Goal: Task Accomplishment & Management: Manage account settings

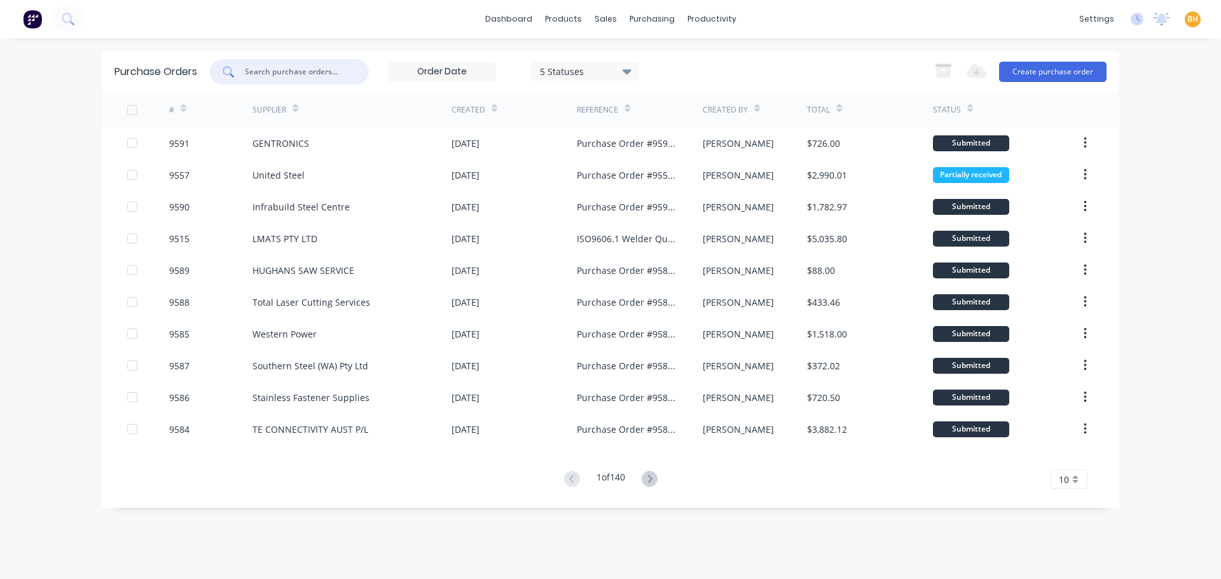
click at [277, 74] on input "text" at bounding box center [297, 71] width 106 height 13
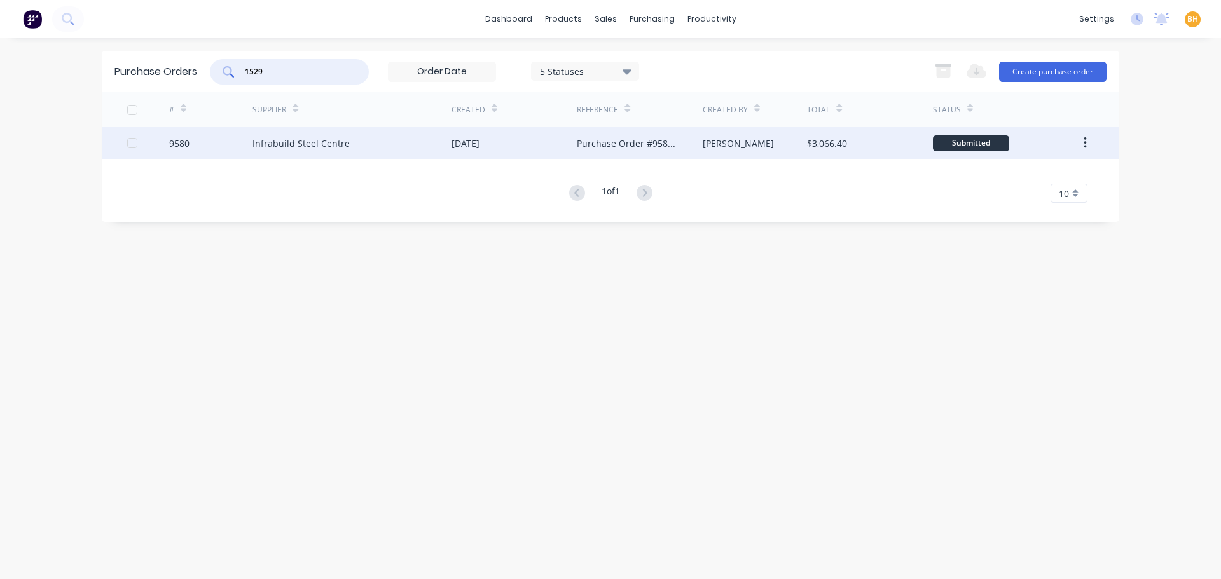
type input "1529"
click at [303, 143] on div "Infrabuild Steel Centre" at bounding box center [300, 143] width 97 height 13
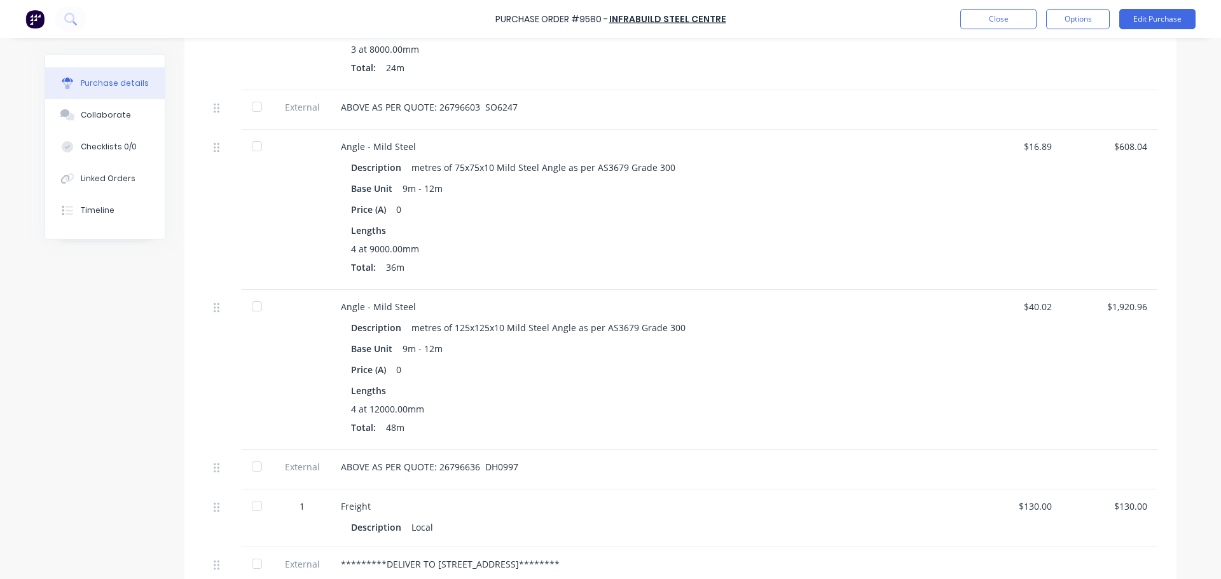
scroll to position [381, 0]
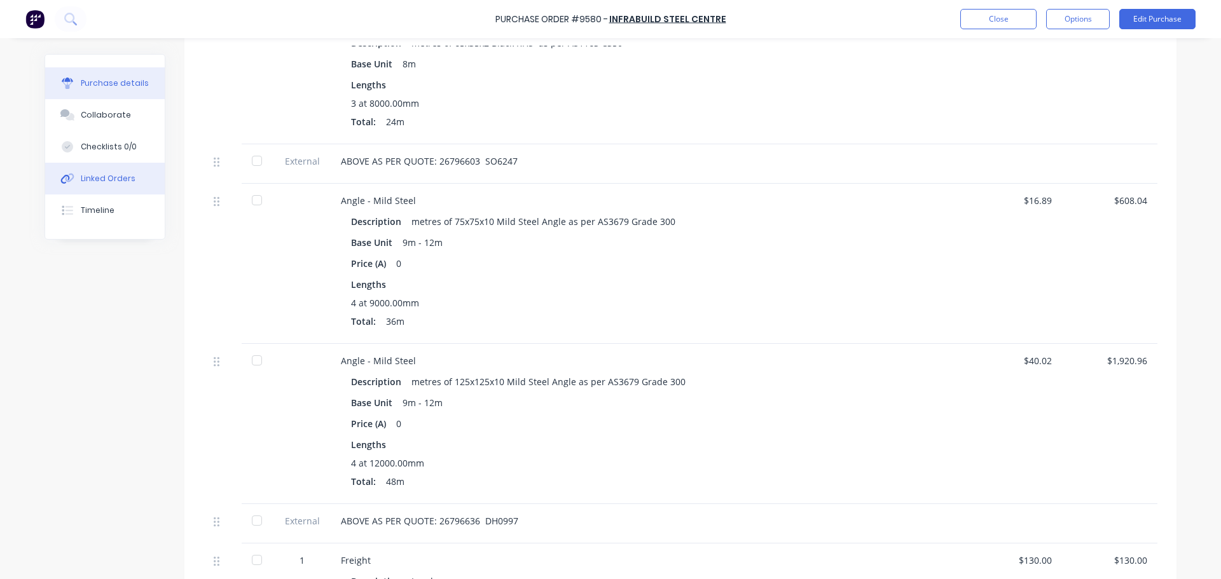
click at [100, 173] on div "Linked Orders" at bounding box center [108, 178] width 55 height 11
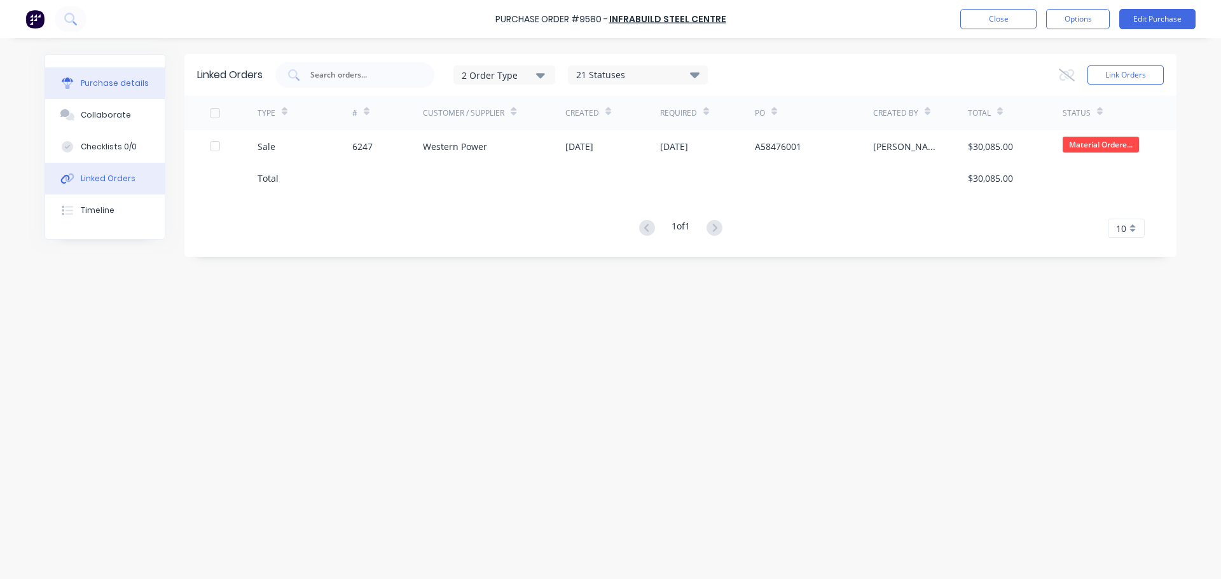
click at [122, 83] on div "Purchase details" at bounding box center [115, 83] width 68 height 11
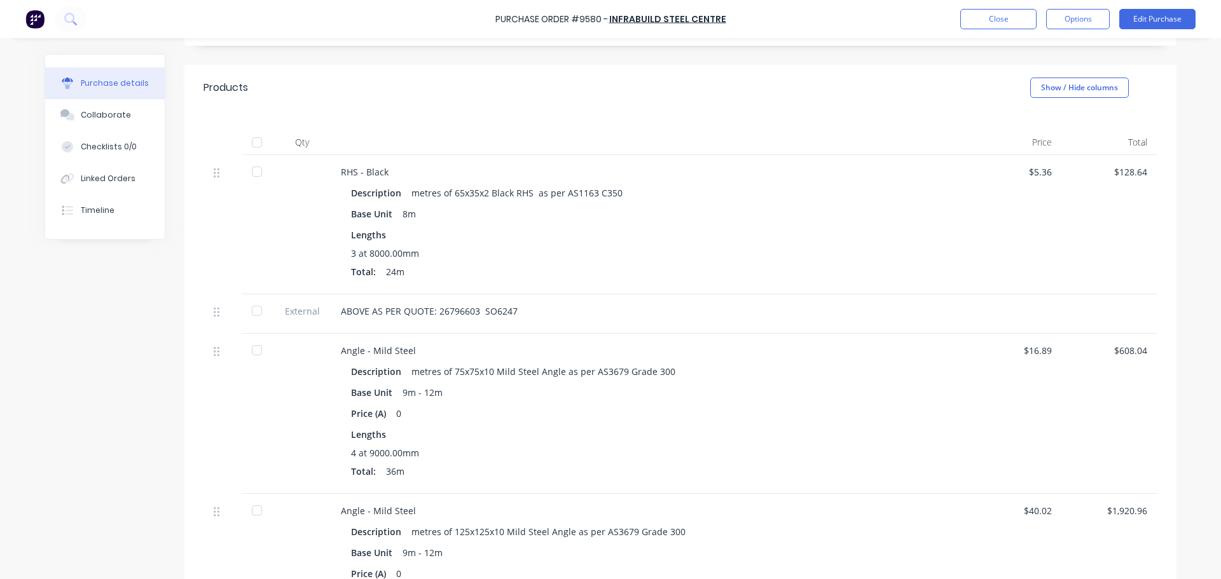
scroll to position [254, 0]
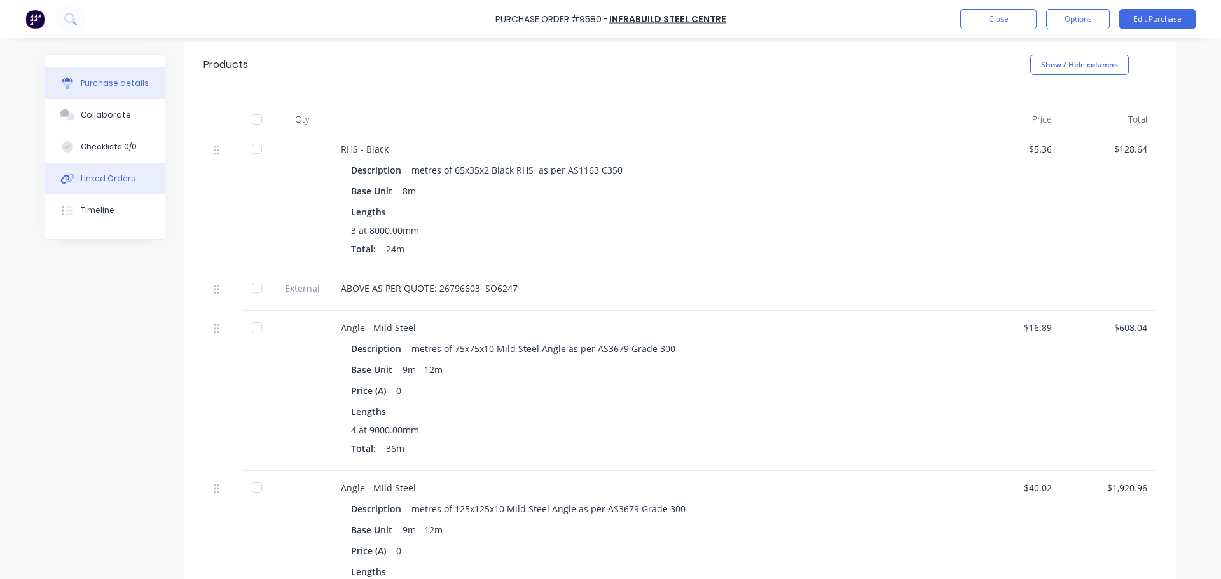
click at [99, 176] on div "Linked Orders" at bounding box center [108, 178] width 55 height 11
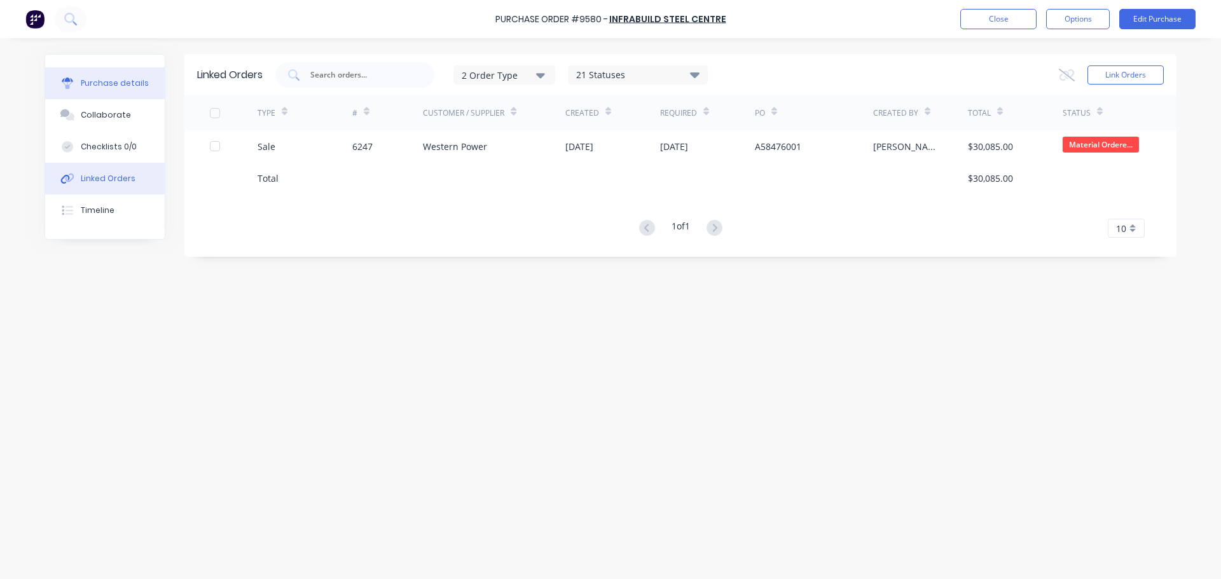
click at [106, 80] on div "Purchase details" at bounding box center [115, 83] width 68 height 11
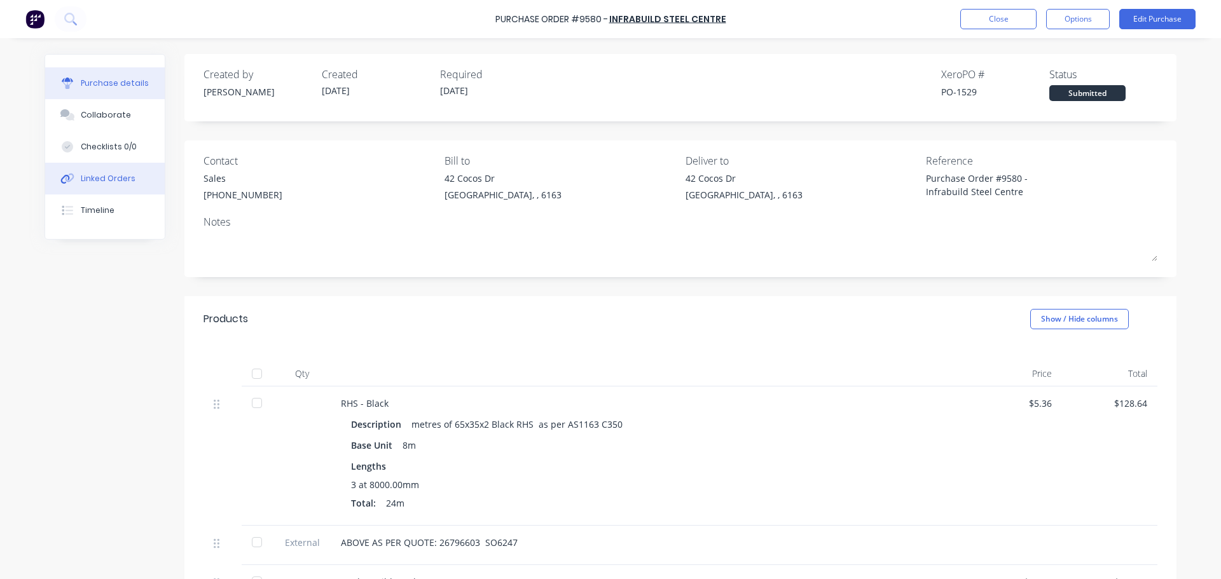
click at [114, 174] on div "Linked Orders" at bounding box center [108, 178] width 55 height 11
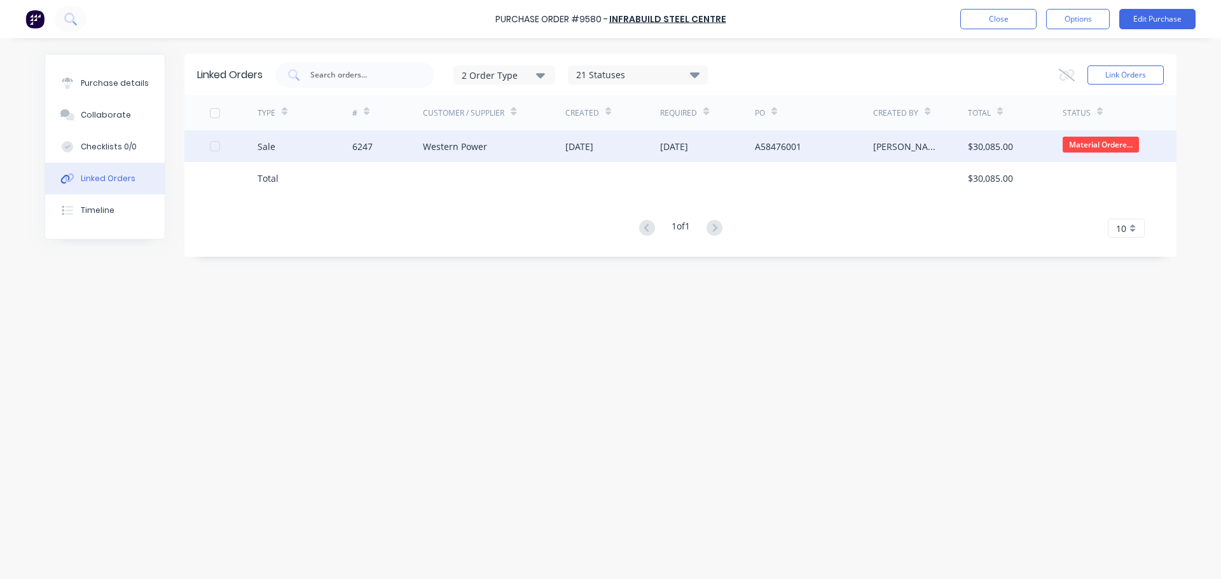
click at [529, 146] on div "Western Power" at bounding box center [494, 146] width 142 height 32
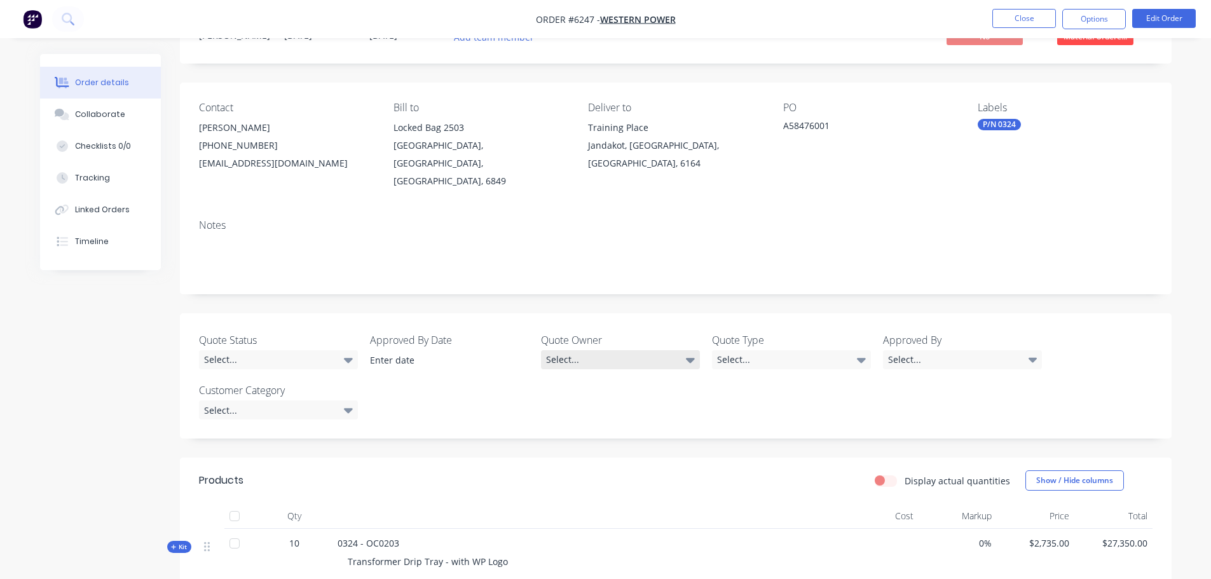
scroll to position [127, 0]
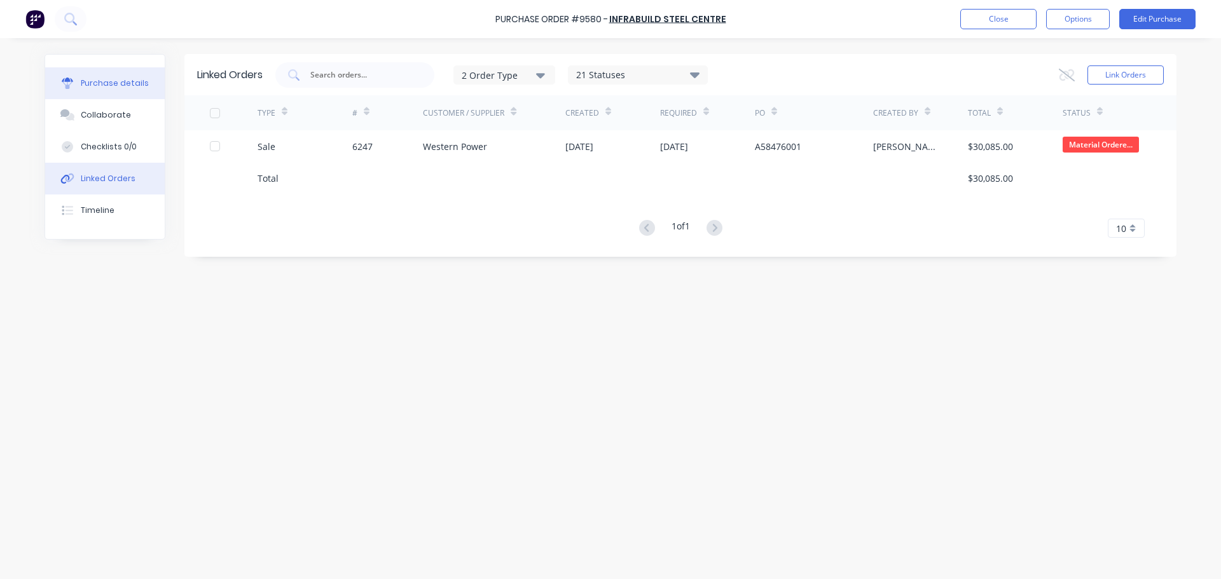
click at [117, 81] on div "Purchase details" at bounding box center [115, 83] width 68 height 11
type textarea "x"
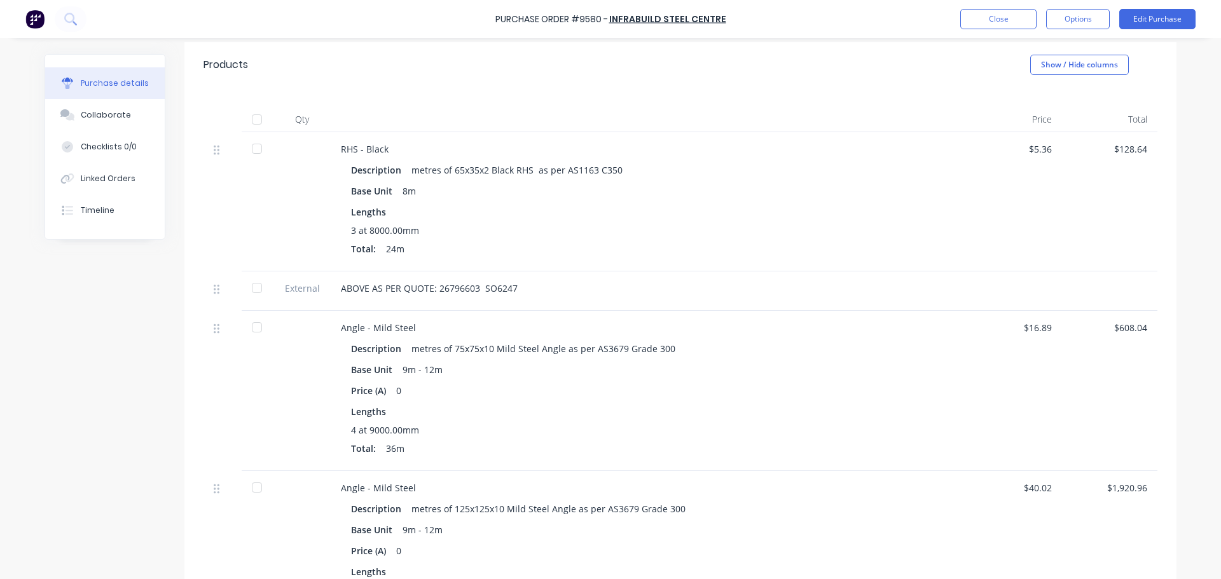
scroll to position [381, 0]
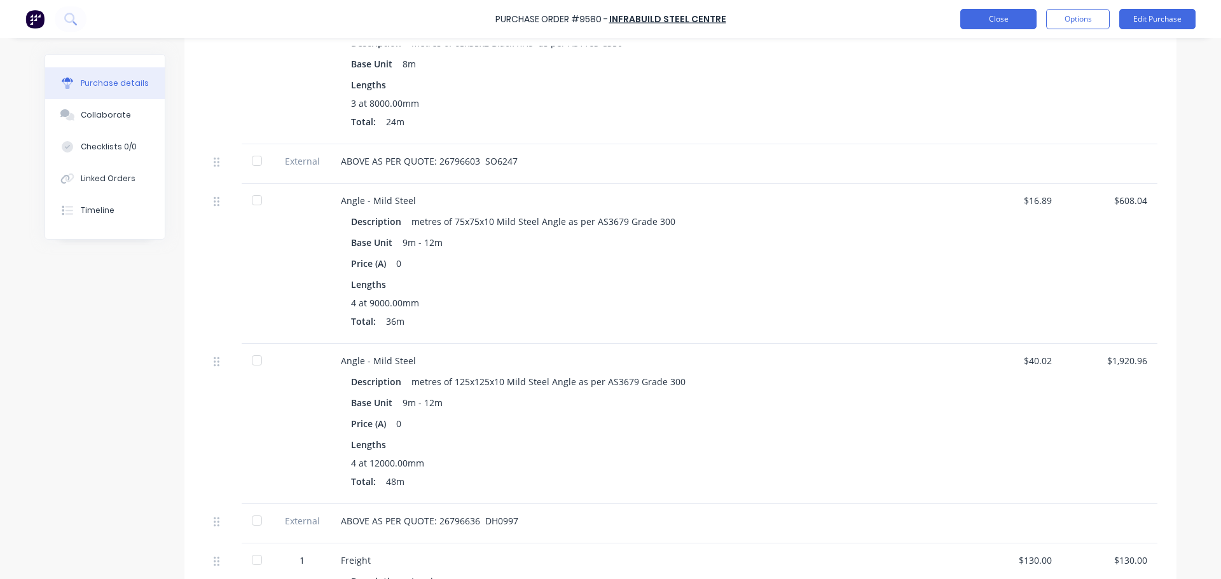
click at [991, 17] on button "Close" at bounding box center [998, 19] width 76 height 20
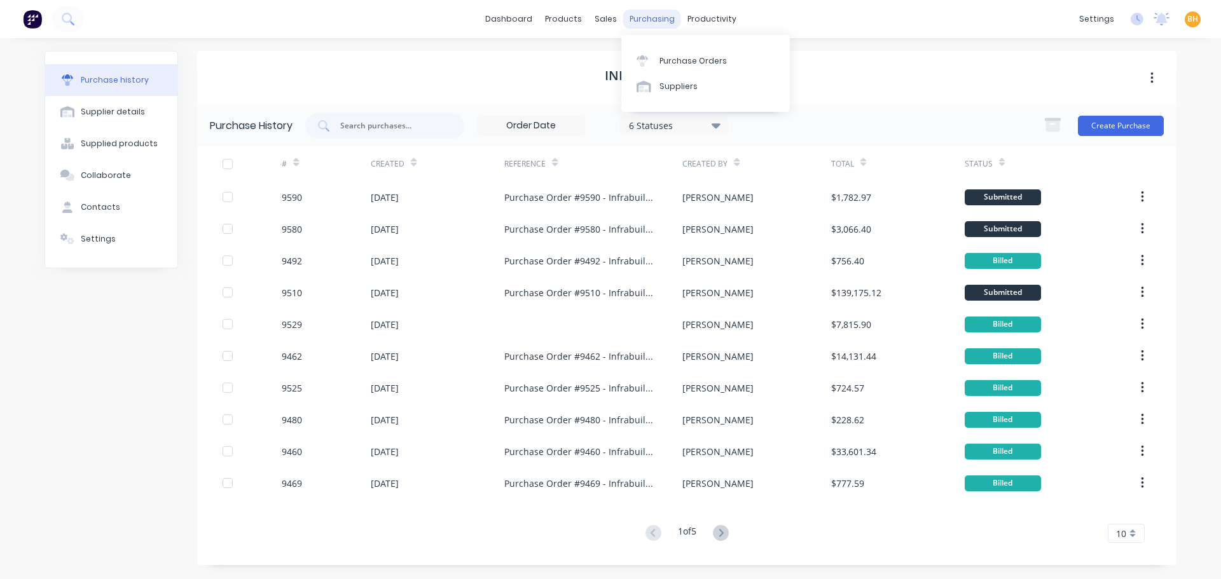
click at [662, 18] on div "purchasing" at bounding box center [652, 19] width 58 height 19
click at [684, 55] on div "Purchase Orders" at bounding box center [692, 60] width 67 height 11
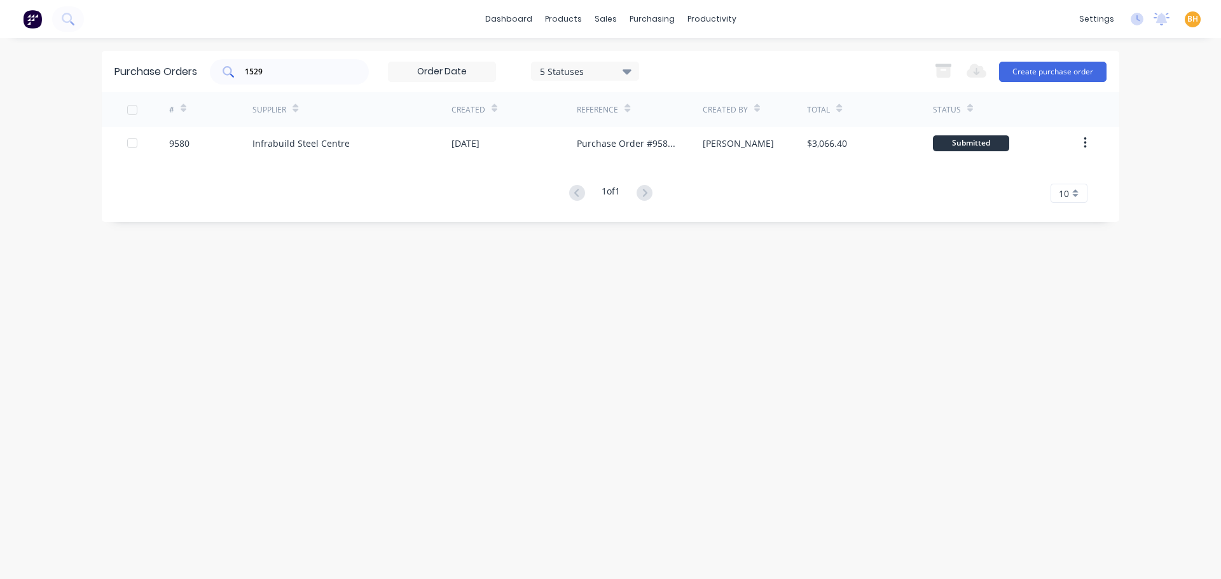
click at [286, 71] on input "1529" at bounding box center [297, 71] width 106 height 13
type input "1"
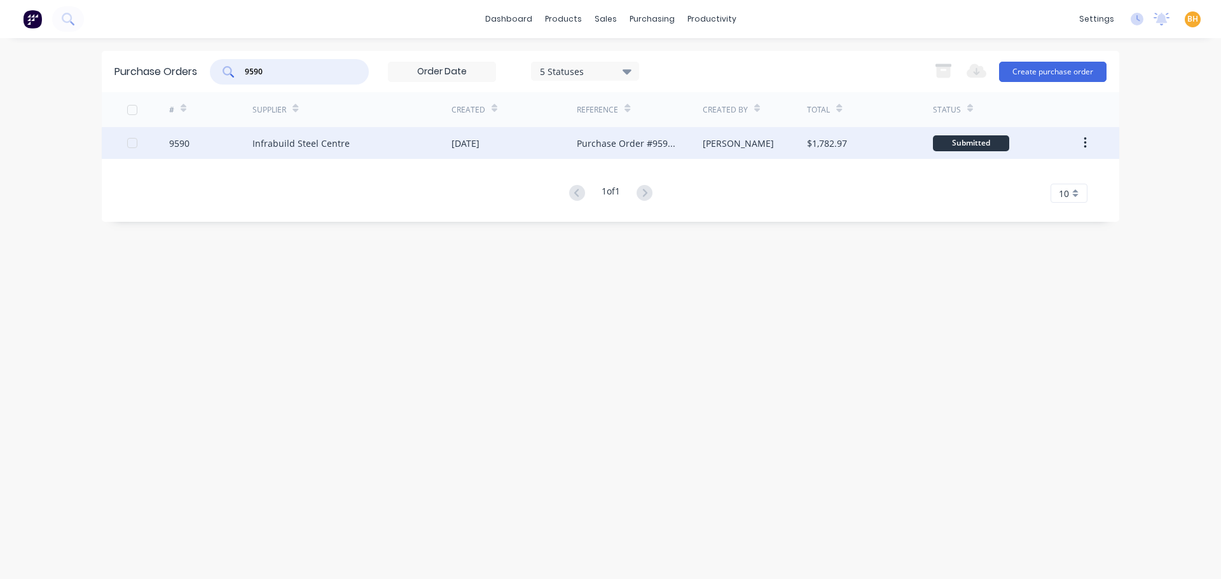
type input "9590"
click at [271, 137] on div "Infrabuild Steel Centre" at bounding box center [300, 143] width 97 height 13
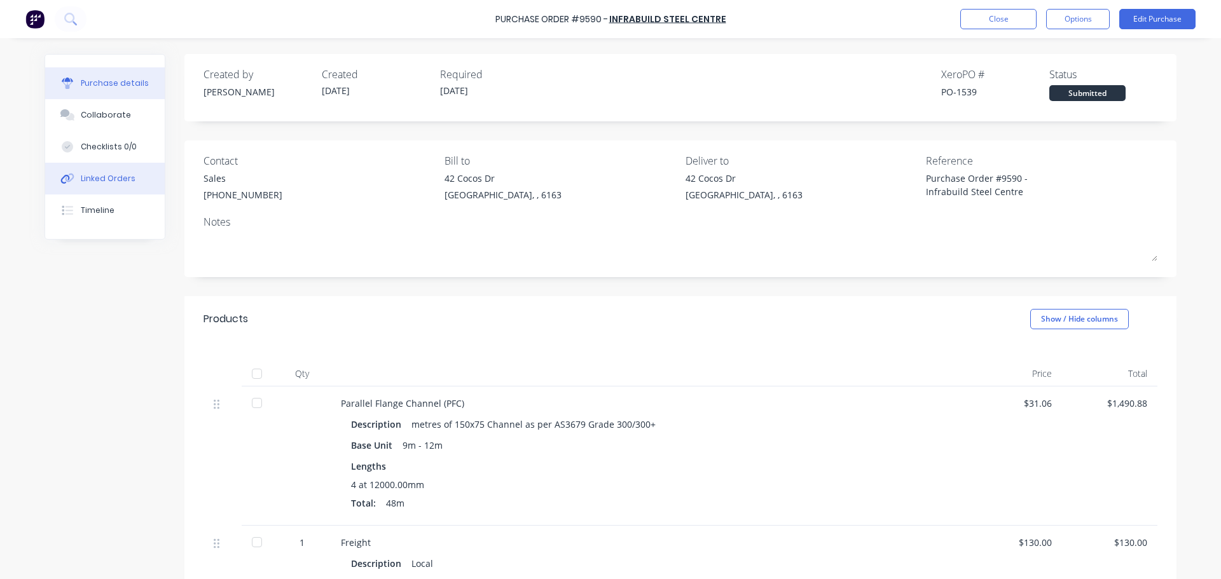
click at [104, 186] on button "Linked Orders" at bounding box center [105, 179] width 120 height 32
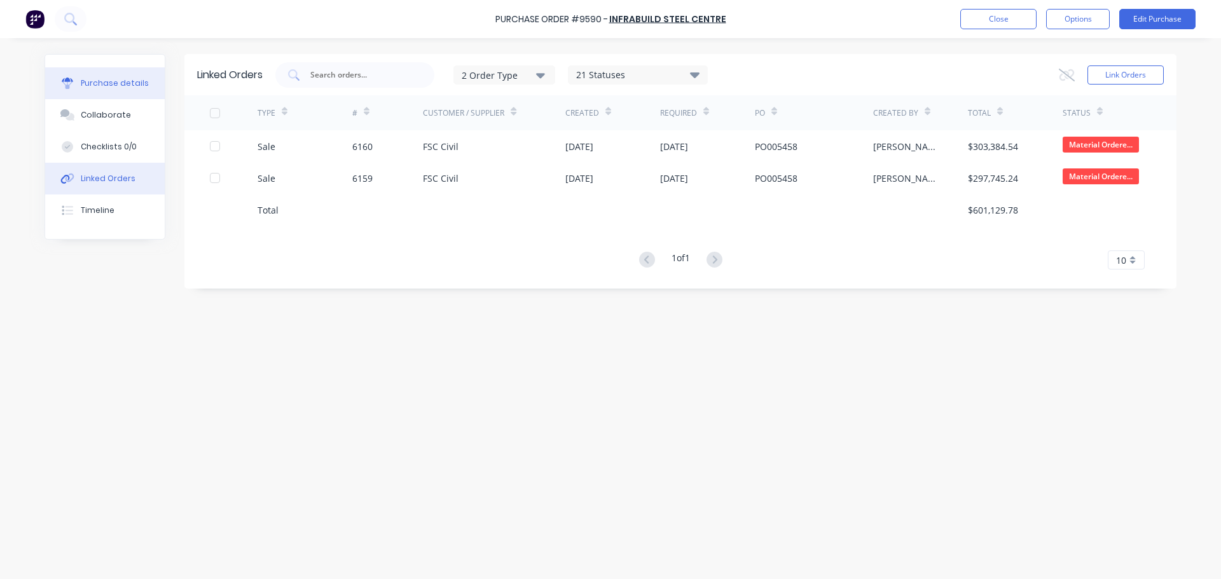
click at [98, 85] on div "Purchase details" at bounding box center [115, 83] width 68 height 11
type textarea "x"
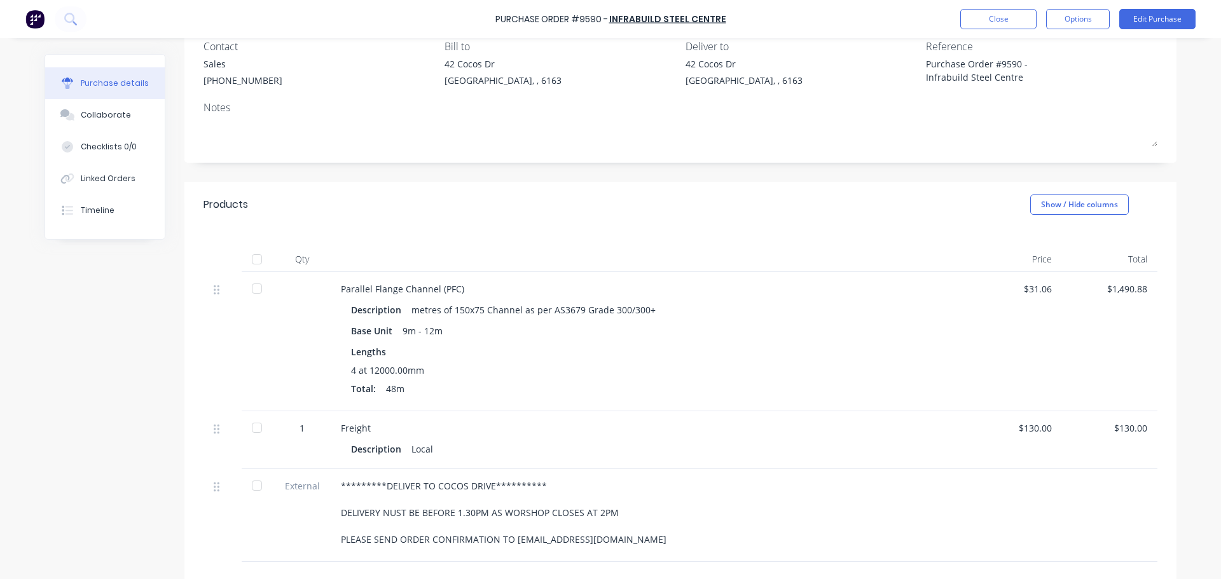
scroll to position [191, 0]
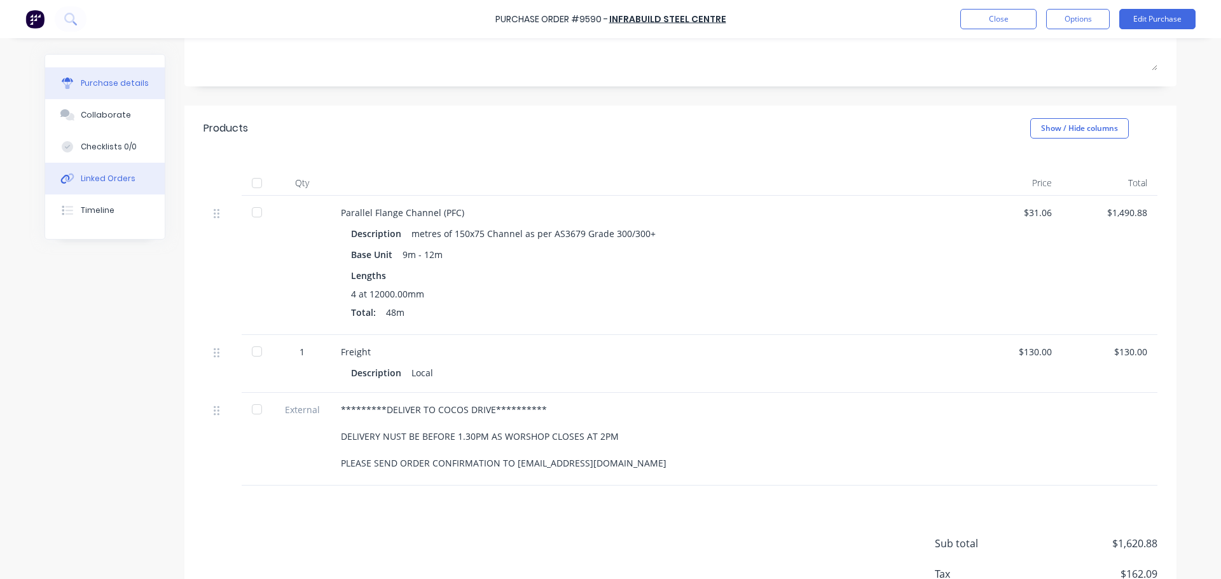
click at [109, 185] on button "Linked Orders" at bounding box center [105, 179] width 120 height 32
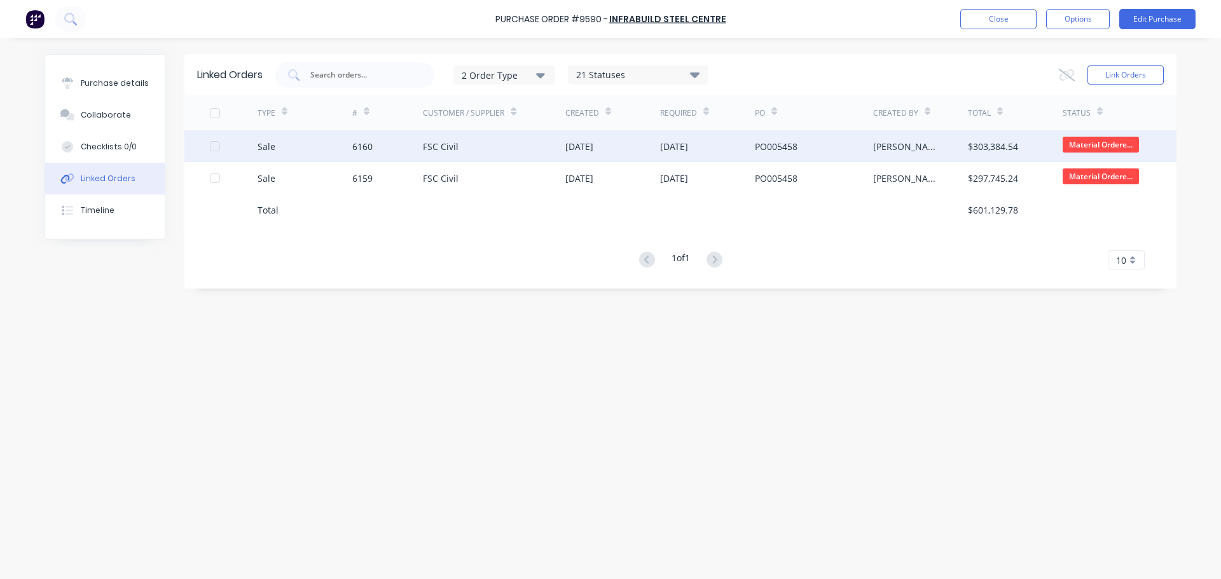
click at [434, 150] on div "FSC Civil" at bounding box center [441, 146] width 36 height 13
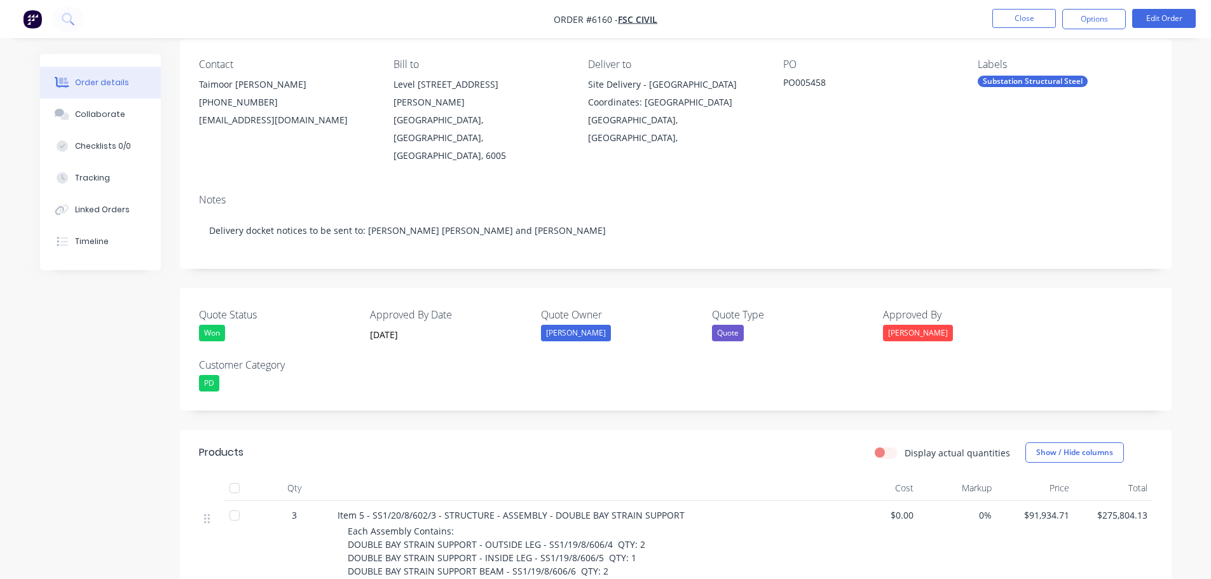
scroll to position [318, 0]
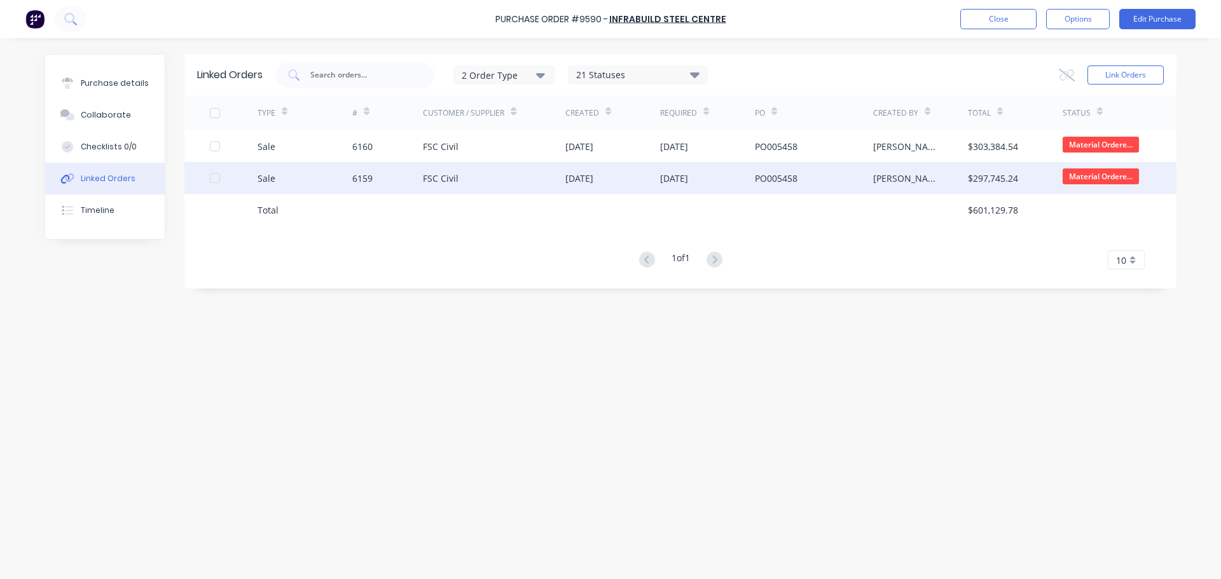
click at [503, 184] on div "FSC Civil" at bounding box center [494, 178] width 142 height 32
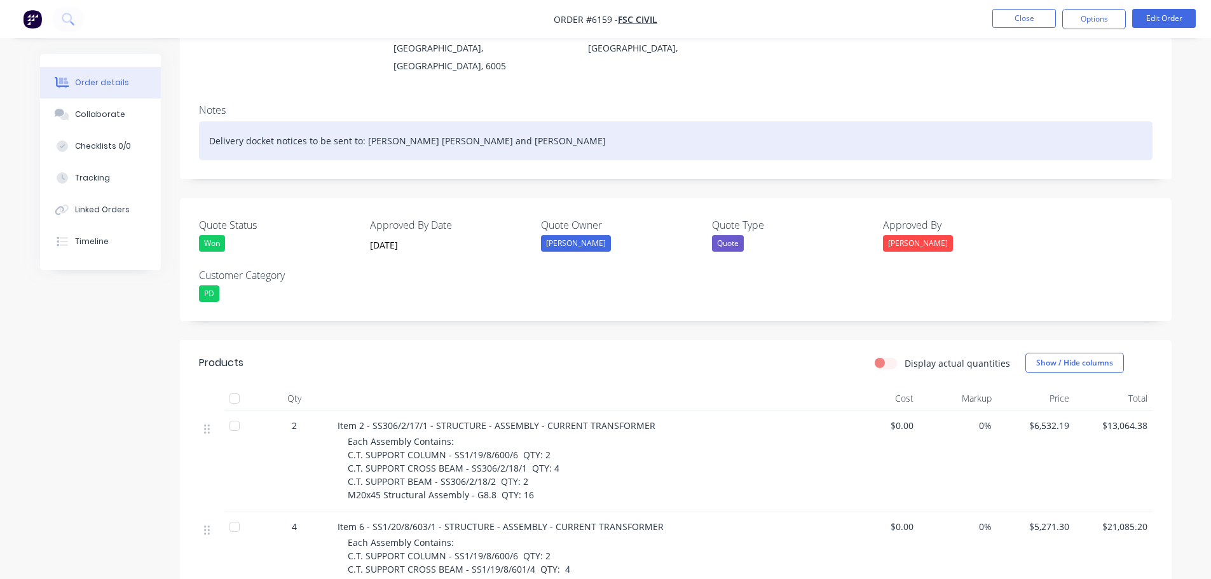
scroll to position [381, 0]
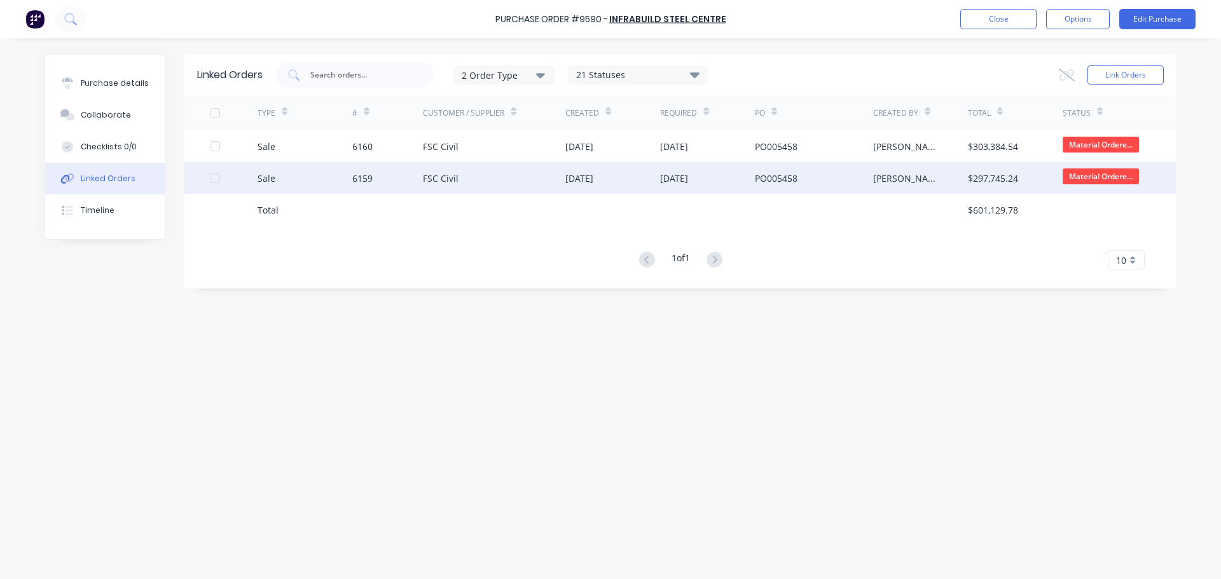
click at [435, 175] on div "FSC Civil" at bounding box center [441, 178] width 36 height 13
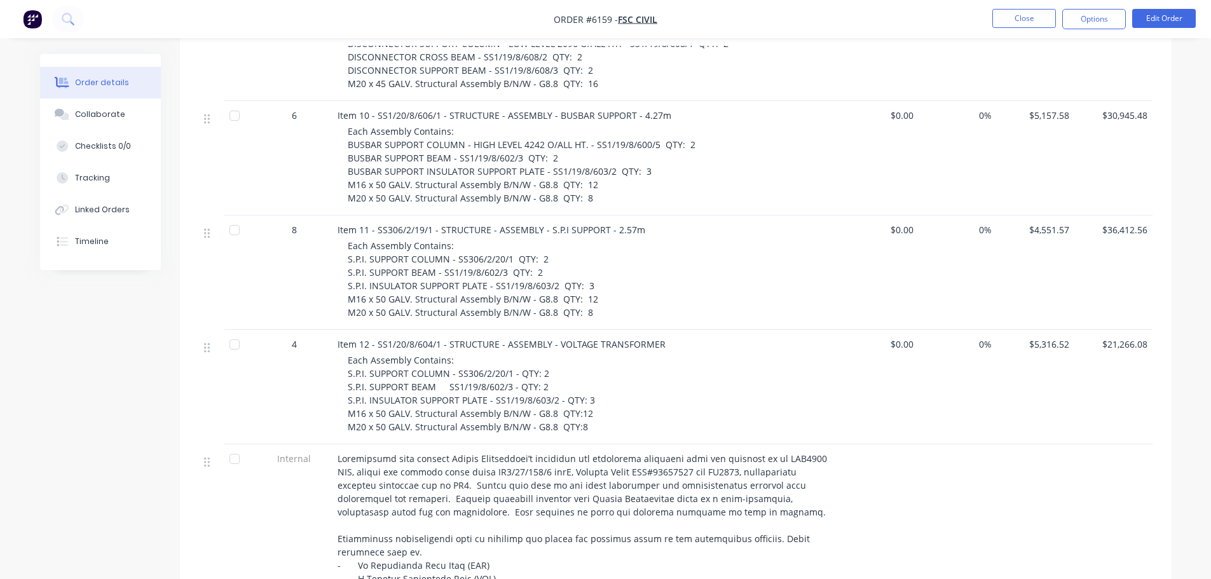
scroll to position [954, 0]
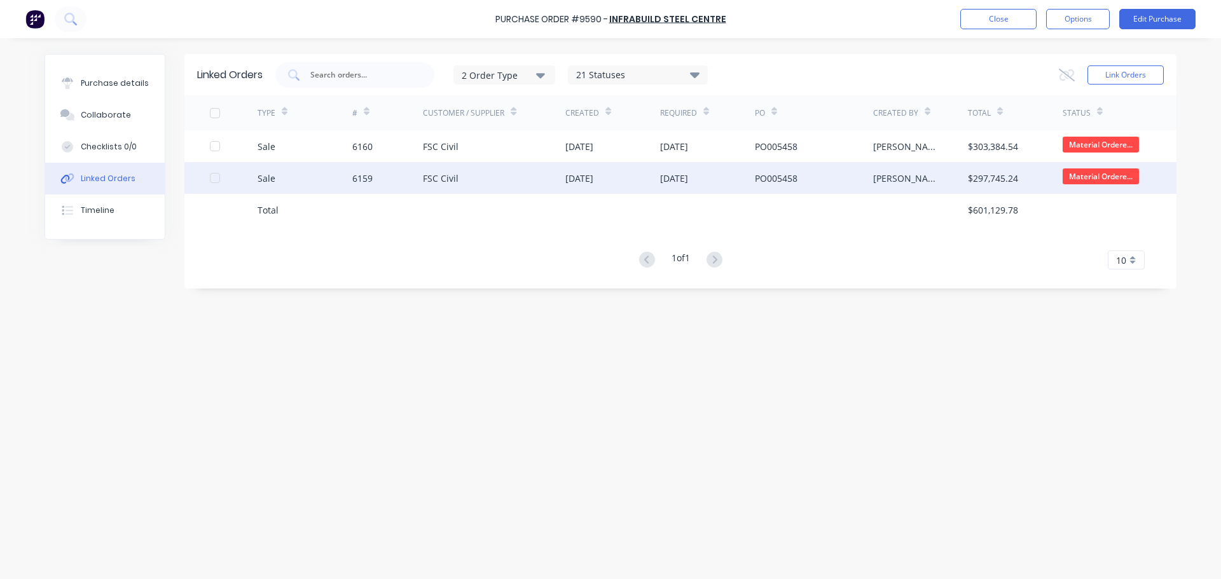
click at [379, 177] on div "6159" at bounding box center [387, 178] width 71 height 32
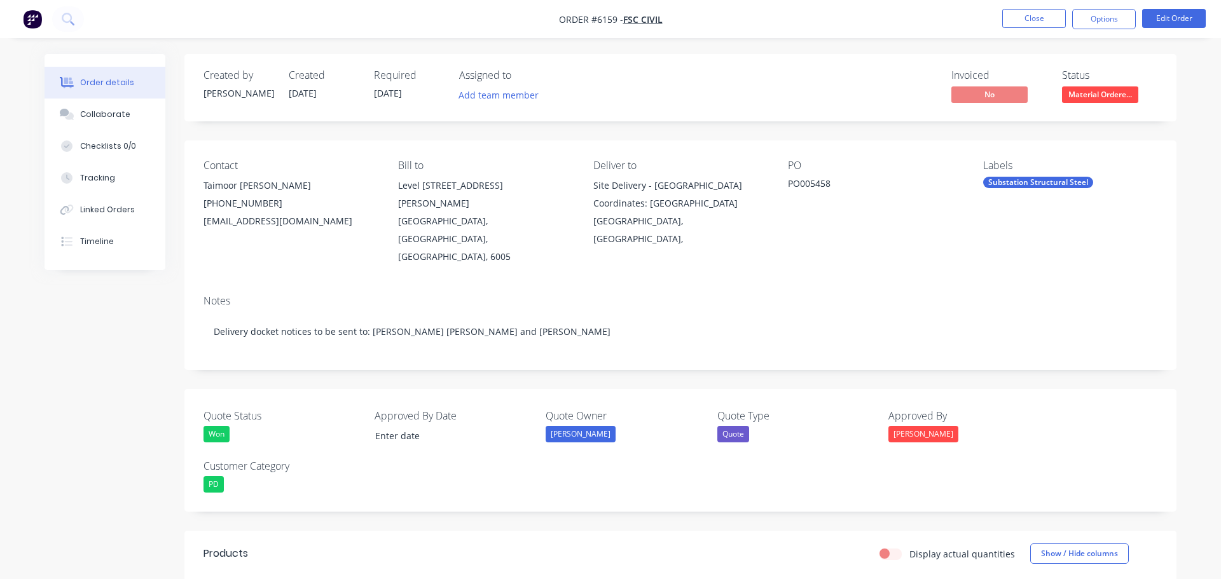
type input "[DATE]"
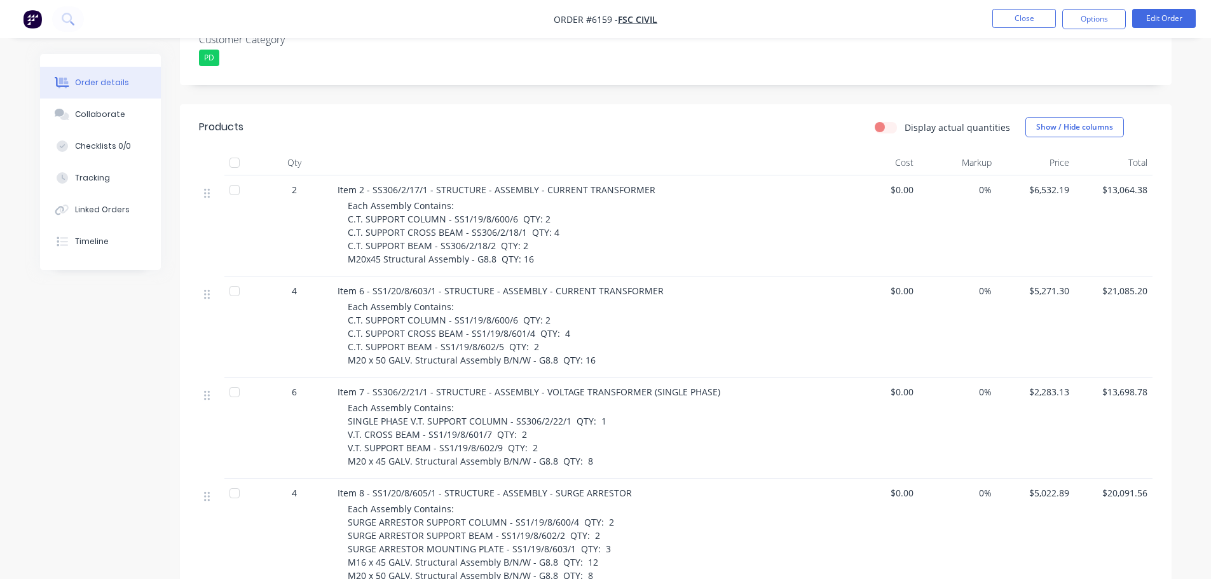
scroll to position [254, 0]
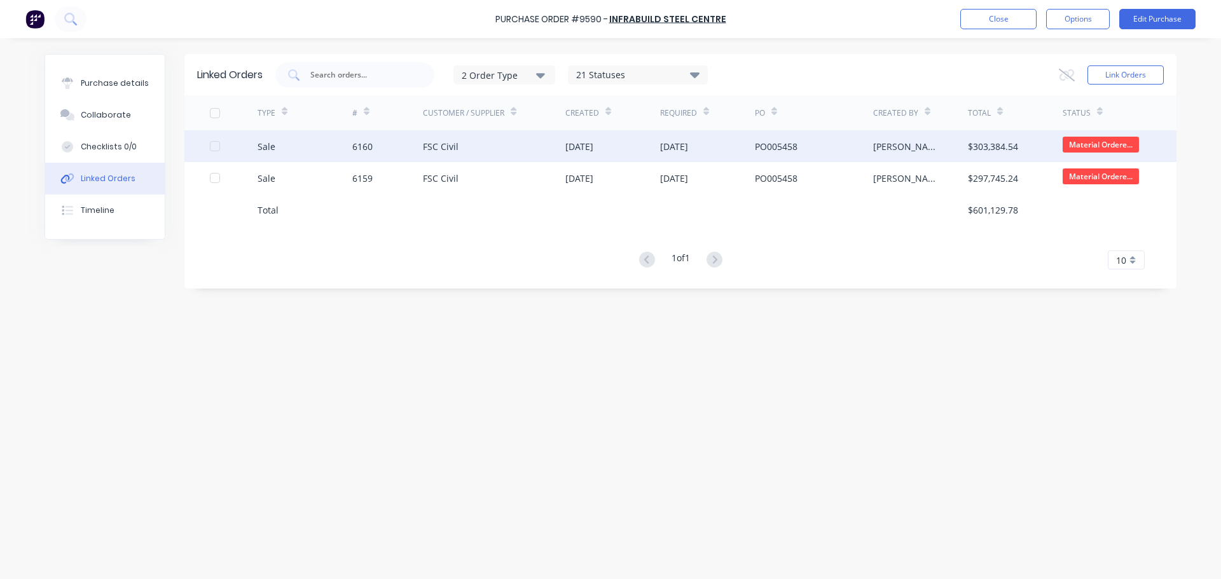
click at [376, 138] on div "6160" at bounding box center [387, 146] width 71 height 32
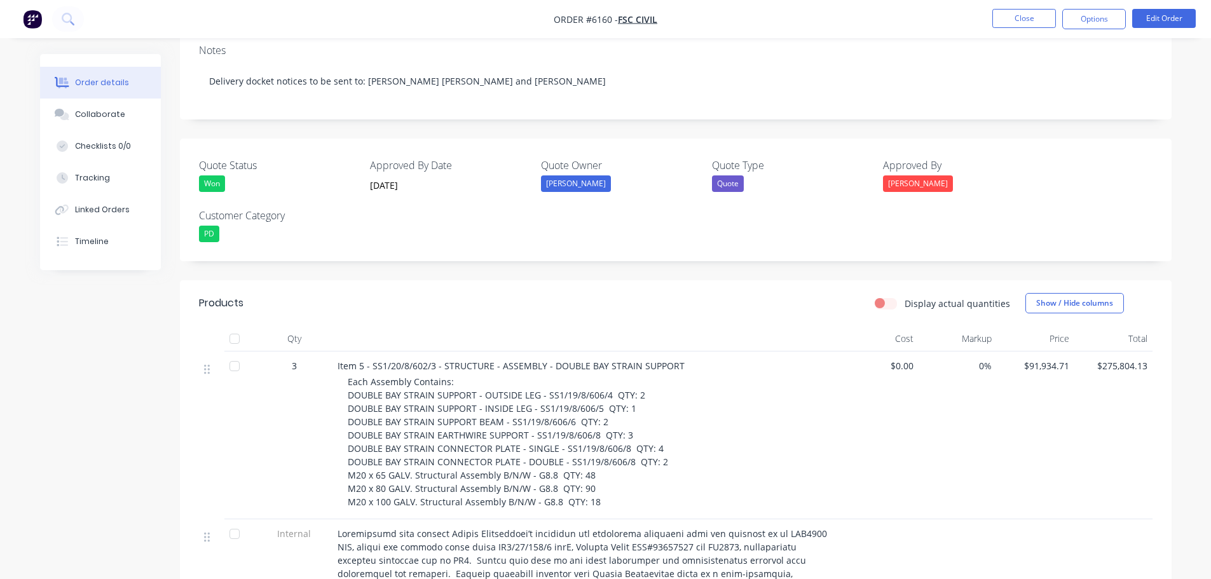
scroll to position [254, 0]
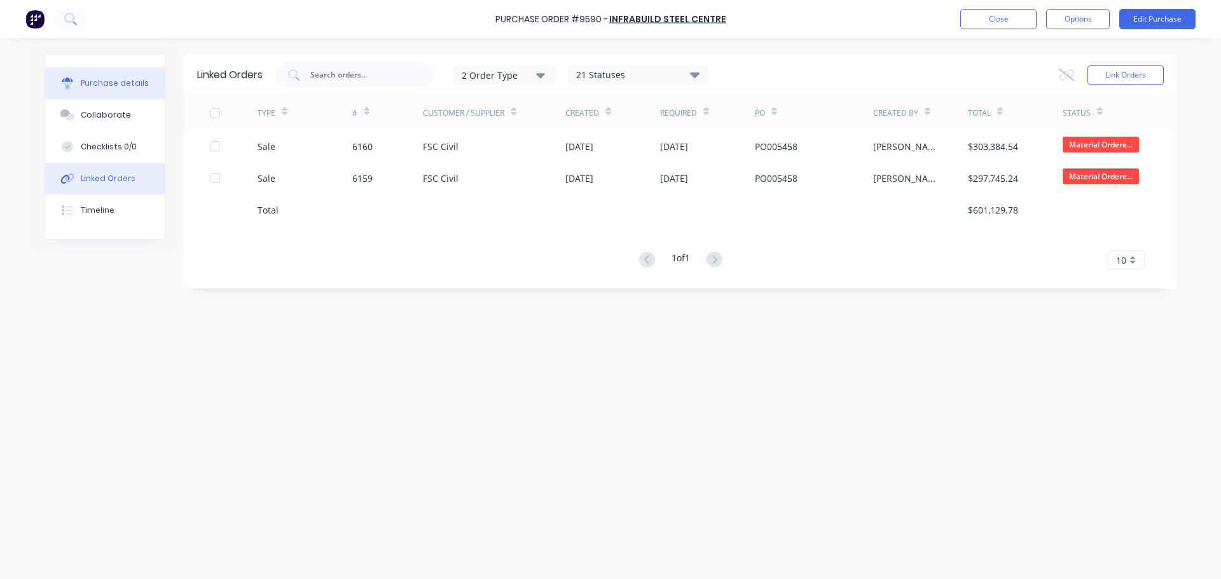
click at [131, 86] on div "Purchase details" at bounding box center [115, 83] width 68 height 11
type textarea "x"
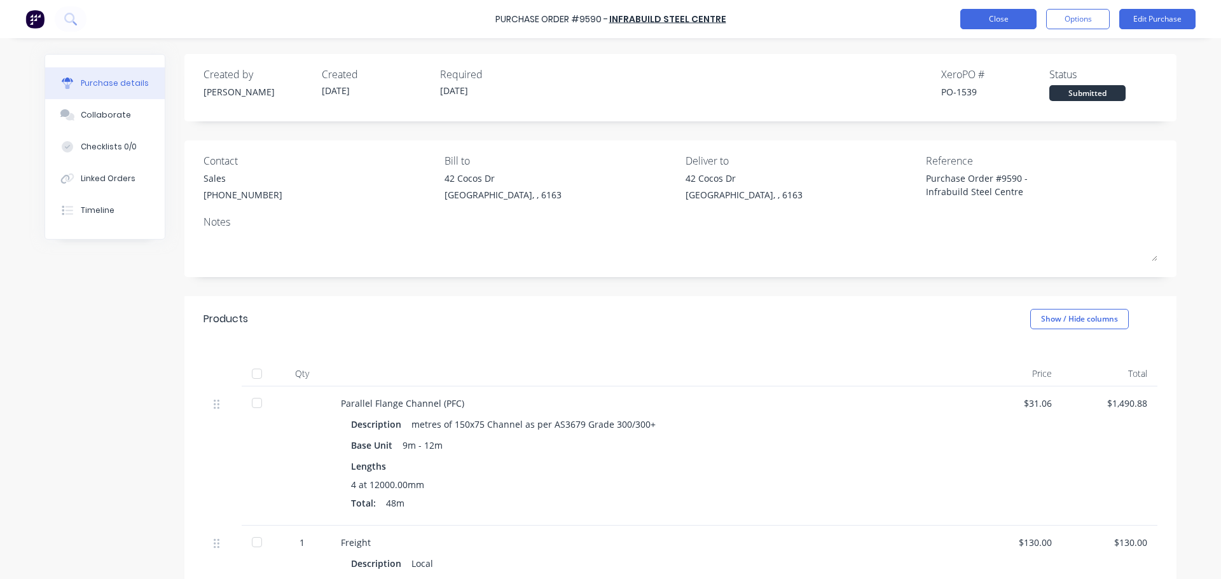
click at [982, 19] on button "Close" at bounding box center [998, 19] width 76 height 20
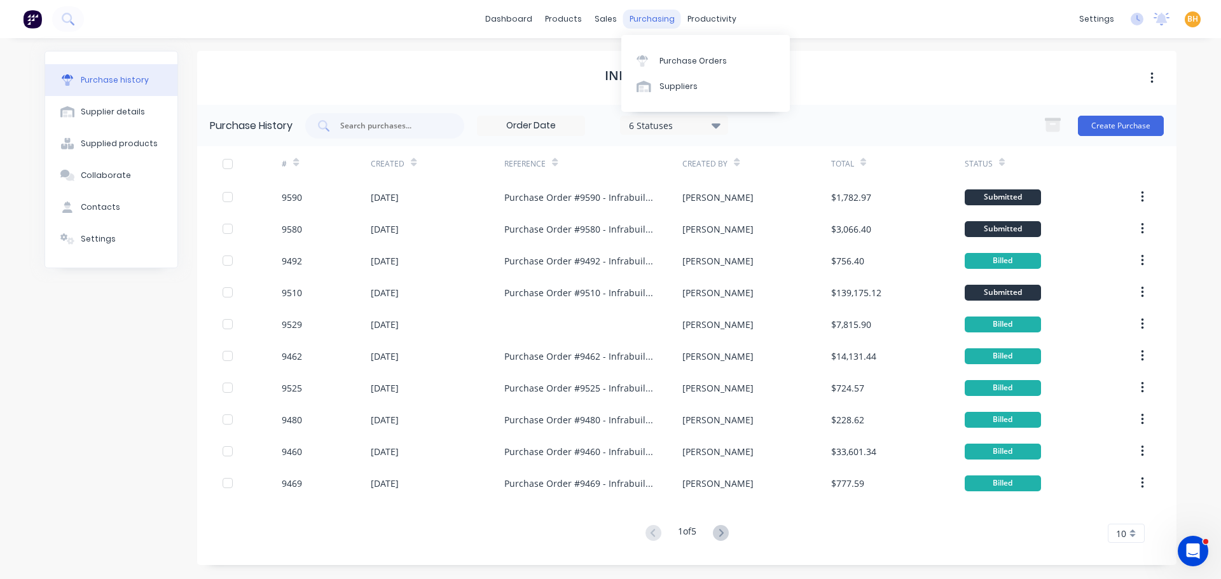
click at [633, 20] on div "purchasing" at bounding box center [652, 19] width 58 height 19
click at [663, 52] on link "Purchase Orders" at bounding box center [705, 60] width 168 height 25
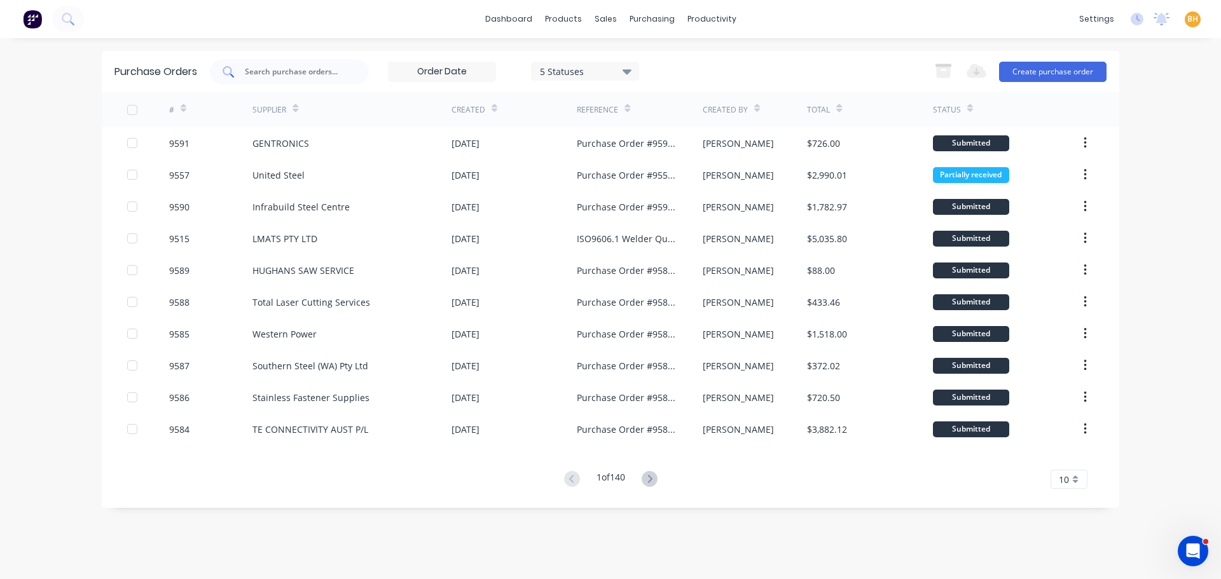
click at [306, 72] on input "text" at bounding box center [297, 71] width 106 height 13
type input "1529"
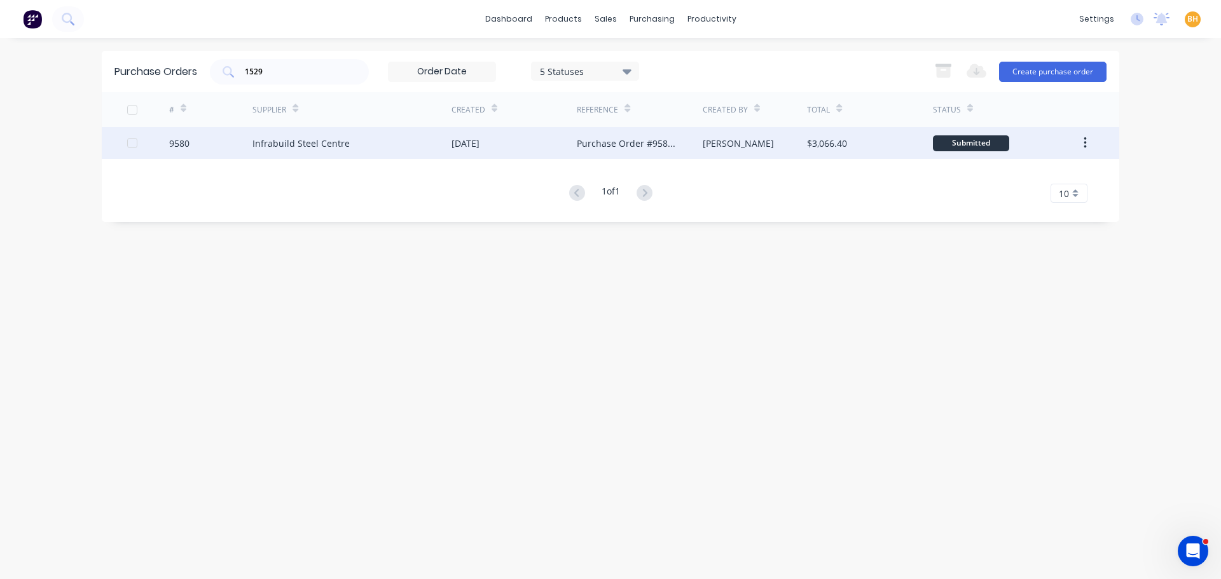
click at [315, 134] on div "Infrabuild Steel Centre" at bounding box center [351, 143] width 199 height 32
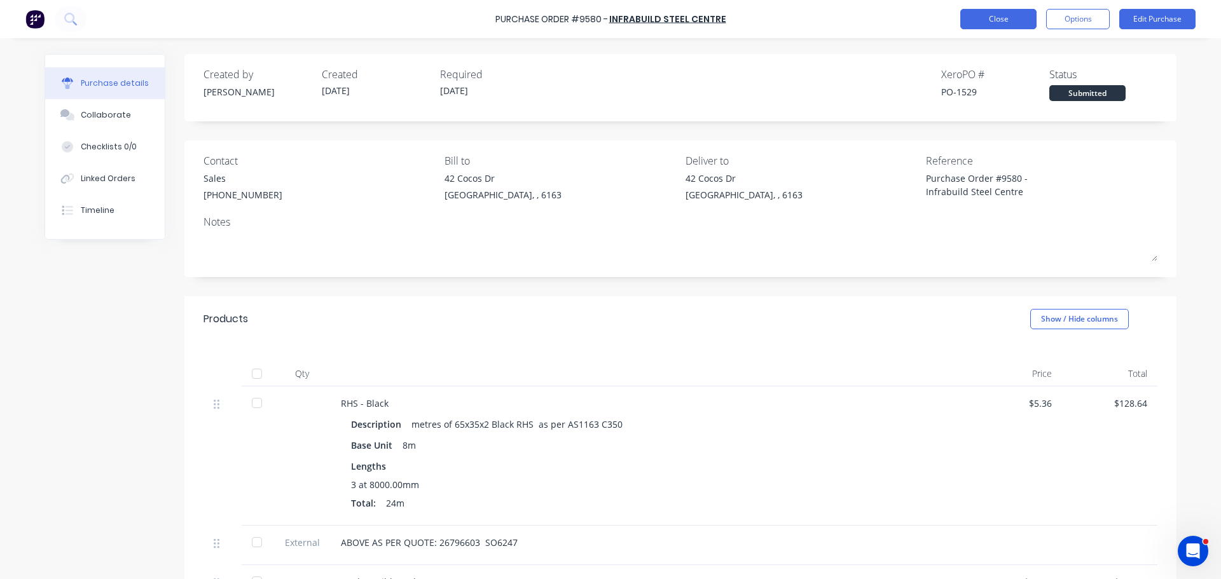
click at [977, 13] on button "Close" at bounding box center [998, 19] width 76 height 20
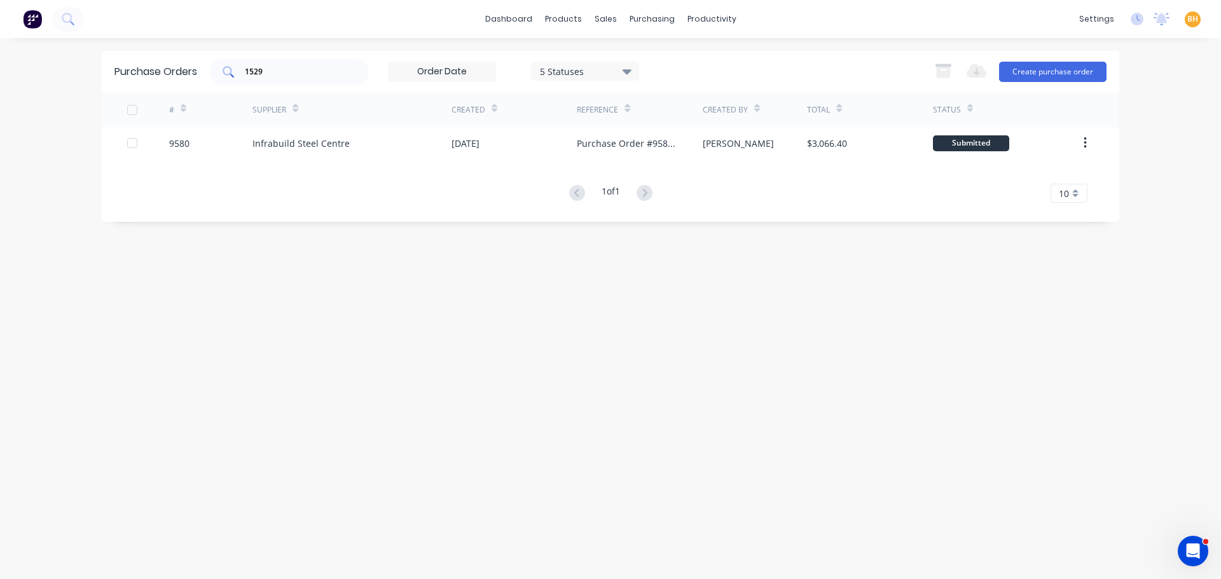
click at [277, 78] on div "1529" at bounding box center [289, 71] width 159 height 25
type input "1"
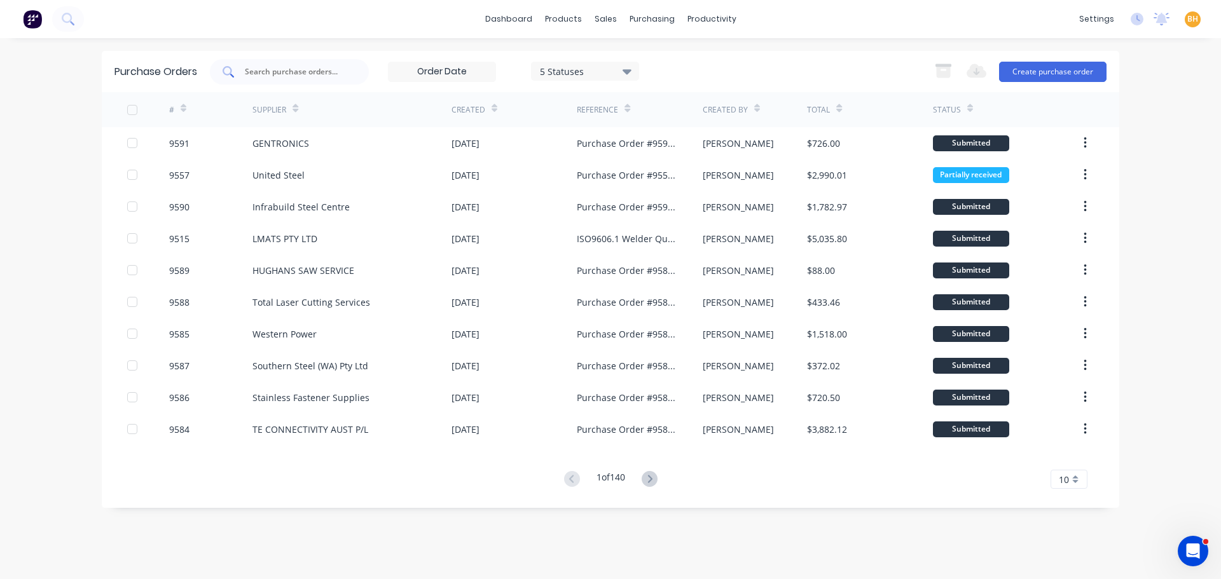
click at [277, 78] on div at bounding box center [289, 71] width 159 height 25
click at [293, 72] on input "text" at bounding box center [297, 71] width 106 height 13
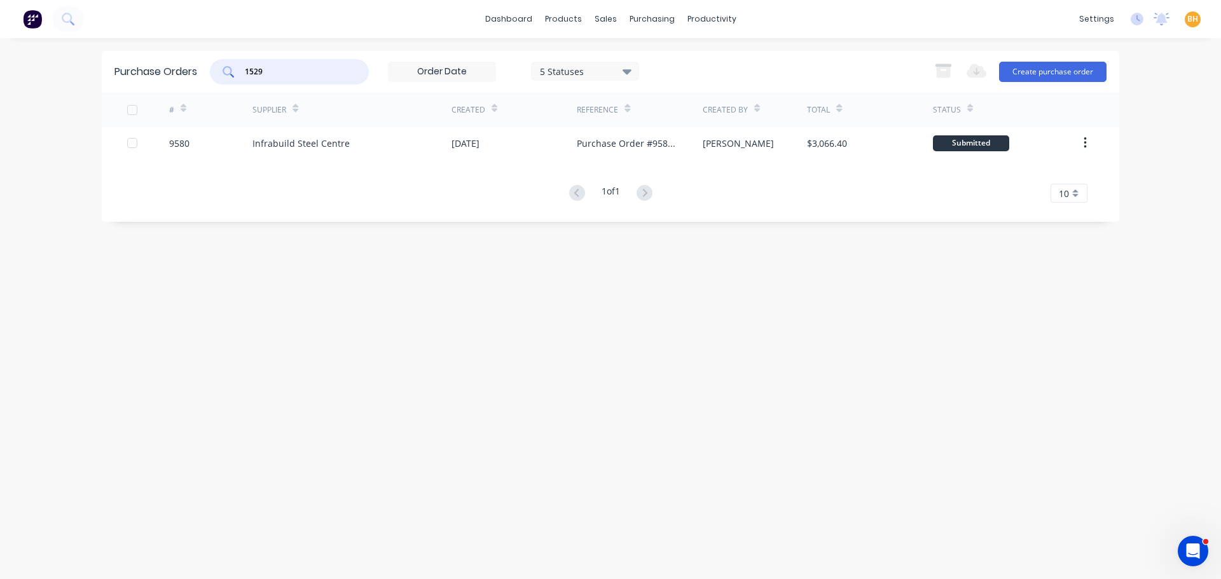
click at [279, 75] on input "1529" at bounding box center [297, 71] width 106 height 13
type input "1"
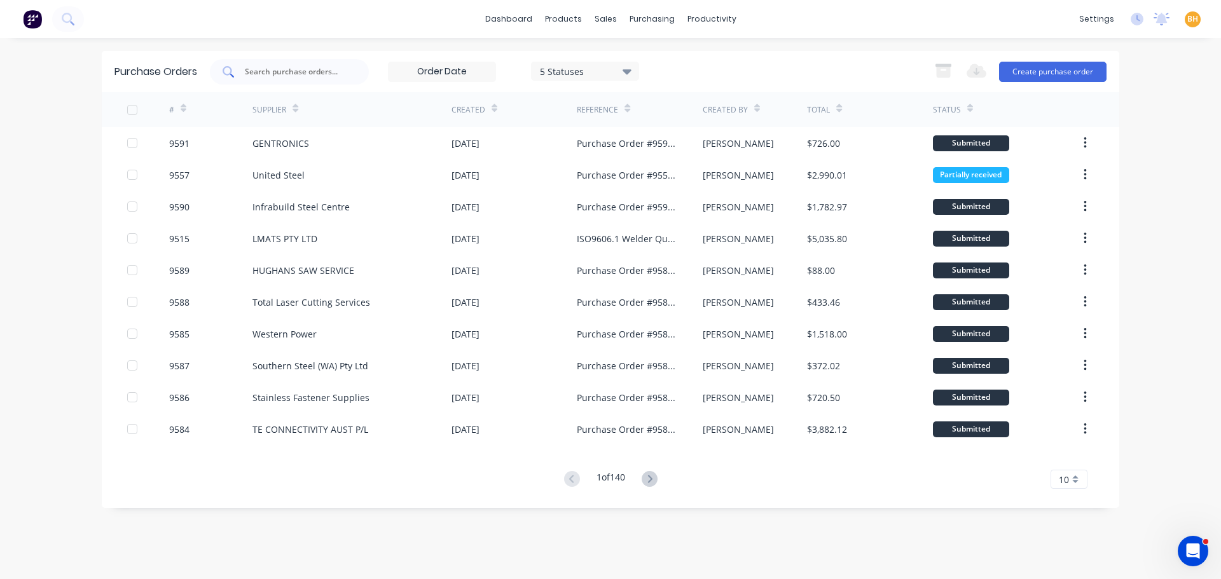
click at [274, 75] on input "text" at bounding box center [297, 71] width 106 height 13
click at [606, 17] on div "sales" at bounding box center [605, 19] width 35 height 19
click at [636, 66] on div "Sales Orders" at bounding box center [653, 60] width 52 height 11
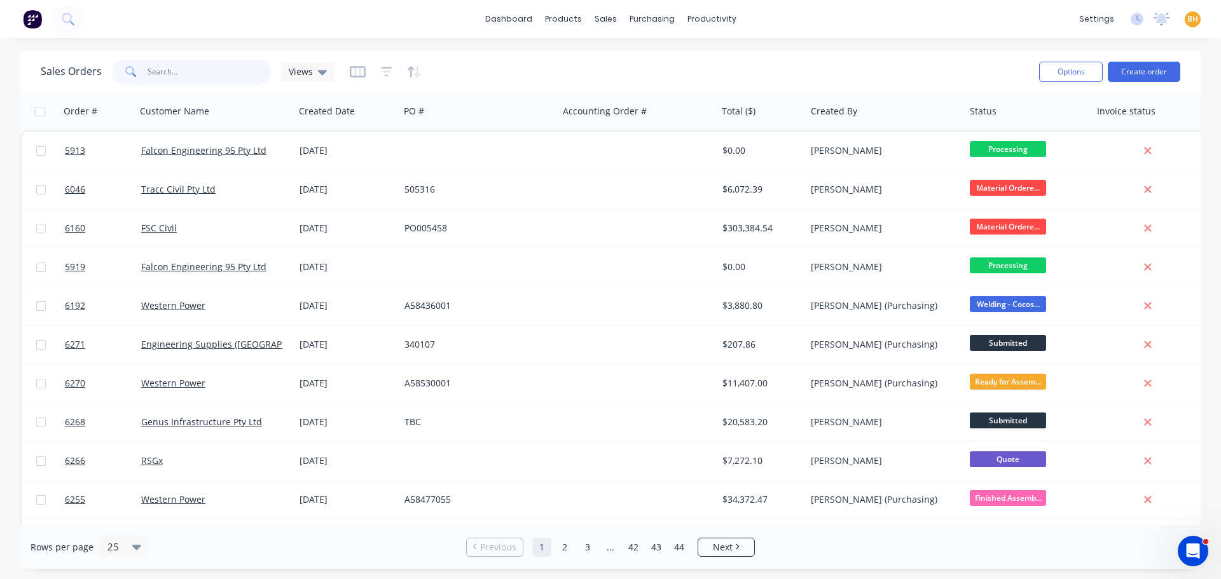
click at [179, 74] on input "text" at bounding box center [210, 71] width 124 height 25
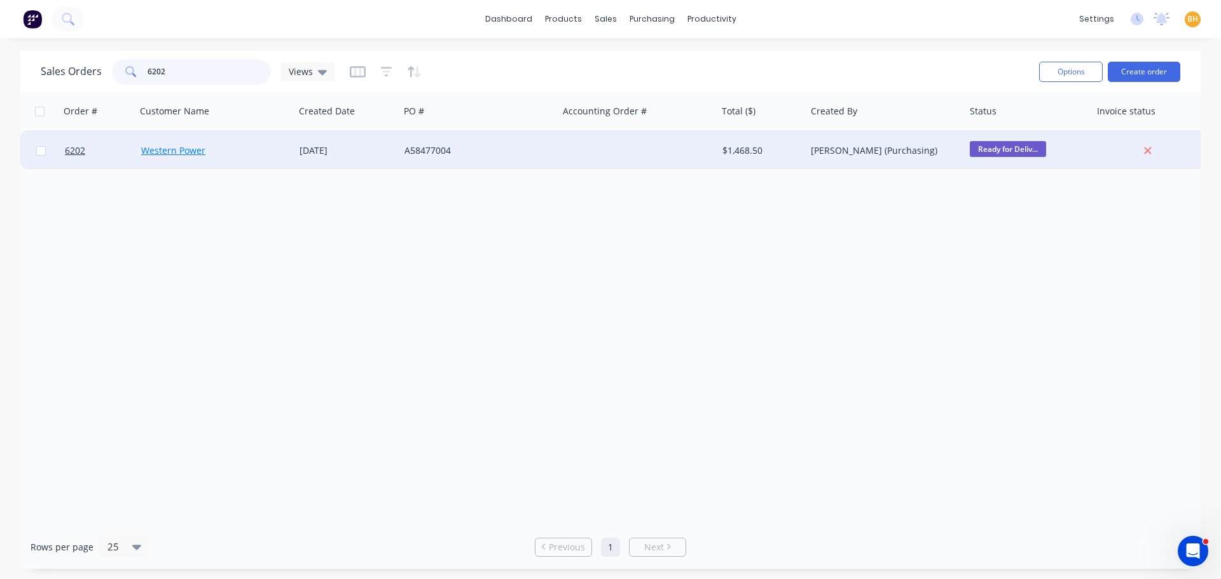
type input "6202"
click at [179, 153] on link "Western Power" at bounding box center [173, 150] width 64 height 12
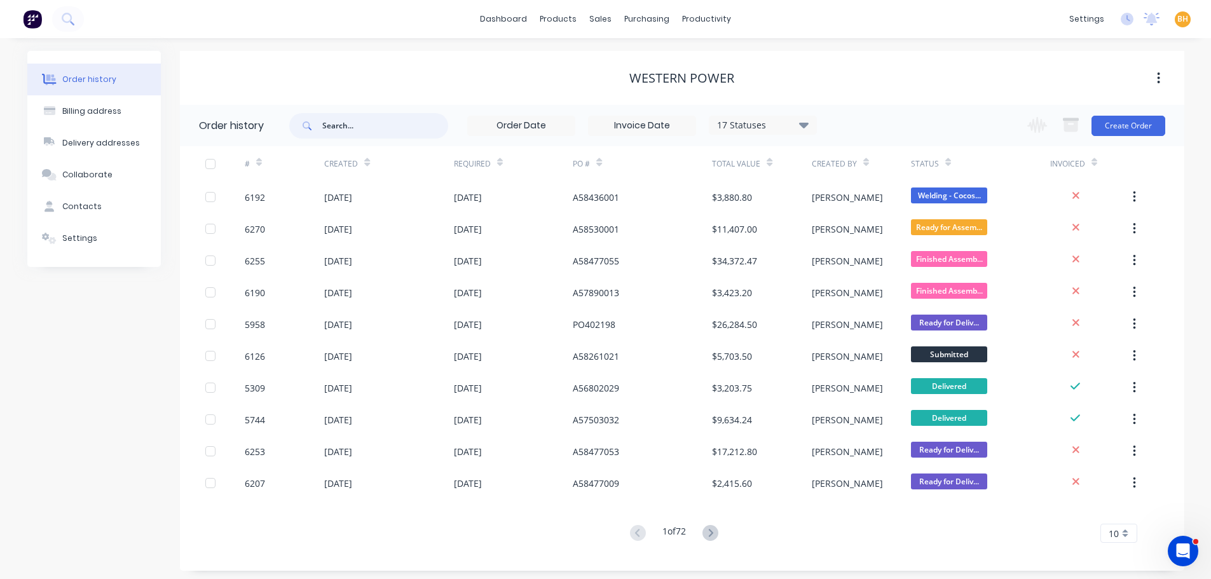
click at [343, 132] on input "text" at bounding box center [385, 125] width 126 height 25
type input "6202"
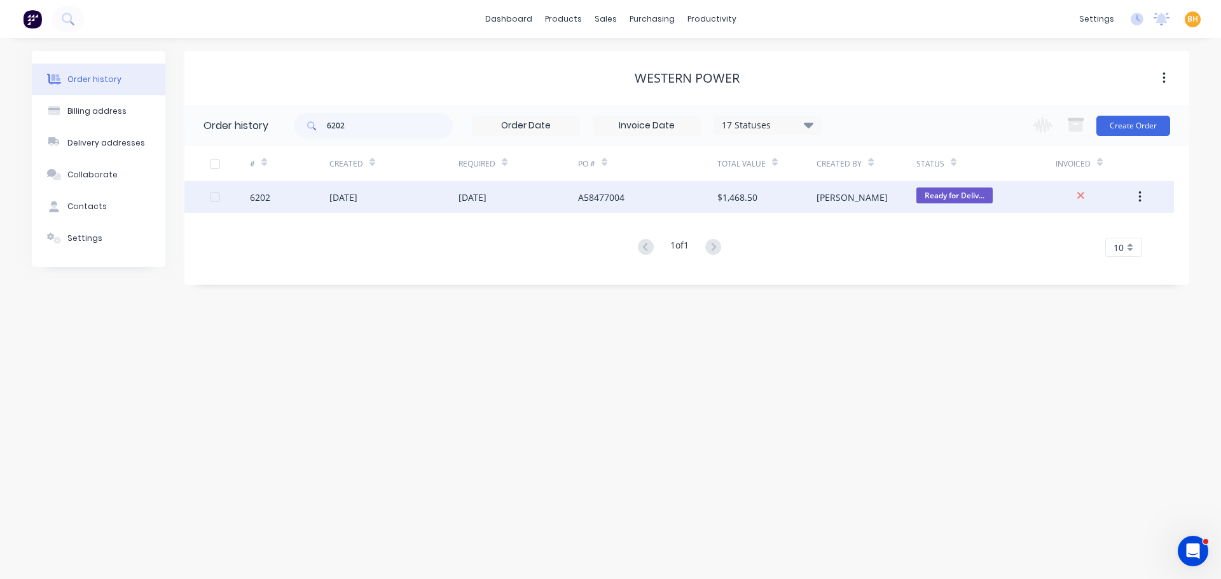
click at [412, 187] on div "[DATE]" at bounding box center [393, 197] width 129 height 32
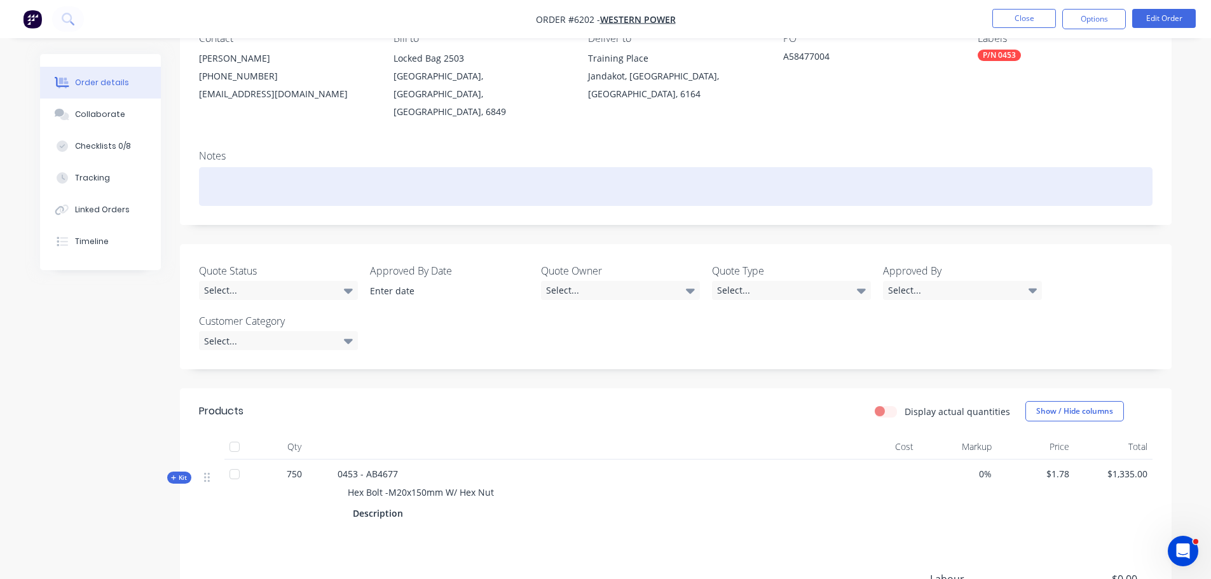
scroll to position [191, 0]
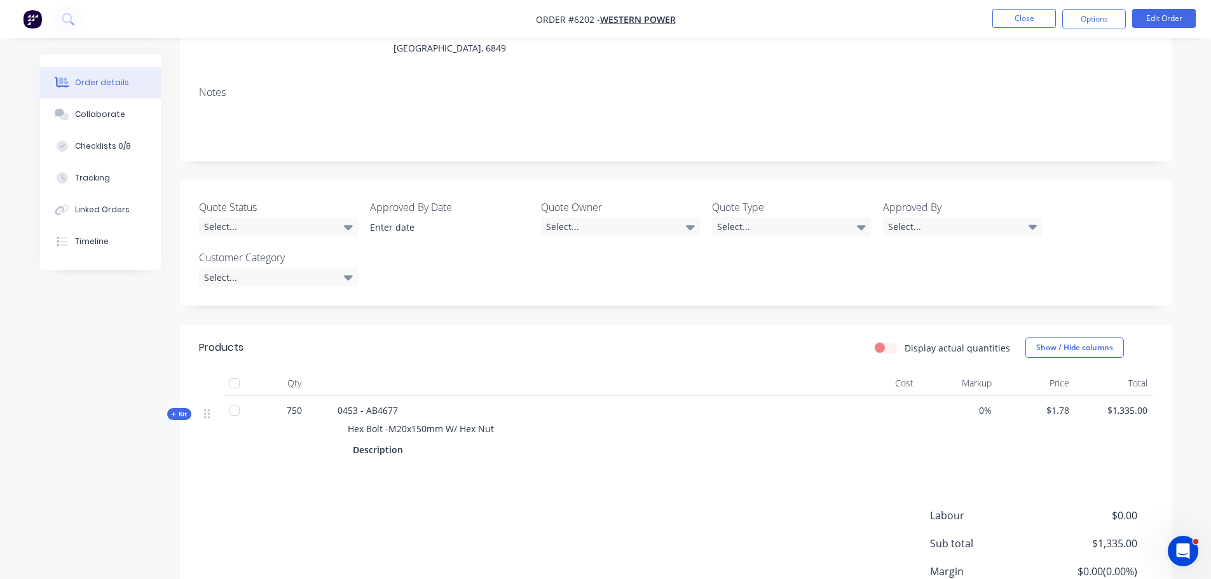
click at [239, 371] on div at bounding box center [234, 383] width 25 height 25
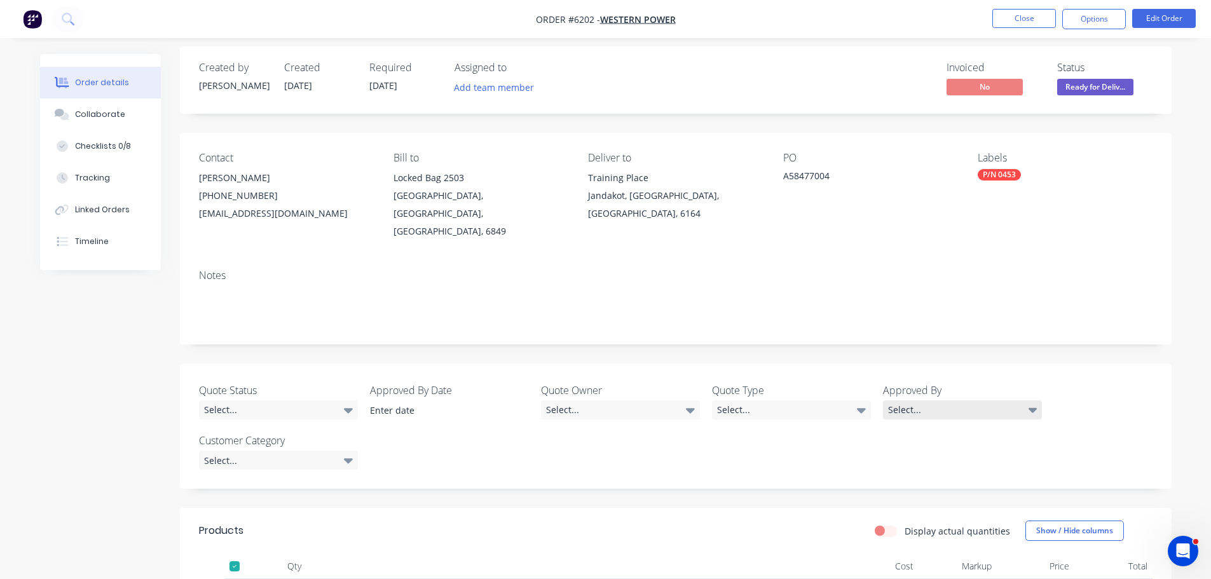
scroll to position [0, 0]
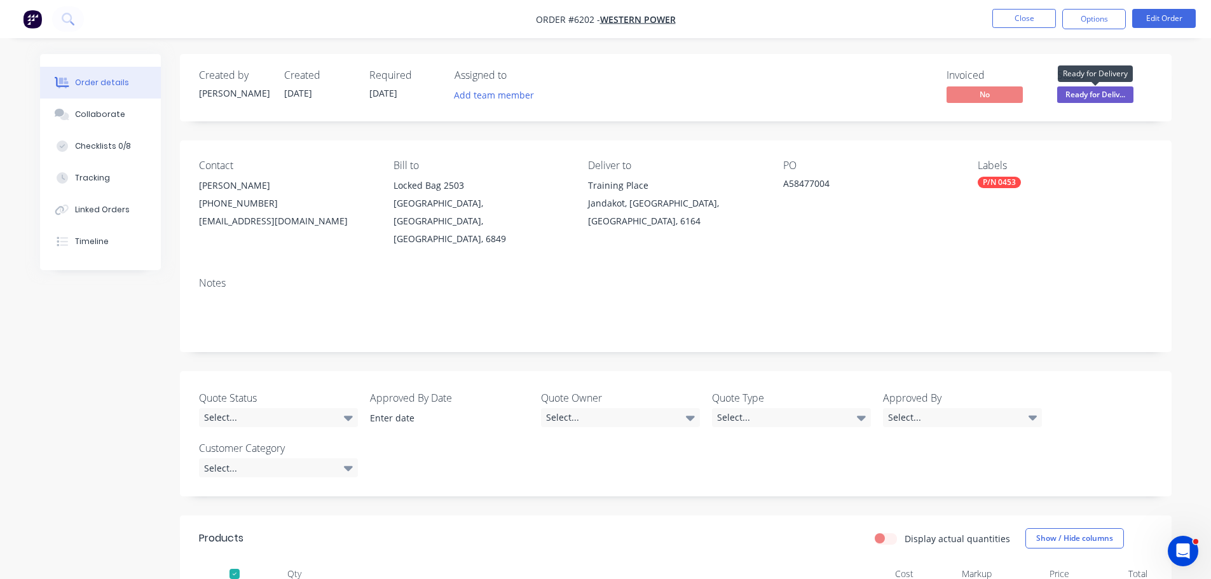
click at [1099, 95] on span "Ready for Deliv..." at bounding box center [1095, 94] width 76 height 16
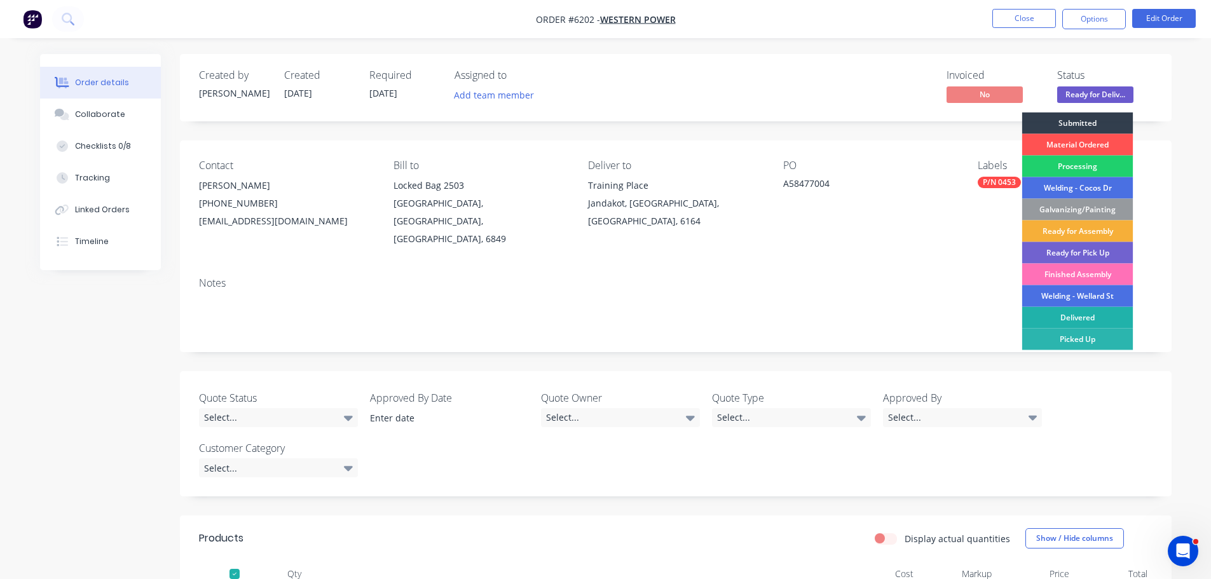
click at [1083, 315] on div "Delivered" at bounding box center [1077, 318] width 111 height 22
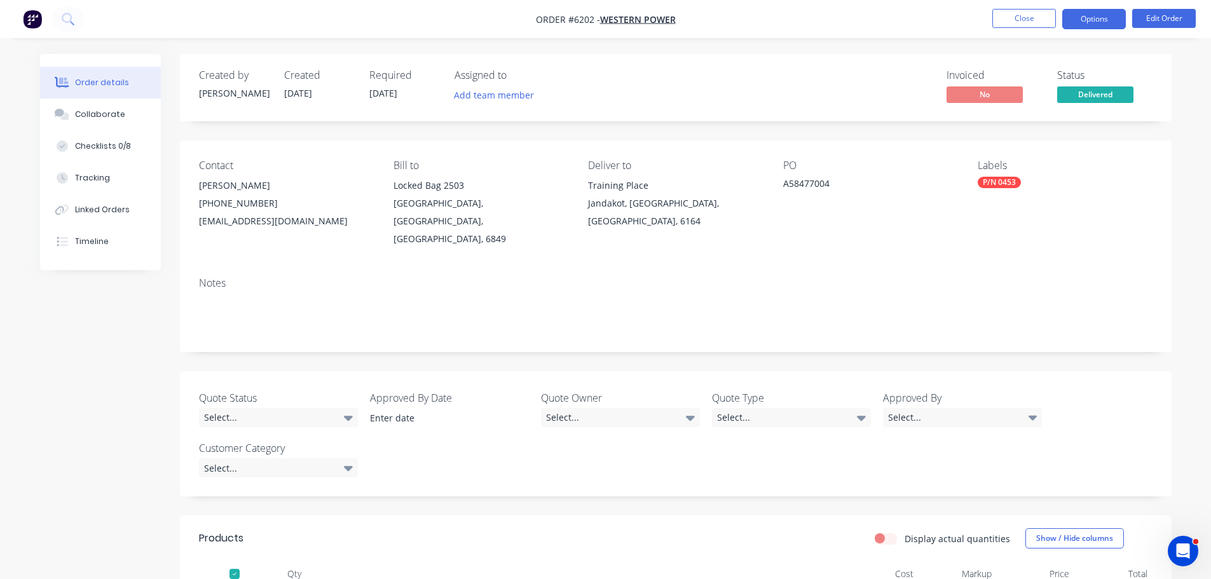
click at [1101, 27] on button "Options" at bounding box center [1094, 19] width 64 height 20
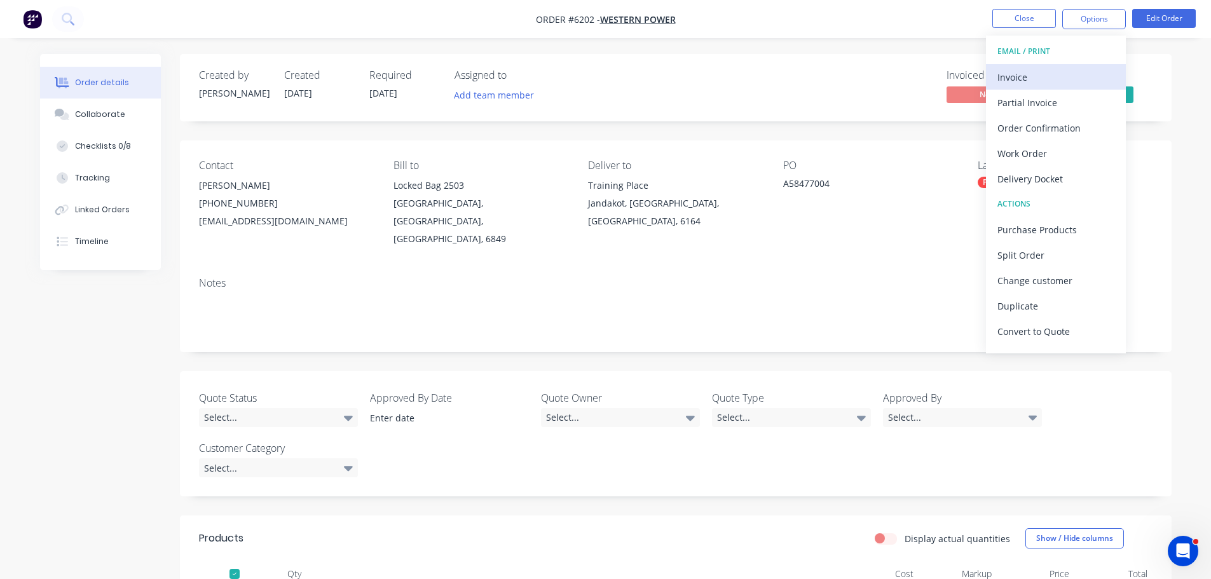
click at [1015, 77] on div "Invoice" at bounding box center [1056, 77] width 117 height 18
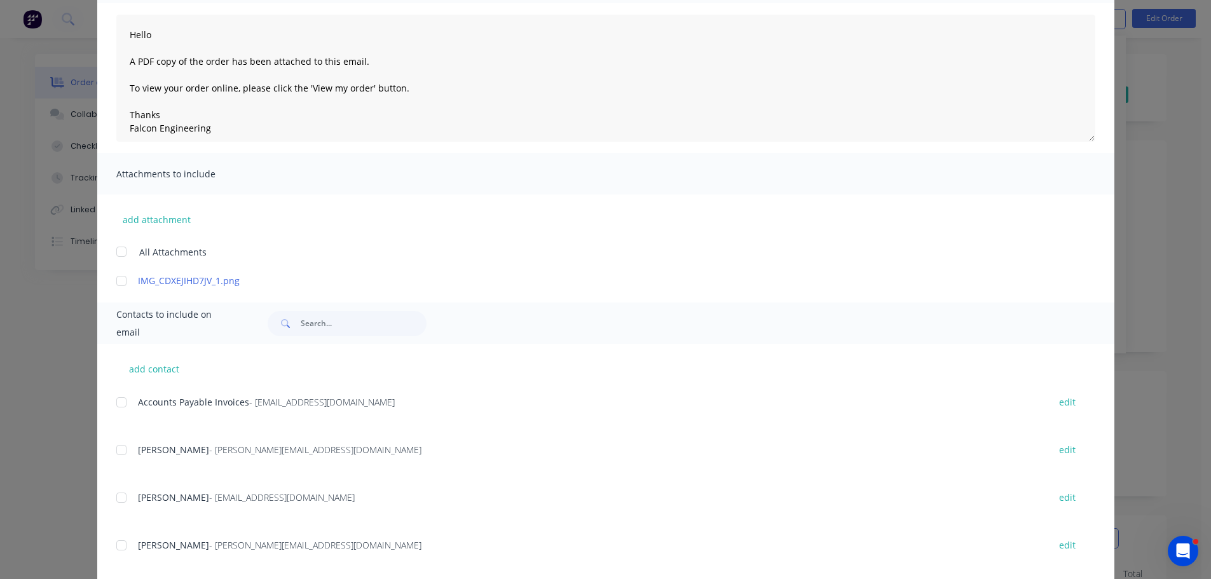
scroll to position [191, 0]
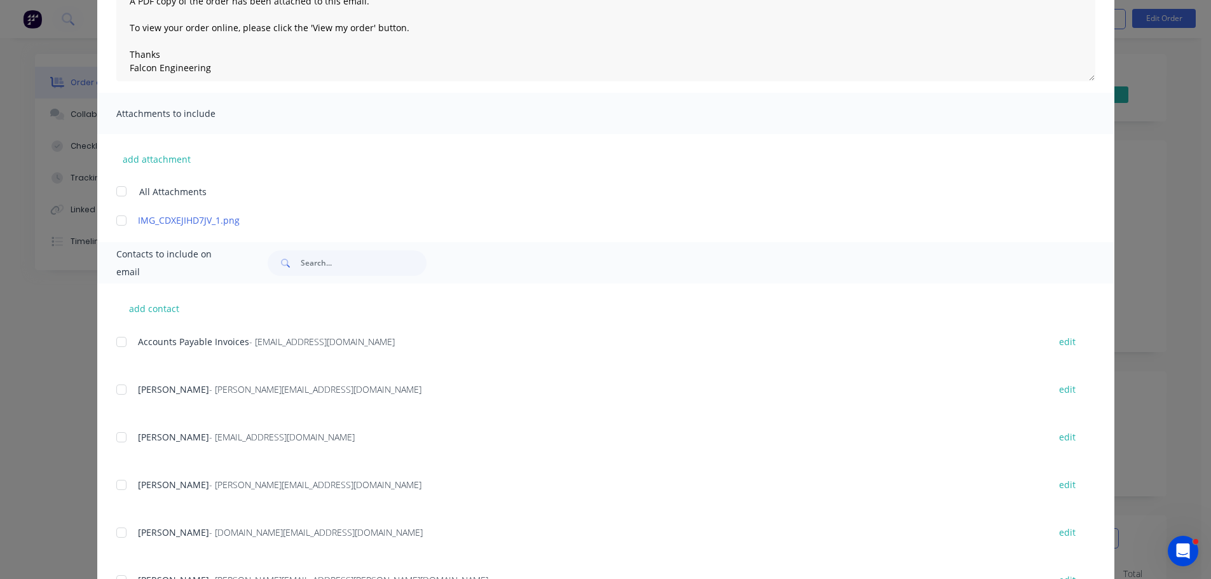
click at [118, 339] on div at bounding box center [121, 341] width 25 height 25
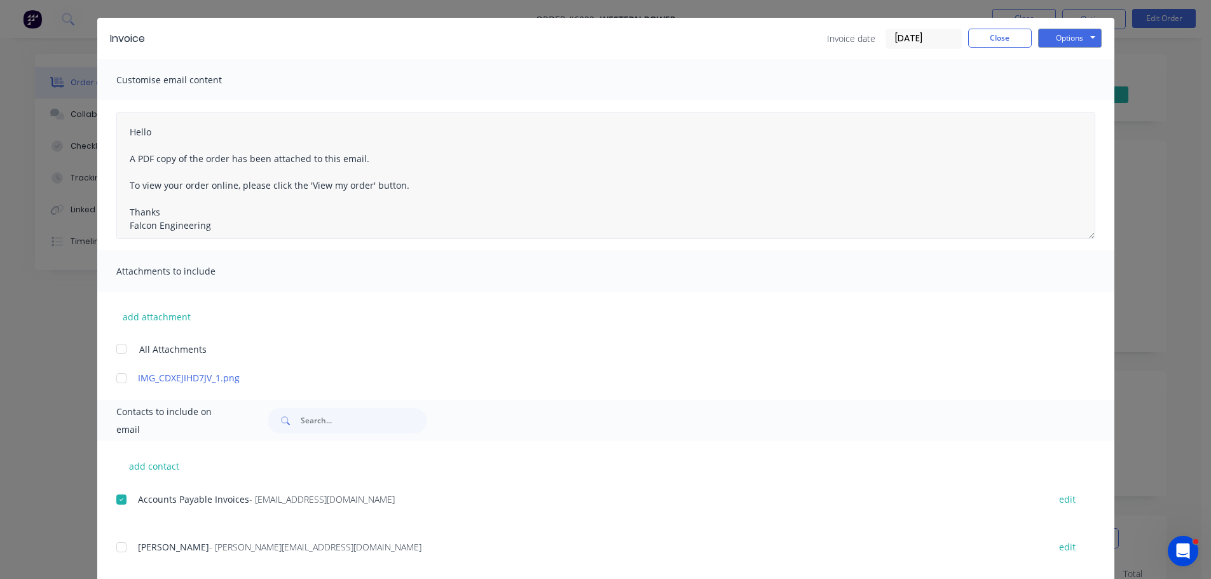
scroll to position [0, 0]
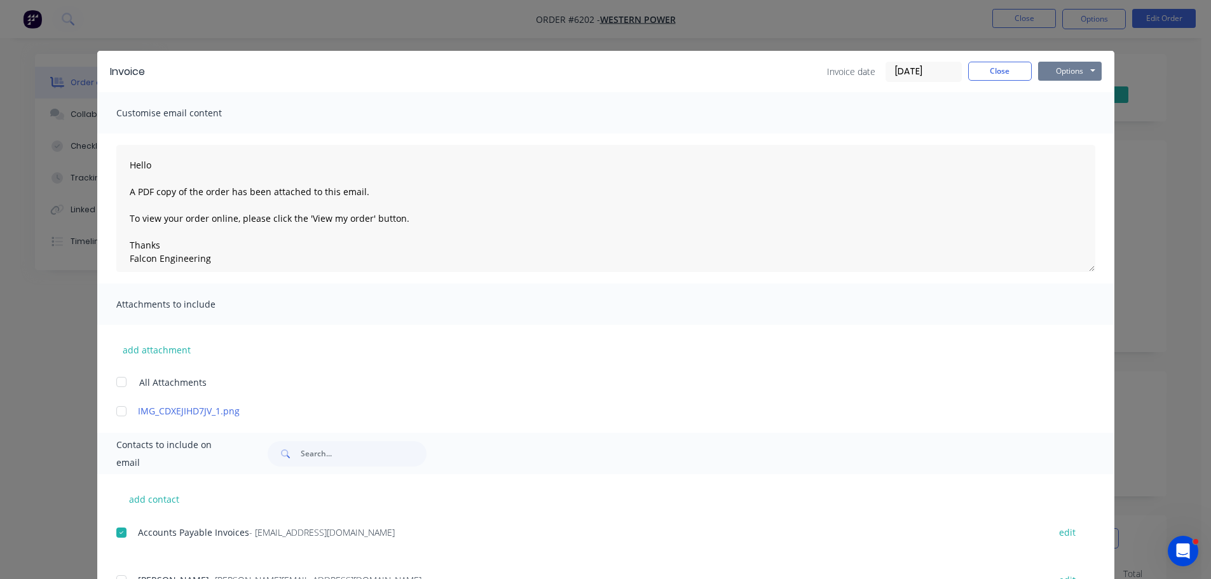
click at [1055, 73] on button "Options" at bounding box center [1070, 71] width 64 height 19
click at [1069, 133] on button "Email" at bounding box center [1078, 135] width 81 height 21
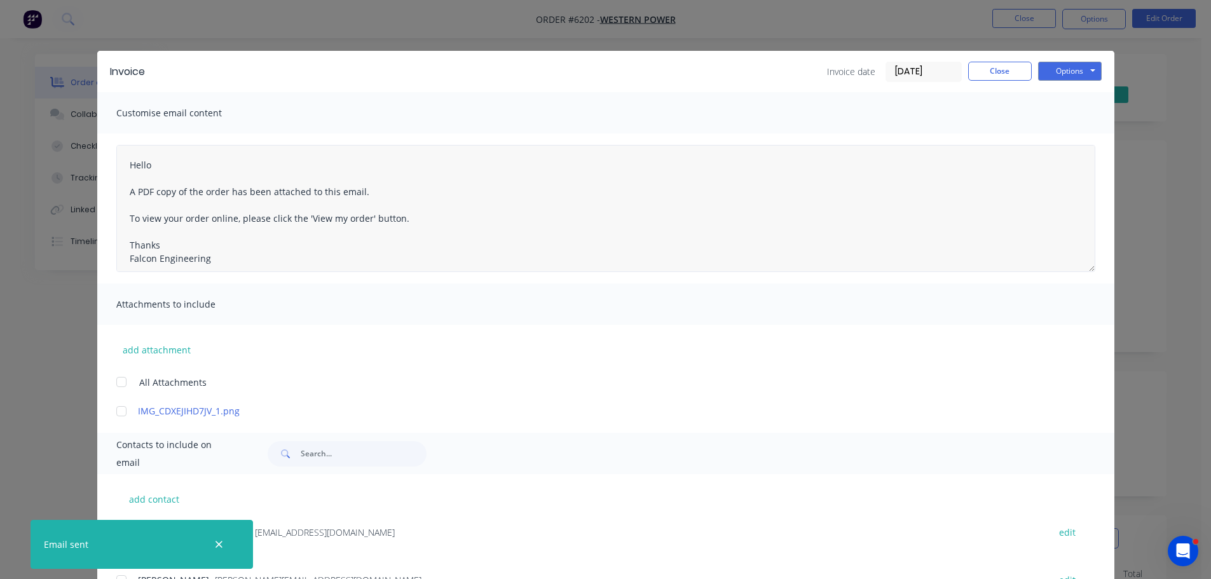
type textarea "Hello A PDF copy of the order has been attached to this email. To view your ord…"
click at [999, 71] on button "Close" at bounding box center [1000, 71] width 64 height 19
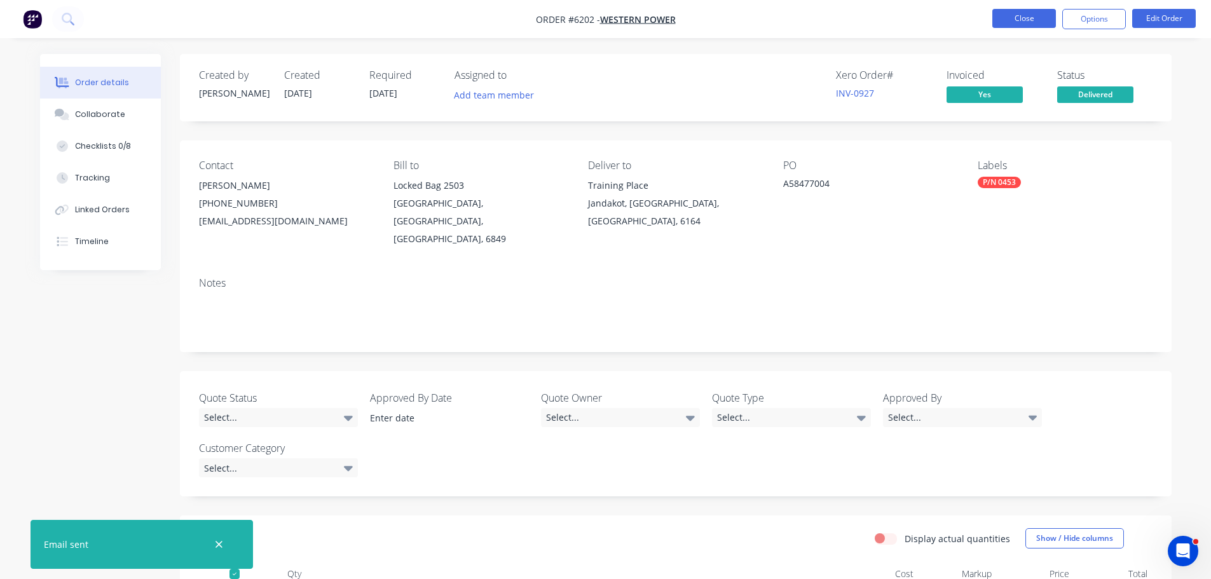
click at [1025, 19] on button "Close" at bounding box center [1024, 18] width 64 height 19
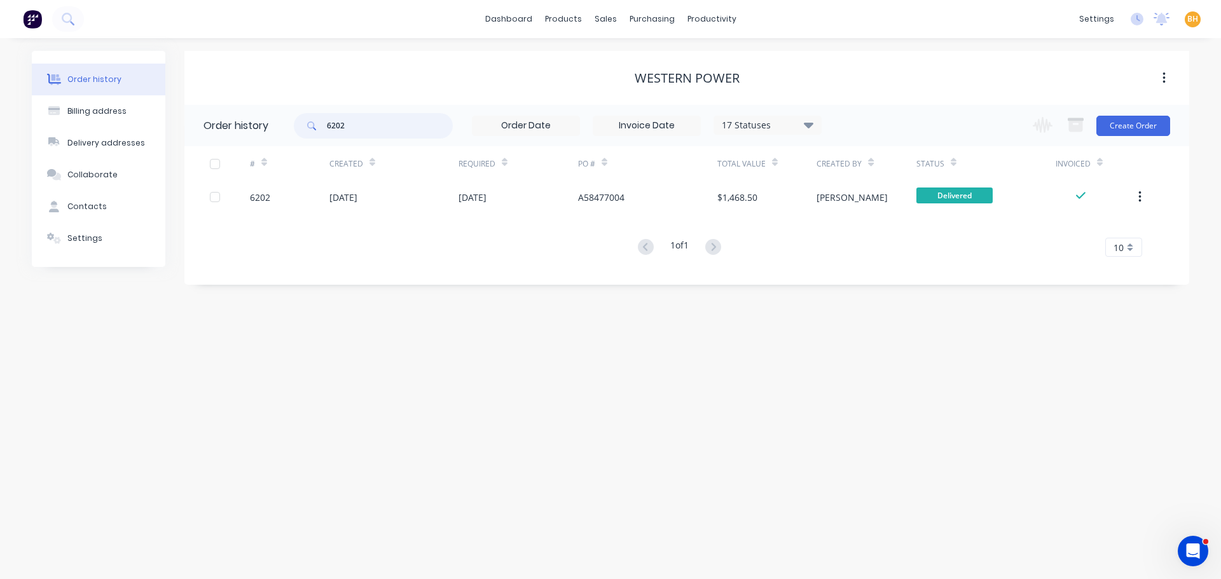
click at [373, 128] on input "6202" at bounding box center [390, 125] width 126 height 25
type input "620"
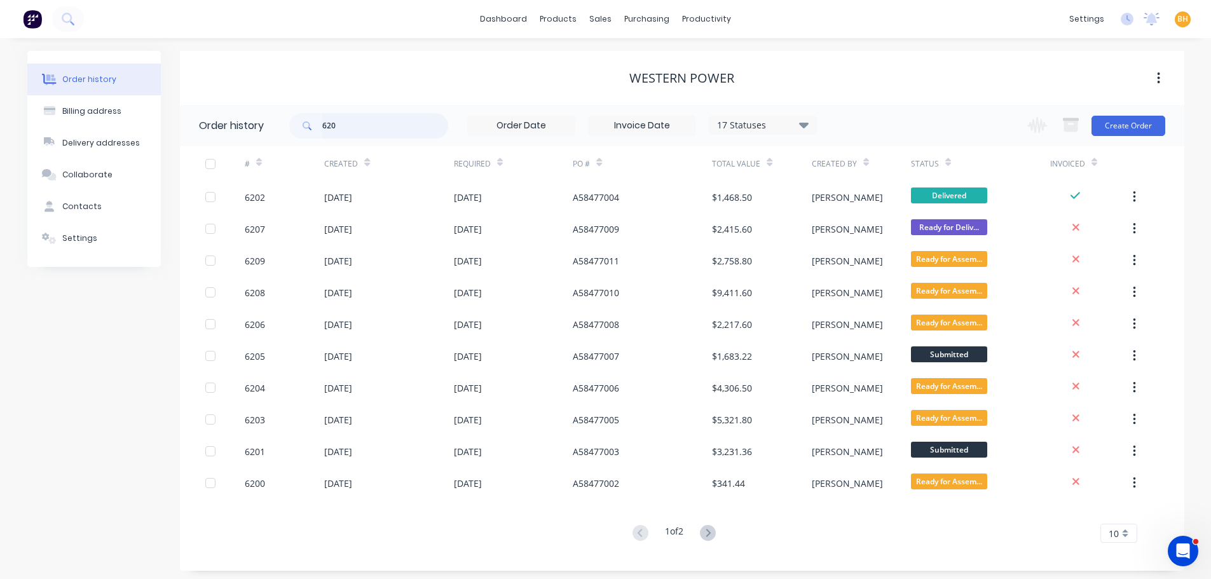
click at [367, 131] on input "620" at bounding box center [385, 125] width 126 height 25
type input "6207"
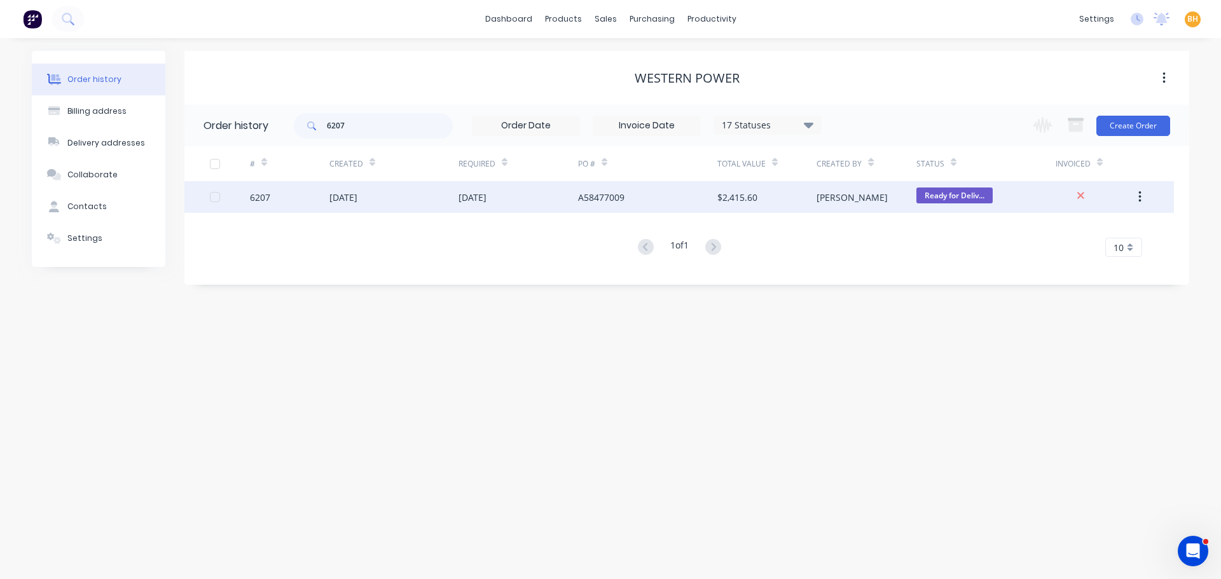
click at [357, 198] on div "[DATE]" at bounding box center [343, 197] width 28 height 13
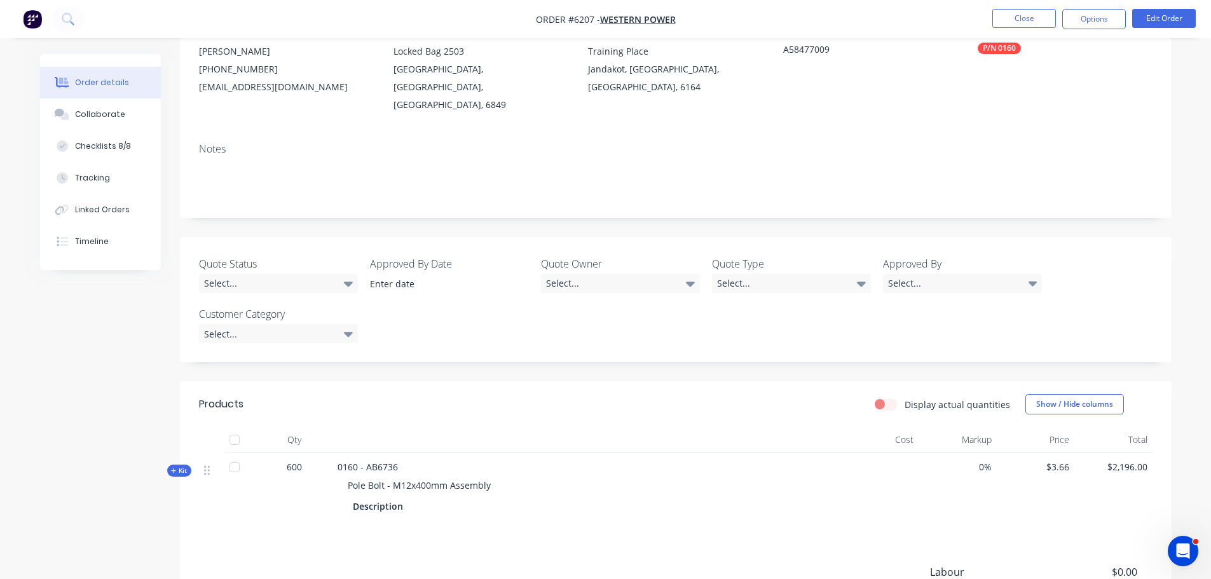
scroll to position [191, 0]
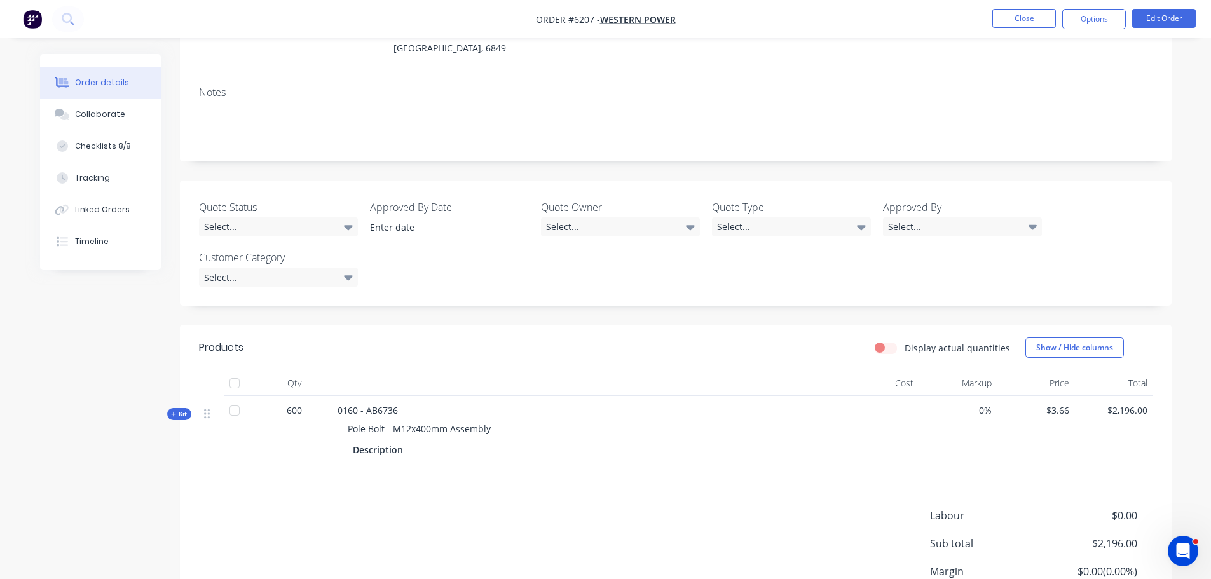
click at [236, 371] on div at bounding box center [234, 383] width 25 height 25
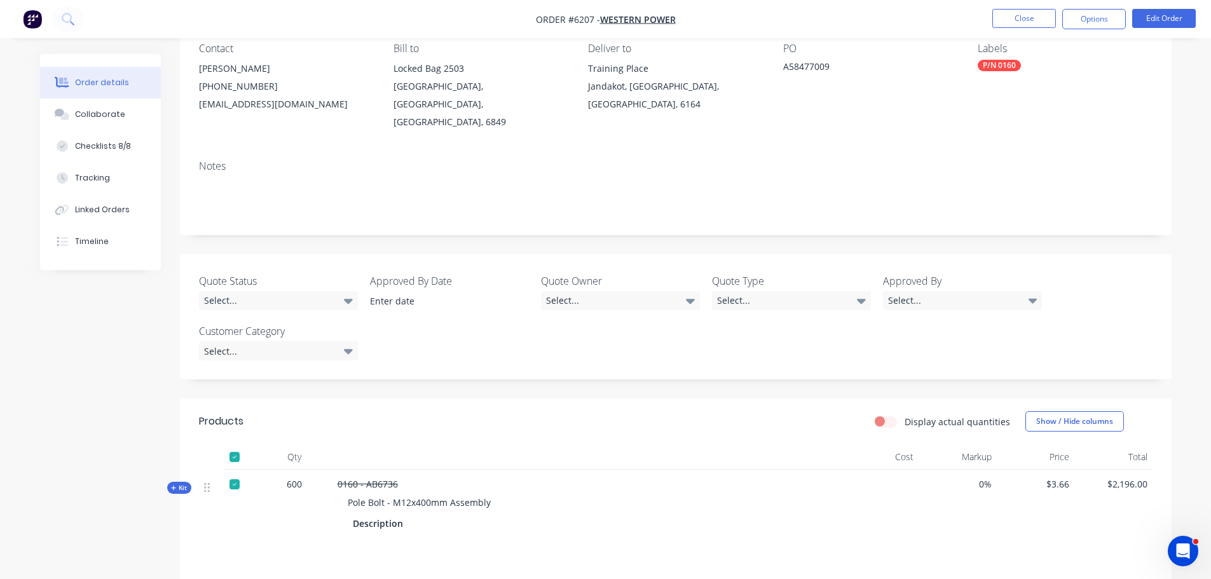
scroll to position [0, 0]
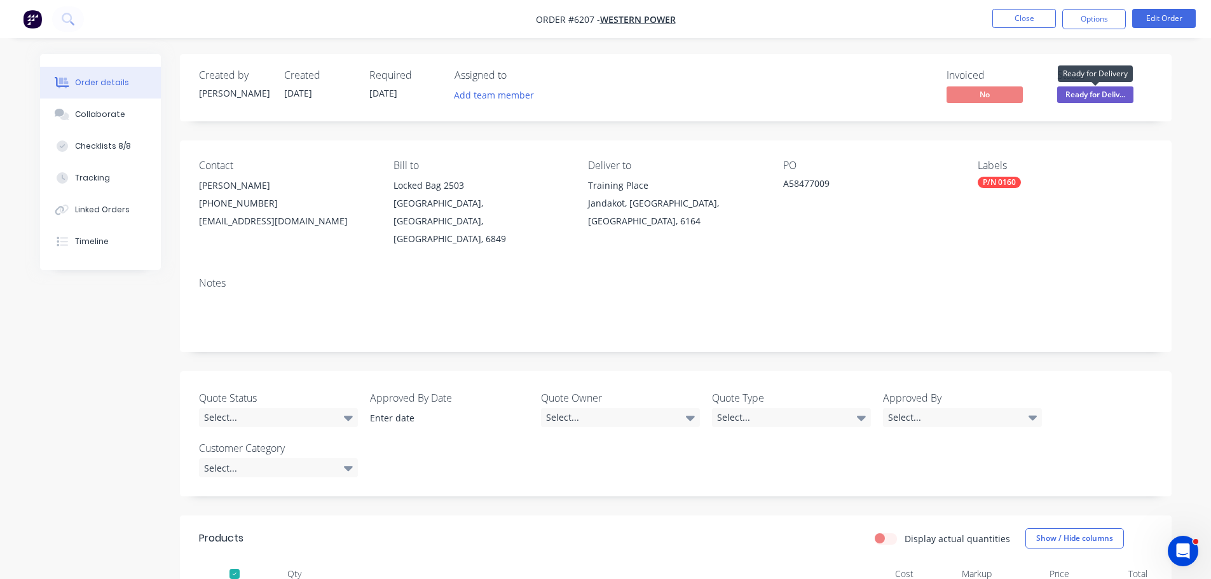
click at [1090, 98] on span "Ready for Deliv..." at bounding box center [1095, 94] width 76 height 16
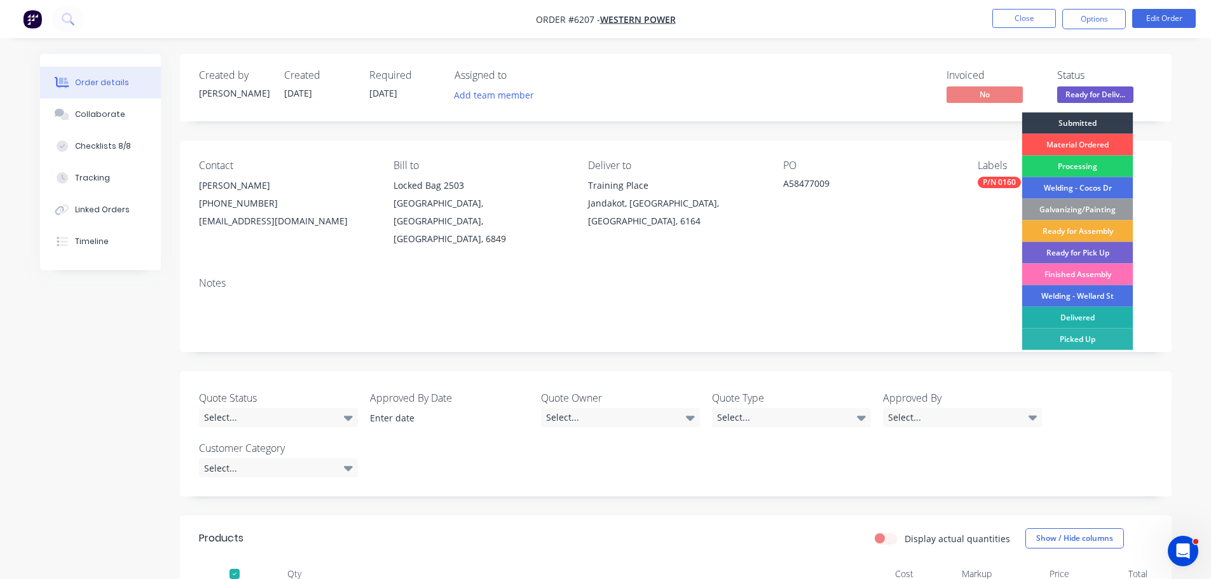
click at [1085, 316] on div "Delivered" at bounding box center [1077, 318] width 111 height 22
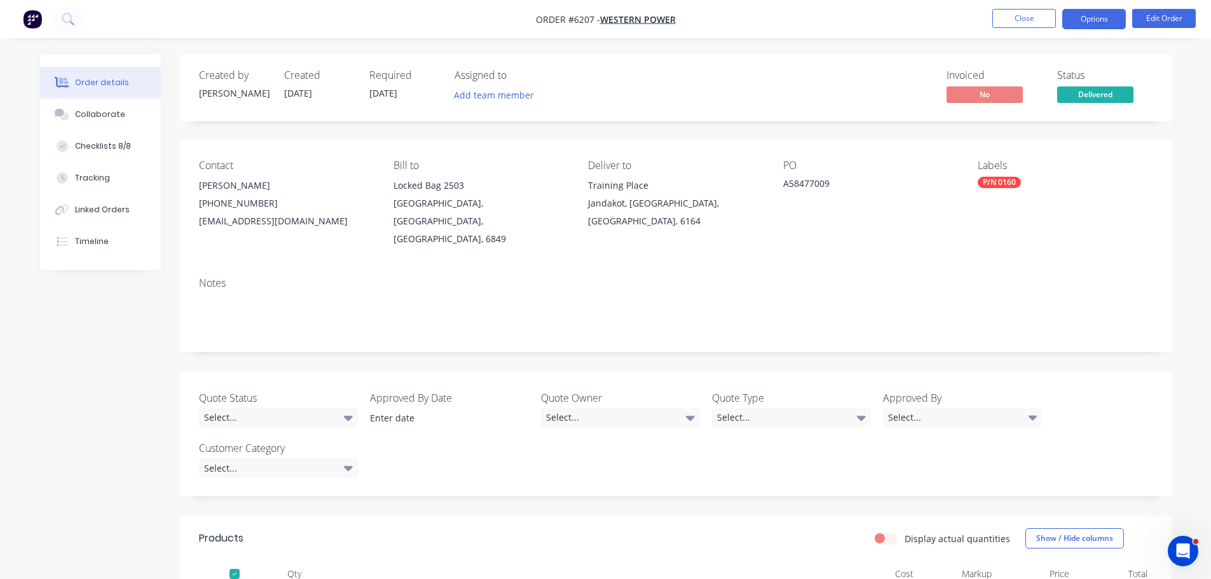
drag, startPoint x: 1085, startPoint y: 22, endPoint x: 1078, endPoint y: 22, distance: 7.0
click at [1085, 22] on button "Options" at bounding box center [1094, 19] width 64 height 20
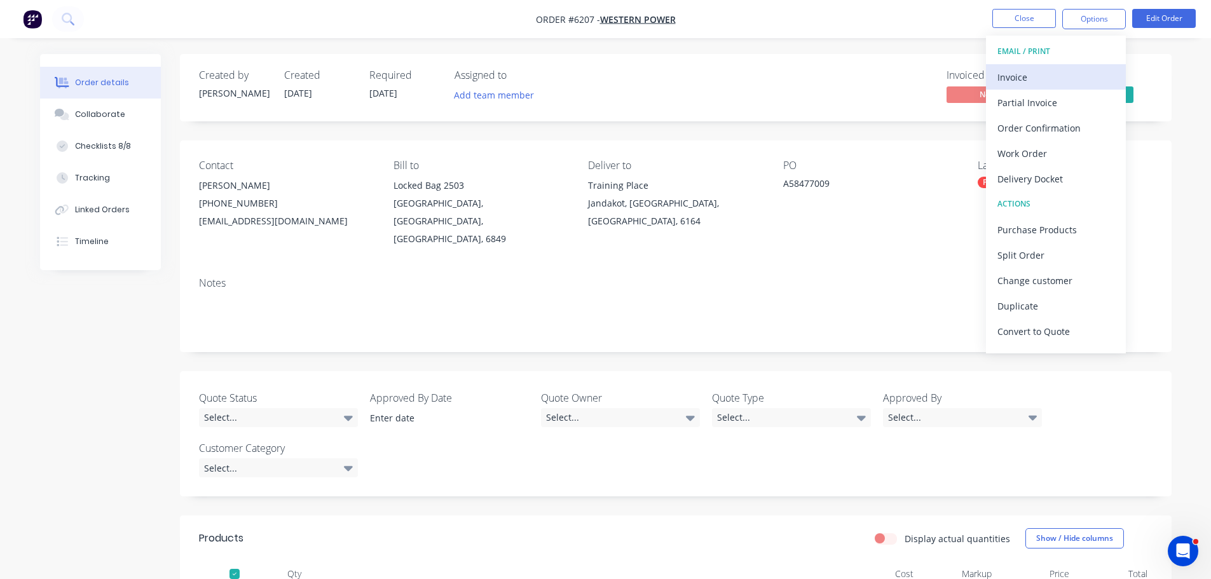
click at [1005, 81] on div "Invoice" at bounding box center [1056, 77] width 117 height 18
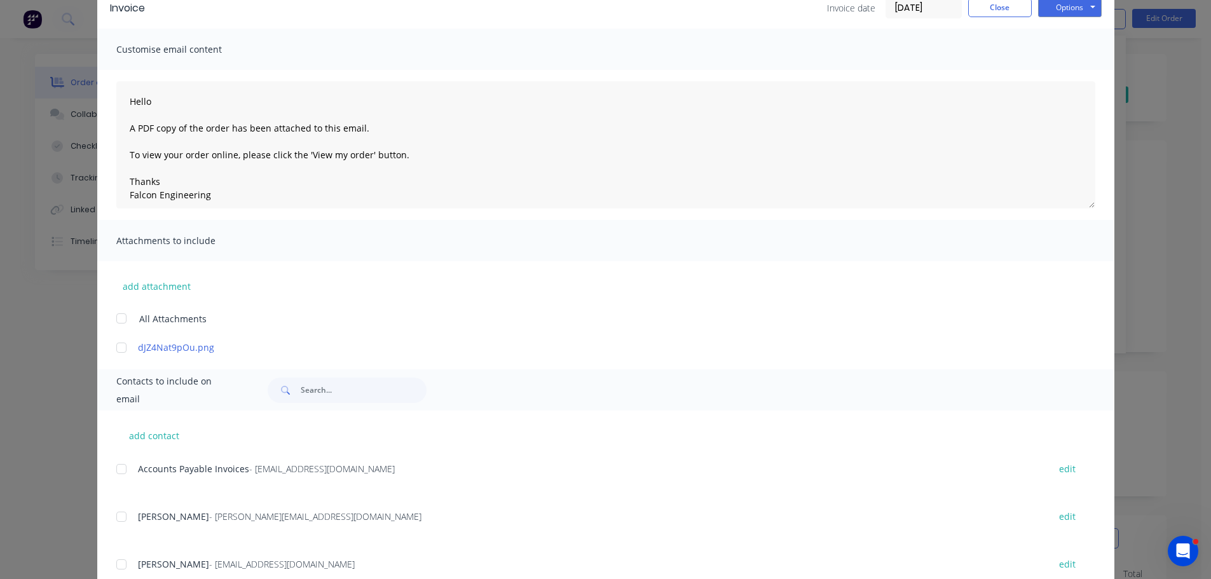
scroll to position [252, 0]
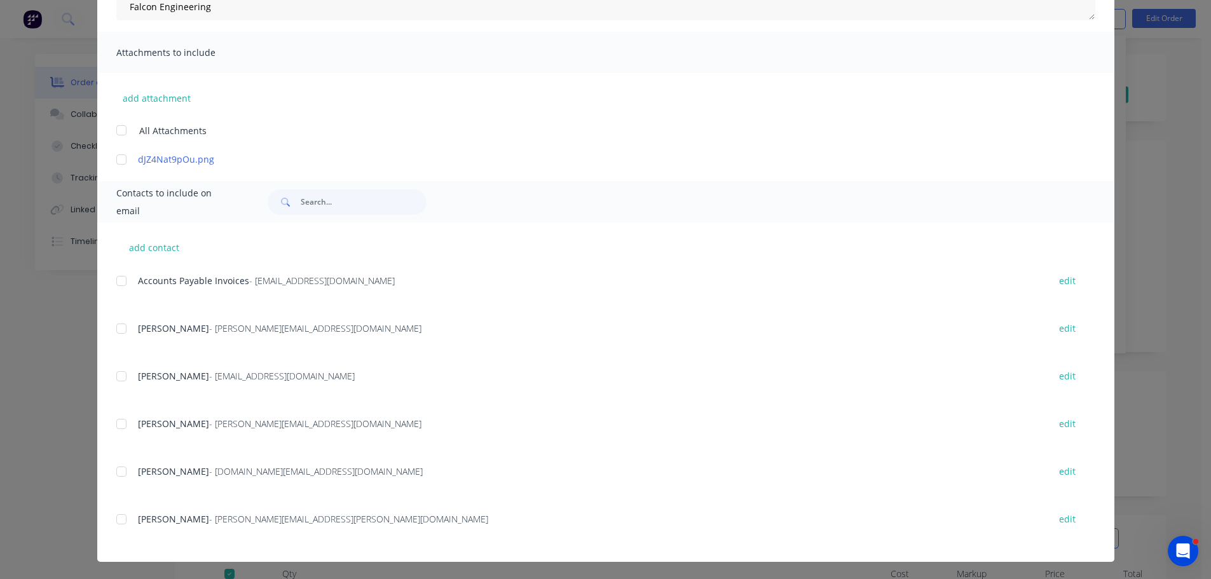
click at [118, 278] on div at bounding box center [121, 280] width 25 height 25
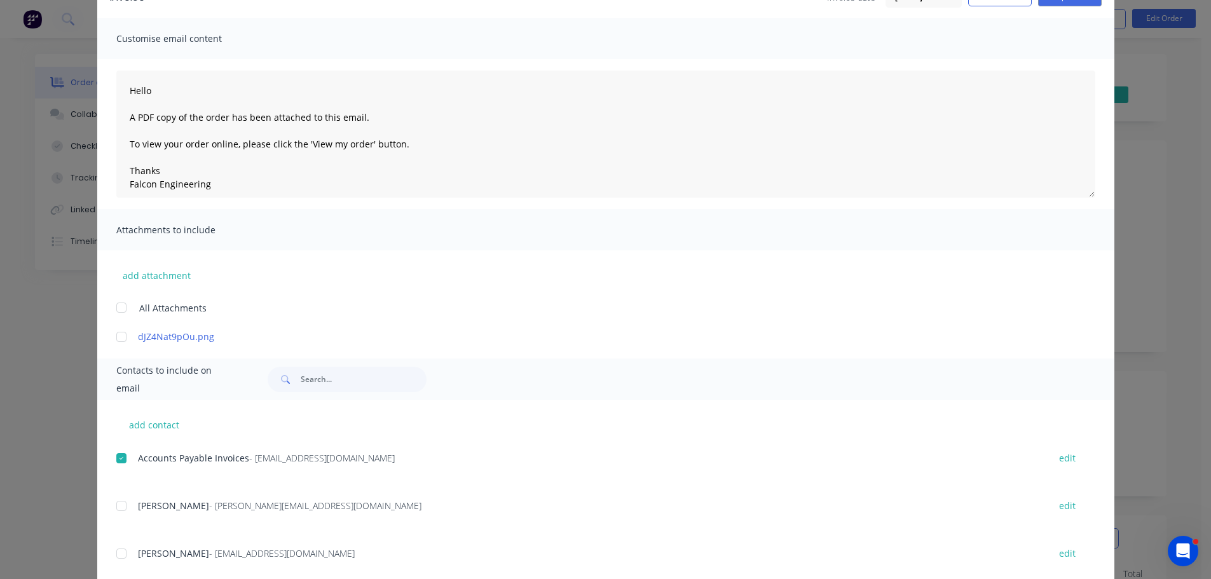
scroll to position [0, 0]
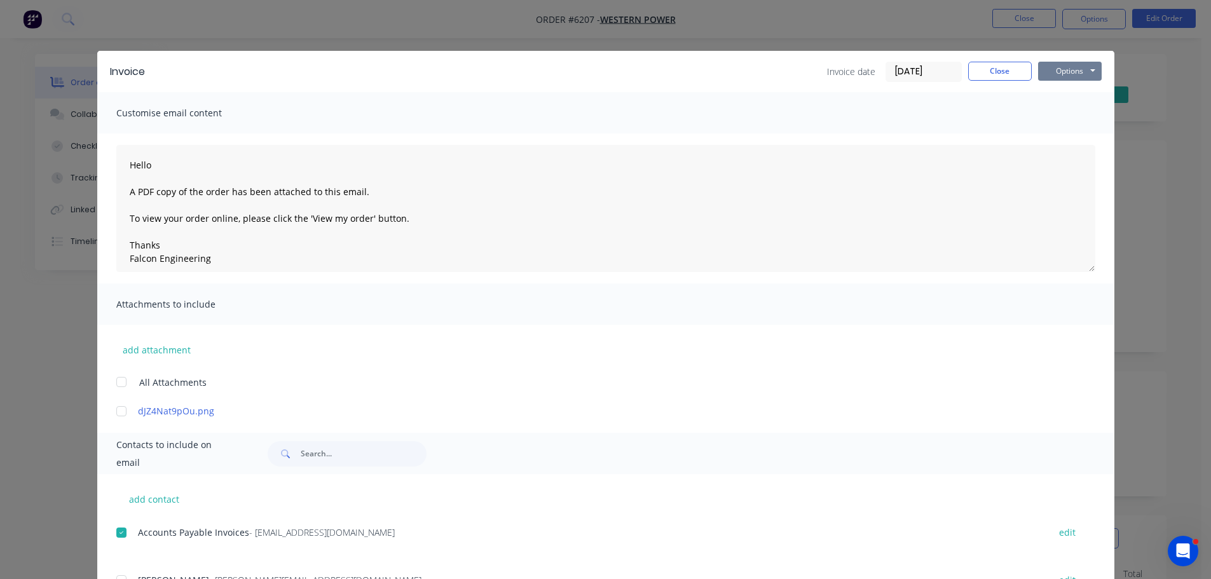
click at [1079, 74] on button "Options" at bounding box center [1070, 71] width 64 height 19
click at [1065, 135] on button "Email" at bounding box center [1078, 135] width 81 height 21
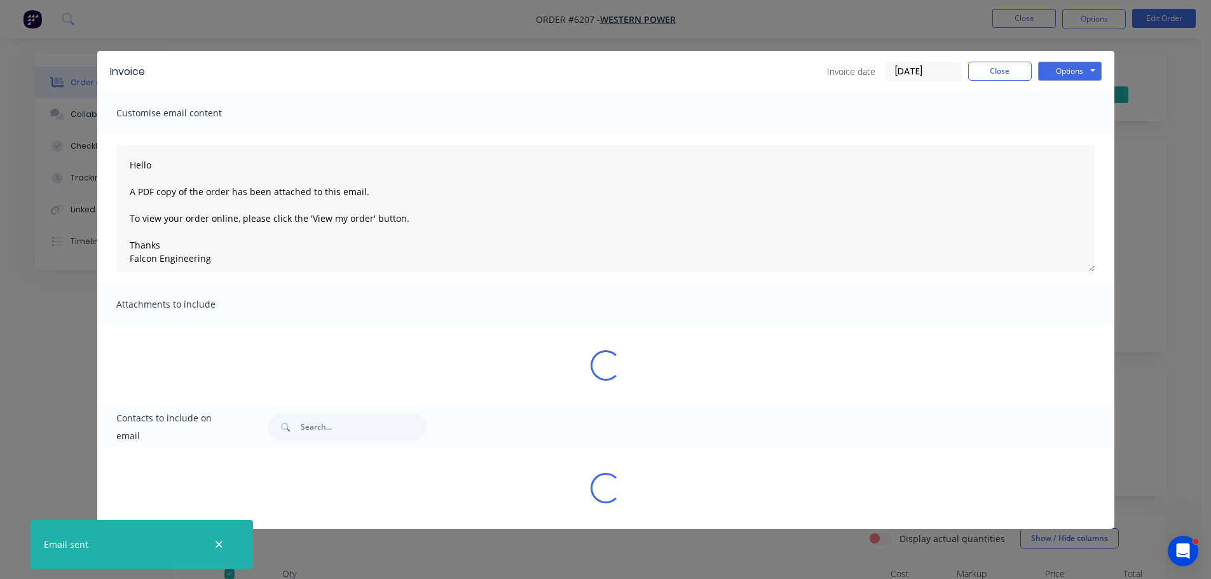
type textarea "Hello A PDF copy of the order has been attached to this email. To view your ord…"
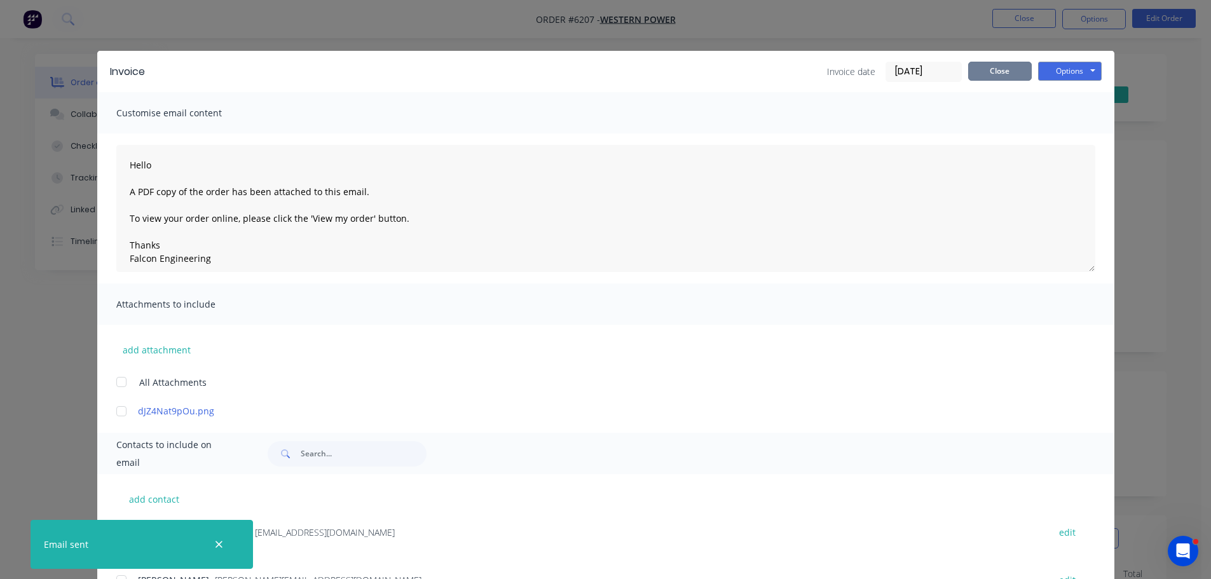
click at [993, 78] on button "Close" at bounding box center [1000, 71] width 64 height 19
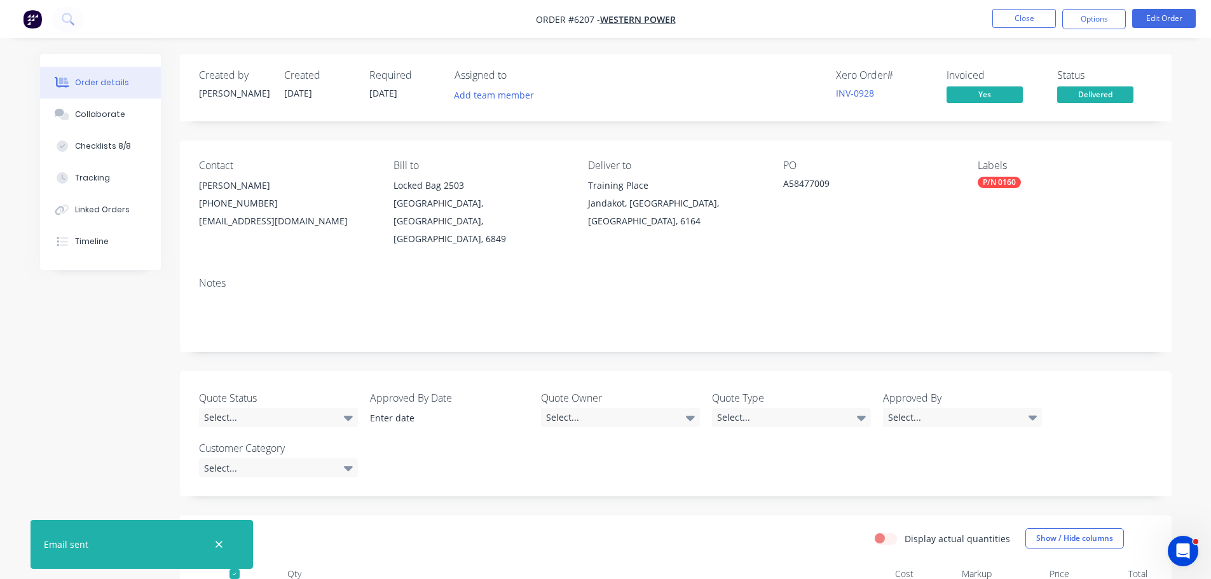
drag, startPoint x: 217, startPoint y: 549, endPoint x: 202, endPoint y: 542, distance: 17.6
click at [217, 549] on icon "button" at bounding box center [219, 544] width 8 height 11
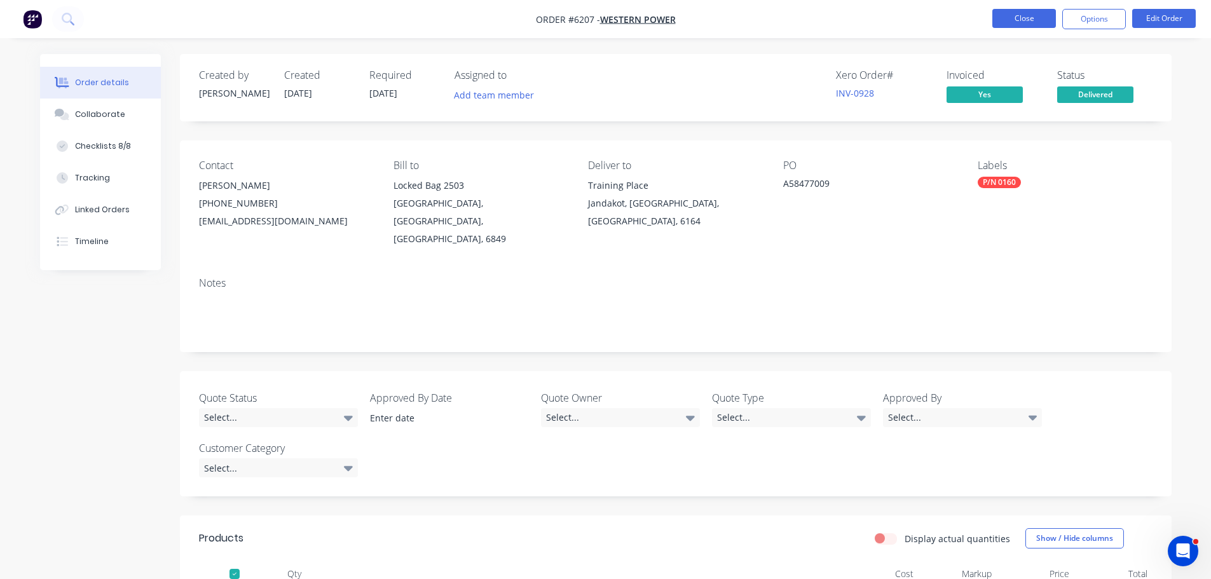
click at [1030, 15] on button "Close" at bounding box center [1024, 18] width 64 height 19
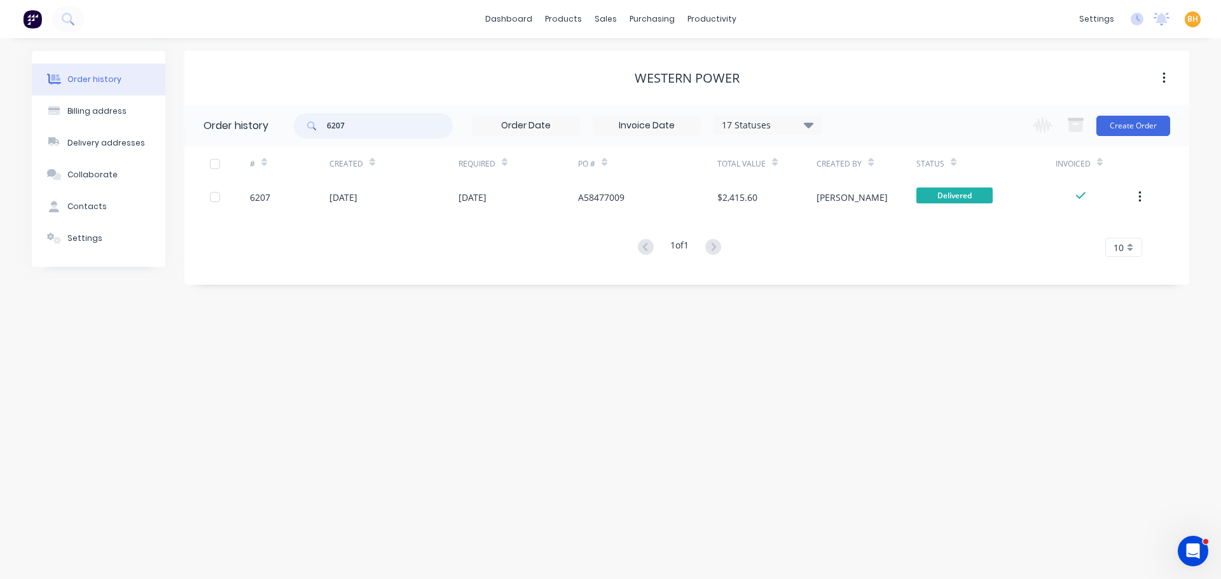
click at [383, 120] on input "6207" at bounding box center [390, 125] width 126 height 25
type input "62"
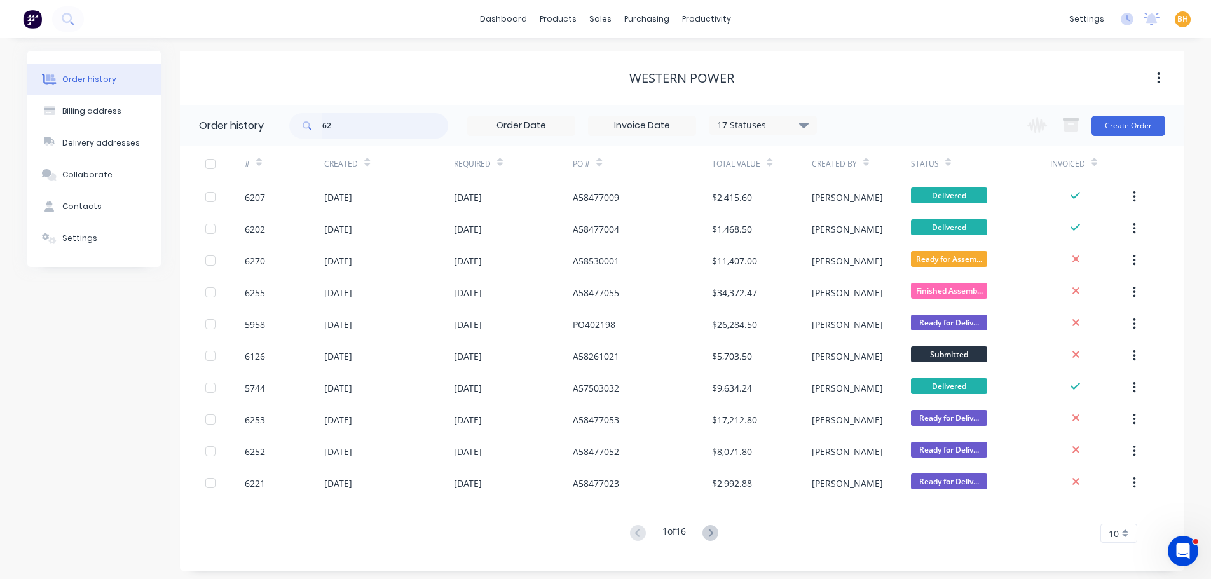
click at [378, 121] on input "62" at bounding box center [385, 125] width 126 height 25
type input "6215"
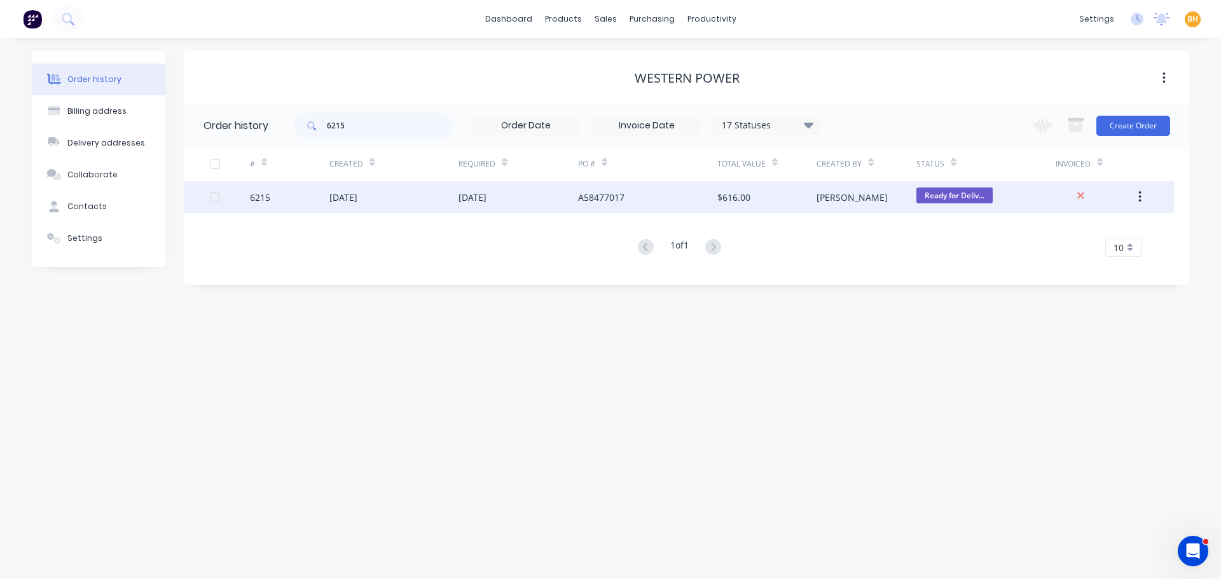
click at [355, 193] on div "[DATE]" at bounding box center [343, 197] width 28 height 13
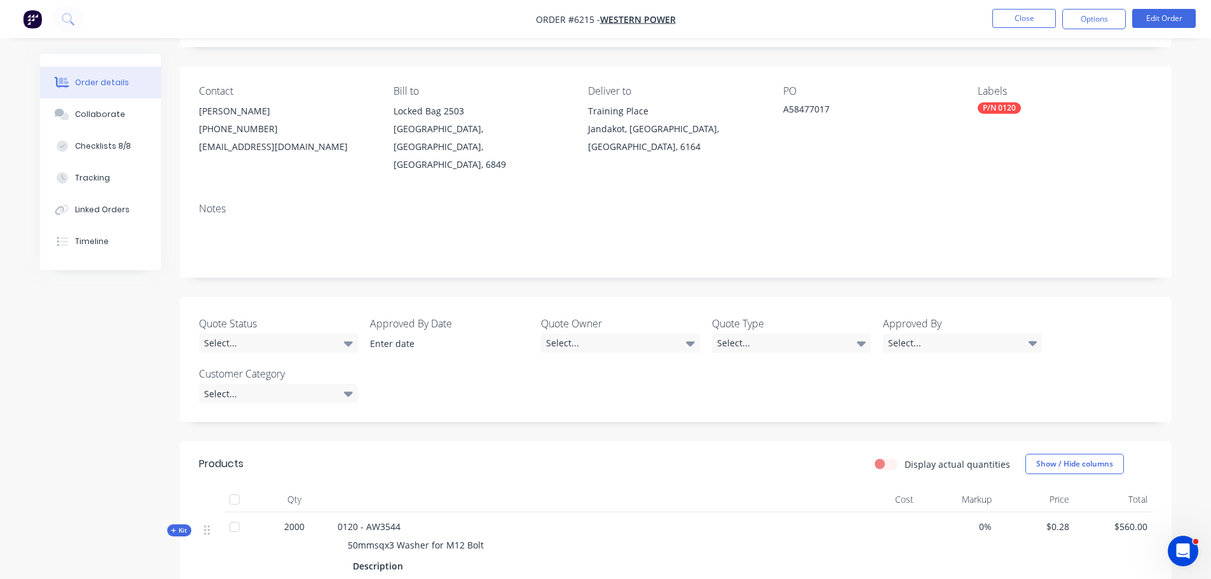
scroll to position [254, 0]
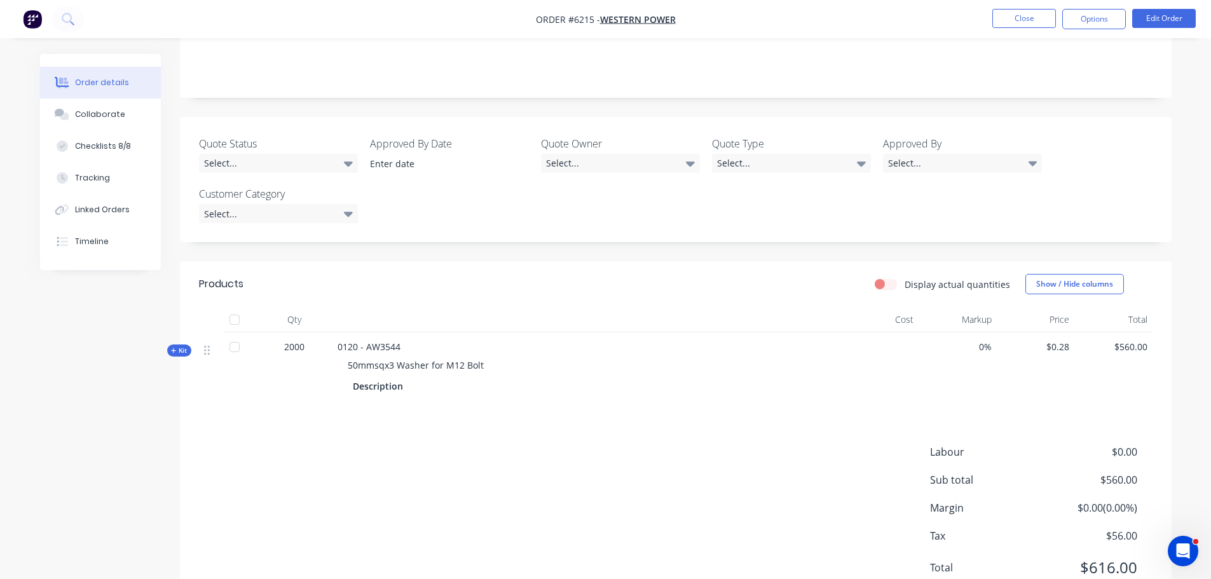
click at [238, 307] on div at bounding box center [234, 319] width 25 height 25
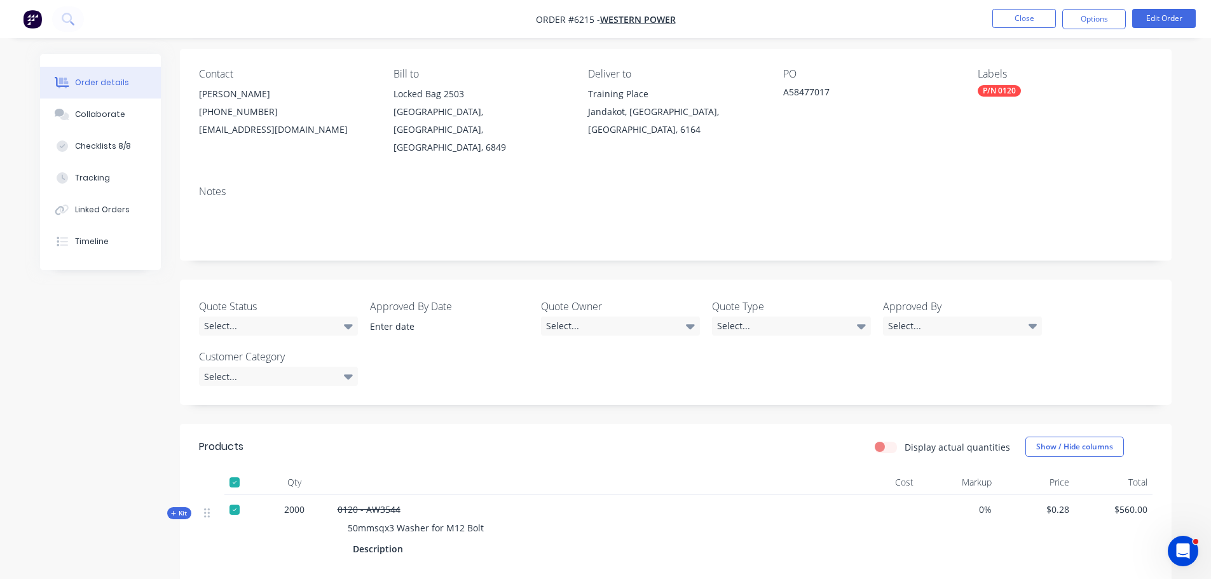
scroll to position [0, 0]
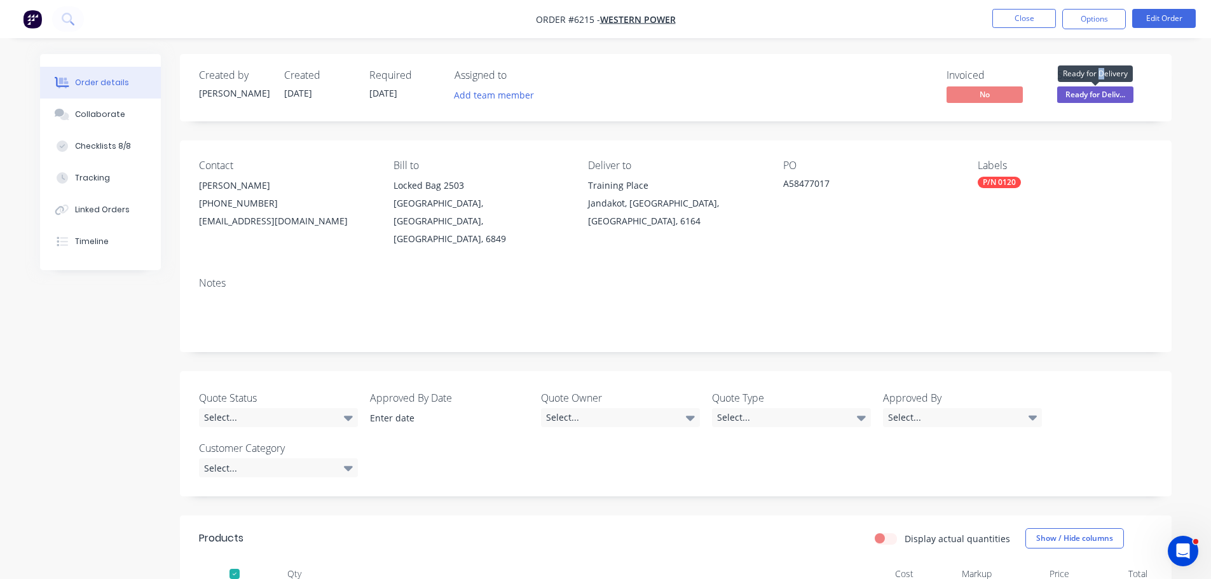
click at [1104, 85] on div "Ready for Delivery" at bounding box center [1095, 74] width 75 height 25
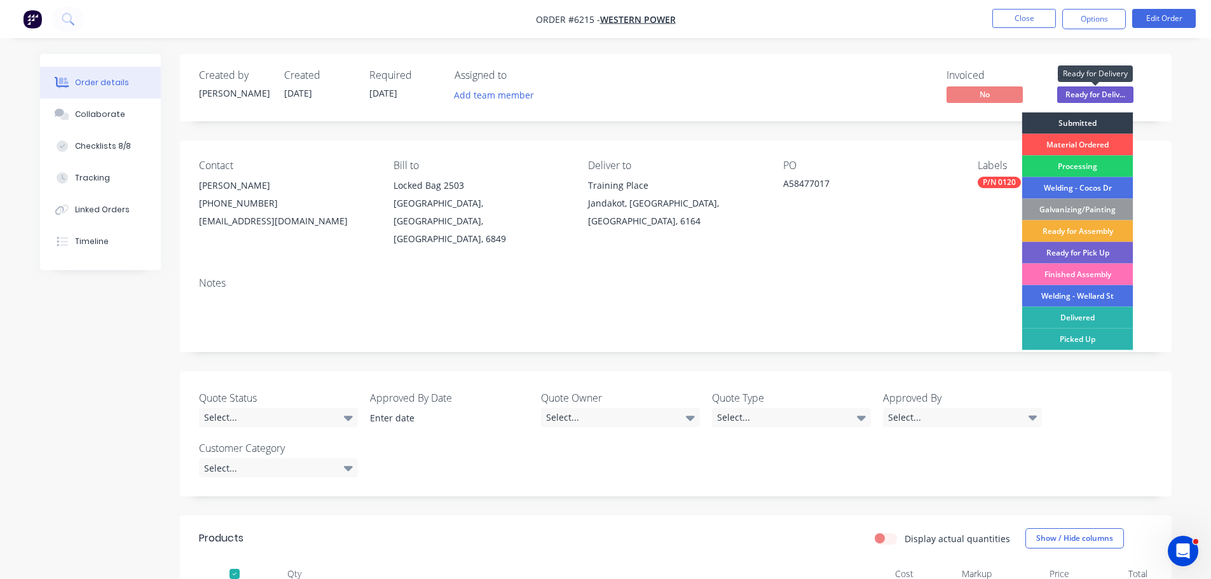
click at [1103, 90] on span "Ready for Deliv..." at bounding box center [1095, 94] width 76 height 16
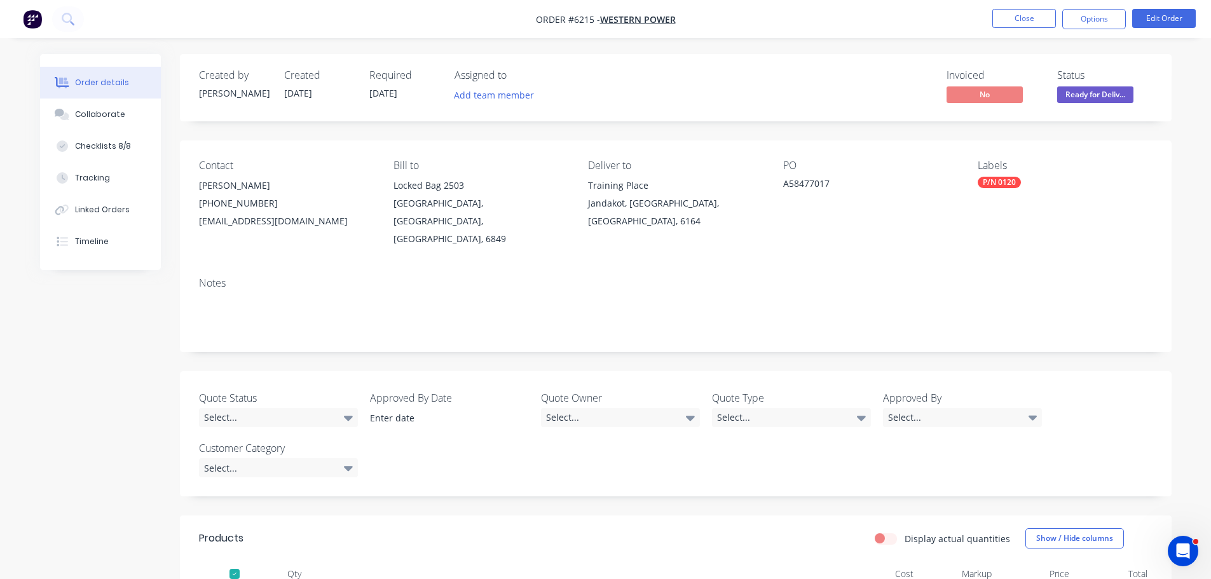
click at [1094, 97] on span "Ready for Deliv..." at bounding box center [1095, 94] width 76 height 16
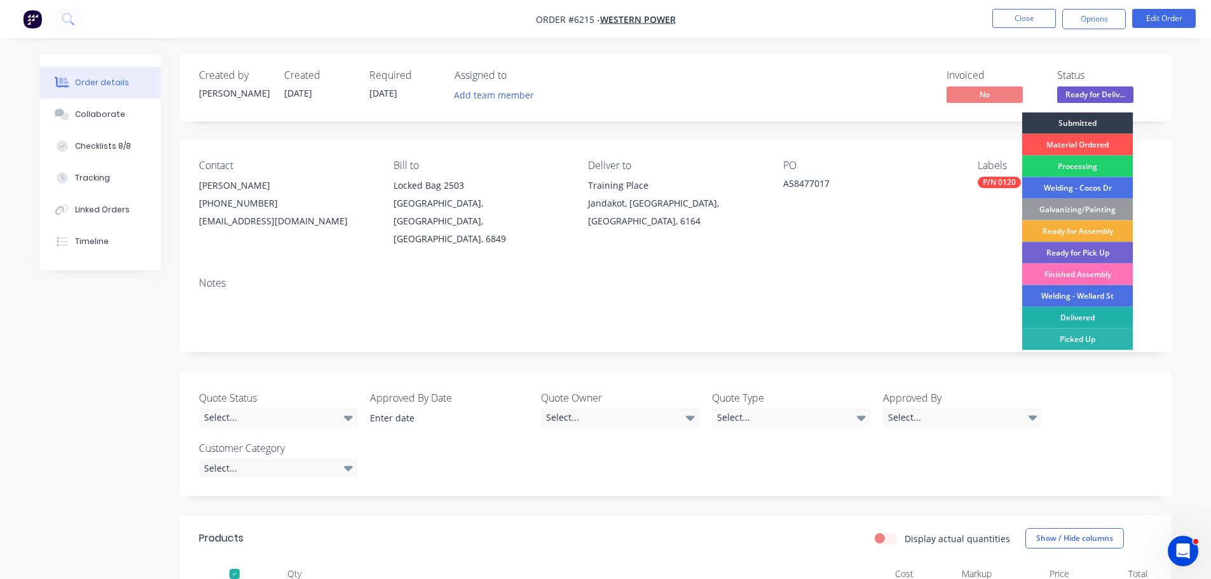
click at [1080, 315] on div "Delivered" at bounding box center [1077, 318] width 111 height 22
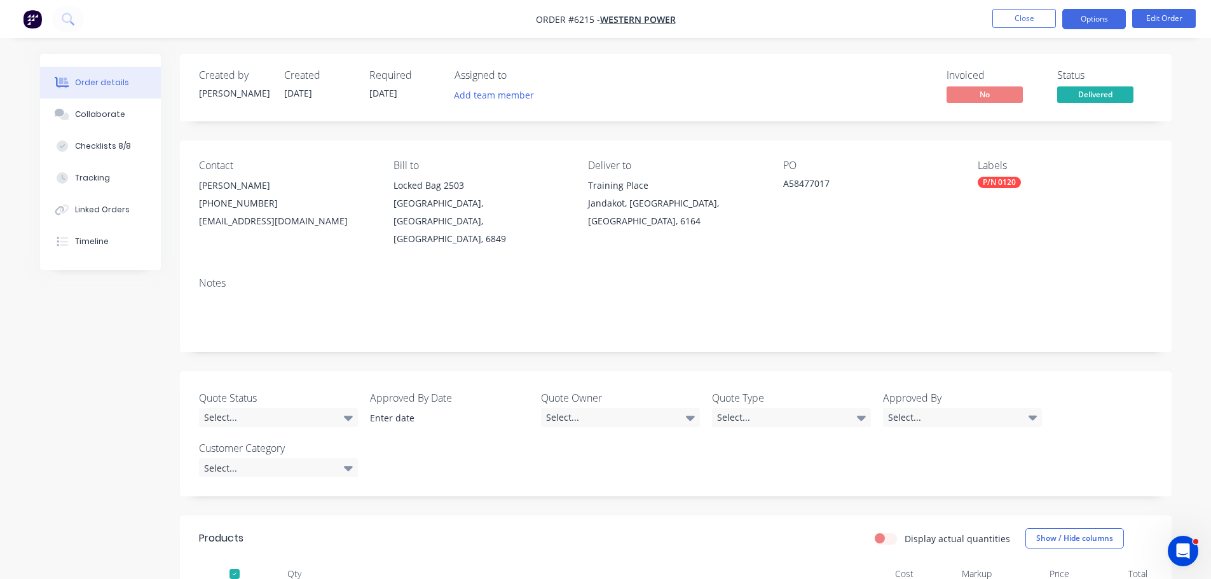
click at [1076, 14] on button "Options" at bounding box center [1094, 19] width 64 height 20
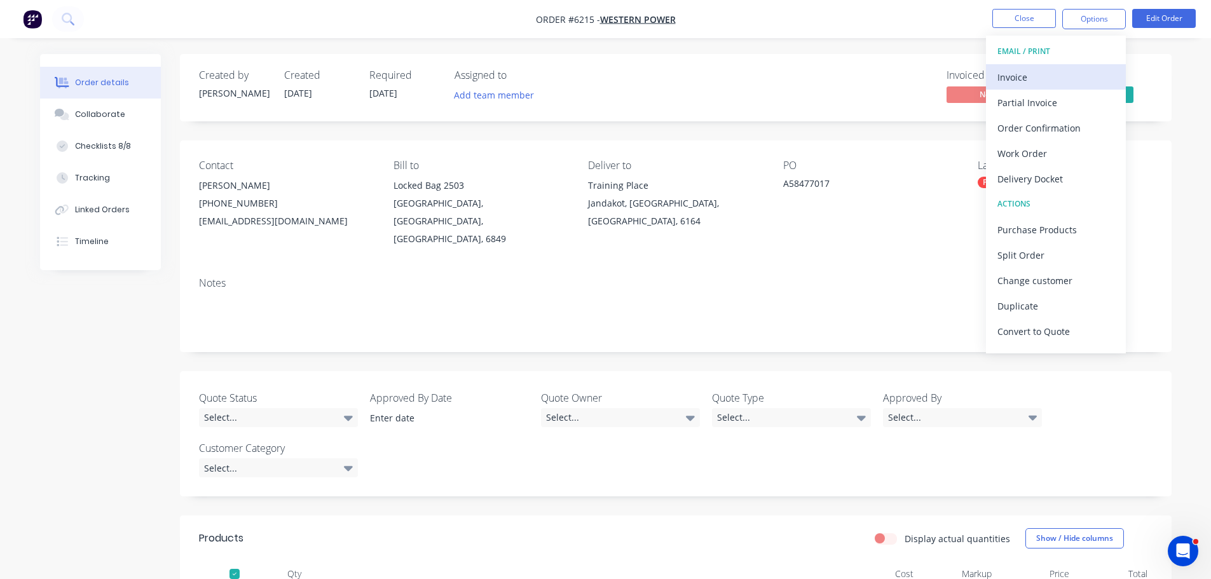
click at [1017, 75] on div "Invoice" at bounding box center [1056, 77] width 117 height 18
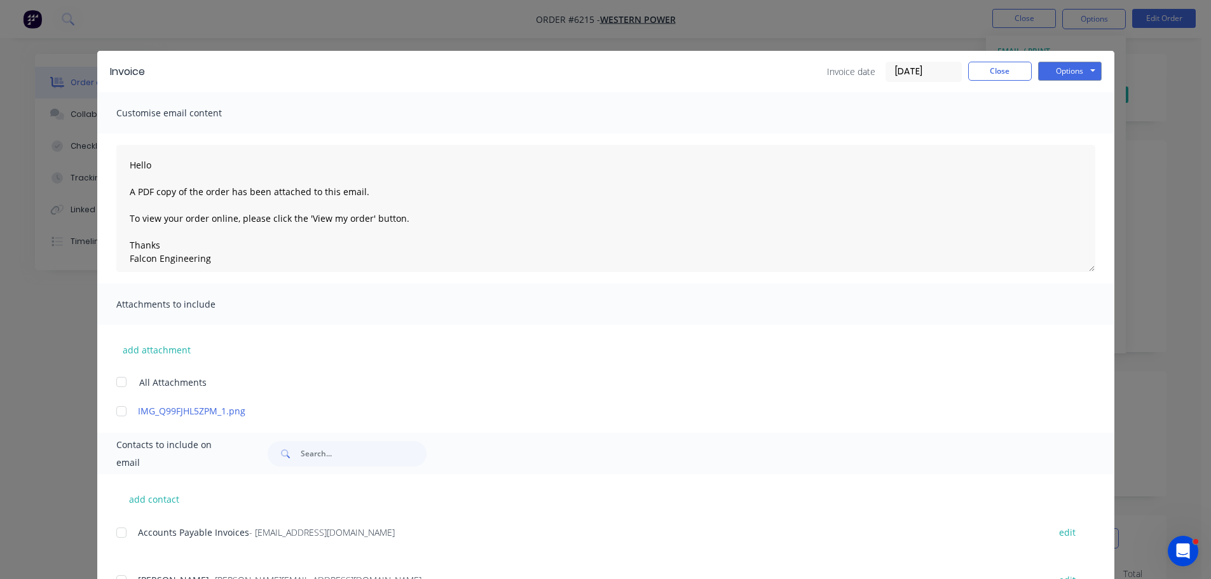
scroll to position [191, 0]
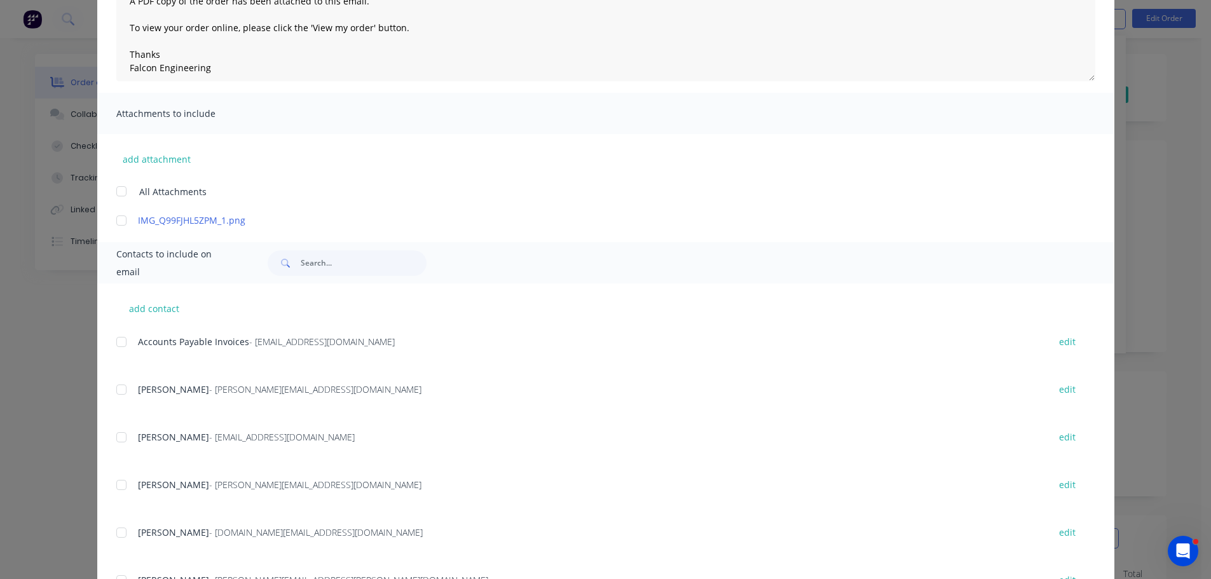
click at [118, 343] on div at bounding box center [121, 341] width 25 height 25
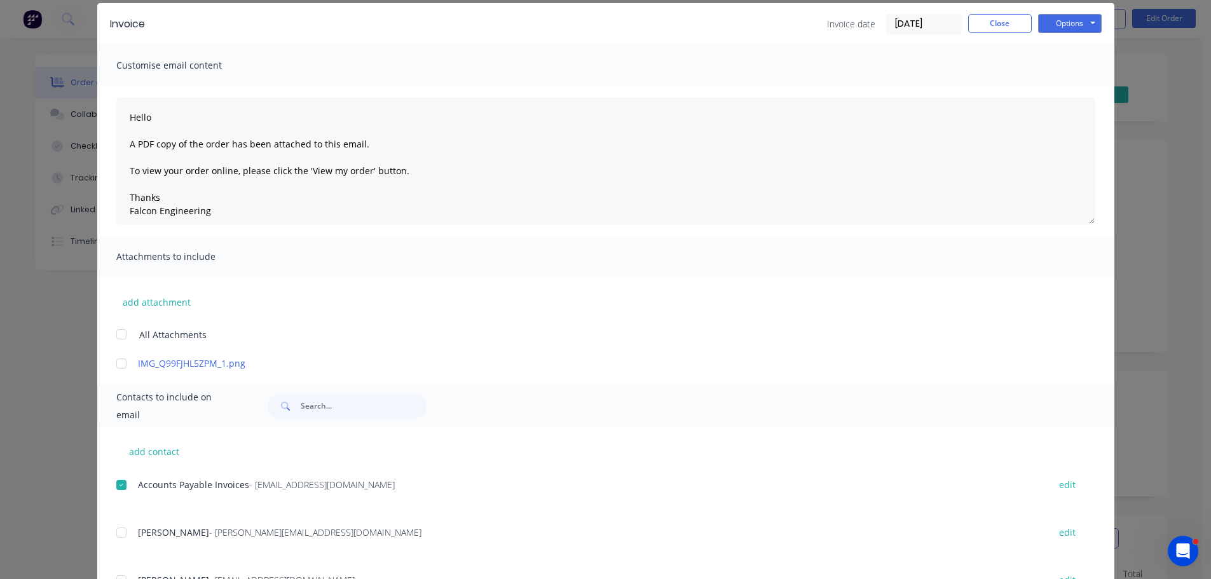
scroll to position [0, 0]
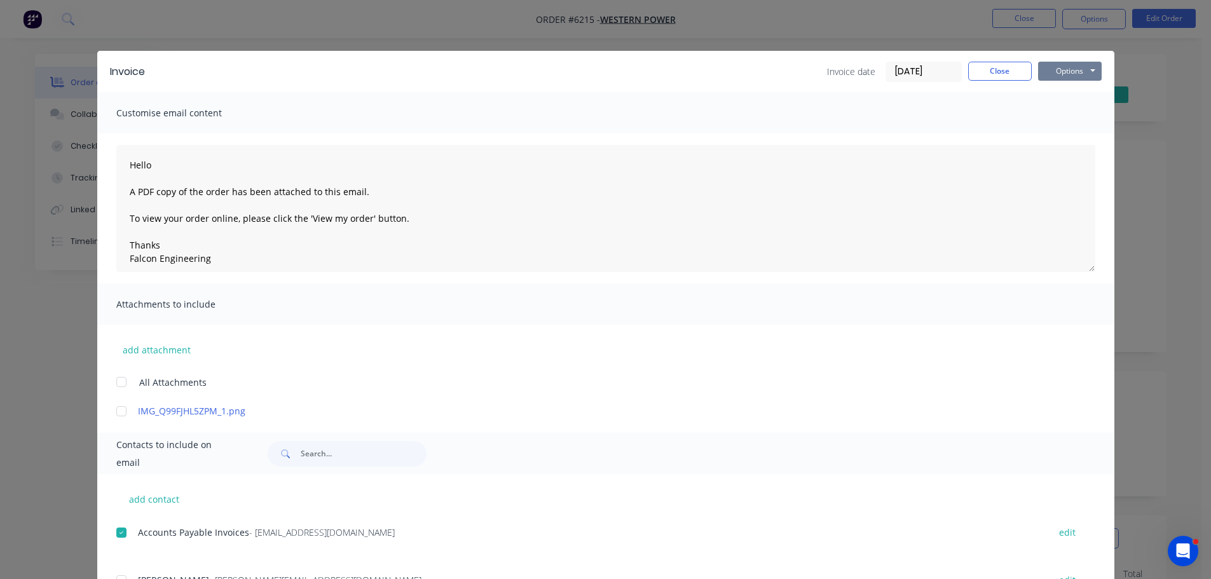
click at [1068, 70] on button "Options" at bounding box center [1070, 71] width 64 height 19
click at [1062, 135] on button "Email" at bounding box center [1078, 135] width 81 height 21
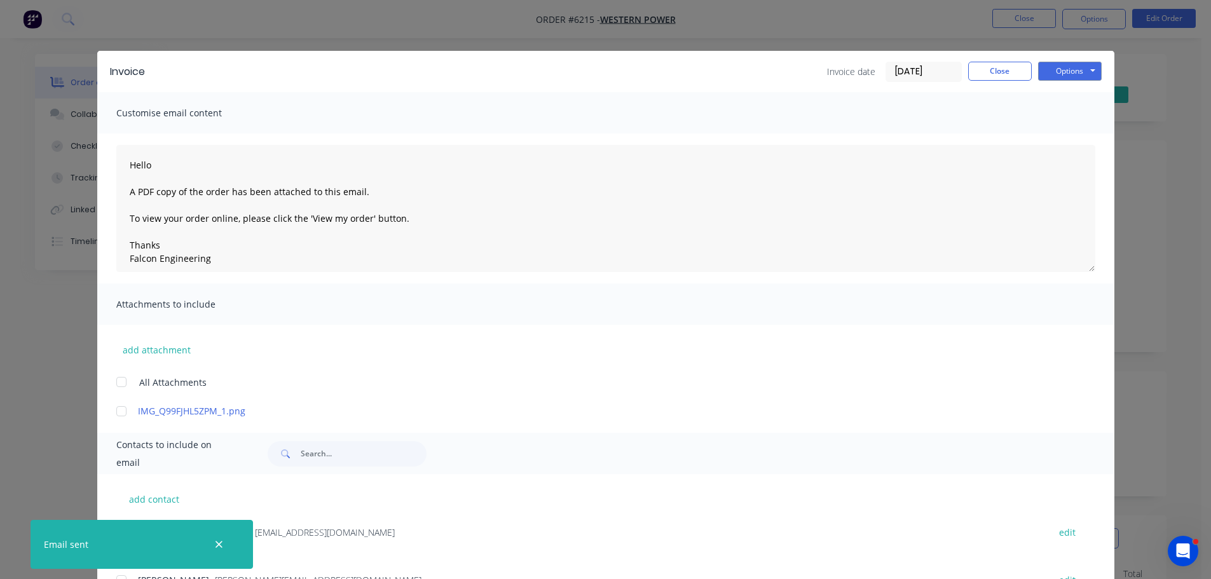
click at [219, 544] on icon "button" at bounding box center [219, 544] width 8 height 11
type textarea "Hello A PDF copy of the order has been attached to this email. To view your ord…"
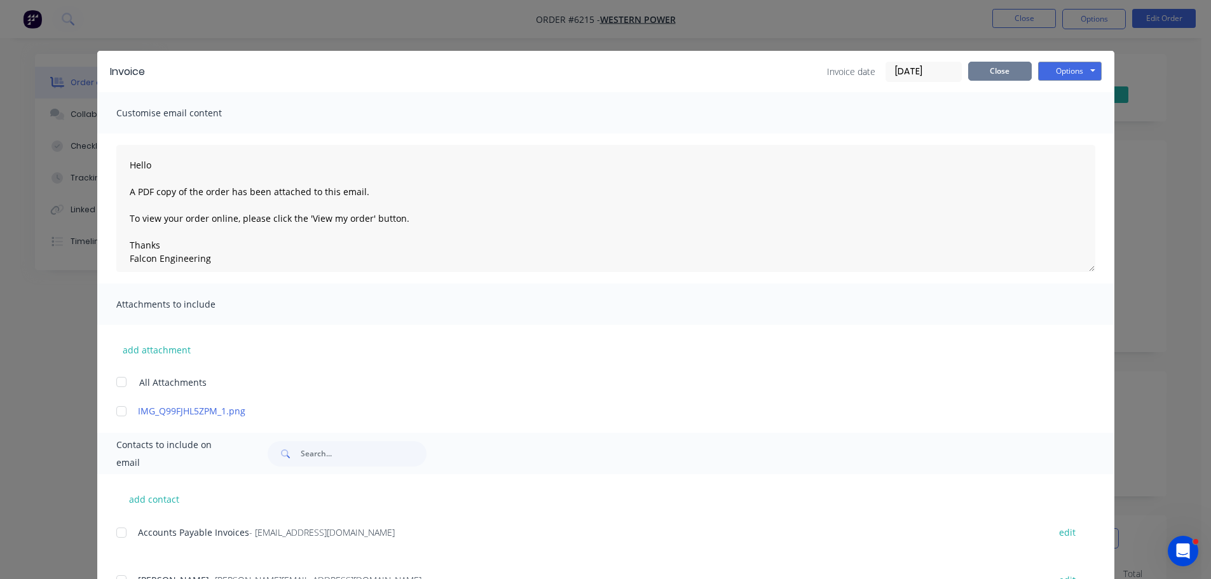
click at [1008, 70] on button "Close" at bounding box center [1000, 71] width 64 height 19
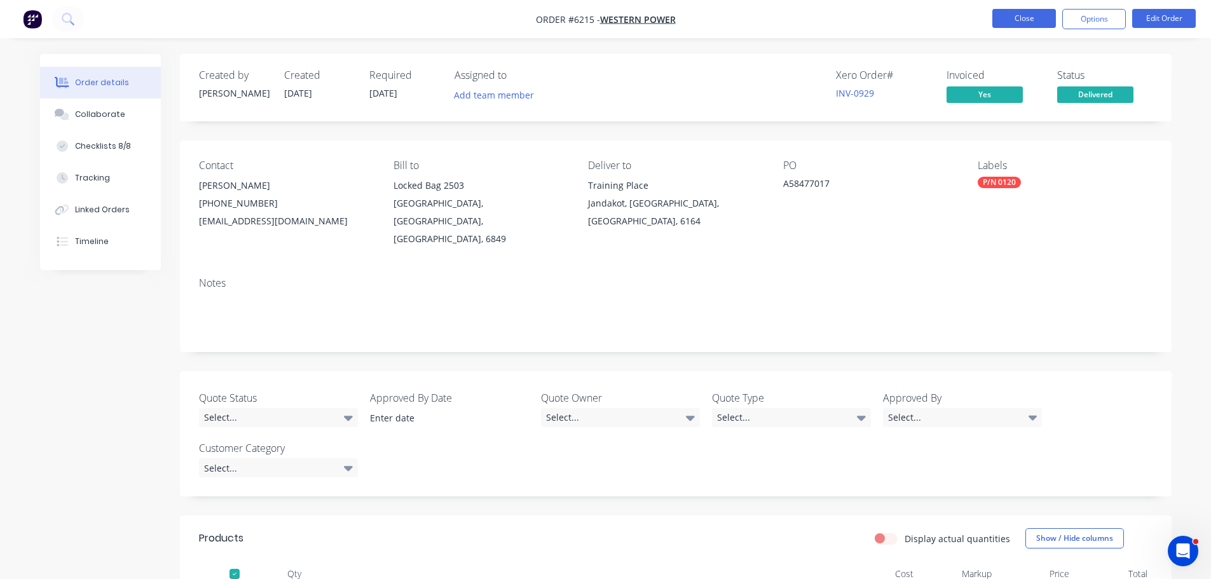
click at [1026, 20] on button "Close" at bounding box center [1024, 18] width 64 height 19
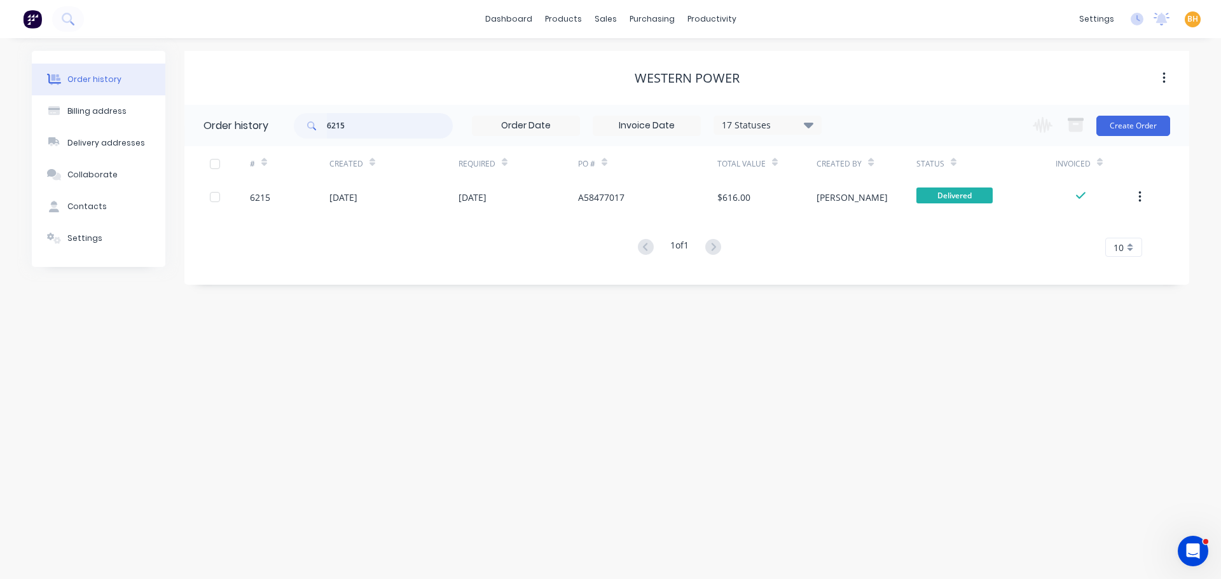
click at [364, 134] on input "6215" at bounding box center [390, 125] width 126 height 25
type input "62"
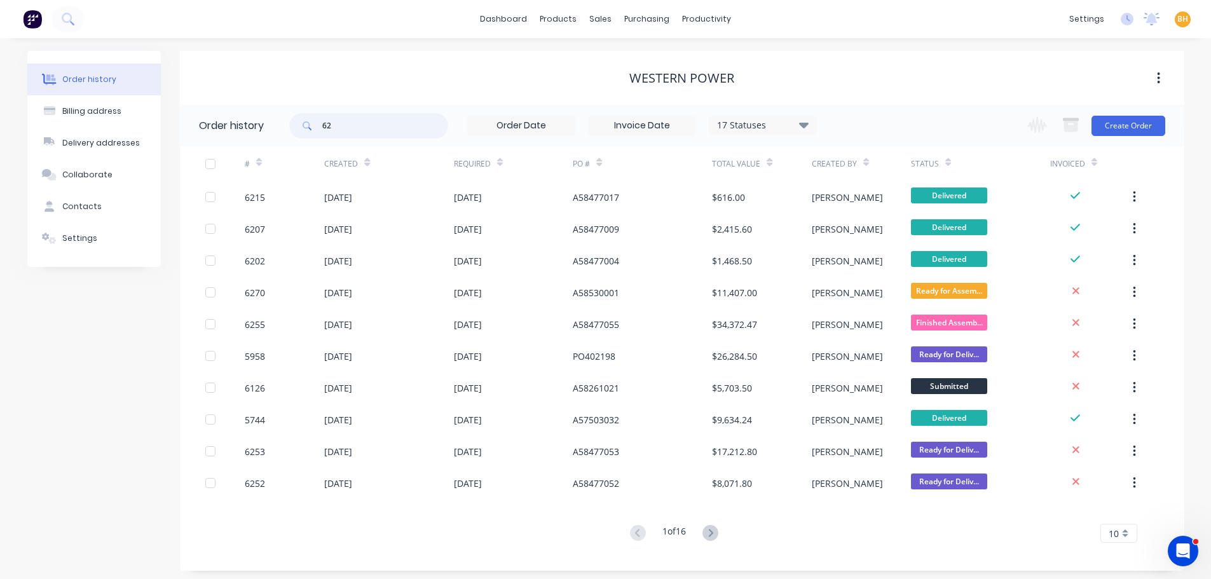
click at [364, 134] on input "62" at bounding box center [385, 125] width 126 height 25
type input "6221"
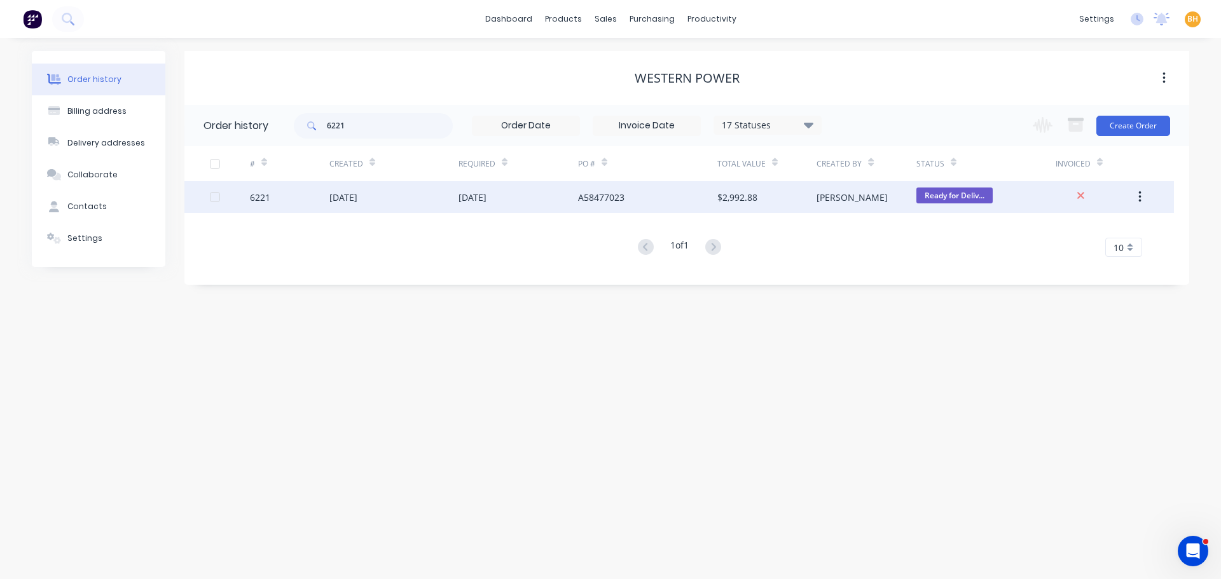
click at [331, 202] on div "[DATE]" at bounding box center [343, 197] width 28 height 13
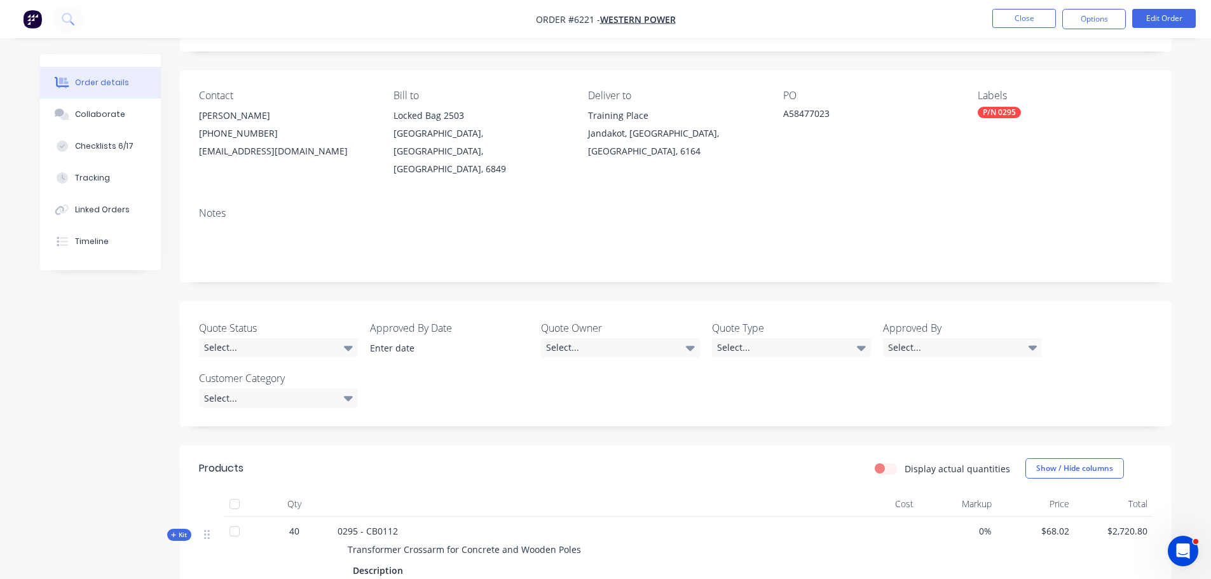
scroll to position [191, 0]
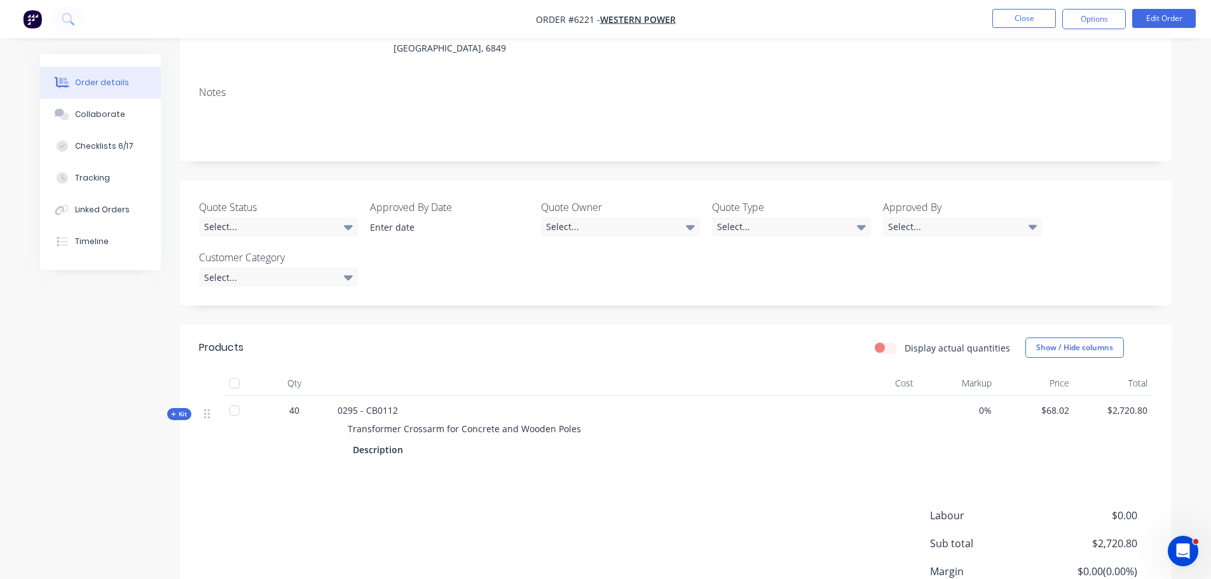
click at [235, 371] on div at bounding box center [234, 383] width 25 height 25
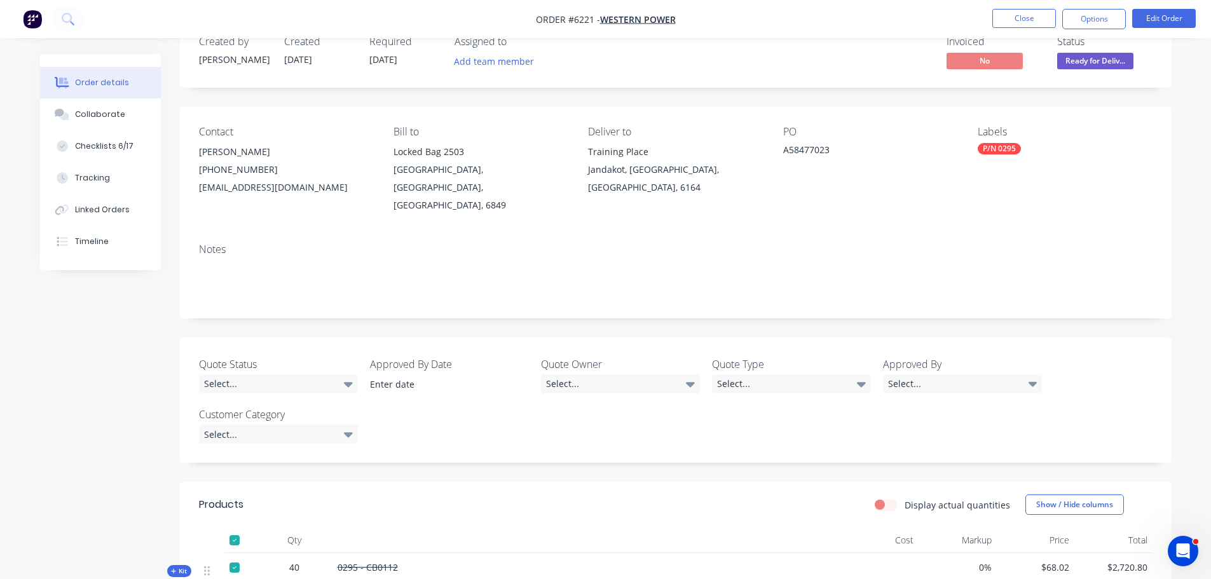
scroll to position [0, 0]
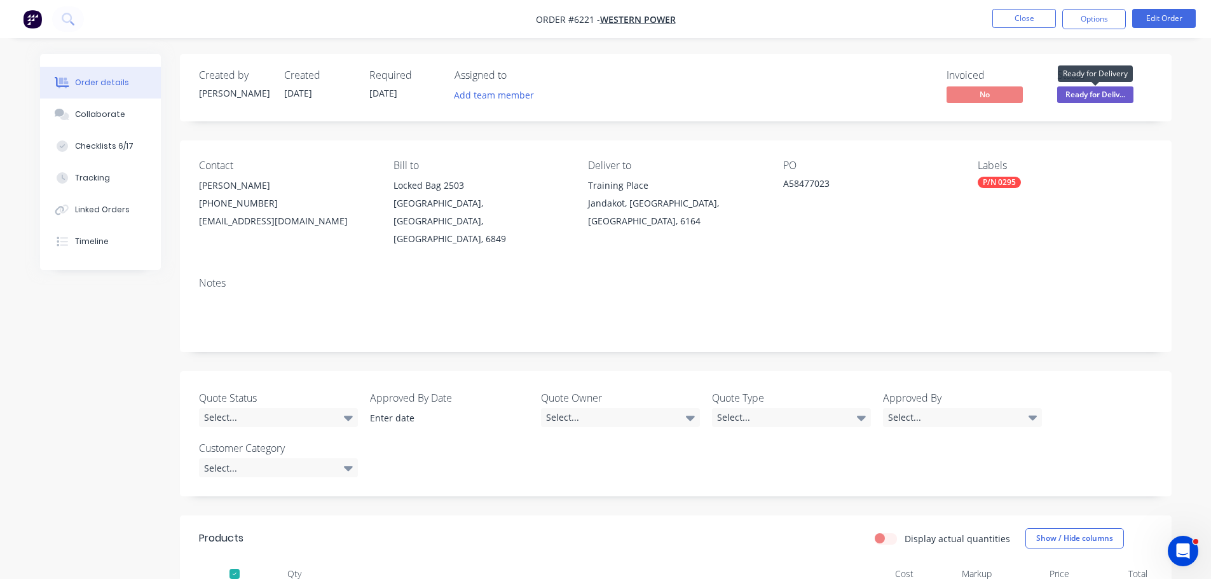
click at [1086, 96] on span "Ready for Deliv..." at bounding box center [1095, 94] width 76 height 16
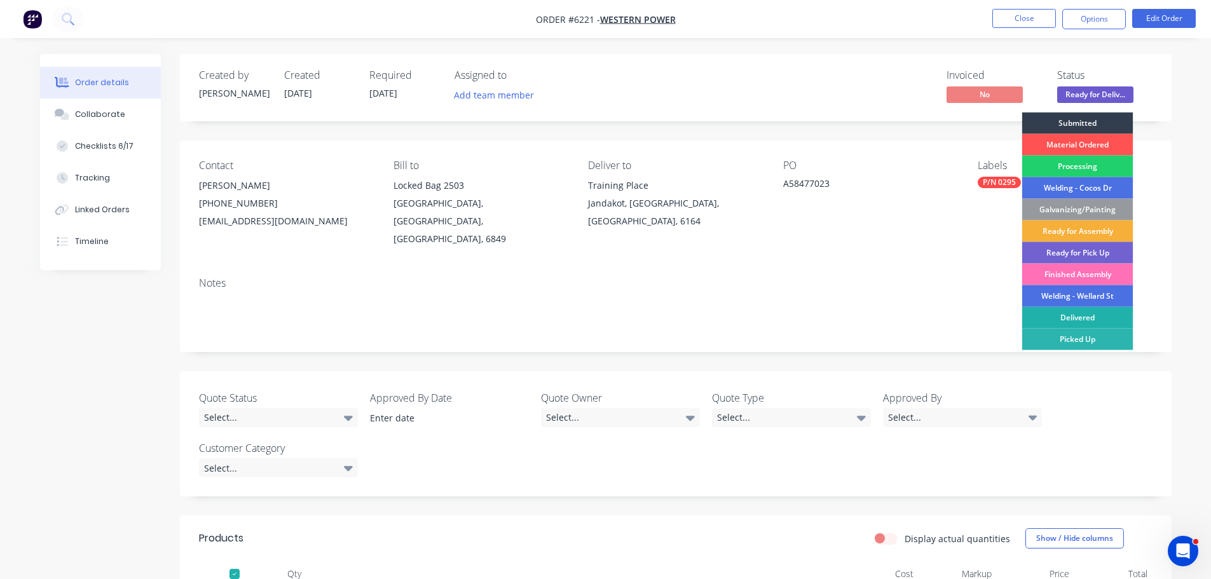
click at [1073, 316] on div "Delivered" at bounding box center [1077, 318] width 111 height 22
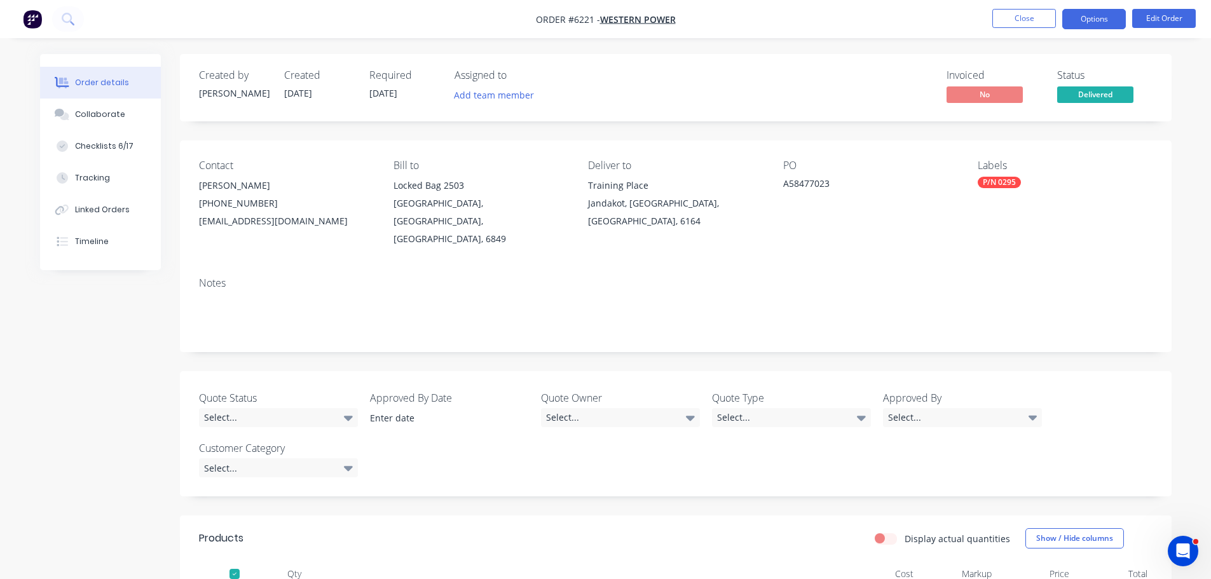
click at [1090, 23] on button "Options" at bounding box center [1094, 19] width 64 height 20
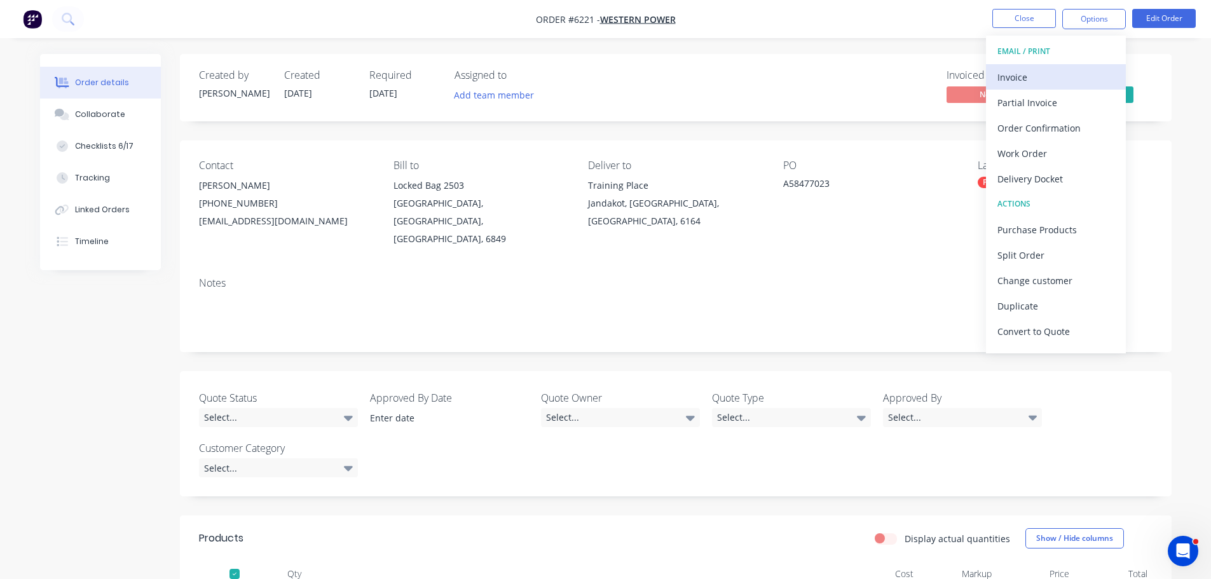
click at [1030, 69] on div "Invoice" at bounding box center [1056, 77] width 117 height 18
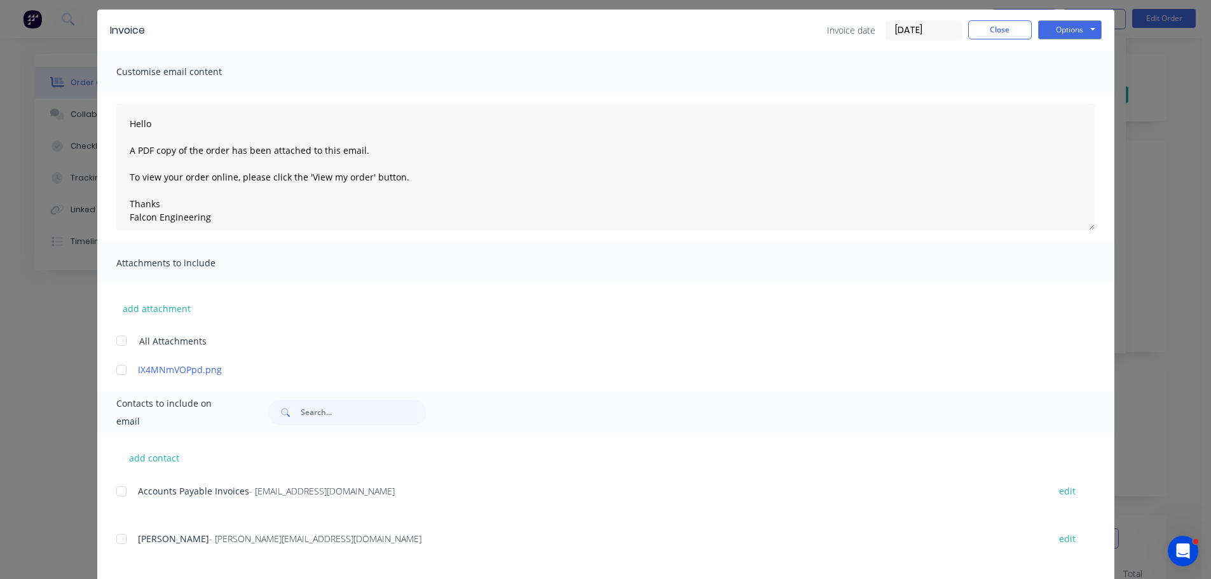
scroll to position [64, 0]
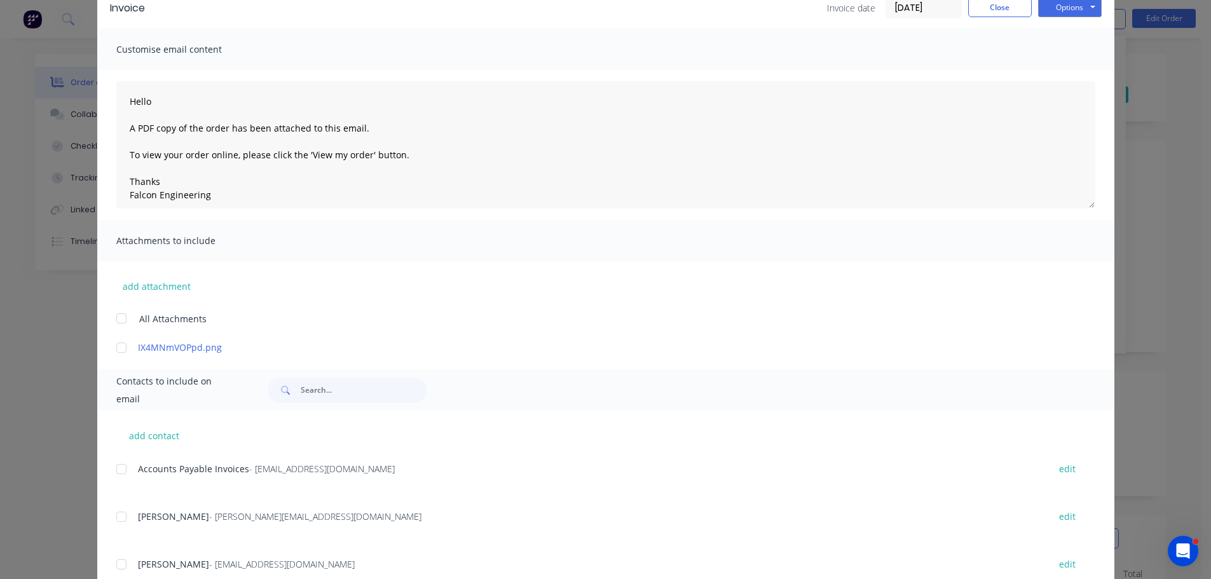
click at [117, 470] on div at bounding box center [121, 469] width 25 height 25
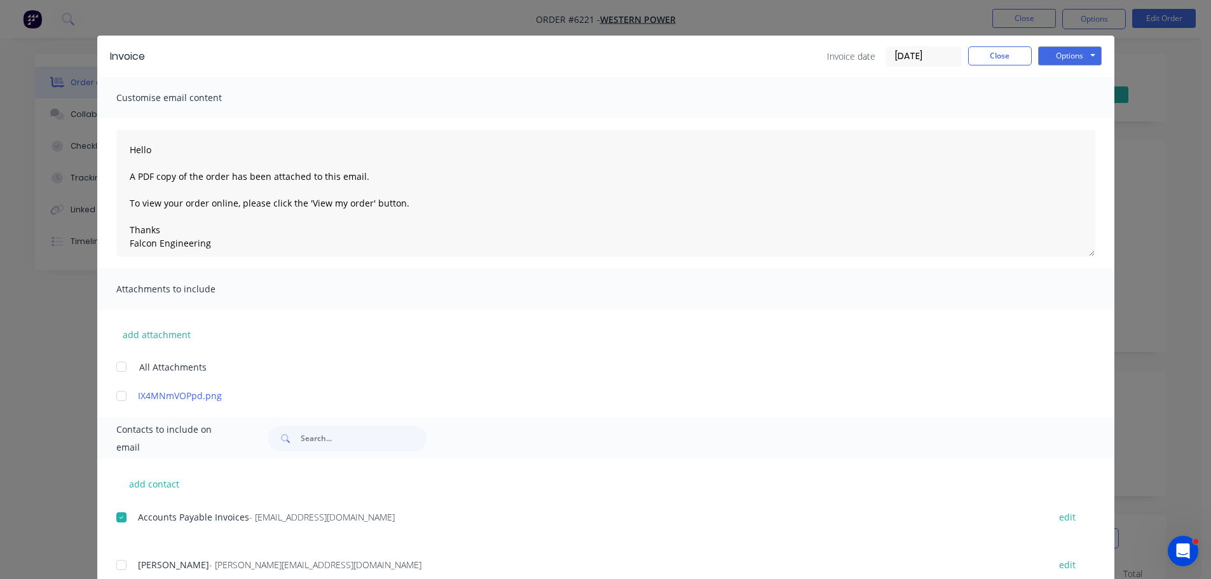
scroll to position [0, 0]
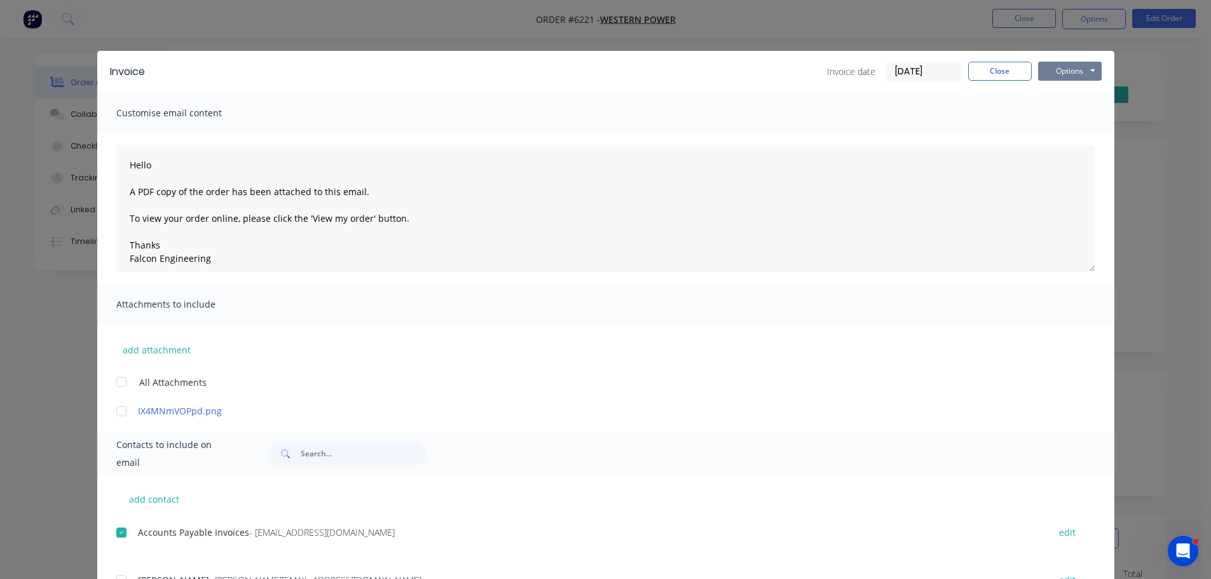
click at [1054, 69] on button "Options" at bounding box center [1070, 71] width 64 height 19
click at [1068, 132] on button "Email" at bounding box center [1078, 135] width 81 height 21
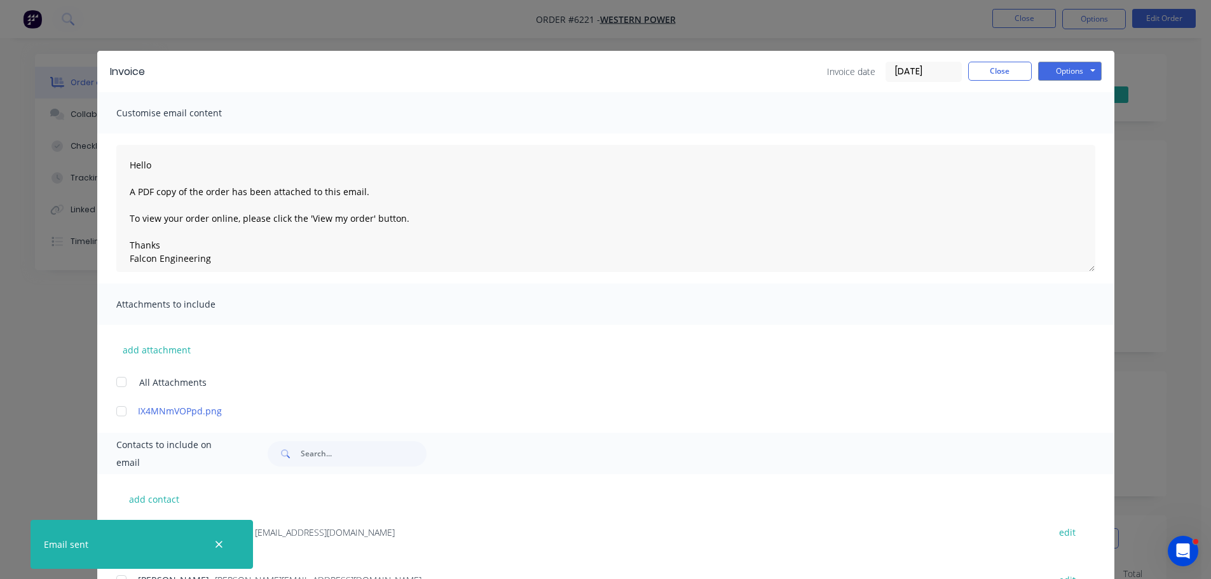
type textarea "Hello A PDF copy of the order has been attached to this email. To view your ord…"
click at [999, 74] on button "Close" at bounding box center [1000, 71] width 64 height 19
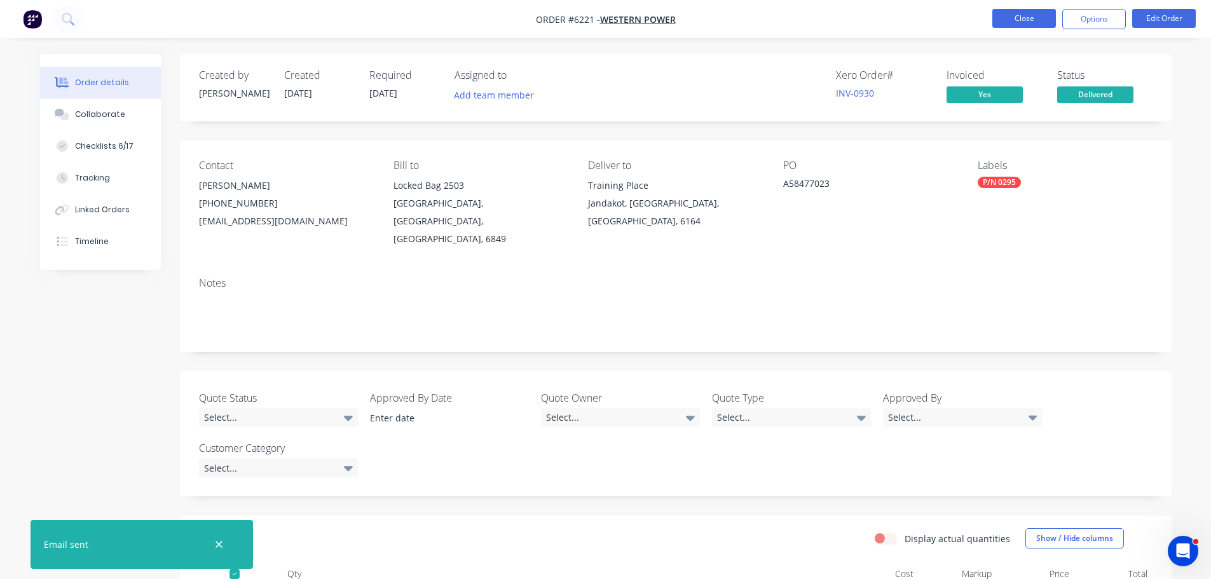
click at [1031, 20] on button "Close" at bounding box center [1024, 18] width 64 height 19
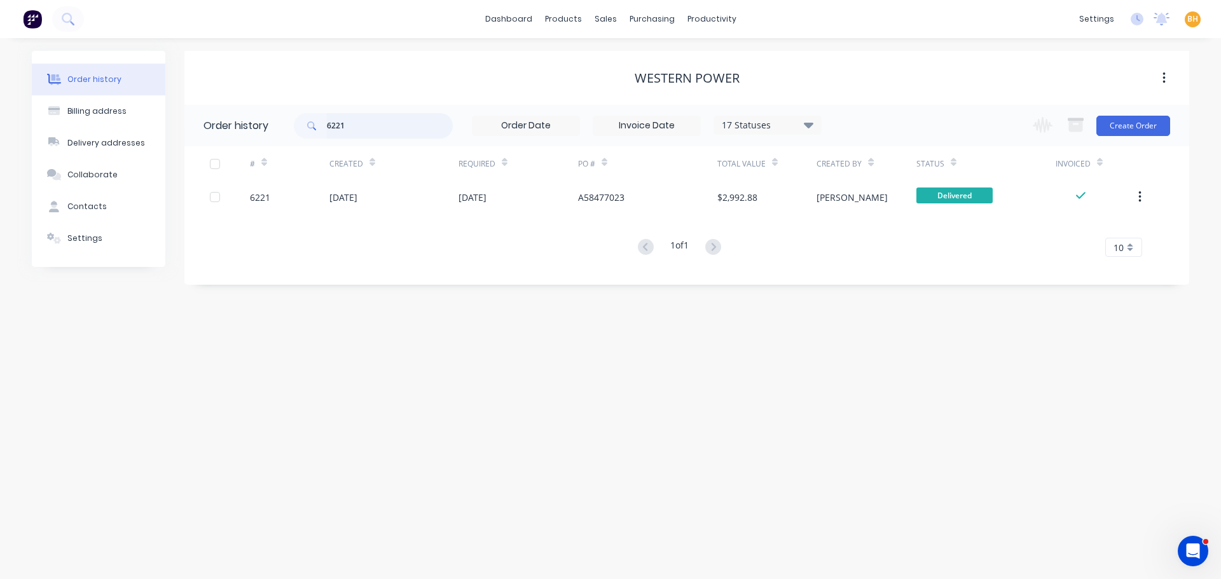
click at [354, 127] on input "6221" at bounding box center [390, 125] width 126 height 25
type input "62"
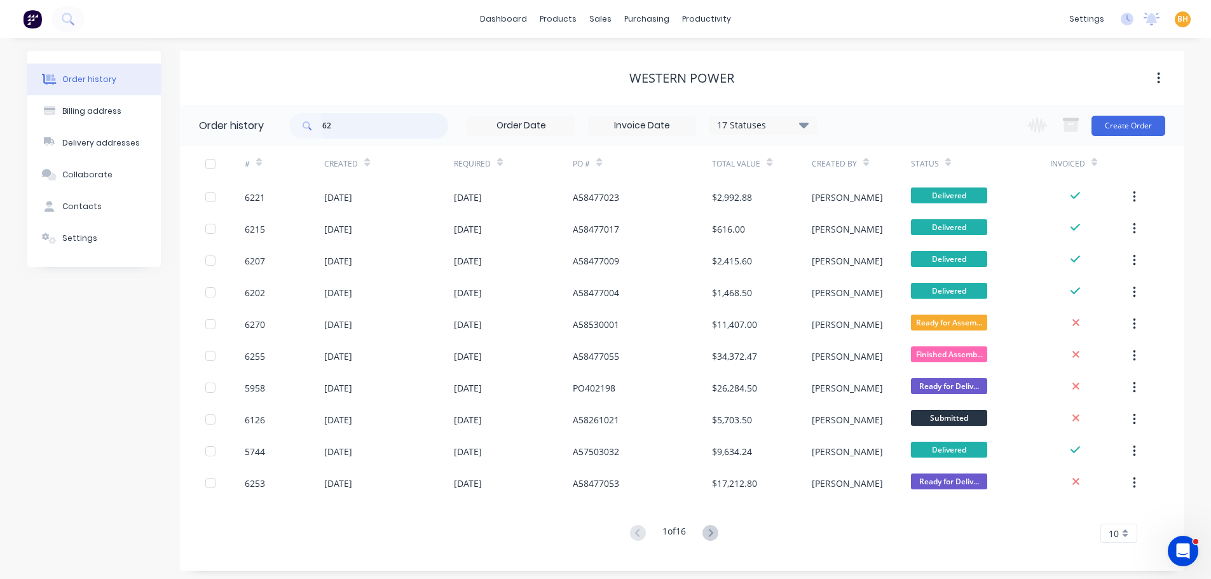
click at [350, 128] on input "62" at bounding box center [385, 125] width 126 height 25
type input "6239"
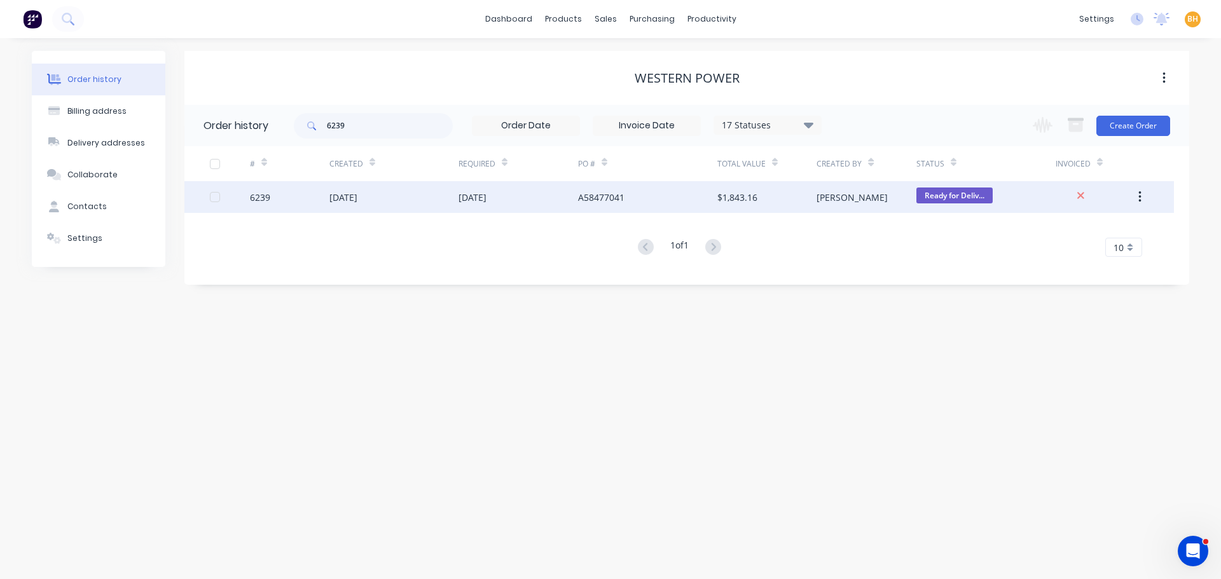
click at [325, 203] on div "6239" at bounding box center [289, 197] width 79 height 32
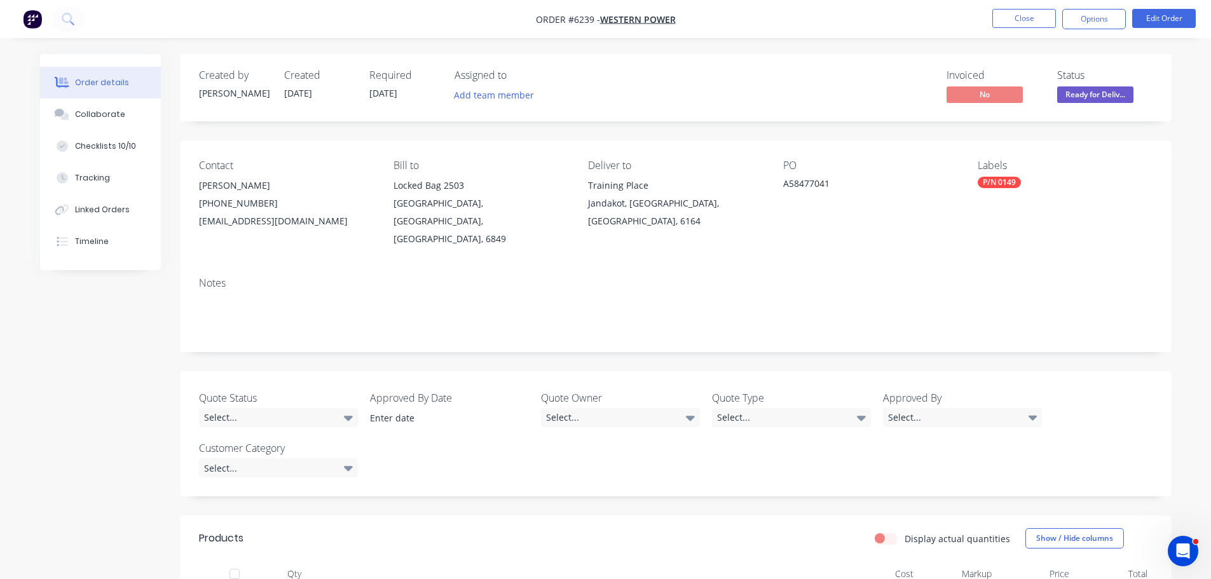
scroll to position [127, 0]
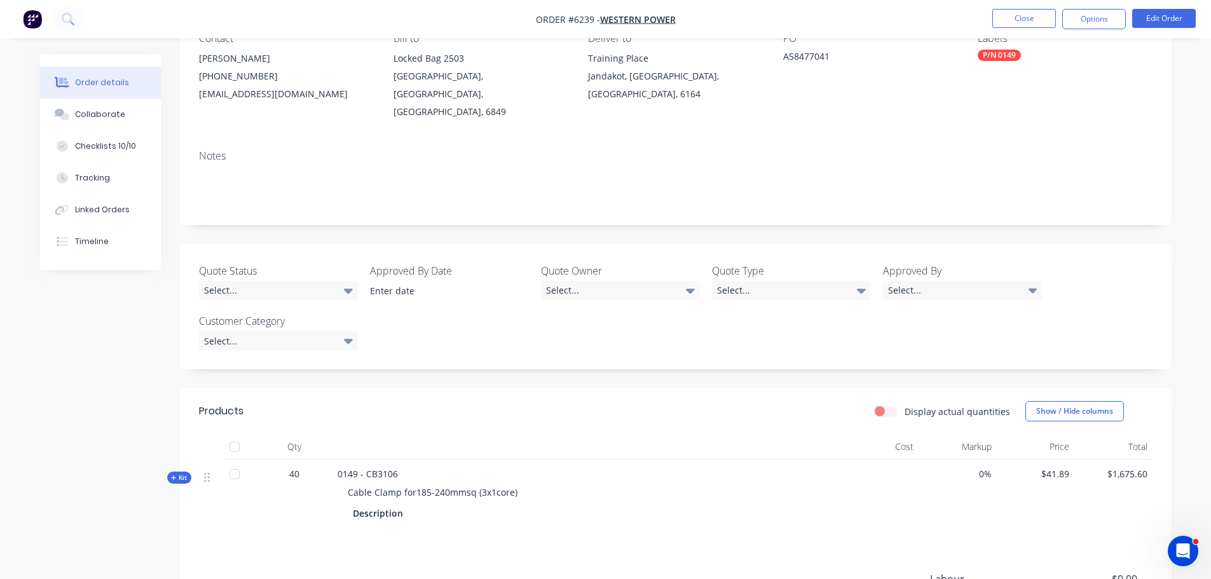
click at [226, 434] on div at bounding box center [234, 446] width 25 height 25
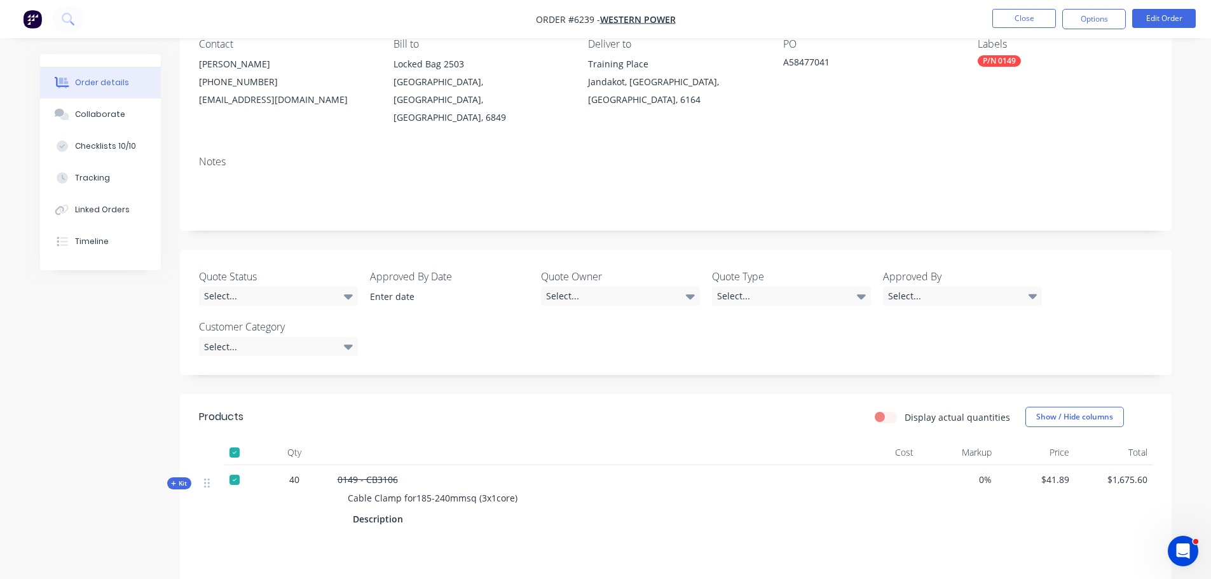
scroll to position [0, 0]
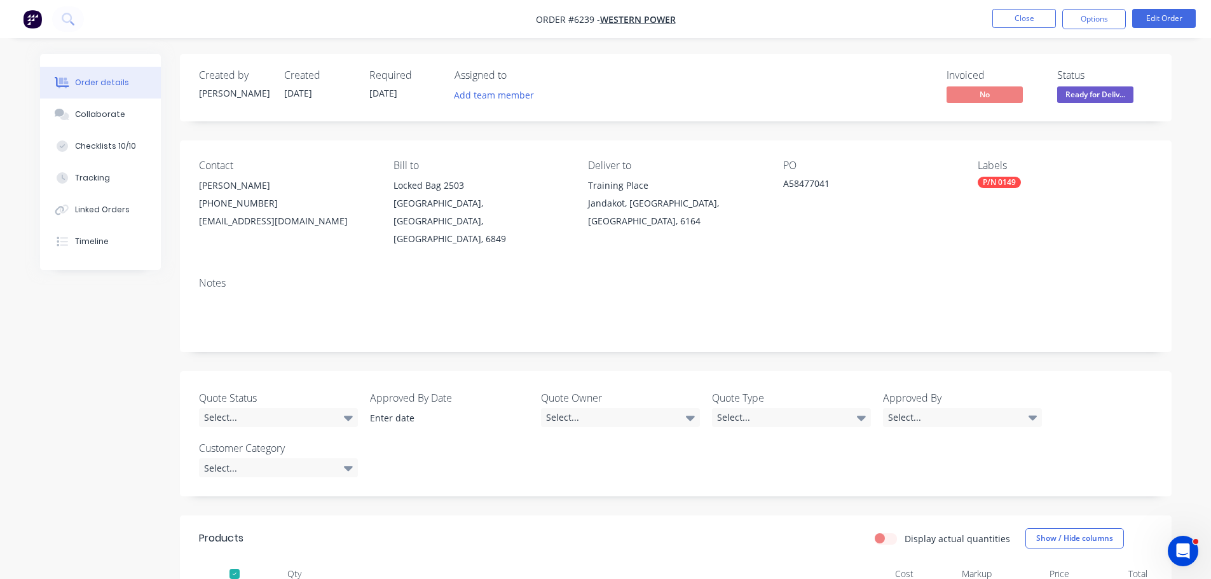
click at [1094, 90] on span "Ready for Deliv..." at bounding box center [1095, 94] width 76 height 16
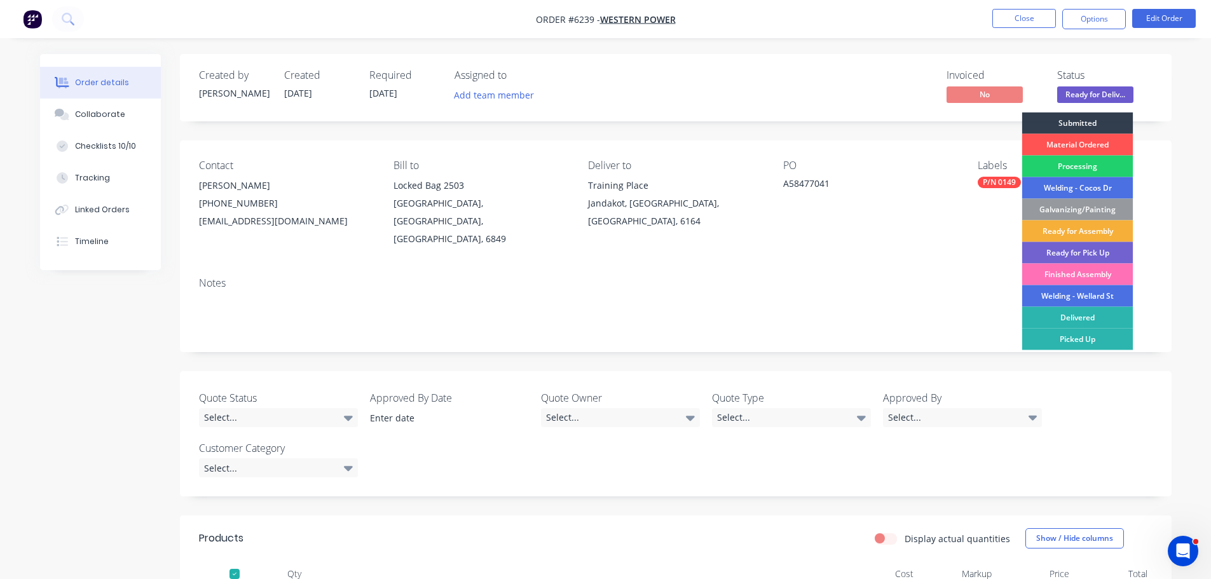
click at [1082, 320] on div "Delivered" at bounding box center [1077, 318] width 111 height 22
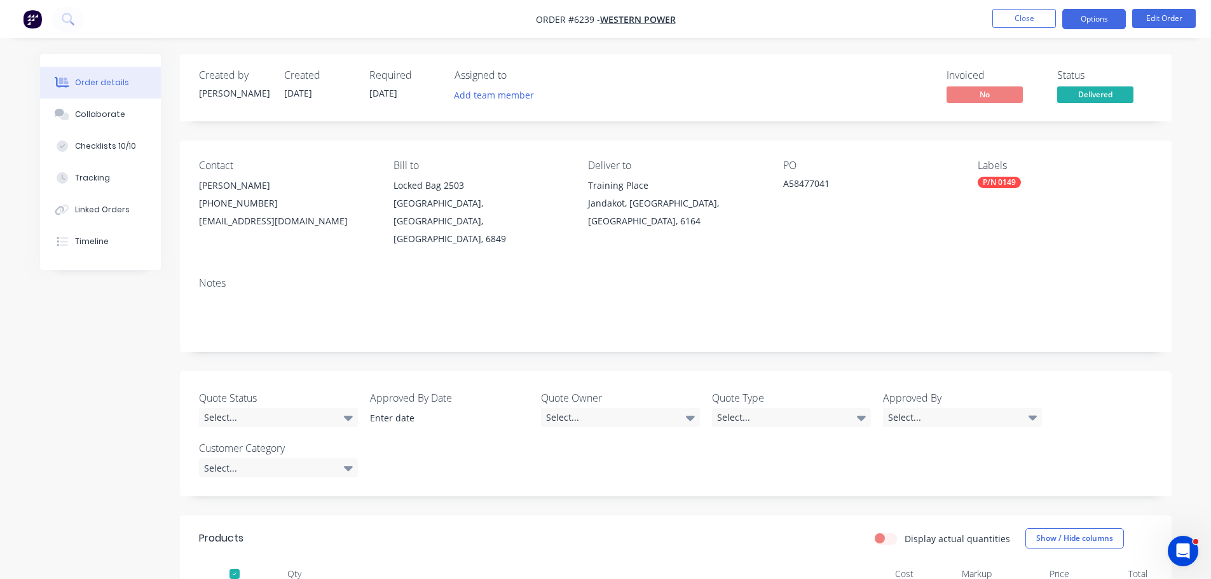
click at [1065, 19] on button "Options" at bounding box center [1094, 19] width 64 height 20
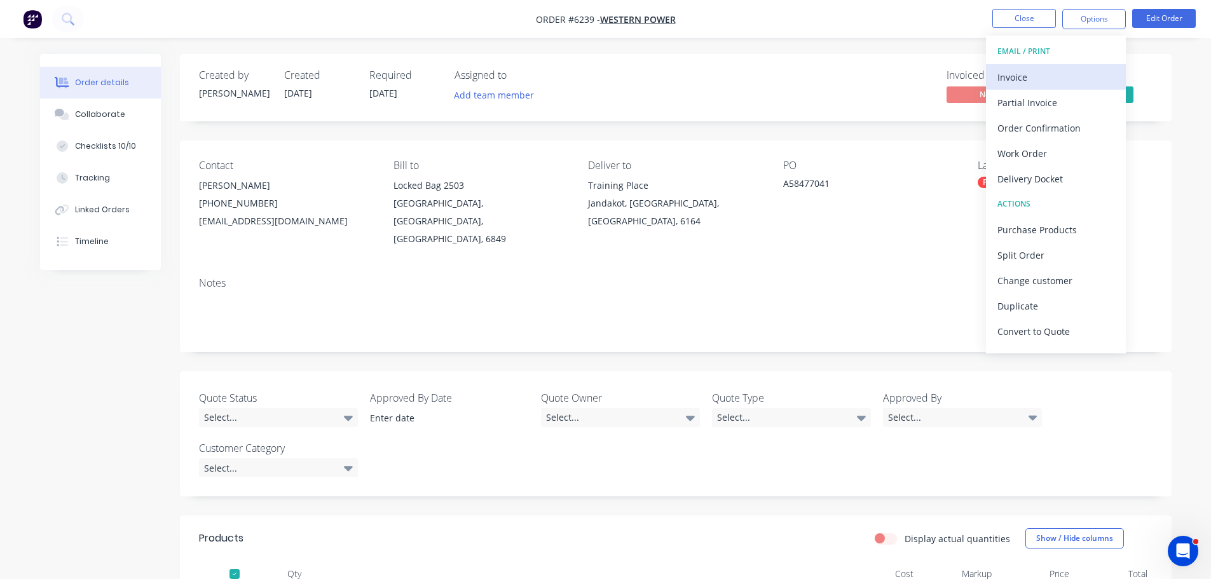
click at [1004, 83] on div "Invoice" at bounding box center [1056, 77] width 117 height 18
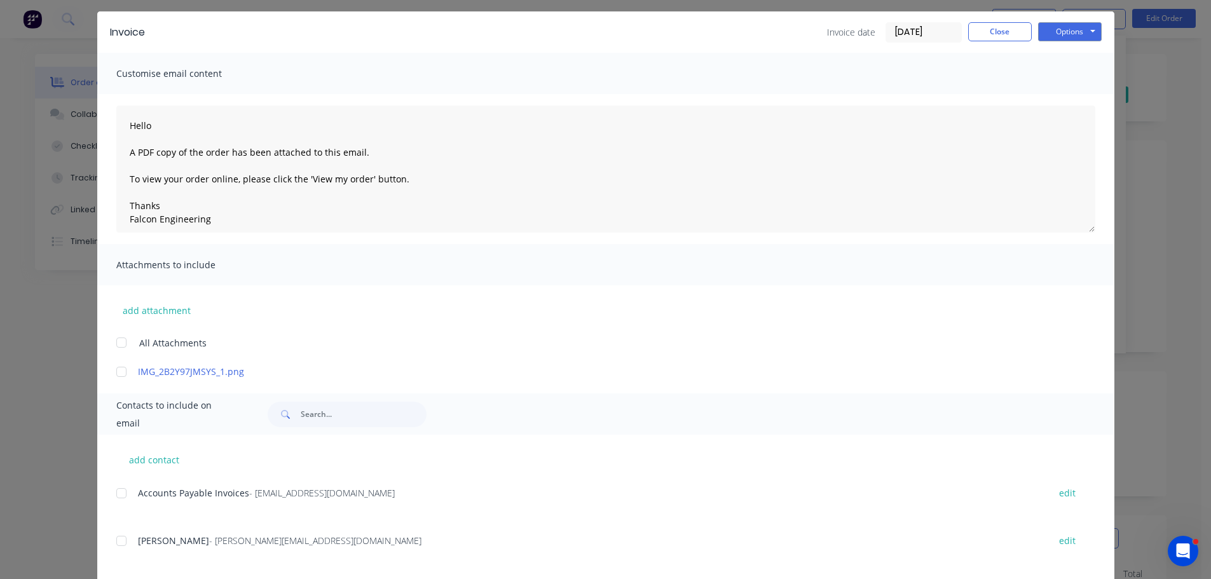
scroll to position [64, 0]
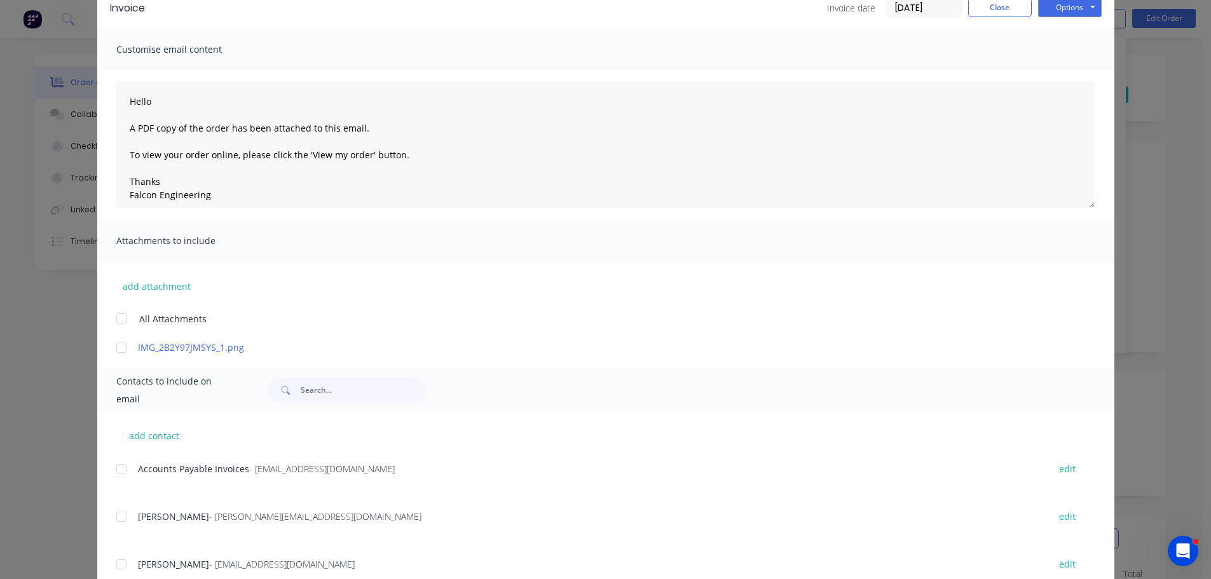
click at [116, 466] on div at bounding box center [121, 469] width 25 height 25
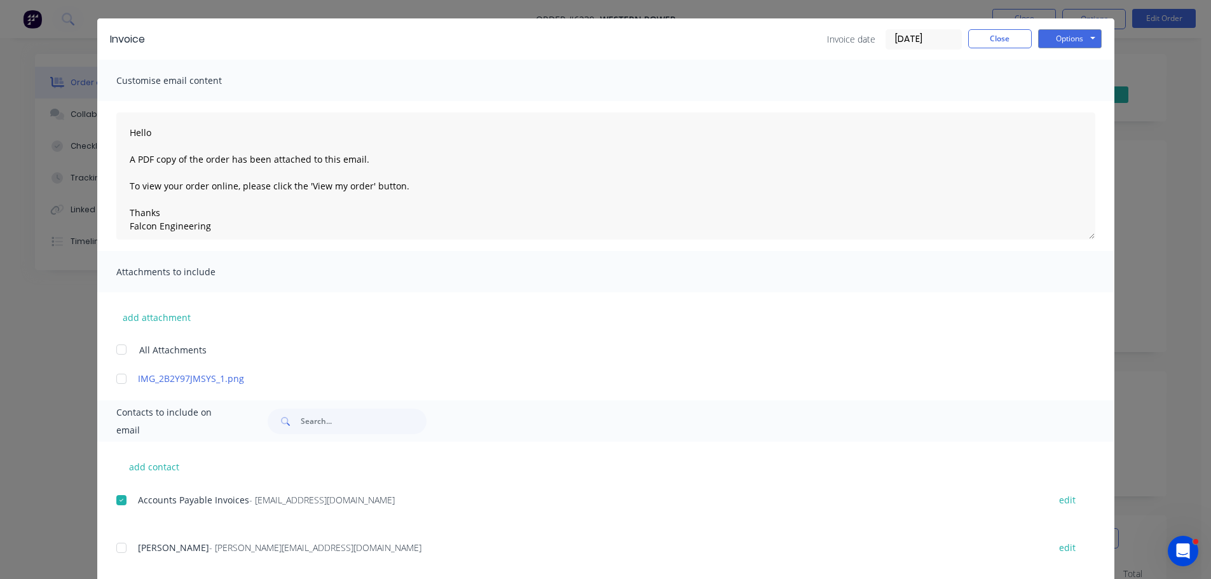
scroll to position [0, 0]
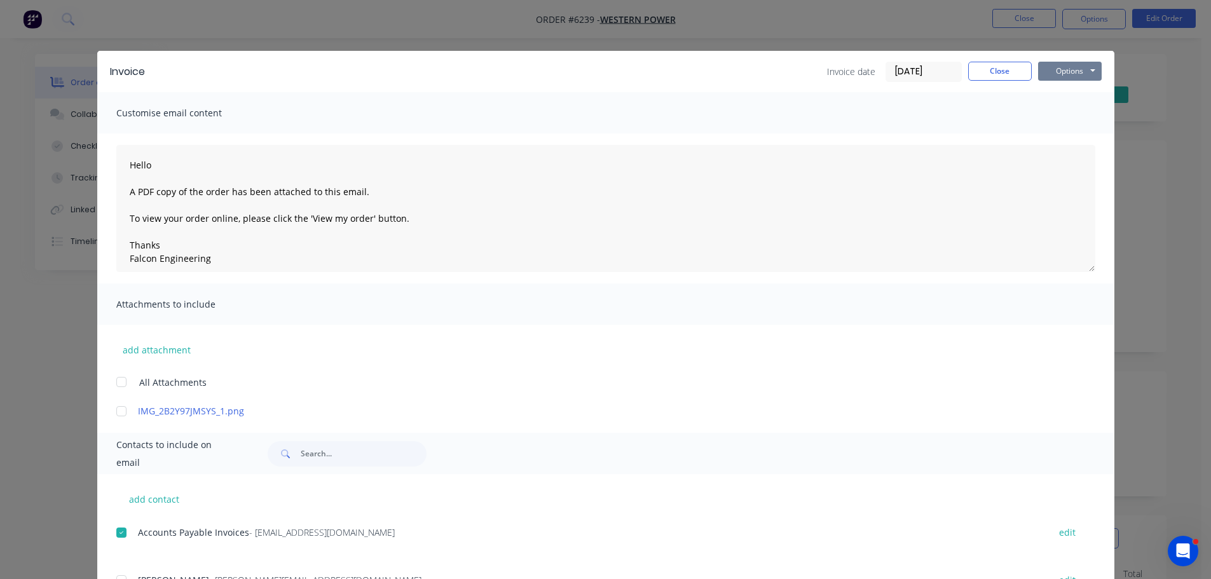
click at [1078, 67] on button "Options" at bounding box center [1070, 71] width 64 height 19
click at [1068, 136] on button "Email" at bounding box center [1078, 135] width 81 height 21
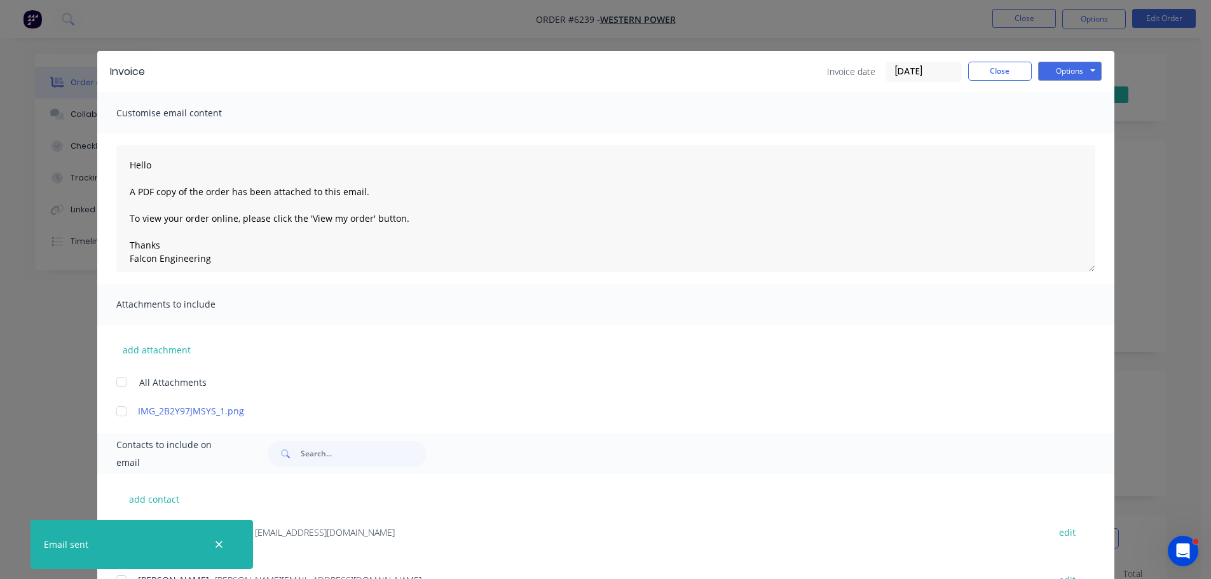
type textarea "Hello A PDF copy of the order has been attached to this email. To view your ord…"
click at [995, 73] on button "Close" at bounding box center [1000, 71] width 64 height 19
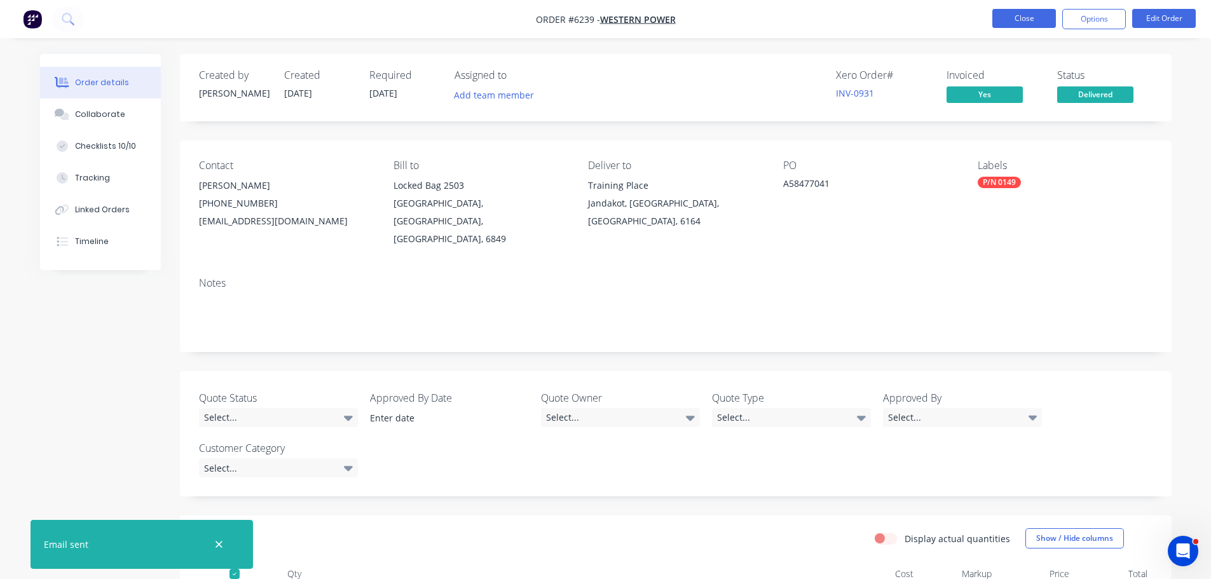
click at [1013, 26] on button "Close" at bounding box center [1024, 18] width 64 height 19
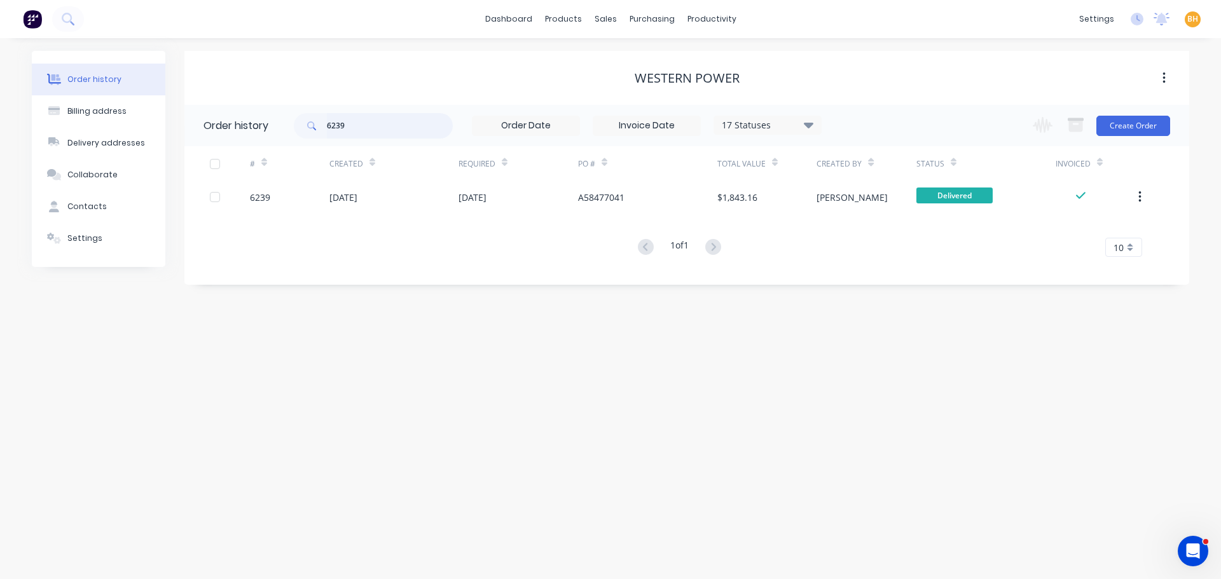
click at [352, 133] on input "6239" at bounding box center [390, 125] width 126 height 25
type input "62"
click at [352, 132] on input "62" at bounding box center [390, 125] width 126 height 25
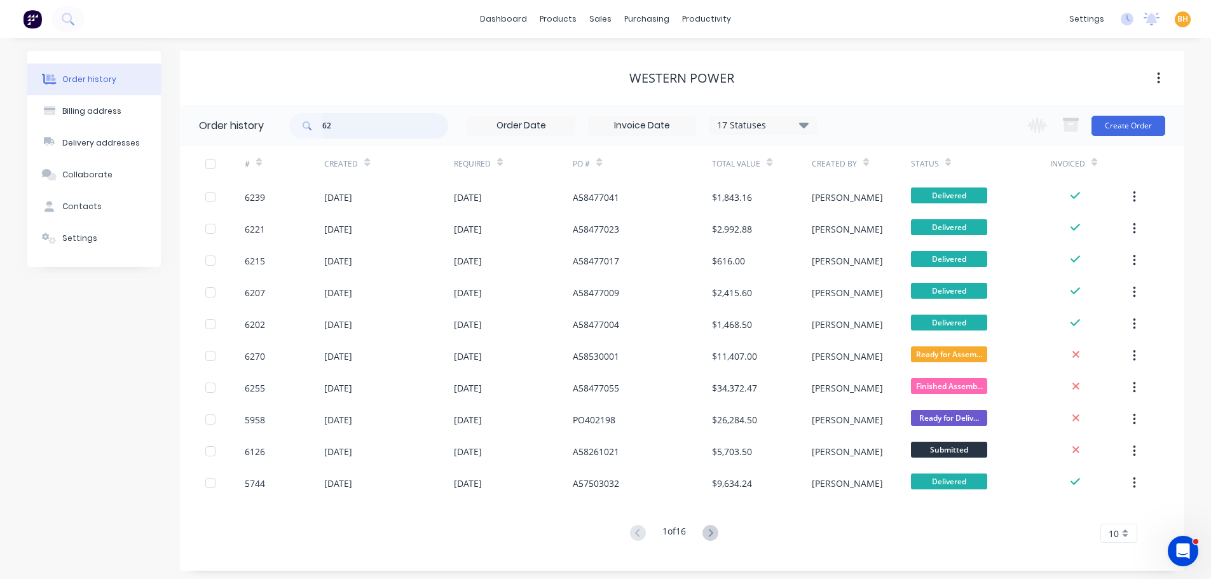
click at [352, 133] on input "62" at bounding box center [385, 125] width 126 height 25
type input "6243"
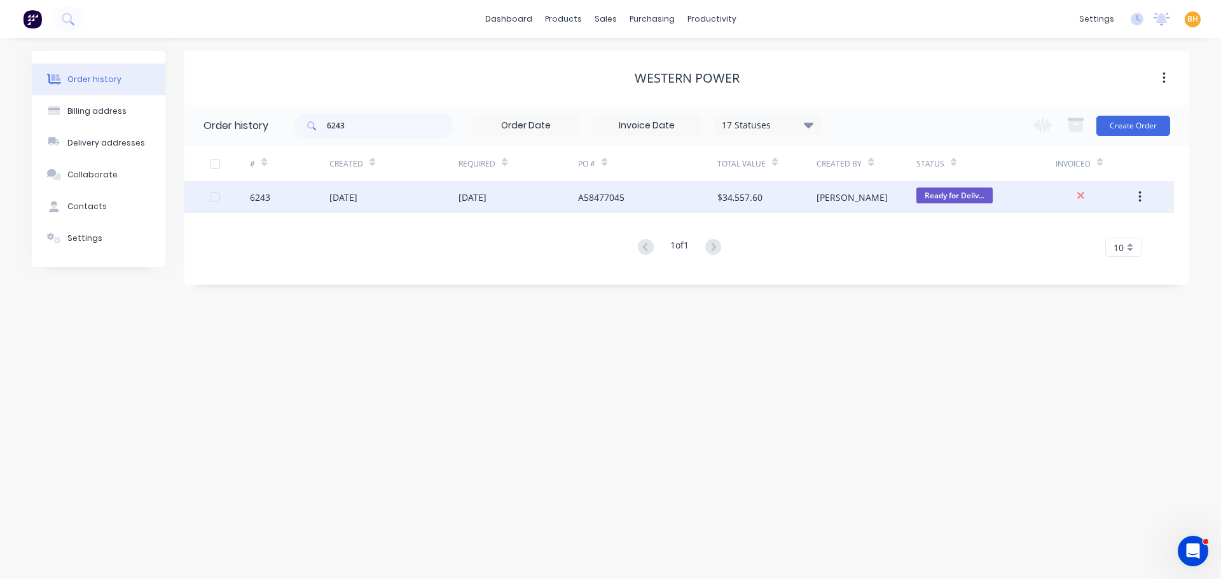
click at [350, 185] on div "[DATE]" at bounding box center [393, 197] width 129 height 32
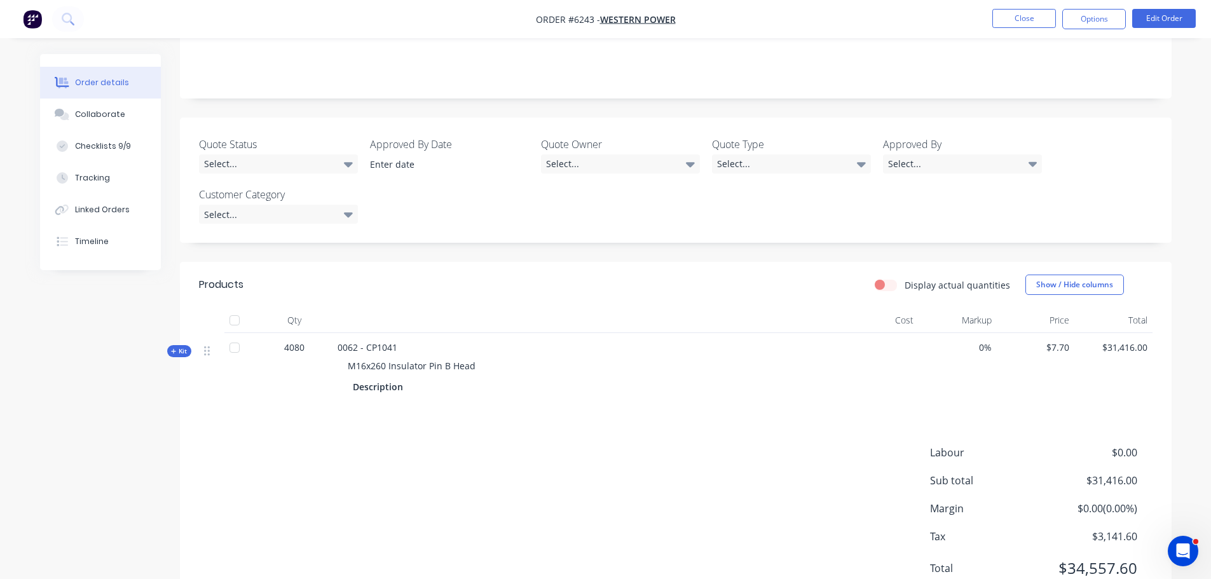
scroll to position [254, 0]
click at [231, 307] on div at bounding box center [234, 319] width 25 height 25
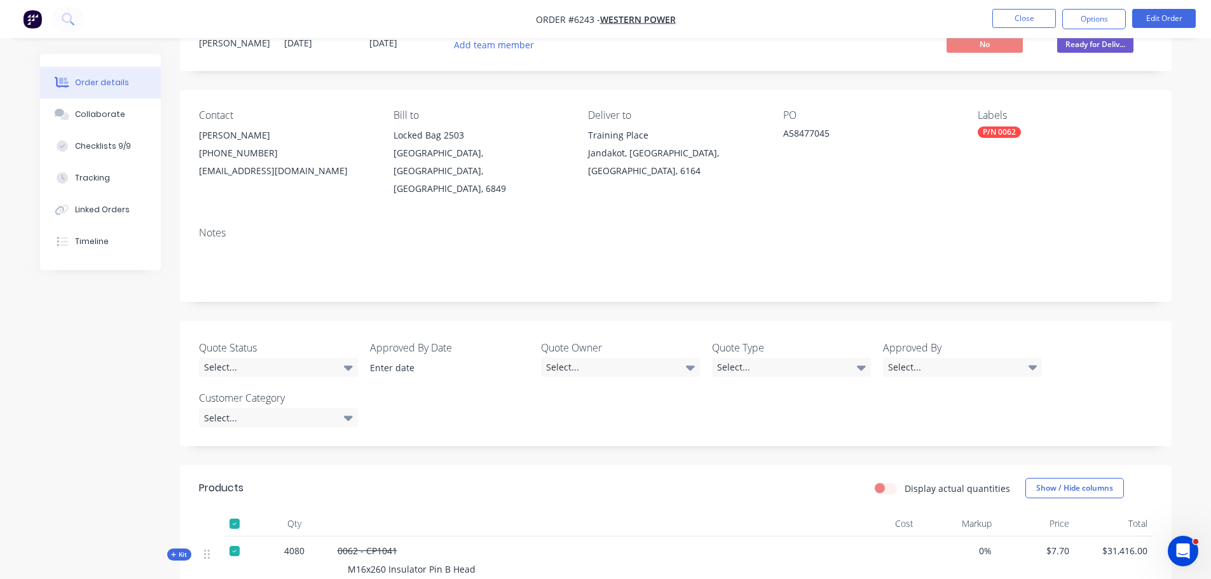
scroll to position [0, 0]
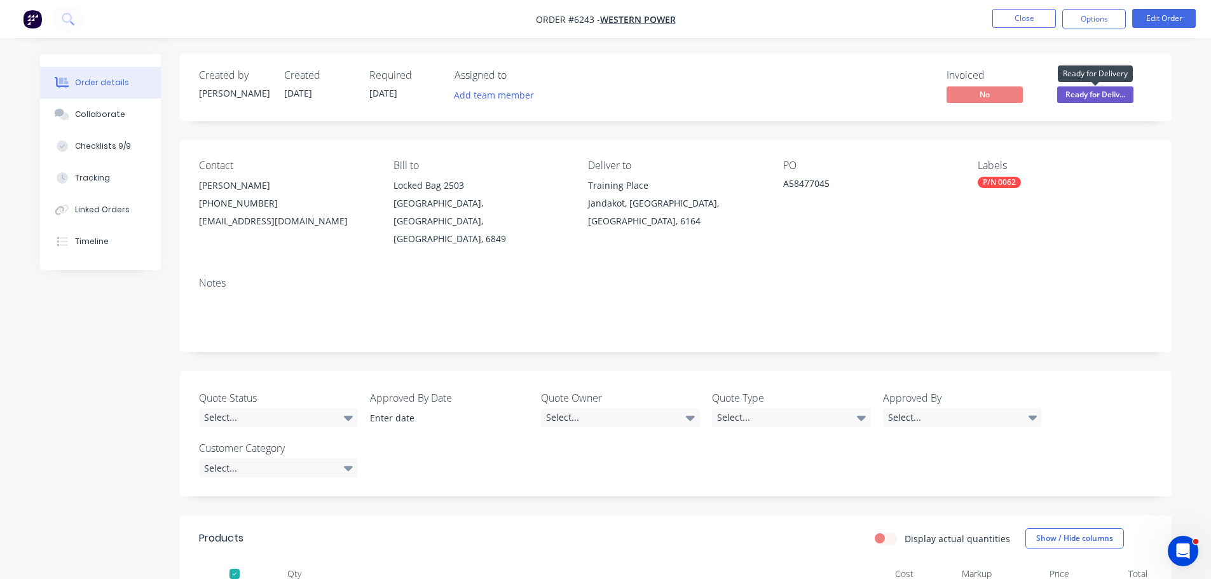
click at [1102, 91] on span "Ready for Deliv..." at bounding box center [1095, 94] width 76 height 16
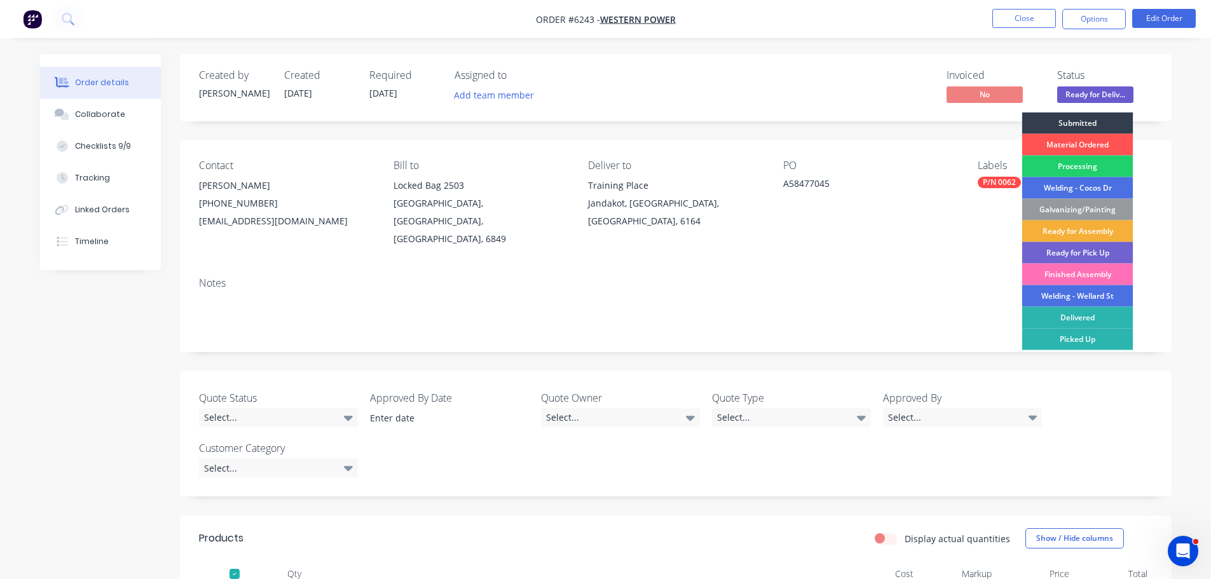
click at [1085, 319] on div "Delivered" at bounding box center [1077, 318] width 111 height 22
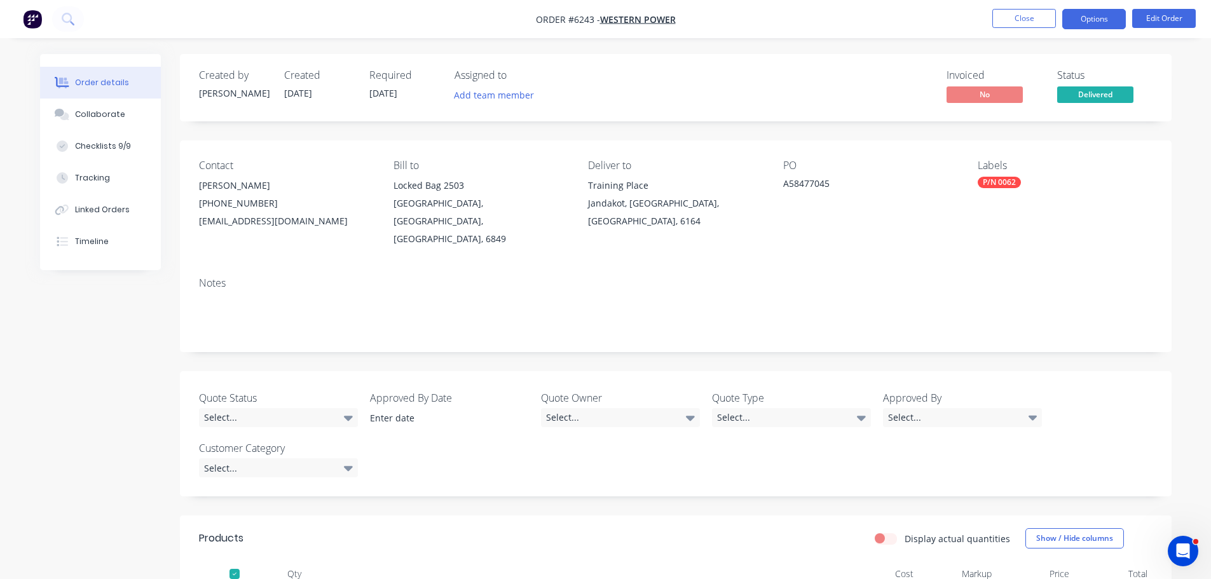
click at [1104, 20] on button "Options" at bounding box center [1094, 19] width 64 height 20
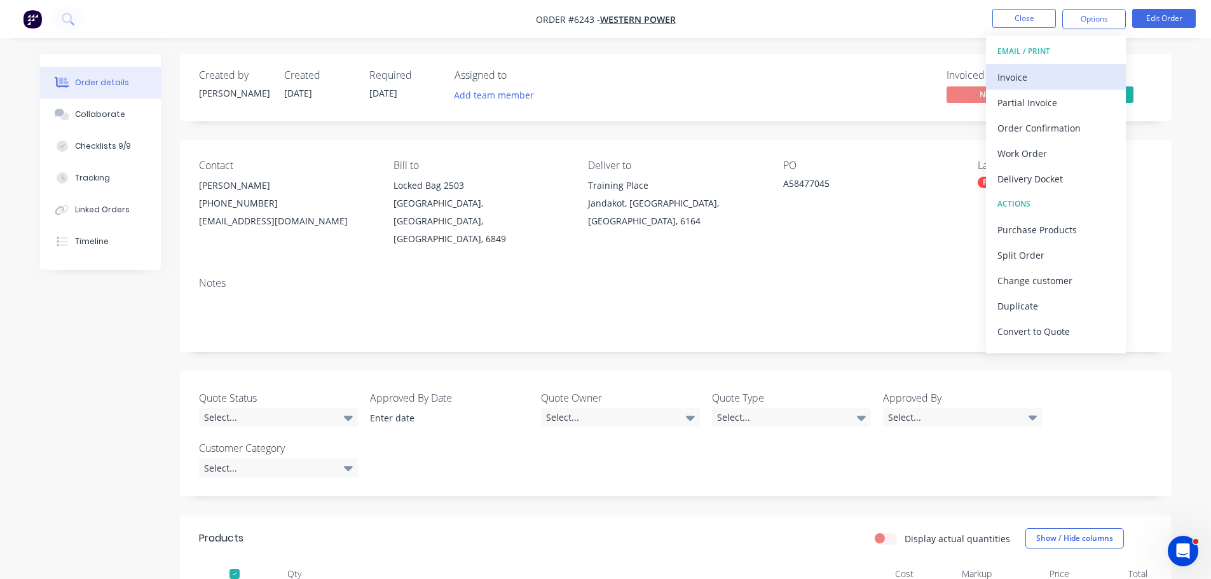
click at [1031, 78] on div "Invoice" at bounding box center [1056, 77] width 117 height 18
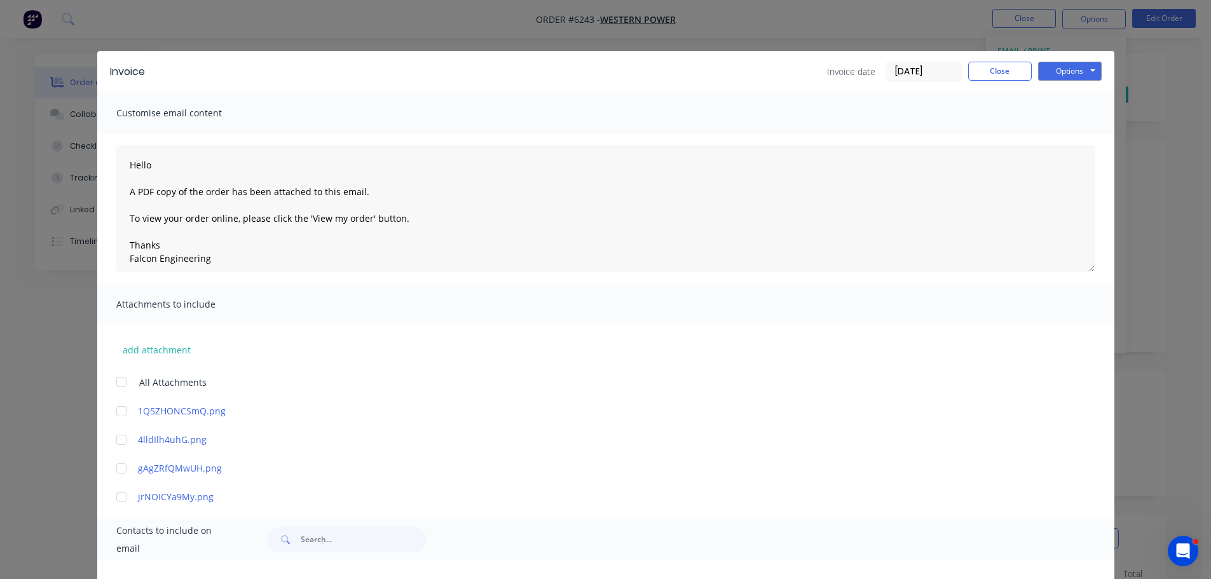
scroll to position [191, 0]
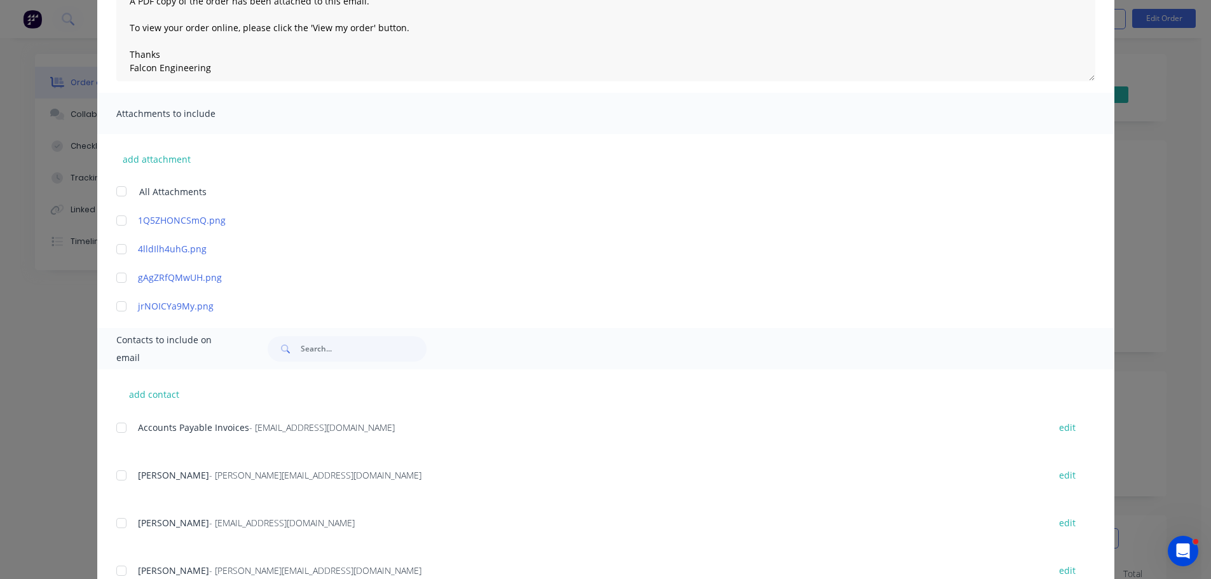
click at [116, 427] on div at bounding box center [121, 427] width 25 height 25
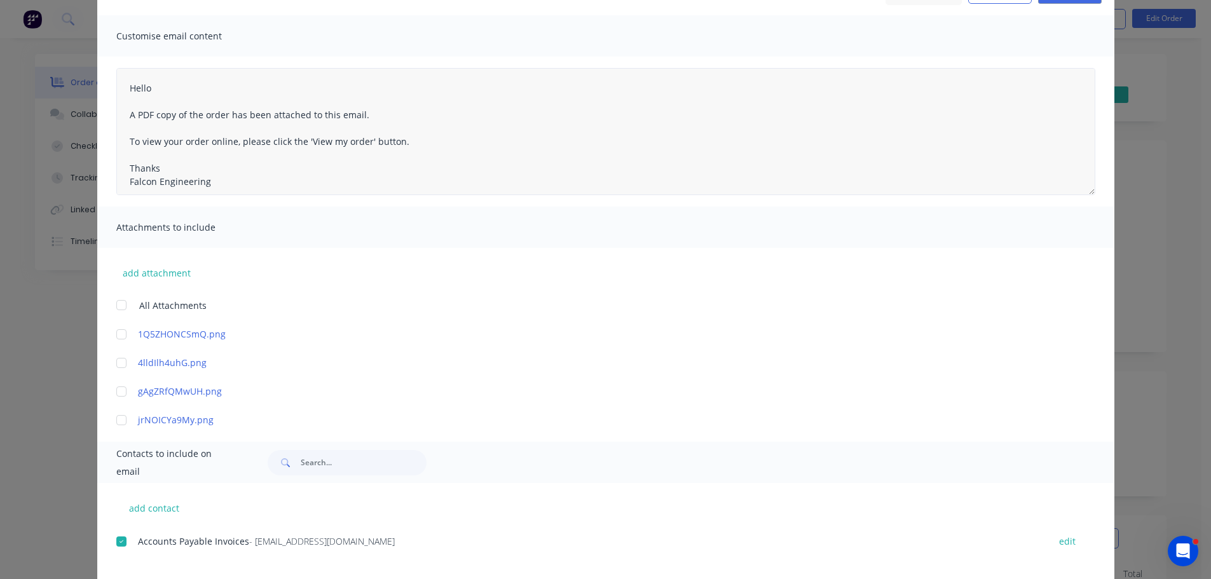
scroll to position [0, 0]
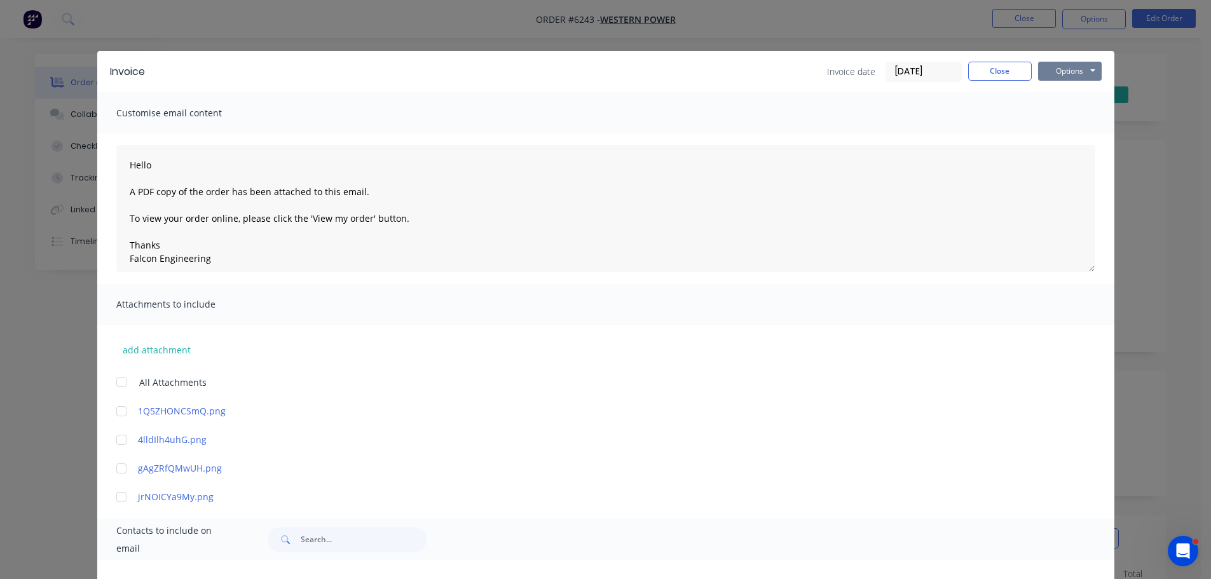
click at [1045, 68] on button "Options" at bounding box center [1070, 71] width 64 height 19
click at [1075, 134] on button "Email" at bounding box center [1078, 135] width 81 height 21
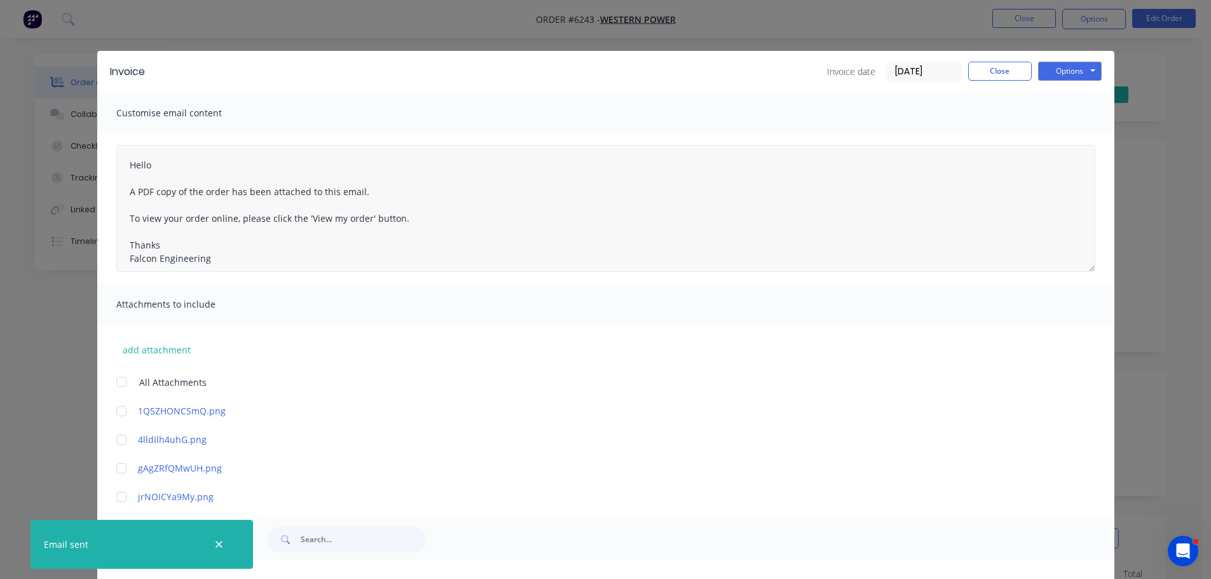
type textarea "Hello A PDF copy of the order has been attached to this email. To view your ord…"
click at [987, 74] on button "Close" at bounding box center [1000, 71] width 64 height 19
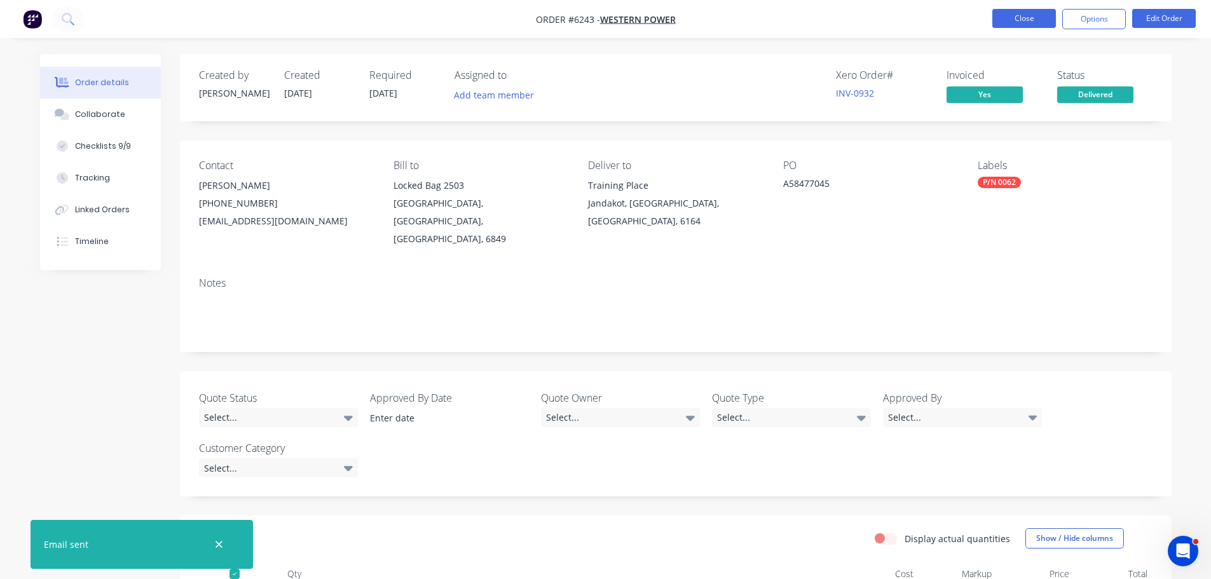
click at [1015, 20] on button "Close" at bounding box center [1024, 18] width 64 height 19
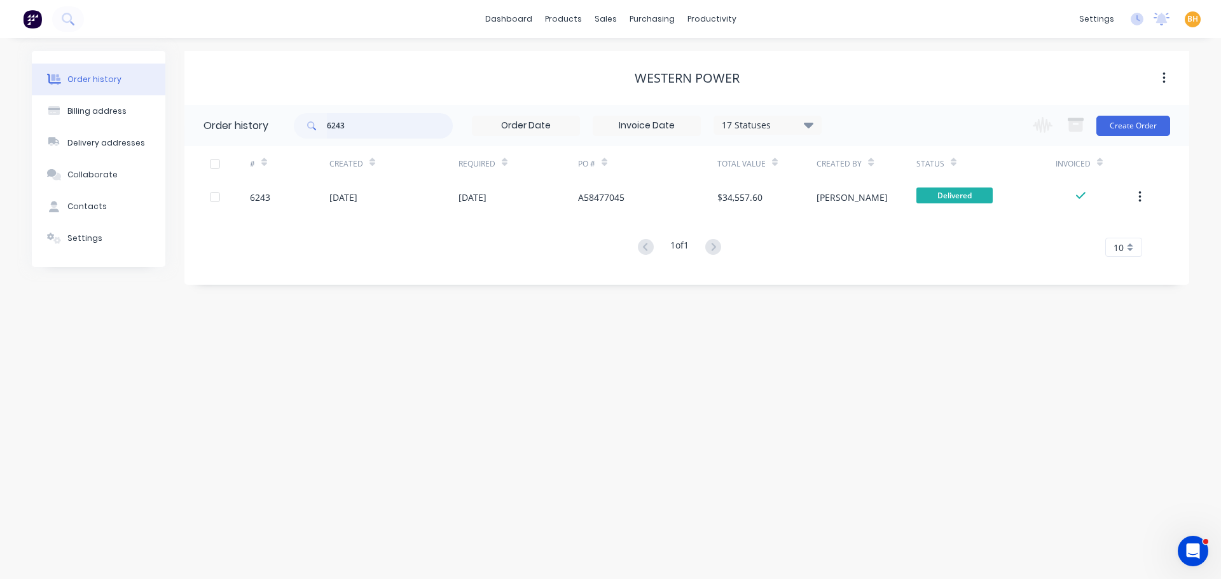
click at [350, 123] on input "6243" at bounding box center [390, 125] width 126 height 25
type input "62"
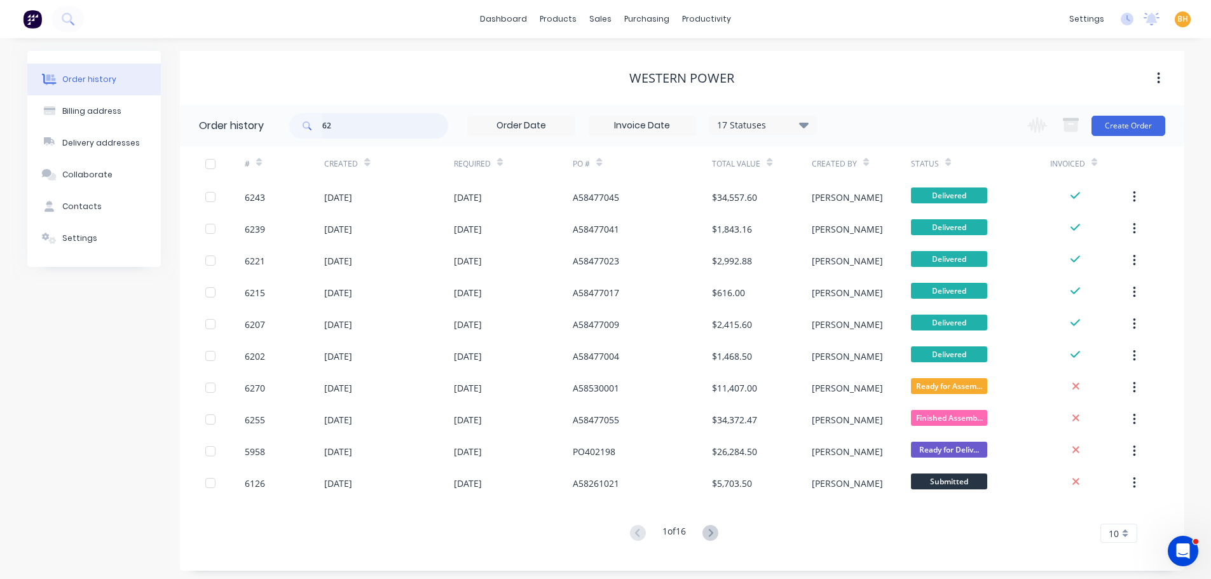
click at [350, 122] on input "62" at bounding box center [385, 125] width 126 height 25
type input "6252"
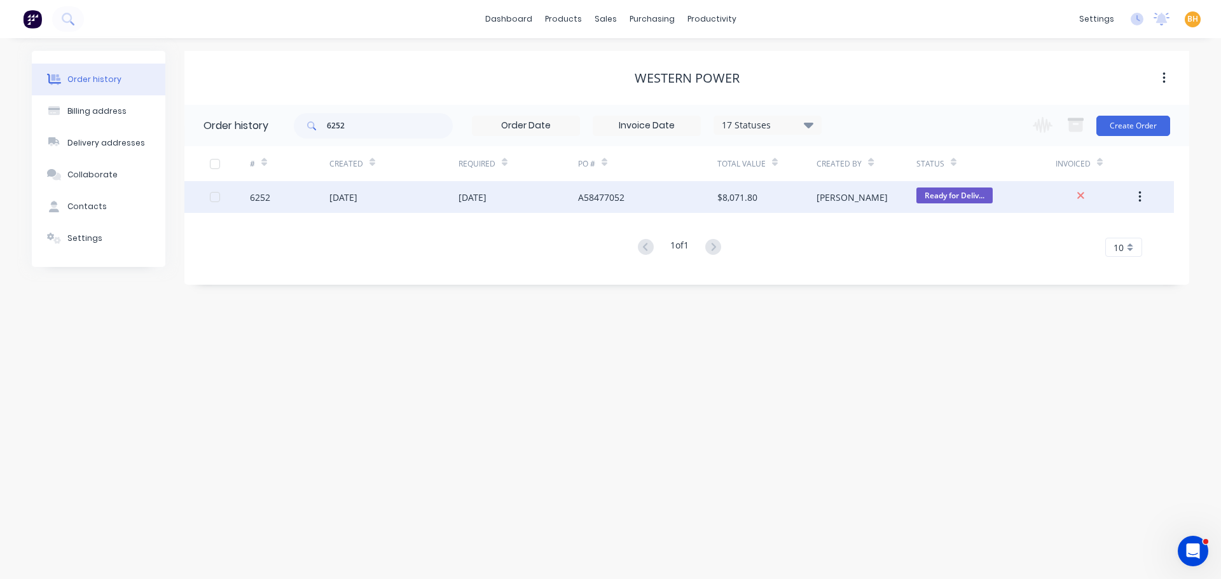
click at [354, 193] on div "[DATE]" at bounding box center [343, 197] width 28 height 13
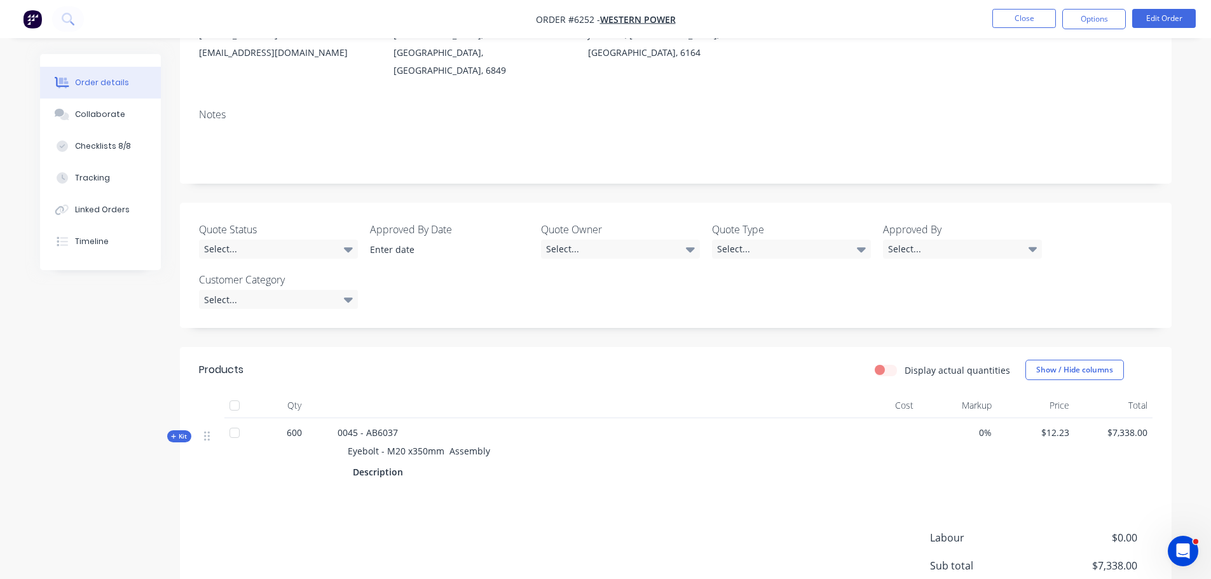
scroll to position [191, 0]
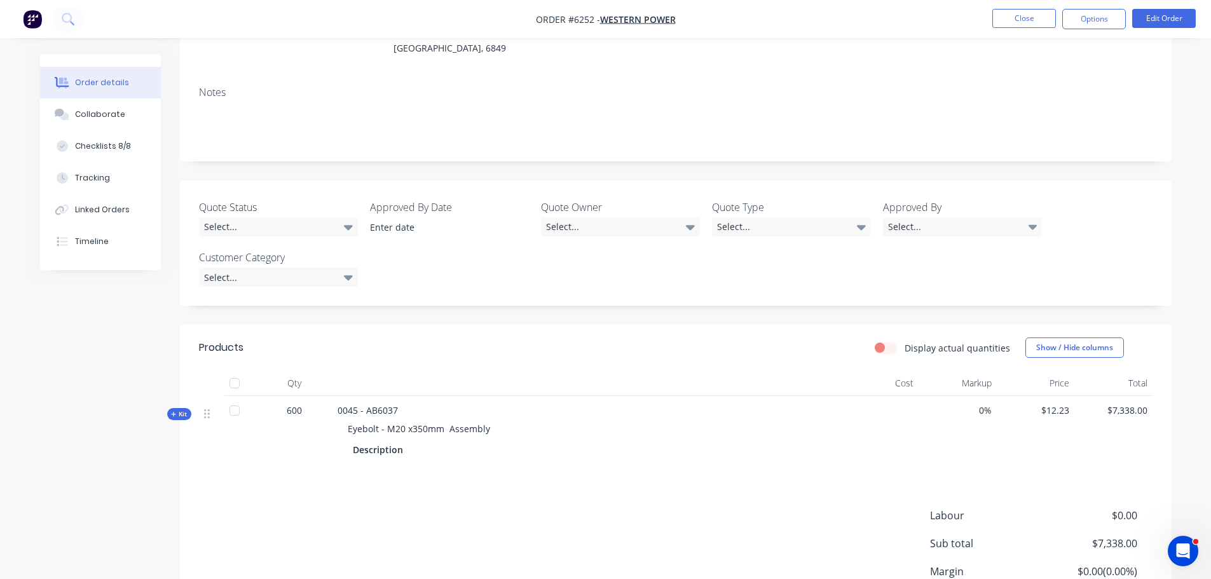
click at [236, 371] on div at bounding box center [234, 383] width 25 height 25
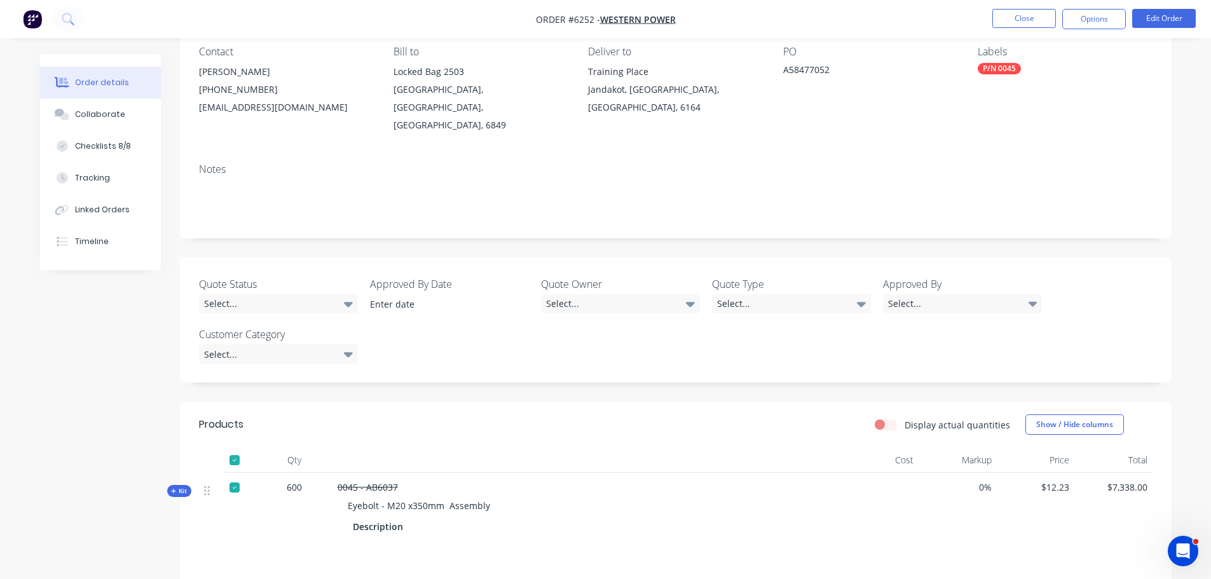
scroll to position [0, 0]
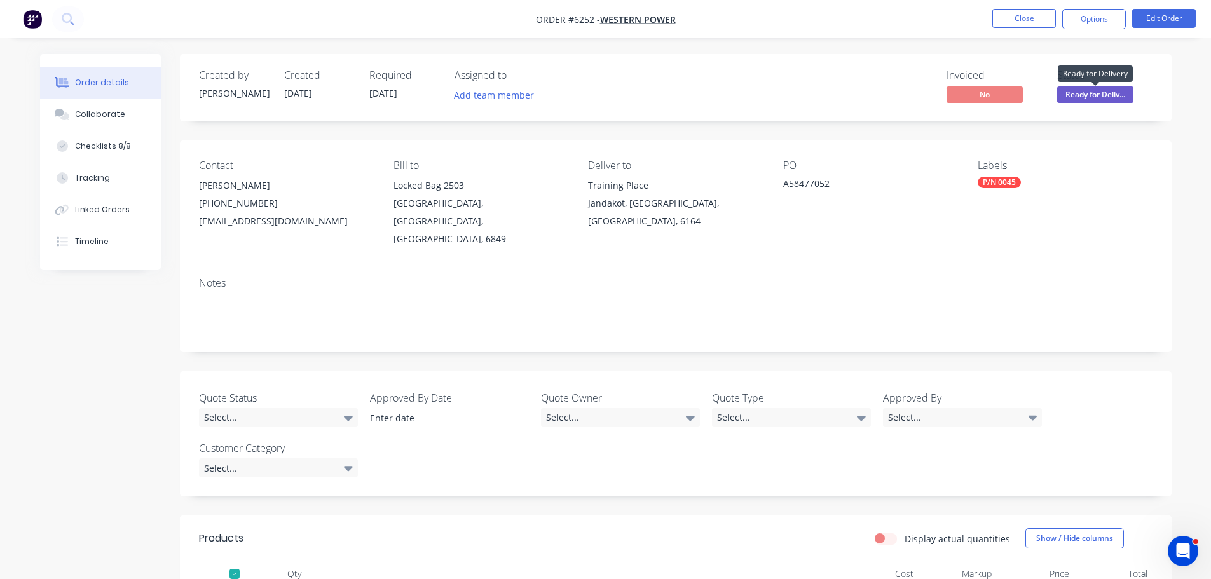
click at [1109, 97] on span "Ready for Deliv..." at bounding box center [1095, 94] width 76 height 16
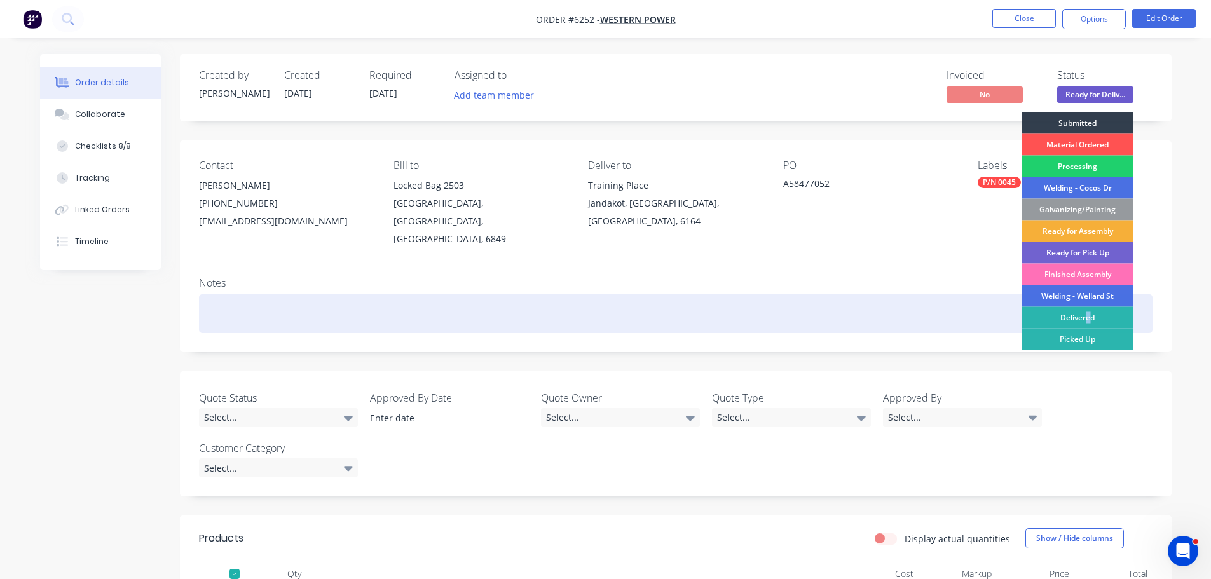
click at [1089, 315] on div "Delivered" at bounding box center [1077, 318] width 111 height 22
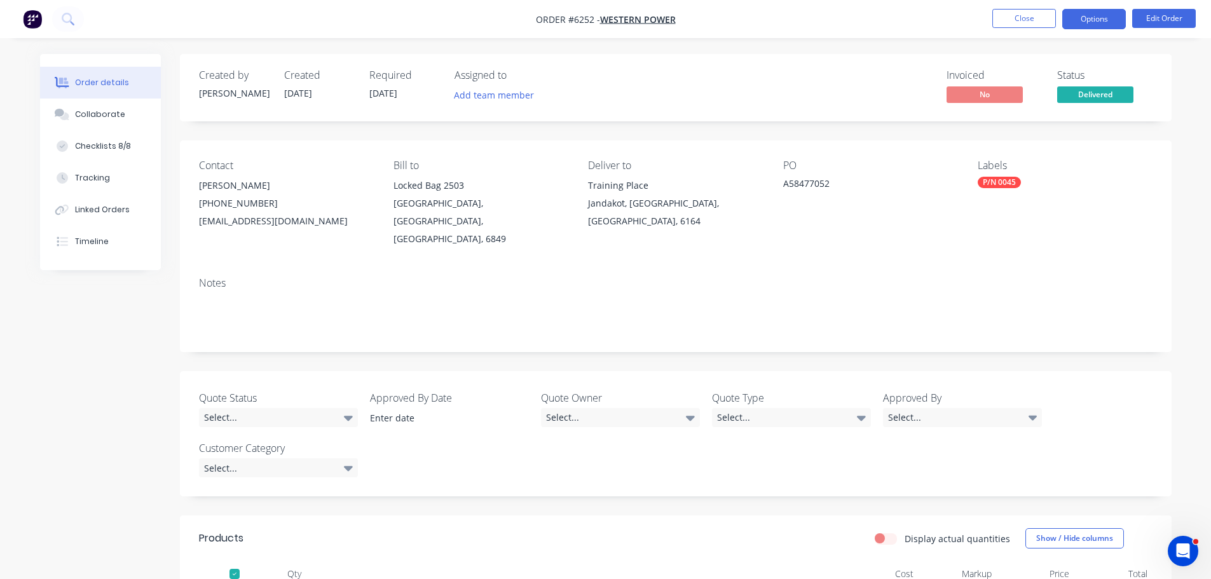
click at [1087, 14] on button "Options" at bounding box center [1094, 19] width 64 height 20
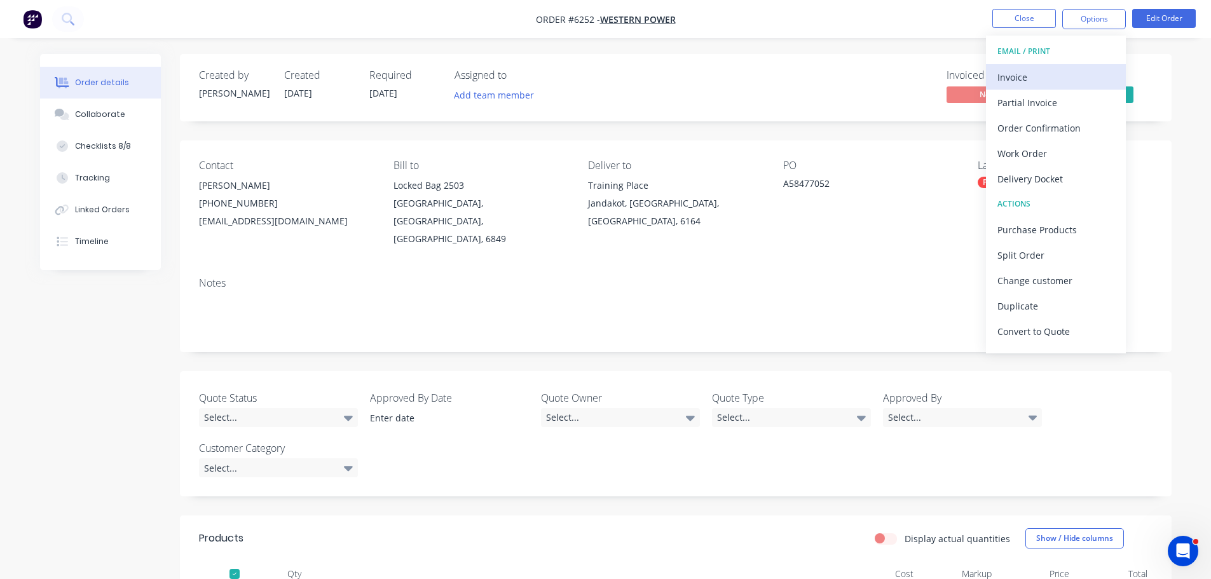
click at [1036, 79] on div "Invoice" at bounding box center [1056, 77] width 117 height 18
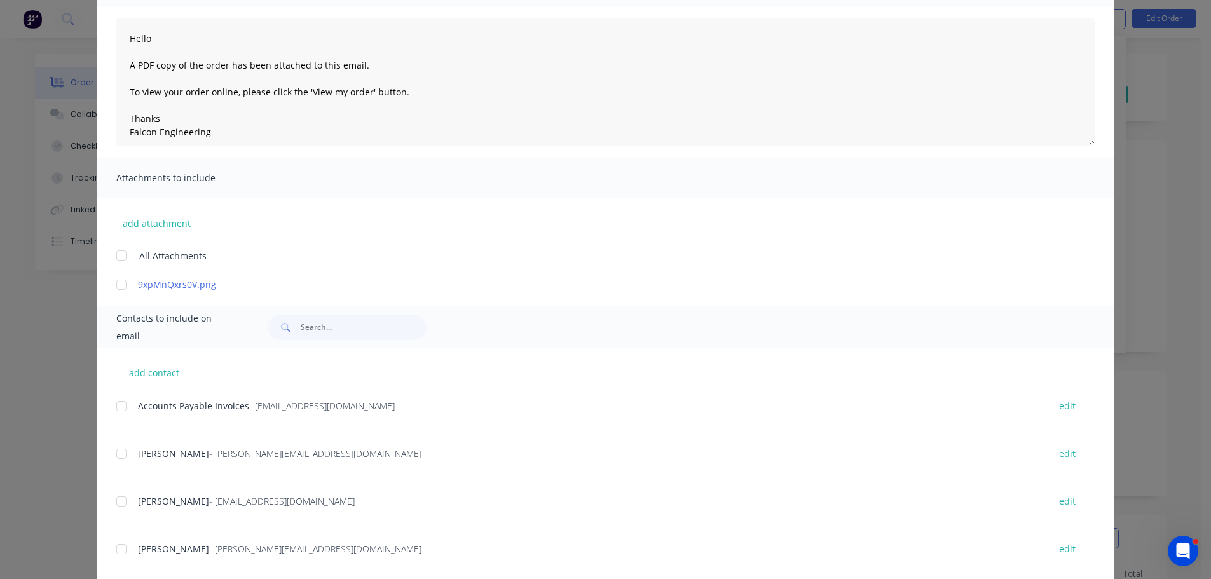
scroll to position [191, 0]
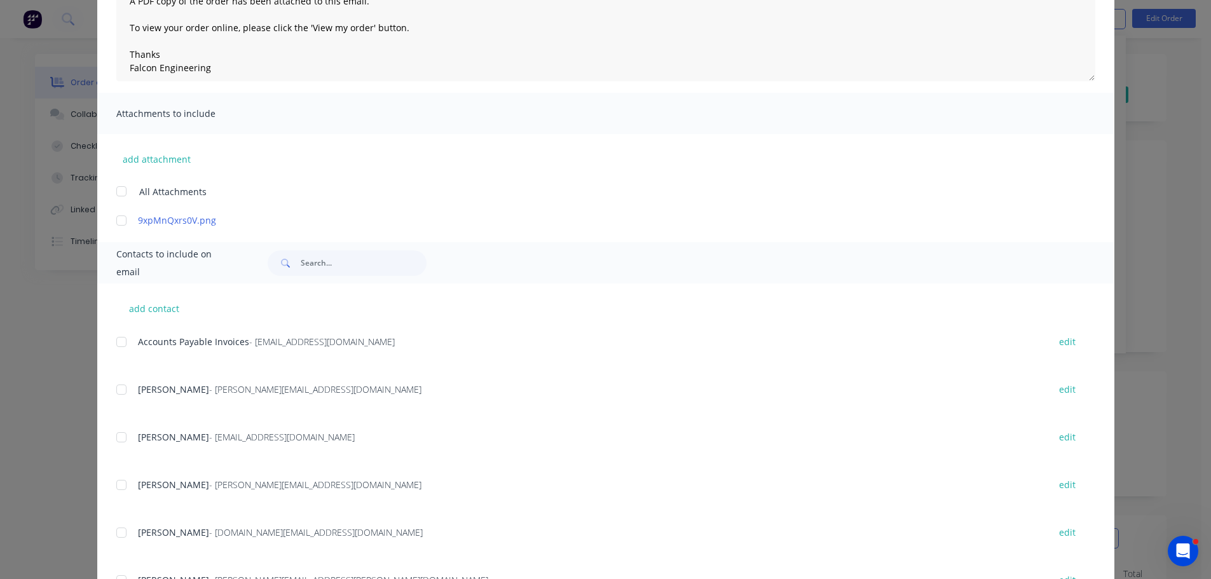
click at [117, 344] on div at bounding box center [121, 341] width 25 height 25
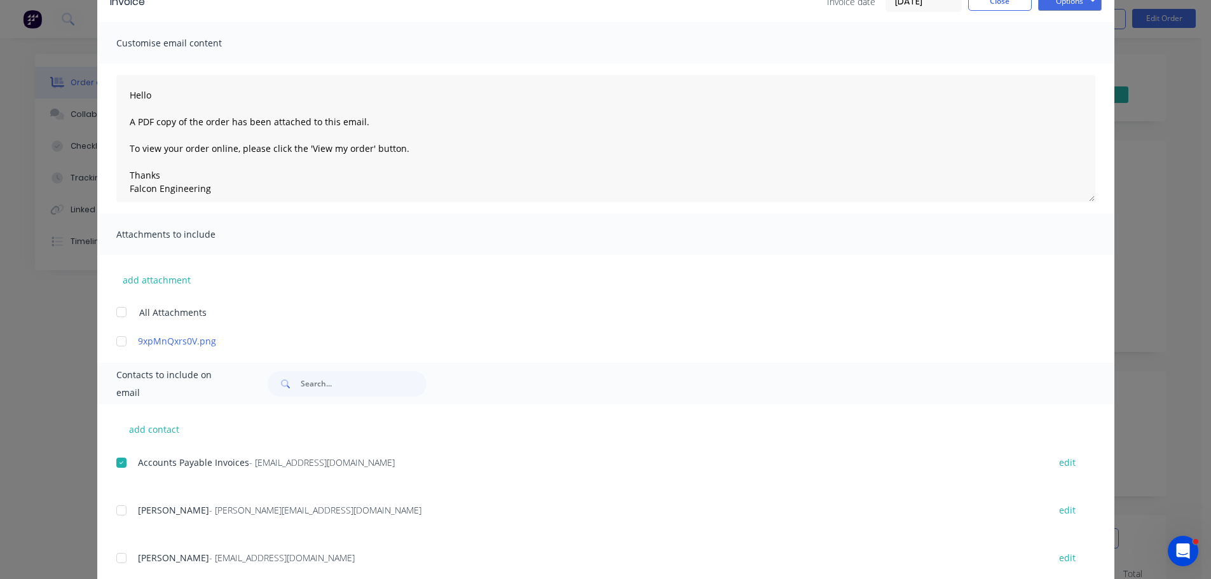
scroll to position [0, 0]
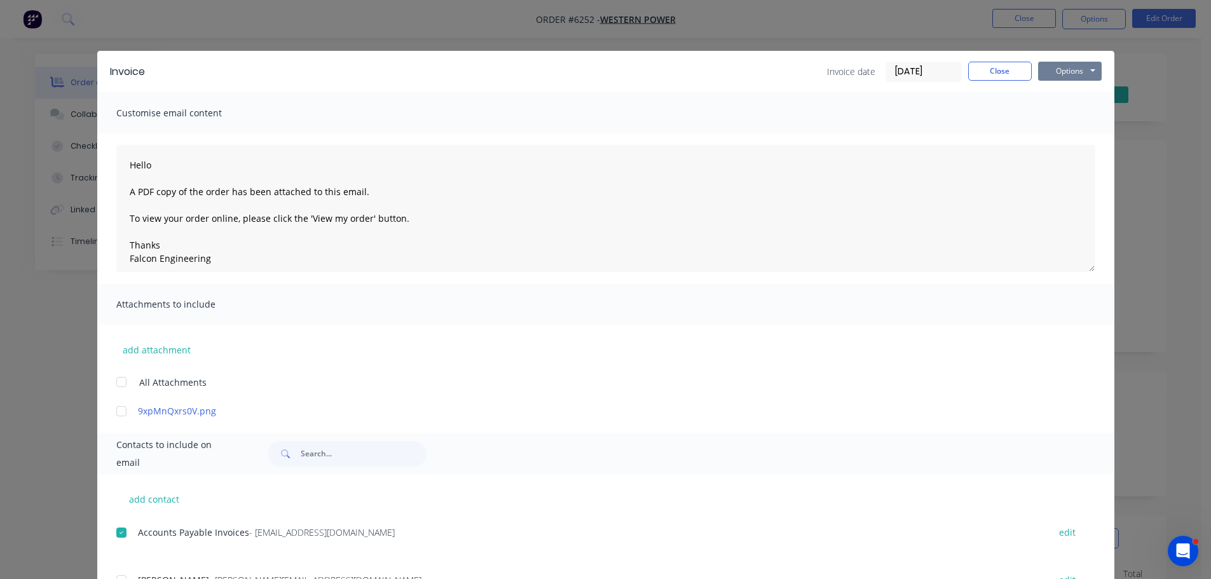
click at [1068, 67] on button "Options" at bounding box center [1070, 71] width 64 height 19
click at [1064, 138] on button "Email" at bounding box center [1078, 135] width 81 height 21
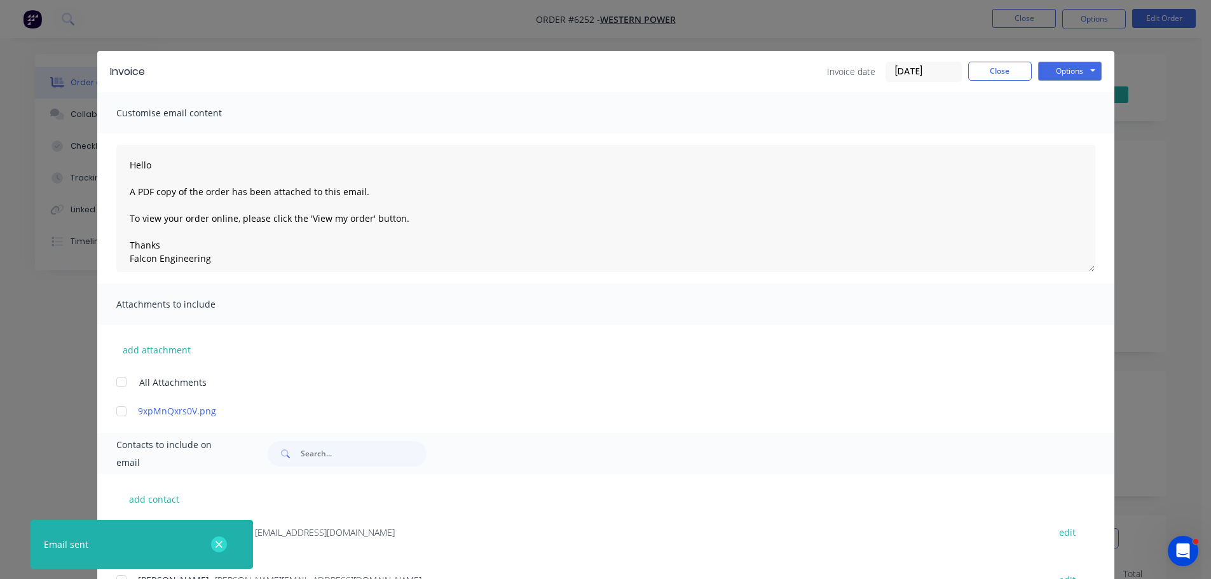
click at [217, 538] on button "button" at bounding box center [219, 545] width 16 height 16
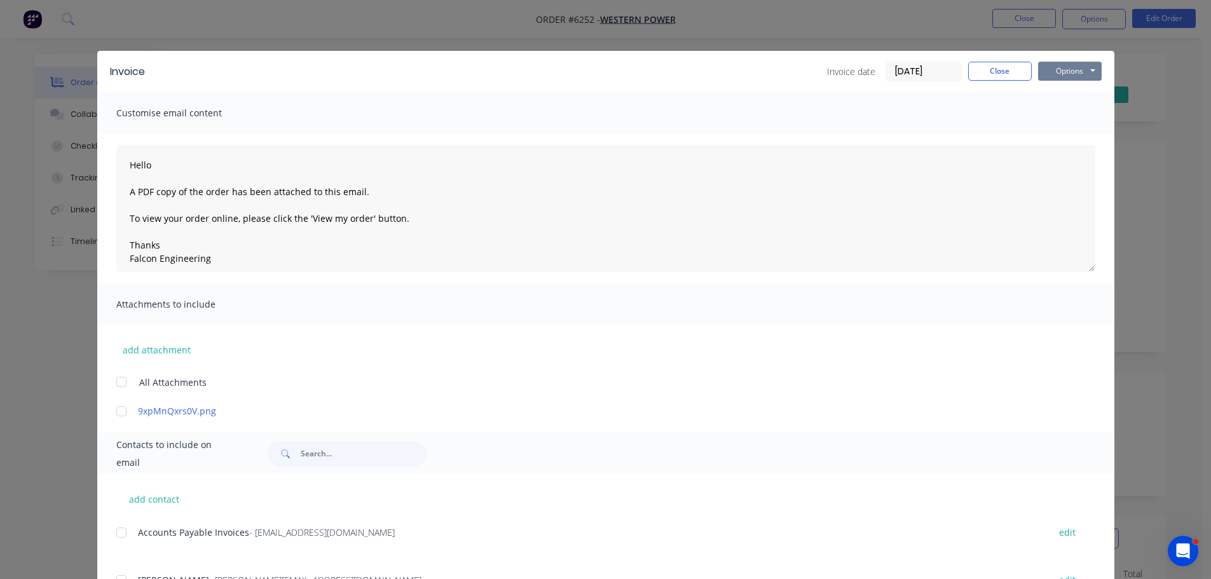
click at [1076, 68] on button "Options" at bounding box center [1070, 71] width 64 height 19
click at [1073, 134] on button "Email" at bounding box center [1078, 135] width 81 height 21
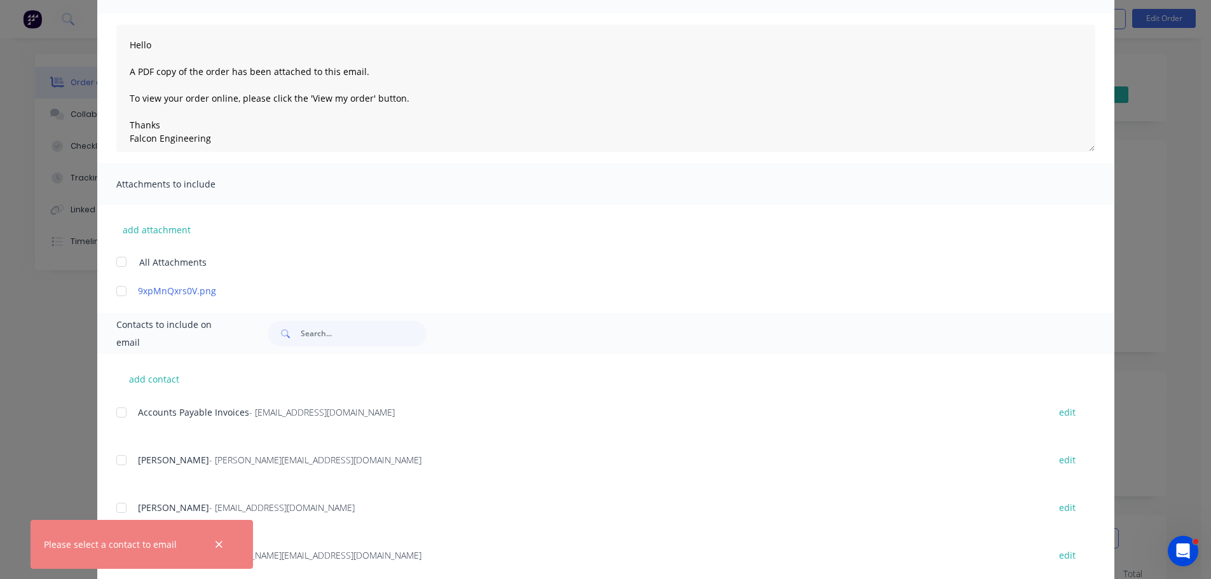
scroll to position [127, 0]
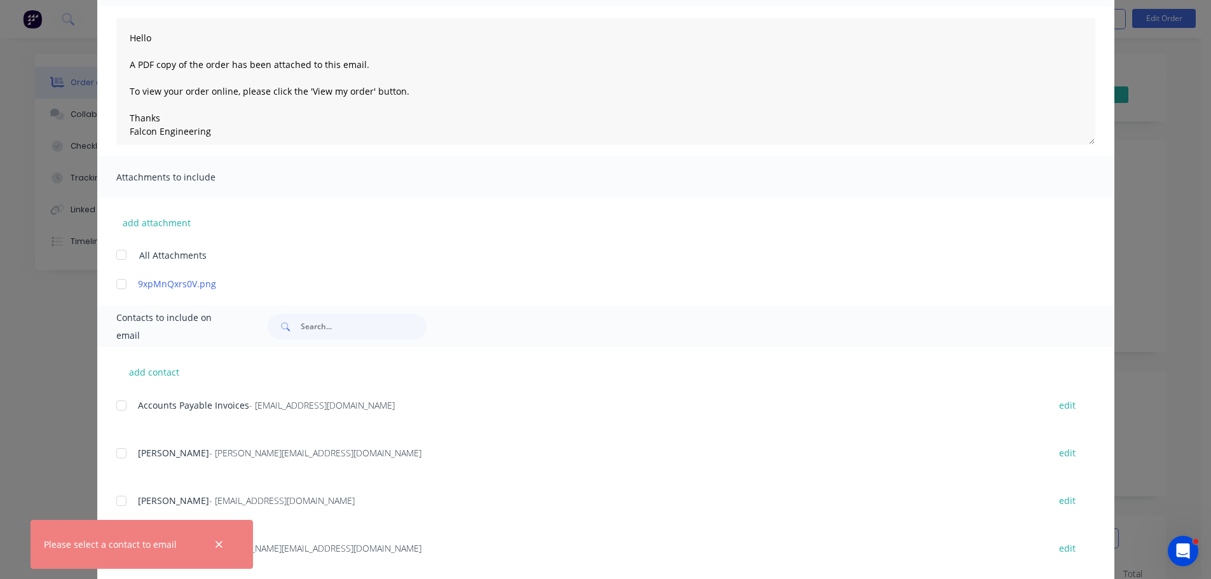
click at [112, 405] on div at bounding box center [121, 405] width 25 height 25
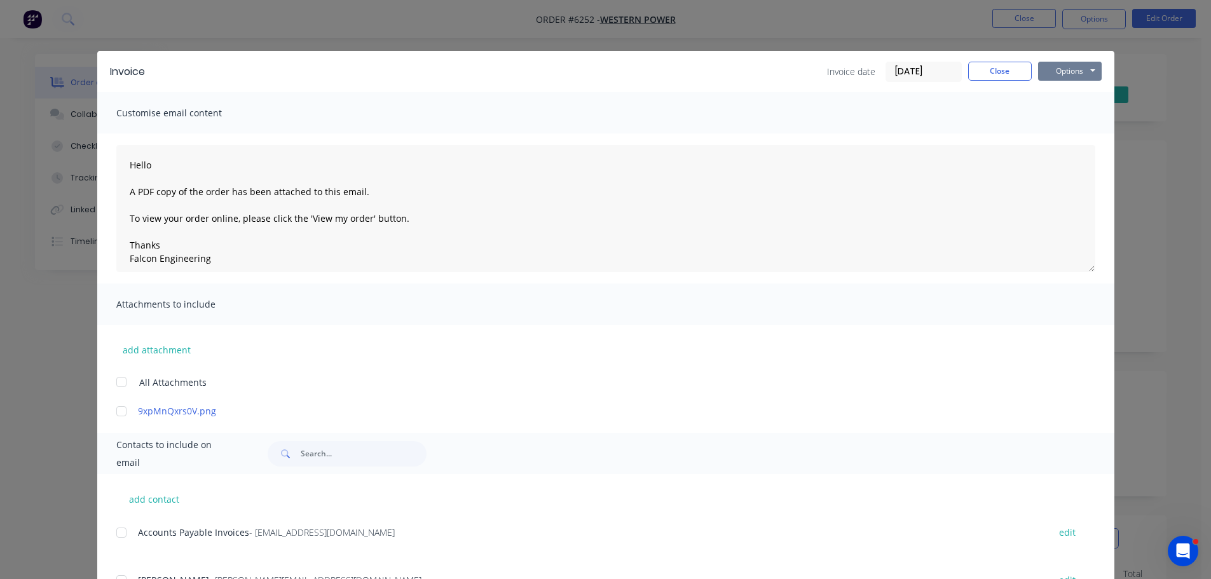
click at [1087, 69] on button "Options" at bounding box center [1070, 71] width 64 height 19
click at [1062, 141] on button "Email" at bounding box center [1078, 135] width 81 height 21
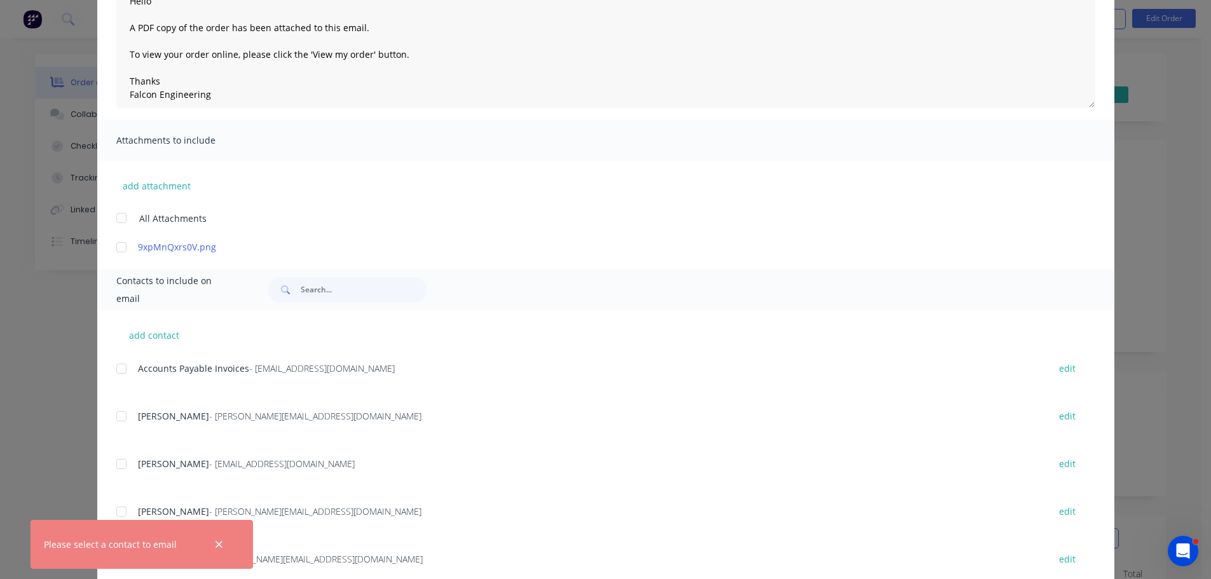
scroll to position [191, 0]
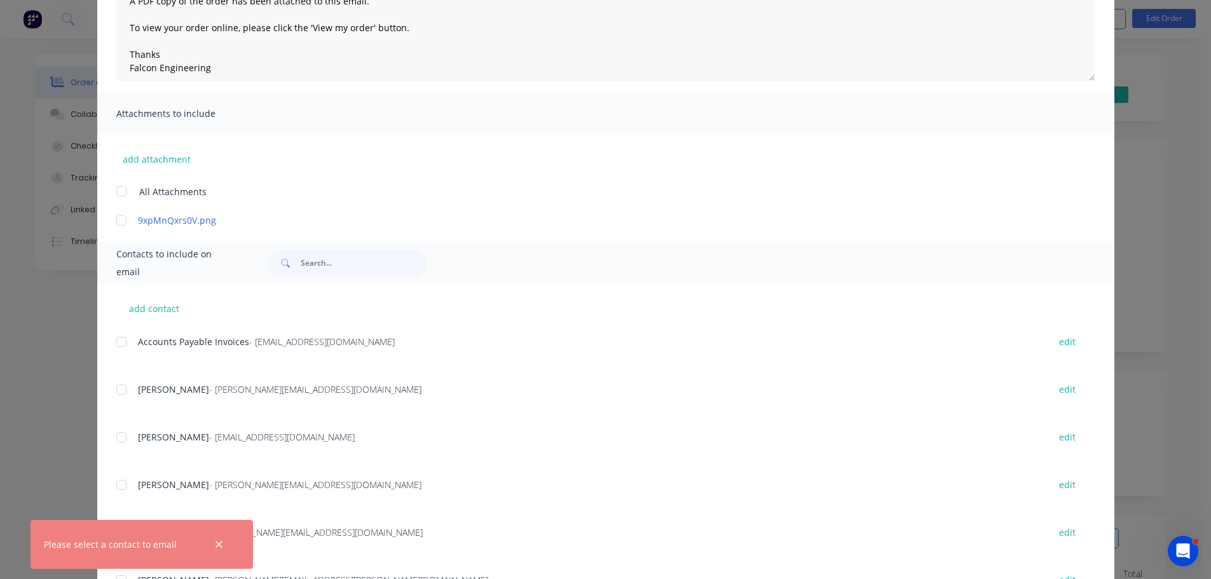
click at [118, 345] on div at bounding box center [121, 341] width 25 height 25
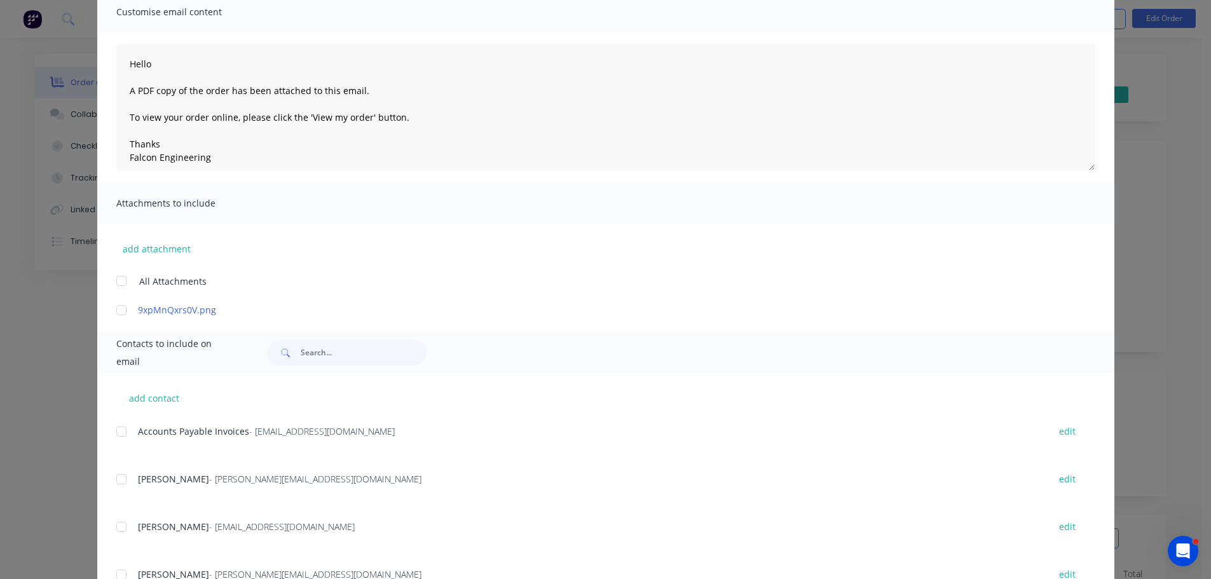
scroll to position [127, 0]
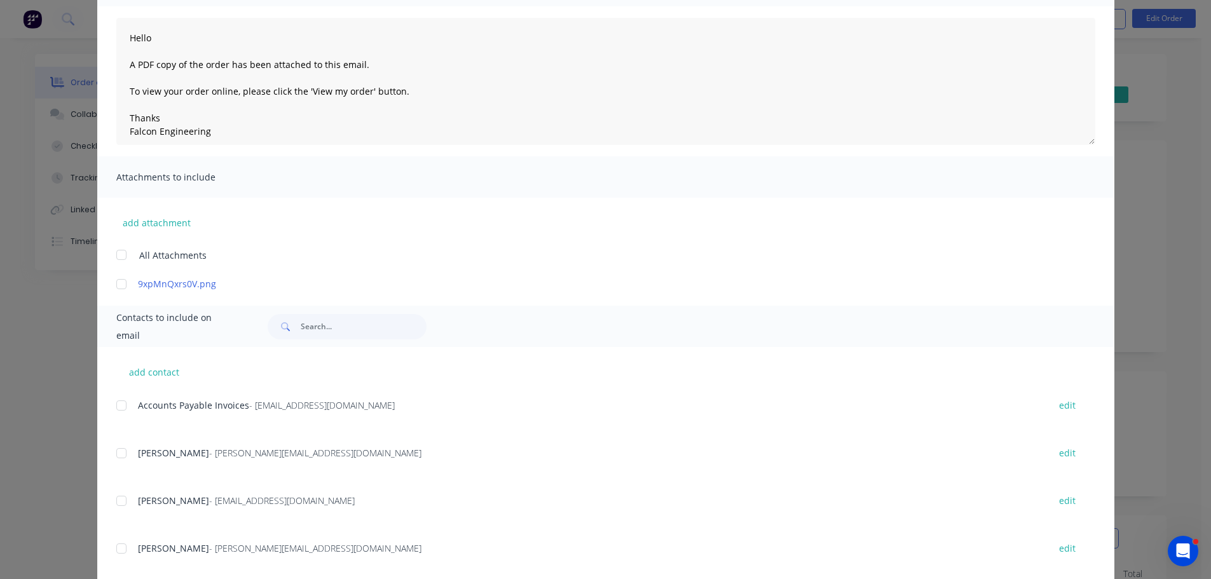
click at [113, 402] on div at bounding box center [121, 405] width 25 height 25
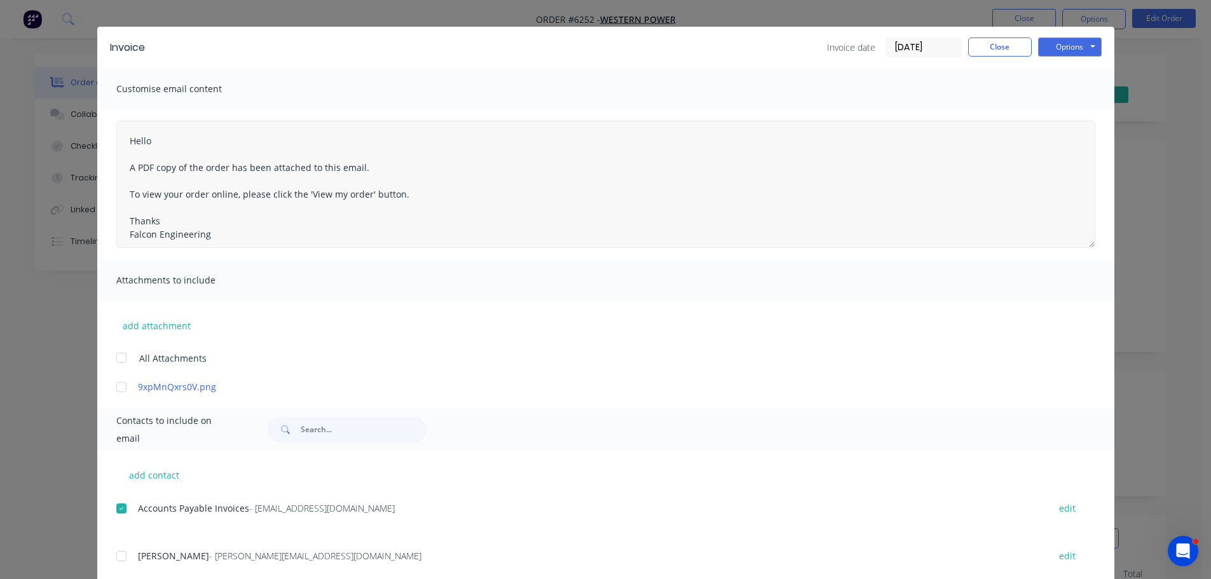
scroll to position [0, 0]
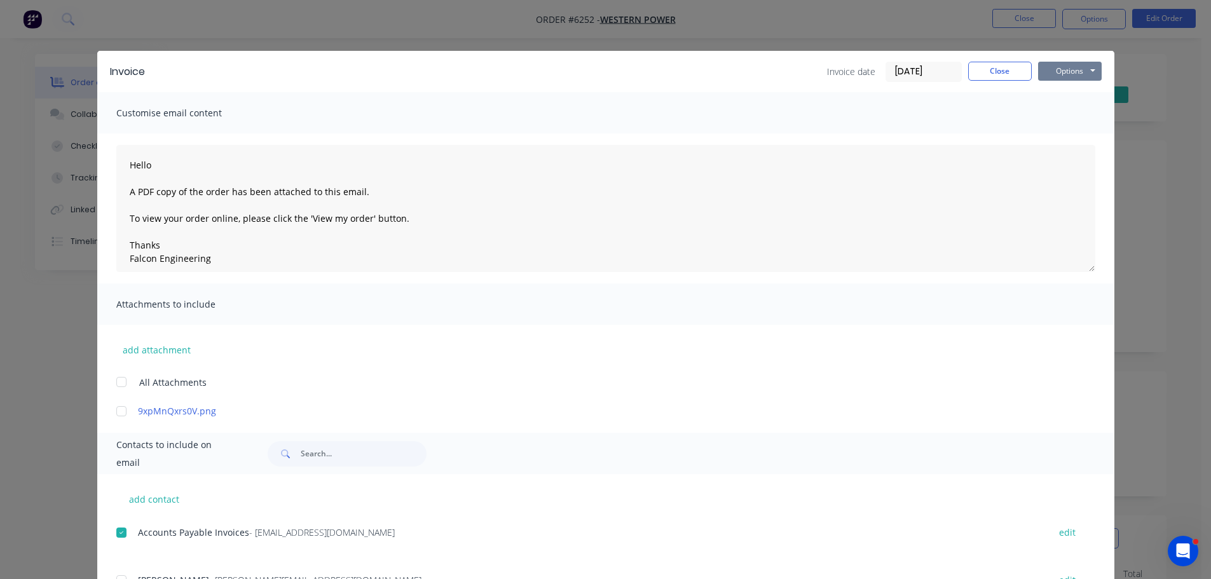
click at [1073, 74] on button "Options" at bounding box center [1070, 71] width 64 height 19
click at [1062, 135] on button "Email" at bounding box center [1078, 135] width 81 height 21
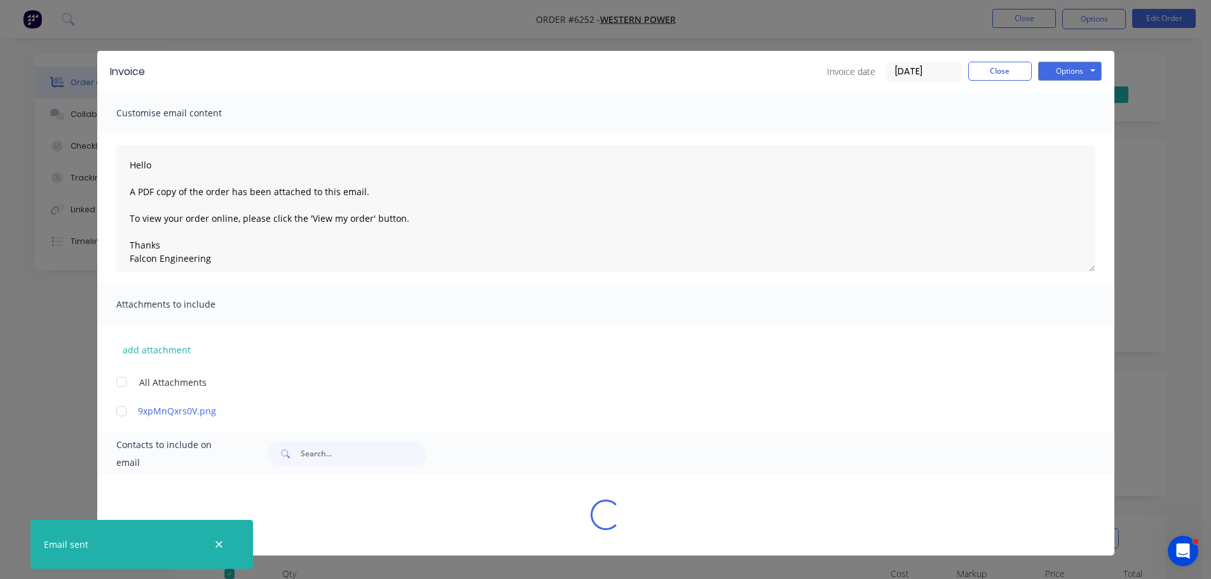
type textarea "Hello A PDF copy of the order has been attached to this email. To view your ord…"
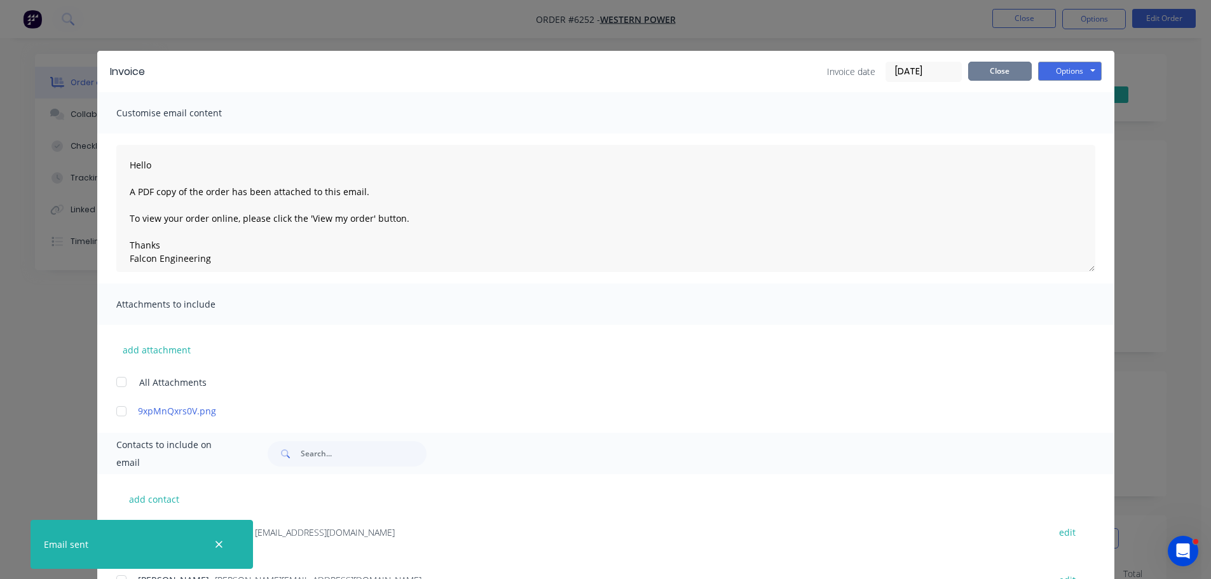
click at [997, 65] on button "Close" at bounding box center [1000, 71] width 64 height 19
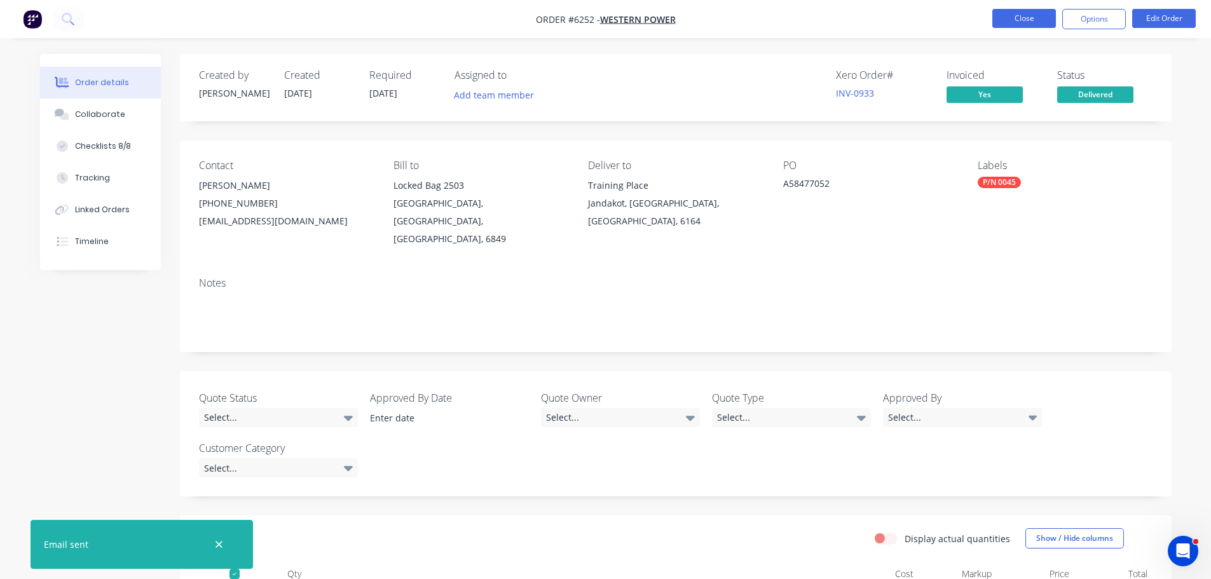
click at [1026, 22] on button "Close" at bounding box center [1024, 18] width 64 height 19
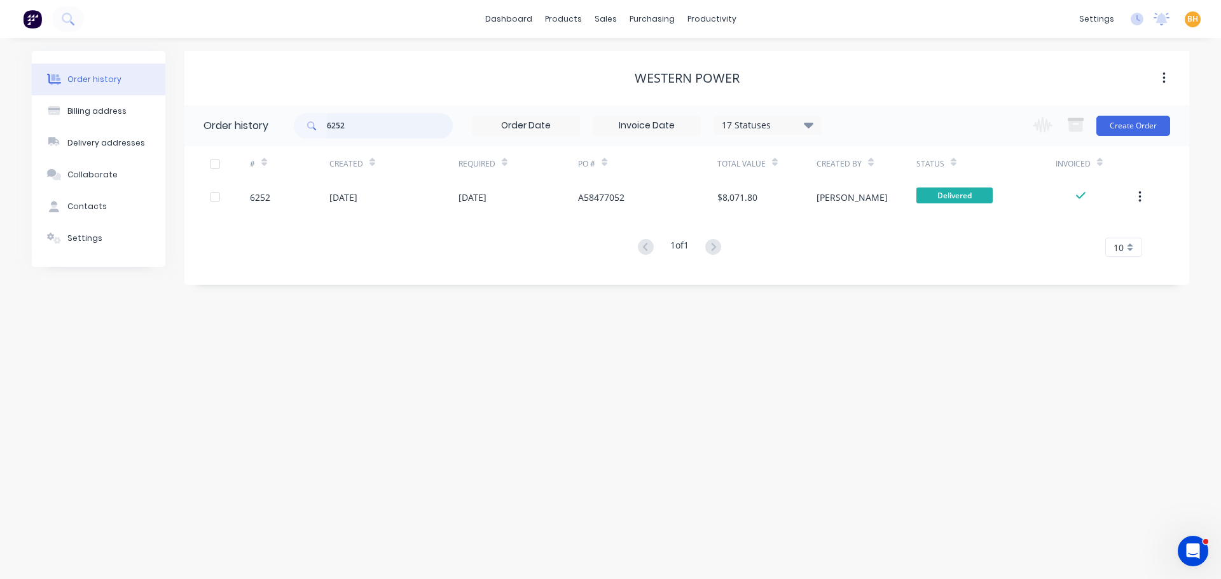
click at [366, 125] on input "6252" at bounding box center [390, 125] width 126 height 25
type input "62"
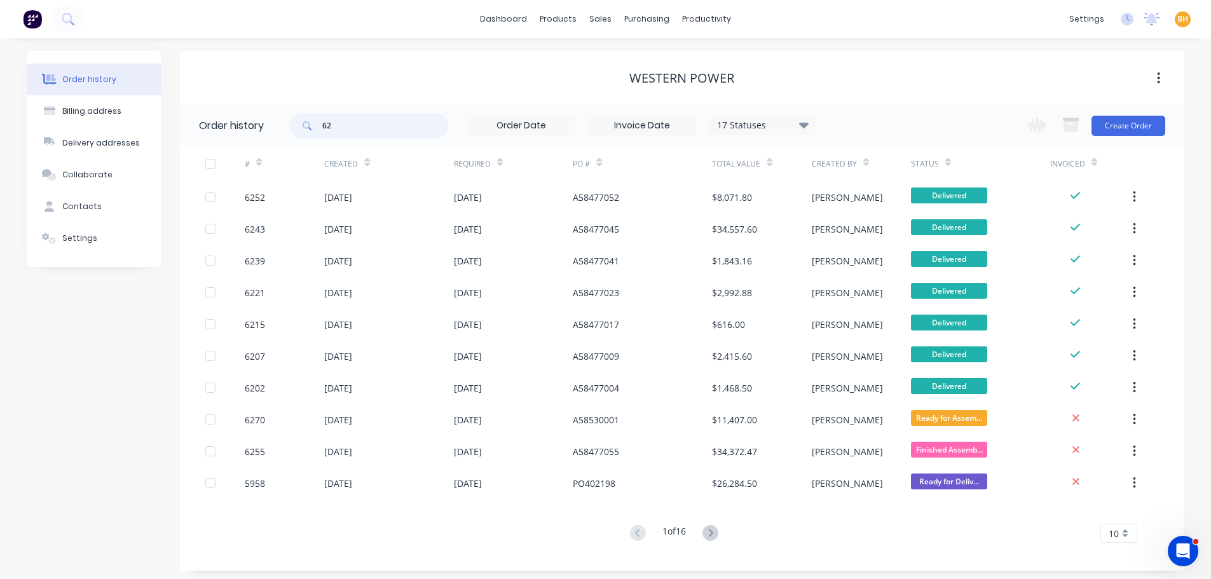
click at [366, 125] on input "62" at bounding box center [385, 125] width 126 height 25
type input "6253"
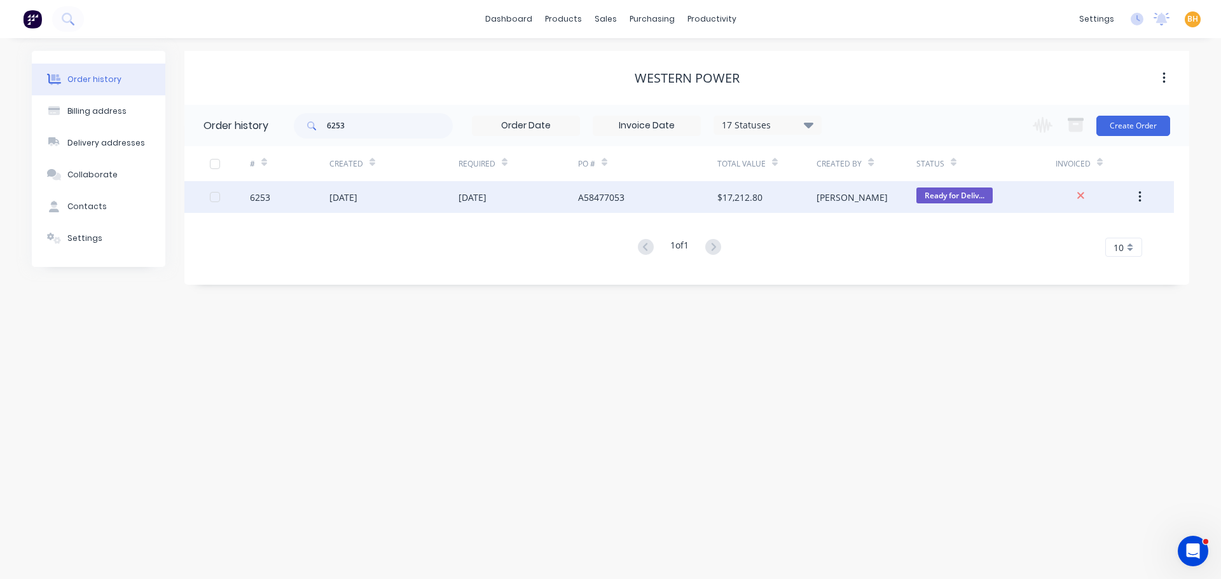
click at [351, 196] on div "[DATE]" at bounding box center [343, 197] width 28 height 13
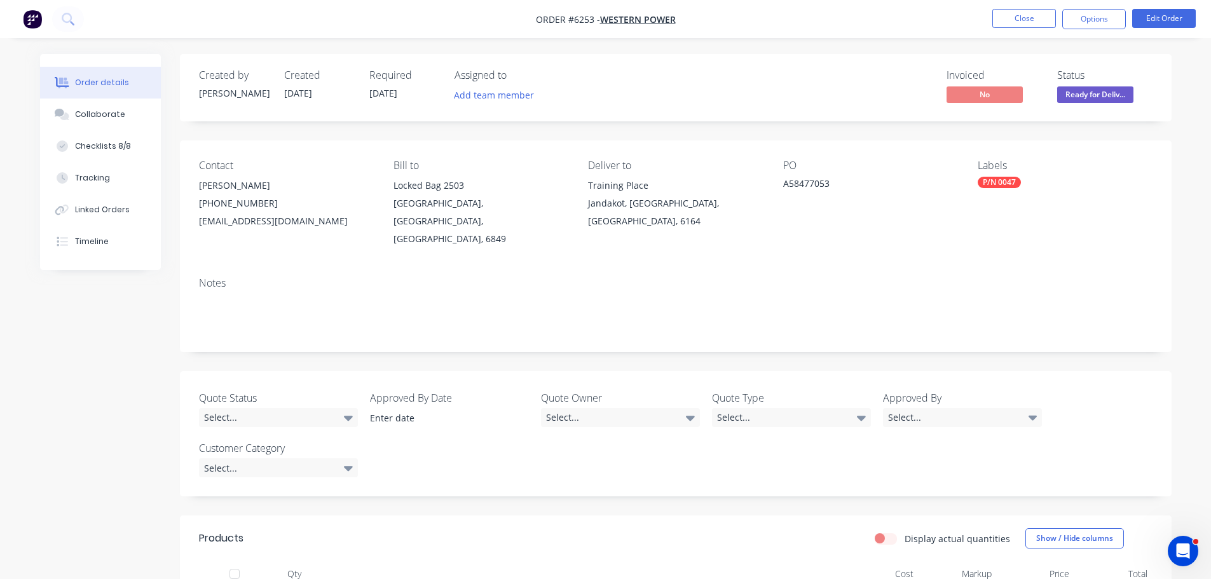
click at [1094, 93] on span "Ready for Deliv..." at bounding box center [1095, 94] width 76 height 16
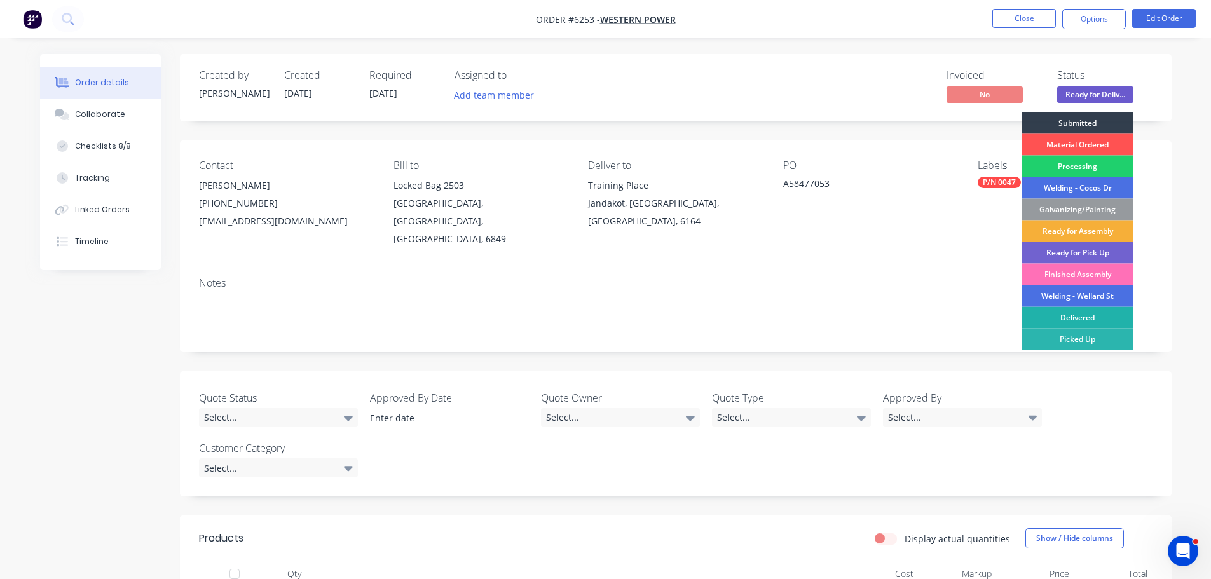
click at [1089, 320] on div "Delivered" at bounding box center [1077, 318] width 111 height 22
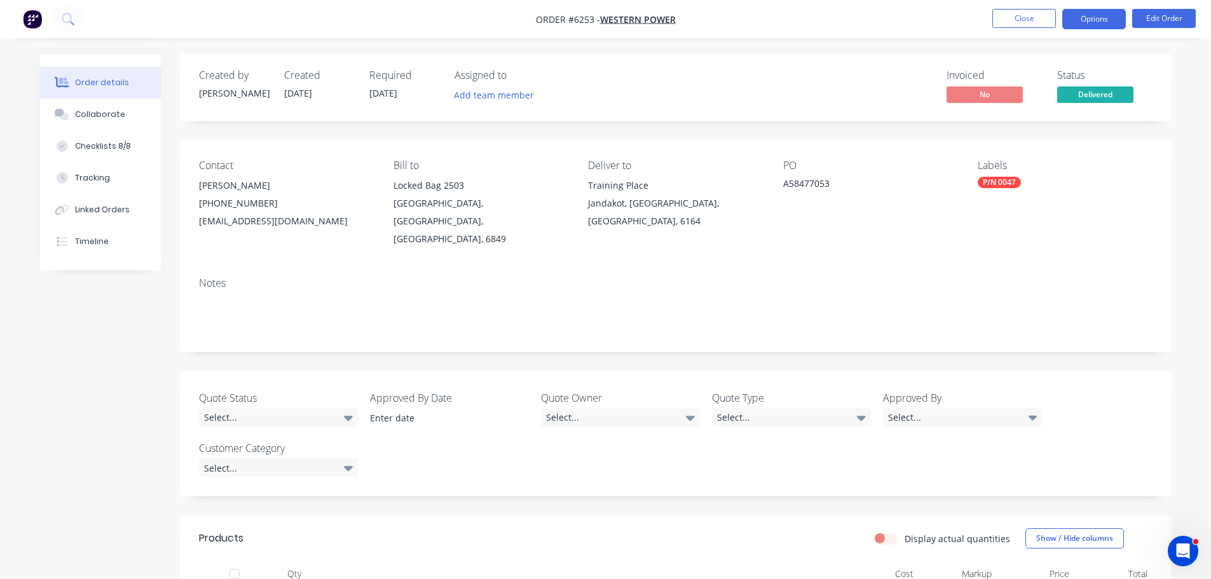
click at [1089, 22] on button "Options" at bounding box center [1094, 19] width 64 height 20
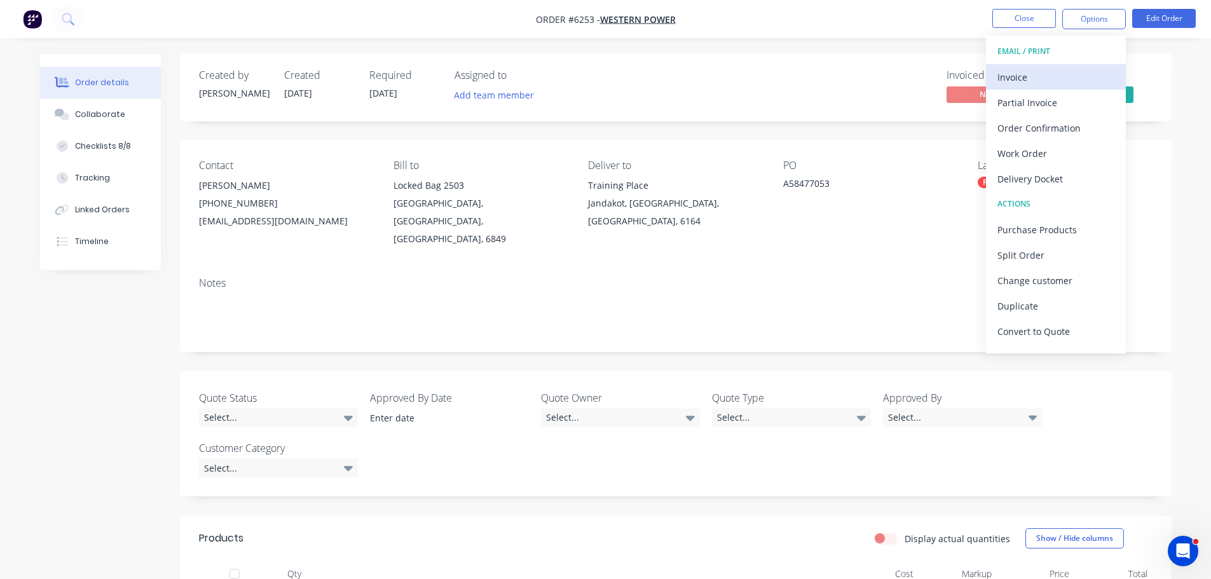
click at [1008, 81] on div "Invoice" at bounding box center [1056, 77] width 117 height 18
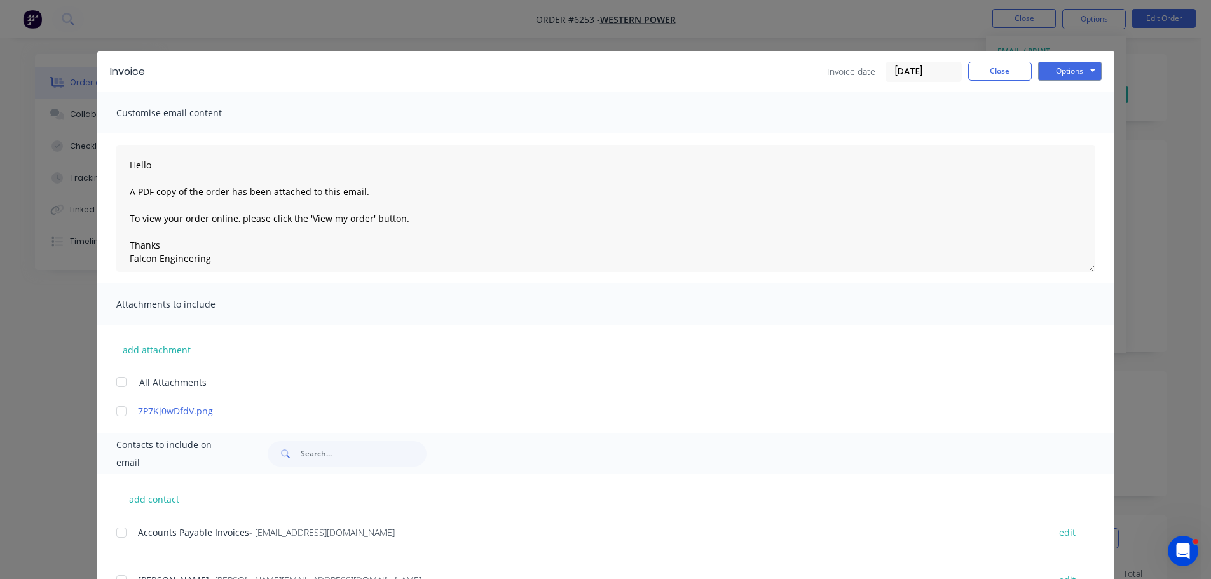
scroll to position [252, 0]
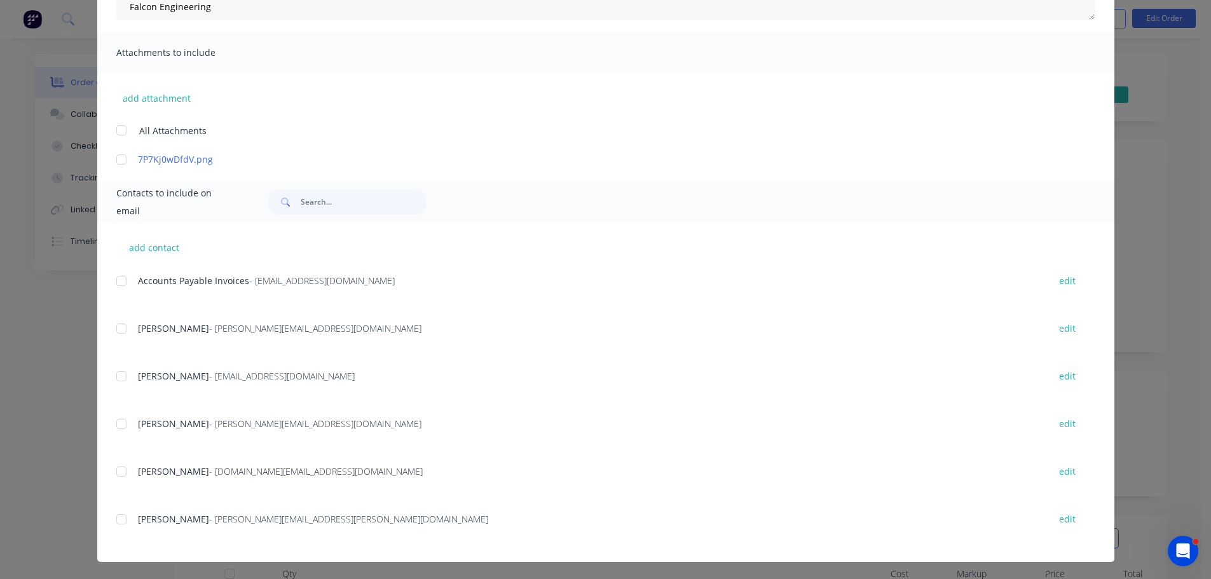
click at [120, 282] on div at bounding box center [121, 280] width 25 height 25
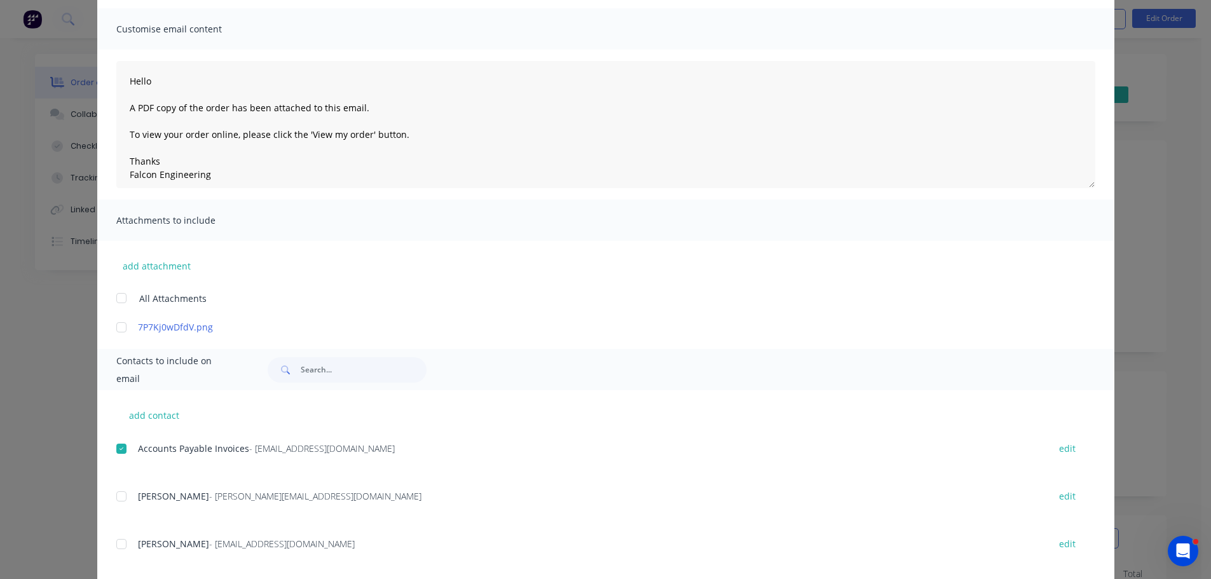
scroll to position [0, 0]
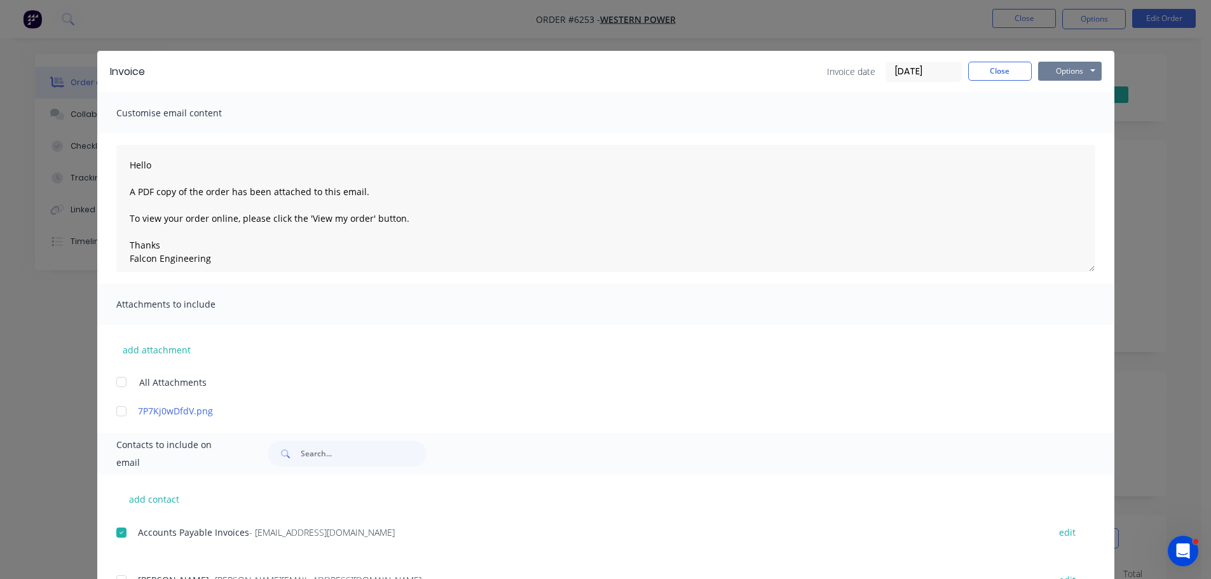
click at [1069, 74] on button "Options" at bounding box center [1070, 71] width 64 height 19
click at [1073, 133] on button "Email" at bounding box center [1078, 135] width 81 height 21
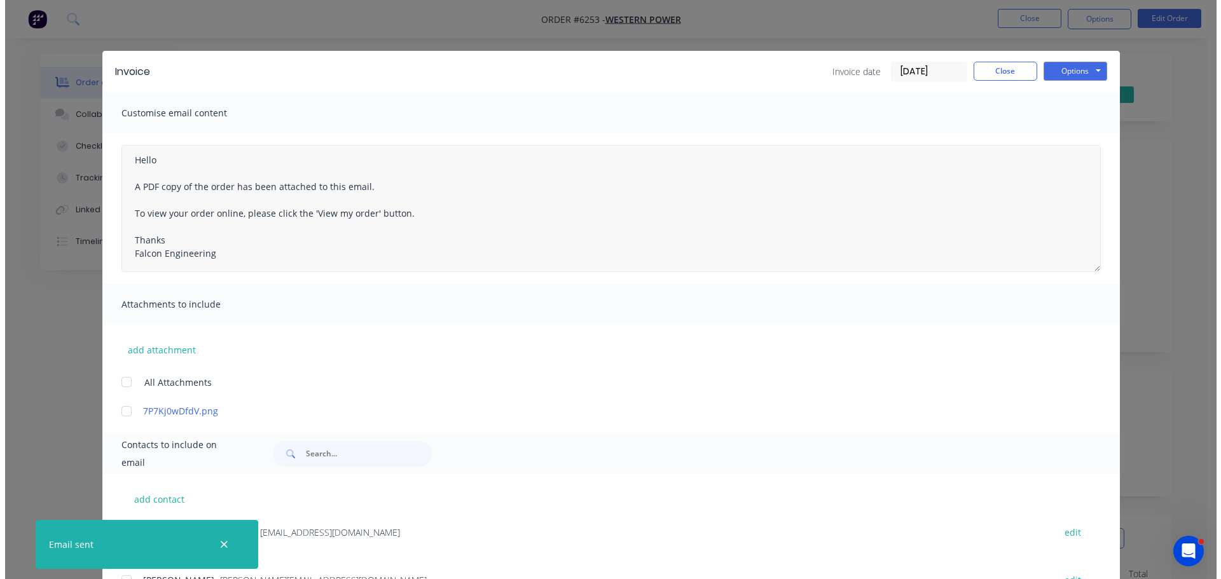
scroll to position [6, 0]
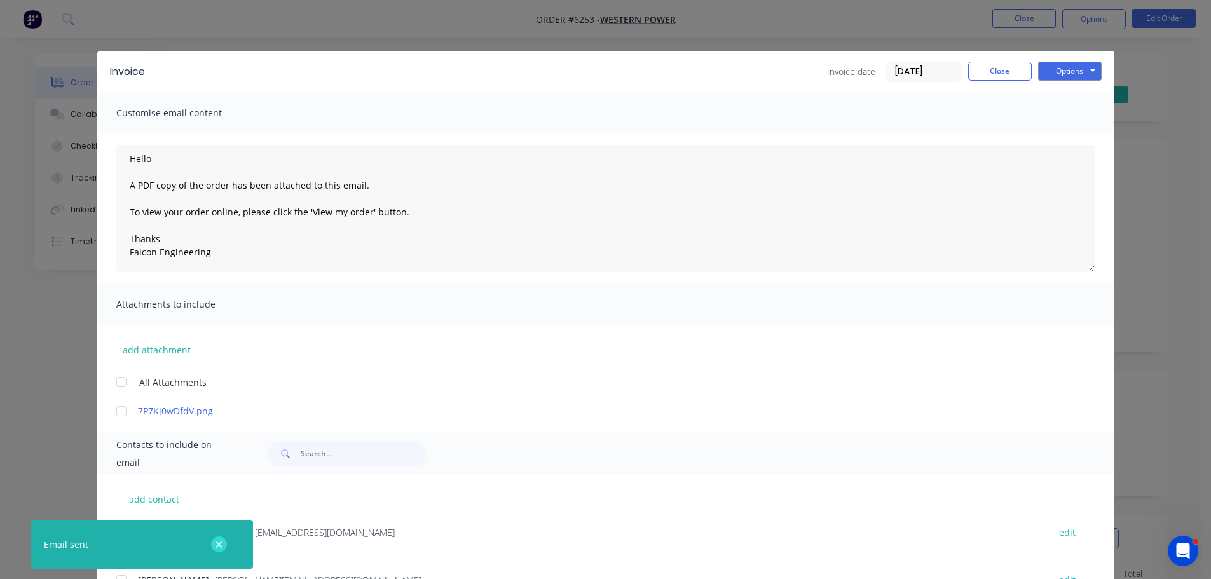
click at [221, 540] on icon "button" at bounding box center [219, 544] width 8 height 11
type textarea "Hello A PDF copy of the order has been attached to this email. To view your ord…"
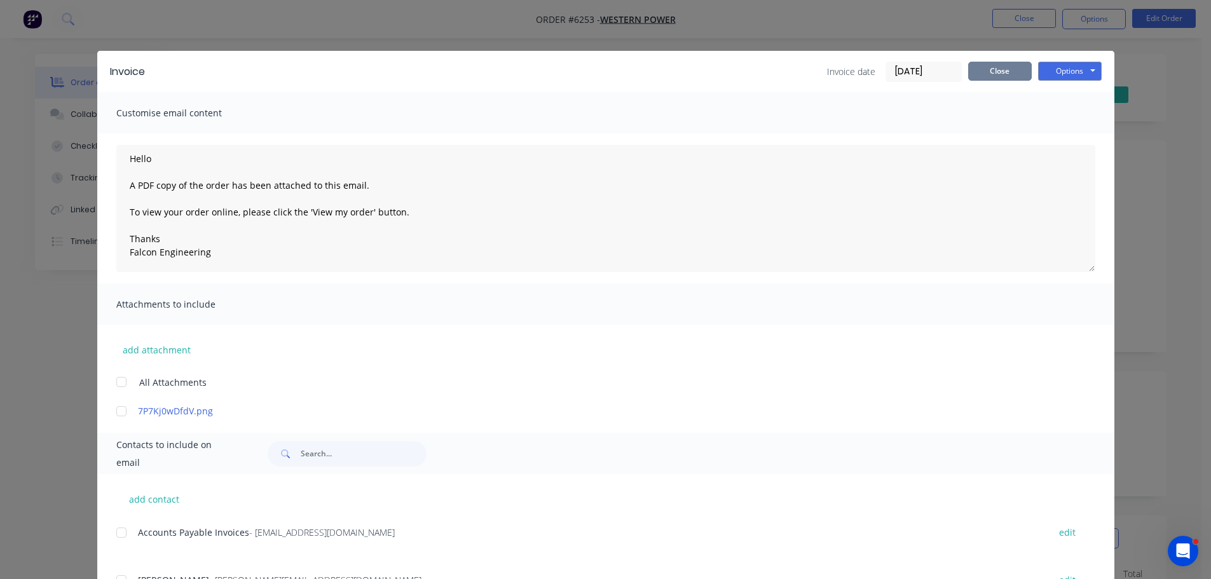
click at [979, 79] on button "Close" at bounding box center [1000, 71] width 64 height 19
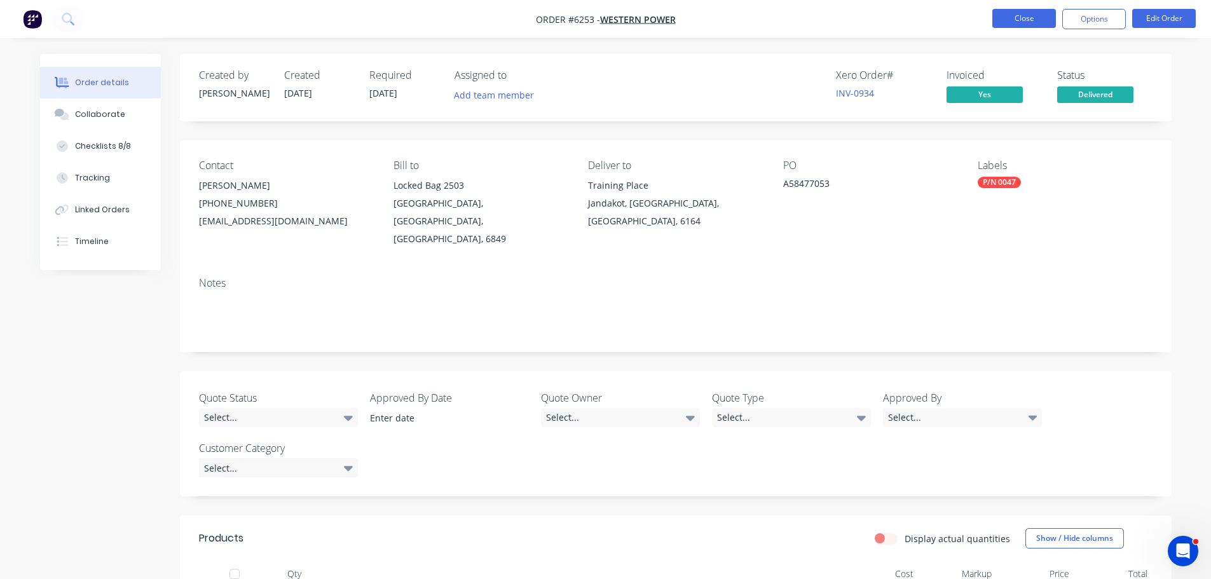
click at [998, 15] on button "Close" at bounding box center [1024, 18] width 64 height 19
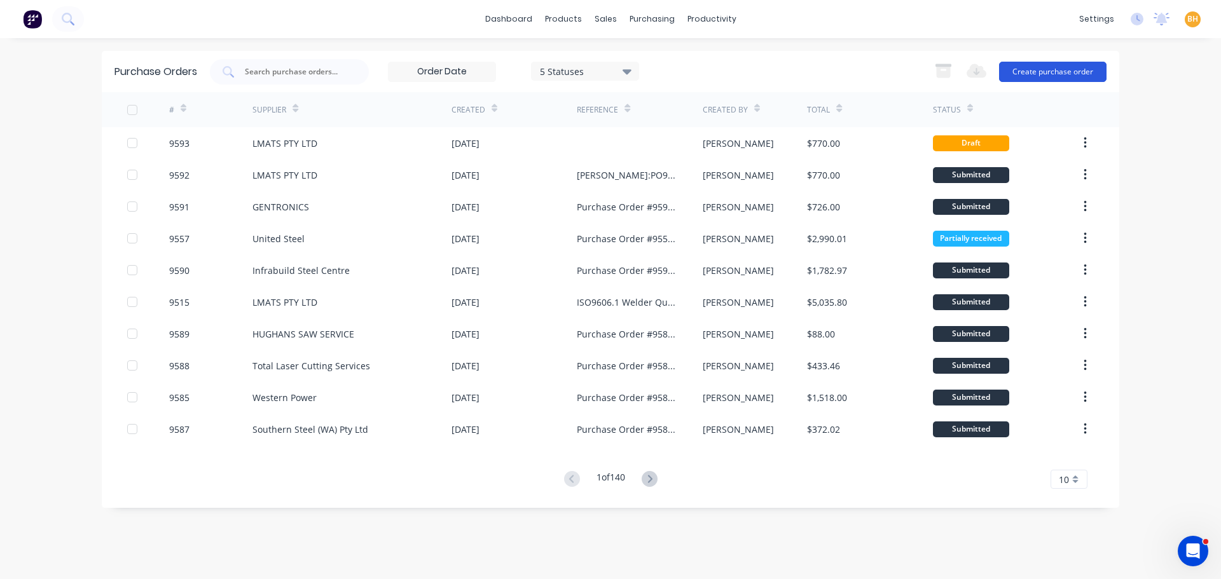
click at [1027, 71] on button "Create purchase order" at bounding box center [1052, 72] width 107 height 20
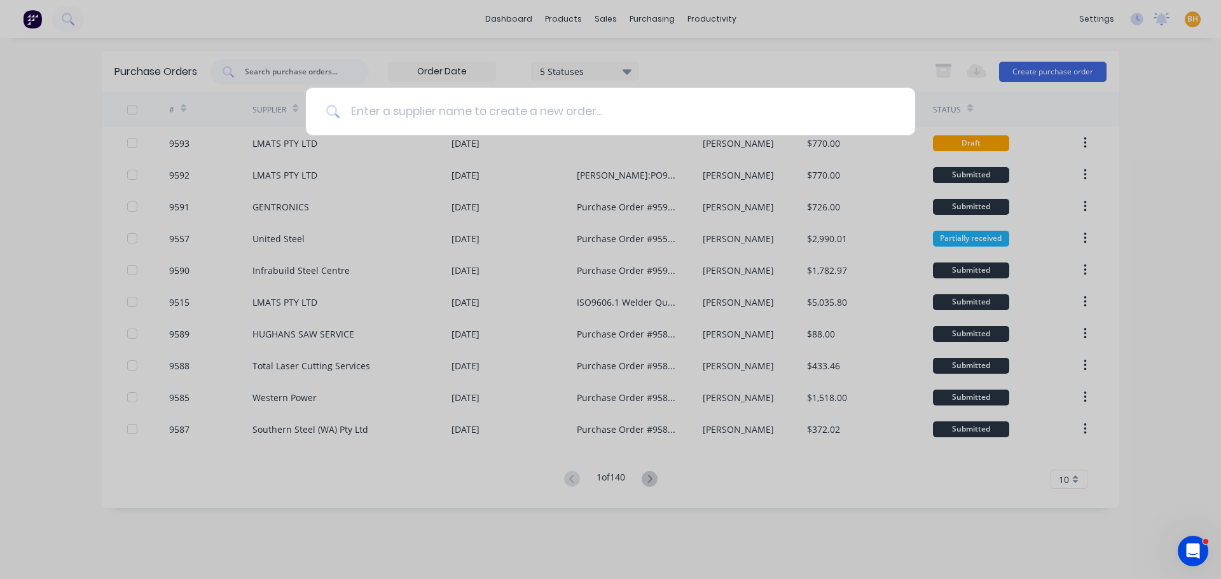
click at [428, 118] on input at bounding box center [617, 112] width 554 height 48
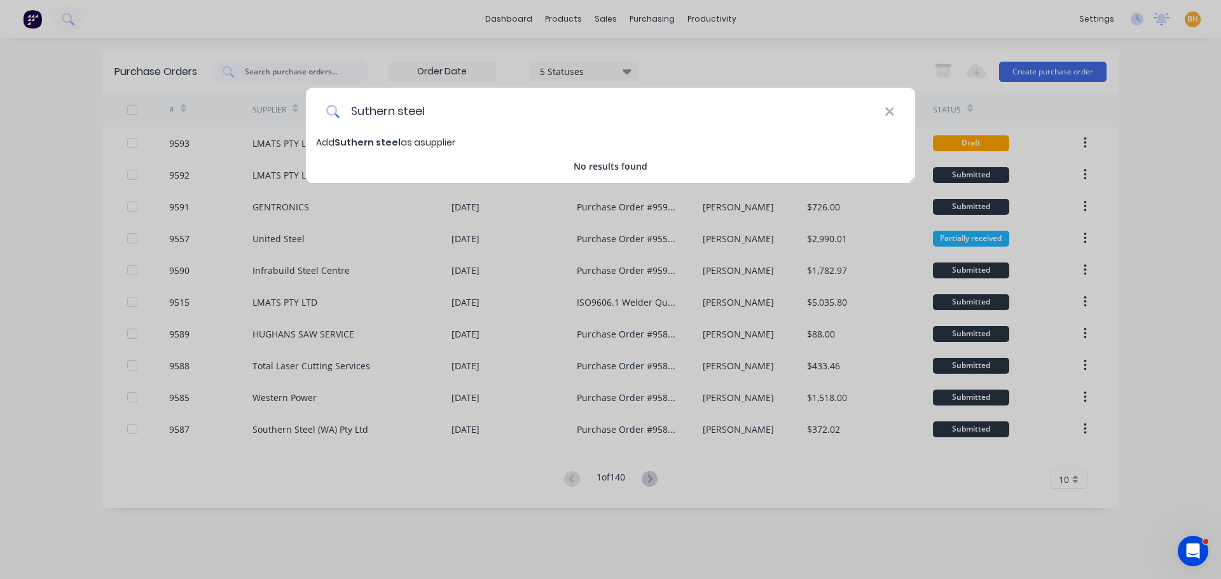
click at [359, 113] on input "Suthern steel" at bounding box center [612, 112] width 544 height 48
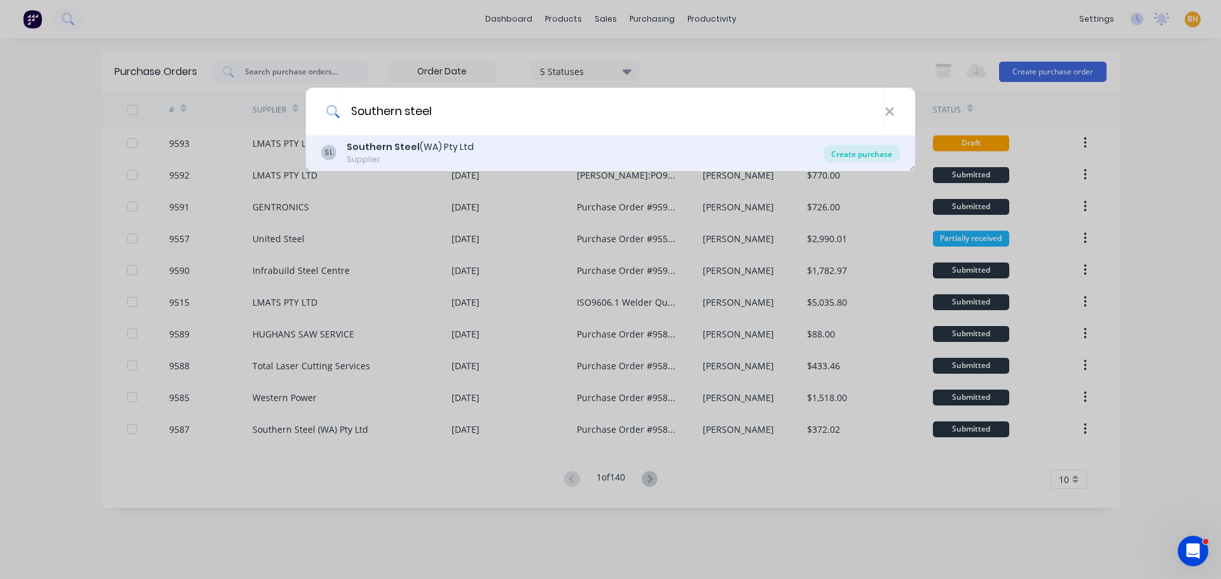
type input "Southern steel"
click at [871, 160] on div "Create purchase" at bounding box center [861, 154] width 76 height 18
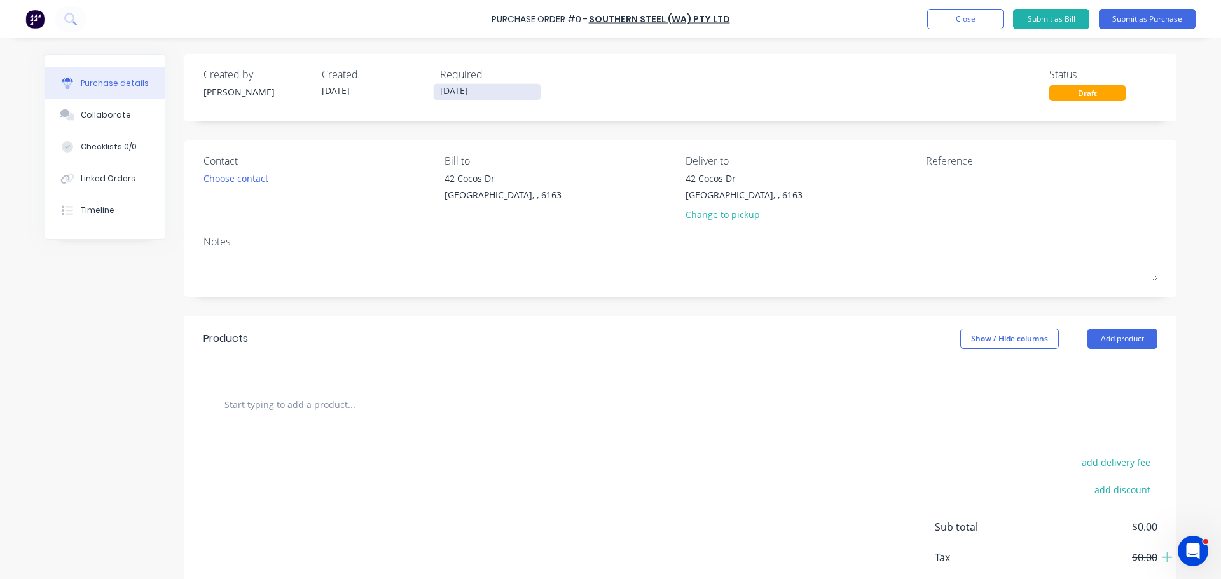
click at [444, 94] on input "[DATE]" at bounding box center [487, 92] width 107 height 16
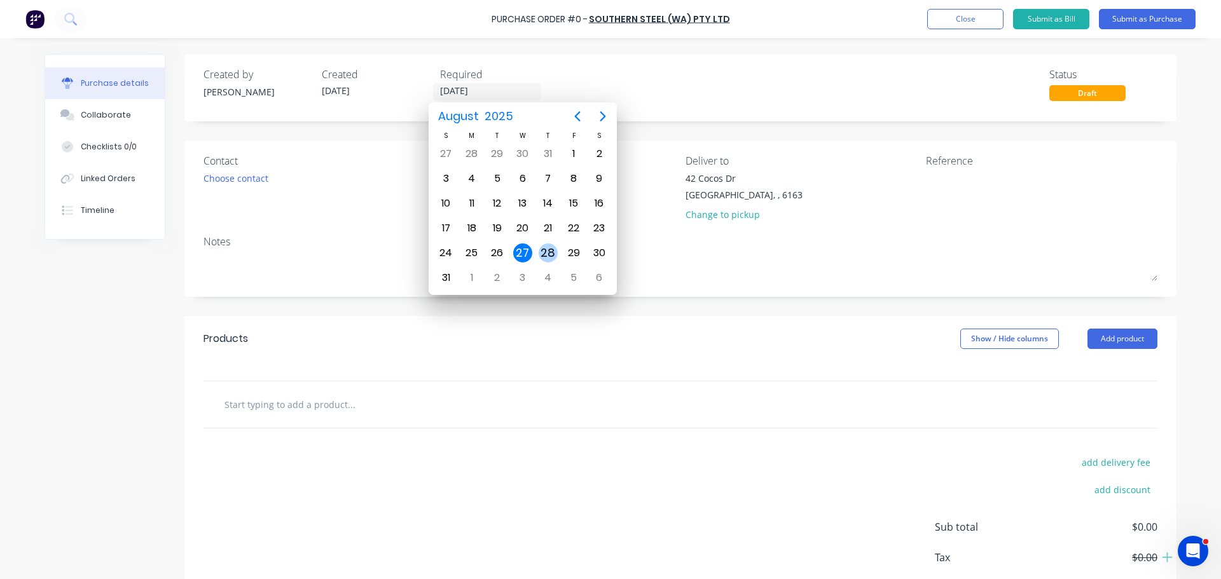
click at [555, 259] on div "28" at bounding box center [547, 253] width 25 height 24
type input "[DATE]"
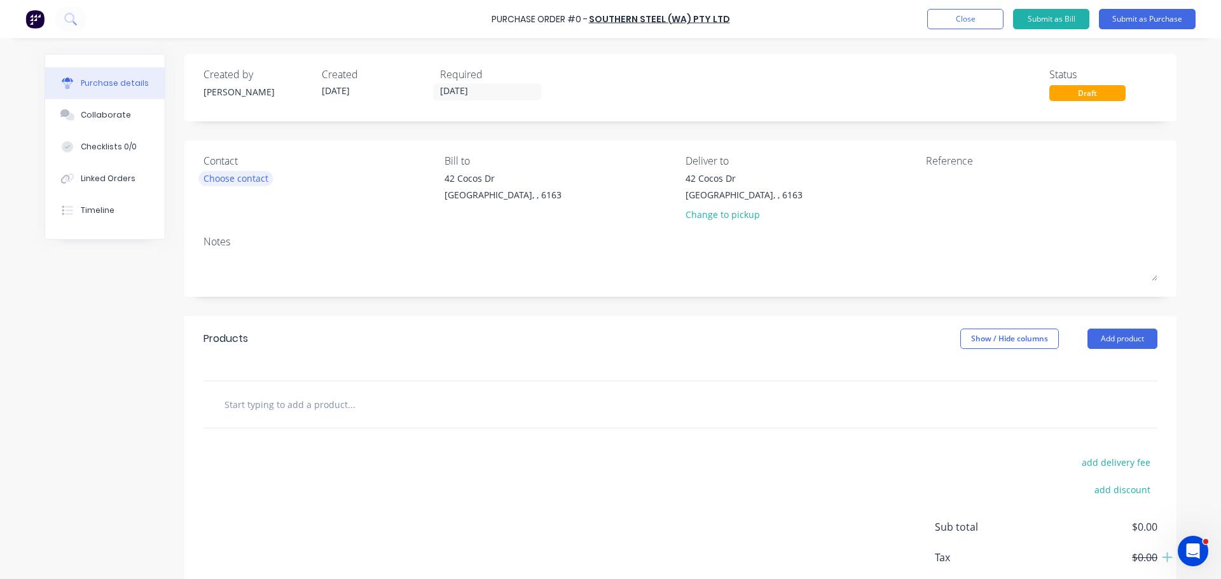
click at [253, 181] on div "Choose contact" at bounding box center [235, 178] width 65 height 13
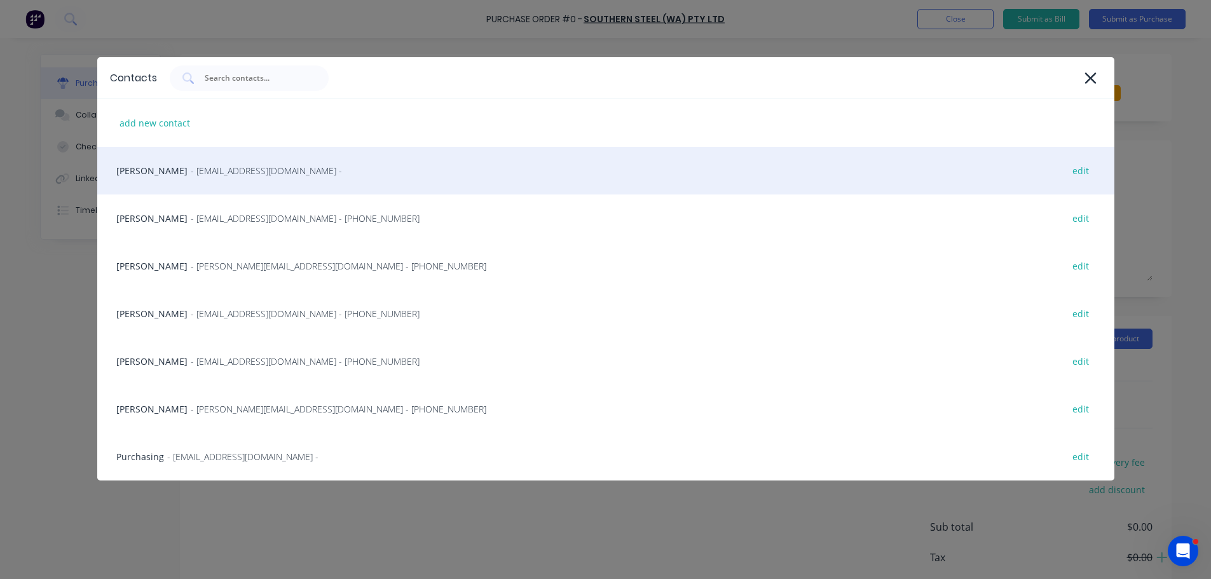
click at [267, 171] on span "- [EMAIL_ADDRESS][DOMAIN_NAME] -" at bounding box center [266, 170] width 151 height 13
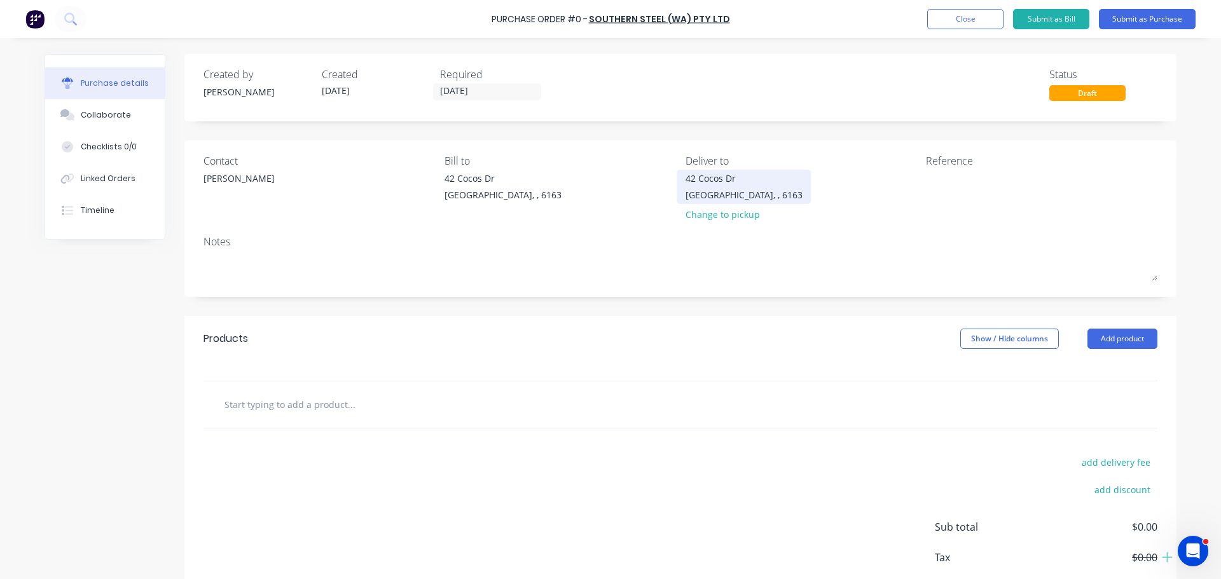
click at [693, 194] on div "[GEOGRAPHIC_DATA], , 6163" at bounding box center [743, 194] width 117 height 13
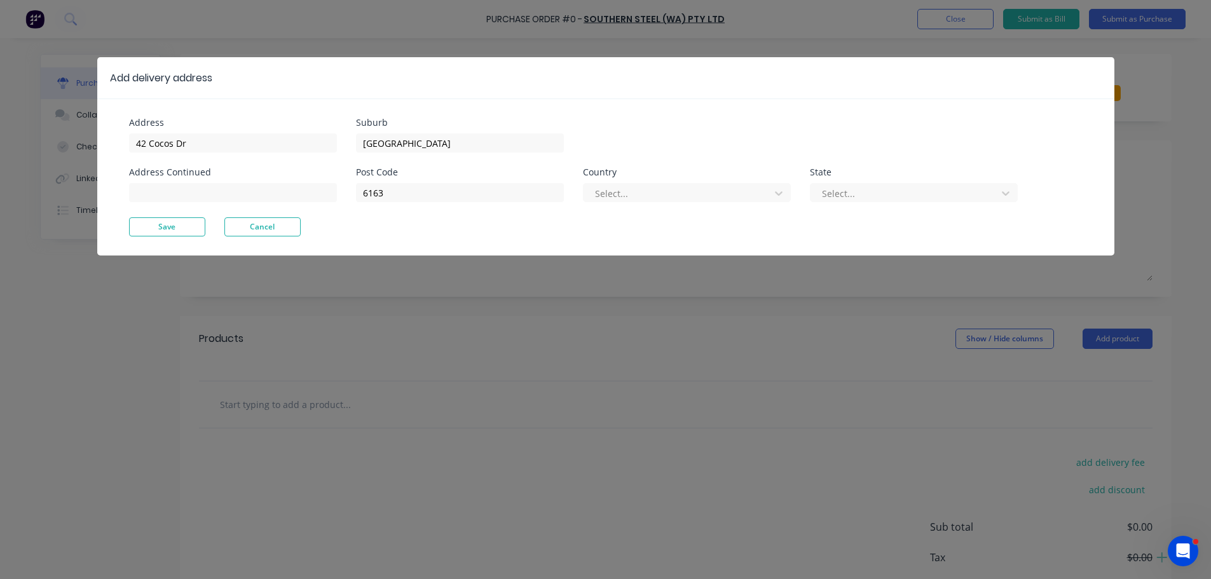
click at [523, 261] on div "Add delivery address Address [GEOGRAPHIC_DATA] Address Continued Suburb [GEOGRA…" at bounding box center [605, 289] width 1211 height 579
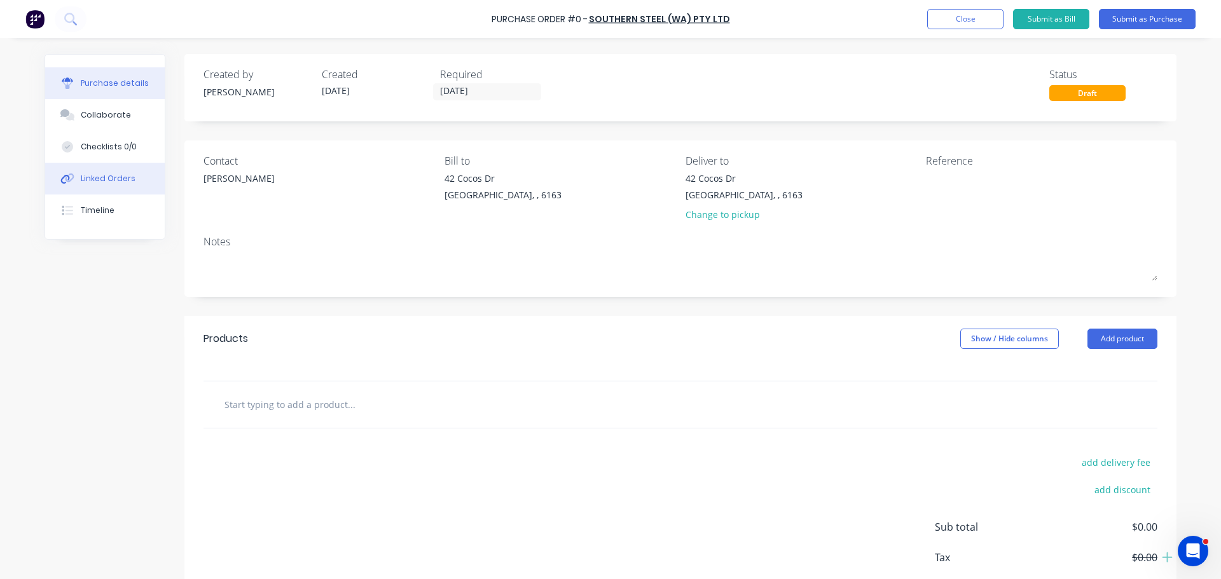
click at [125, 172] on button "Linked Orders" at bounding box center [105, 179] width 120 height 32
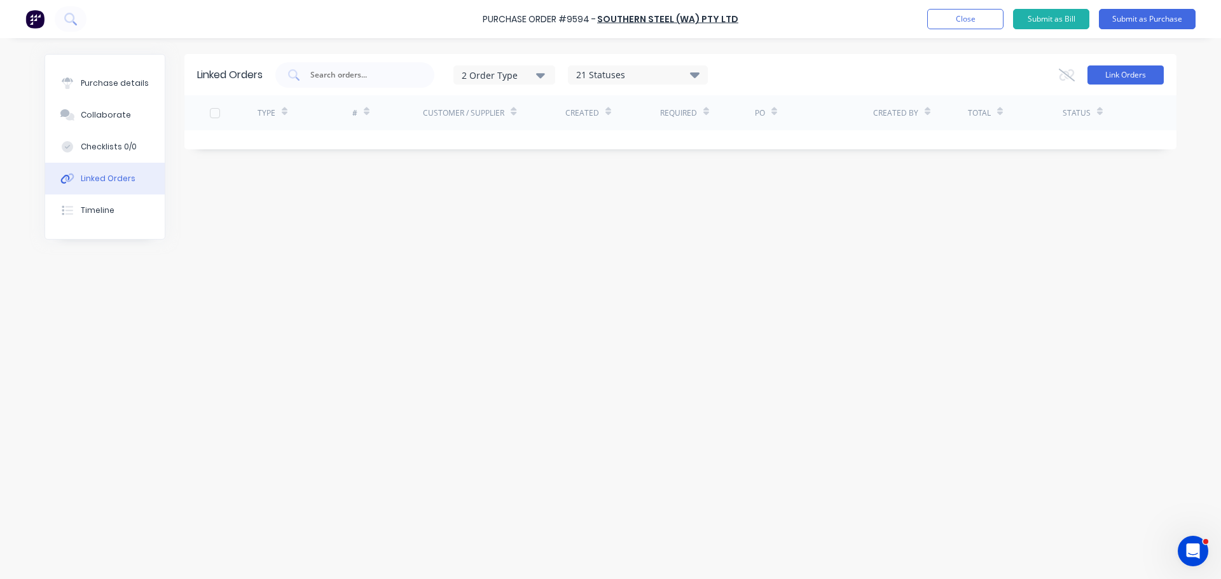
click at [1135, 70] on button "Link Orders" at bounding box center [1125, 74] width 76 height 19
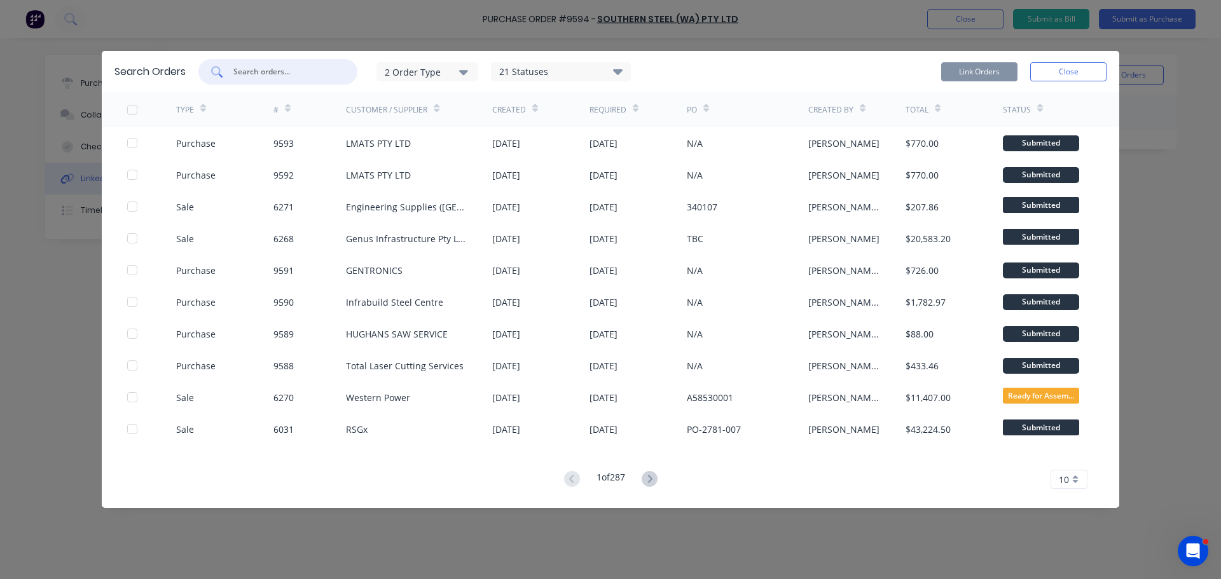
click at [271, 71] on input "text" at bounding box center [285, 71] width 106 height 13
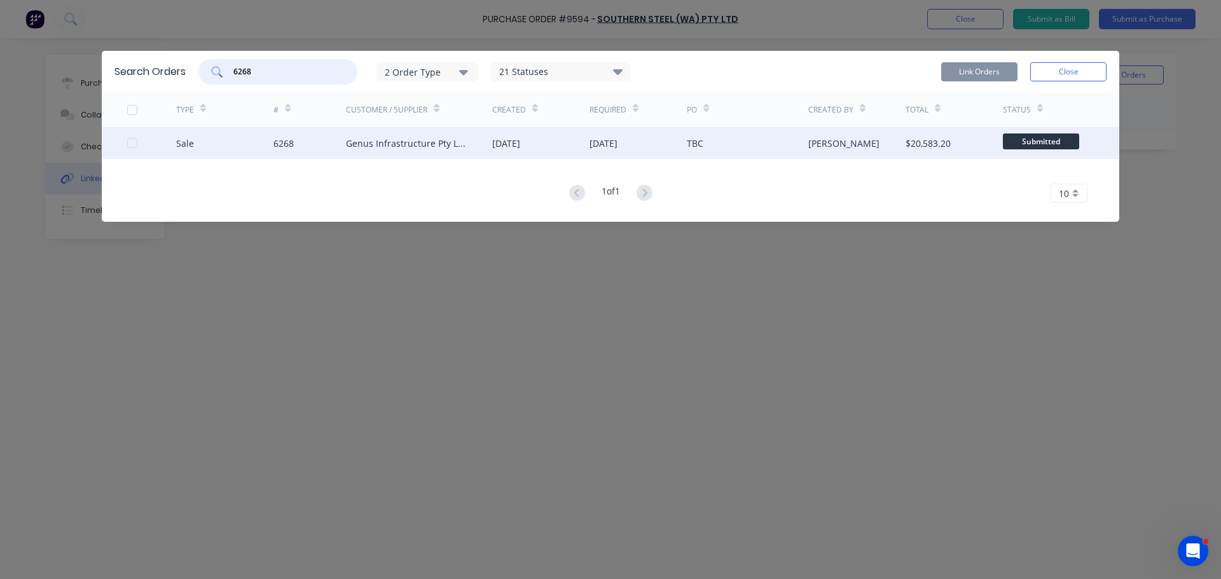
click at [137, 144] on div at bounding box center [132, 142] width 25 height 25
type input "6268"
click at [984, 76] on button "Link Orders" at bounding box center [979, 71] width 76 height 19
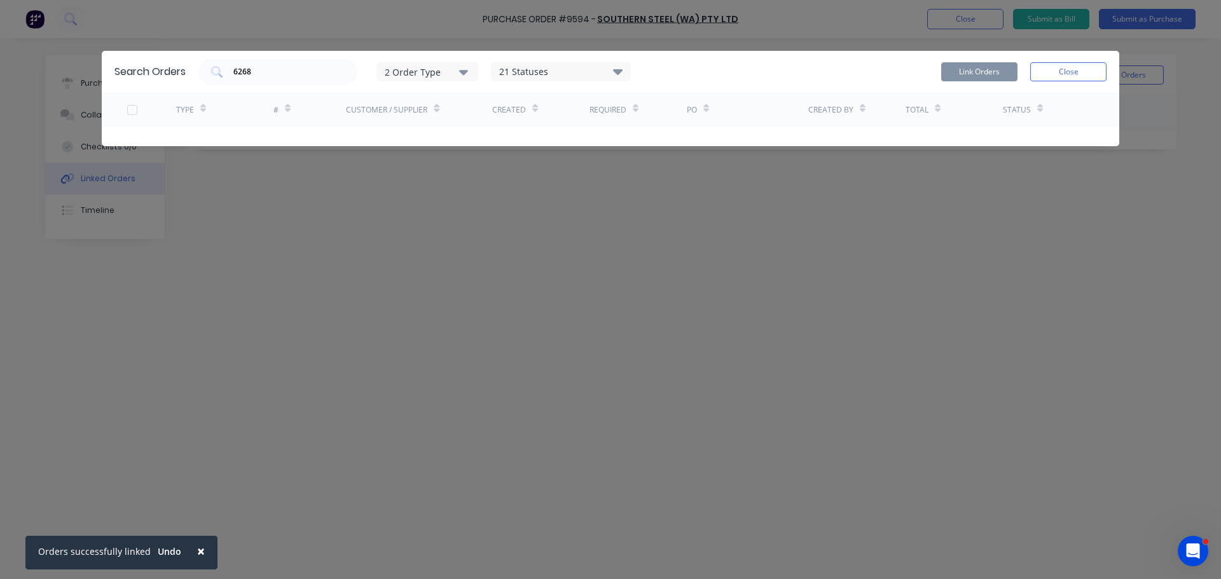
click at [1075, 71] on button "Close" at bounding box center [1068, 71] width 76 height 19
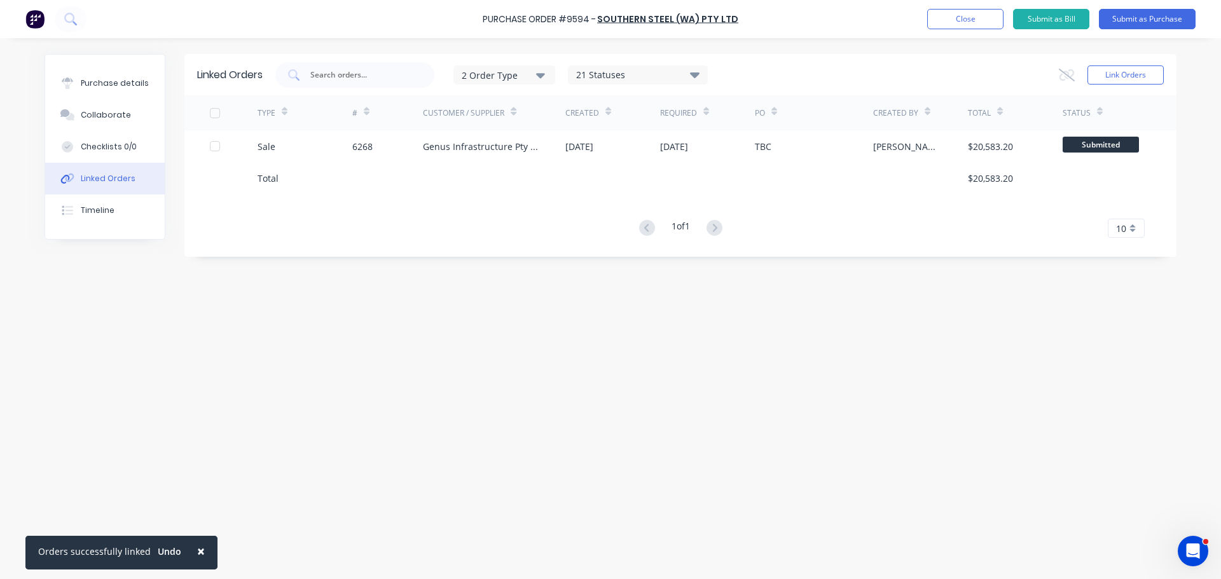
click at [517, 425] on div "Linked Orders 2 Order Type 21 Statuses Sales Order Status All Archived Draft Qu…" at bounding box center [611, 305] width 1132 height 503
click at [108, 80] on div "Purchase details" at bounding box center [115, 83] width 68 height 11
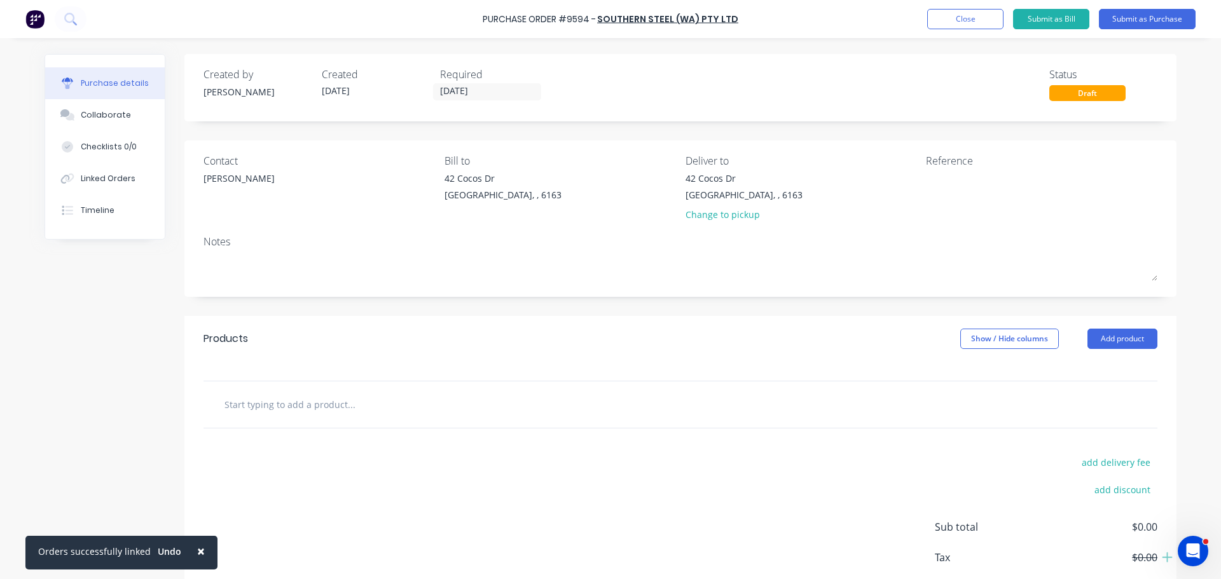
click at [111, 331] on div "Created by [PERSON_NAME] Created [DATE] Required [DATE] Status Draft Contact Br…" at bounding box center [611, 346] width 1132 height 584
click at [340, 415] on input "text" at bounding box center [351, 404] width 254 height 25
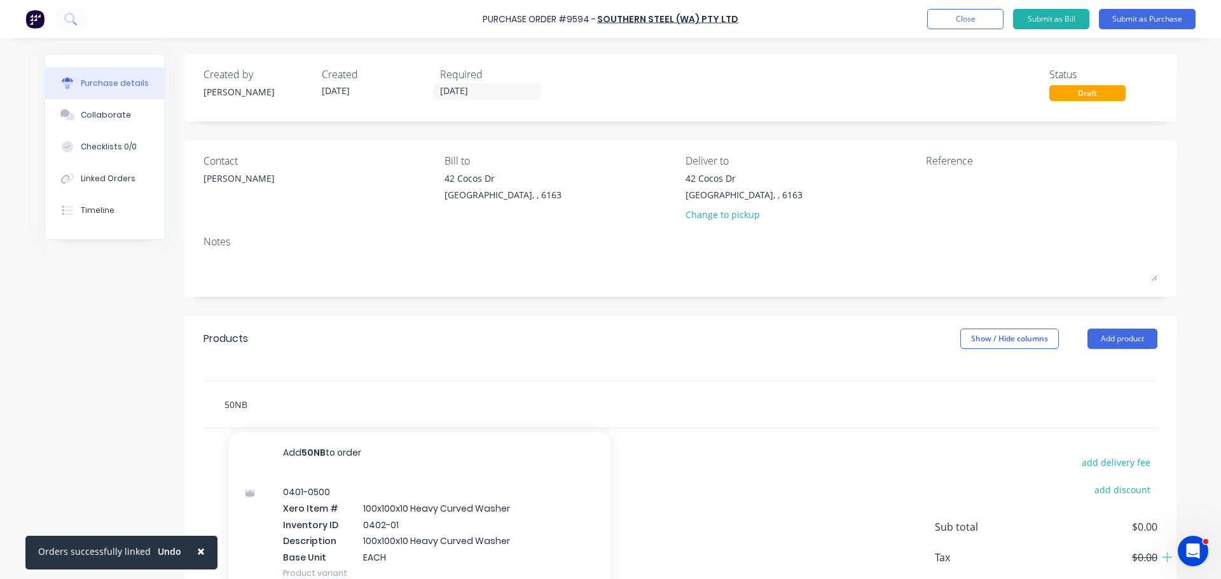
scroll to position [88, 0]
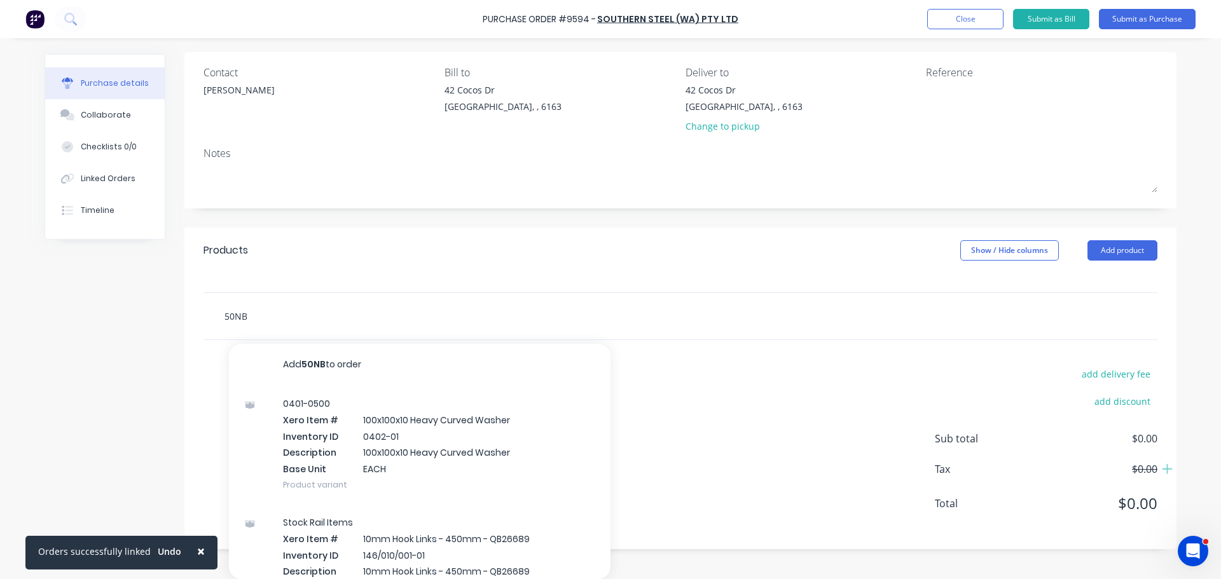
click at [244, 315] on input "50NB" at bounding box center [351, 315] width 254 height 25
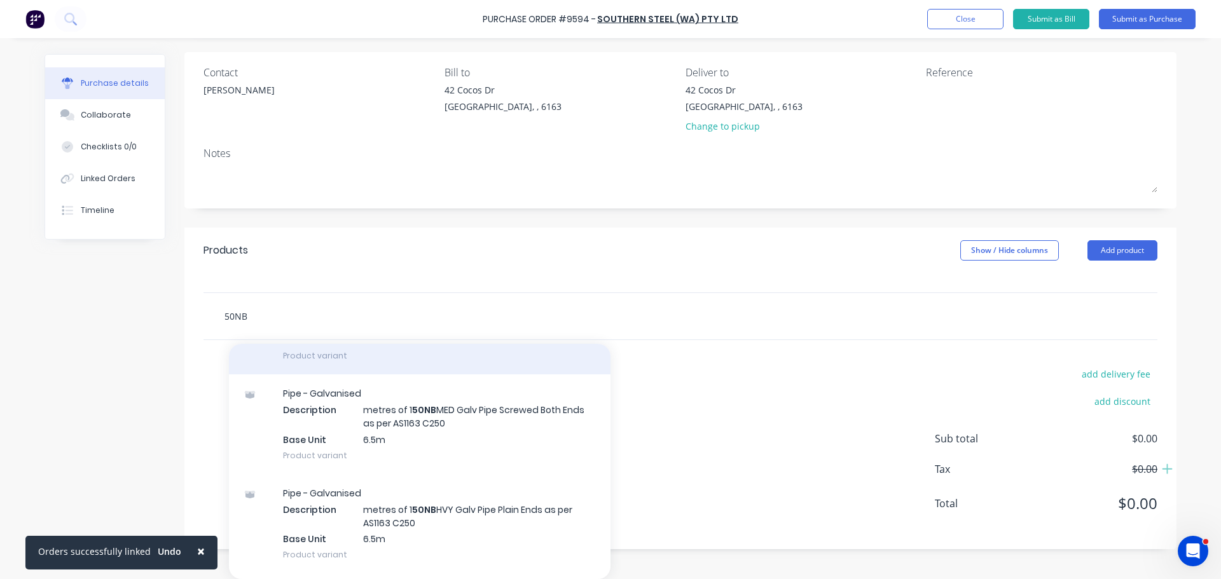
scroll to position [1269, 0]
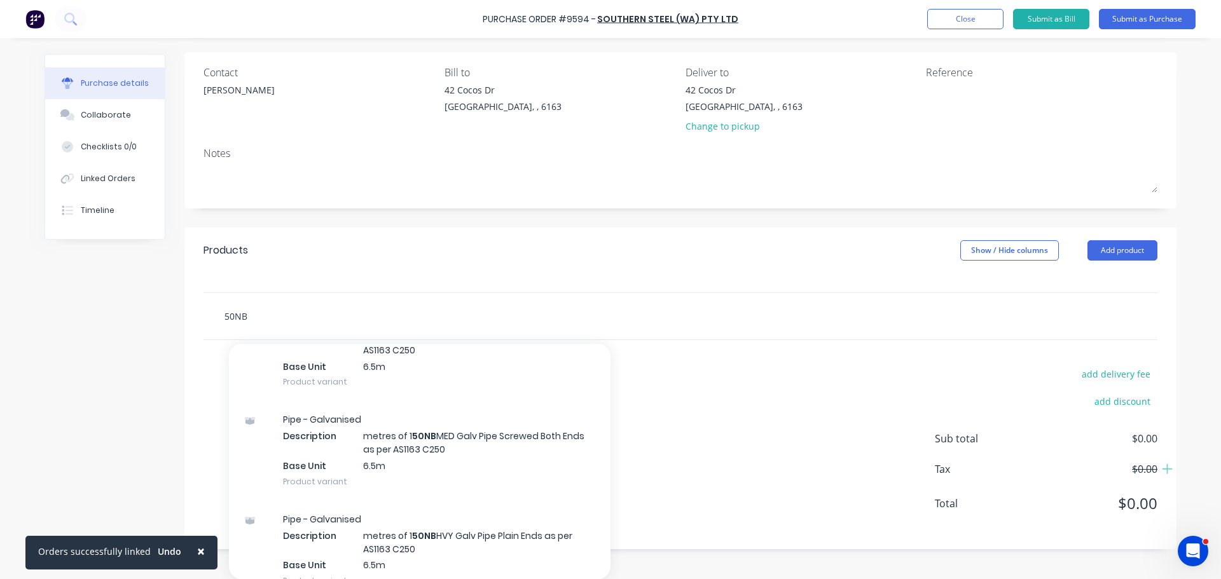
type input "50NB"
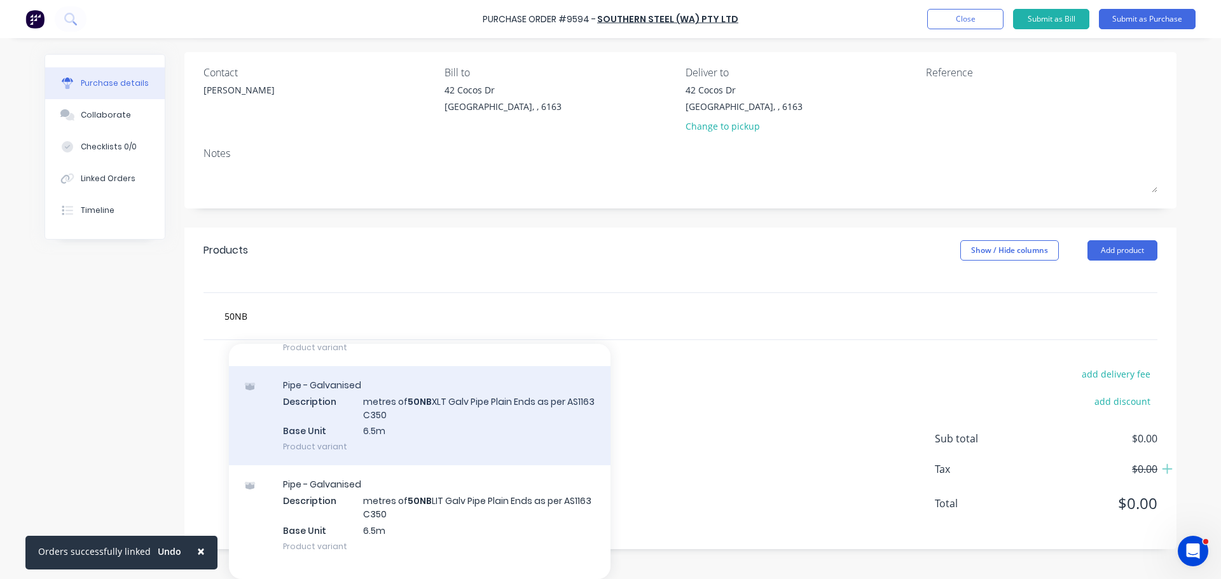
scroll to position [318, 0]
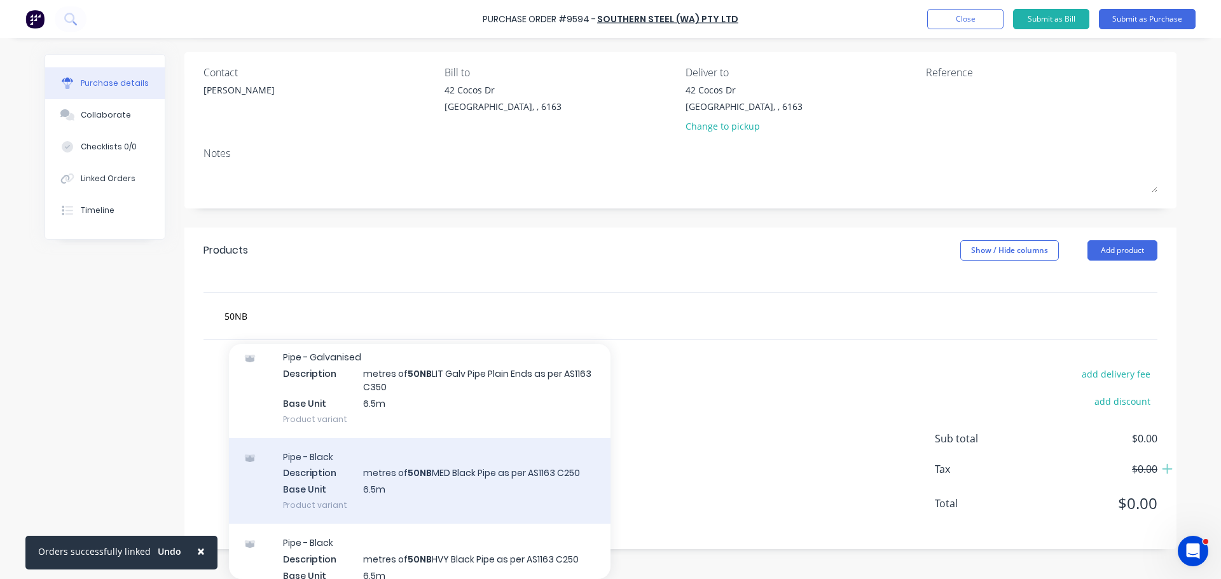
click at [518, 484] on div "Pipe - Black Description metres of 50NB MED Black Pipe as per AS1163 C250 Base …" at bounding box center [419, 481] width 381 height 86
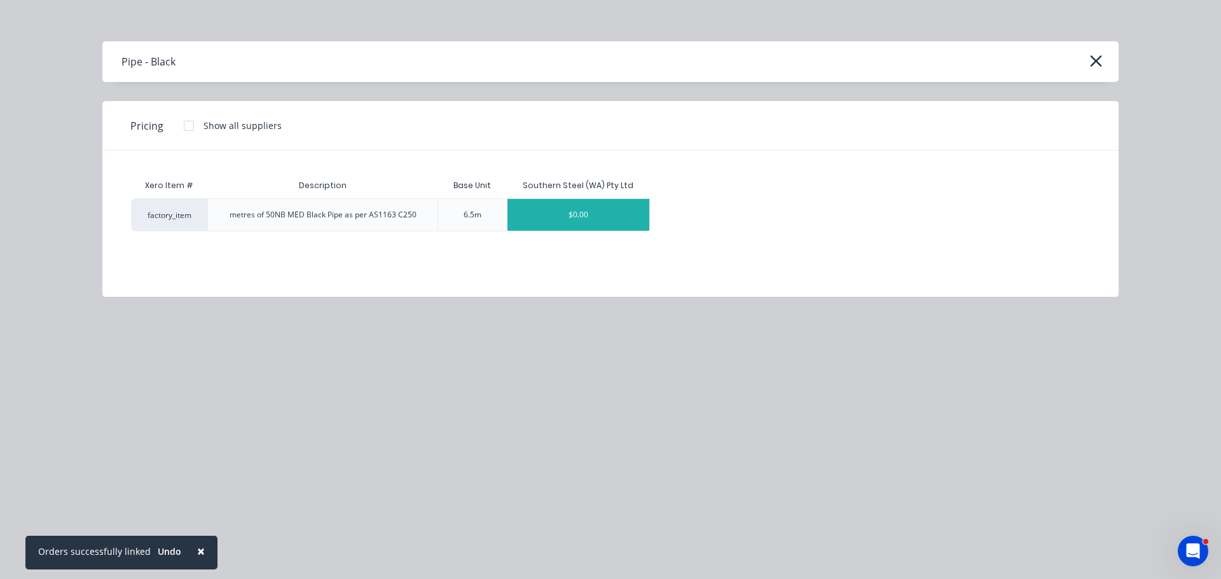
click at [556, 206] on div "$0.00" at bounding box center [578, 215] width 142 height 32
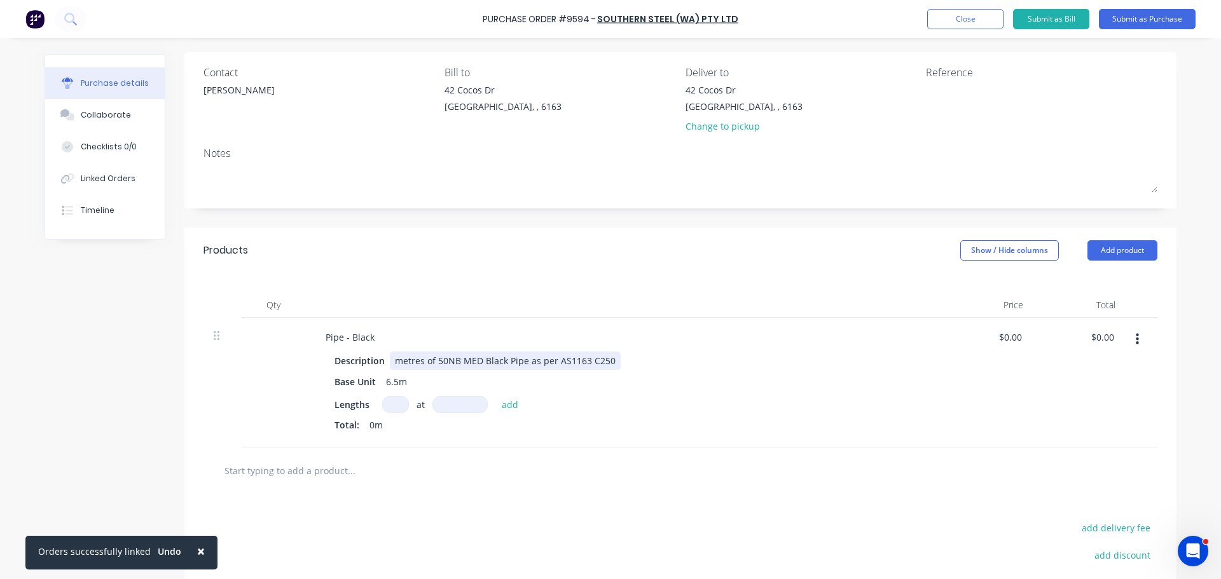
click at [594, 362] on div "metres of 50NB MED Black Pipe as per AS1163 C250" at bounding box center [505, 361] width 231 height 18
click at [581, 360] on div "metres of 50NB MED Black Pipe as per AS1163 C350" at bounding box center [505, 361] width 231 height 18
click at [390, 401] on input at bounding box center [395, 404] width 27 height 17
type input "51"
click at [458, 408] on input at bounding box center [459, 404] width 55 height 17
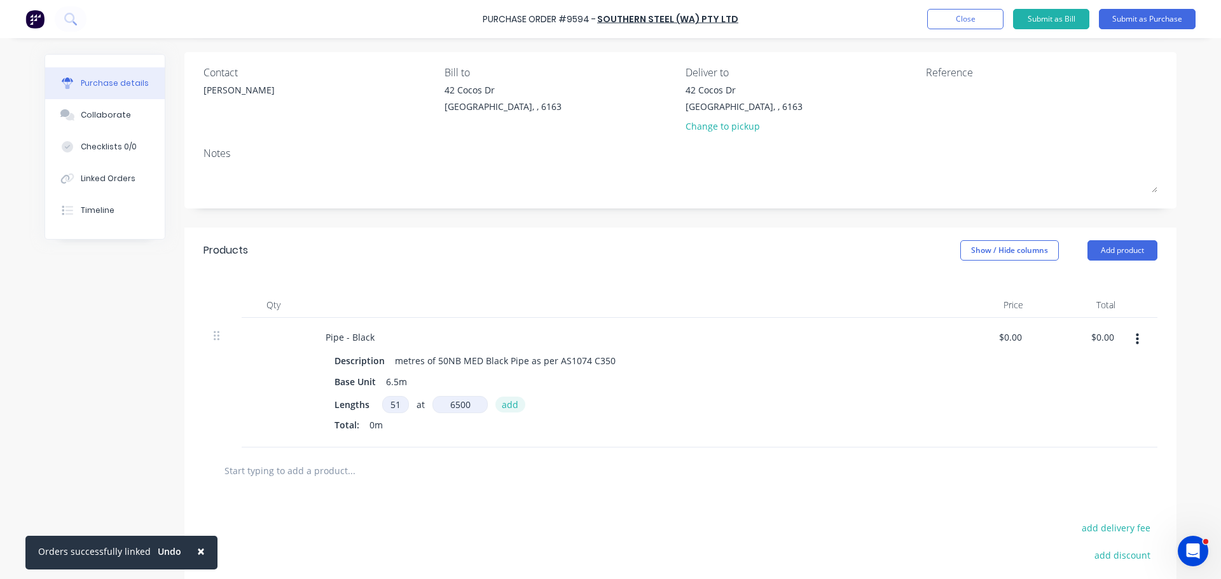
type input "6500mm"
click at [503, 406] on button "add" at bounding box center [510, 404] width 30 height 15
click at [1014, 333] on input "0" at bounding box center [1009, 337] width 29 height 18
type input "0"
type input "$61.46"
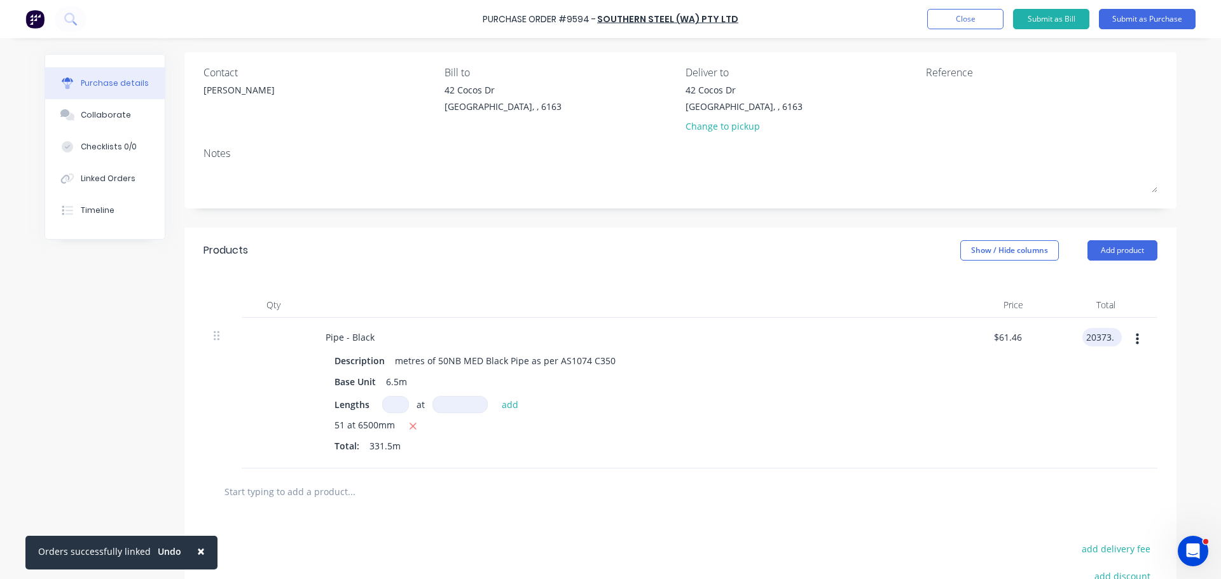
click at [1111, 336] on input "20373." at bounding box center [1099, 337] width 34 height 18
click at [1109, 338] on input "20373." at bounding box center [1099, 337] width 34 height 18
click at [1106, 337] on input "20373." at bounding box center [1099, 337] width 34 height 18
click at [1110, 340] on input "20373." at bounding box center [1099, 337] width 34 height 18
type input "2"
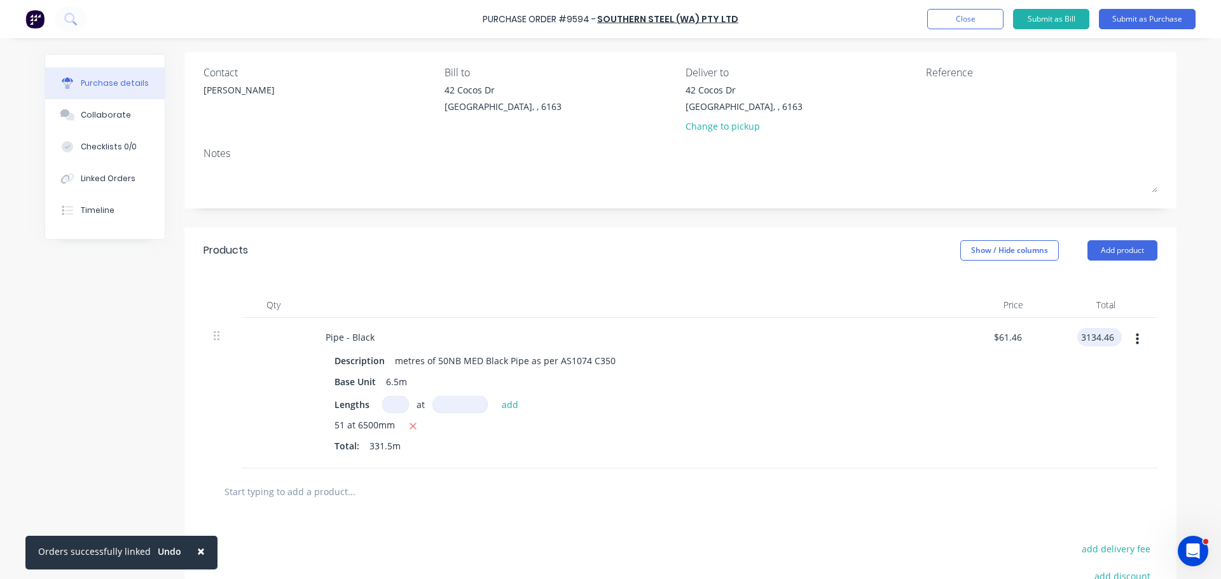
type input "3134.46"
type input "$9.4554"
type input "$3,134.46"
click at [1045, 382] on div "$3,134.46 $3,134.46" at bounding box center [1079, 393] width 92 height 151
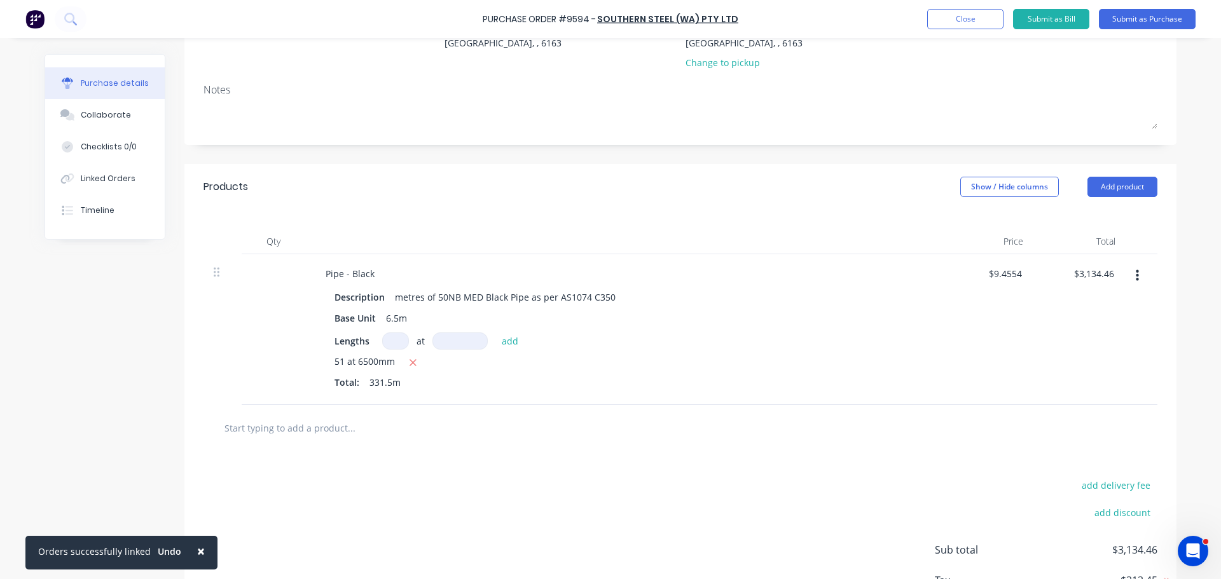
click at [197, 553] on span "×" at bounding box center [201, 551] width 8 height 18
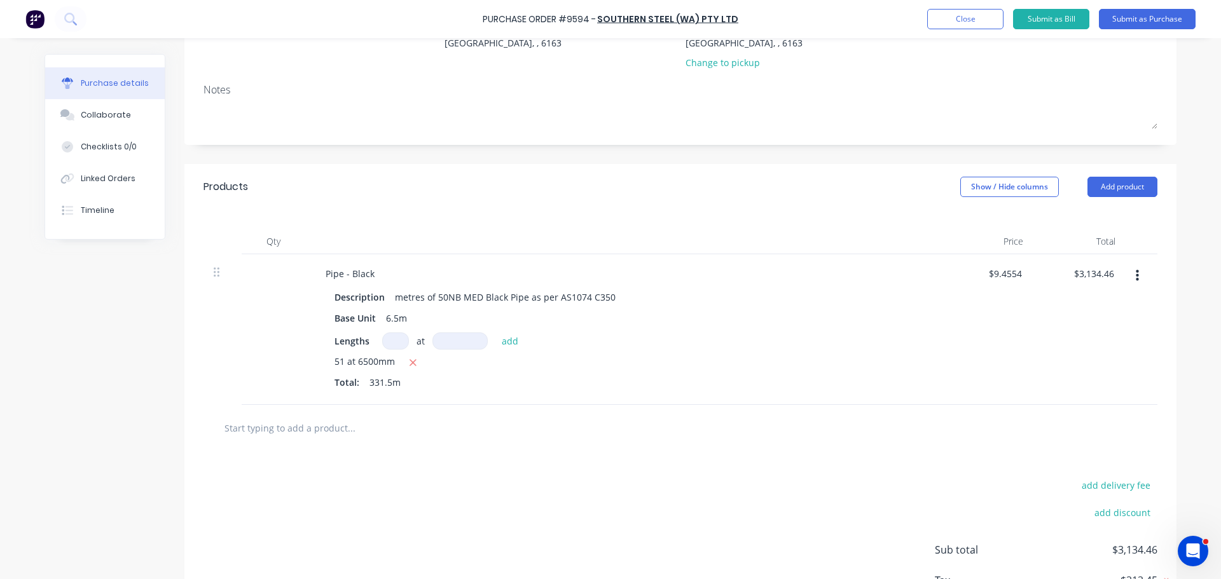
scroll to position [246, 0]
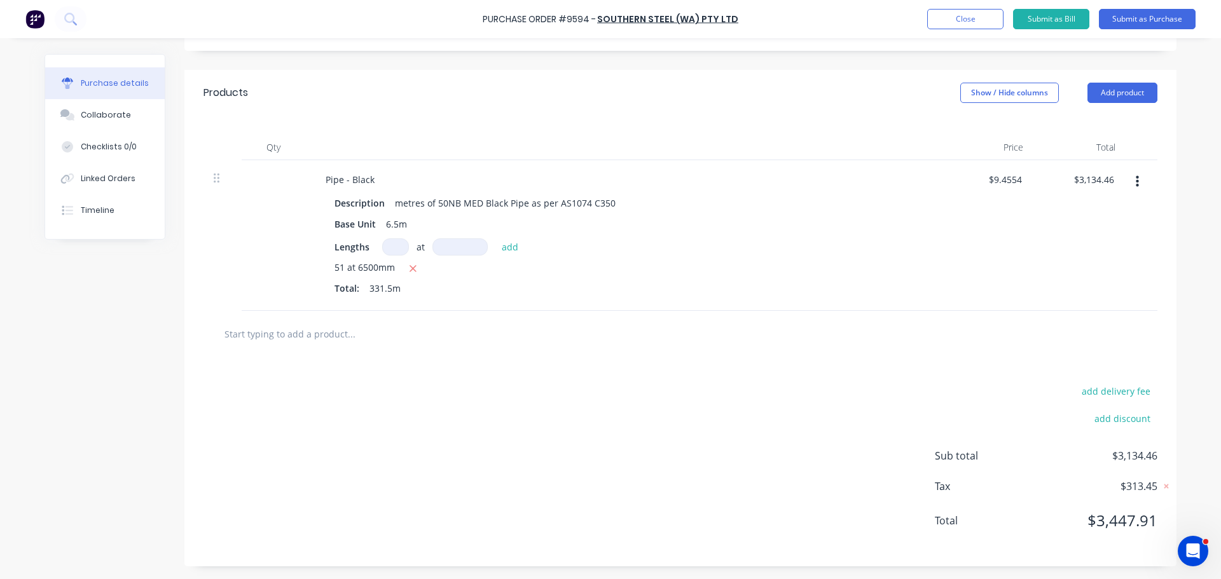
click at [283, 332] on input "text" at bounding box center [351, 333] width 254 height 25
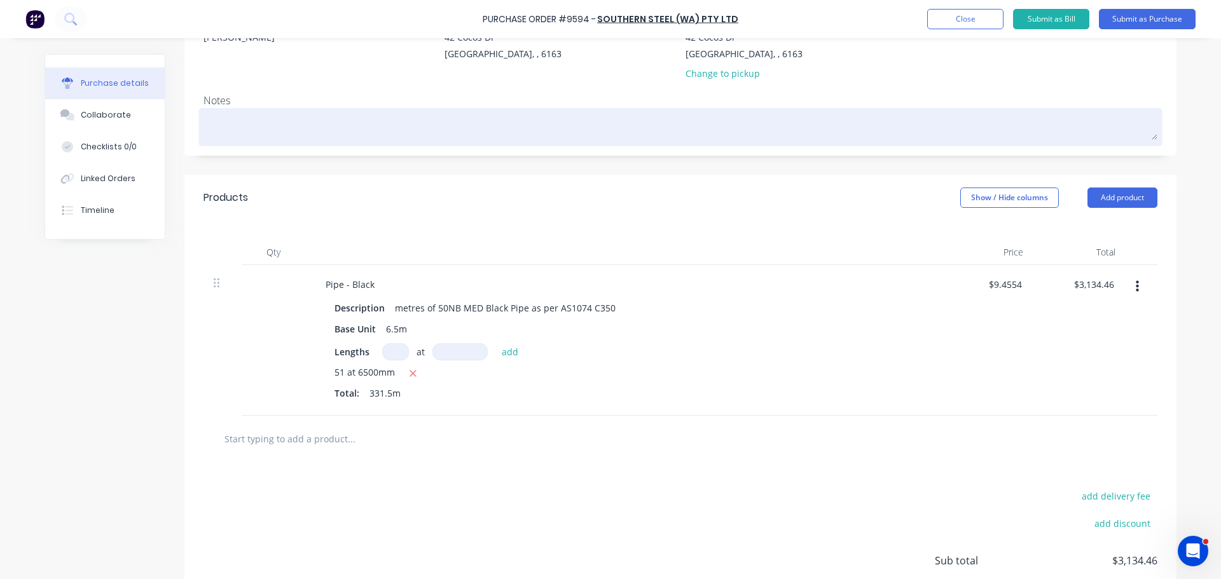
scroll to position [55, 0]
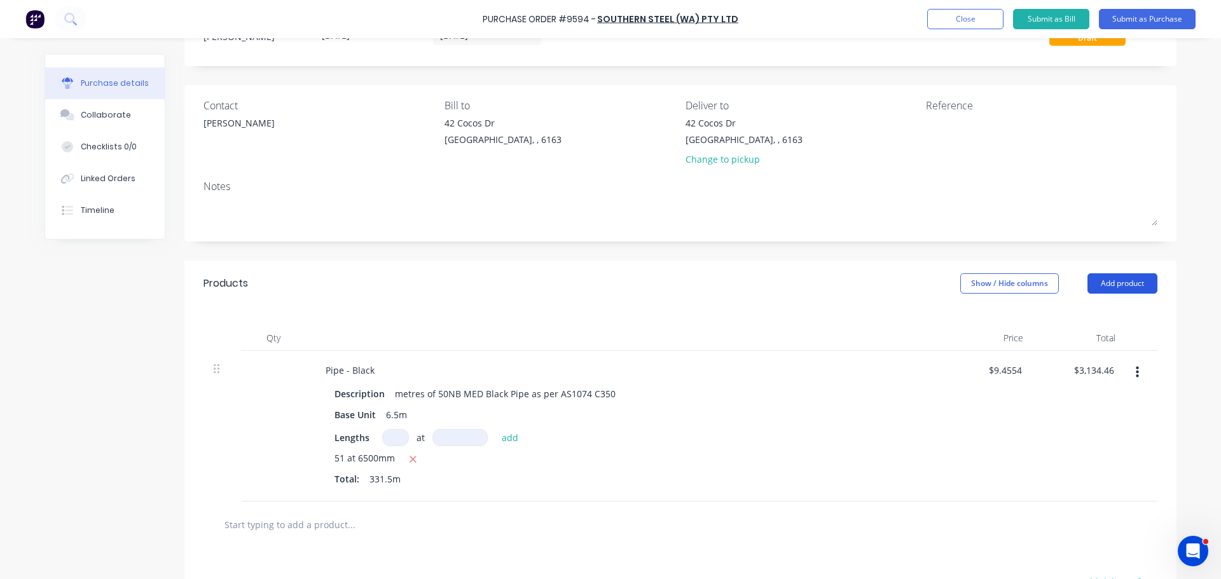
click at [1116, 282] on button "Add product" at bounding box center [1122, 283] width 70 height 20
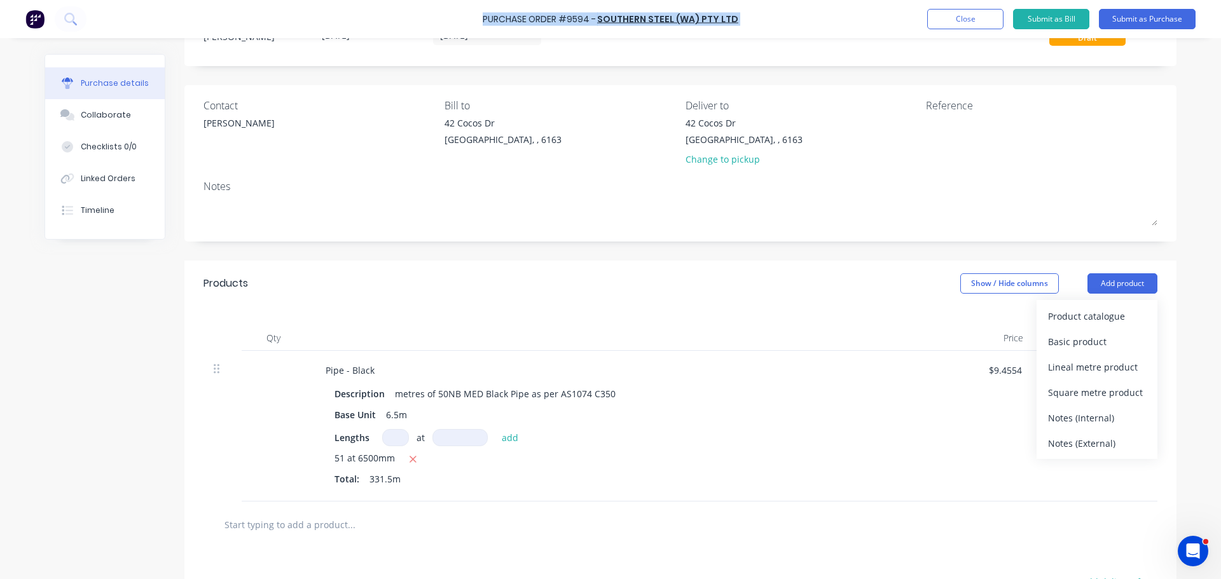
drag, startPoint x: 481, startPoint y: 19, endPoint x: 738, endPoint y: 25, distance: 256.9
click at [738, 25] on div "Purchase Order #9594 - Southern Steel (WA) Pty Ltd Add product Close Submit as …" at bounding box center [610, 19] width 1221 height 38
copy div "Purchase Order #9594 - Southern Steel (WA) Pty Ltd Add product Close Submit as …"
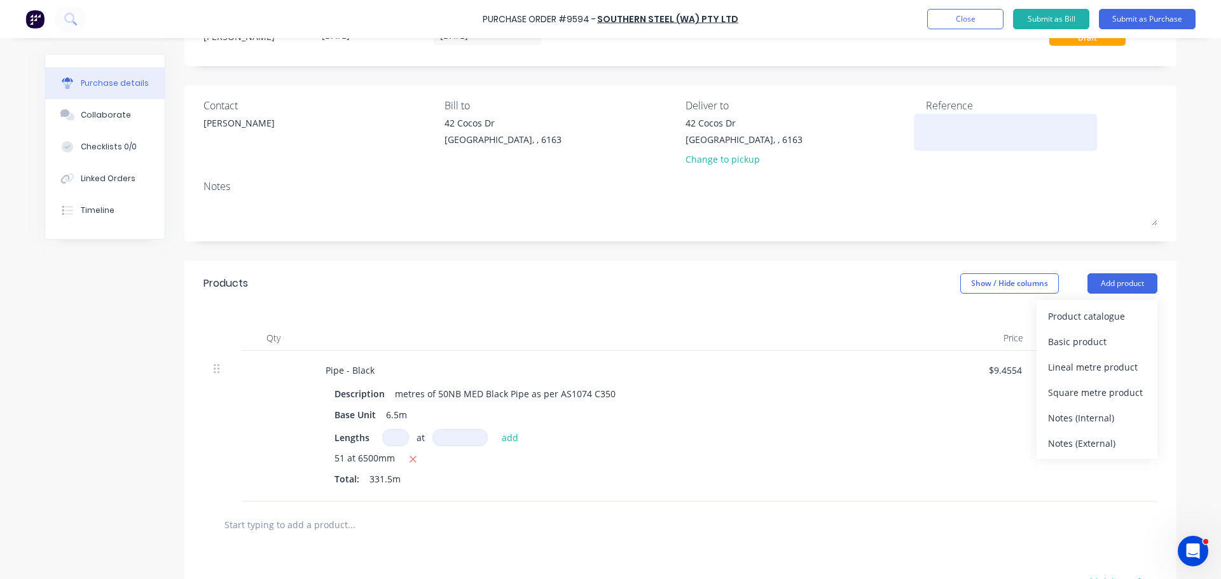
click at [954, 143] on textarea at bounding box center [1005, 130] width 159 height 29
paste textarea "Purchase Order #9594 - Southern Steel (WA) Pty Ltd"
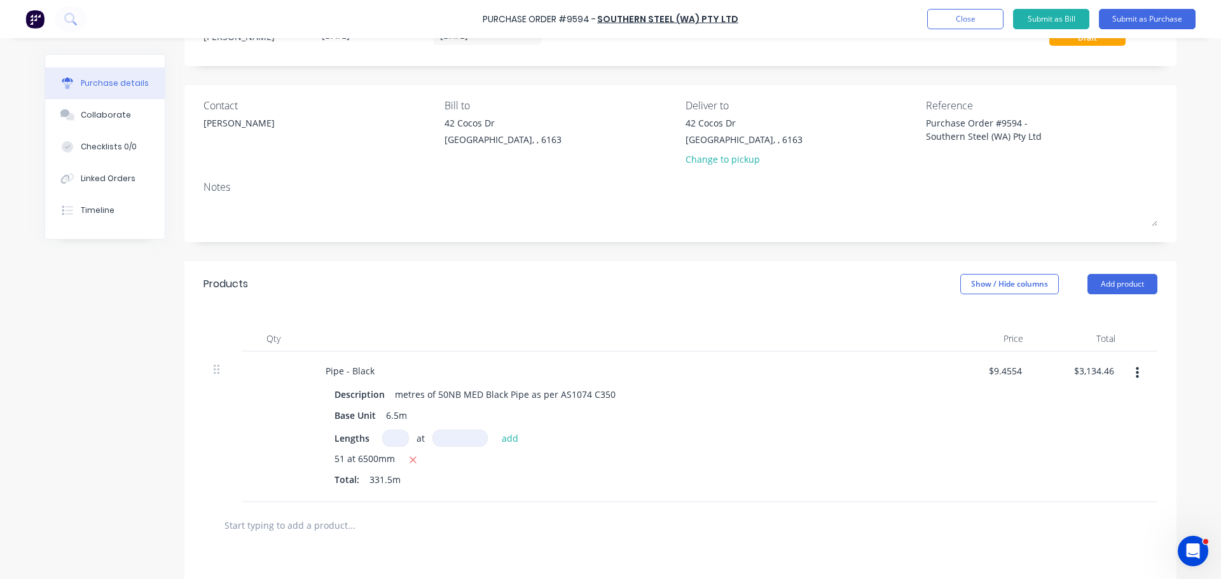
scroll to position [182, 0]
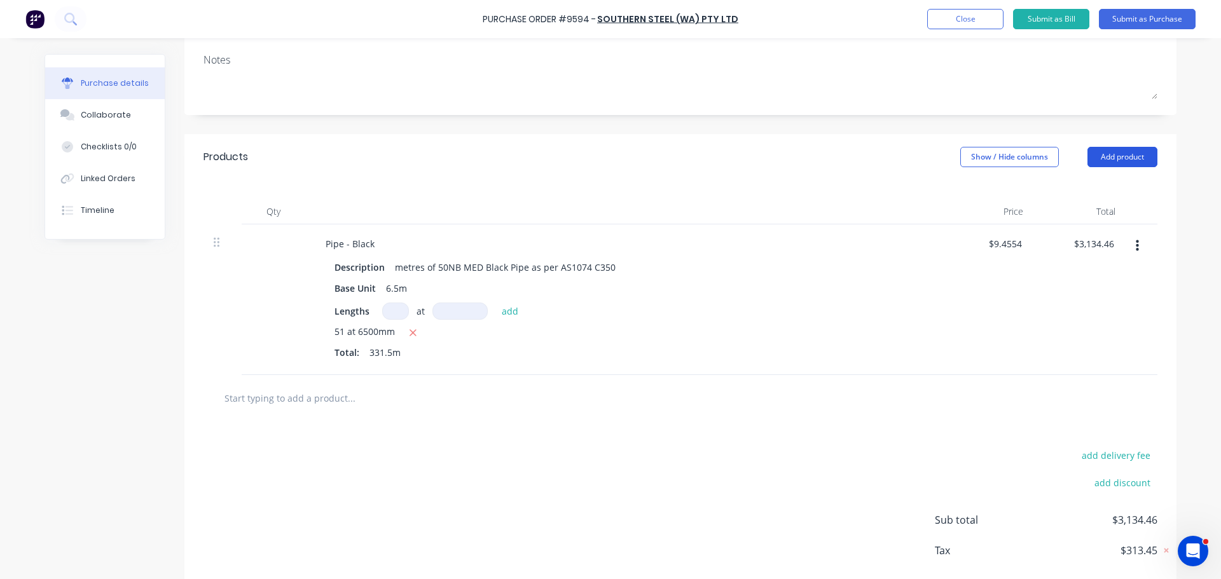
type textarea "Purchase Order #9594 - Southern Steel (WA) Pty Ltd"
type textarea "x"
type textarea "Purchase Order #9594 - Southern Steel (WA) Pty Ltd"
click at [1113, 158] on button "Add product" at bounding box center [1122, 157] width 70 height 20
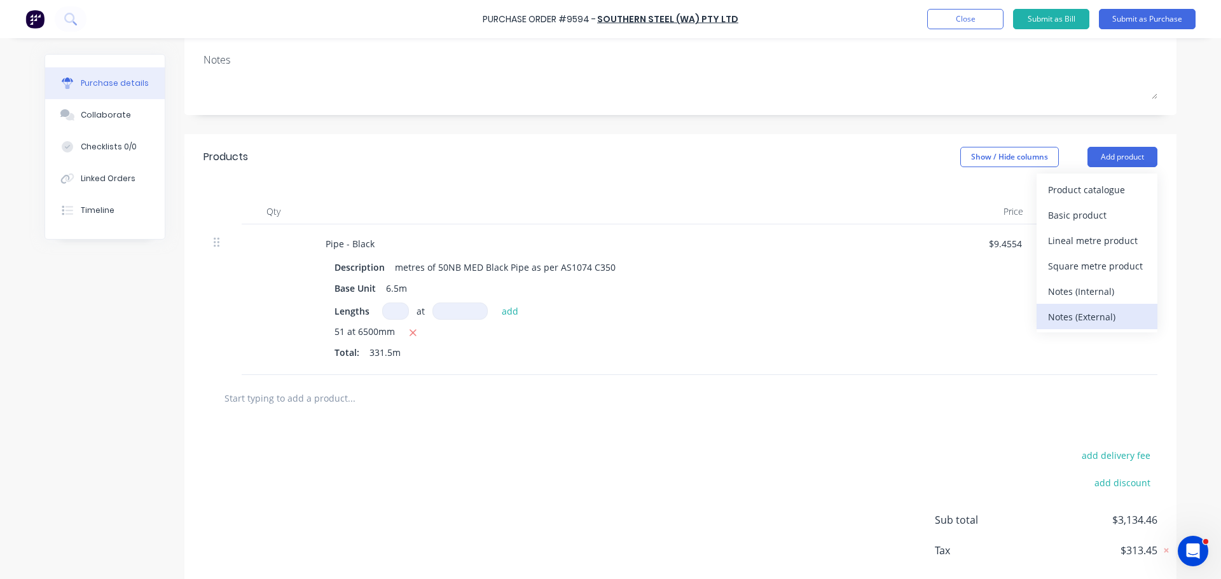
click at [1087, 316] on div "Notes (External)" at bounding box center [1097, 317] width 98 height 18
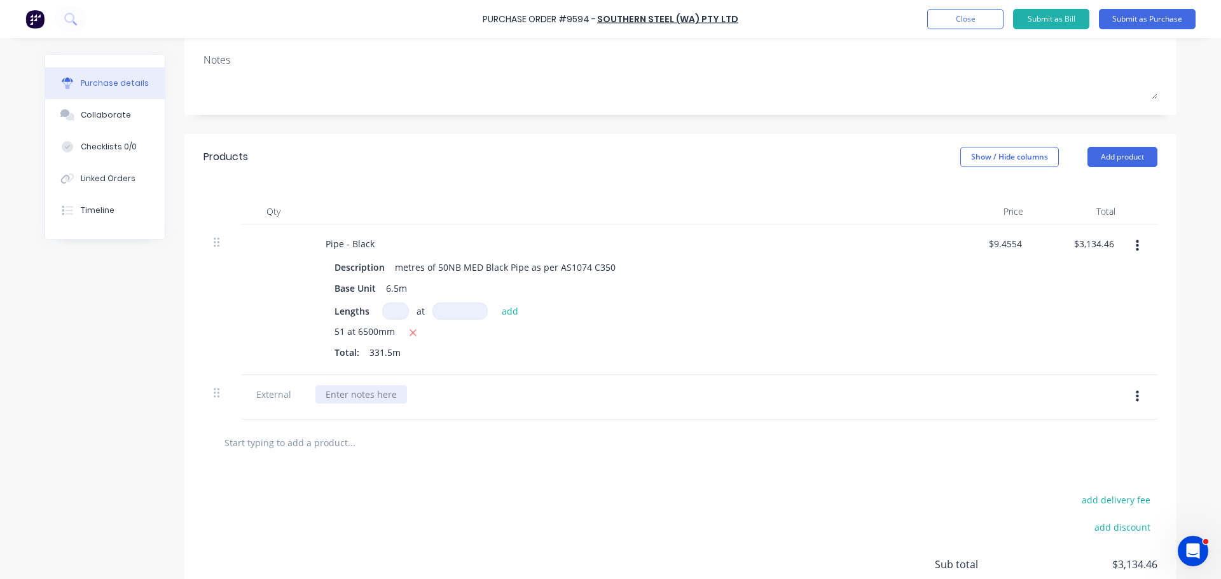
type textarea "x"
click at [326, 392] on div at bounding box center [361, 394] width 92 height 18
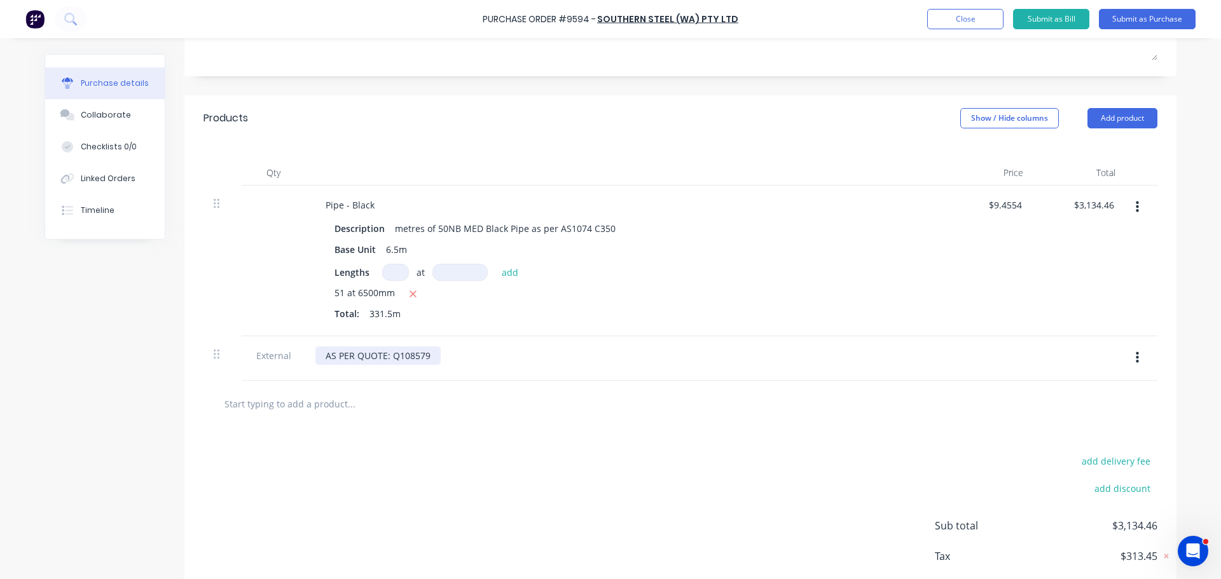
scroll to position [246, 0]
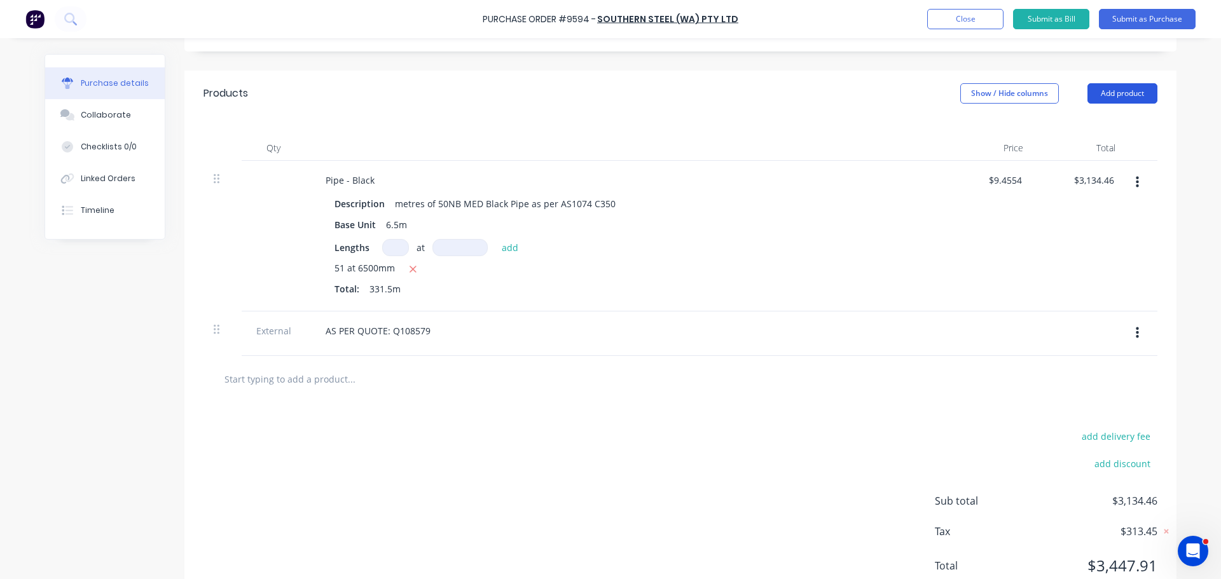
click at [1125, 86] on button "Add product" at bounding box center [1122, 93] width 70 height 20
click at [337, 381] on input "text" at bounding box center [351, 378] width 254 height 25
type textarea "x"
type input "F"
type textarea "x"
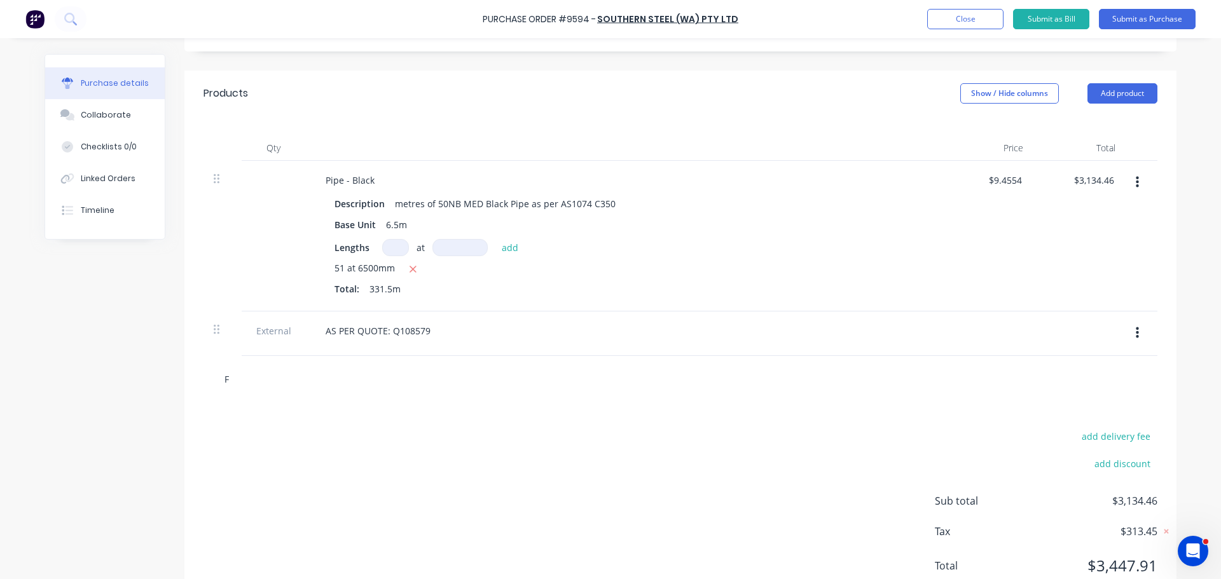
type input "FR"
type textarea "x"
type input "FRE"
type textarea "x"
type input "FREI"
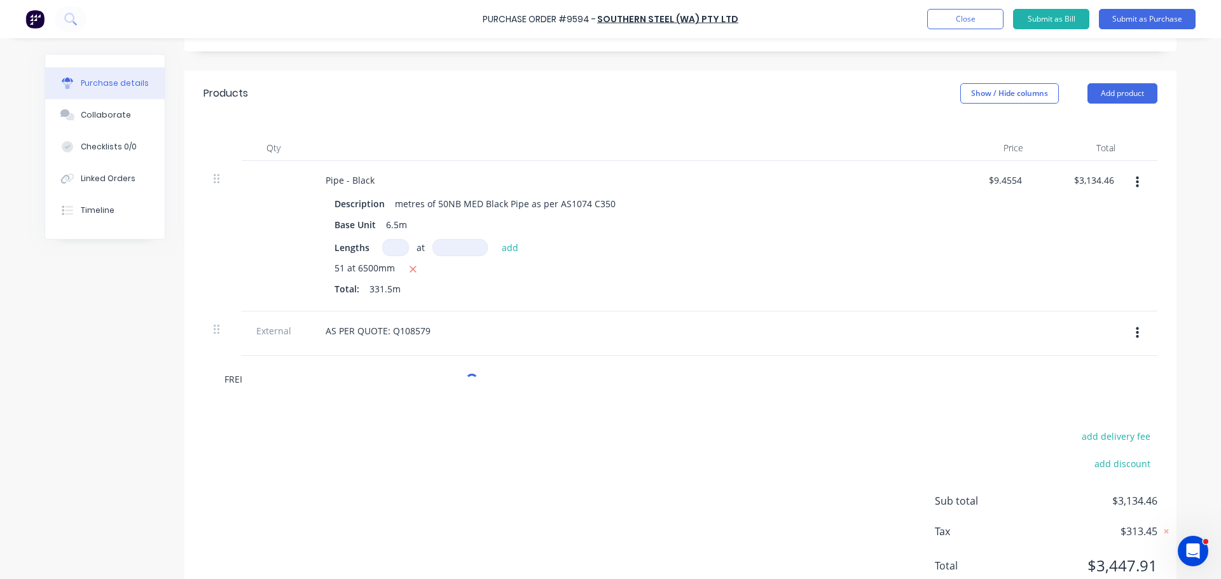
type textarea "x"
type input "FREIG"
type textarea "x"
type input "FREIGH"
type textarea "x"
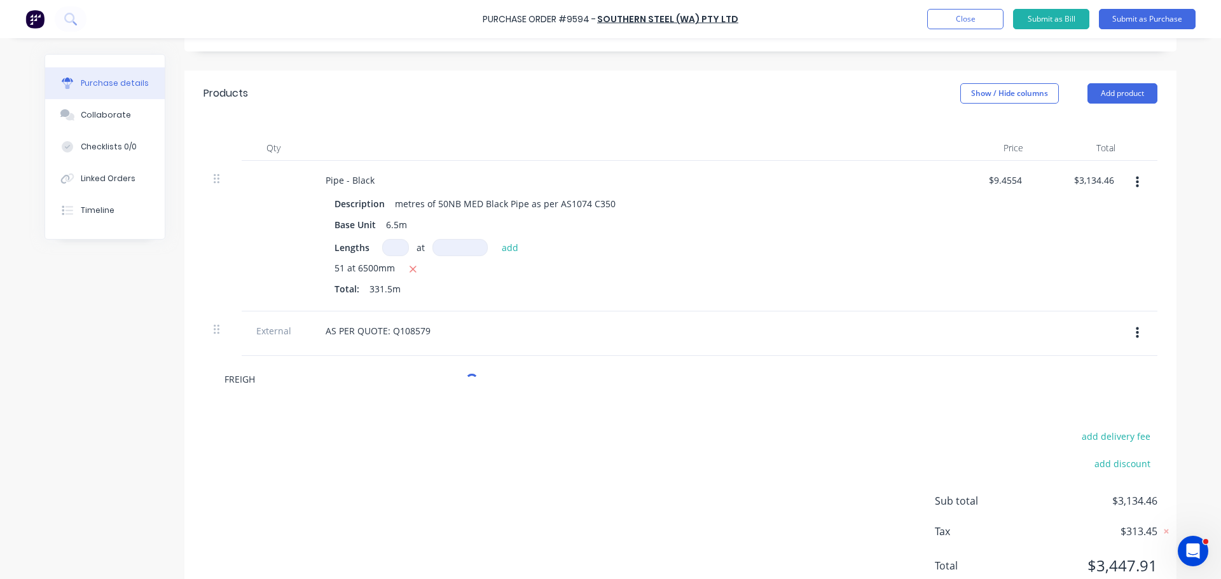
type input "FREIGHT"
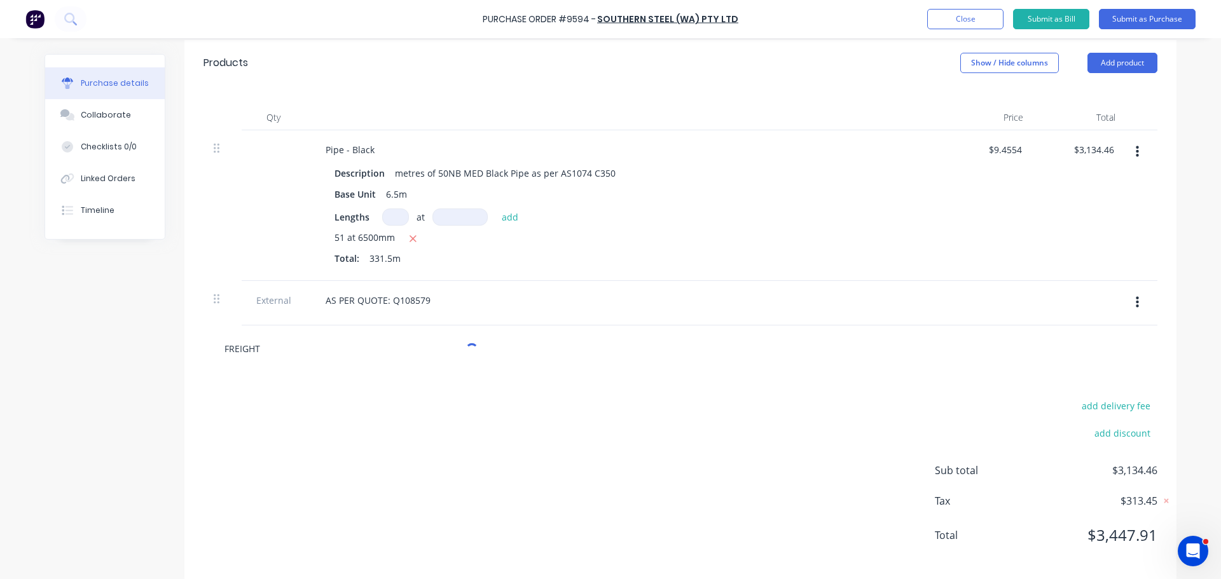
scroll to position [291, 0]
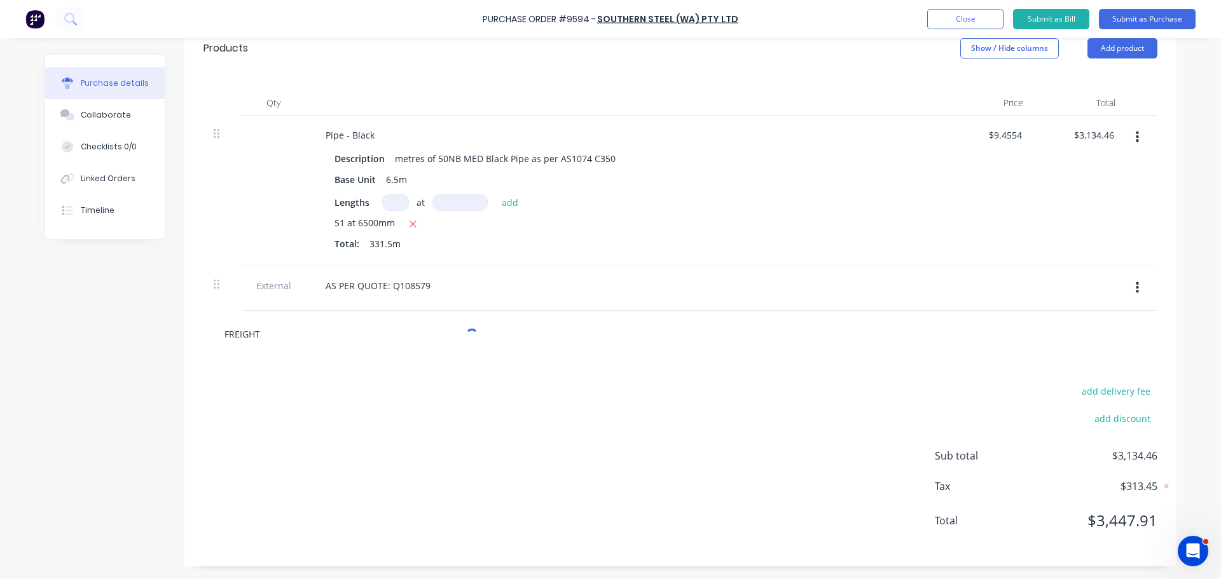
type textarea "x"
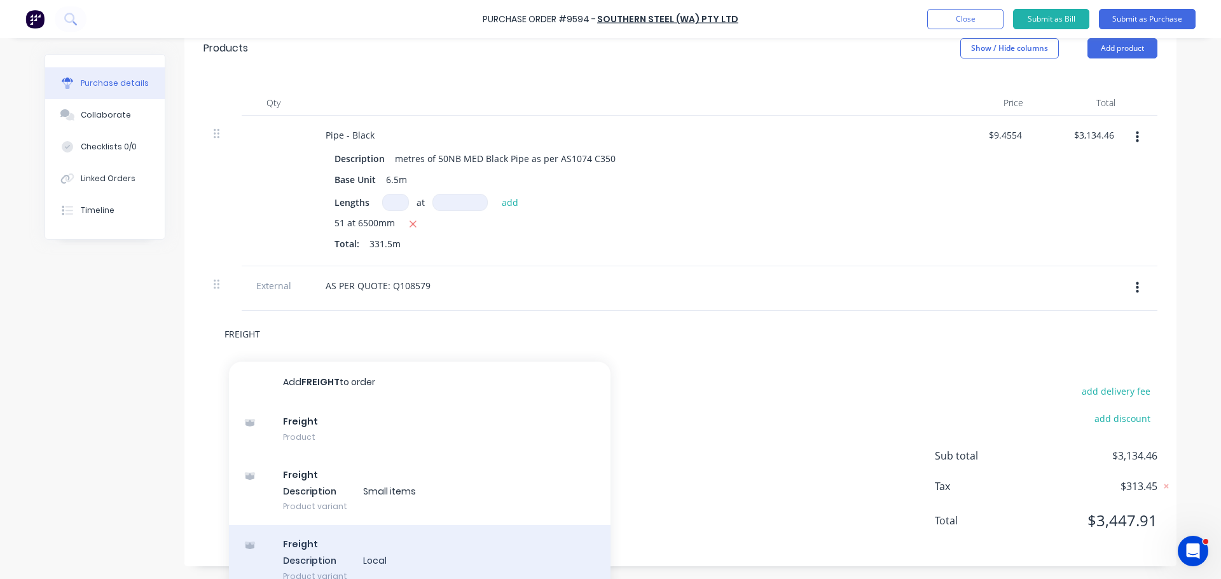
type input "FREIGHT"
click at [364, 559] on div "Freight Description Local Product variant" at bounding box center [419, 560] width 381 height 70
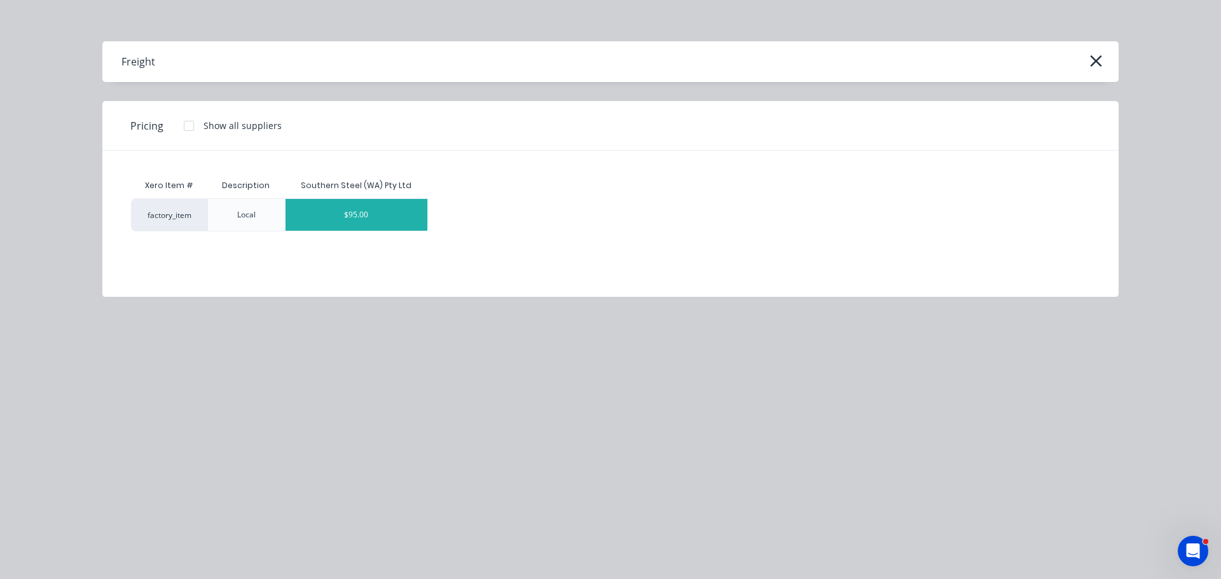
click at [340, 210] on div "$95.00" at bounding box center [356, 215] width 142 height 32
type textarea "x"
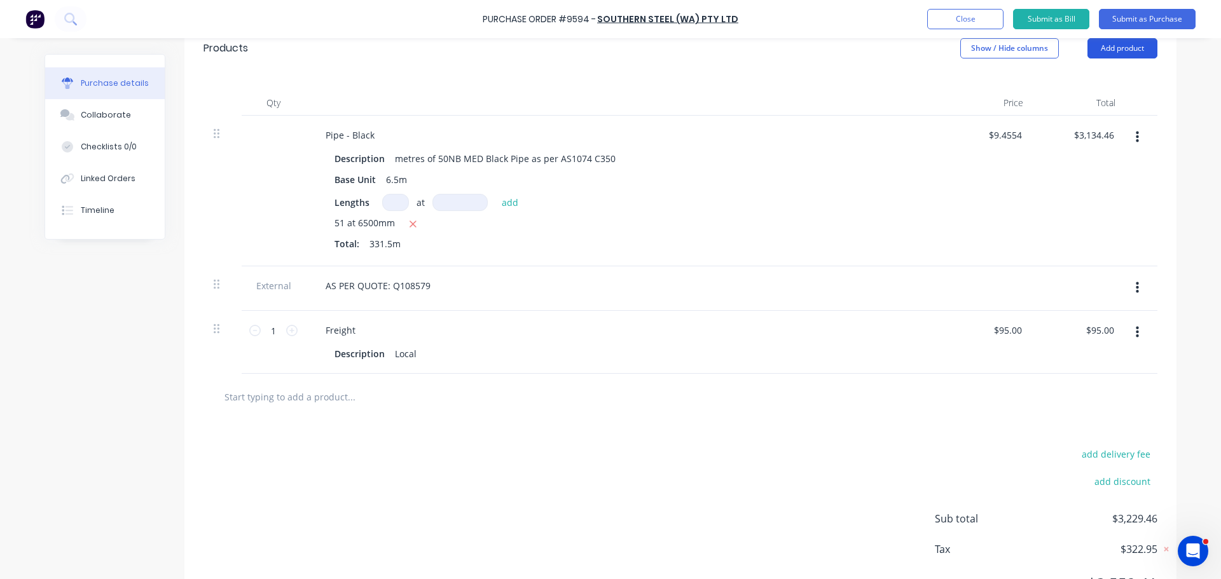
click at [1129, 49] on button "Add product" at bounding box center [1122, 48] width 70 height 20
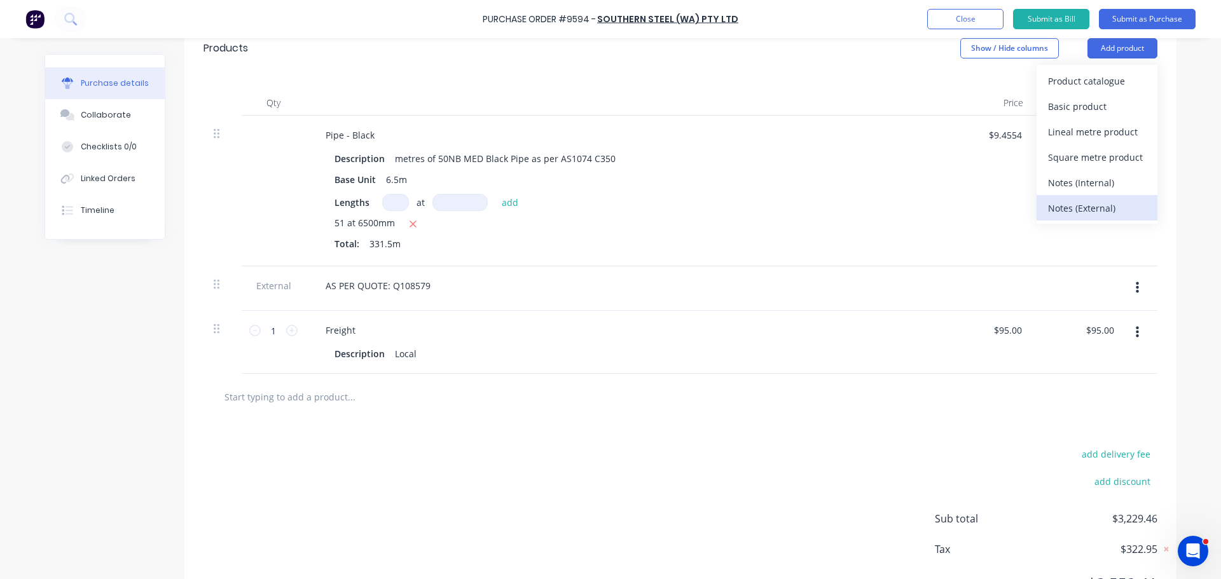
click at [1084, 210] on div "Notes (External)" at bounding box center [1097, 208] width 98 height 18
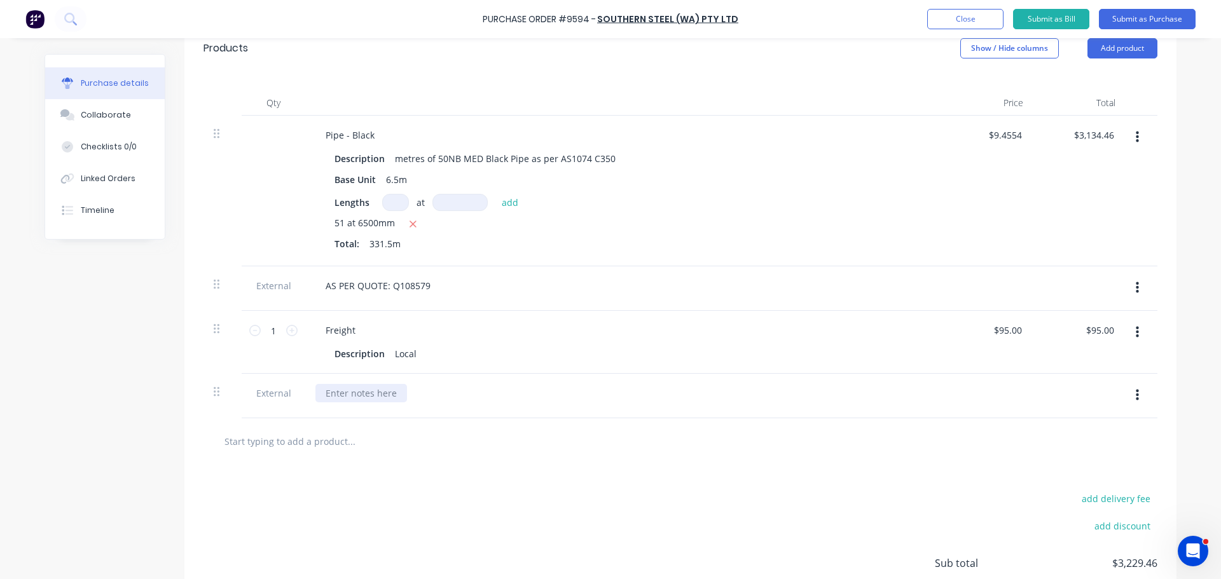
type textarea "x"
click at [340, 395] on div at bounding box center [361, 393] width 92 height 18
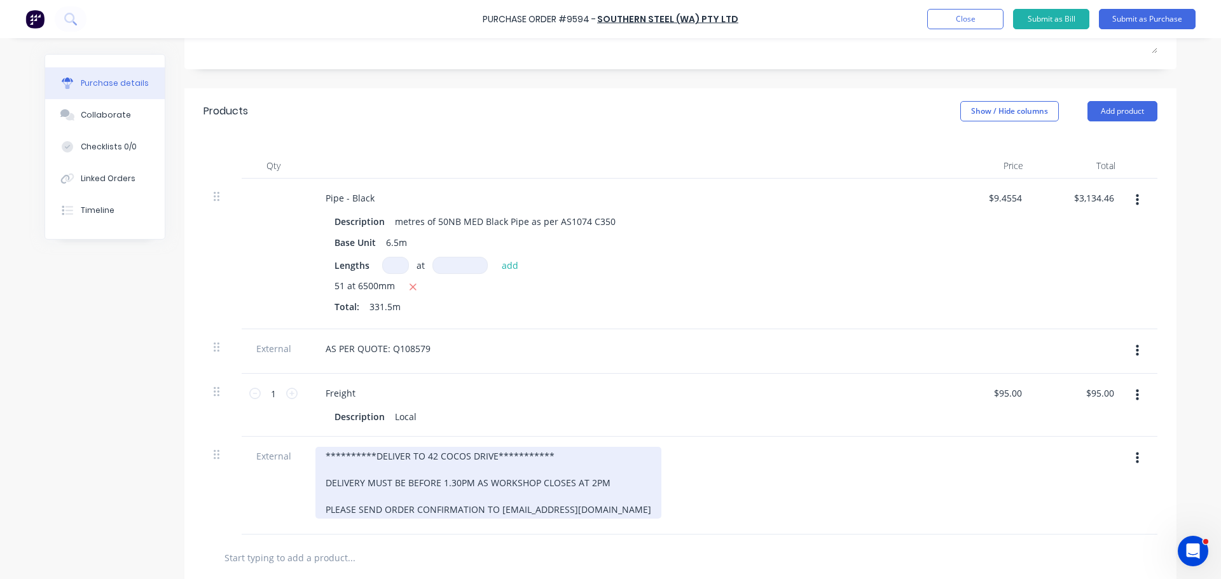
scroll to position [228, 0]
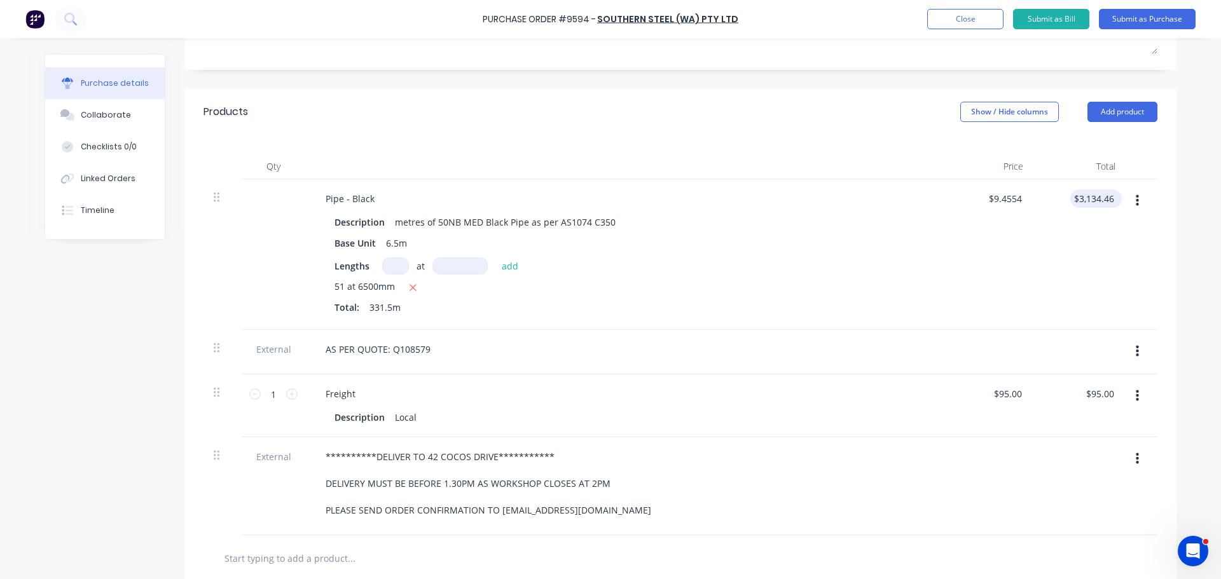
click at [1113, 200] on div "$3,134.46 $3,134.46" at bounding box center [1096, 198] width 52 height 18
type textarea "x"
click at [1111, 198] on input "3134.46" at bounding box center [1093, 198] width 46 height 18
type input "3"
type input "3501.66"
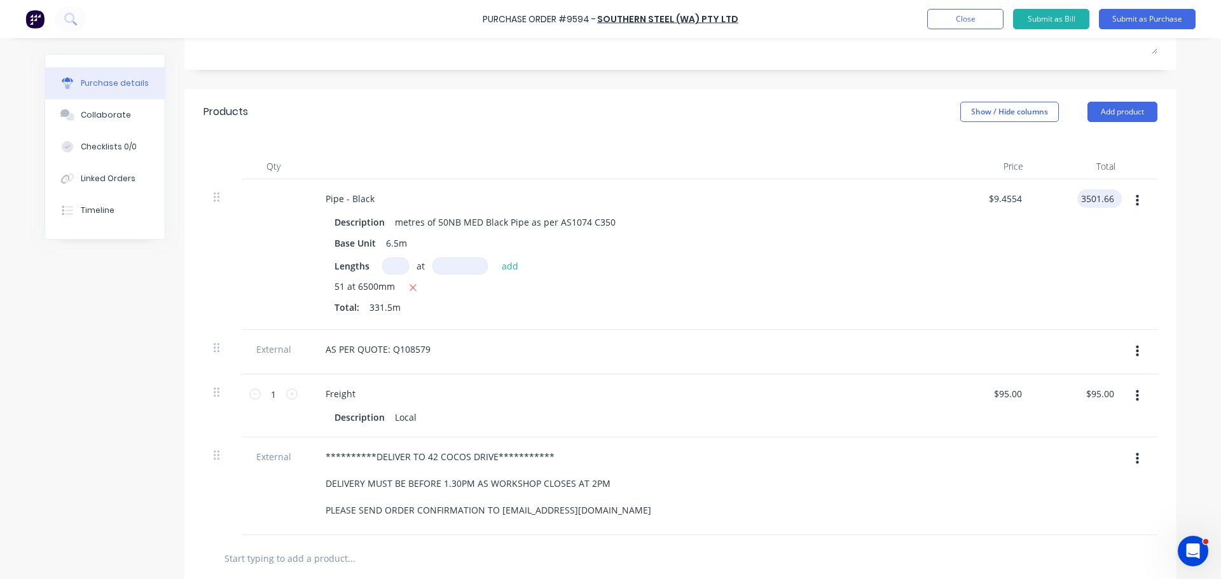
type textarea "x"
type input "$10.5631"
type input "$3,501.66"
click at [979, 273] on div "$10.5631 $10.5631" at bounding box center [987, 254] width 92 height 151
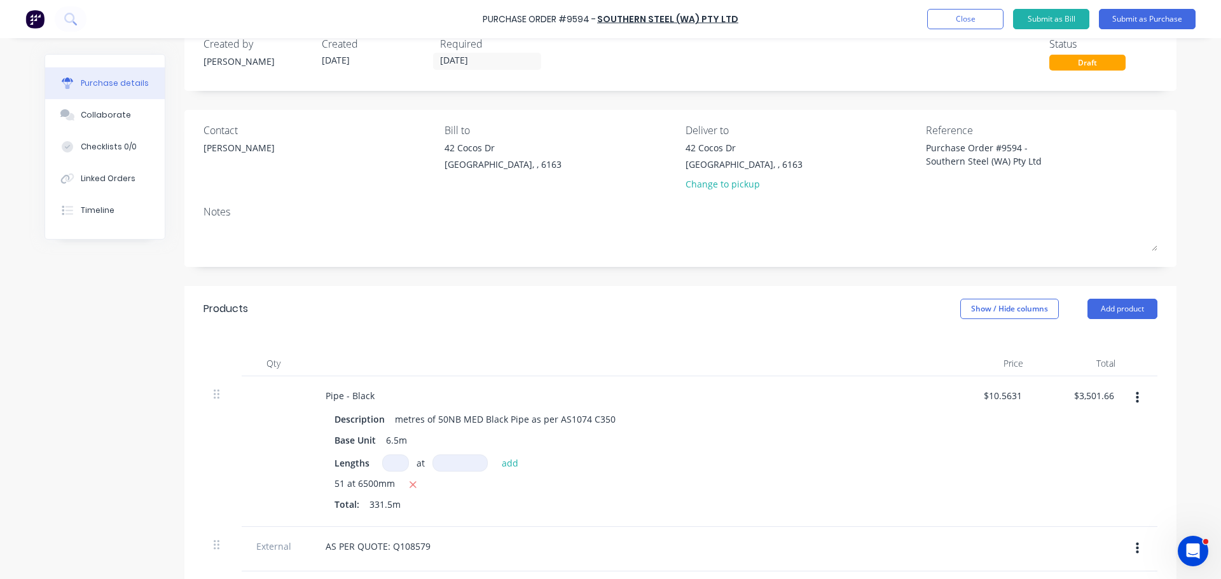
scroll to position [0, 0]
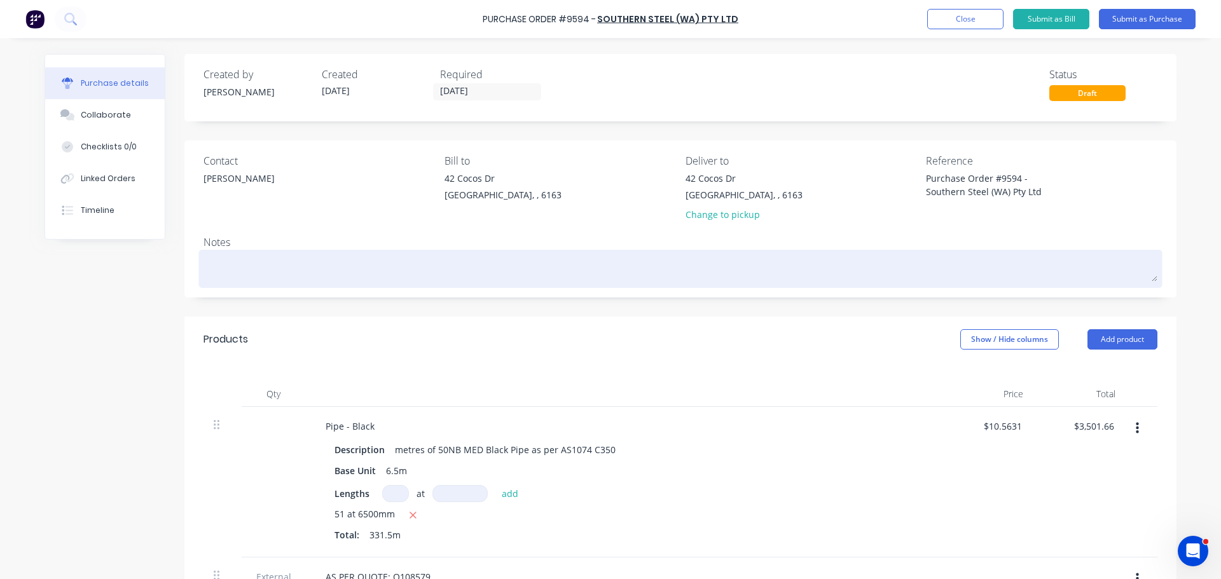
click at [222, 272] on textarea at bounding box center [680, 267] width 954 height 29
type textarea "x"
type textarea "R"
type textarea "x"
type textarea "RE"
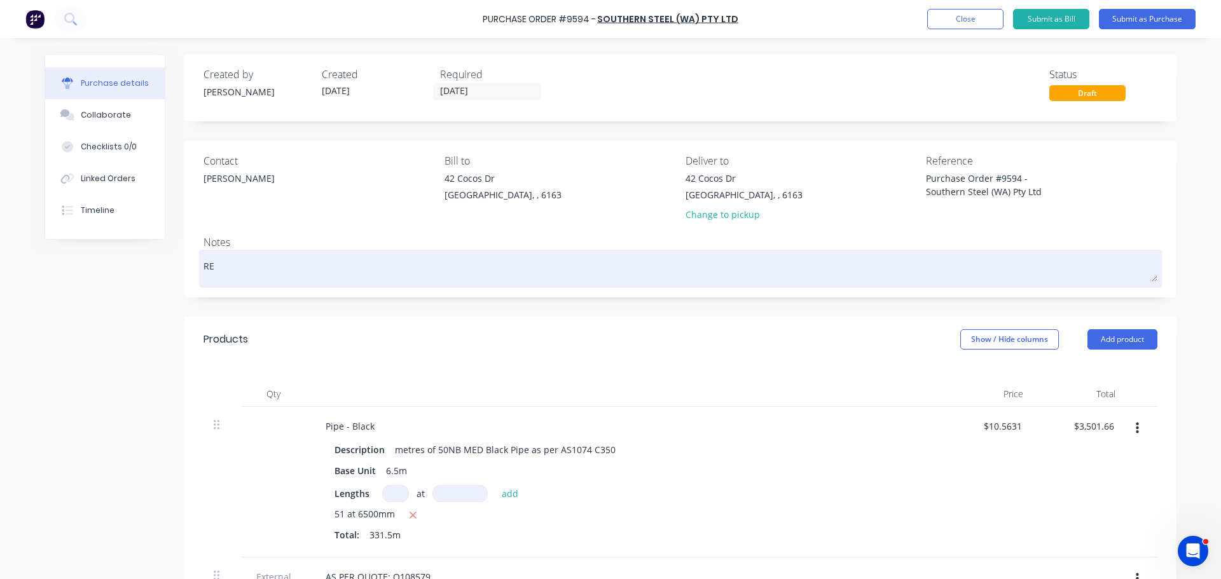
type textarea "x"
type textarea "REQ"
type textarea "x"
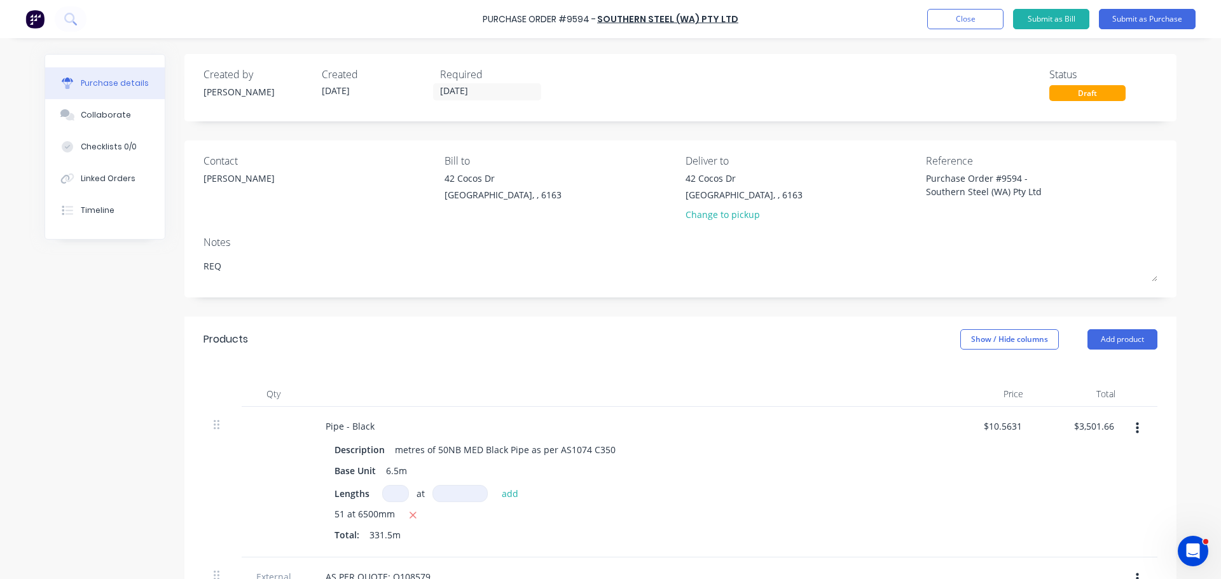
type textarea "REQ"
type textarea "x"
type textarea "REQ"
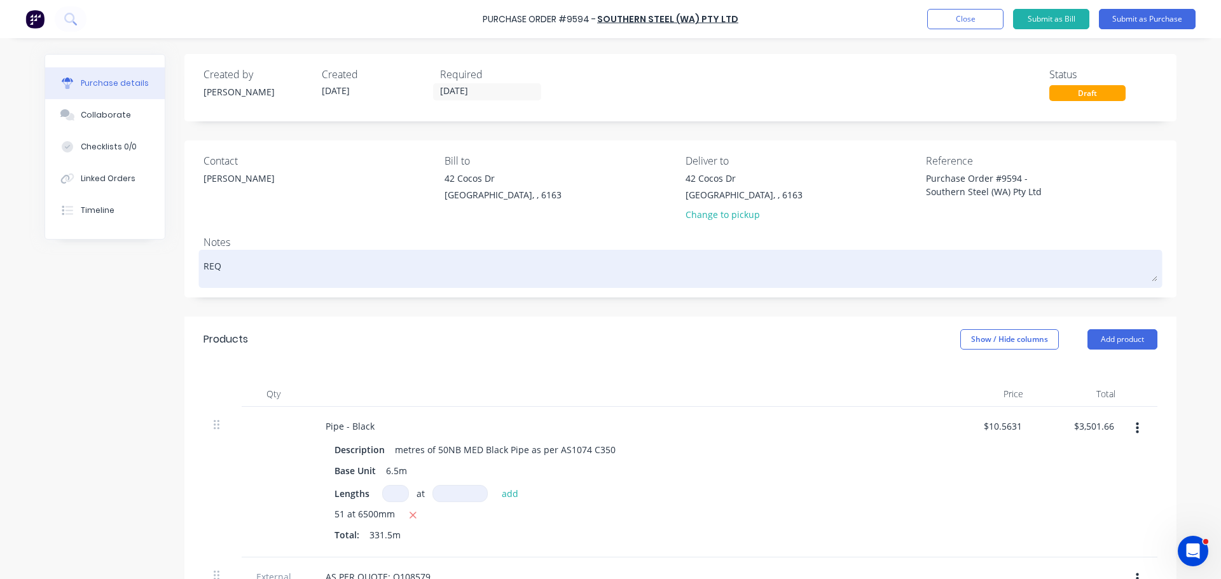
click at [237, 274] on textarea "REQ" at bounding box center [680, 267] width 954 height 29
type textarea "x"
type textarea "REQ"
type textarea "x"
type textarea "REQ:"
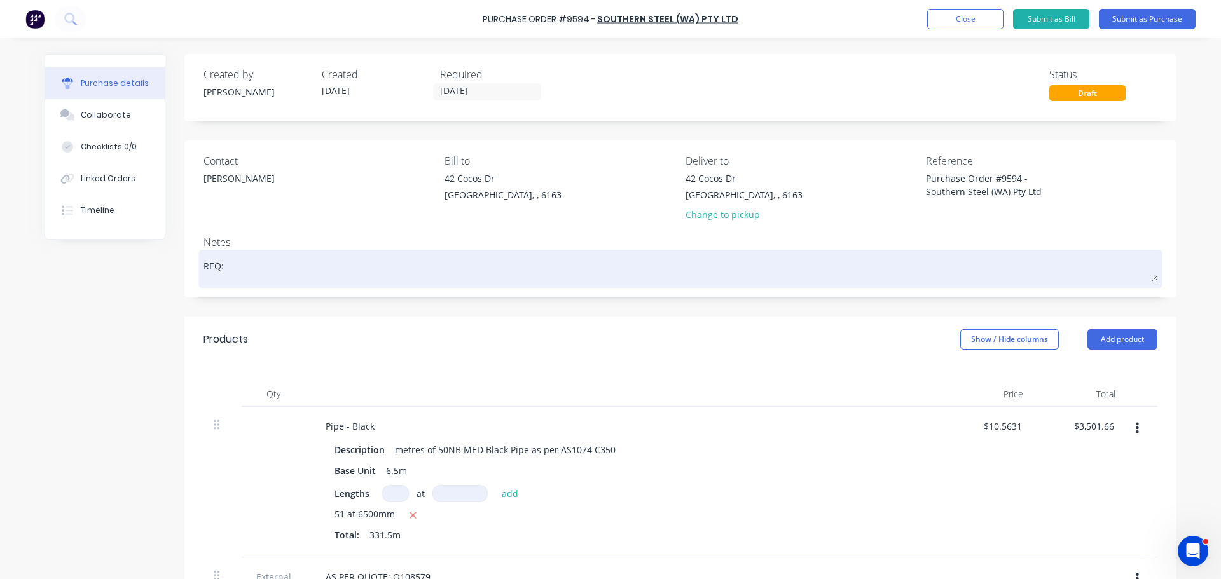
type textarea "x"
type textarea "REQ:"
type textarea "x"
type textarea "REQ: G"
type textarea "x"
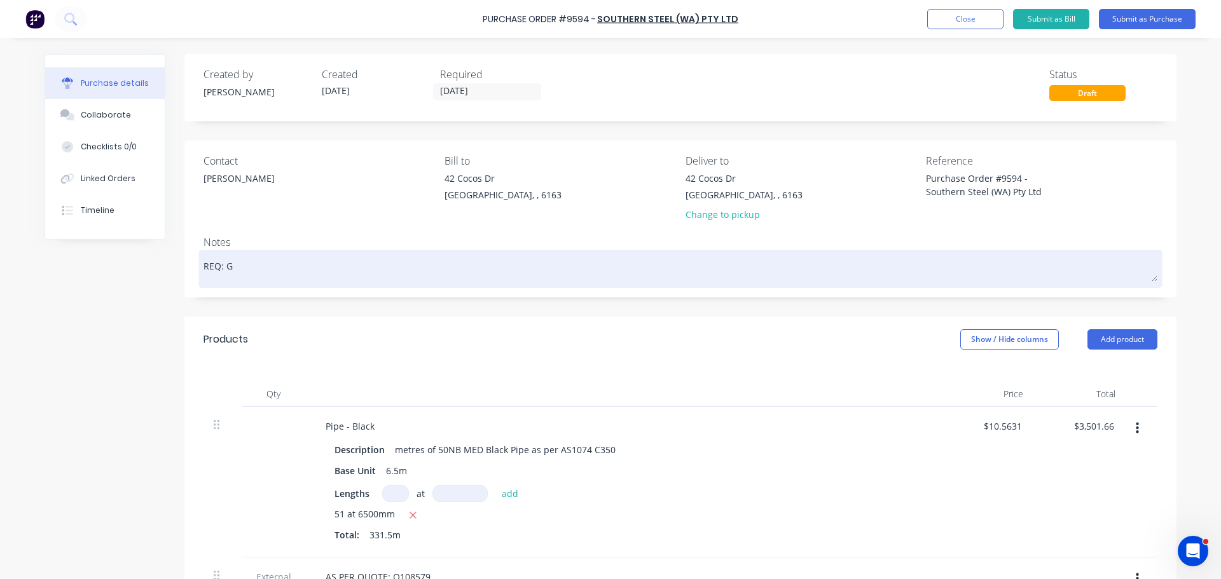
type textarea "REQ: Ge"
type textarea "x"
type textarea "REQ: Gen"
type textarea "x"
type textarea "REQ: Genu"
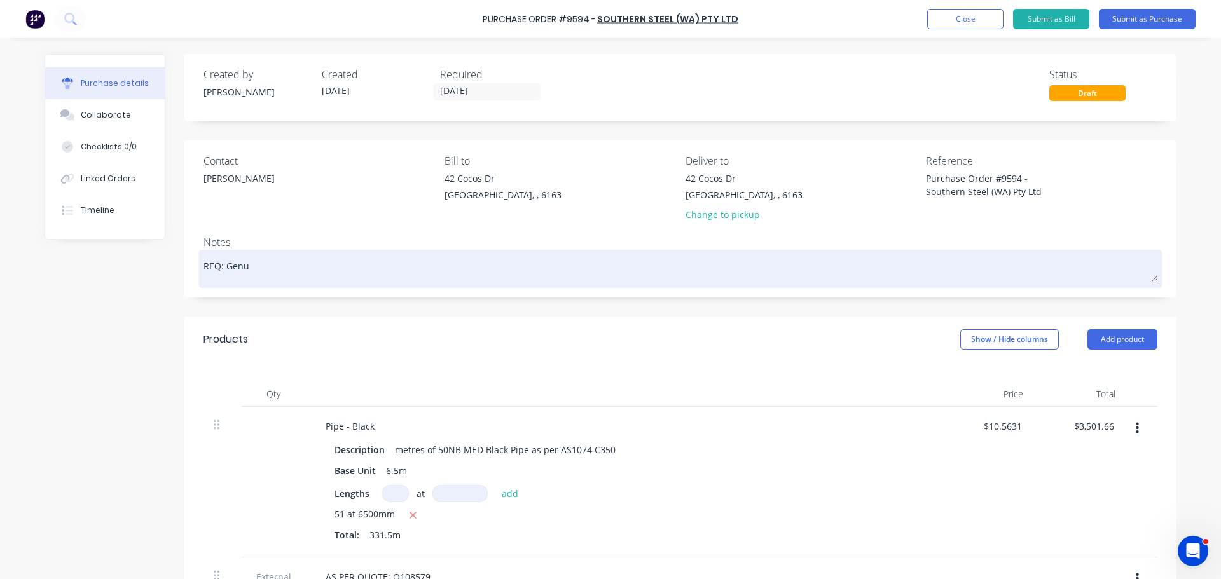
type textarea "x"
type textarea "REQ: Genus"
type textarea "x"
type textarea "REQ: Genu"
type textarea "x"
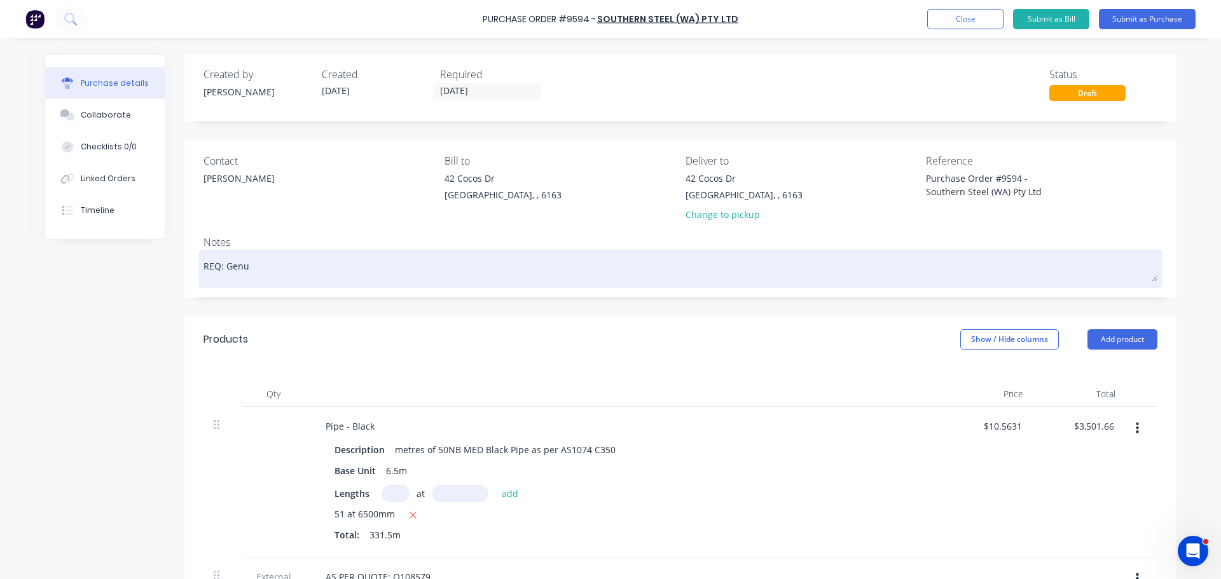
type textarea "REQ: Gen"
type textarea "x"
type textarea "REQ: Ge"
type textarea "x"
type textarea "REQ: G"
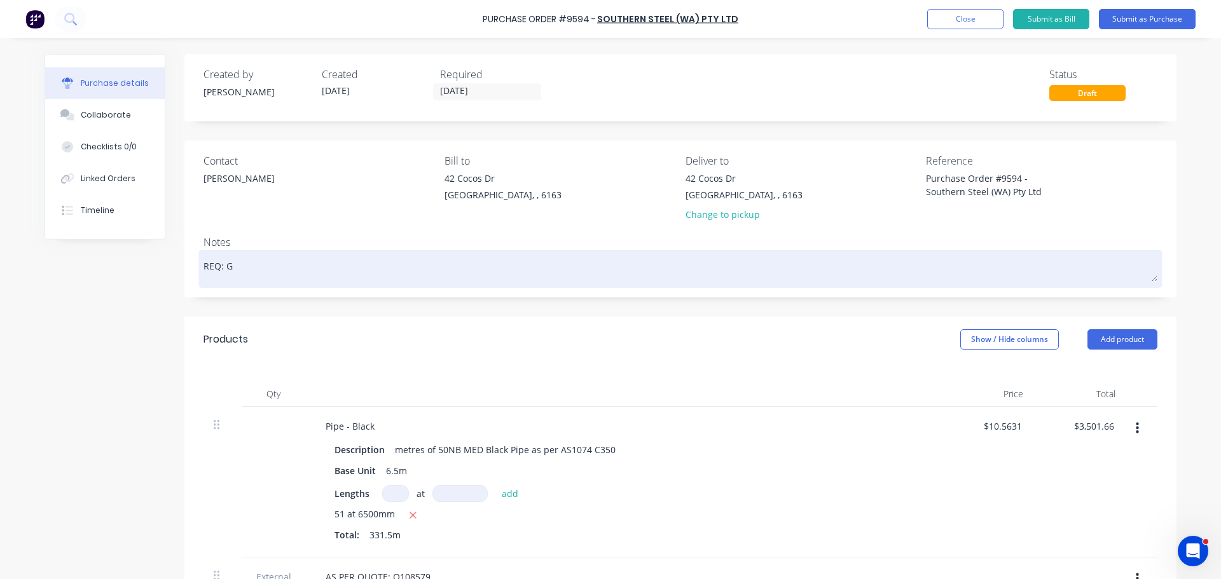
type textarea "x"
type textarea "REQ:"
type textarea "x"
type textarea "REQ:"
type textarea "x"
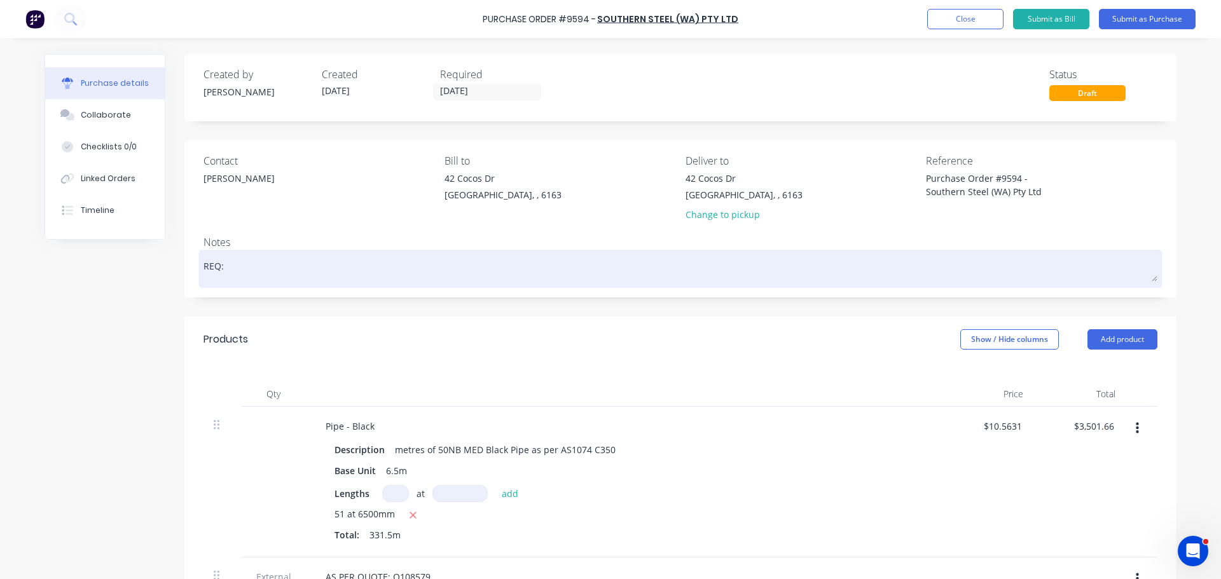
type textarea "REQ"
type textarea "x"
type textarea "RE"
type textarea "x"
type textarea "R"
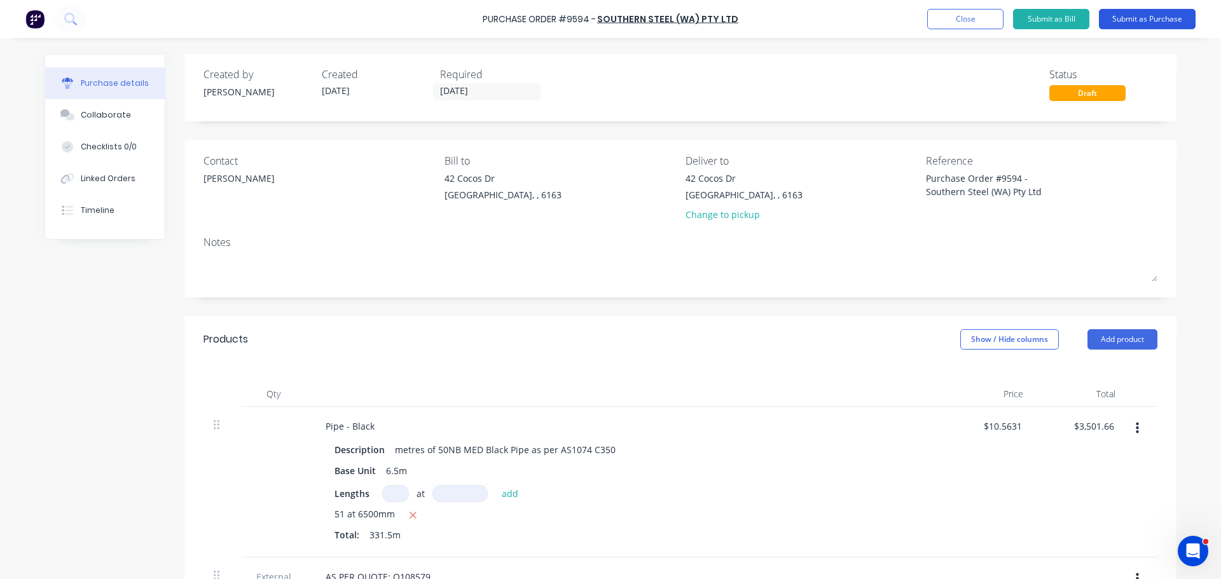
type textarea "x"
click at [1153, 18] on button "Submit as Purchase" at bounding box center [1147, 19] width 97 height 20
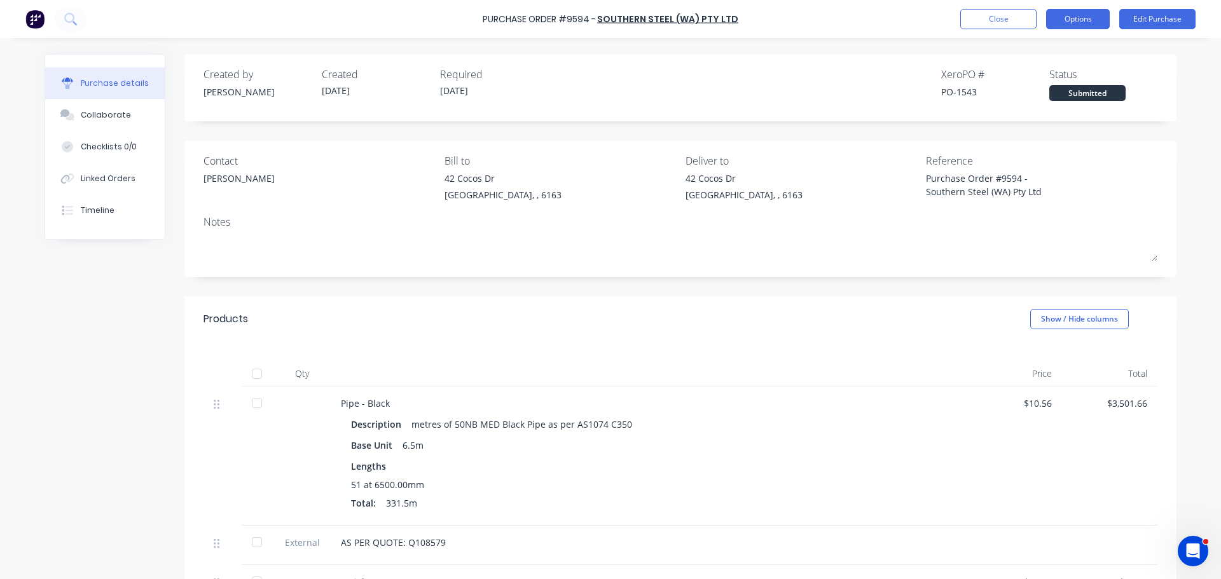
click at [1071, 24] on button "Options" at bounding box center [1078, 19] width 64 height 20
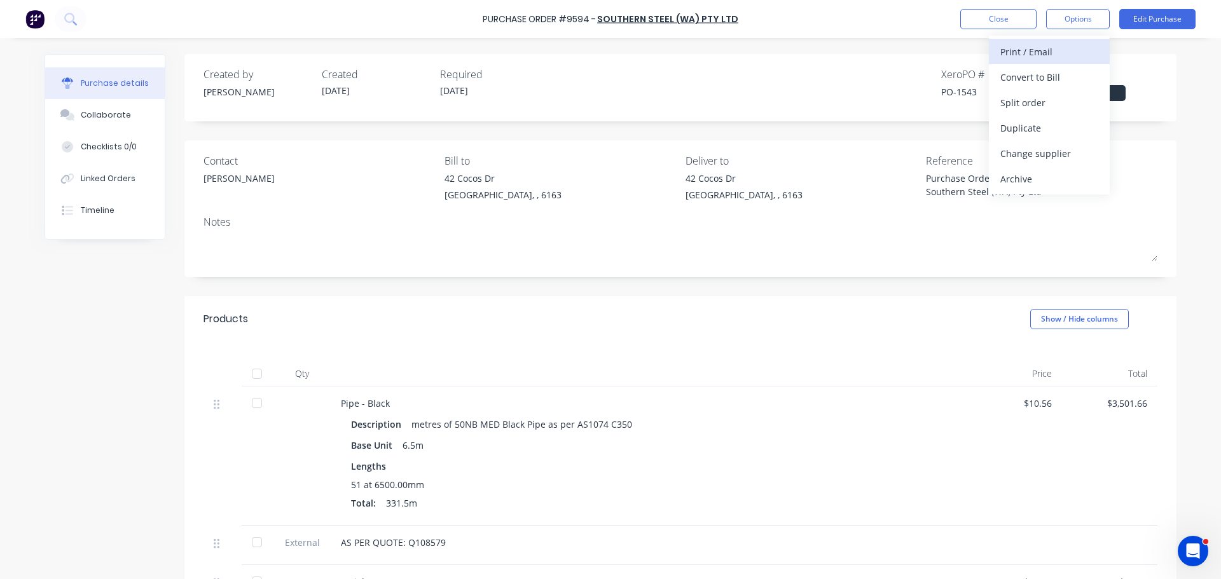
click at [1034, 56] on div "Print / Email" at bounding box center [1049, 52] width 98 height 18
click at [1026, 78] on div "With pricing" at bounding box center [1049, 77] width 98 height 18
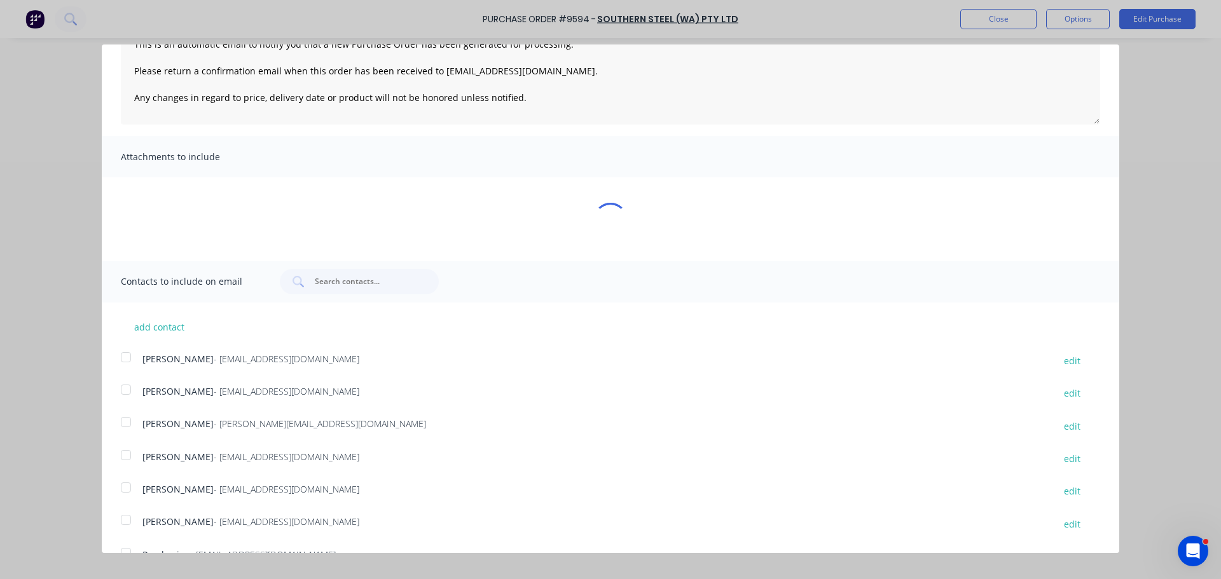
scroll to position [134, 0]
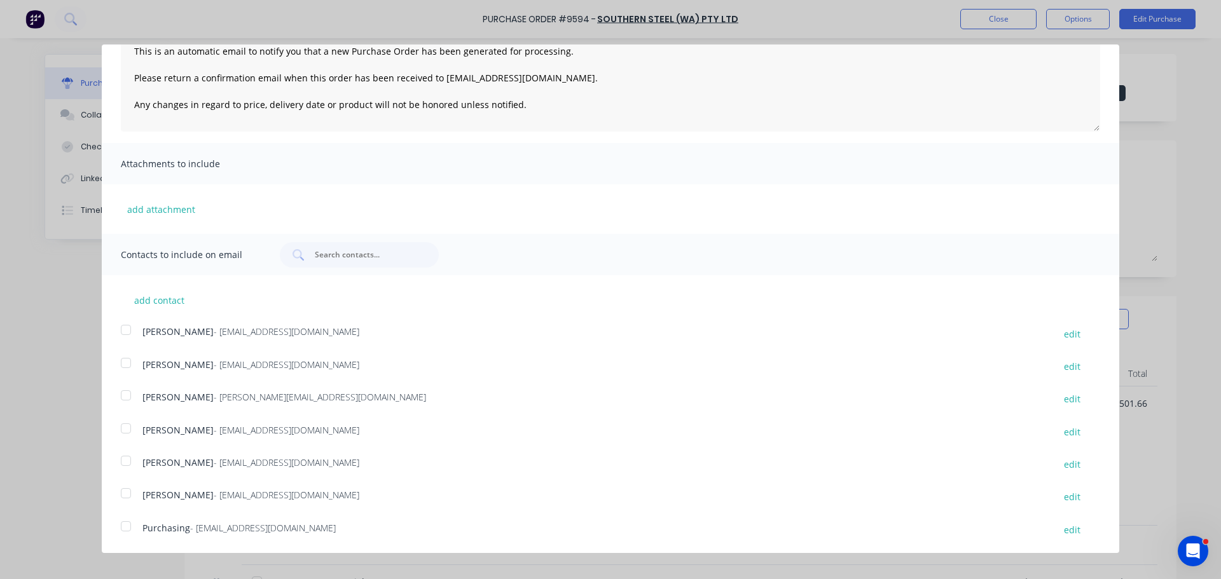
click at [121, 329] on div at bounding box center [125, 329] width 25 height 25
click at [127, 529] on div at bounding box center [125, 526] width 25 height 25
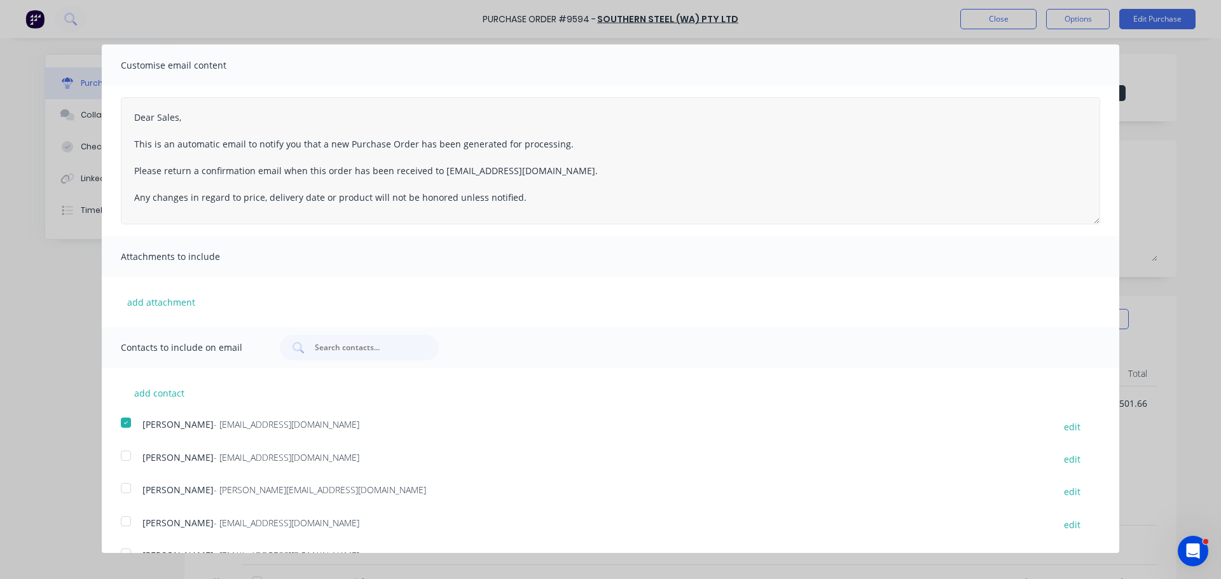
scroll to position [0, 0]
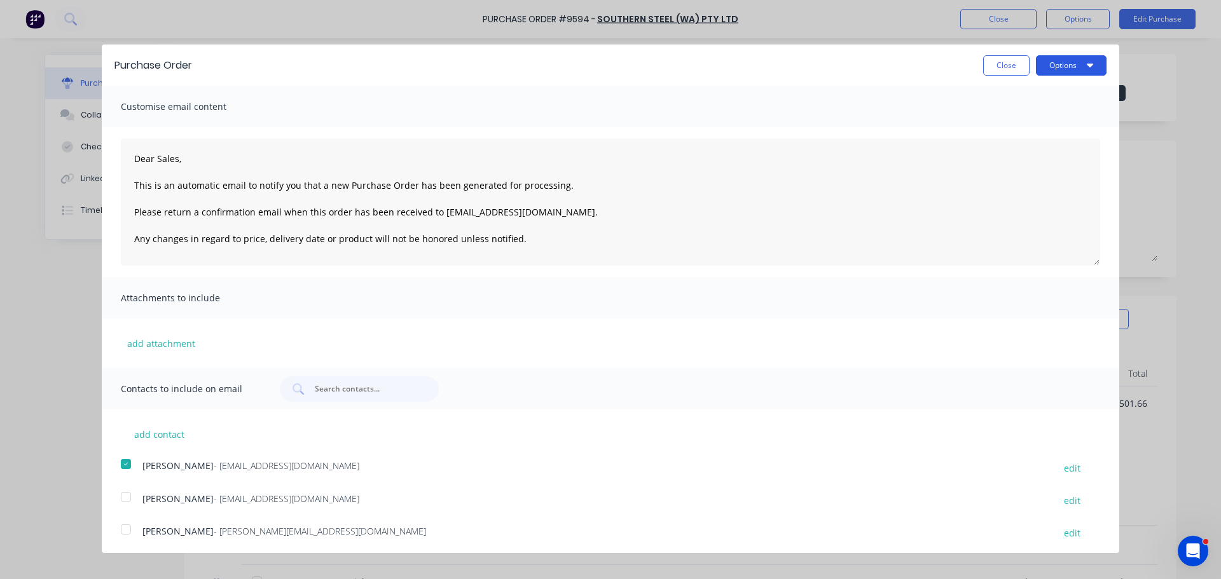
click at [1064, 64] on button "Options" at bounding box center [1071, 65] width 71 height 20
click at [1017, 125] on div "Email" at bounding box center [1046, 123] width 98 height 18
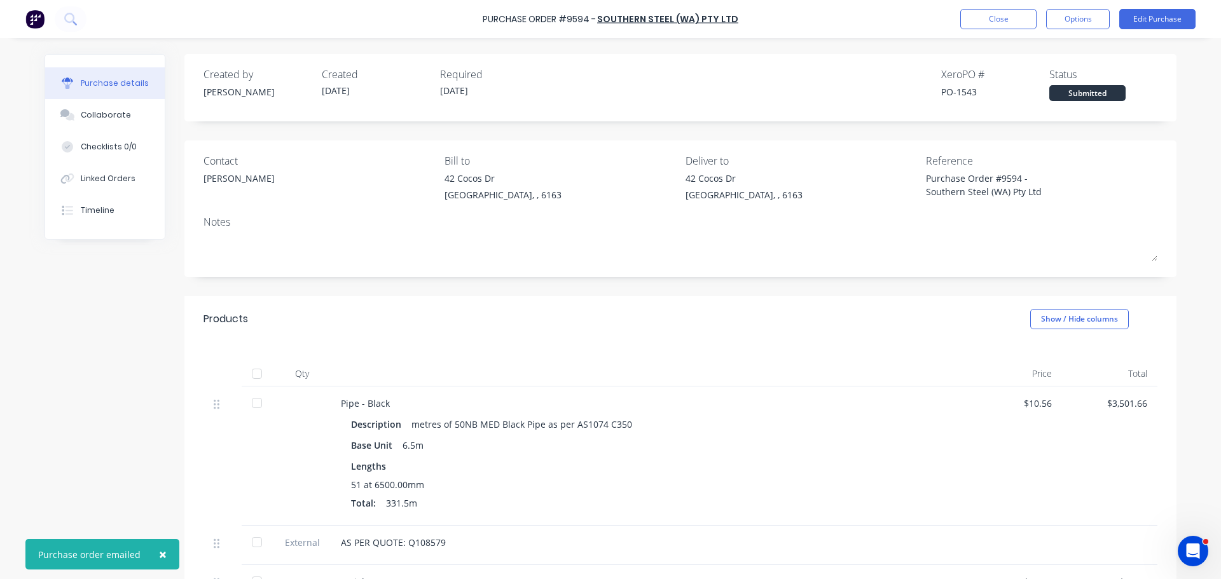
type textarea "x"
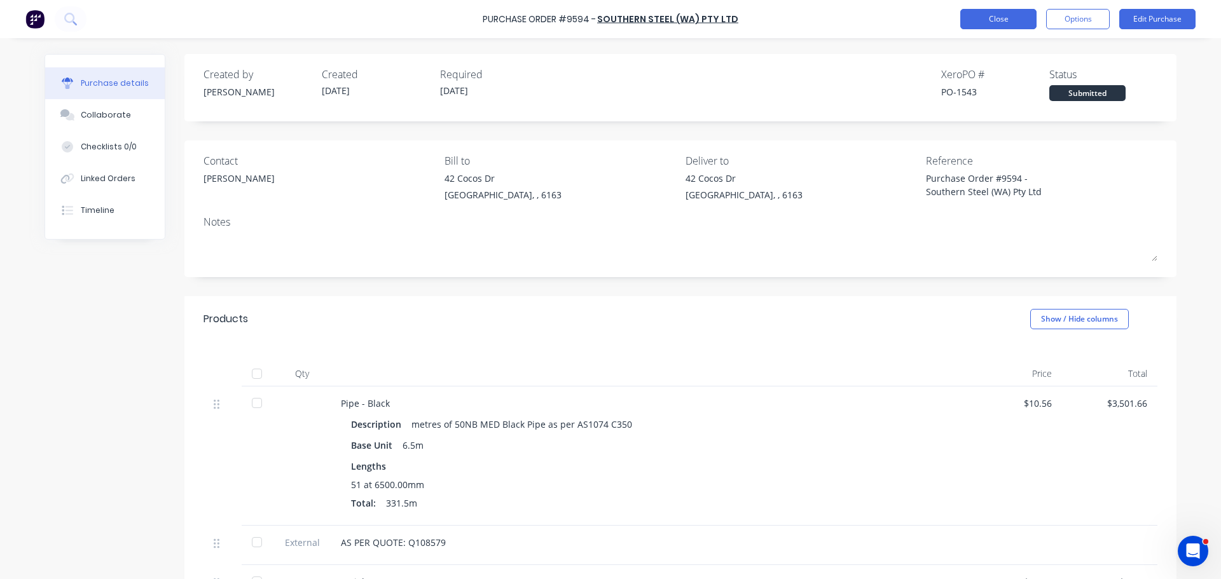
click at [1006, 23] on button "Close" at bounding box center [998, 19] width 76 height 20
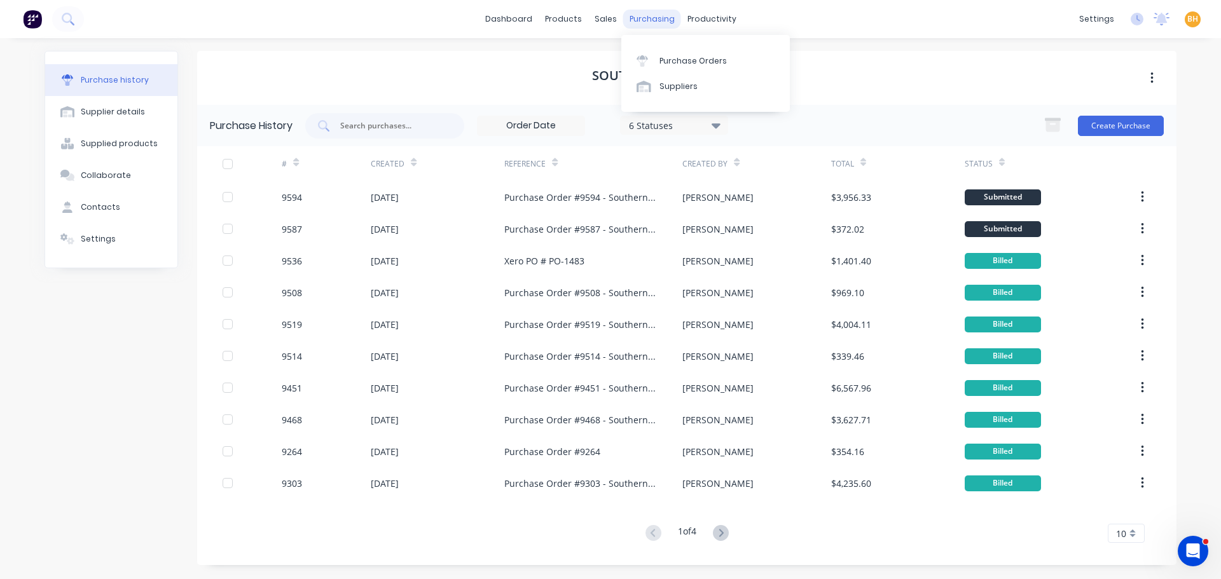
click at [656, 25] on div "purchasing" at bounding box center [652, 19] width 58 height 19
click at [689, 58] on div "Purchase Orders" at bounding box center [692, 60] width 67 height 11
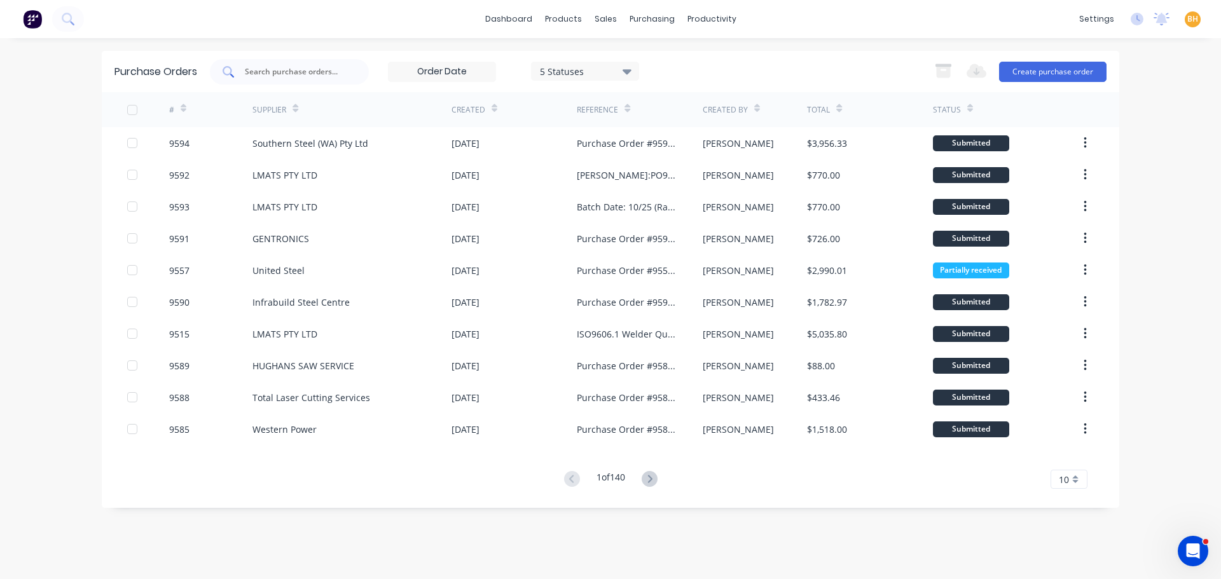
click at [271, 69] on input "text" at bounding box center [297, 71] width 106 height 13
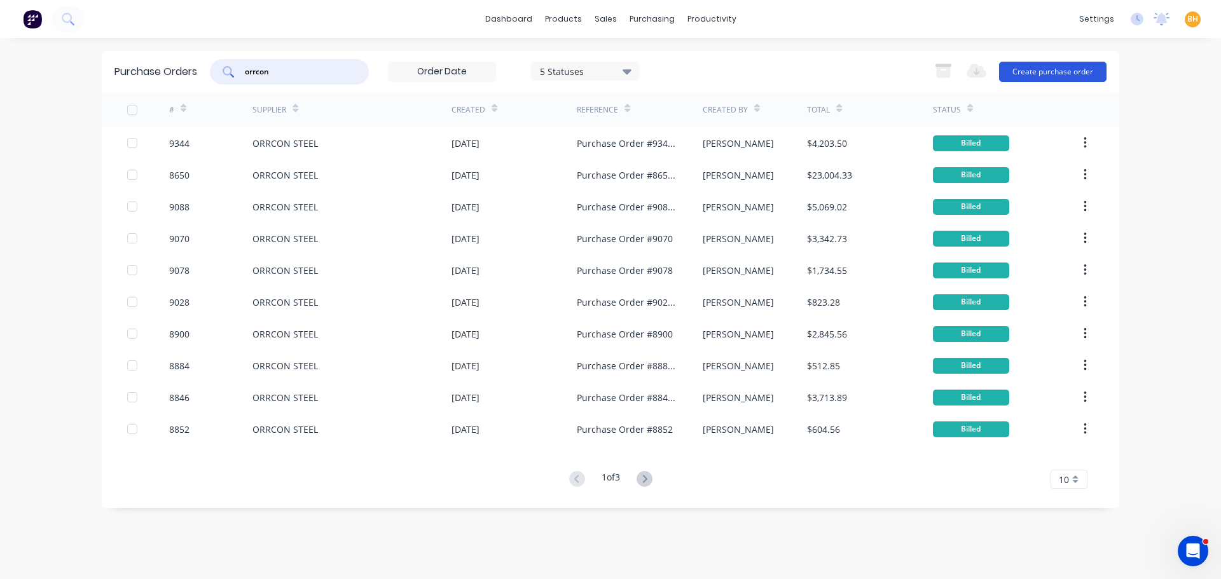
type input "orrcon"
click at [1056, 68] on button "Create purchase order" at bounding box center [1052, 72] width 107 height 20
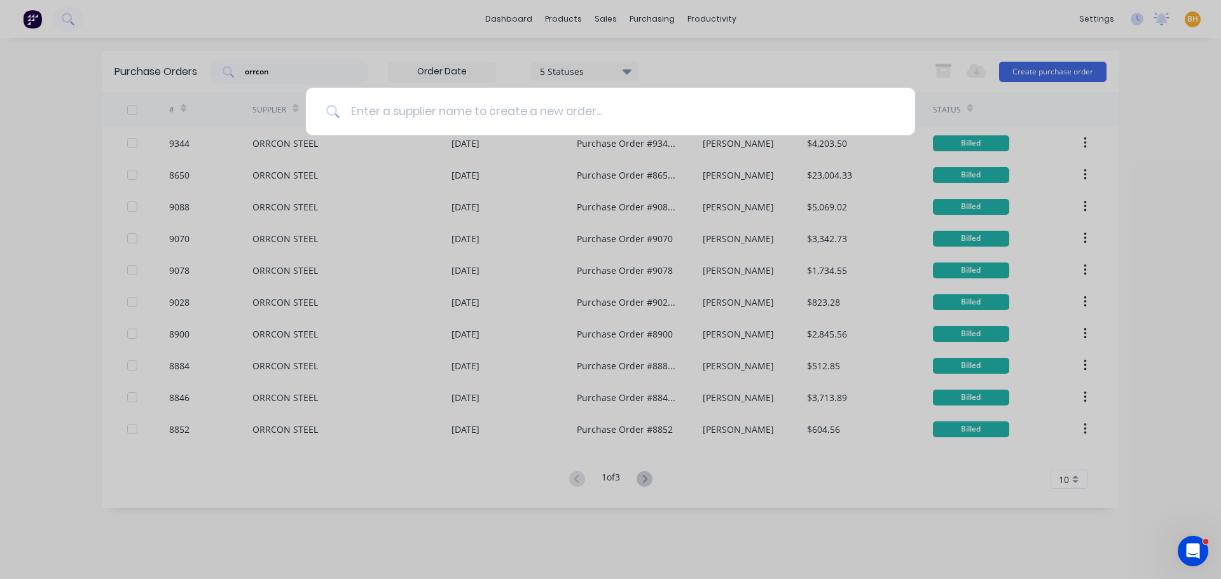
click at [419, 116] on input at bounding box center [617, 112] width 554 height 48
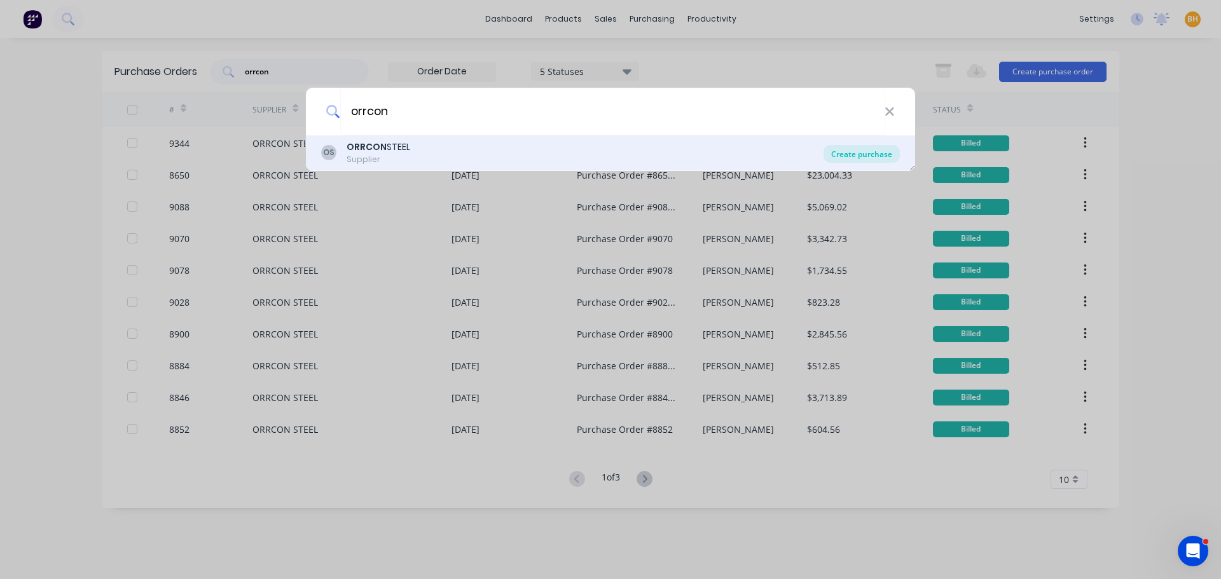
type input "orrcon"
click at [856, 158] on div "Create purchase" at bounding box center [861, 154] width 76 height 18
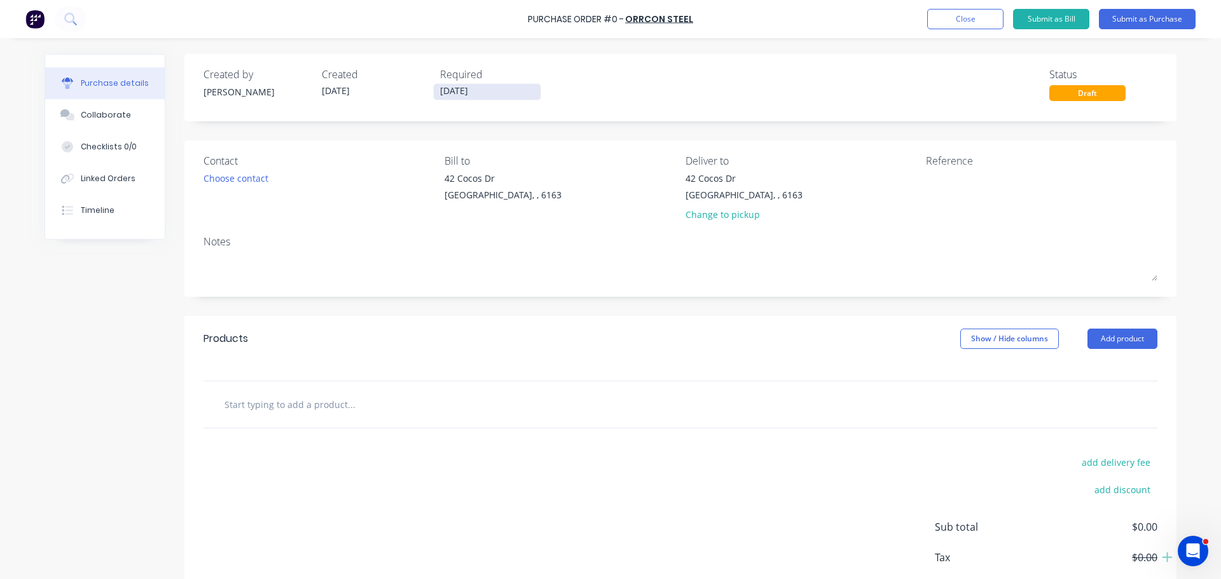
click at [444, 92] on input "[DATE]" at bounding box center [487, 92] width 107 height 16
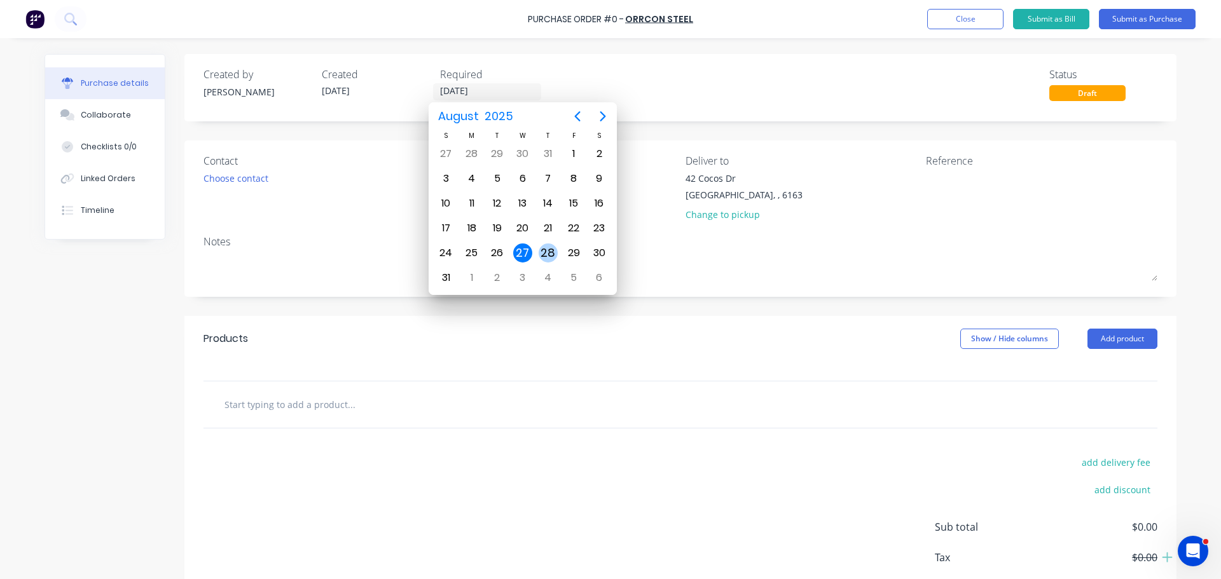
click at [550, 255] on div "28" at bounding box center [548, 253] width 19 height 19
type input "[DATE]"
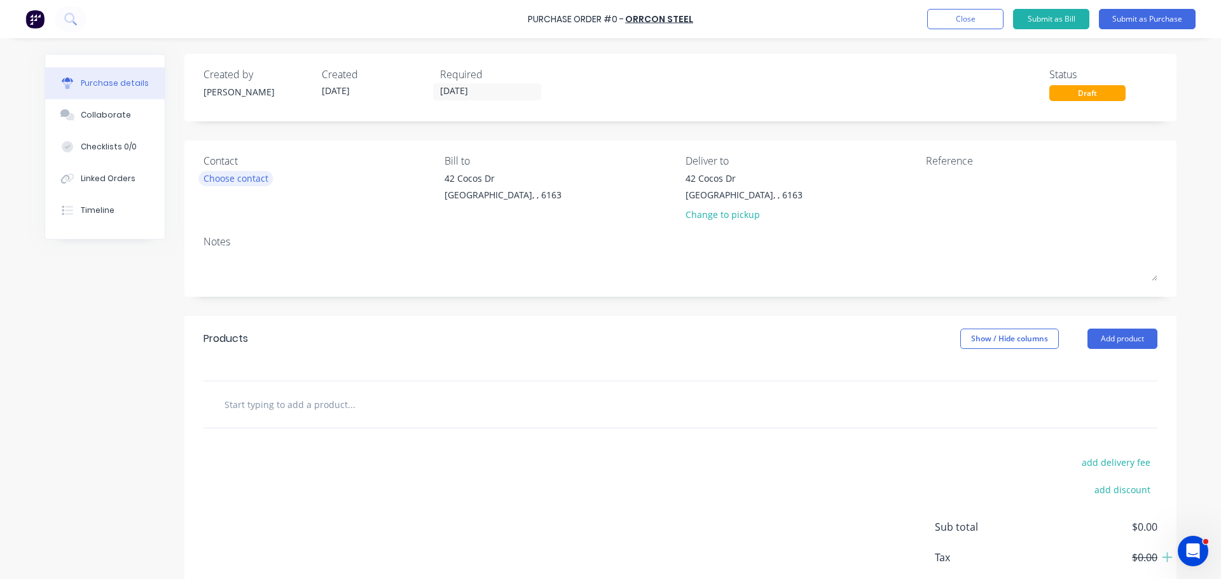
click at [229, 181] on div "Choose contact" at bounding box center [235, 178] width 65 height 13
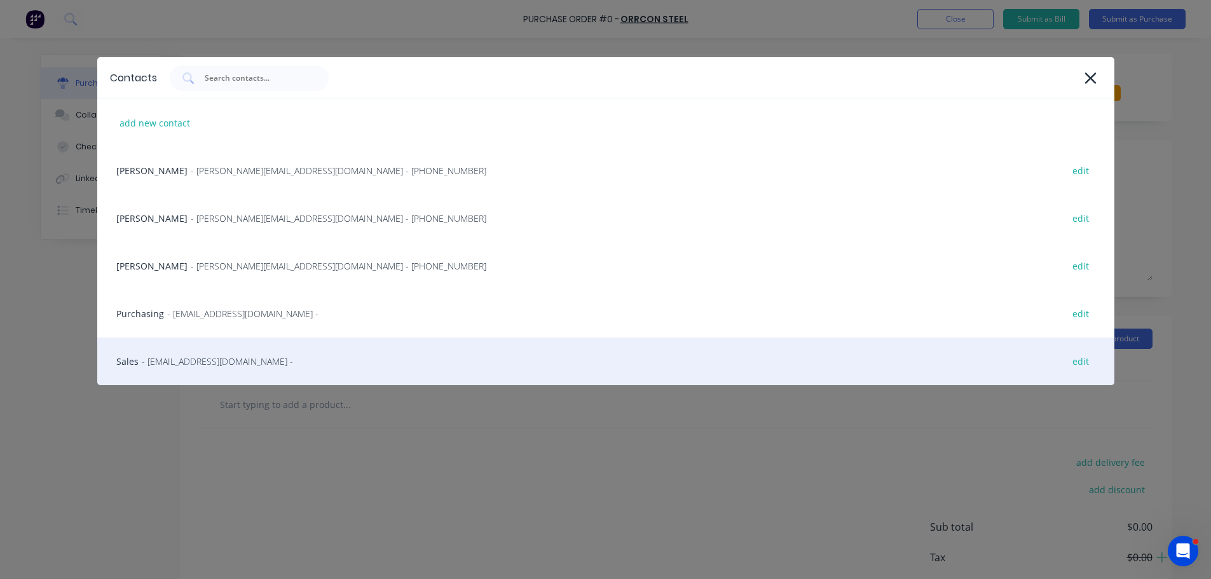
click at [200, 360] on span "- [EMAIL_ADDRESS][DOMAIN_NAME] -" at bounding box center [217, 361] width 151 height 13
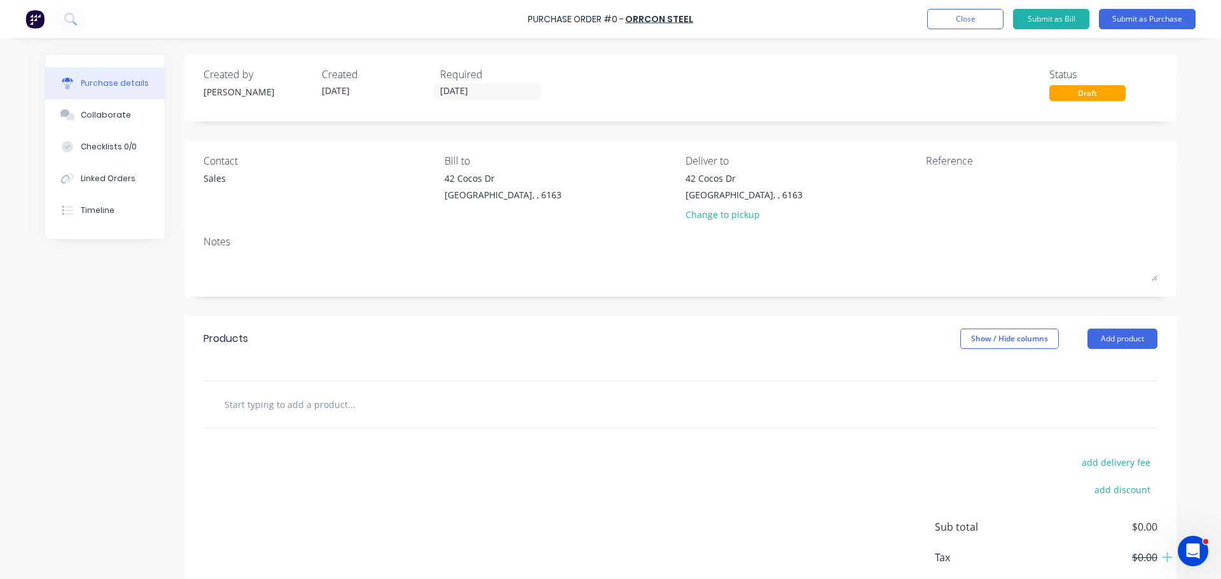
click at [340, 412] on input "text" at bounding box center [351, 404] width 254 height 25
click at [110, 173] on div "Linked Orders" at bounding box center [108, 178] width 55 height 11
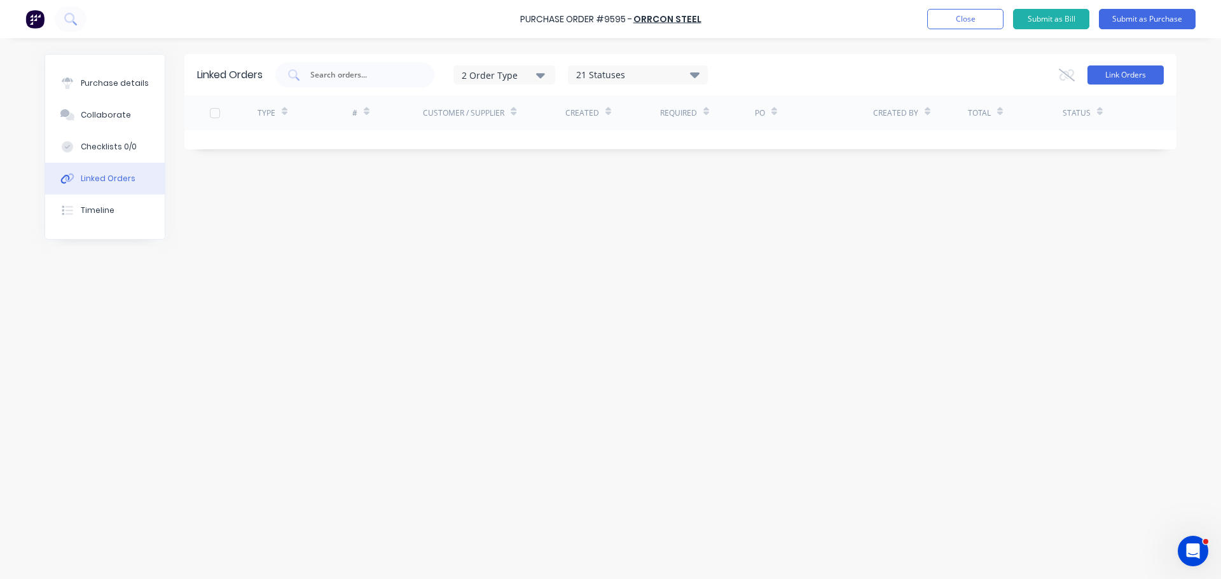
click at [1133, 78] on button "Link Orders" at bounding box center [1125, 74] width 76 height 19
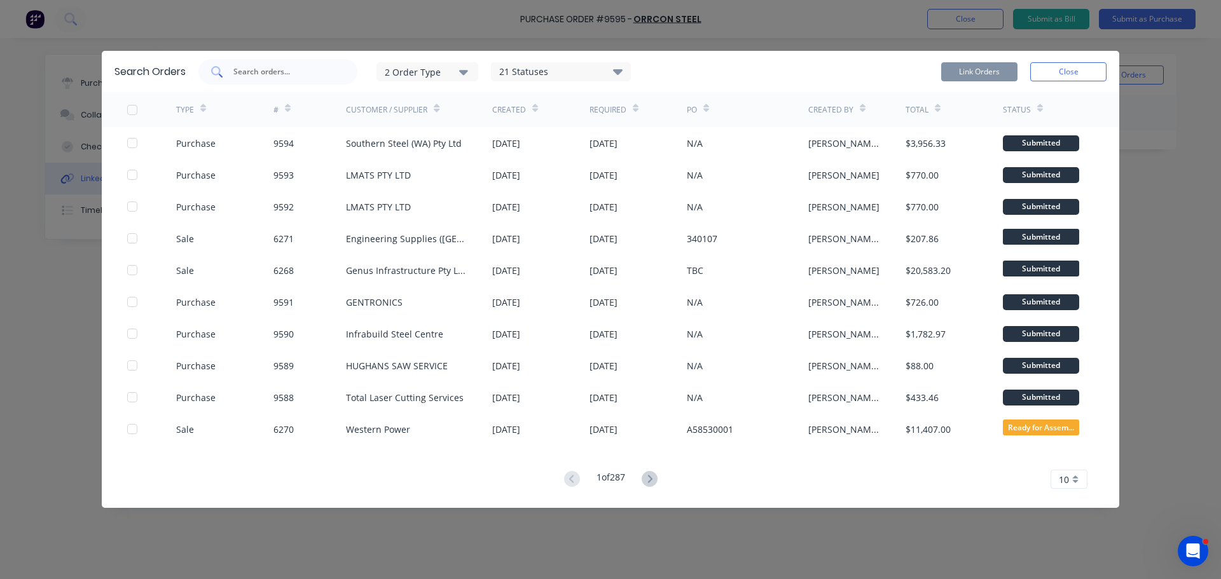
click at [258, 71] on input "text" at bounding box center [285, 71] width 106 height 13
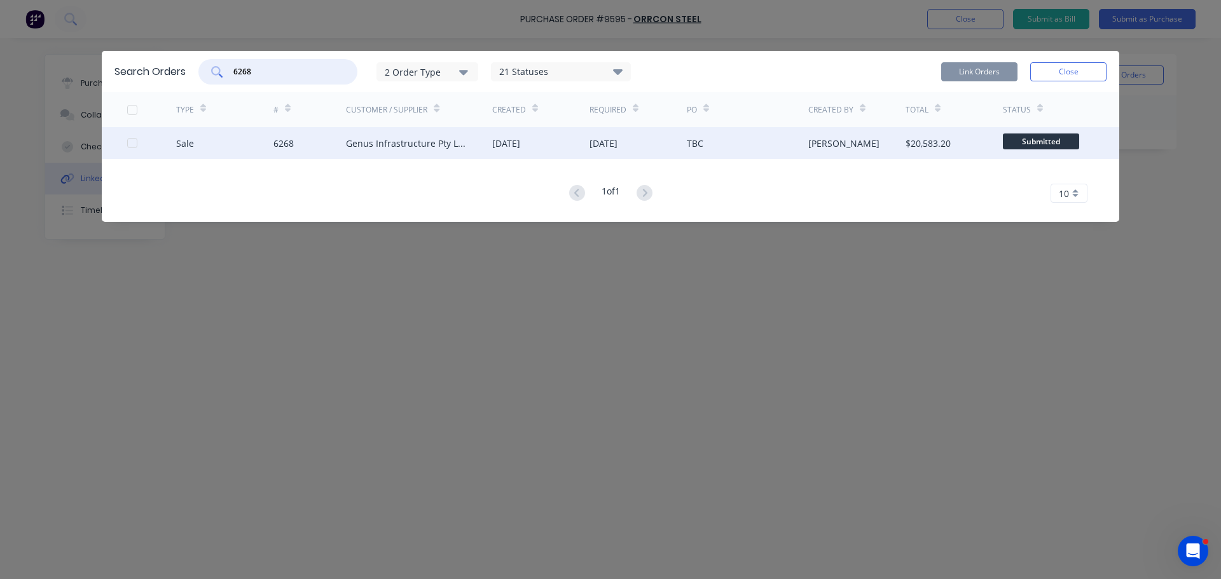
type input "6268"
click at [126, 143] on div "Sale 6268 Genus Infrastructure Pty Ltd [DATE] [DATE] TBC [PERSON_NAME] $20,583.…" at bounding box center [610, 143] width 1017 height 32
click at [133, 143] on div at bounding box center [132, 142] width 25 height 25
click at [977, 71] on button "Link Orders" at bounding box center [979, 71] width 76 height 19
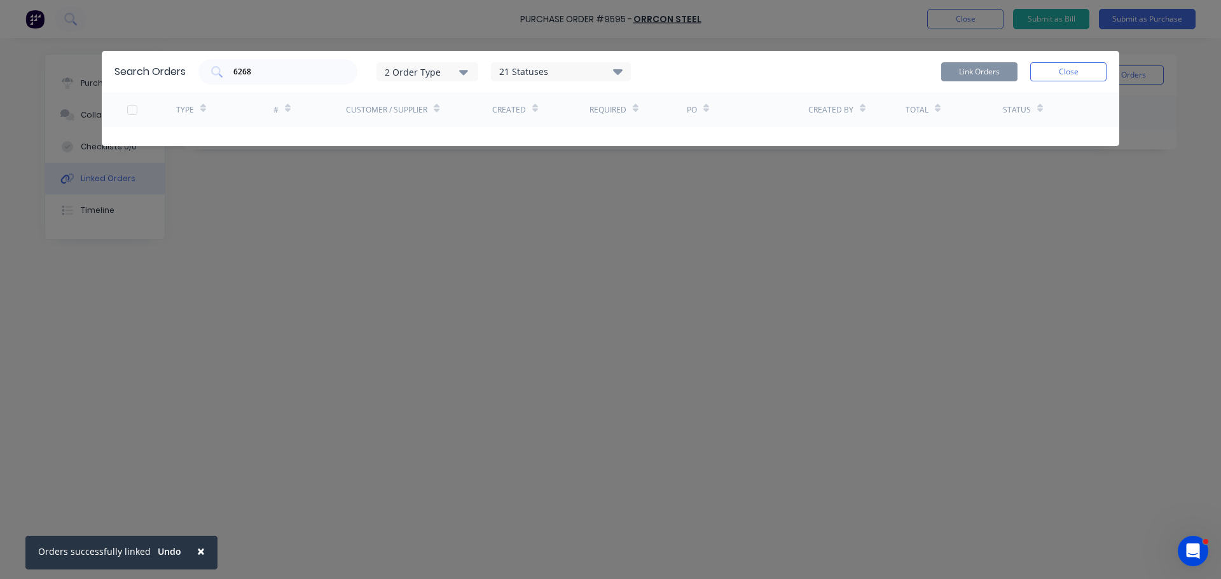
click at [1082, 72] on button "Close" at bounding box center [1068, 71] width 76 height 19
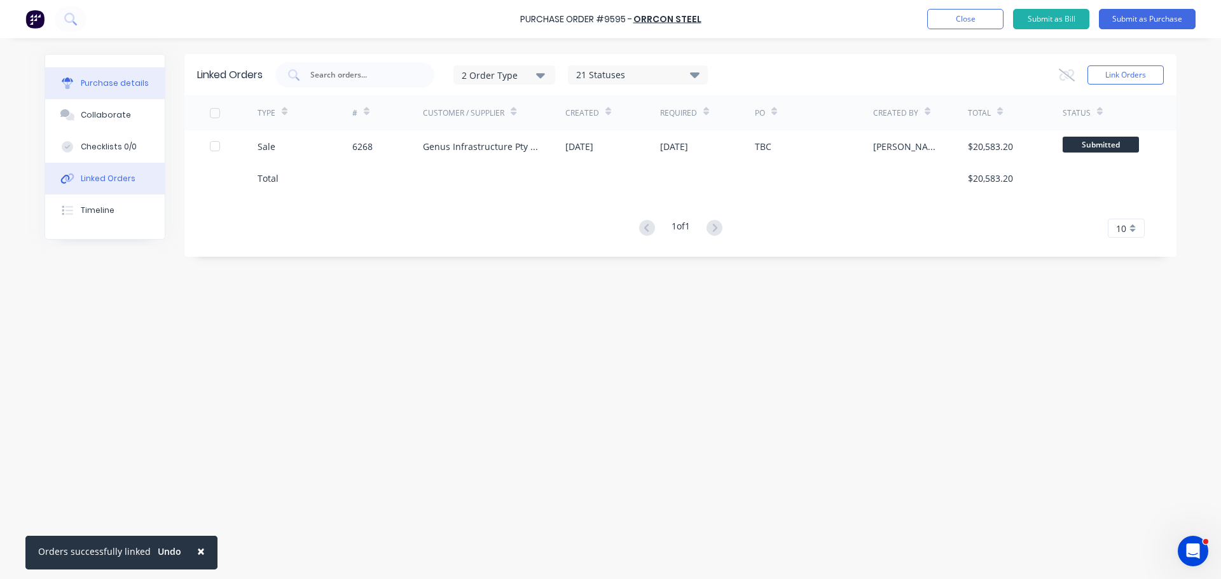
click at [104, 79] on div "Purchase details" at bounding box center [115, 83] width 68 height 11
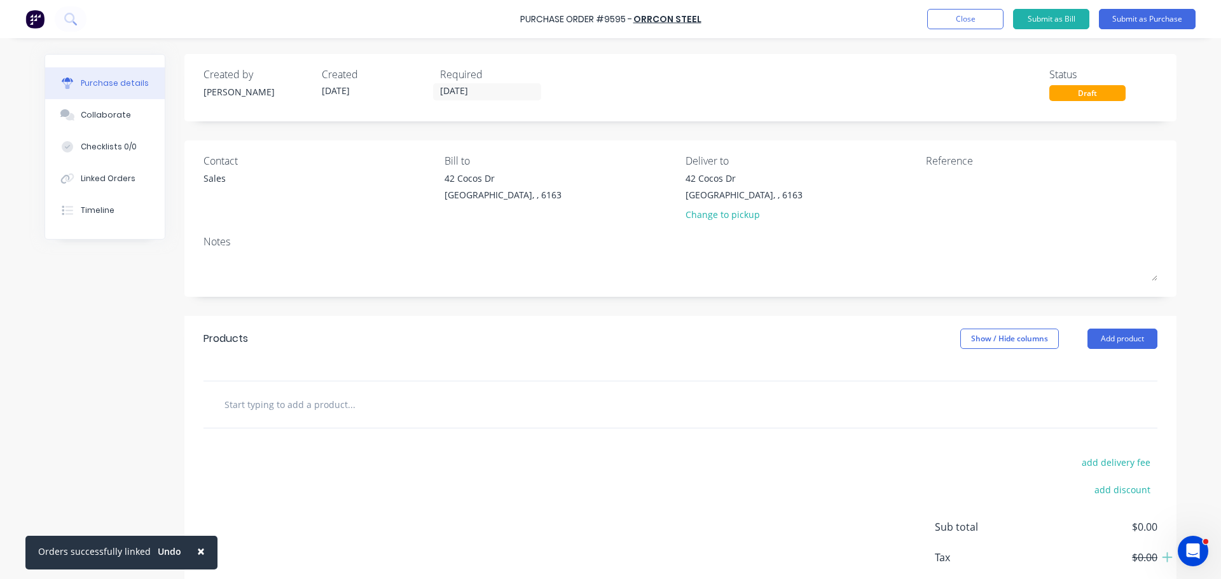
click at [331, 406] on input "text" at bounding box center [351, 404] width 254 height 25
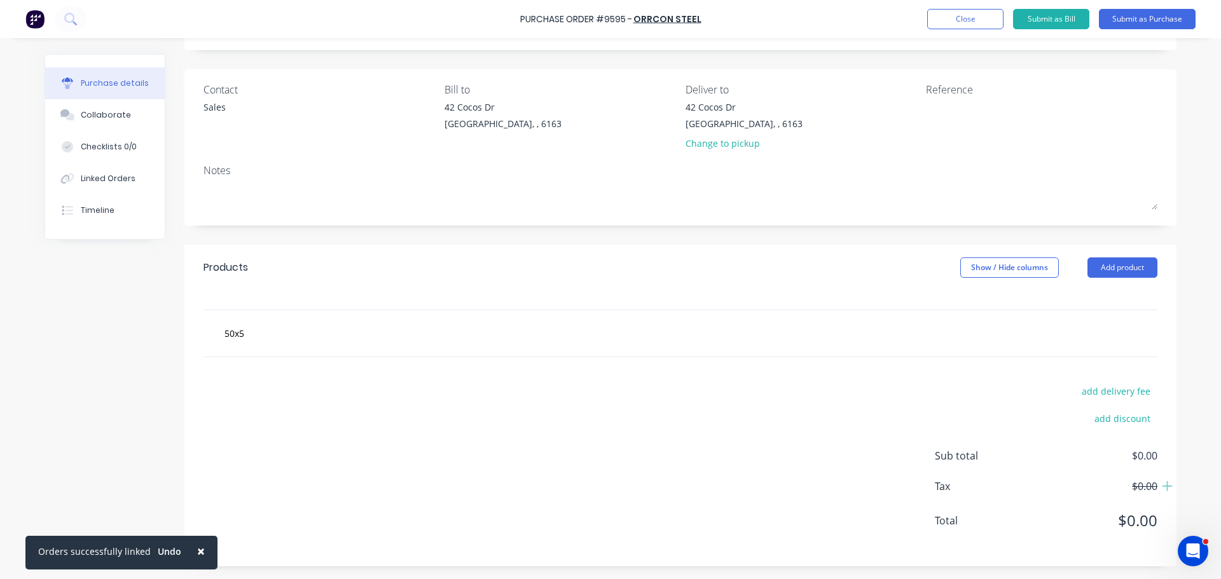
click at [725, 435] on div "add delivery fee add discount Sub total $0.00 Tax $0.00 Total $0.00" at bounding box center [680, 461] width 992 height 209
click at [1107, 270] on button "Add product" at bounding box center [1122, 268] width 70 height 20
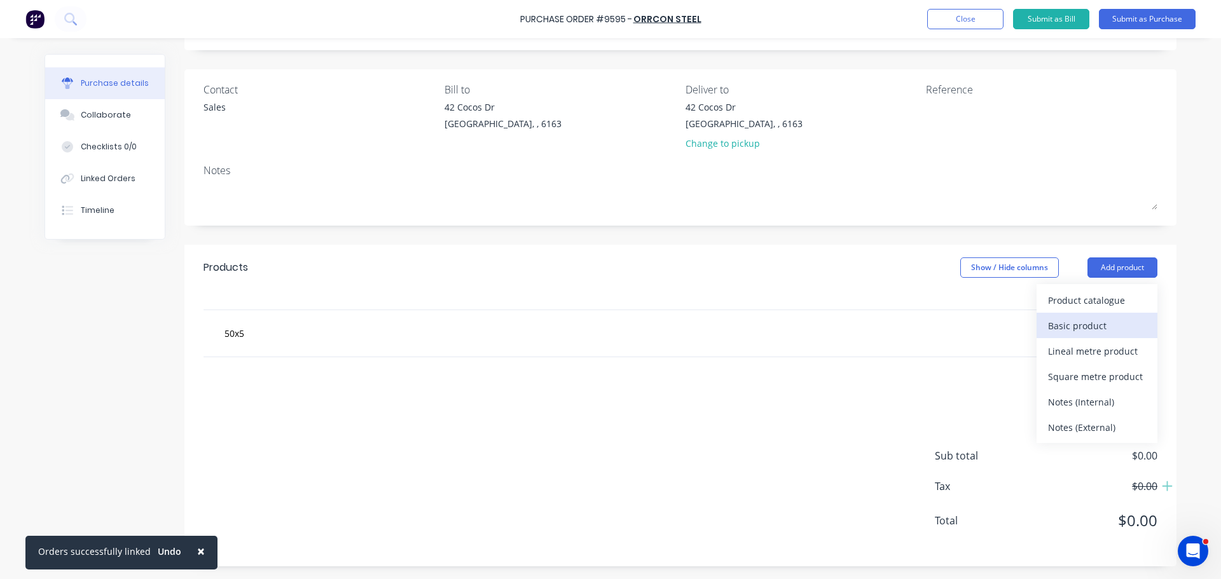
click at [1087, 326] on div "Basic product" at bounding box center [1097, 326] width 98 height 18
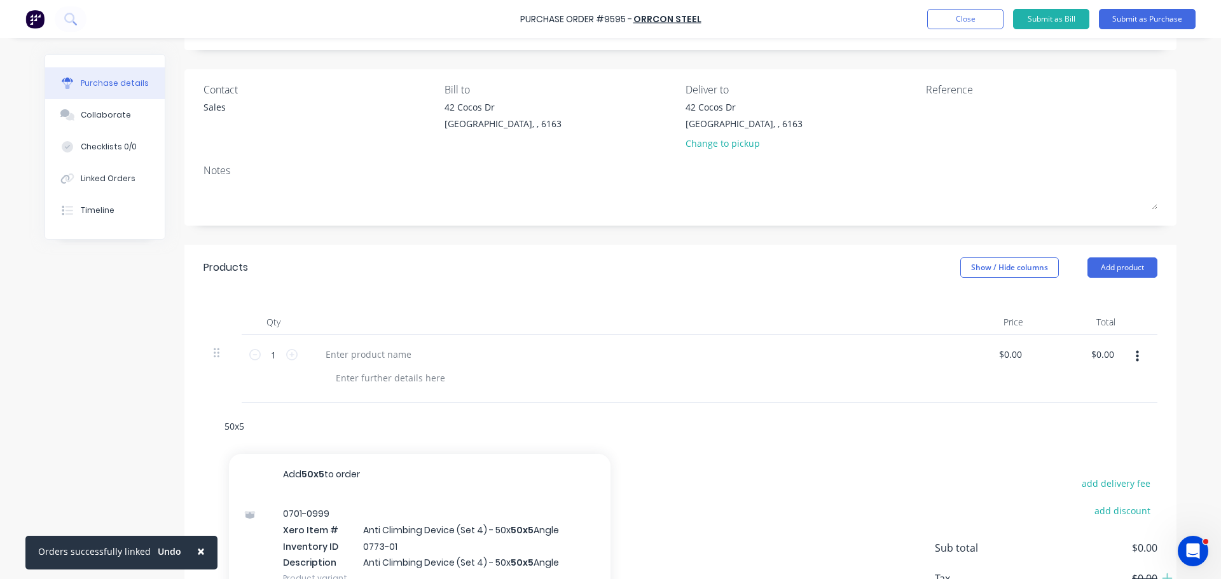
click at [244, 427] on input "50x5" at bounding box center [351, 425] width 254 height 25
type input "5"
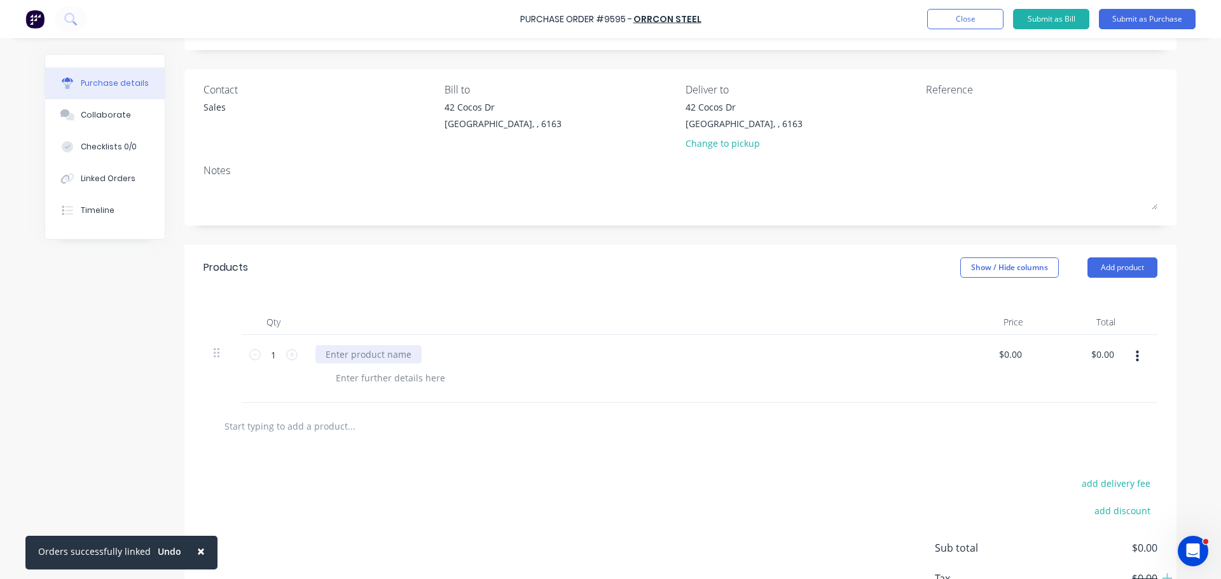
click at [338, 358] on div at bounding box center [368, 354] width 106 height 18
click at [342, 376] on div at bounding box center [391, 378] width 130 height 18
click at [275, 360] on input "1" at bounding box center [273, 354] width 25 height 19
type input "30"
click at [597, 337] on div "50 x 5 Flat Bar 6.0m Lengths" at bounding box center [623, 369] width 636 height 68
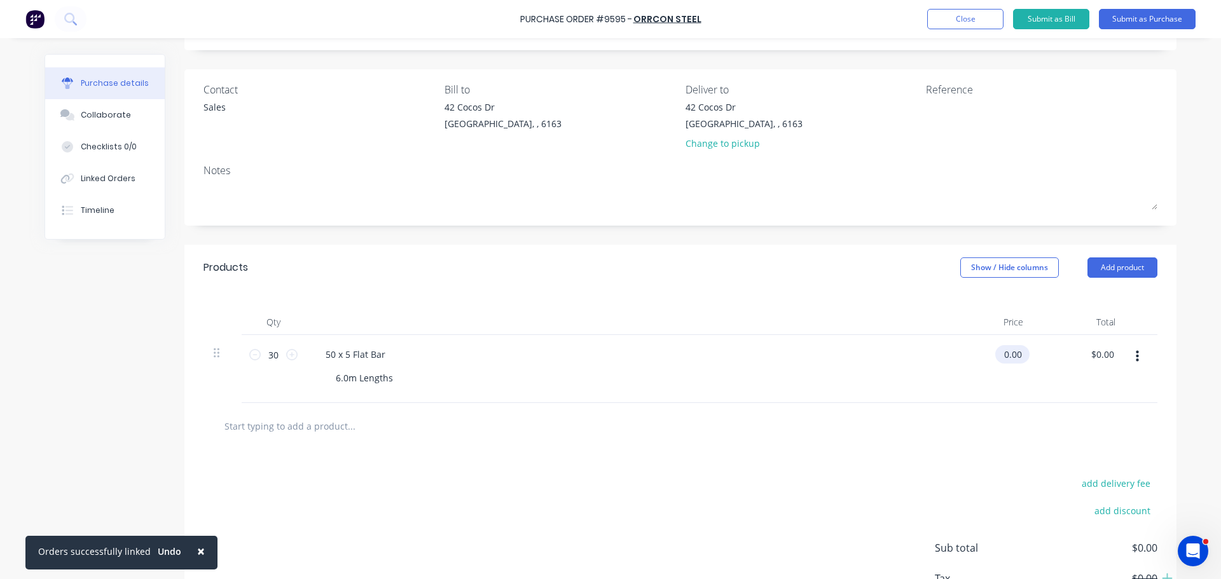
click at [1012, 352] on input "0.00" at bounding box center [1009, 354] width 29 height 18
type input "$0.00"
click at [284, 433] on input "text" at bounding box center [351, 425] width 254 height 25
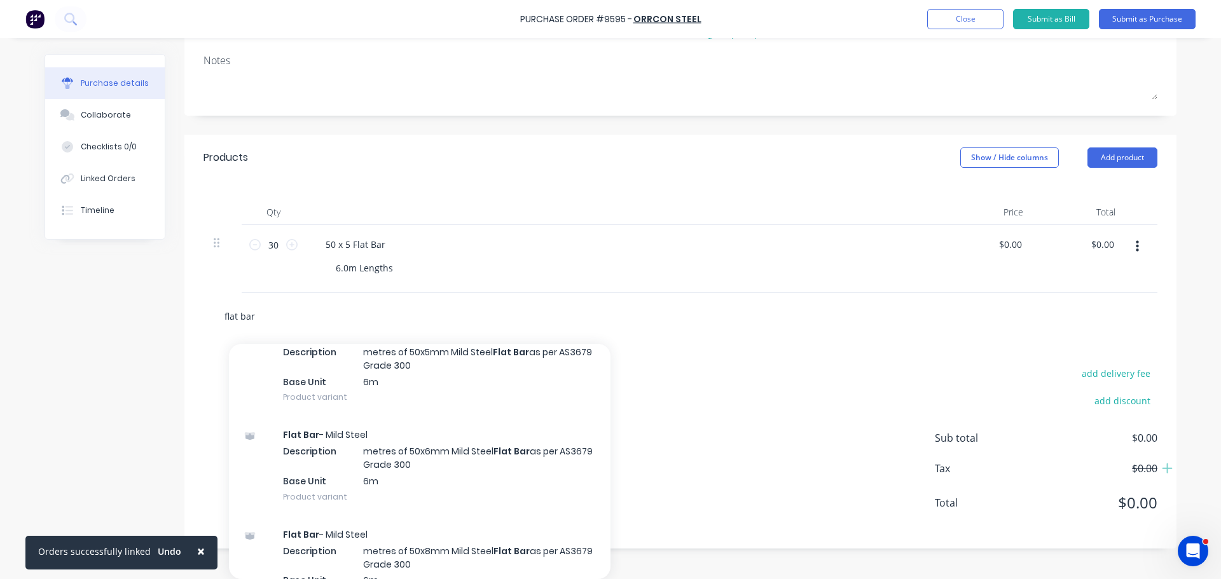
scroll to position [3243, 0]
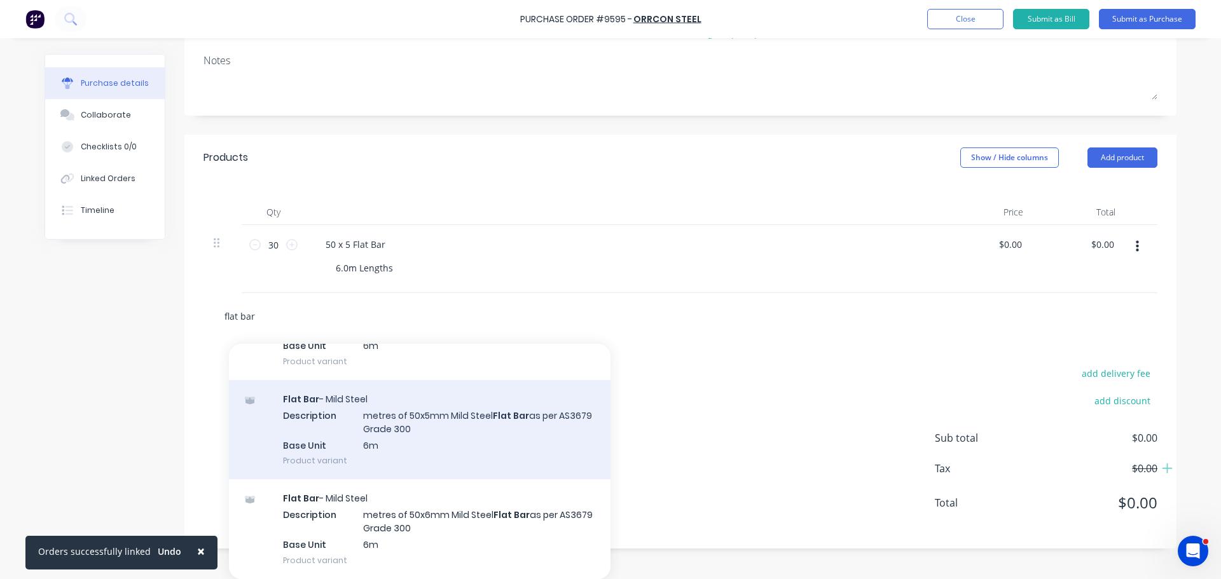
type input "flat bar"
click at [521, 429] on div "Flat Bar - Mild Steel Description metres of 50x5mm Mild Steel Flat Bar as per A…" at bounding box center [419, 429] width 381 height 99
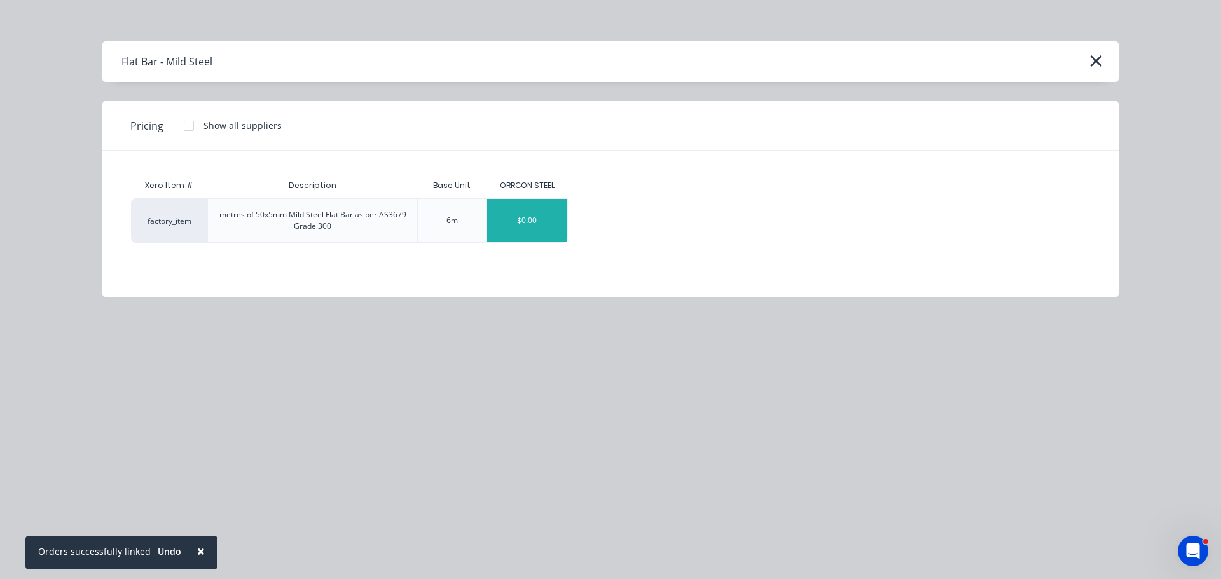
click at [532, 230] on div "$0.00" at bounding box center [527, 220] width 80 height 43
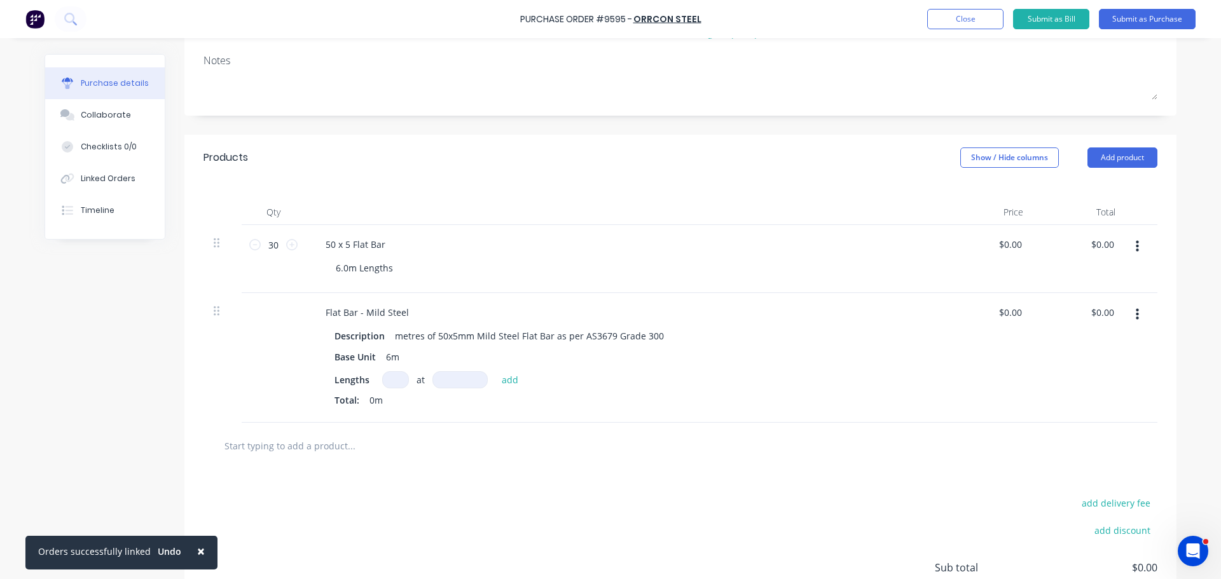
click at [1130, 246] on button "button" at bounding box center [1137, 246] width 30 height 23
click at [1062, 361] on button "Delete" at bounding box center [1098, 356] width 108 height 25
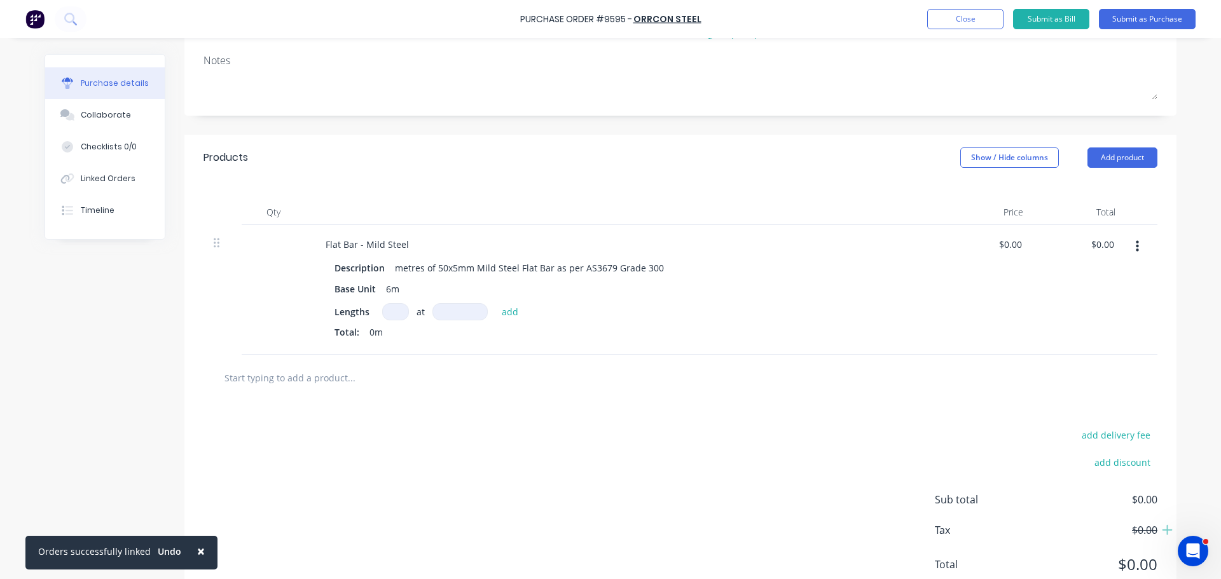
click at [394, 314] on input at bounding box center [395, 311] width 27 height 17
type input "30"
click at [445, 310] on input at bounding box center [459, 311] width 55 height 17
type input "6000mm"
click at [503, 315] on button "add" at bounding box center [510, 311] width 30 height 15
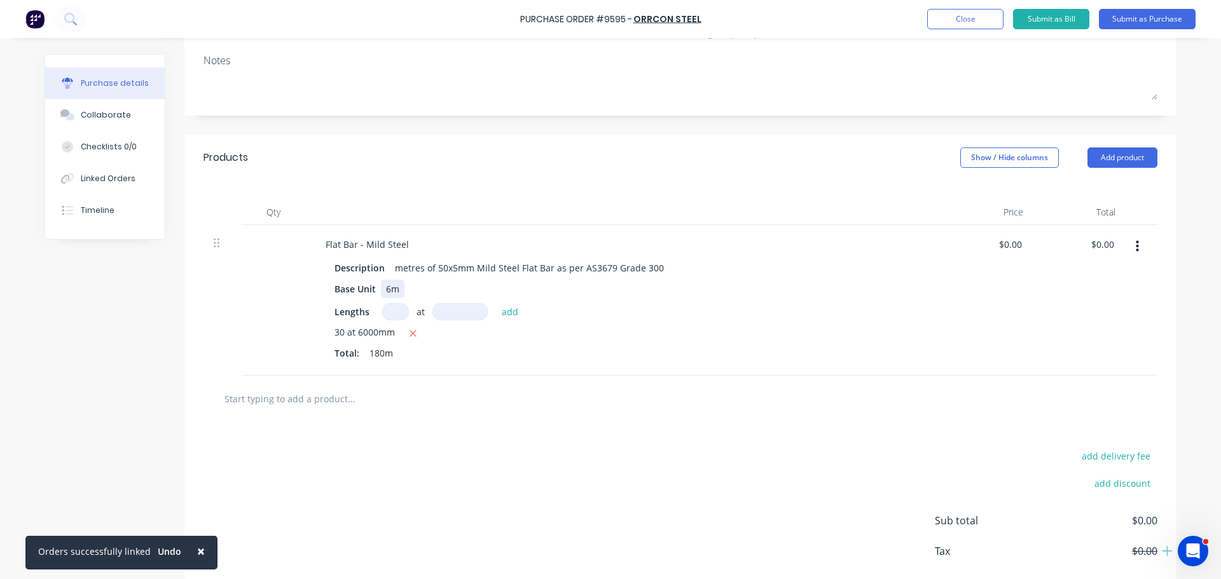
click at [619, 285] on div "Base Unit 6m" at bounding box center [620, 289] width 582 height 18
click at [1015, 244] on input "0" at bounding box center [1009, 244] width 29 height 18
type input "$0.00"
click at [1087, 247] on div "0.00 $0.00" at bounding box center [1101, 244] width 29 height 18
type input "0"
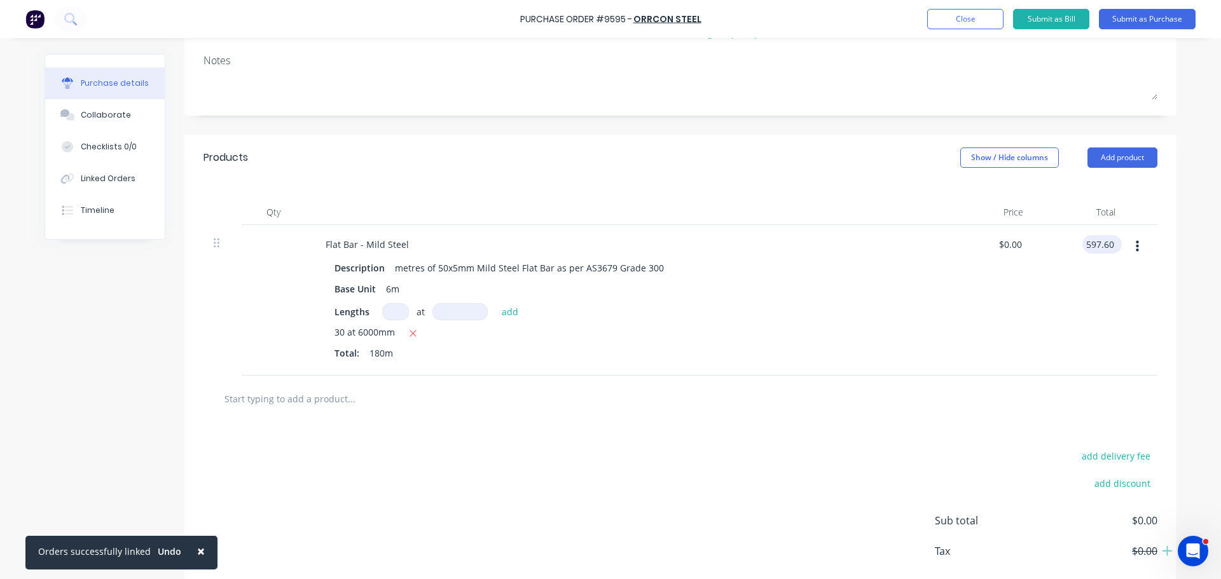
type input "597.60"
type input "$3.32"
type input "$597.60"
click at [1005, 306] on div "$3.32 $3.32" at bounding box center [987, 300] width 92 height 151
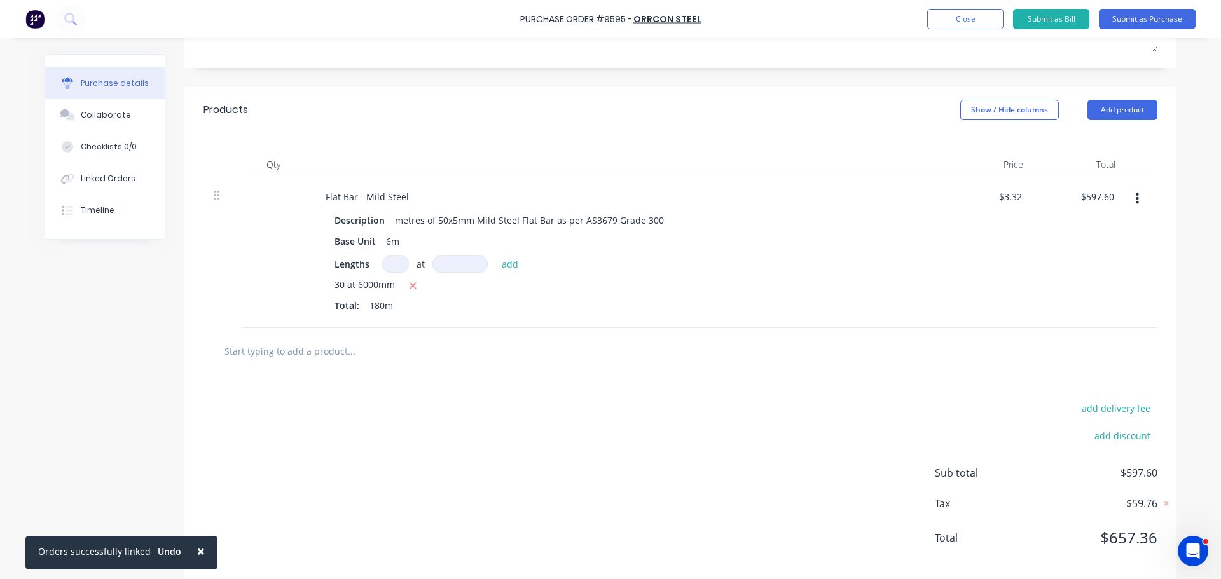
scroll to position [245, 0]
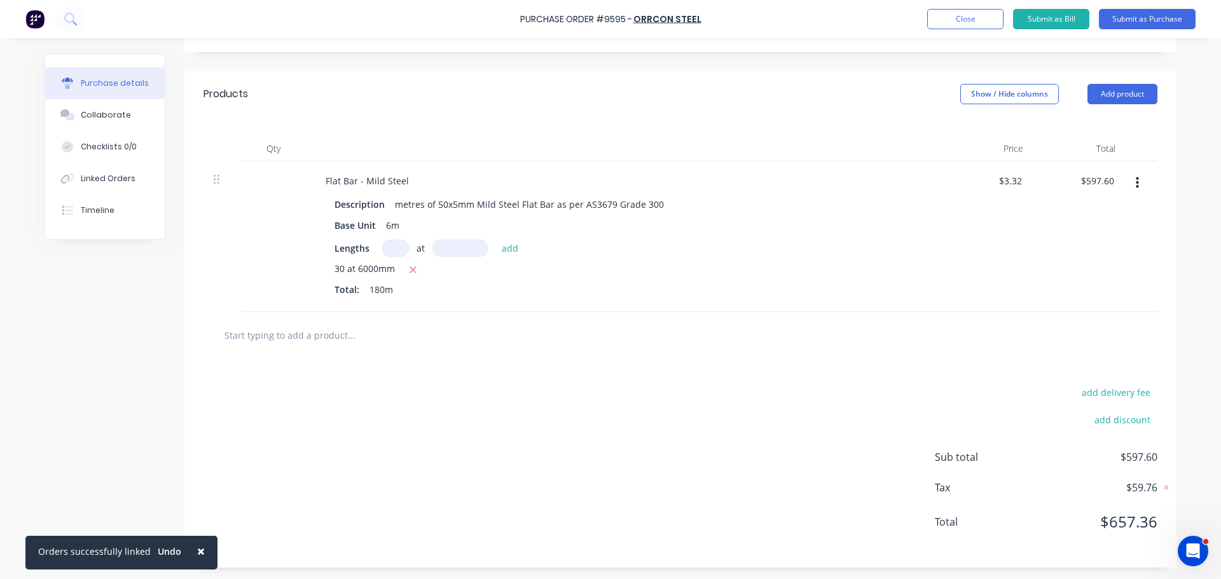
click at [294, 338] on input "text" at bounding box center [351, 334] width 254 height 25
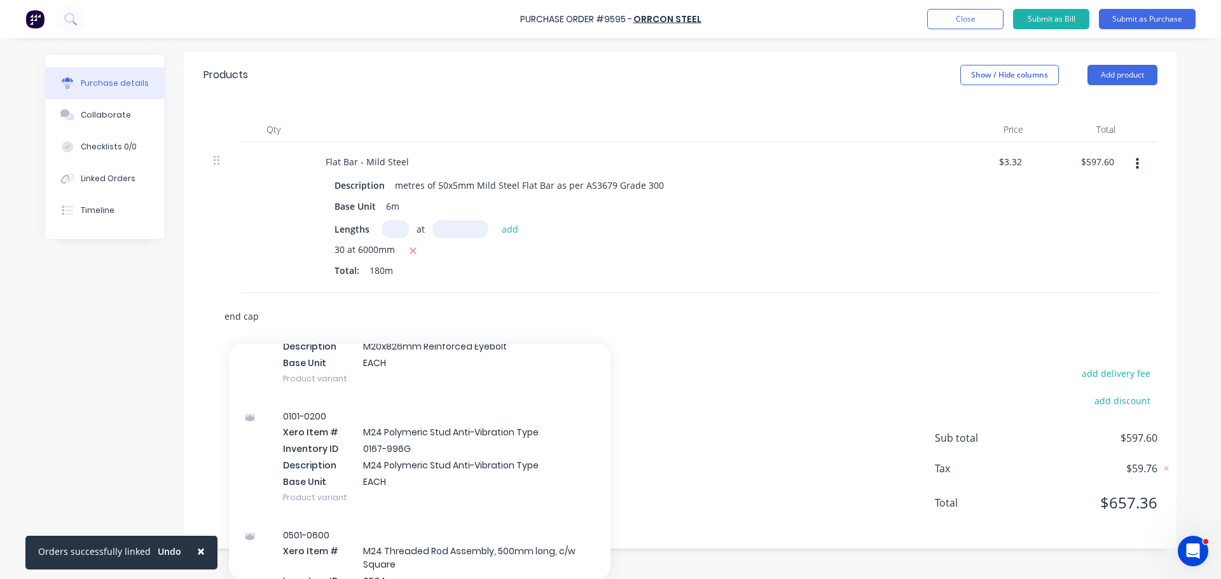
scroll to position [51912, 0]
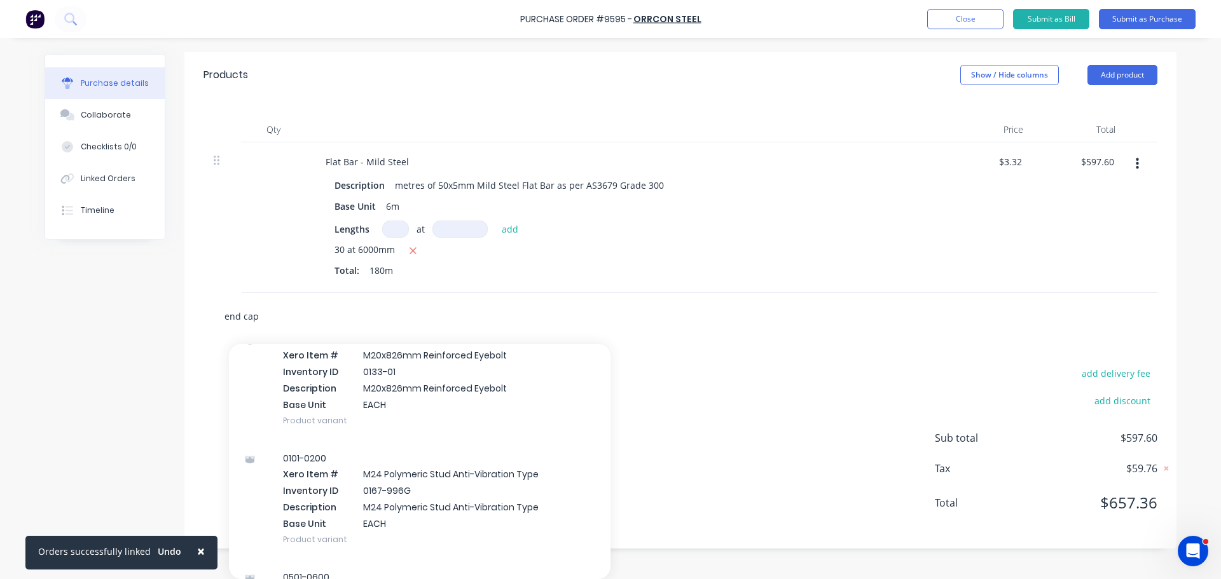
click at [270, 322] on input "end cap" at bounding box center [351, 315] width 254 height 25
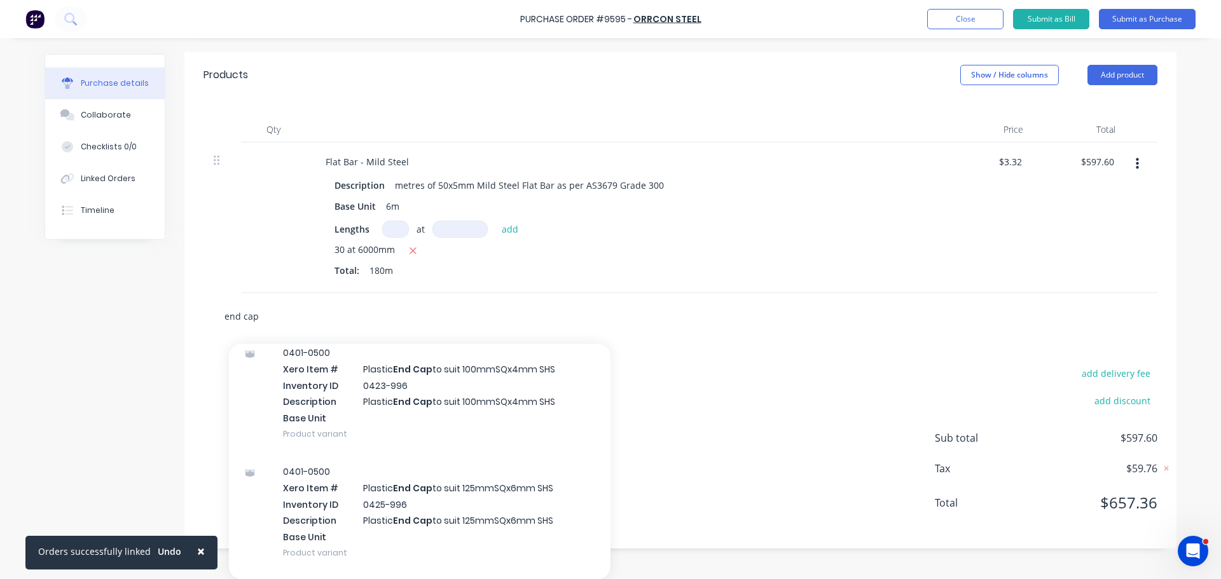
scroll to position [0, 0]
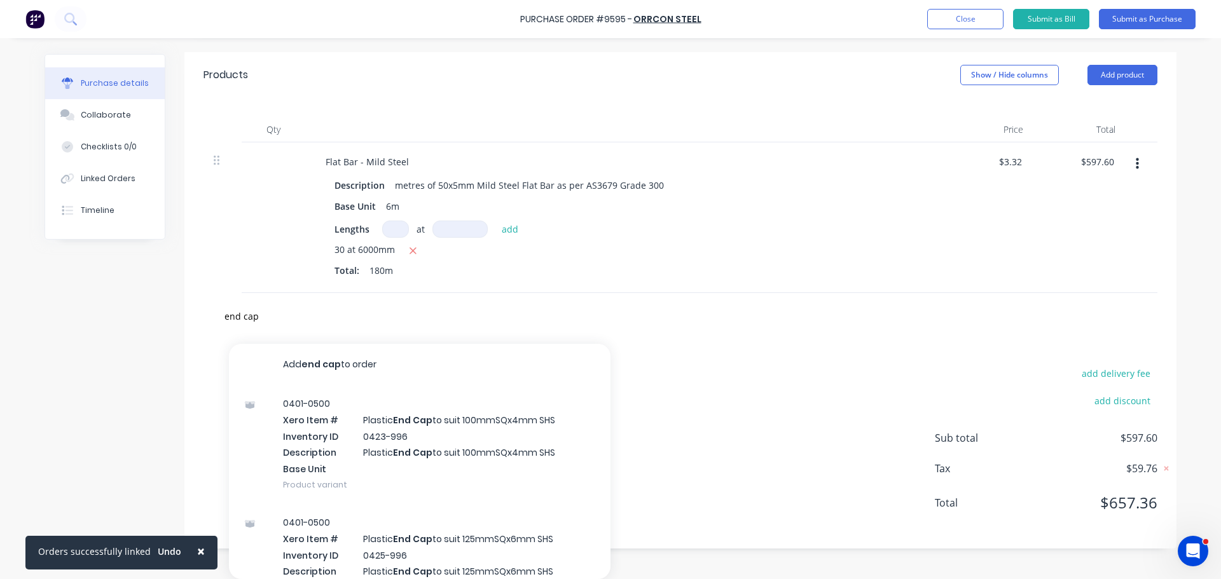
click at [218, 315] on div "end cap Add end cap to order 0401-0500 Xero Item # Plastic End Cap to suit 100m…" at bounding box center [404, 315] width 381 height 25
click at [224, 318] on input "end cap" at bounding box center [351, 315] width 254 height 25
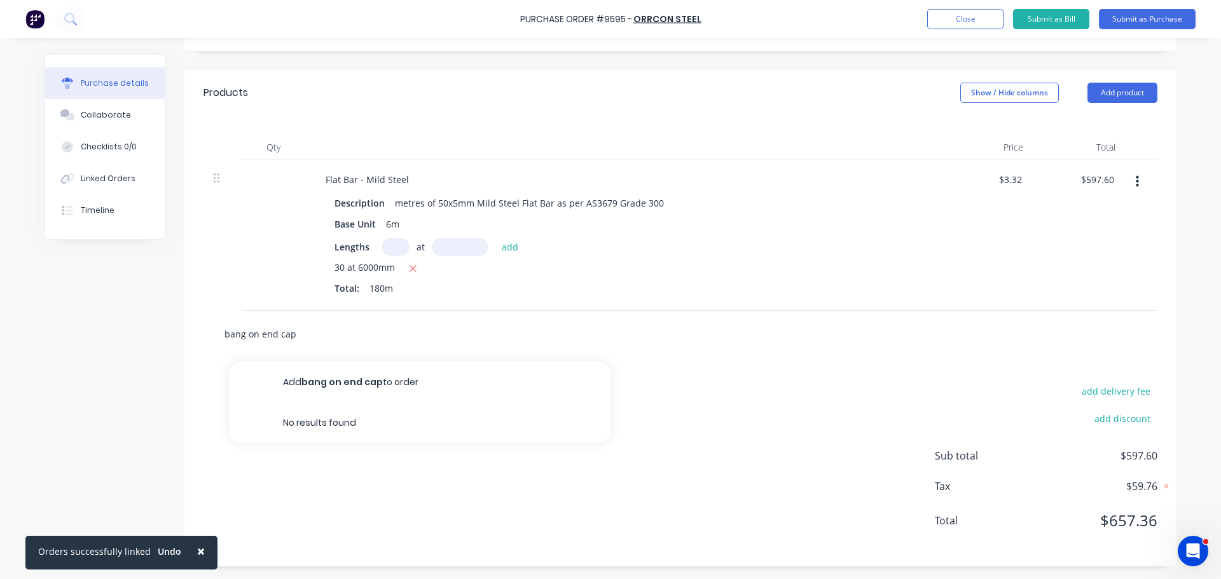
click at [302, 329] on input "bang on end cap" at bounding box center [351, 333] width 254 height 25
type input "b"
click at [1126, 91] on button "Add product" at bounding box center [1122, 93] width 70 height 20
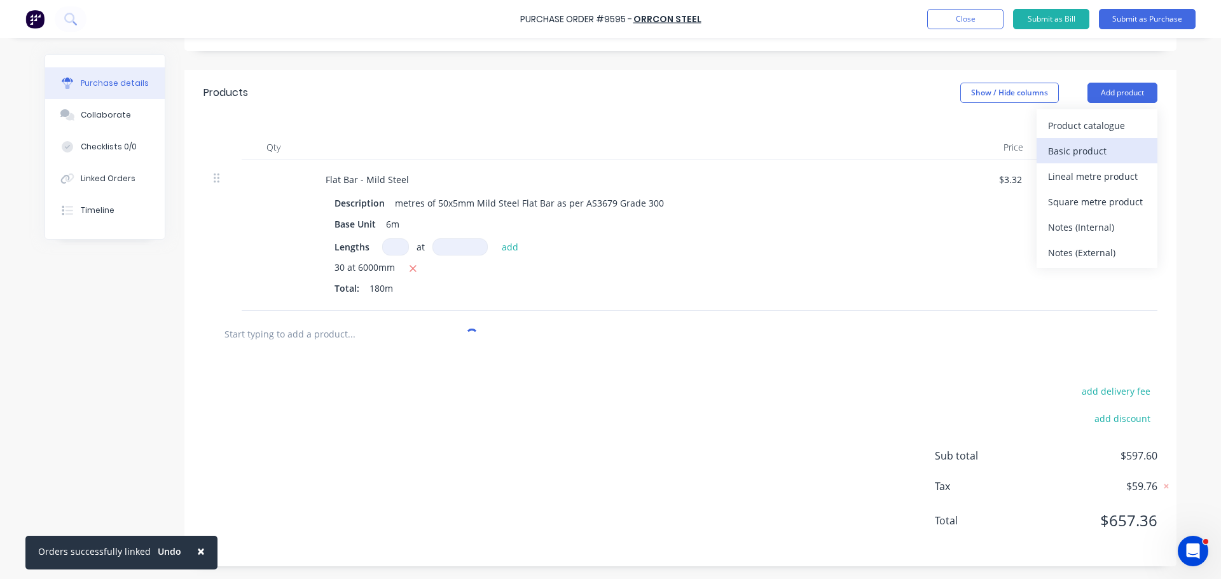
click at [1071, 148] on div "Basic product" at bounding box center [1097, 151] width 98 height 18
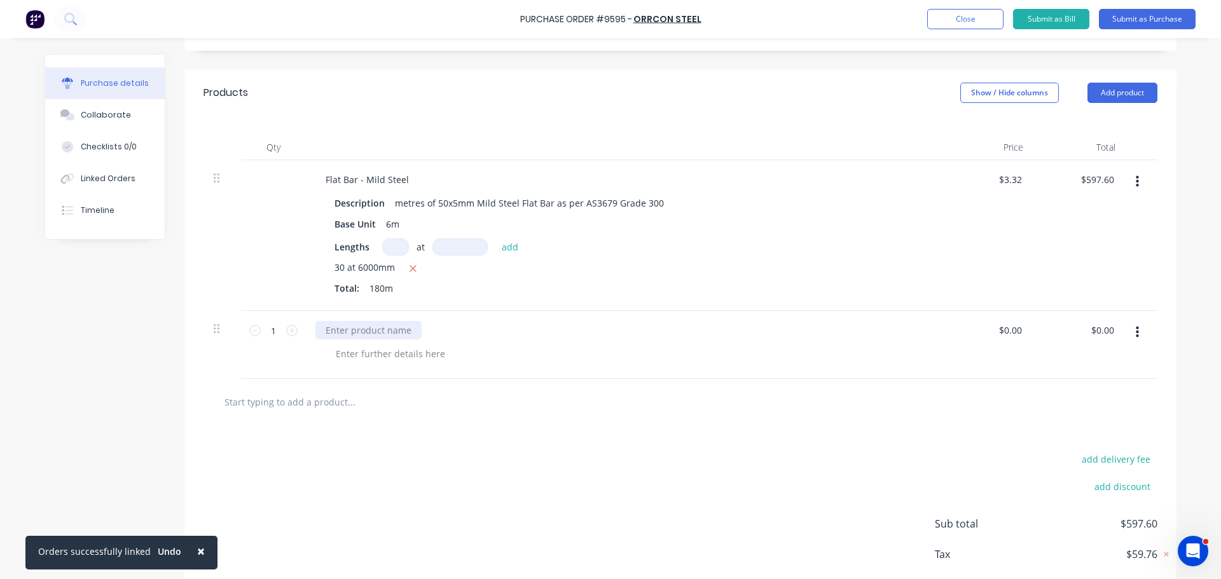
click at [356, 334] on div at bounding box center [368, 330] width 106 height 18
click at [416, 333] on div "Round Fence Cap Galvbond Drive On" at bounding box center [404, 330] width 178 height 18
drag, startPoint x: 606, startPoint y: 364, endPoint x: 586, endPoint y: 347, distance: 26.1
click at [605, 359] on div "Round Fence Cap Galvbond Drive On" at bounding box center [623, 345] width 636 height 68
drag, startPoint x: 411, startPoint y: 332, endPoint x: 422, endPoint y: 352, distance: 22.5
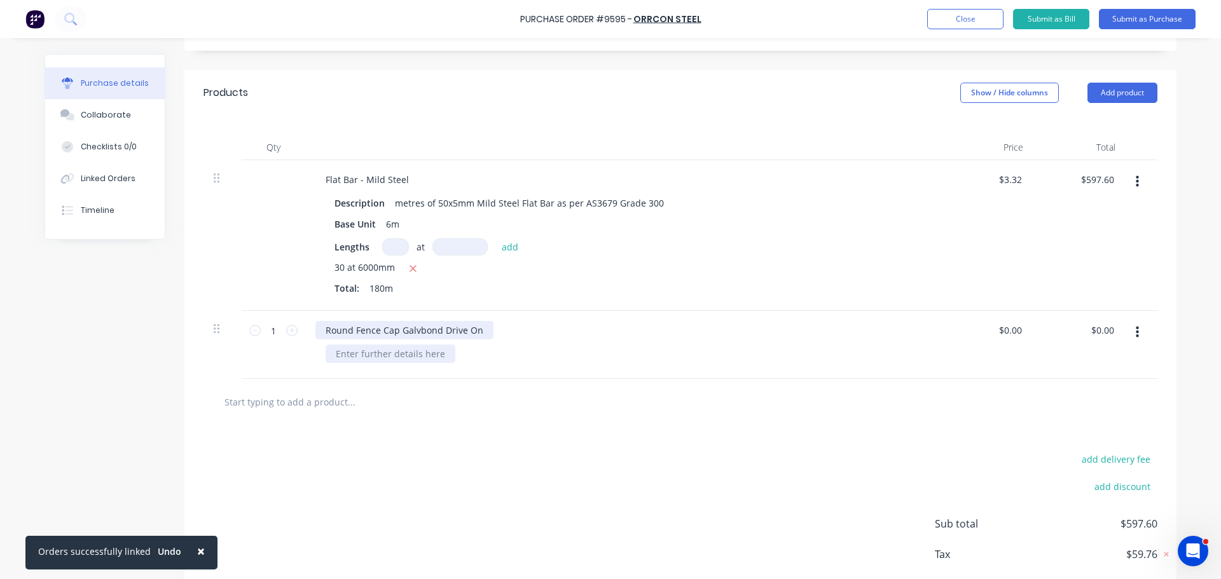
click at [412, 331] on div "Round Fence Cap Galvbond Drive On" at bounding box center [404, 330] width 178 height 18
click at [556, 367] on div "Round Fence Cap Galvabond Drive On" at bounding box center [623, 345] width 636 height 68
click at [272, 333] on input "1" at bounding box center [273, 330] width 25 height 19
type input "0"
type input "202"
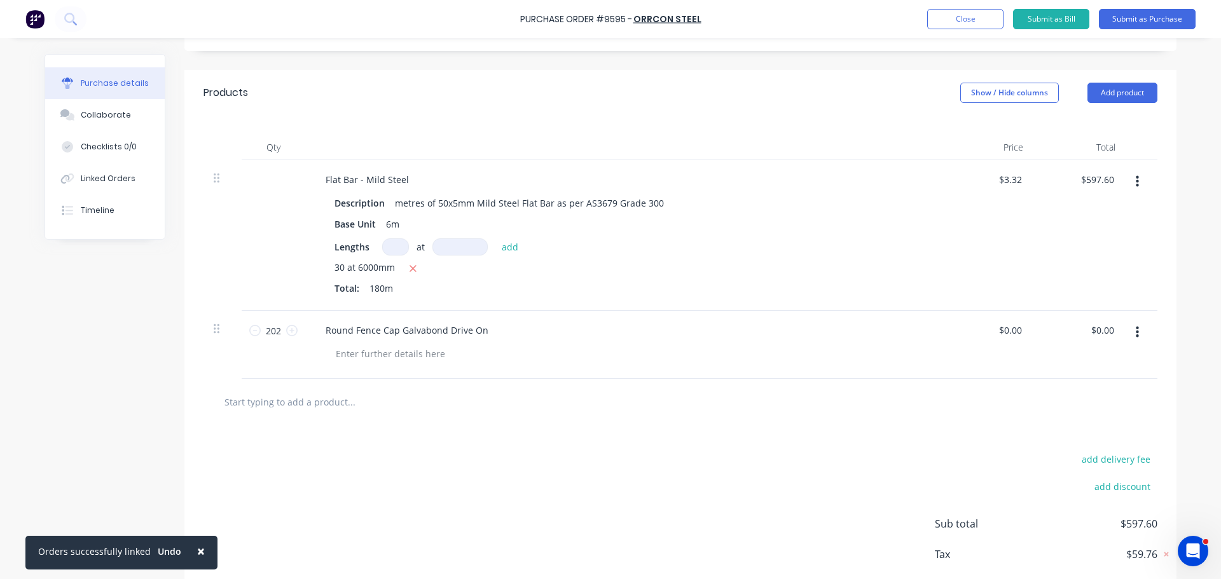
click at [888, 355] on div at bounding box center [628, 354] width 605 height 18
click at [1010, 329] on input "0.00" at bounding box center [1012, 330] width 24 height 18
type input "$0.02"
type input "$4.04"
click at [1020, 330] on div "$0.02 $0.02" at bounding box center [1012, 330] width 34 height 18
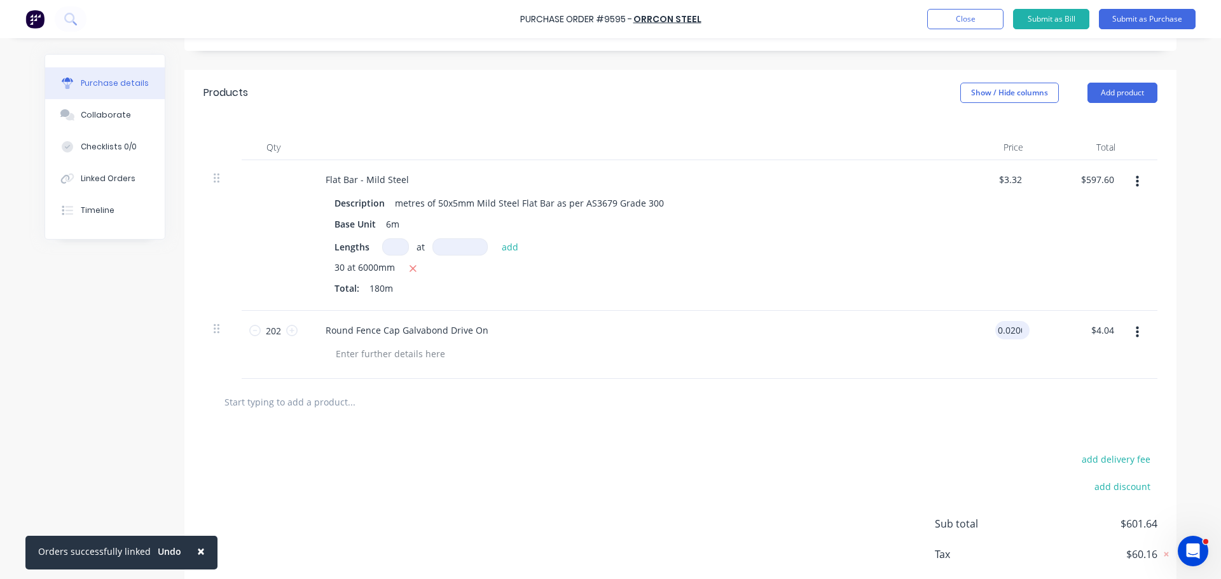
click at [1016, 328] on input "0.0200" at bounding box center [1009, 330] width 29 height 18
type input "0"
type input "$2.00"
type input "$404.00"
click at [982, 396] on div at bounding box center [680, 401] width 933 height 25
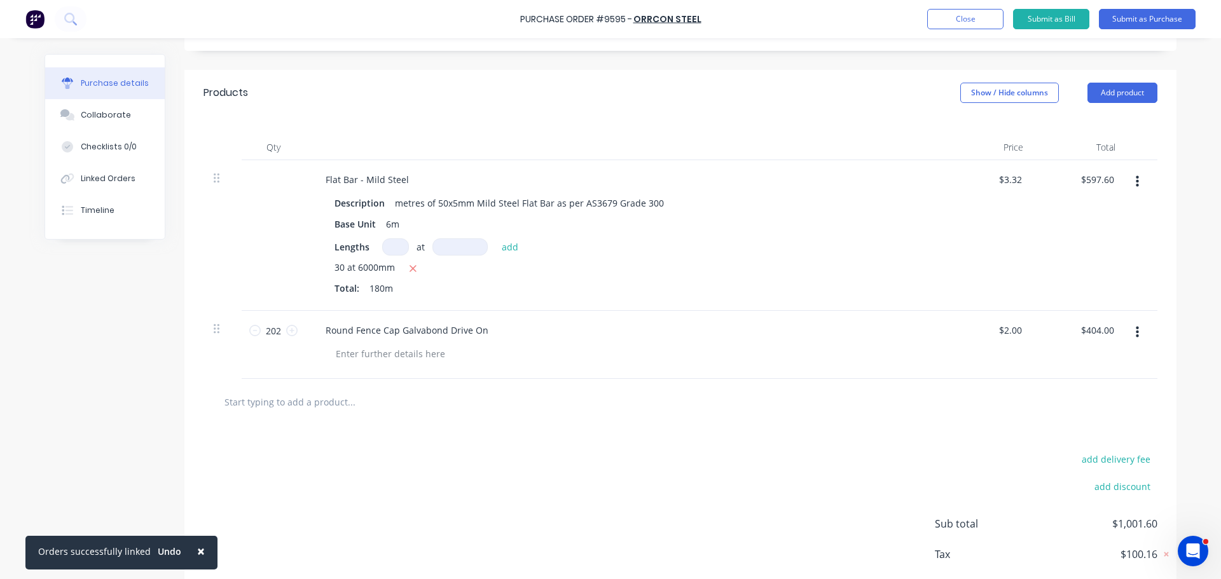
click at [299, 400] on input "text" at bounding box center [351, 401] width 254 height 25
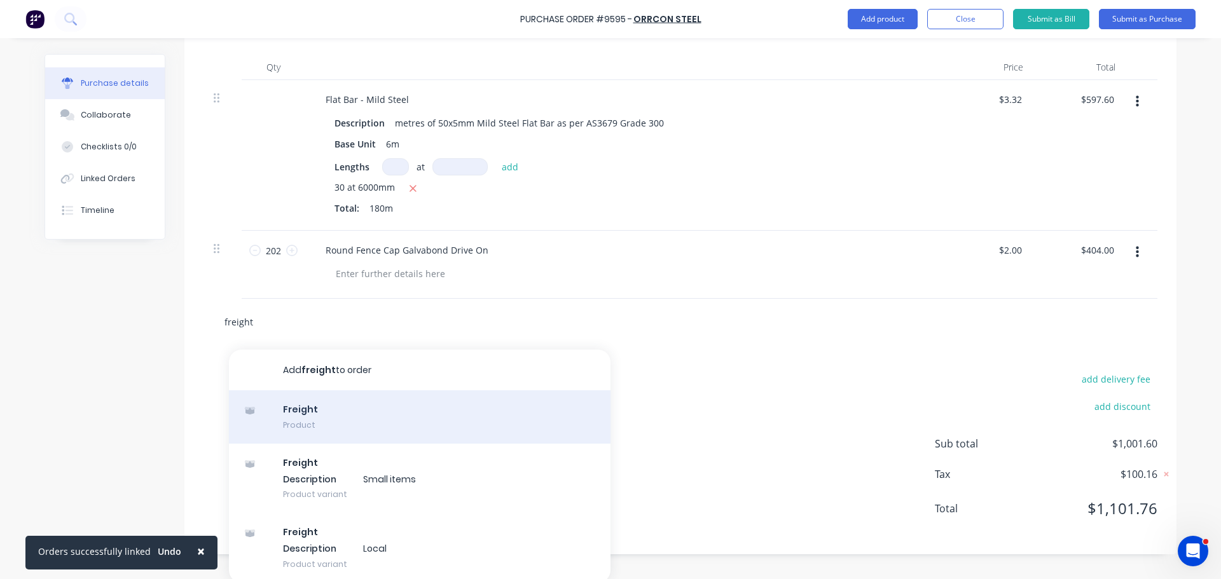
scroll to position [330, 0]
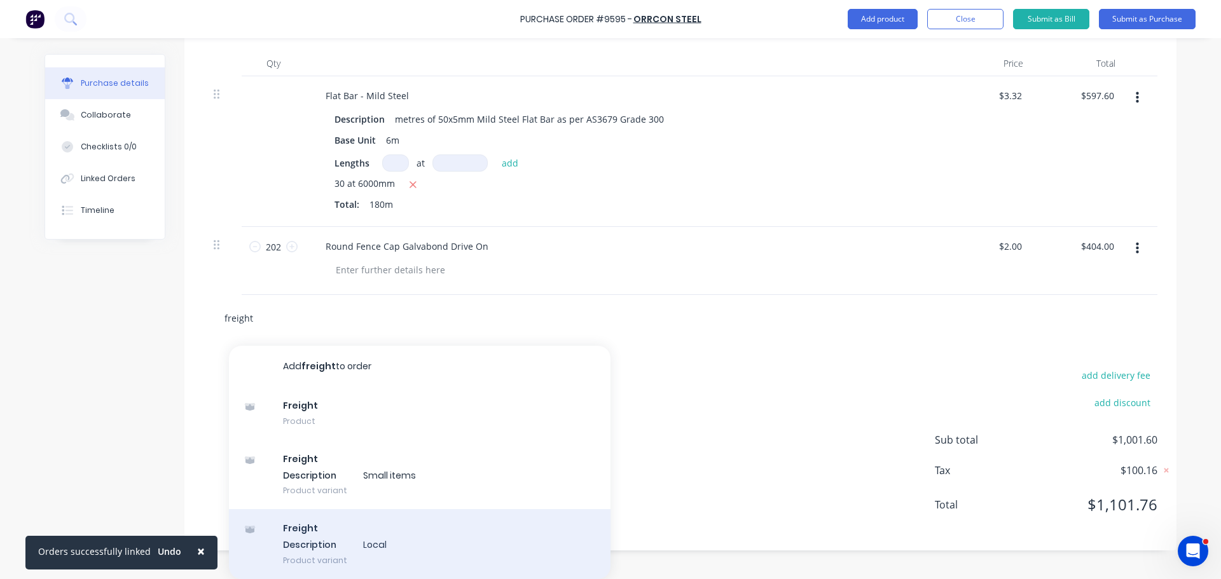
type input "freight"
click at [348, 536] on div "Freight Description Local Product variant" at bounding box center [419, 544] width 381 height 70
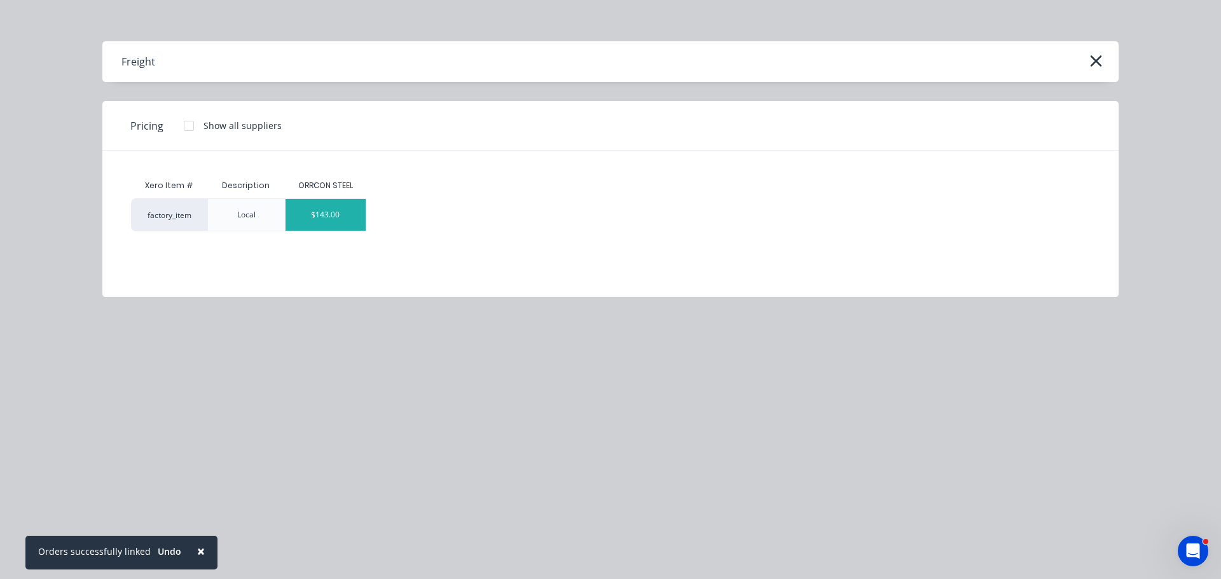
click at [324, 213] on div "$143.00" at bounding box center [325, 215] width 80 height 32
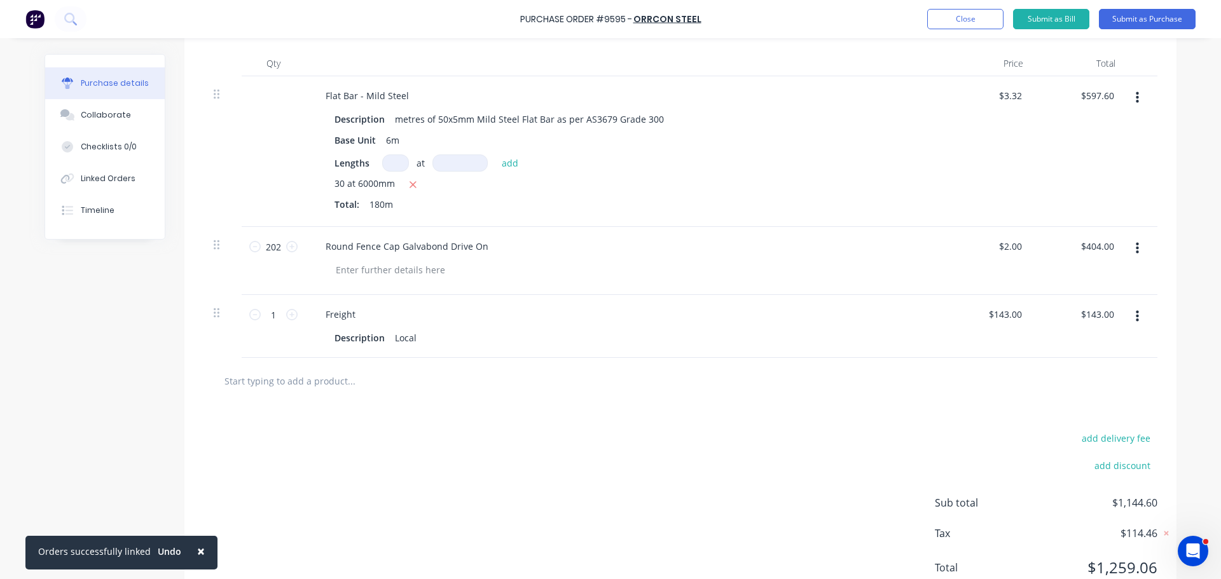
scroll to position [139, 0]
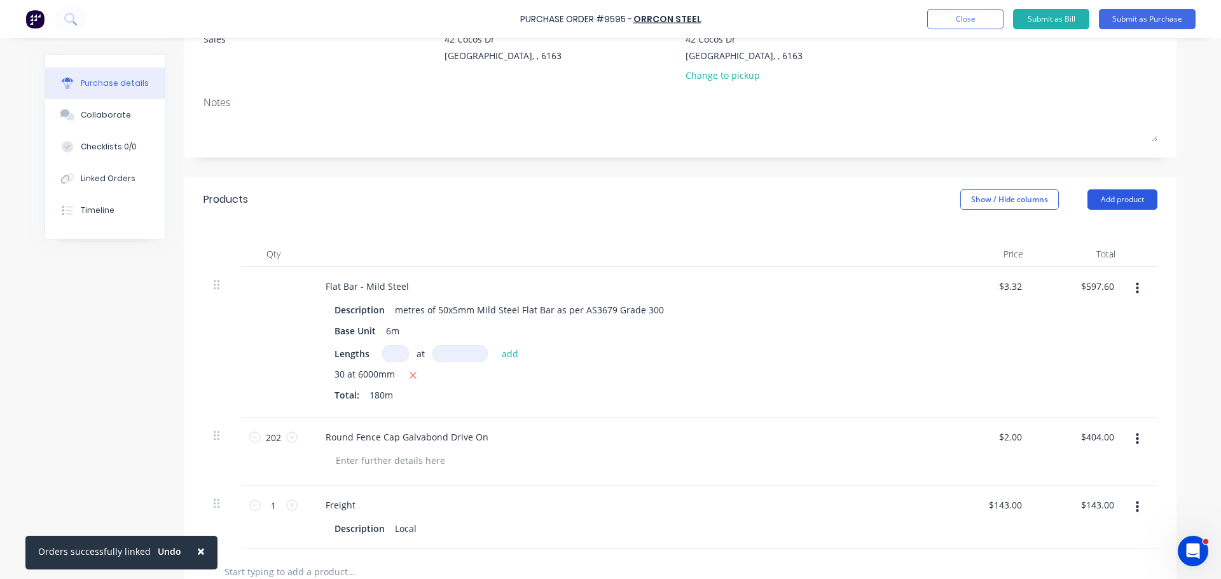
click at [1127, 202] on button "Add product" at bounding box center [1122, 199] width 70 height 20
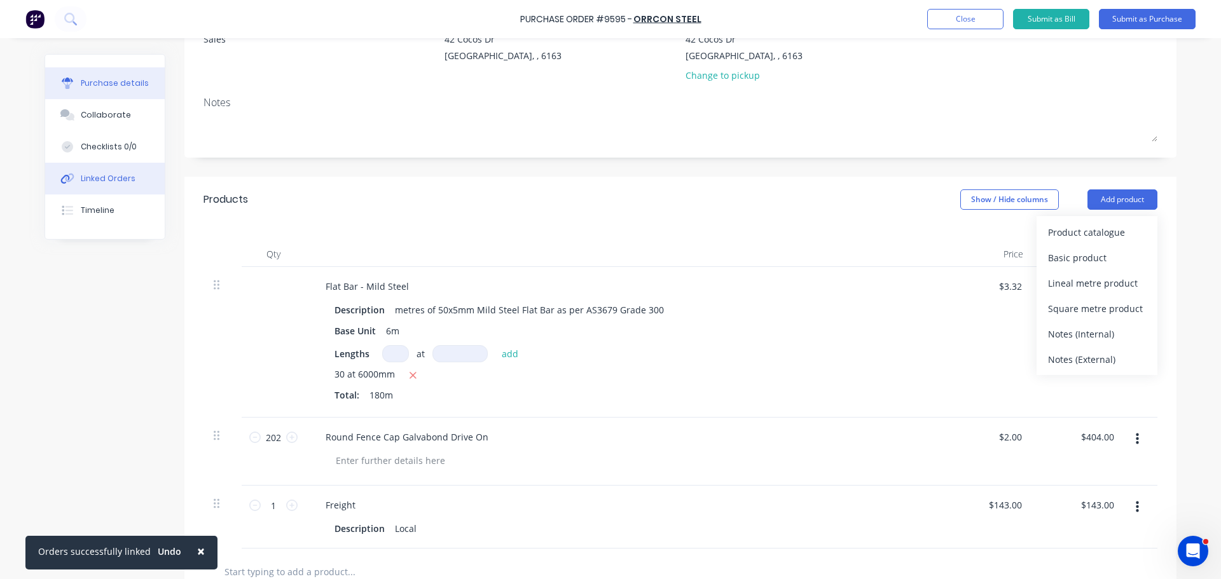
click at [92, 179] on div "Linked Orders" at bounding box center [108, 178] width 55 height 11
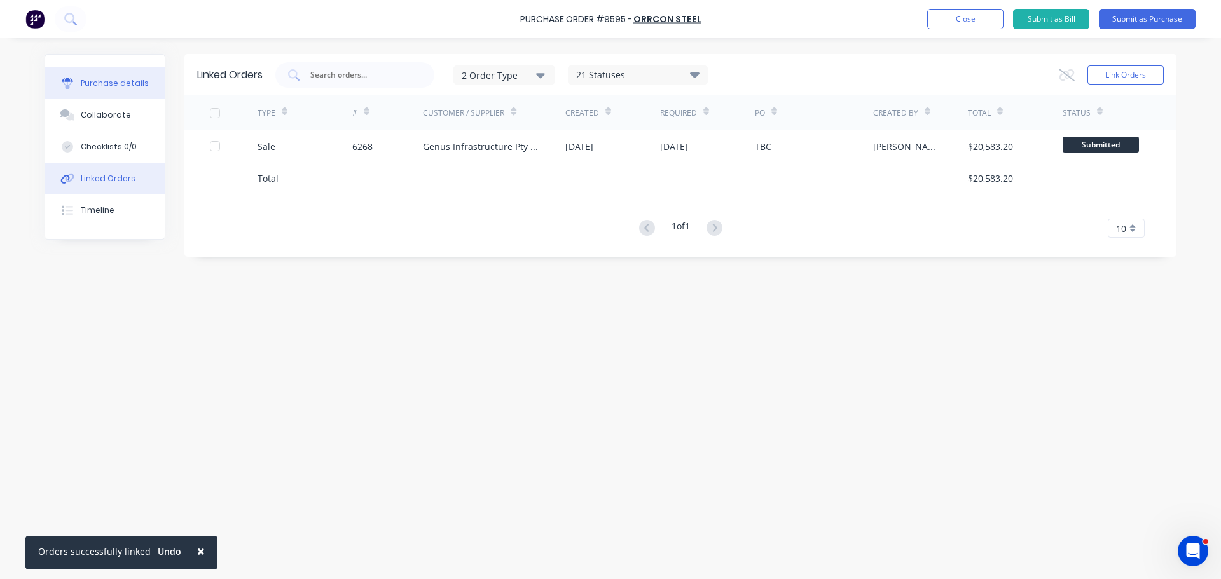
click at [121, 79] on div "Purchase details" at bounding box center [115, 83] width 68 height 11
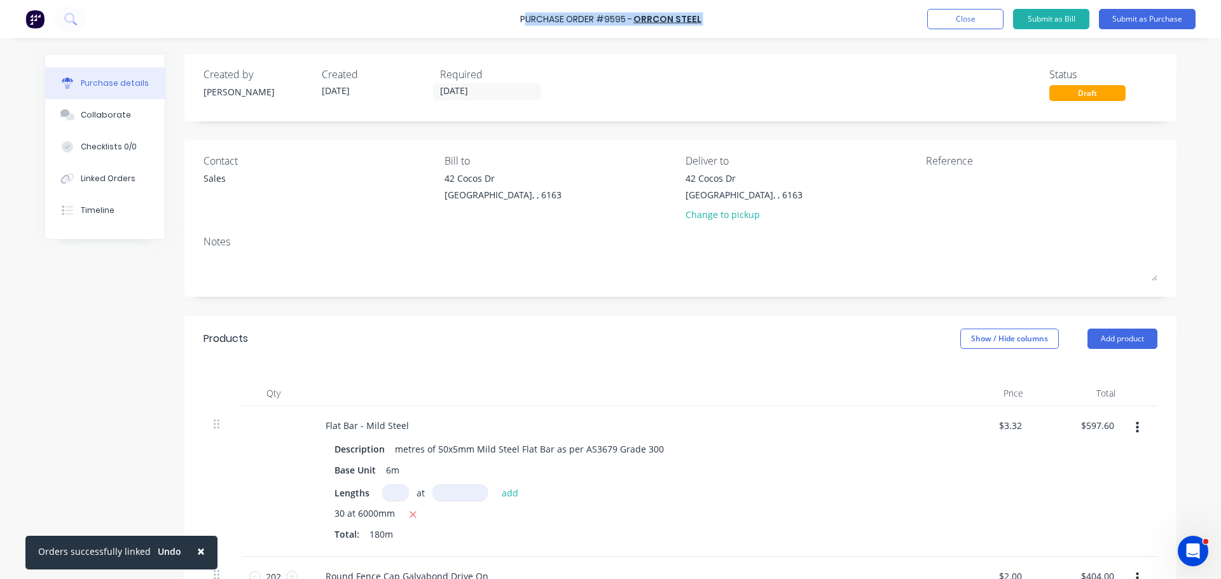
drag, startPoint x: 536, startPoint y: 20, endPoint x: 524, endPoint y: 19, distance: 12.1
click at [524, 19] on div "Purchase Order #9595 - ORRCON STEEL Add product Close Submit as Bill Submit as …" at bounding box center [610, 19] width 1221 height 38
click at [524, 19] on div "Purchase Order #9595 -" at bounding box center [576, 19] width 112 height 13
drag, startPoint x: 516, startPoint y: 17, endPoint x: 523, endPoint y: 22, distance: 8.8
click at [523, 22] on div "Purchase Order #9595 - ORRCON STEEL Add product Close Submit as Bill Submit as …" at bounding box center [610, 19] width 1221 height 38
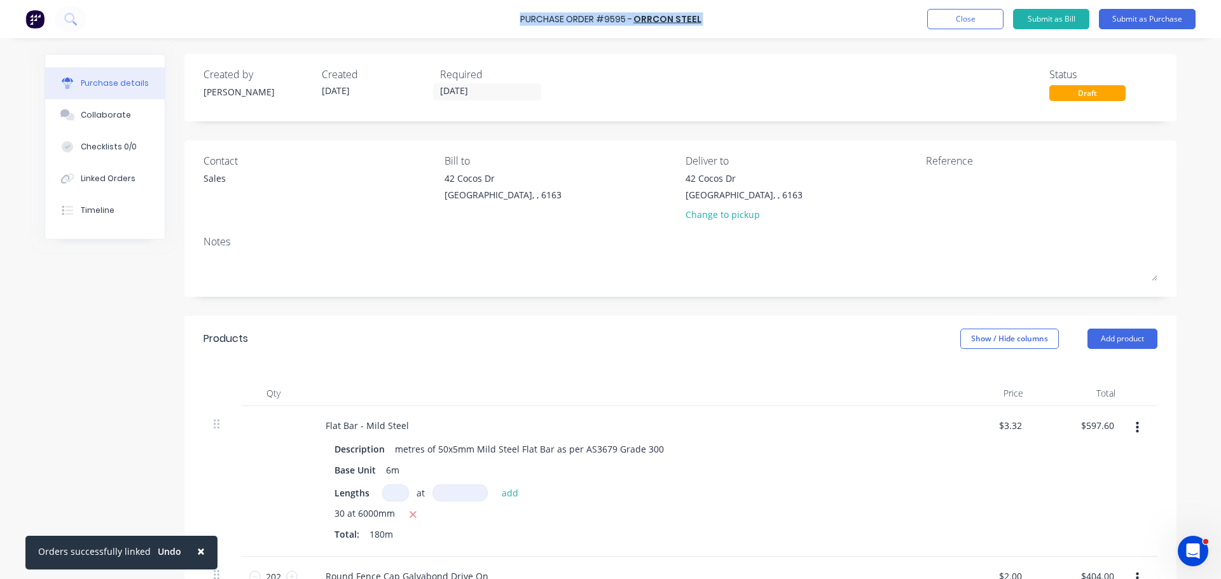
copy div "Purchase Order #9595 - ORRCON STEEL Add product Close Submit as Bill Submit as …"
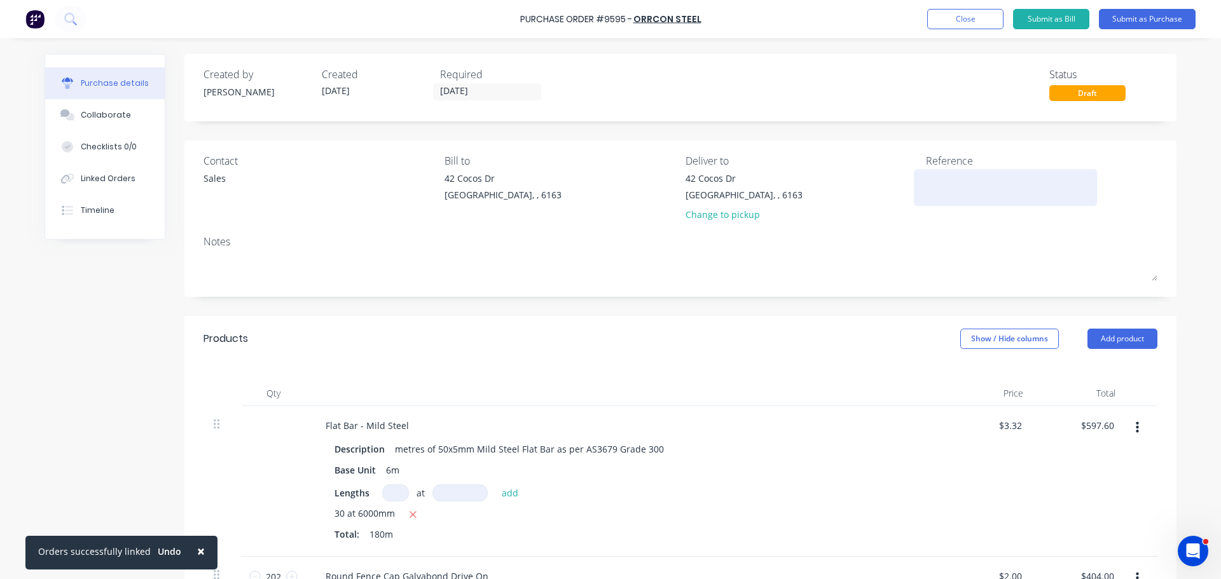
click at [926, 172] on div at bounding box center [1005, 188] width 159 height 32
click at [705, 16] on div "Purchase Order #9595 - ORRCON STEEL Add product Close Submit as Bill Submit as …" at bounding box center [610, 19] width 1221 height 38
click at [699, 21] on link "ORRCON STEEL" at bounding box center [667, 19] width 68 height 13
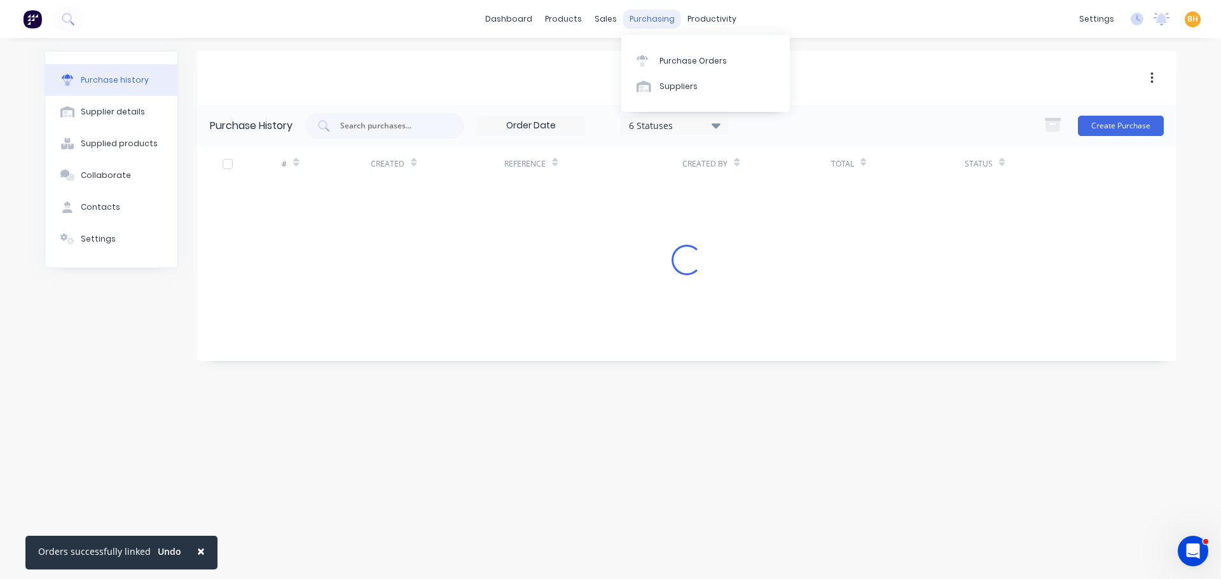
click at [643, 15] on div "purchasing" at bounding box center [652, 19] width 58 height 19
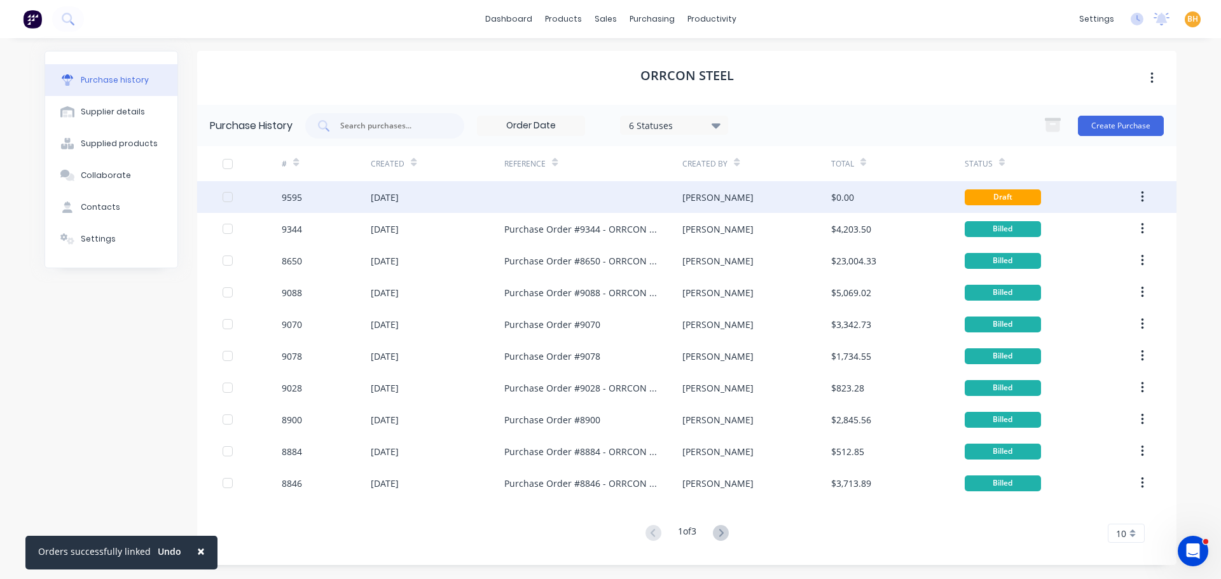
click at [399, 196] on div "[DATE]" at bounding box center [385, 197] width 28 height 13
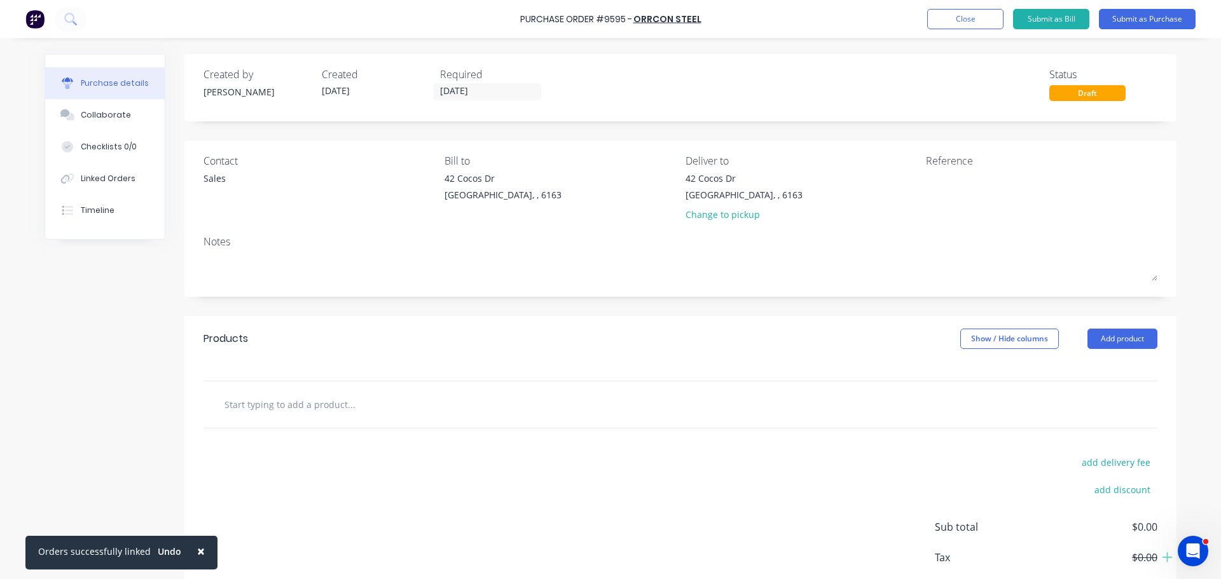
click at [520, 22] on div "Purchase Order #9595 - ORRCON STEEL Add product Close Submit as Bill Submit as …" at bounding box center [610, 19] width 1221 height 38
drag, startPoint x: 521, startPoint y: 21, endPoint x: 701, endPoint y: 18, distance: 180.0
click at [701, 18] on div "Purchase Order #9595 - ORRCON STEEL Add product Close Submit as Bill Submit as …" at bounding box center [610, 19] width 1221 height 38
copy div "Purchase Order #9595 - ORRCON STEEL Add product Close Submit as Bill Submit as …"
click at [933, 185] on textarea at bounding box center [1005, 186] width 159 height 29
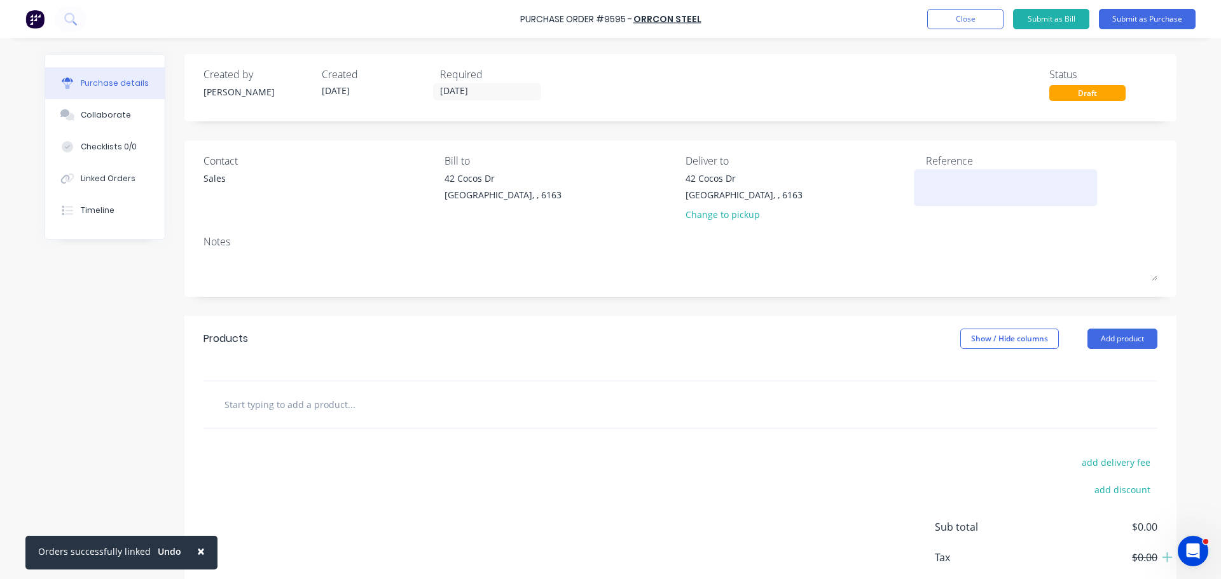
paste textarea "Purchase Order #9595 - ORRCON STEEL"
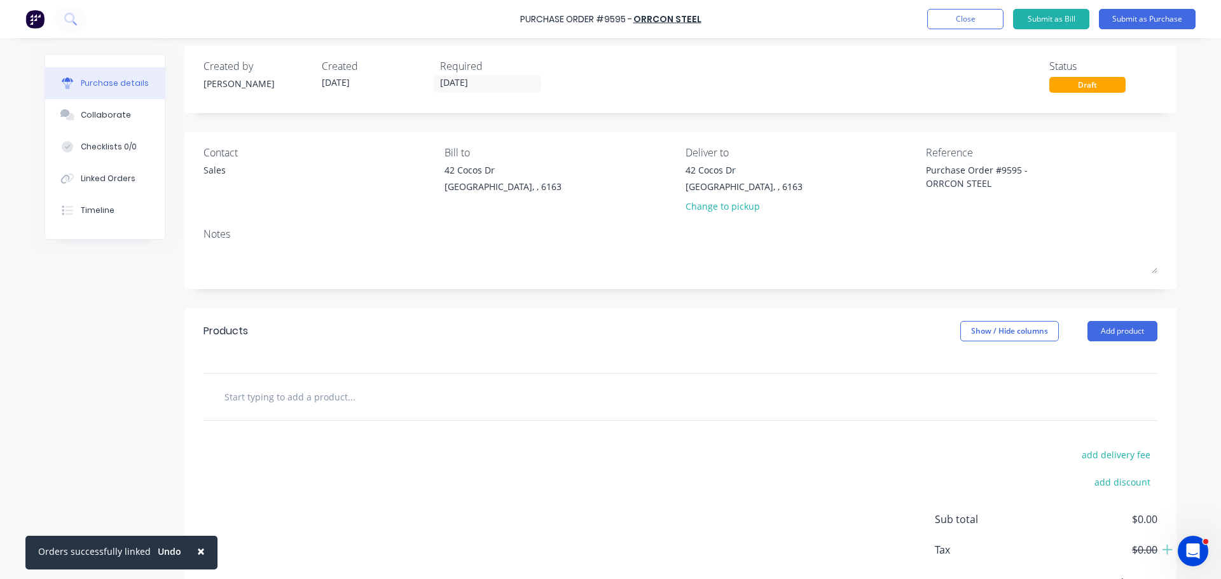
scroll to position [72, 0]
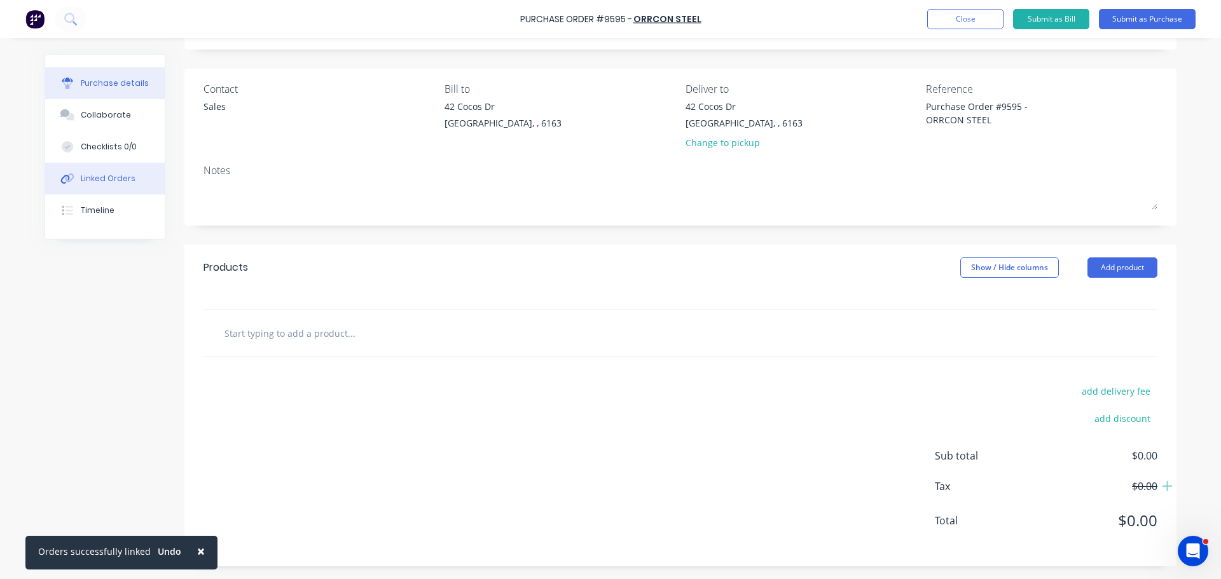
type textarea "Purchase Order #9595 - ORRCON STEEL"
click at [128, 184] on button "Linked Orders" at bounding box center [105, 179] width 120 height 32
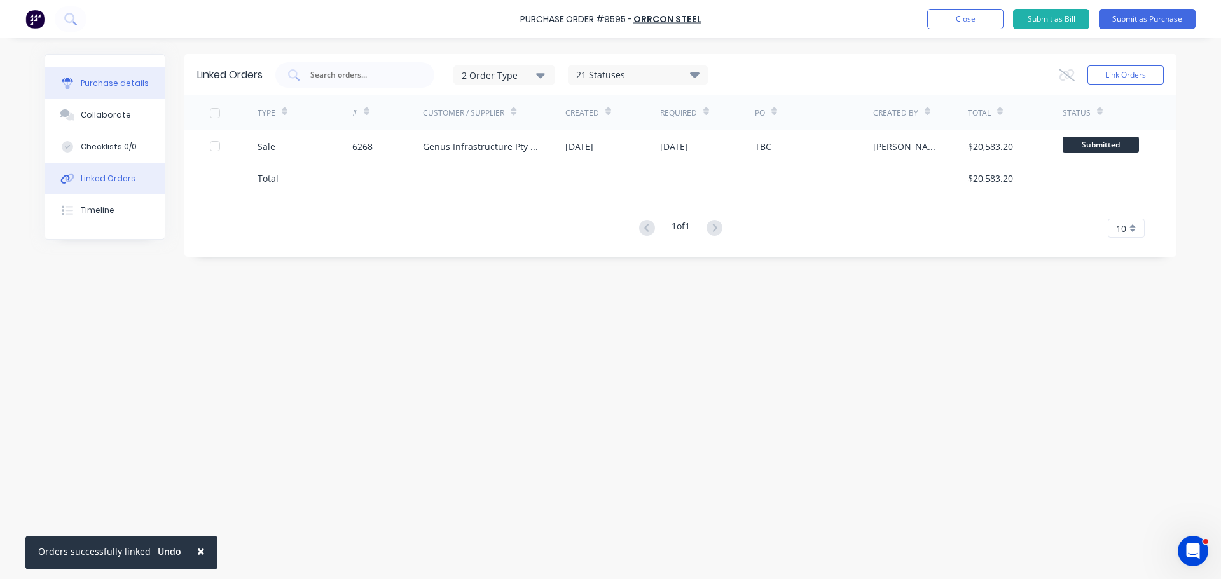
click at [114, 72] on button "Purchase details" at bounding box center [105, 83] width 120 height 32
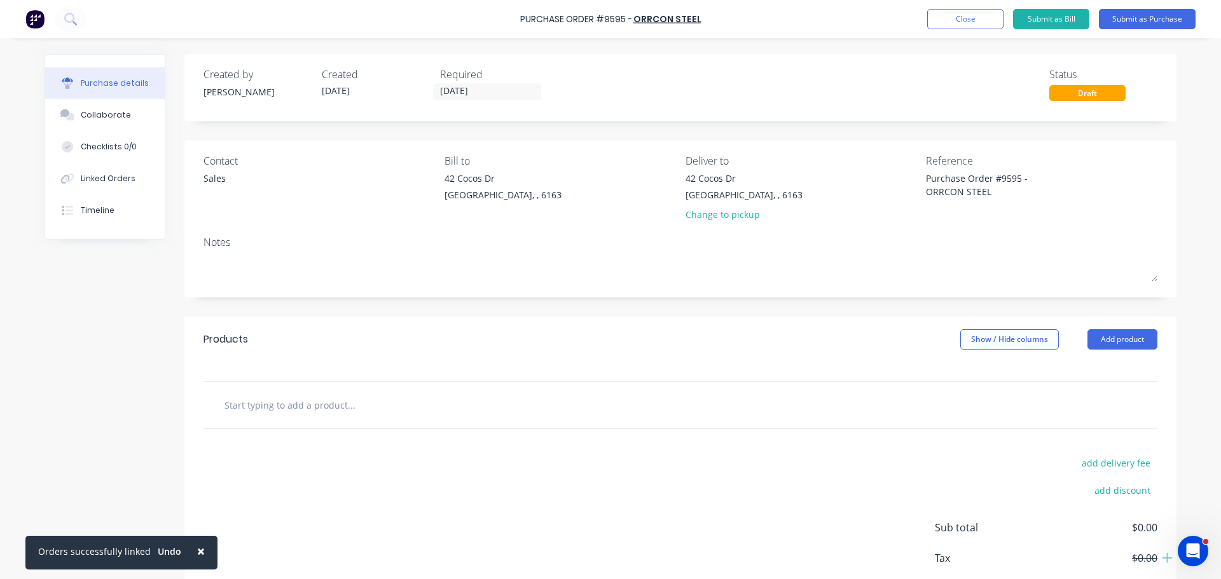
click at [328, 408] on input "text" at bounding box center [351, 404] width 254 height 25
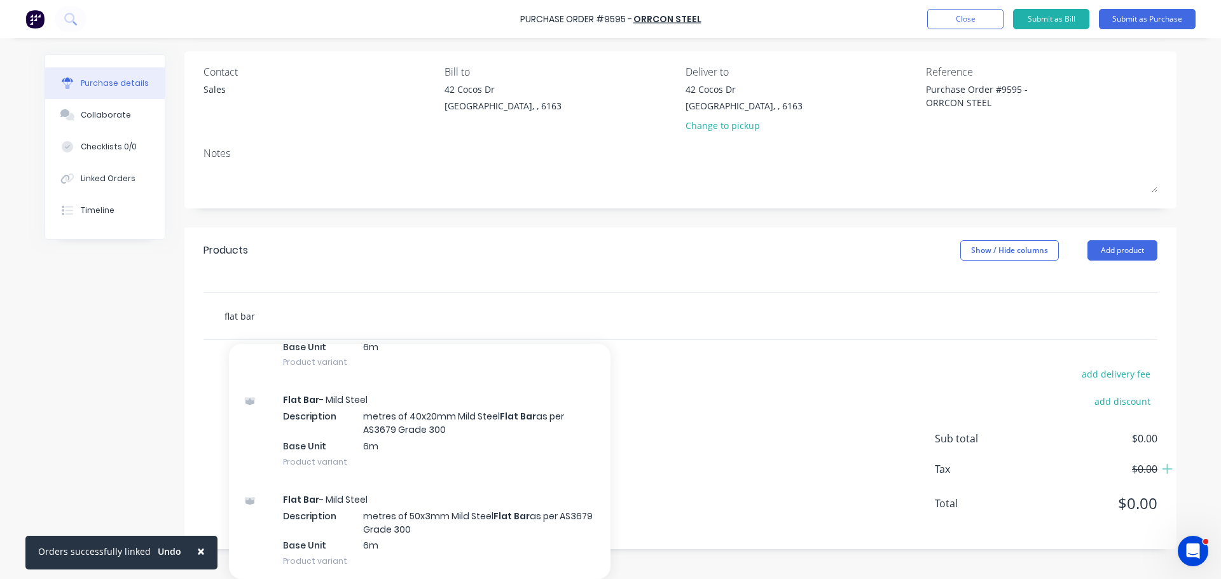
scroll to position [3243, 0]
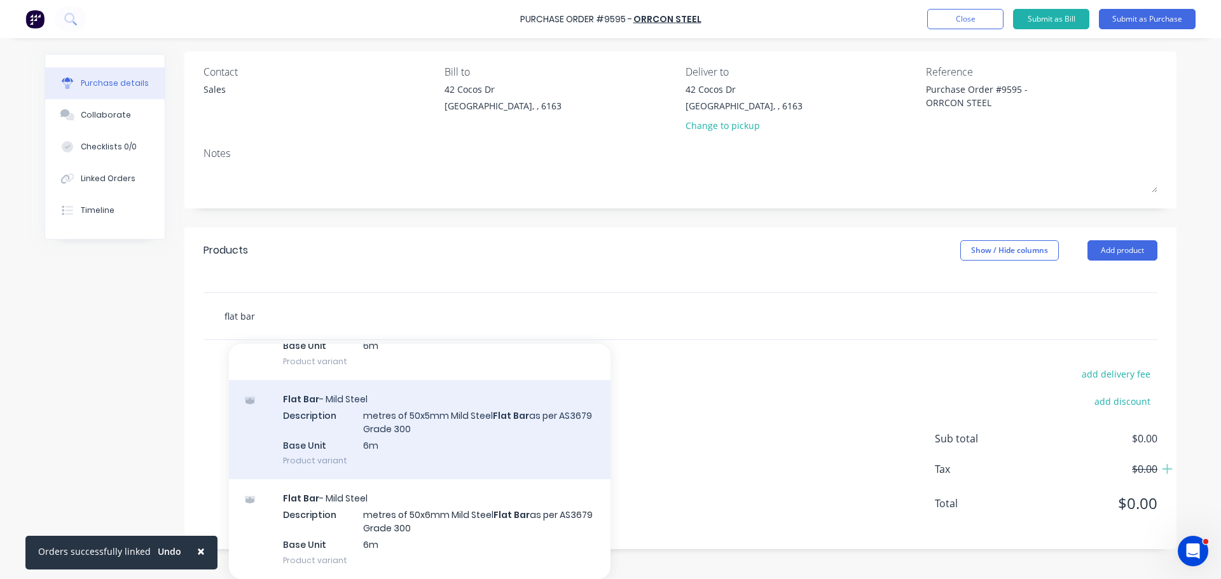
type input "flat bar"
click at [504, 435] on div "Flat Bar - Mild Steel Description metres of 50x5mm Mild Steel Flat Bar as per A…" at bounding box center [419, 429] width 381 height 99
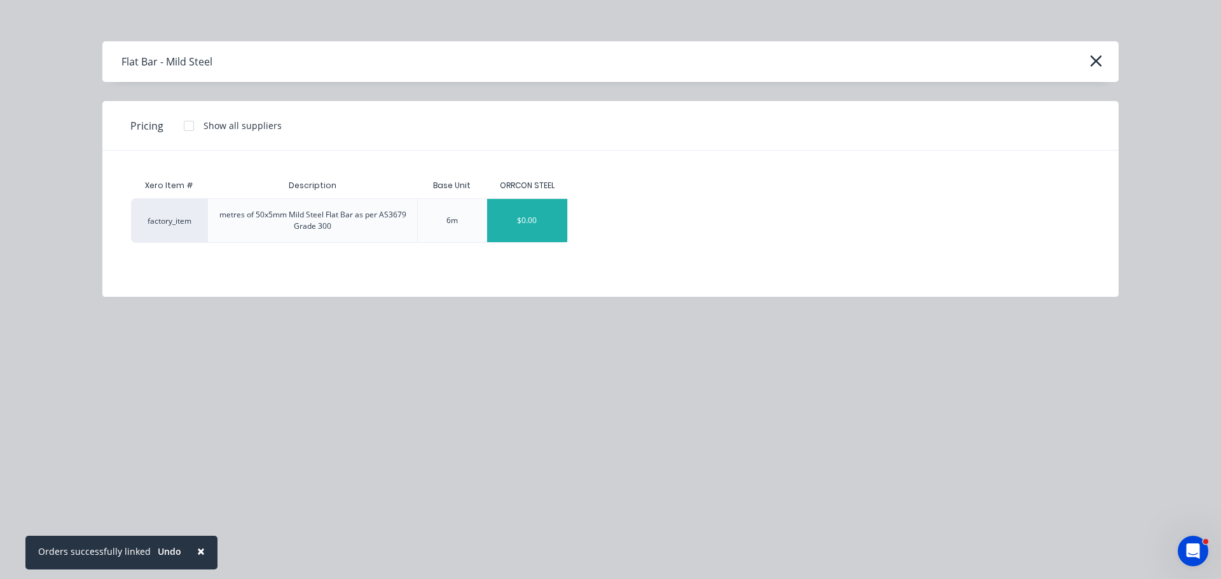
click at [553, 223] on div "$0.00" at bounding box center [527, 220] width 80 height 43
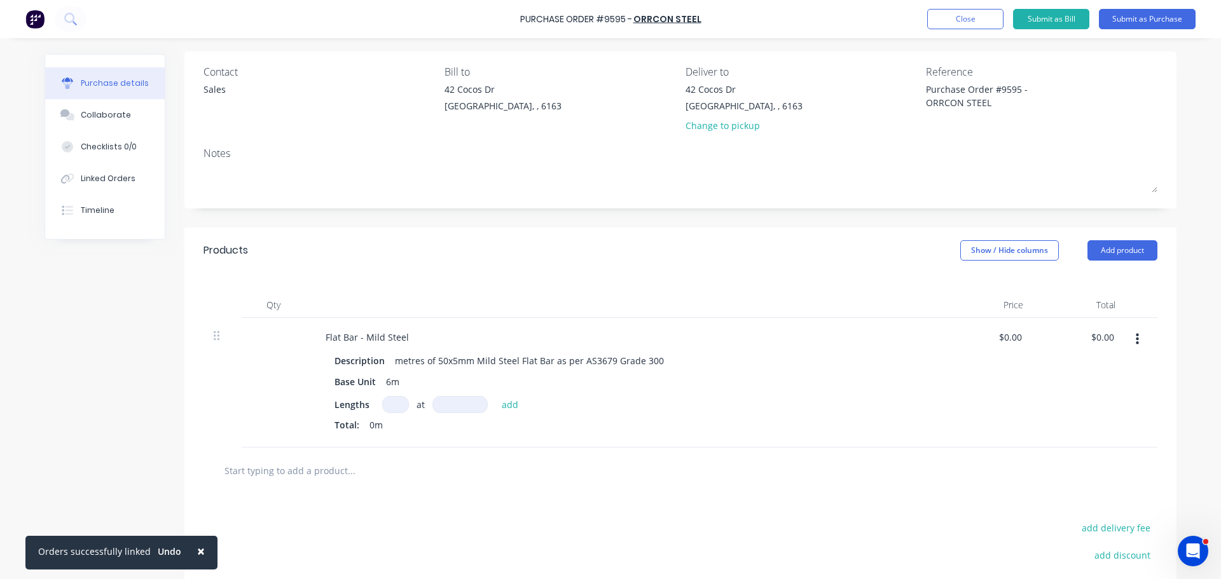
click at [387, 406] on input at bounding box center [395, 404] width 27 height 17
type input "30"
click at [438, 406] on input at bounding box center [459, 404] width 55 height 17
type input "6000mm"
click at [518, 402] on button "add" at bounding box center [510, 404] width 30 height 15
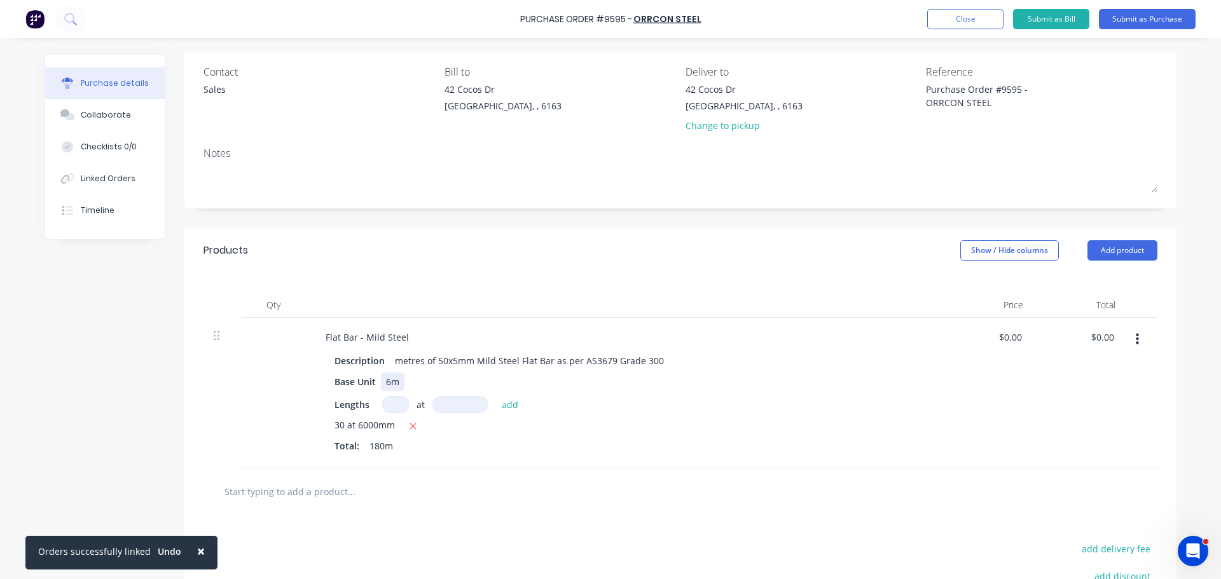
click at [668, 376] on div "Base Unit 6m" at bounding box center [620, 382] width 582 height 18
click at [1102, 336] on input "0.00" at bounding box center [1104, 337] width 24 height 18
type input "0"
type input "597.60"
type input "$3.32"
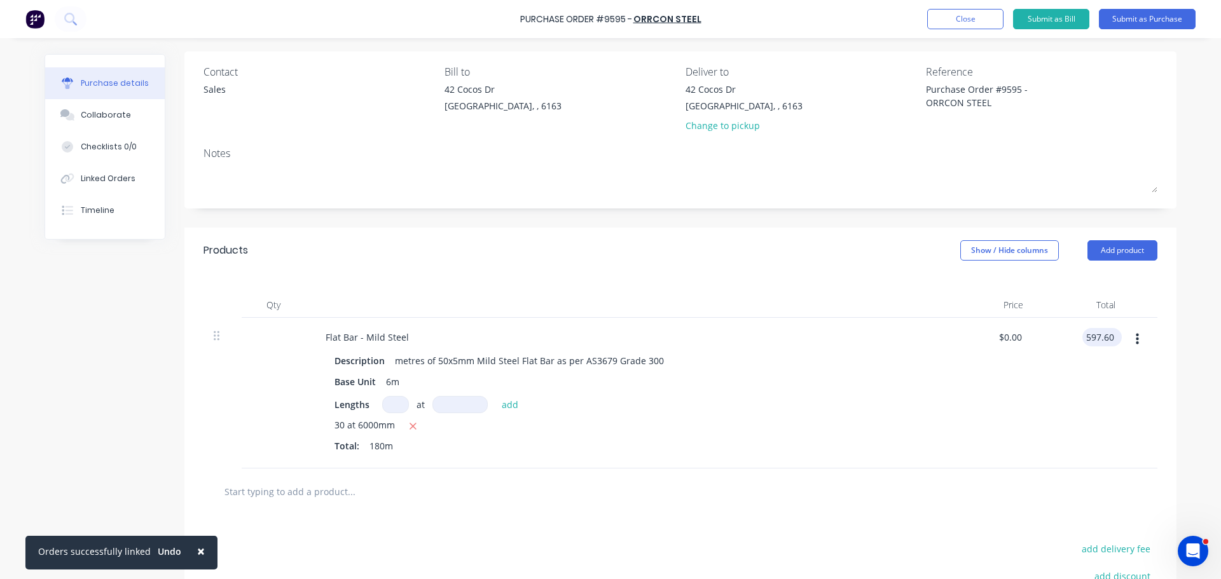
type input "$597.60"
click at [1004, 391] on div "$3.32 $3.32" at bounding box center [987, 393] width 92 height 151
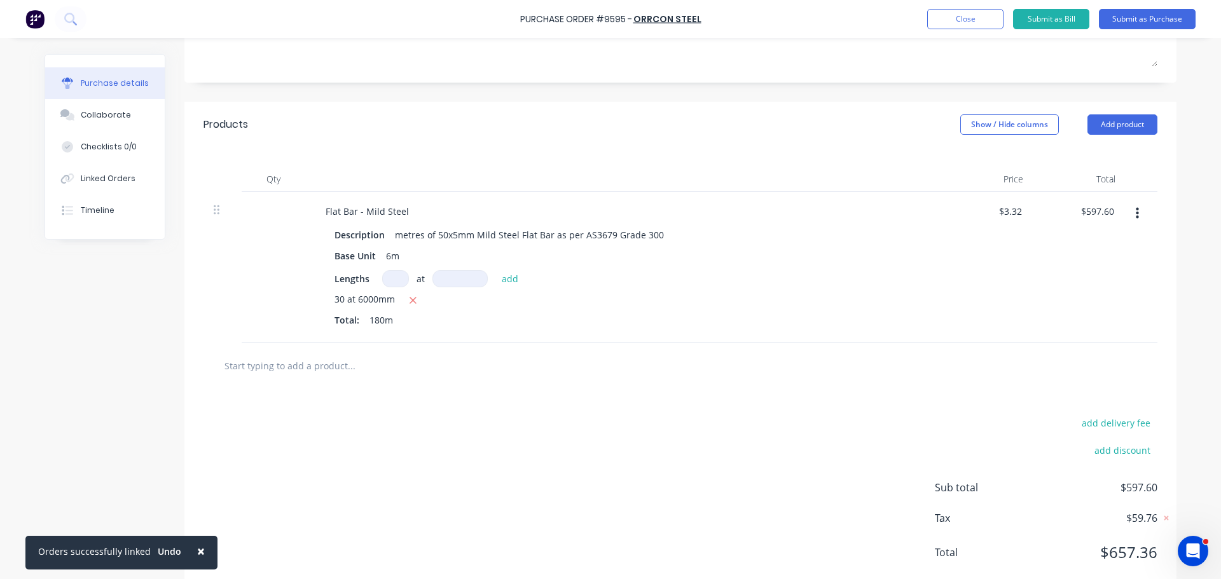
scroll to position [216, 0]
click at [1130, 118] on button "Add product" at bounding box center [1122, 123] width 70 height 20
click at [1093, 181] on div "Basic product" at bounding box center [1097, 181] width 98 height 18
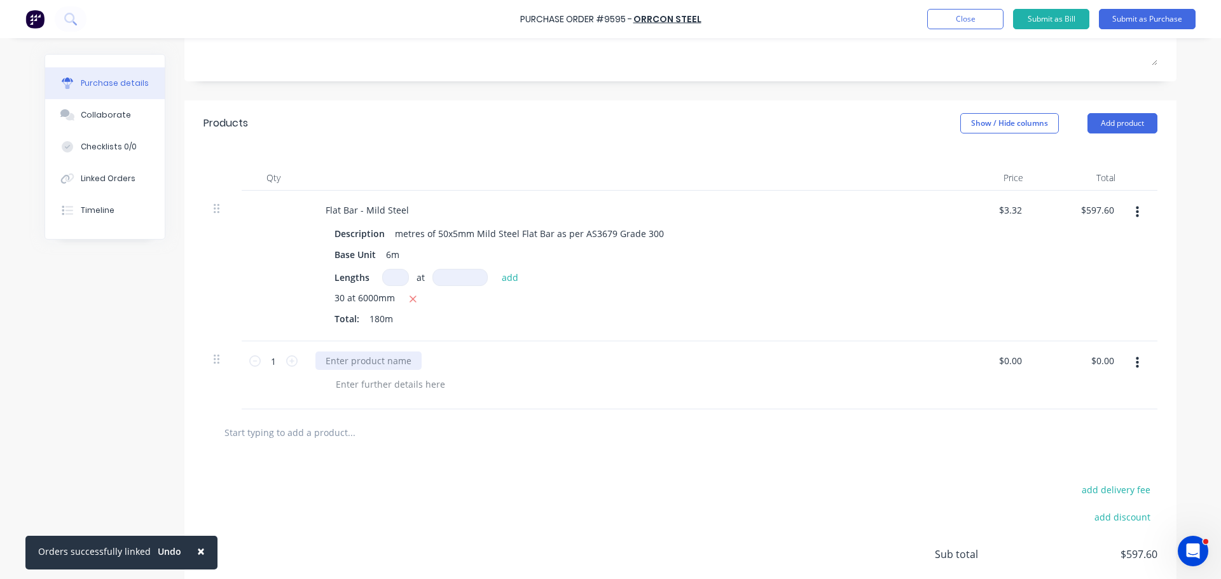
click at [333, 359] on div at bounding box center [368, 361] width 106 height 18
click at [277, 365] on input "1" at bounding box center [273, 361] width 25 height 19
type input "202"
click at [364, 360] on div at bounding box center [368, 361] width 106 height 18
click at [682, 334] on div "Flat Bar - Mild Steel Description metres of 50x5mm Mild Steel Flat Bar as per A…" at bounding box center [623, 266] width 636 height 151
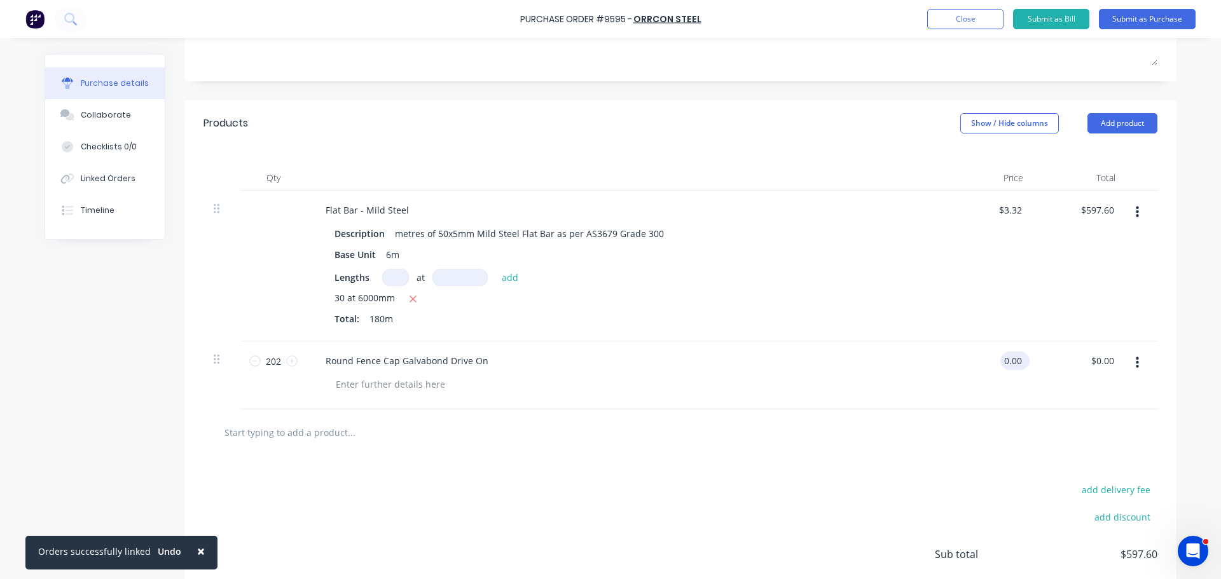
click at [1012, 361] on input "0.00" at bounding box center [1012, 361] width 24 height 18
type input "0"
type input "$2.00"
type input "$404.00"
click at [869, 443] on div at bounding box center [680, 432] width 933 height 25
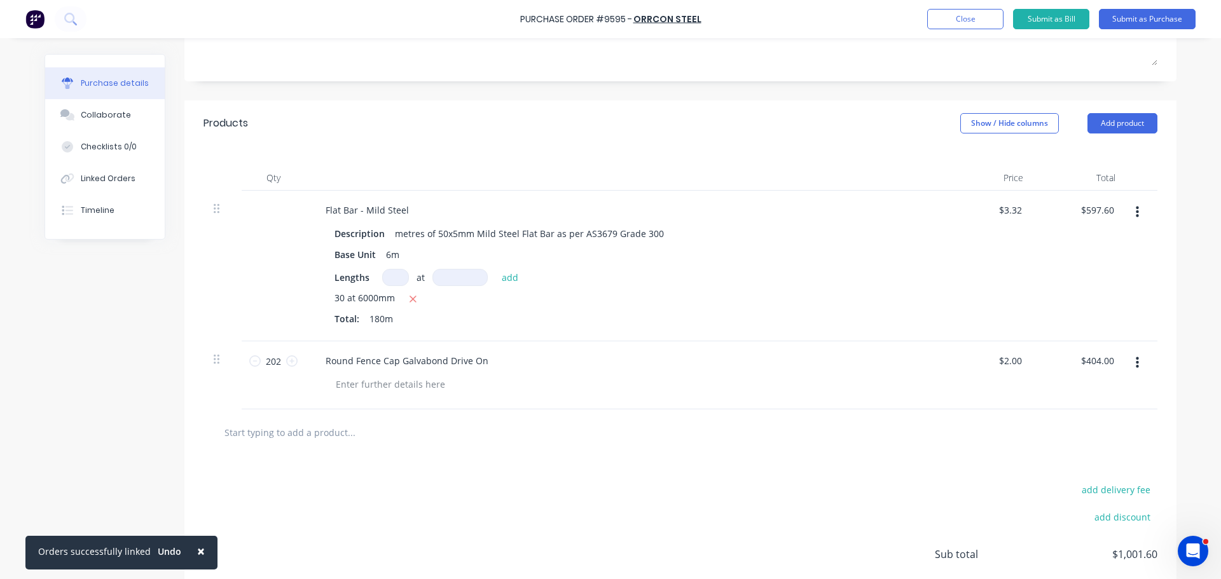
click at [303, 437] on input "text" at bounding box center [351, 432] width 254 height 25
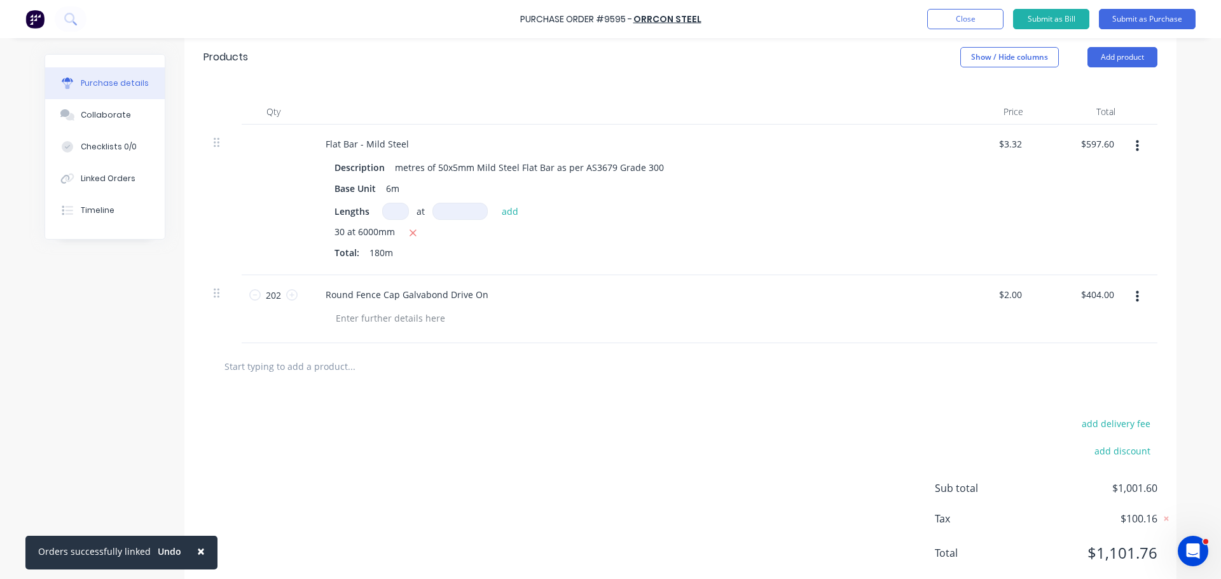
scroll to position [315, 0]
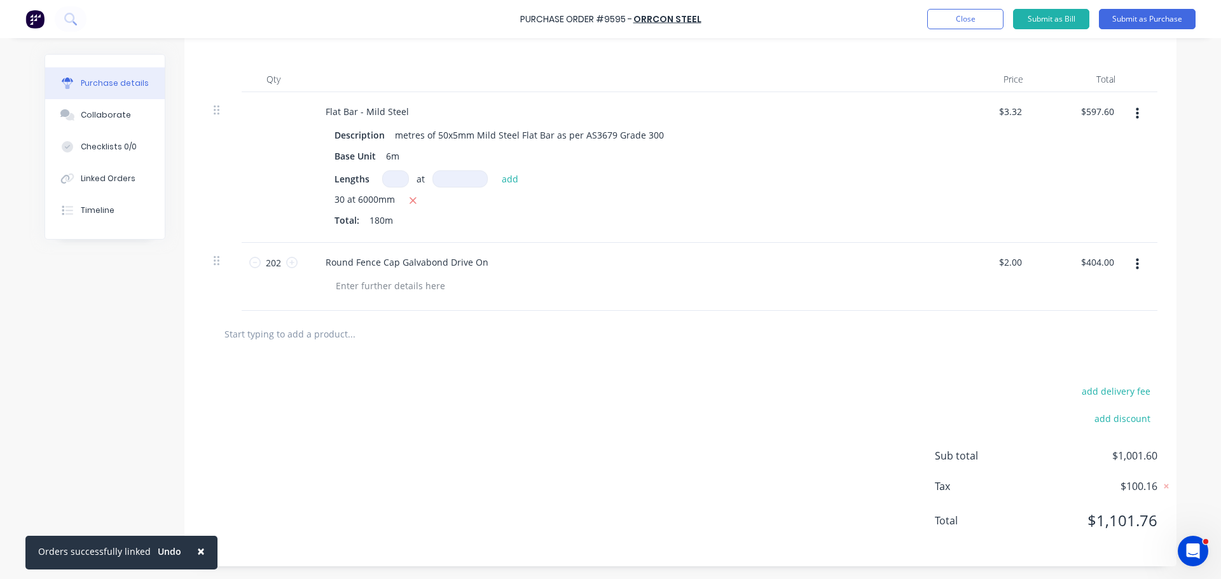
click at [303, 338] on input "text" at bounding box center [351, 333] width 254 height 25
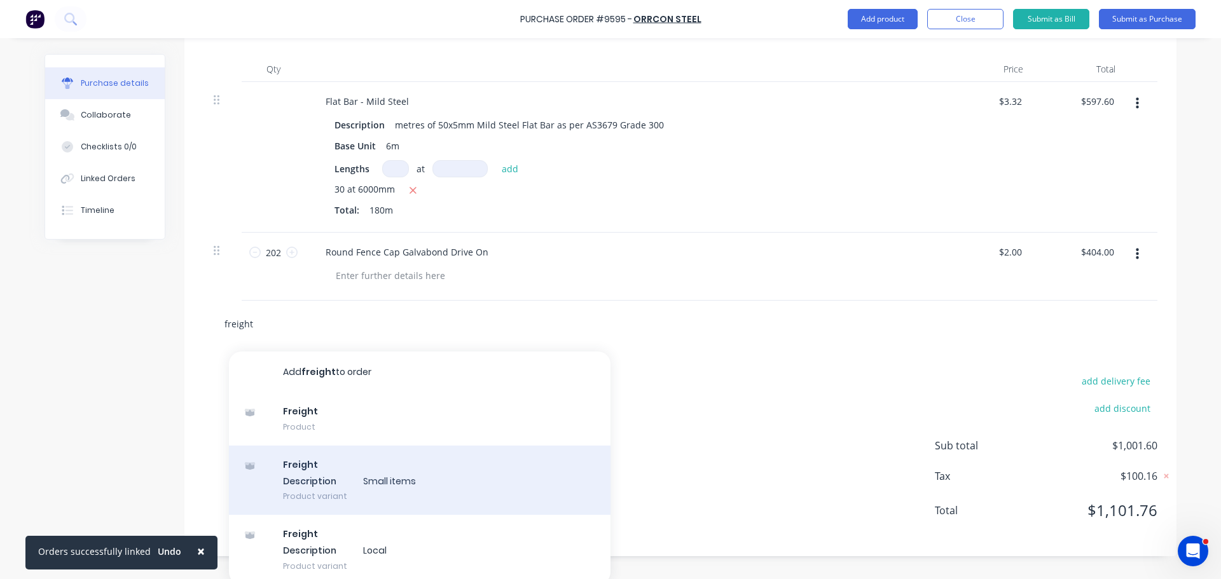
scroll to position [331, 0]
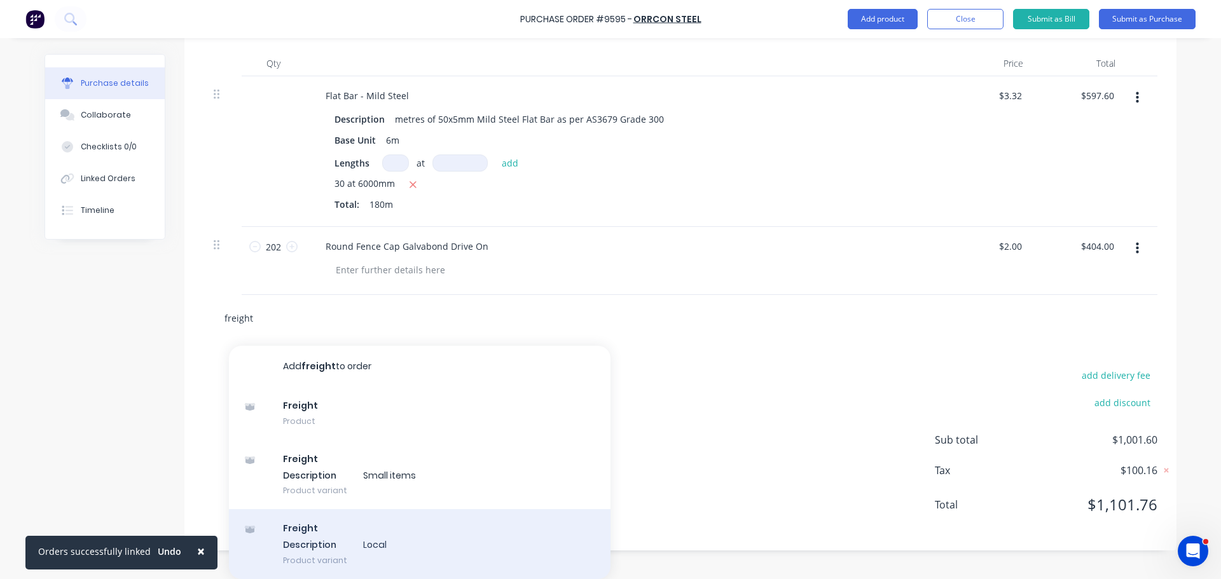
type input "freight"
click at [339, 540] on div "Freight Description Local Product variant" at bounding box center [419, 544] width 381 height 70
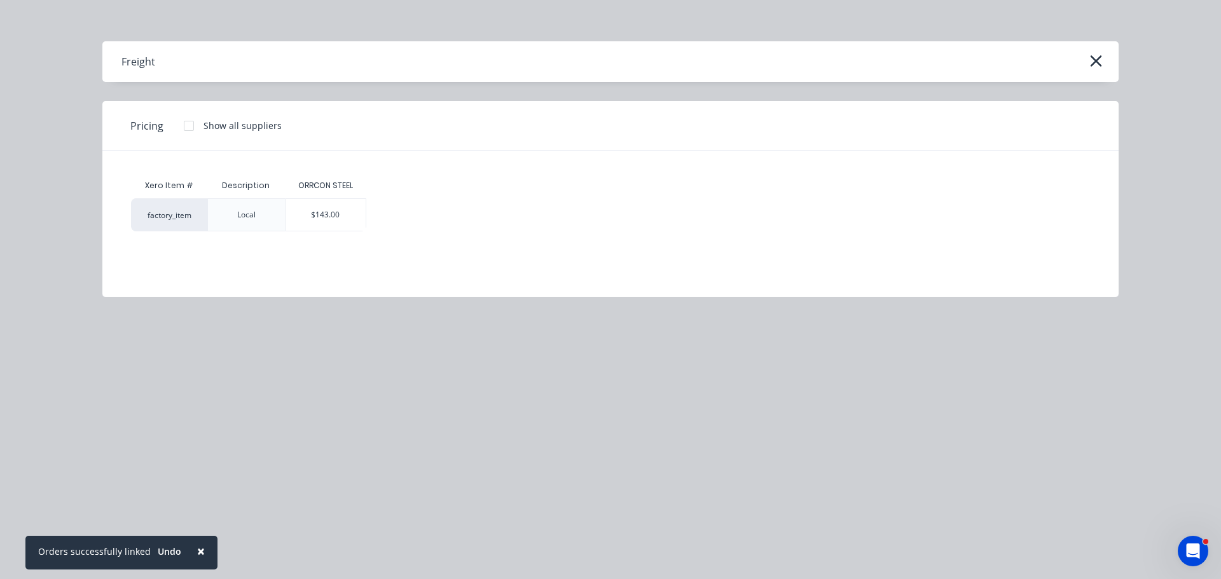
click at [348, 225] on div "$143.00" at bounding box center [325, 215] width 80 height 32
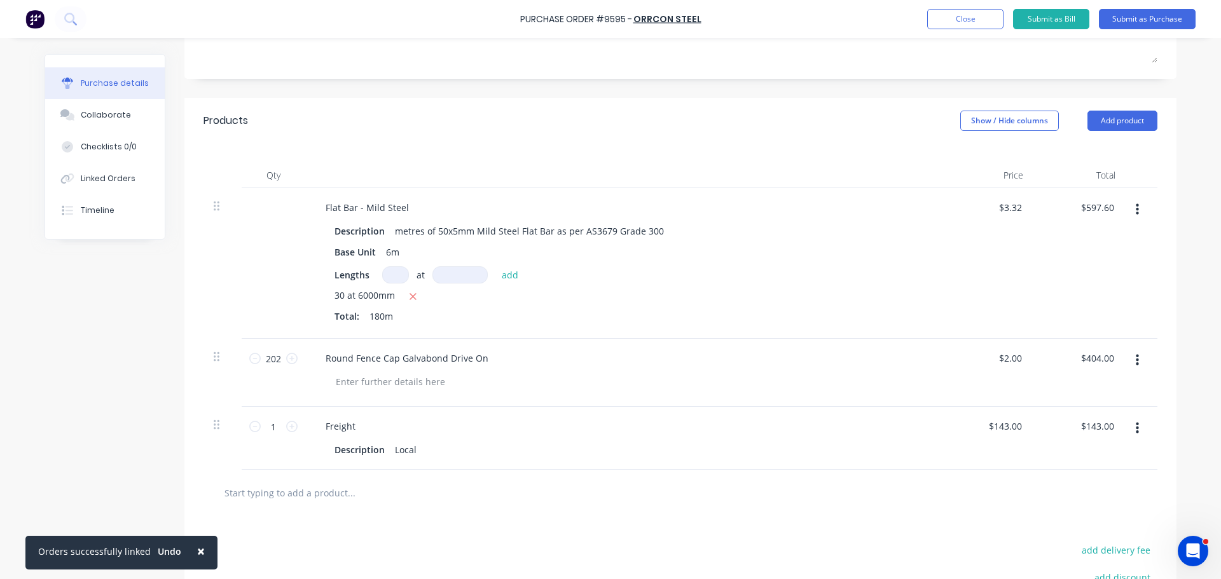
scroll to position [203, 0]
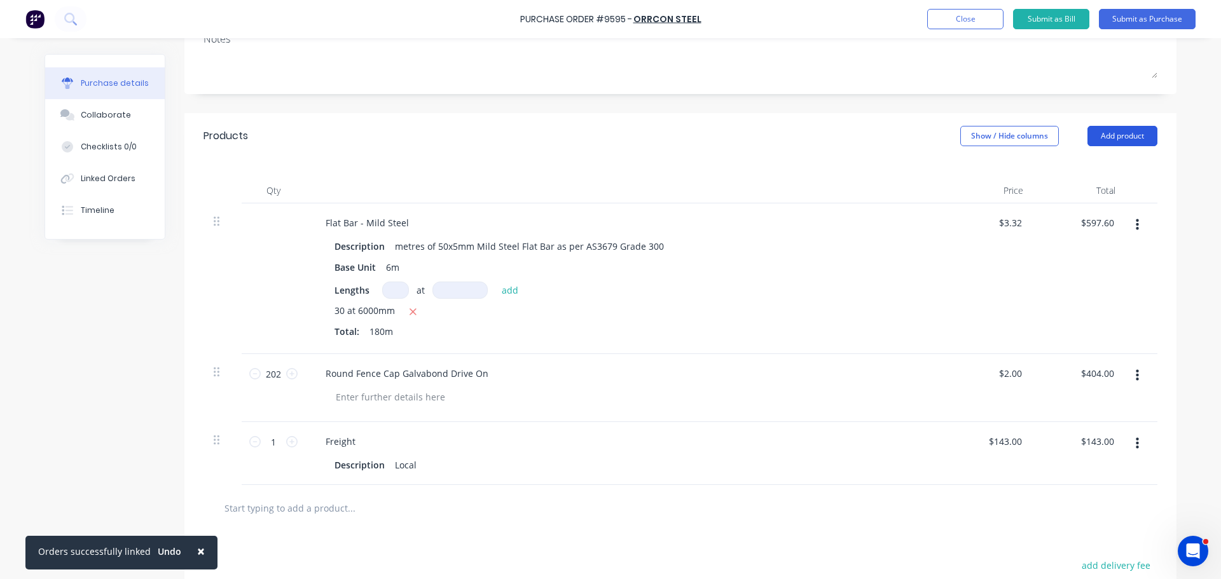
click at [1111, 142] on button "Add product" at bounding box center [1122, 136] width 70 height 20
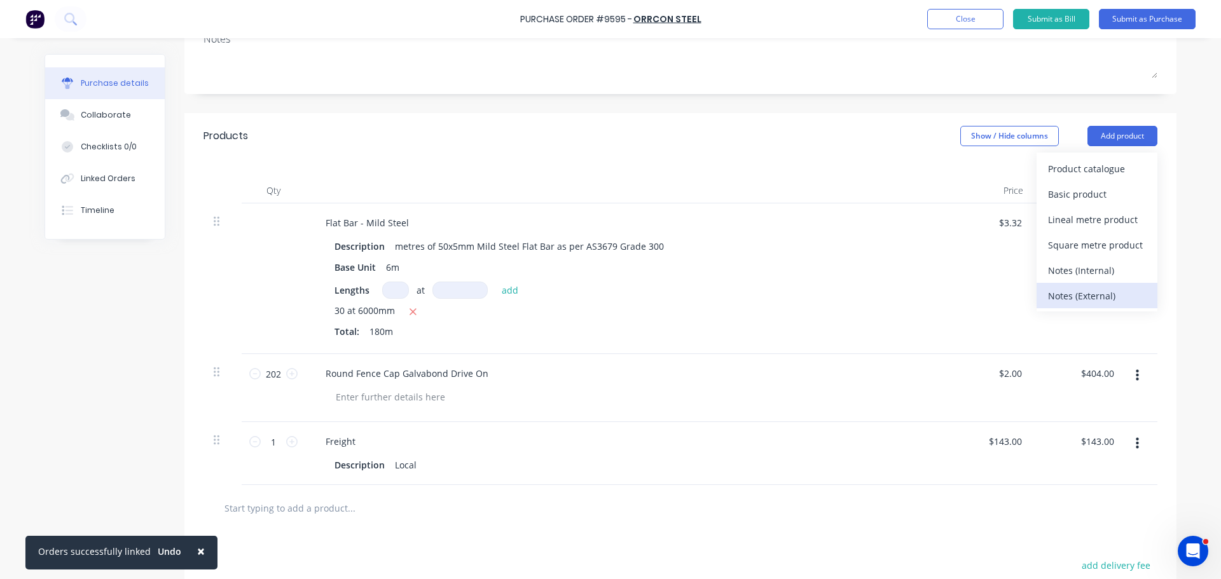
click at [1082, 298] on div "Notes (External)" at bounding box center [1097, 296] width 98 height 18
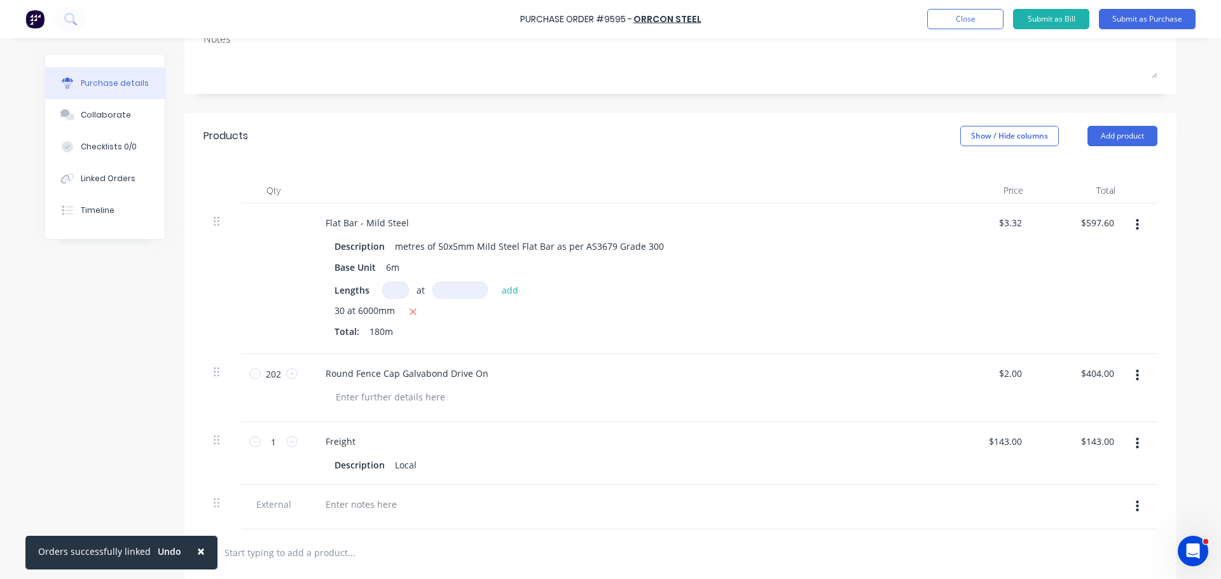
scroll to position [422, 0]
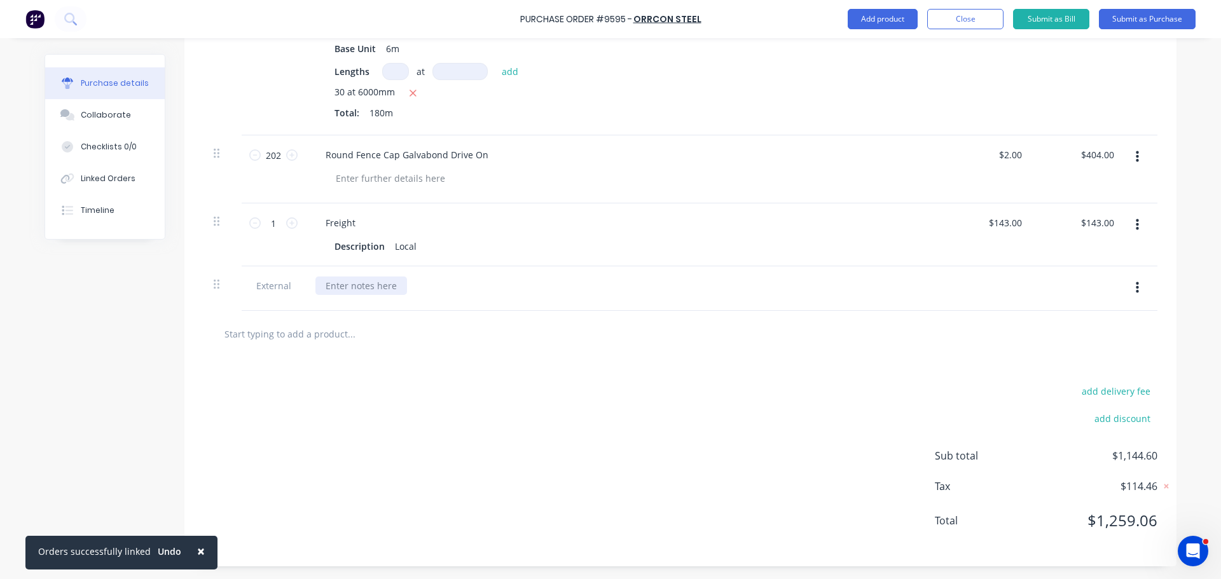
click at [355, 282] on div at bounding box center [361, 286] width 92 height 18
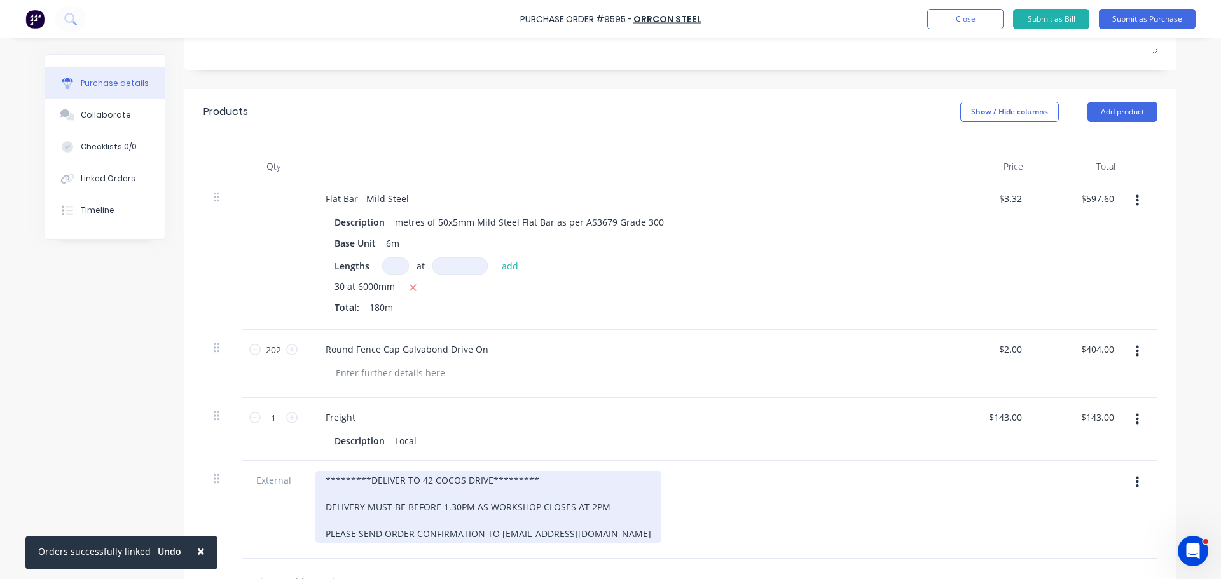
scroll to position [168, 0]
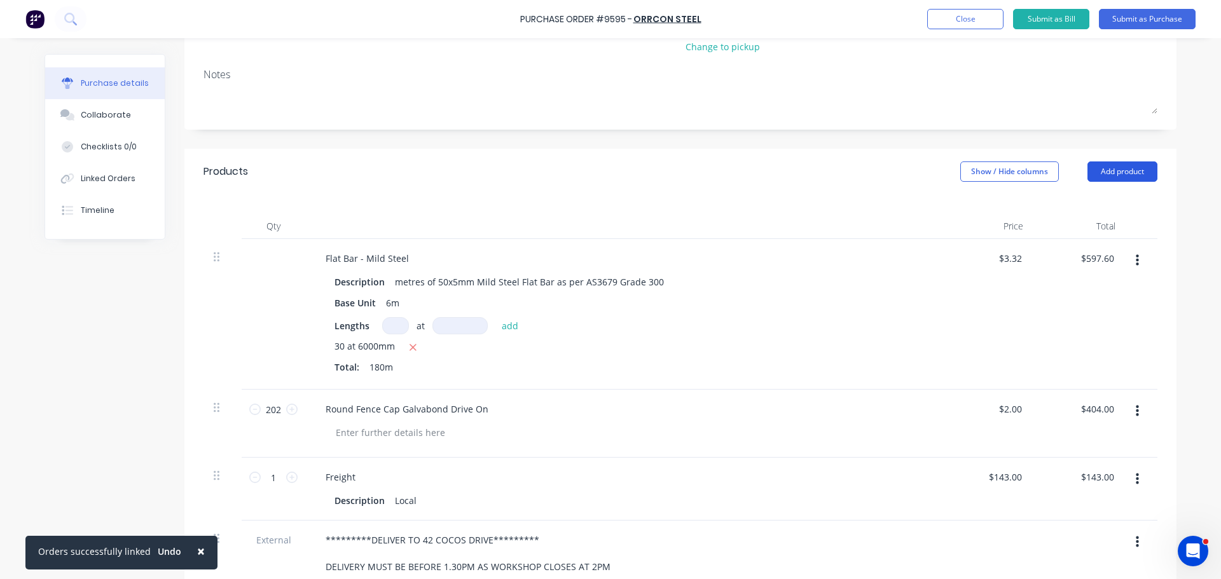
click at [1134, 170] on button "Add product" at bounding box center [1122, 171] width 70 height 20
click at [1088, 327] on div "Notes (External)" at bounding box center [1097, 331] width 98 height 18
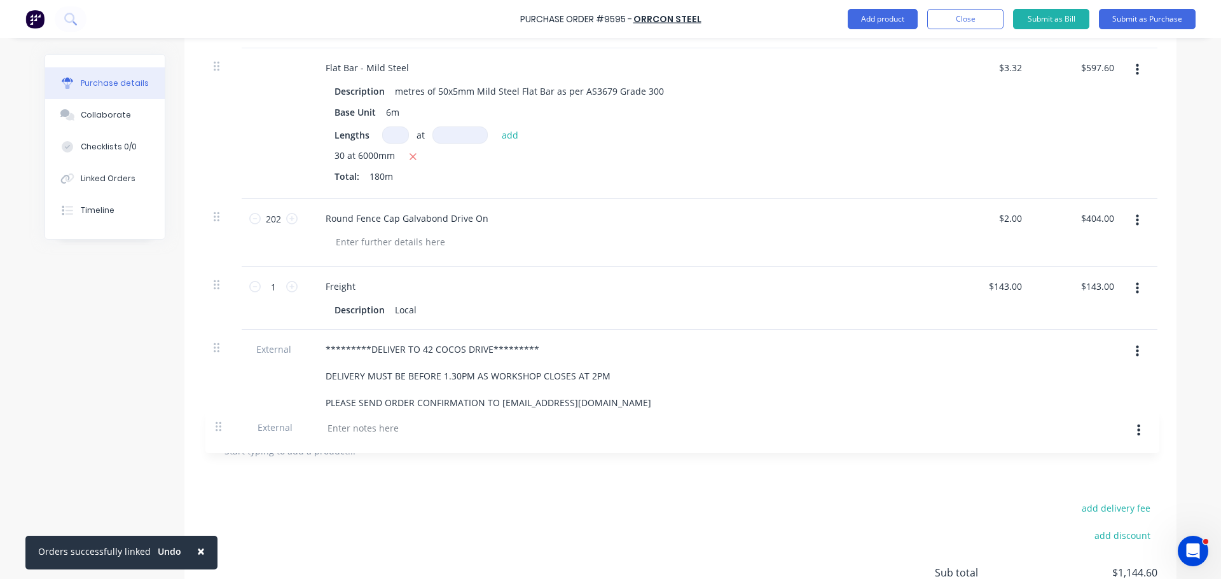
scroll to position [362, 0]
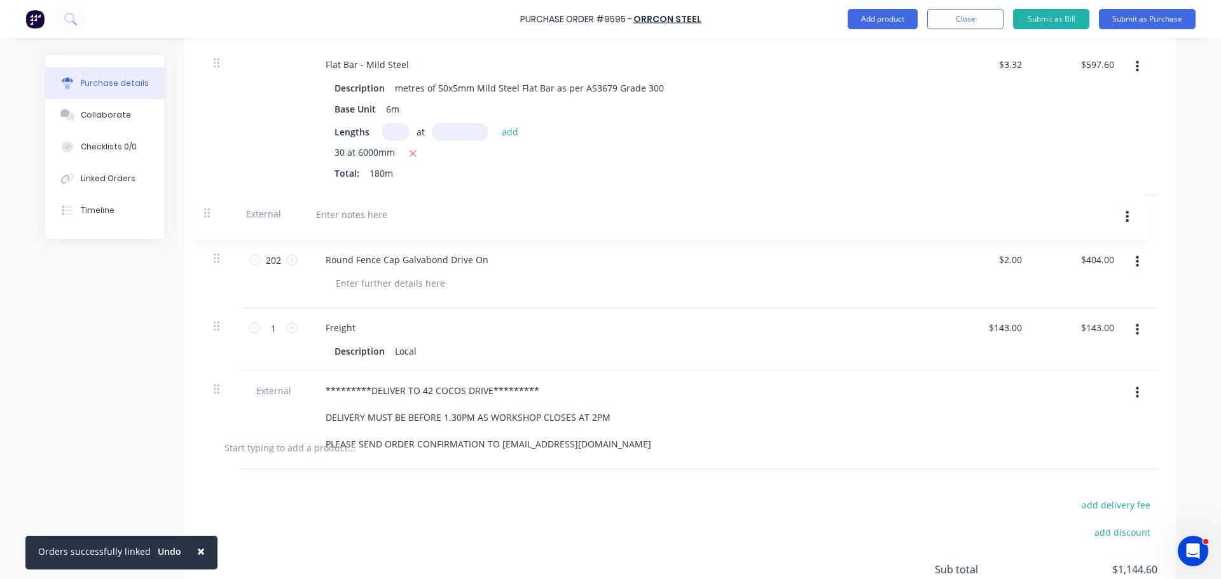
drag, startPoint x: 211, startPoint y: 448, endPoint x: 209, endPoint y: 211, distance: 236.5
click at [209, 211] on div "Flat Bar - Mild Steel Description metres of 50x5mm Mild Steel Flat Bar as per A…" at bounding box center [680, 235] width 954 height 380
click at [336, 213] on div at bounding box center [361, 215] width 92 height 18
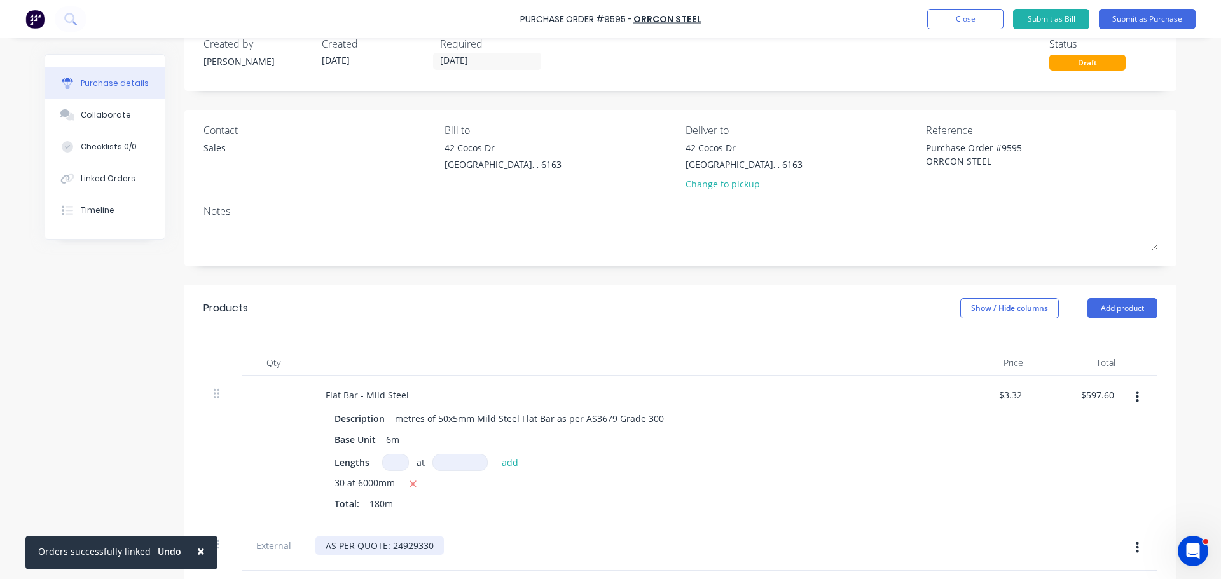
scroll to position [0, 0]
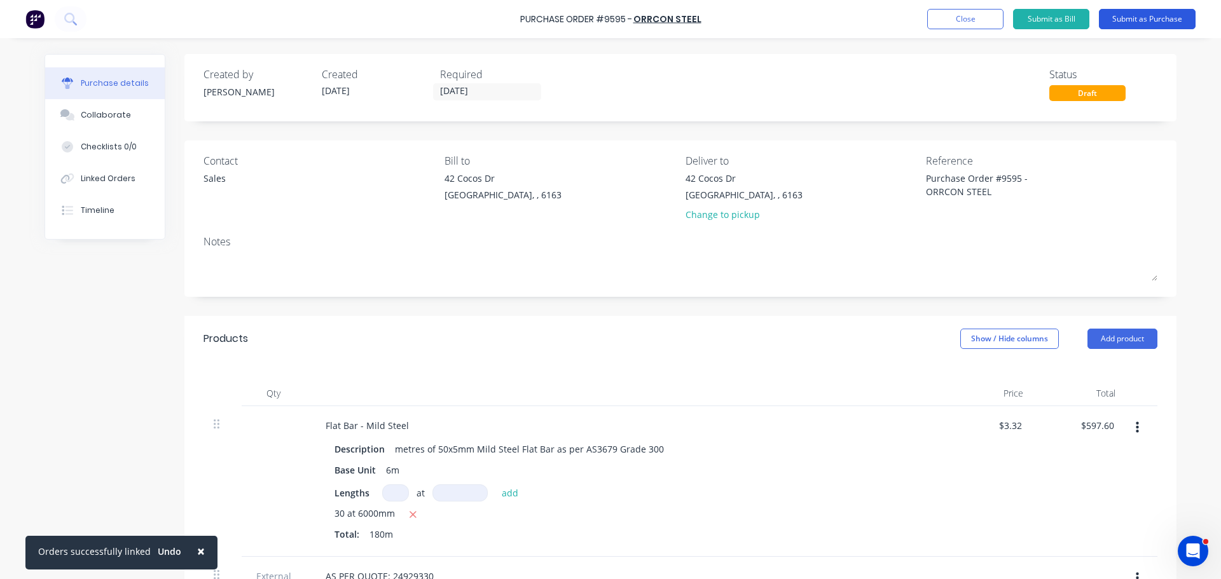
click at [1139, 10] on button "Submit as Purchase" at bounding box center [1147, 19] width 97 height 20
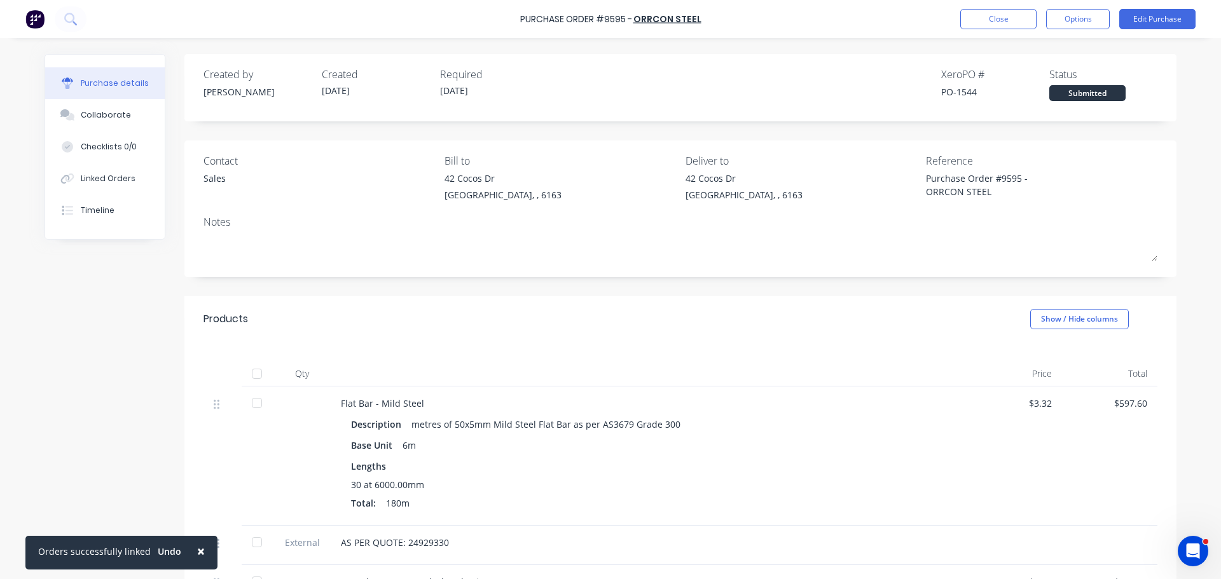
click at [197, 549] on span "×" at bounding box center [201, 551] width 8 height 18
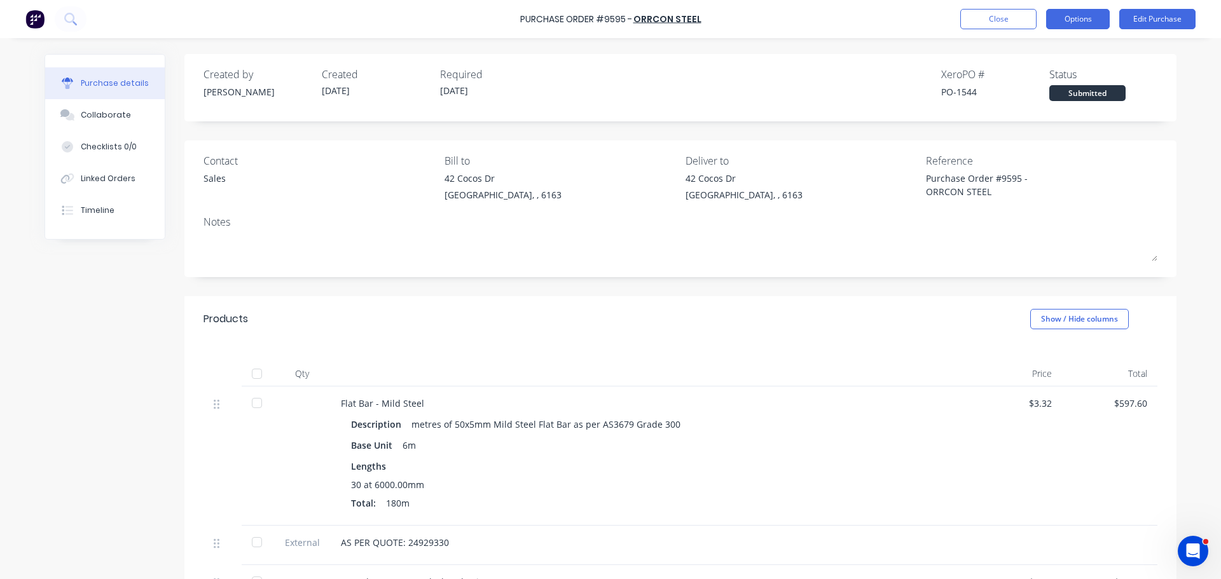
click at [1079, 20] on button "Options" at bounding box center [1078, 19] width 64 height 20
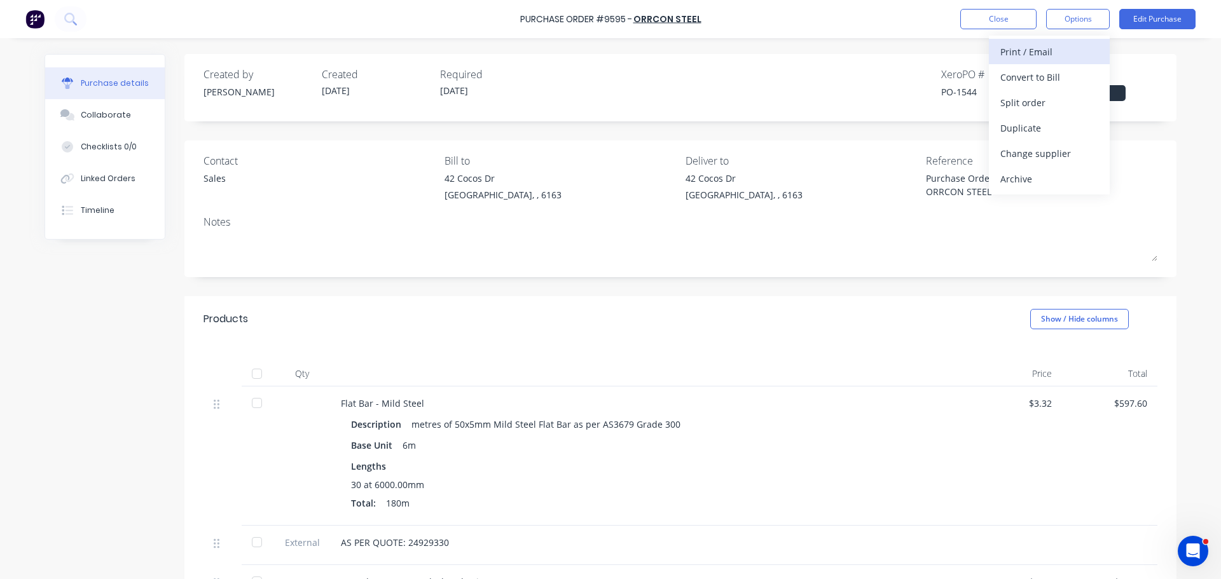
click at [1033, 50] on div "Print / Email" at bounding box center [1049, 52] width 98 height 18
click at [1023, 71] on div "With pricing" at bounding box center [1049, 77] width 98 height 18
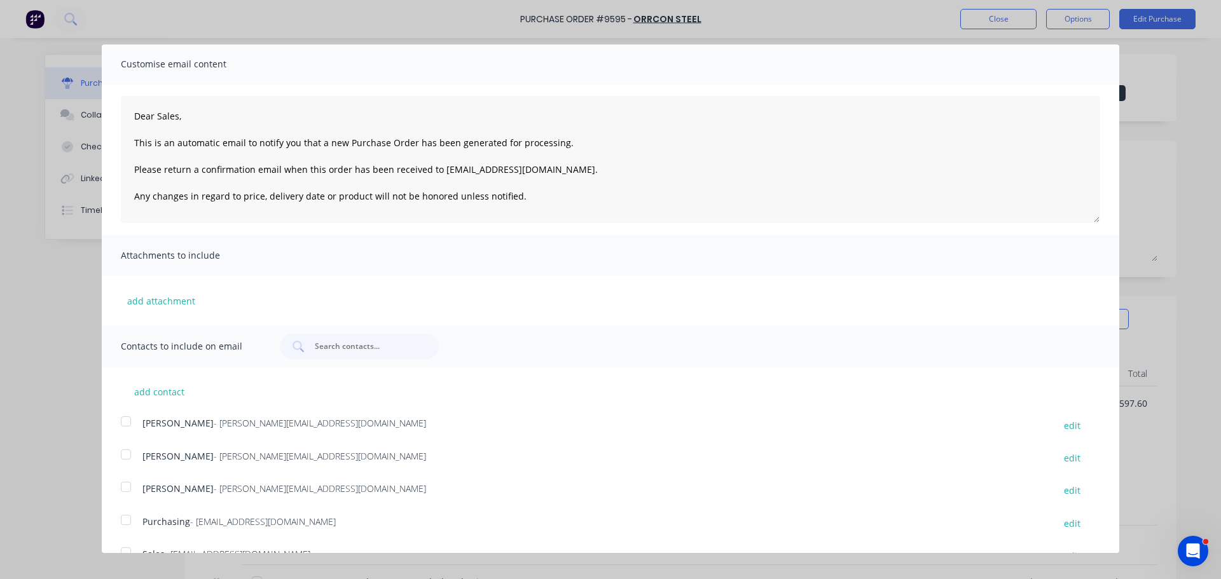
scroll to position [69, 0]
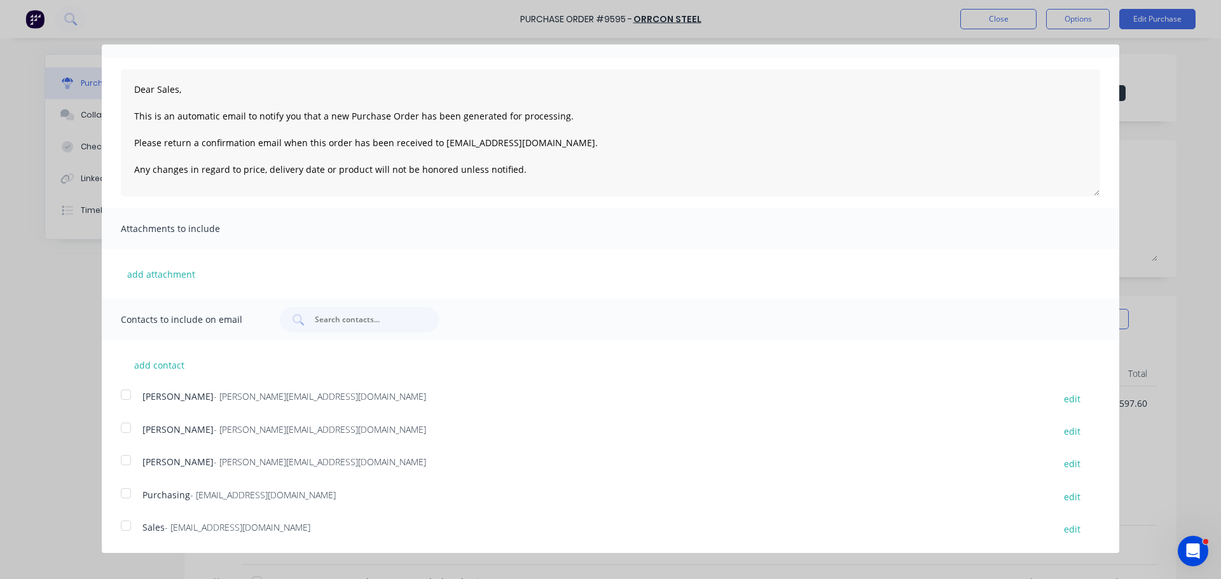
click at [125, 531] on div at bounding box center [125, 525] width 25 height 25
drag, startPoint x: 125, startPoint y: 496, endPoint x: 117, endPoint y: 497, distance: 7.7
click at [125, 495] on div at bounding box center [125, 493] width 25 height 25
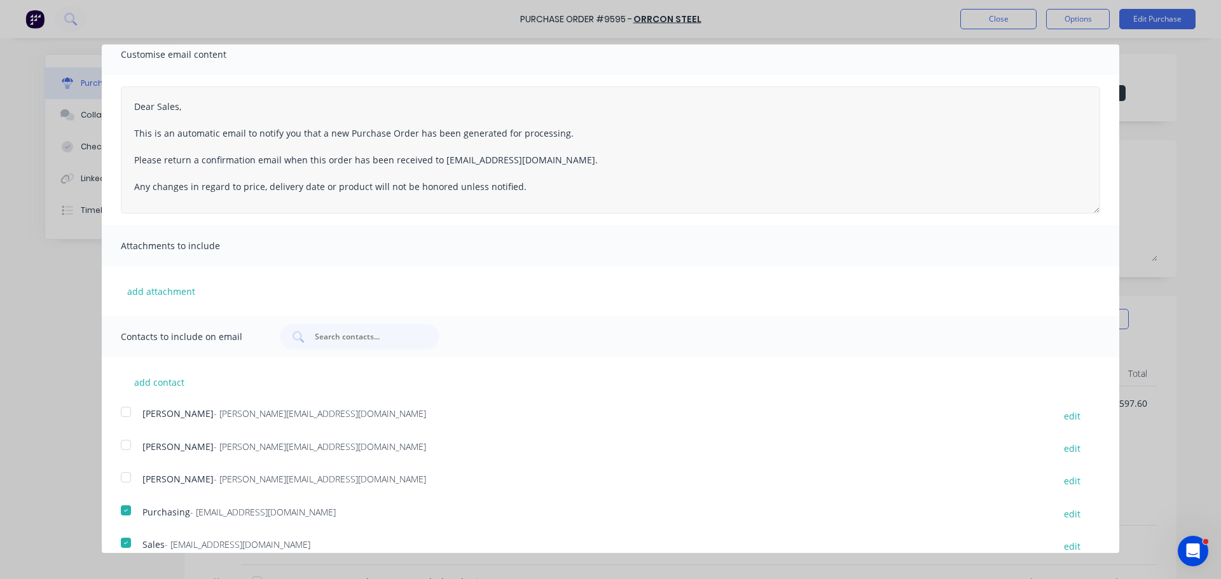
scroll to position [0, 0]
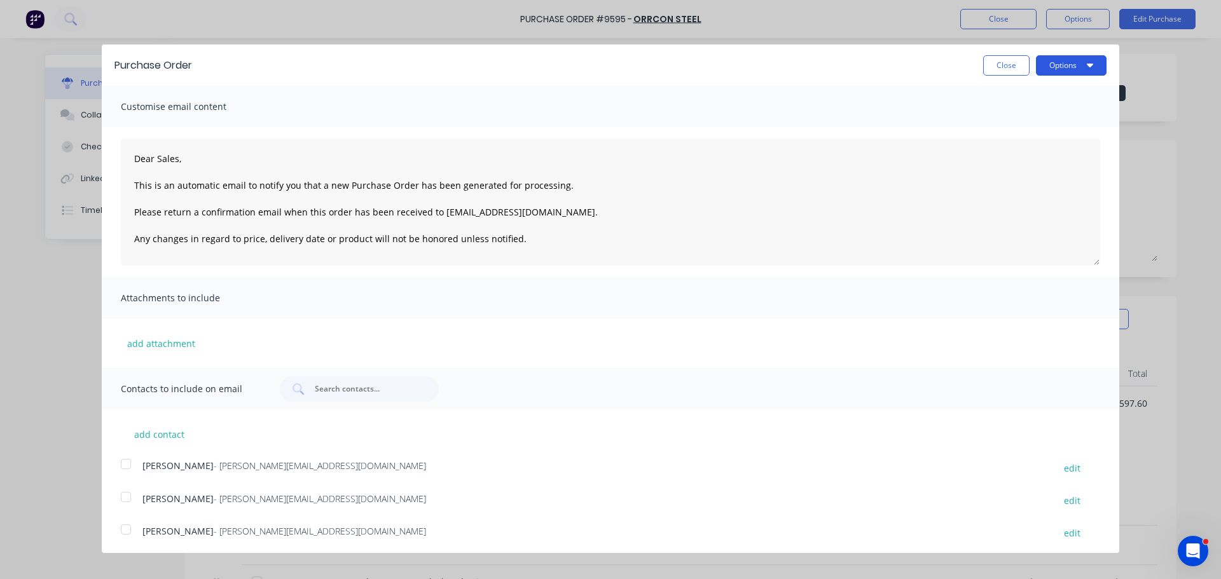
click at [1070, 61] on button "Options" at bounding box center [1071, 65] width 71 height 20
click at [1015, 121] on div "Email" at bounding box center [1046, 123] width 98 height 18
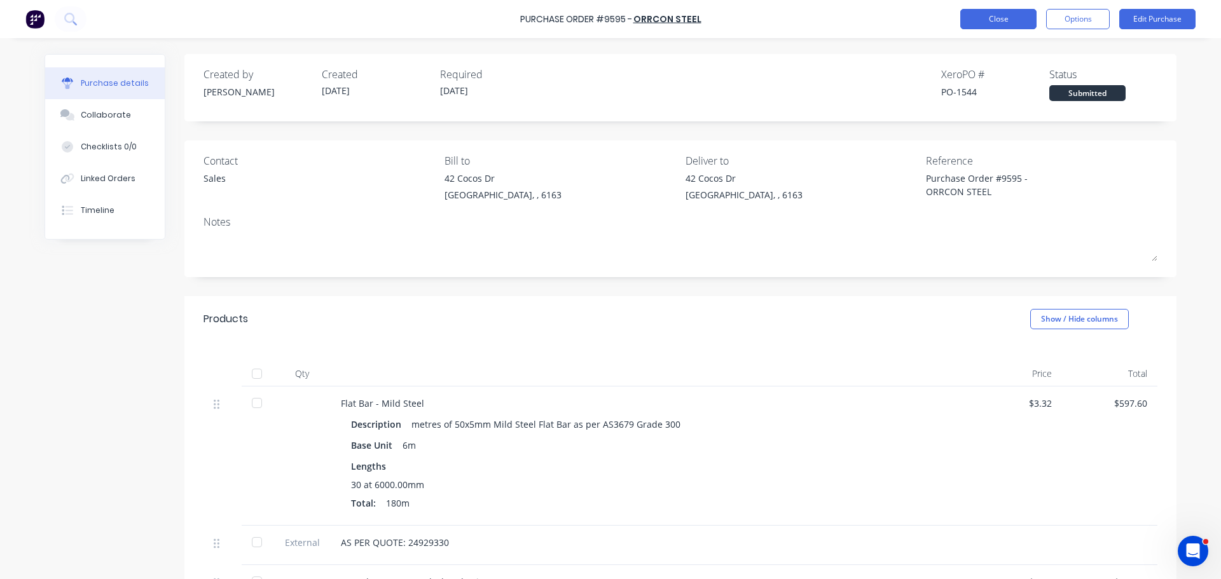
click at [987, 15] on button "Close" at bounding box center [998, 19] width 76 height 20
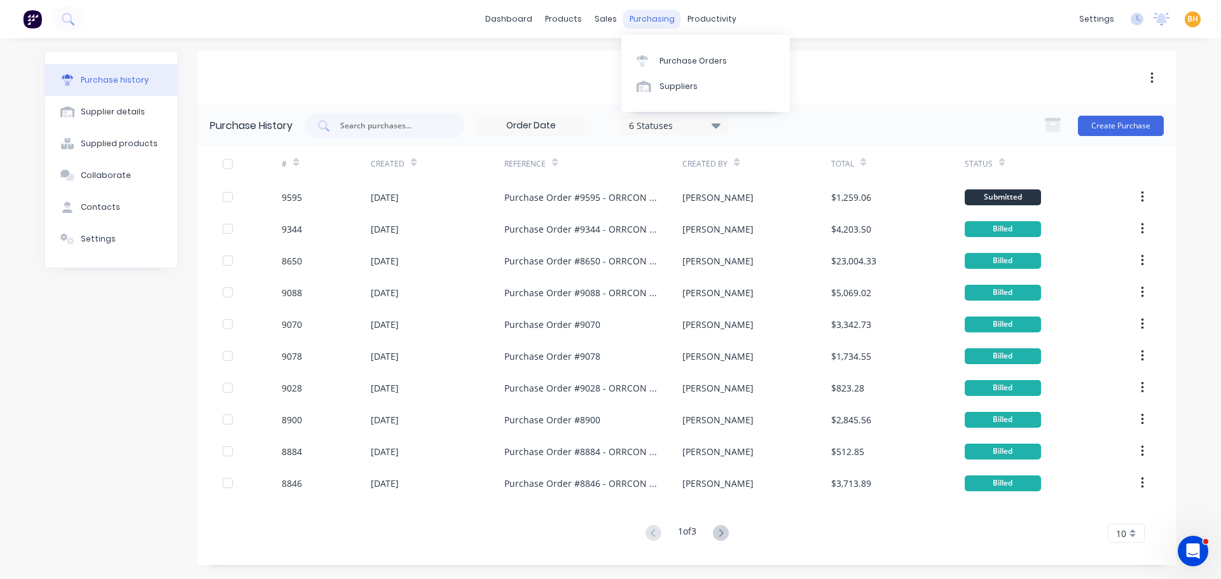
click at [645, 17] on div "purchasing" at bounding box center [652, 19] width 58 height 19
click at [689, 53] on link "Purchase Orders" at bounding box center [705, 60] width 168 height 25
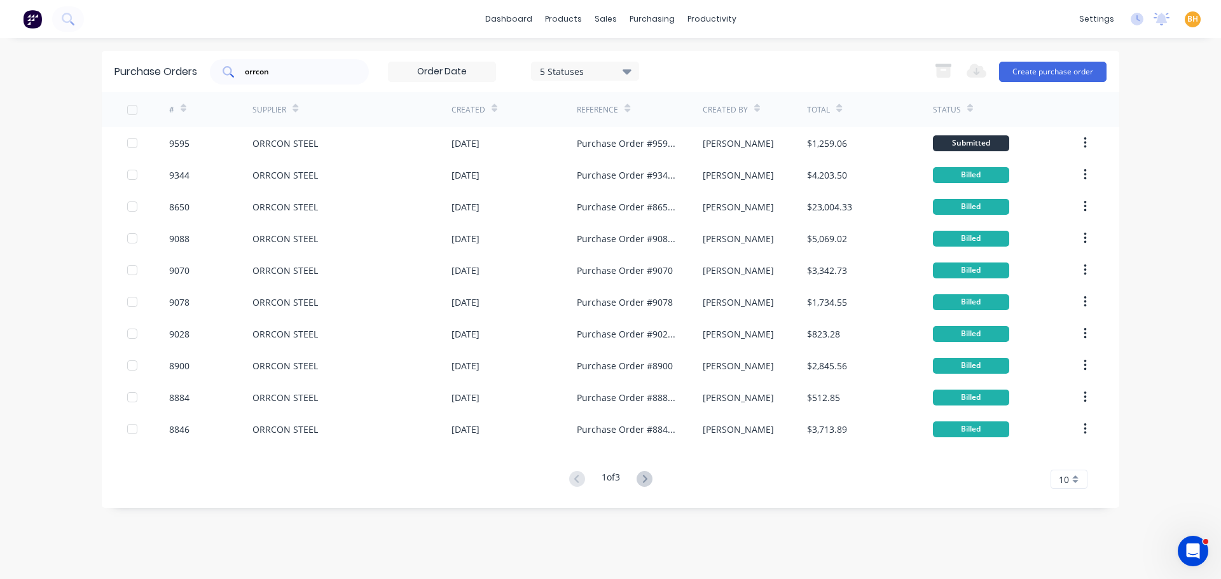
click at [309, 78] on div "orrcon" at bounding box center [289, 71] width 159 height 25
type input "o"
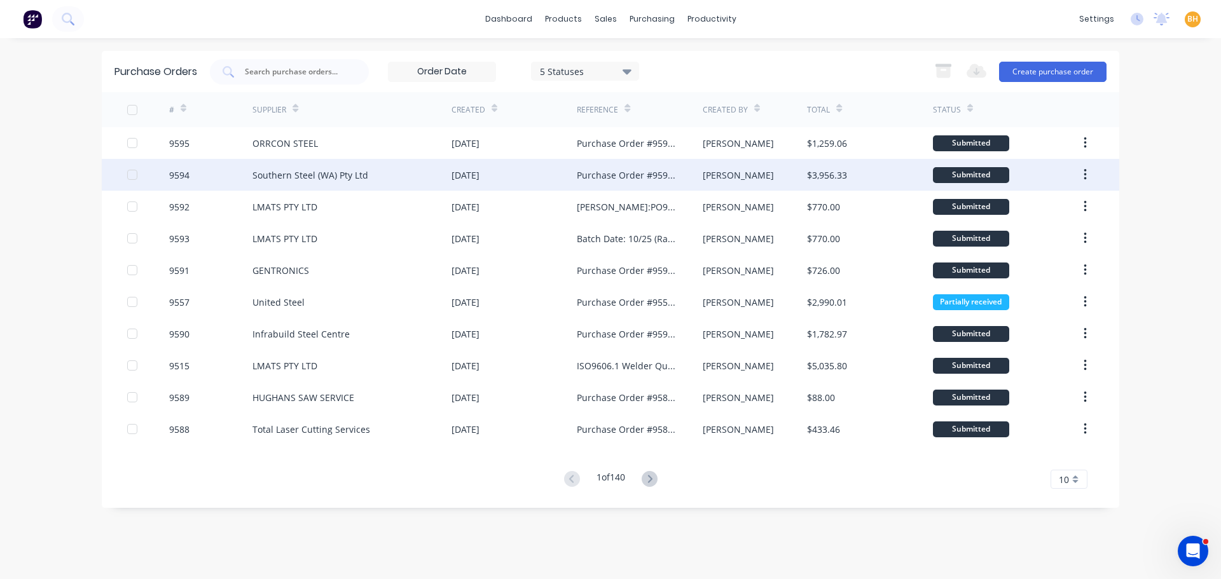
click at [336, 183] on div "Southern Steel (WA) Pty Ltd" at bounding box center [351, 175] width 199 height 32
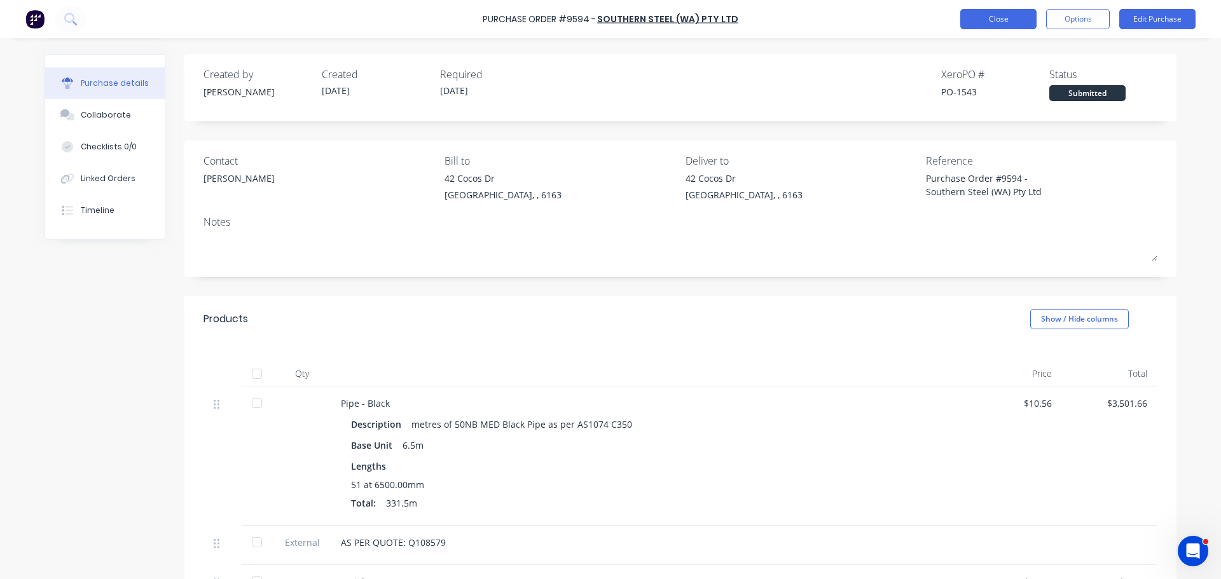
click at [1007, 20] on button "Close" at bounding box center [998, 19] width 76 height 20
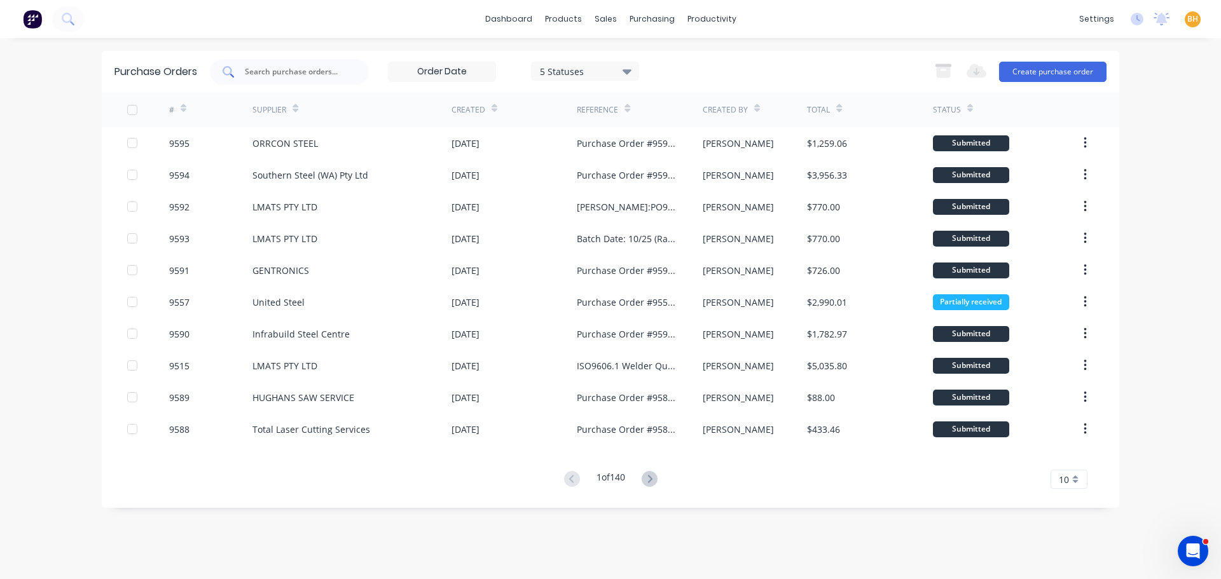
click at [249, 72] on input "text" at bounding box center [297, 71] width 106 height 13
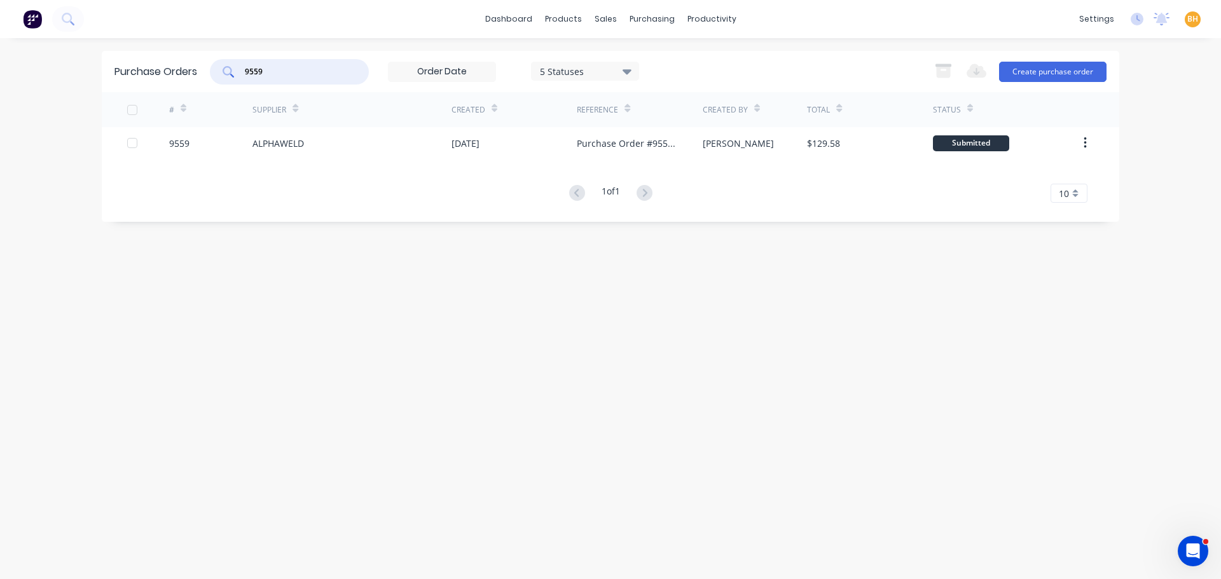
click at [273, 75] on input "9559" at bounding box center [297, 71] width 106 height 13
type input "9"
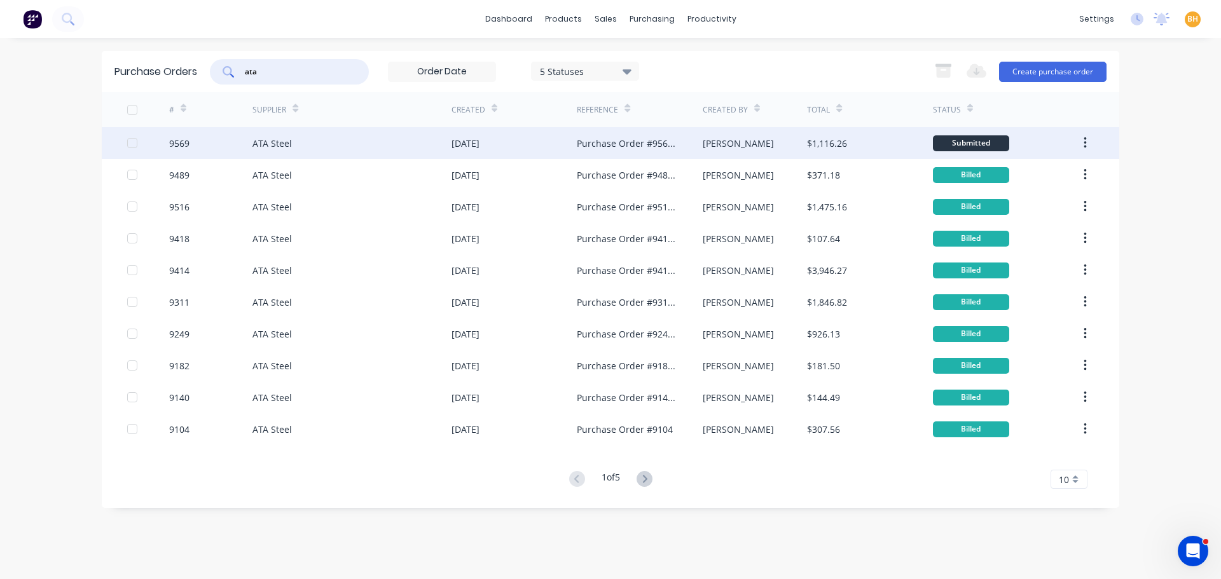
type input "ata"
click at [290, 148] on div "ATA Steel" at bounding box center [271, 143] width 39 height 13
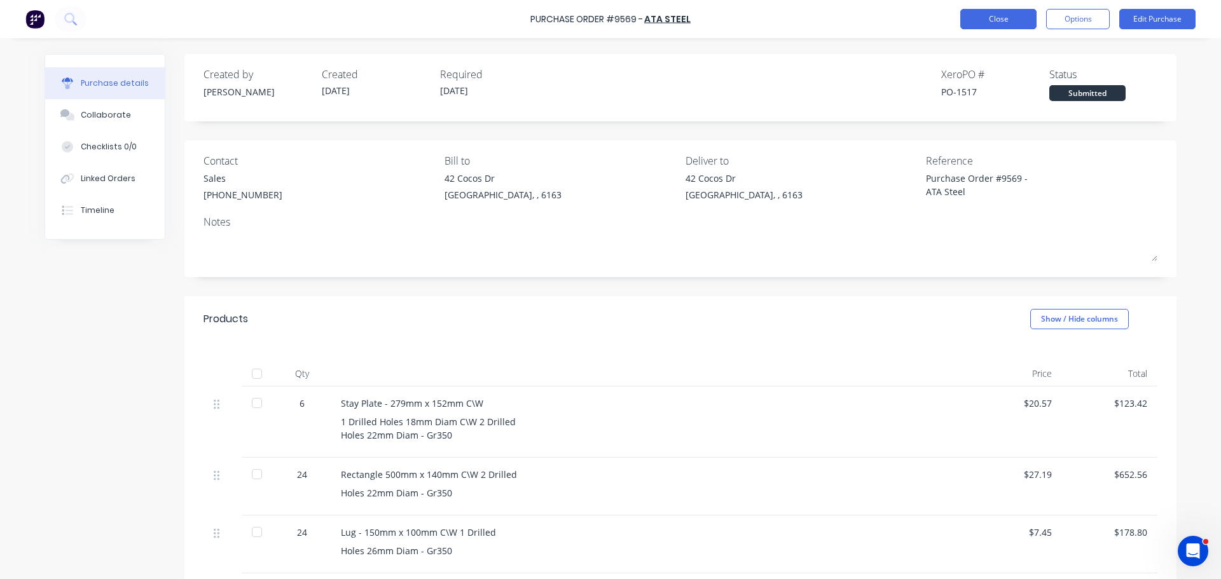
click at [973, 16] on button "Close" at bounding box center [998, 19] width 76 height 20
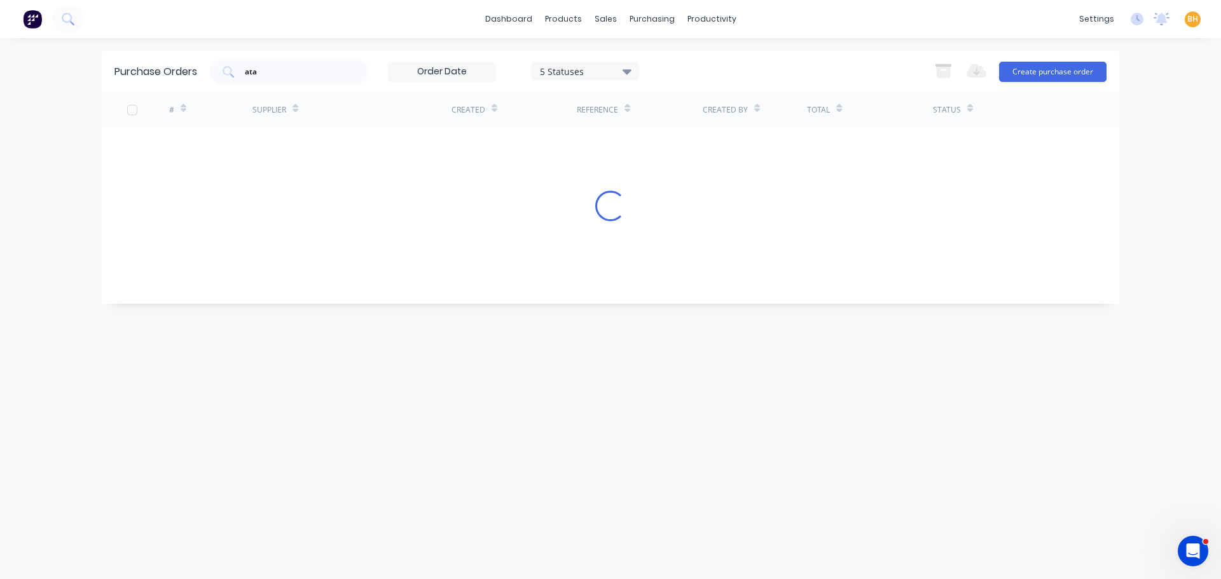
click at [231, 377] on div "Purchase Orders ata 5 Statuses 5 Statuses Export to Excel (XLSX) Create purchas…" at bounding box center [610, 309] width 1017 height 516
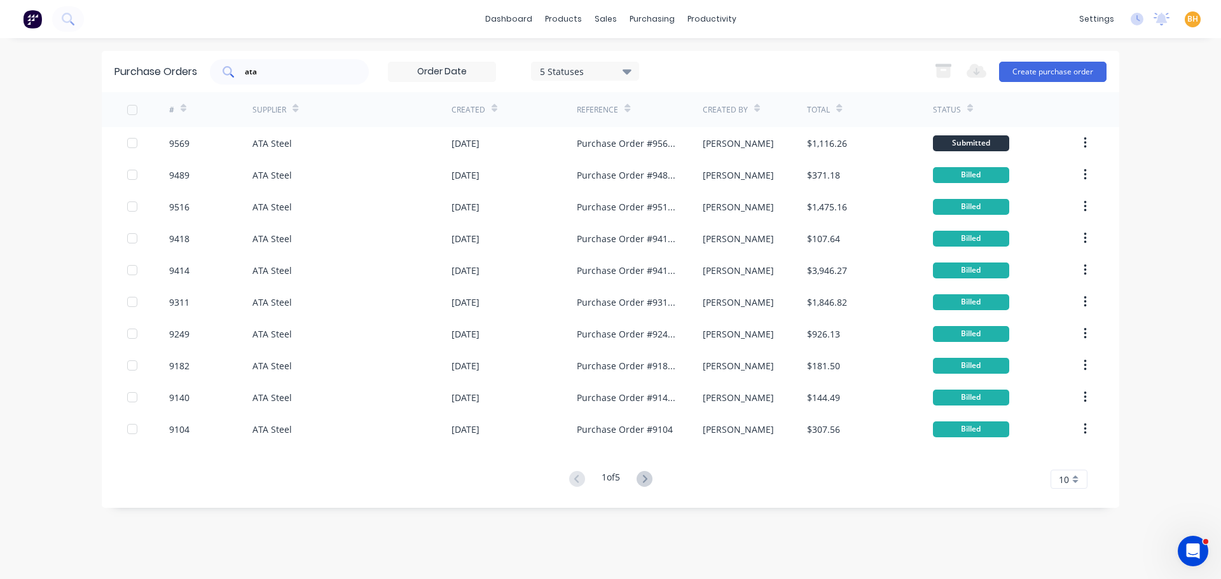
click at [292, 72] on input "ata" at bounding box center [297, 71] width 106 height 13
type input "a"
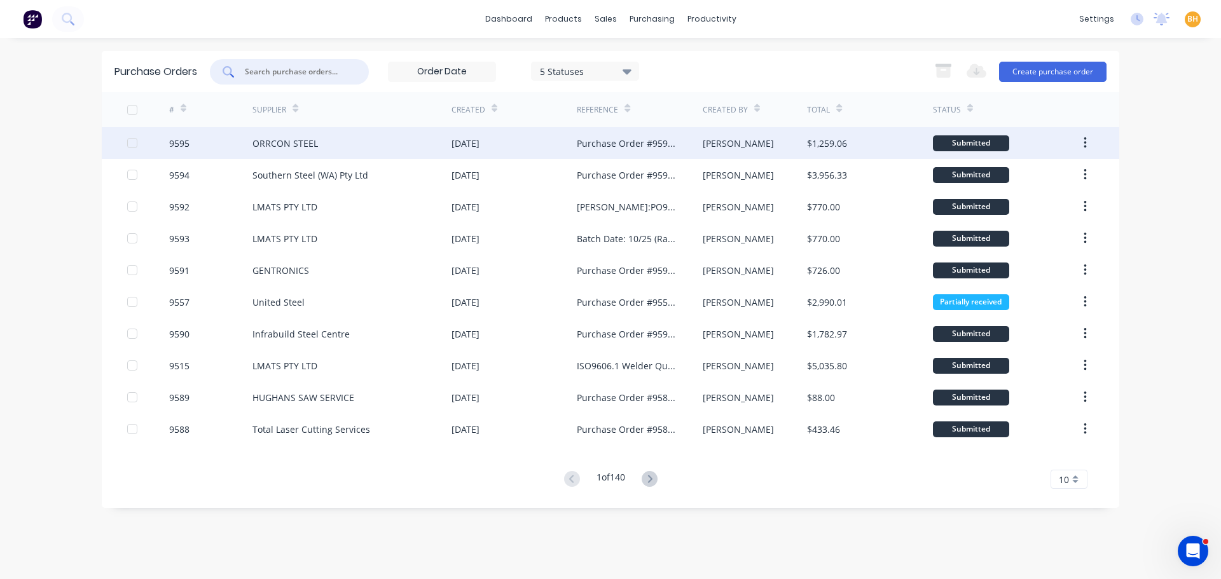
click at [283, 156] on div "ORRCON STEEL" at bounding box center [351, 143] width 199 height 32
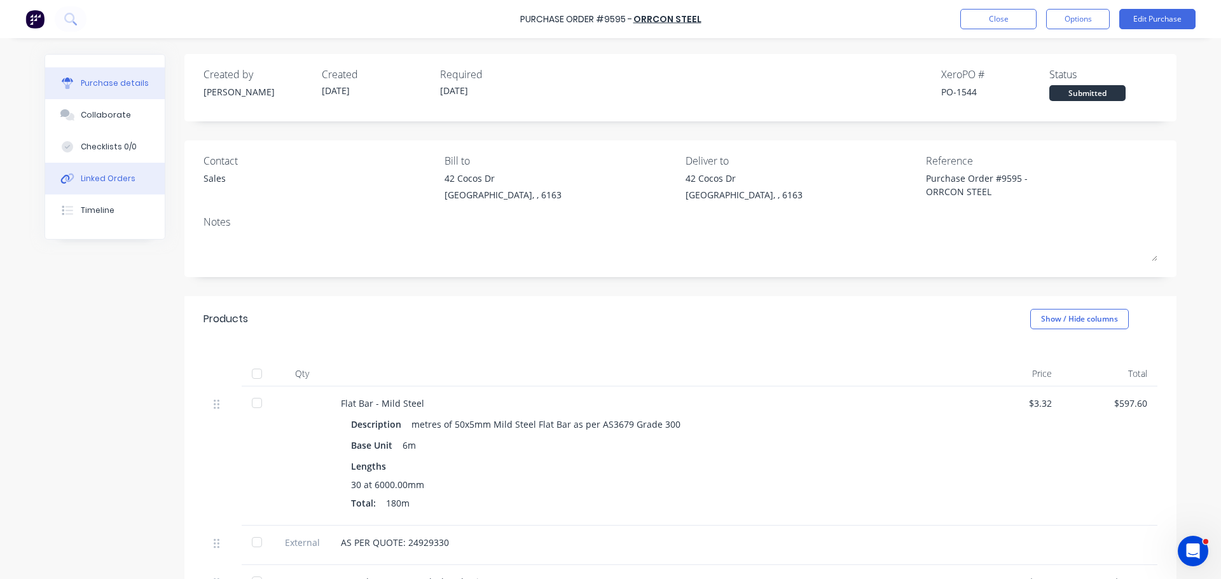
click at [116, 179] on div "Linked Orders" at bounding box center [108, 178] width 55 height 11
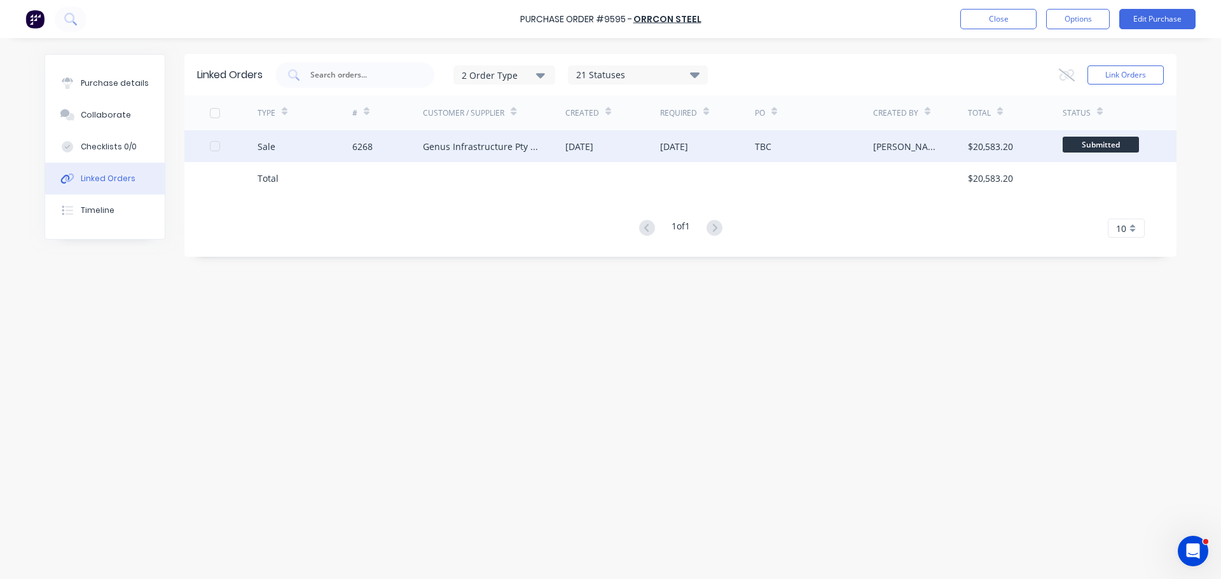
click at [922, 155] on div "[PERSON_NAME]" at bounding box center [920, 146] width 95 height 32
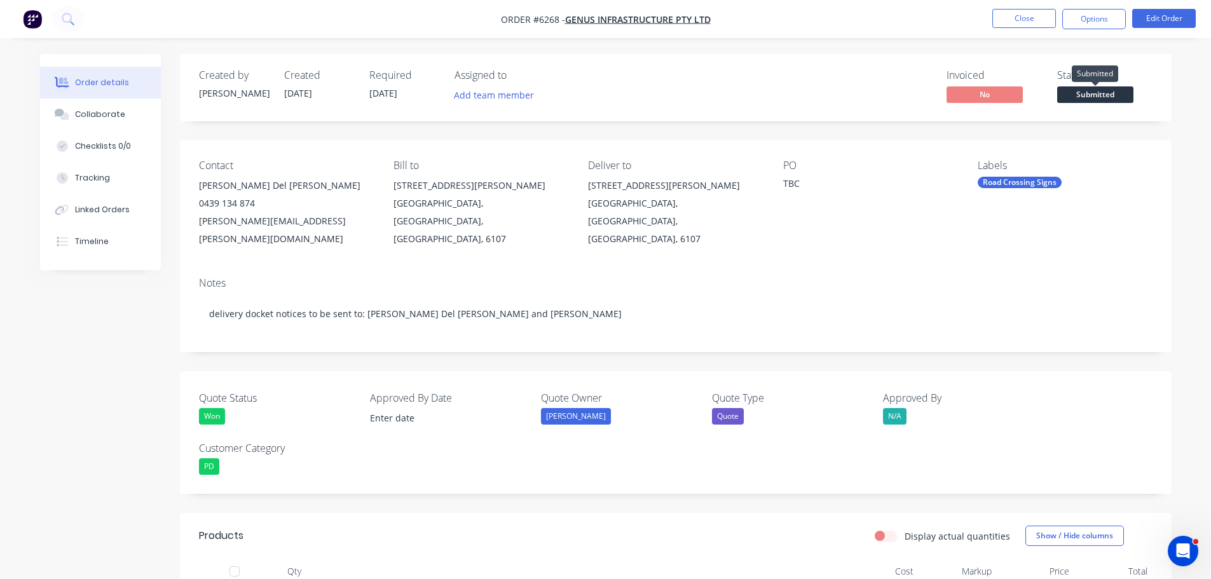
click at [1113, 94] on span "Submitted" at bounding box center [1095, 94] width 76 height 16
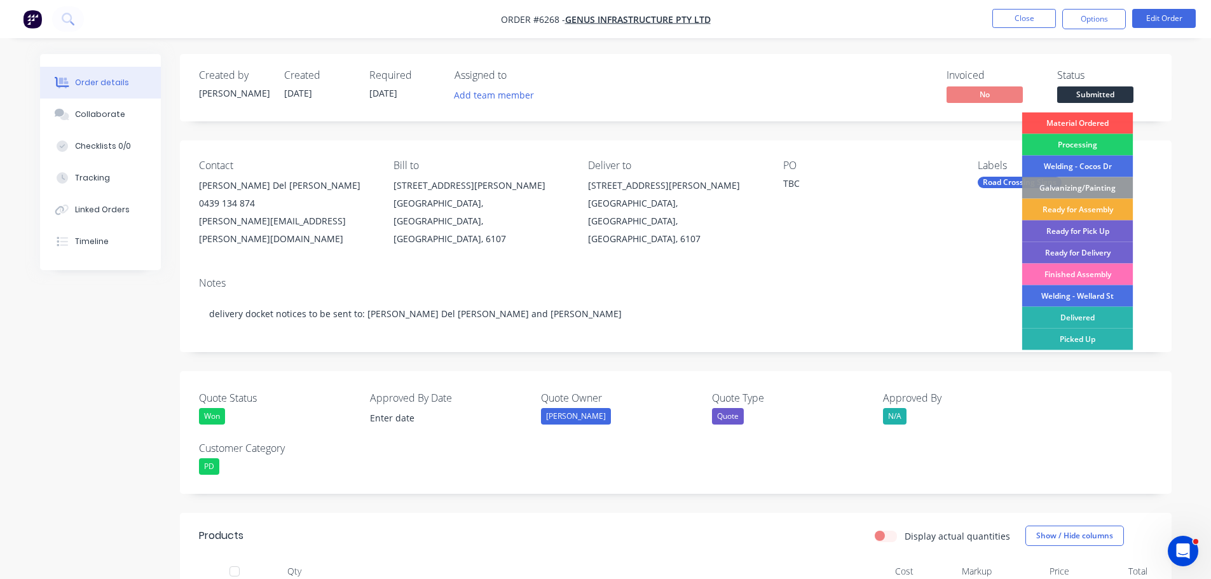
click at [1093, 118] on div "Material Ordered" at bounding box center [1077, 124] width 111 height 22
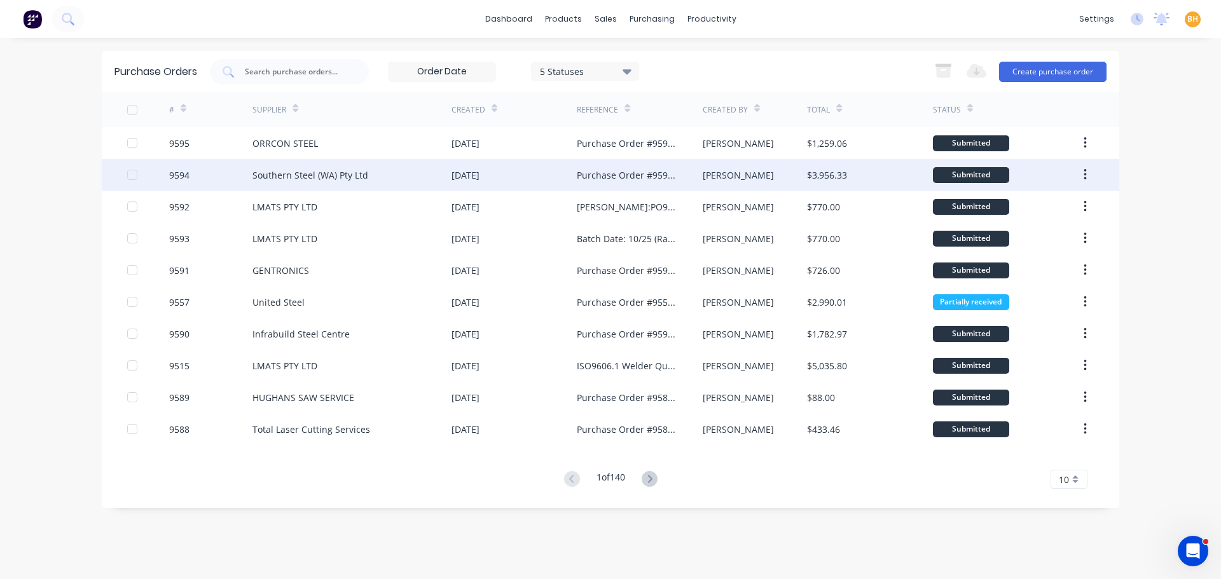
click at [303, 163] on div "Southern Steel (WA) Pty Ltd" at bounding box center [351, 175] width 199 height 32
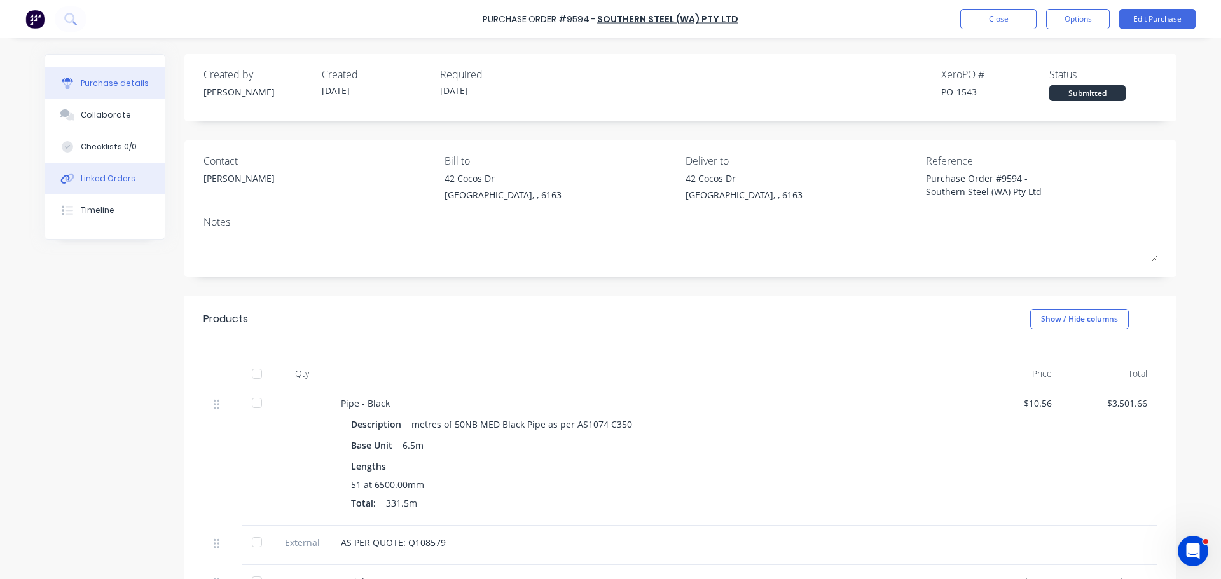
click at [100, 182] on div "Linked Orders" at bounding box center [108, 178] width 55 height 11
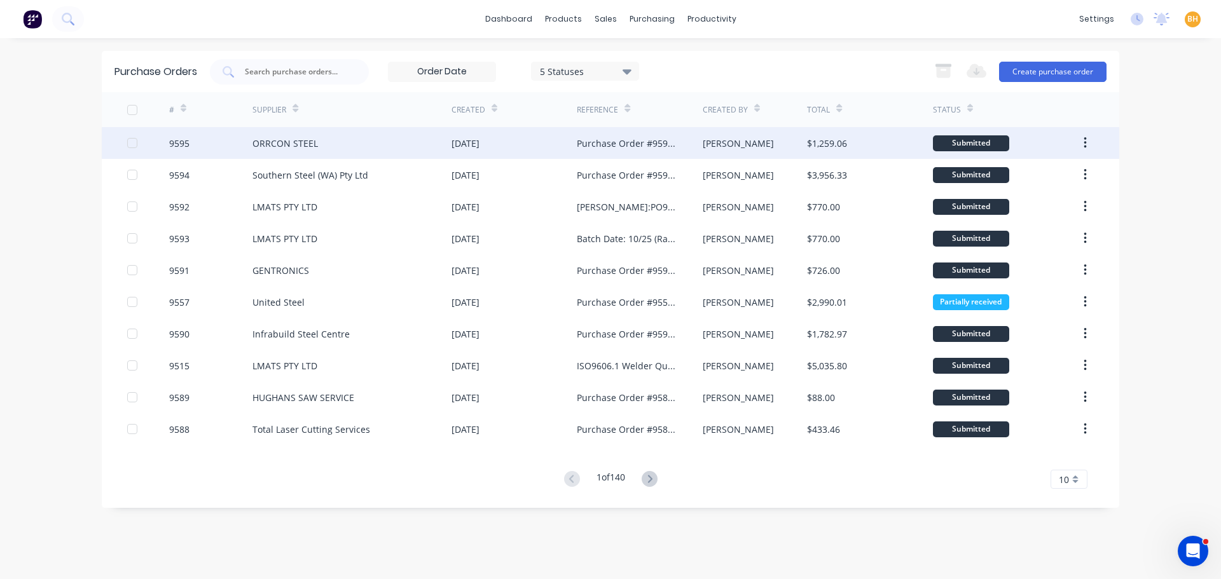
click at [292, 144] on div "ORRCON STEEL" at bounding box center [284, 143] width 65 height 13
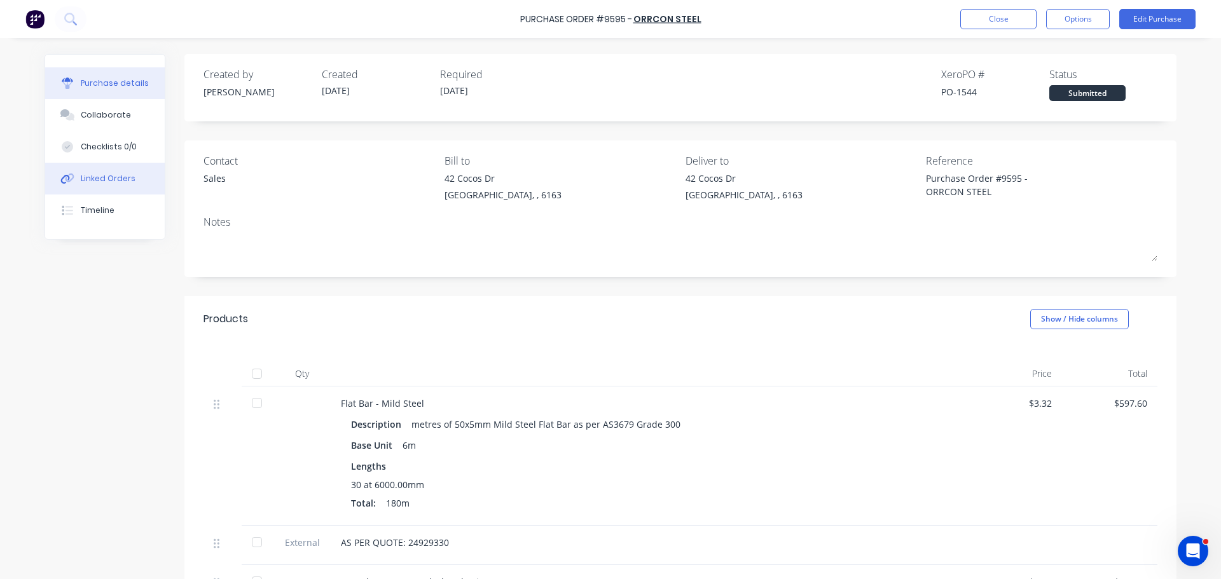
click at [106, 175] on div "Linked Orders" at bounding box center [108, 178] width 55 height 11
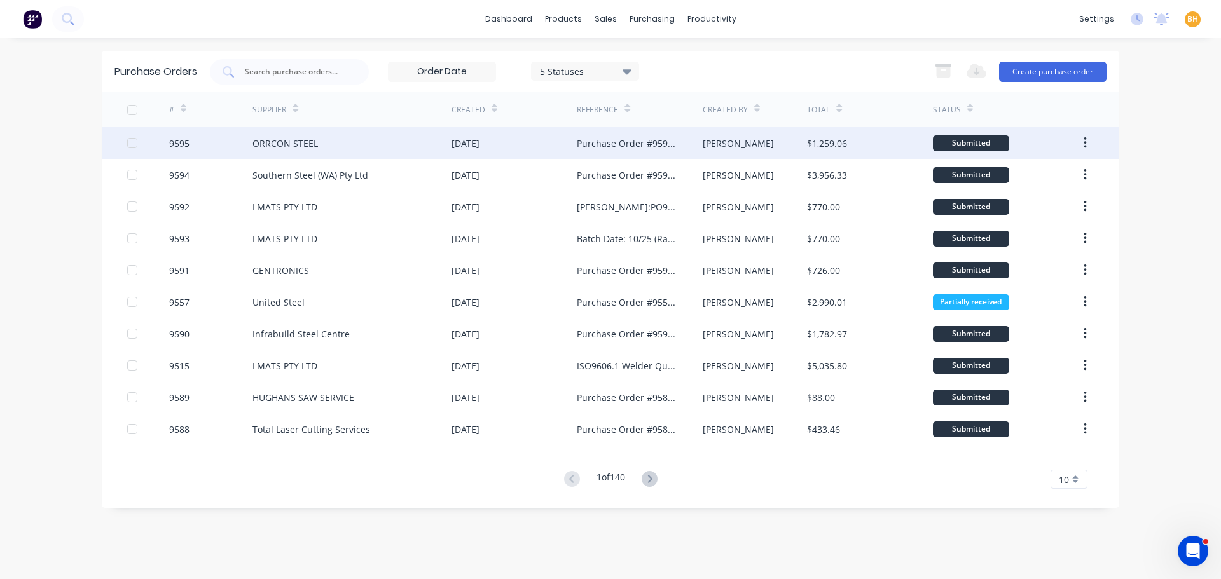
click at [287, 156] on div "ORRCON STEEL" at bounding box center [351, 143] width 199 height 32
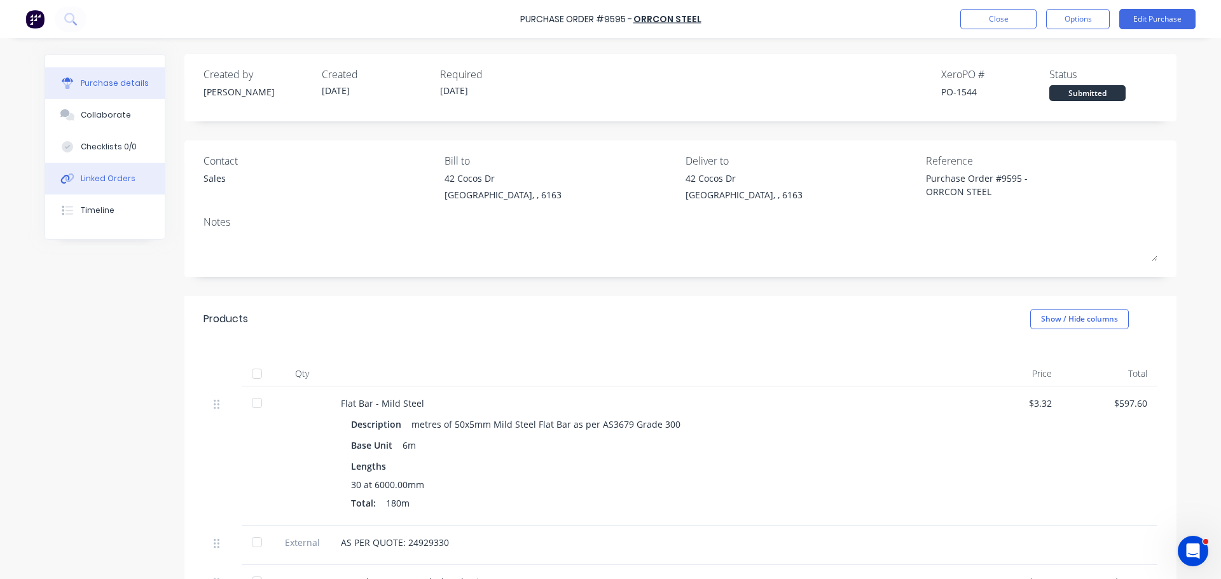
click at [110, 174] on div "Linked Orders" at bounding box center [108, 178] width 55 height 11
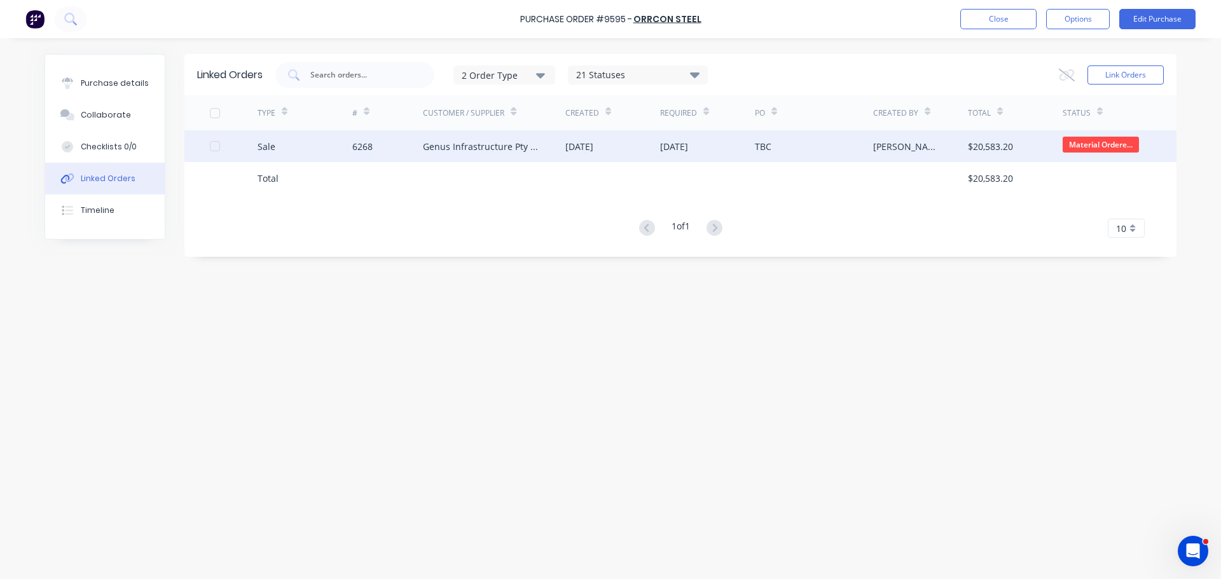
click at [508, 153] on div "Genus Infrastructure Pty Ltd" at bounding box center [494, 146] width 142 height 32
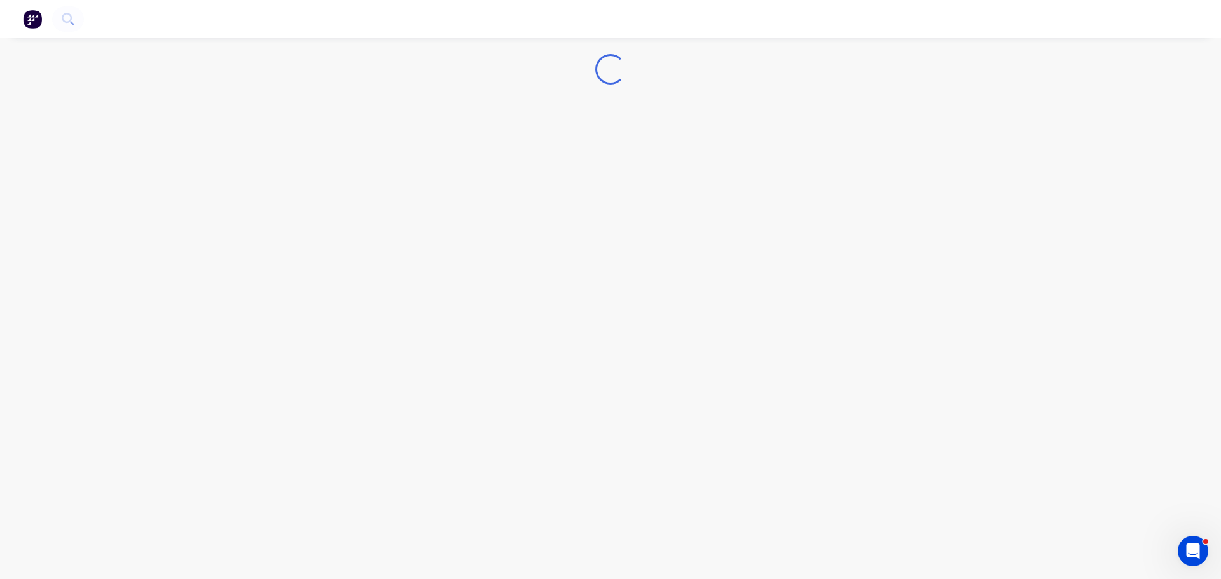
click at [508, 153] on div "Loading..." at bounding box center [610, 289] width 1221 height 579
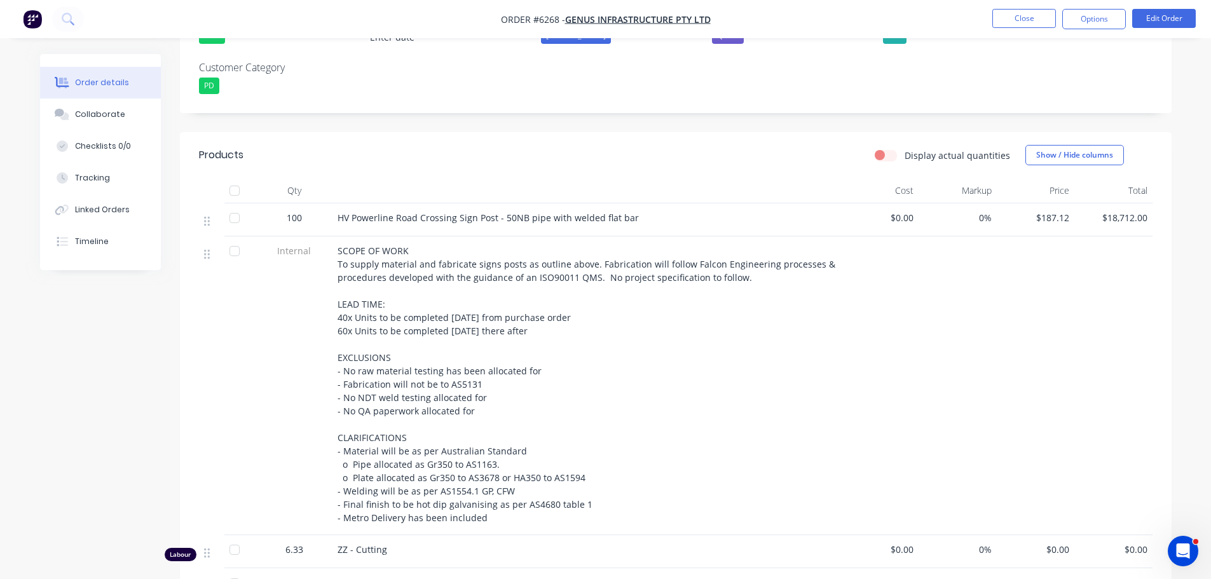
scroll to position [318, 0]
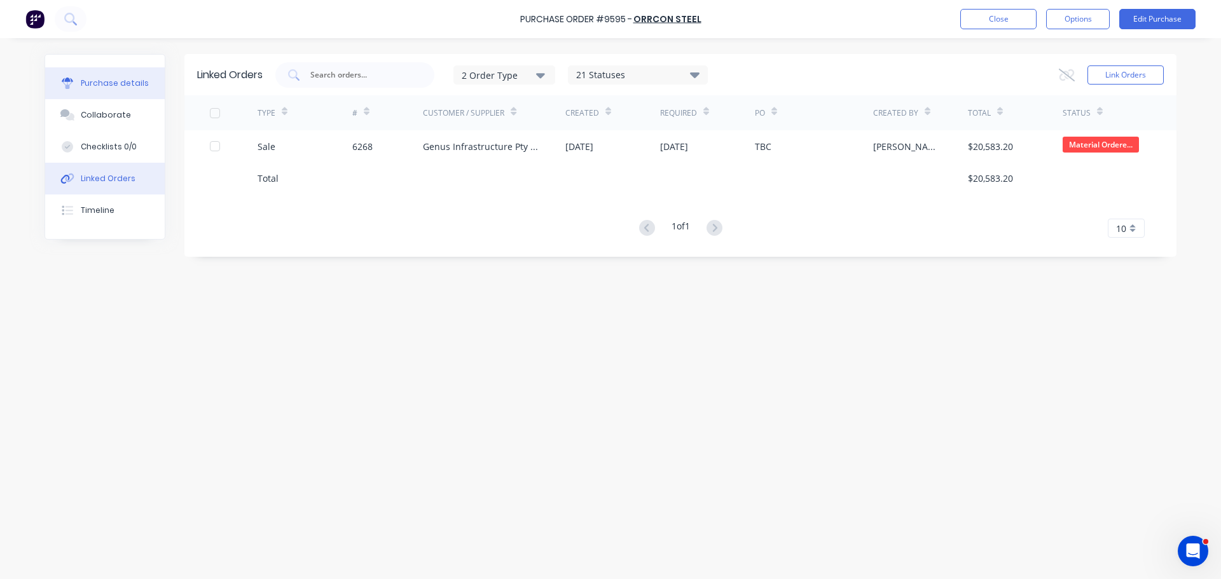
click at [111, 83] on div "Purchase details" at bounding box center [115, 83] width 68 height 11
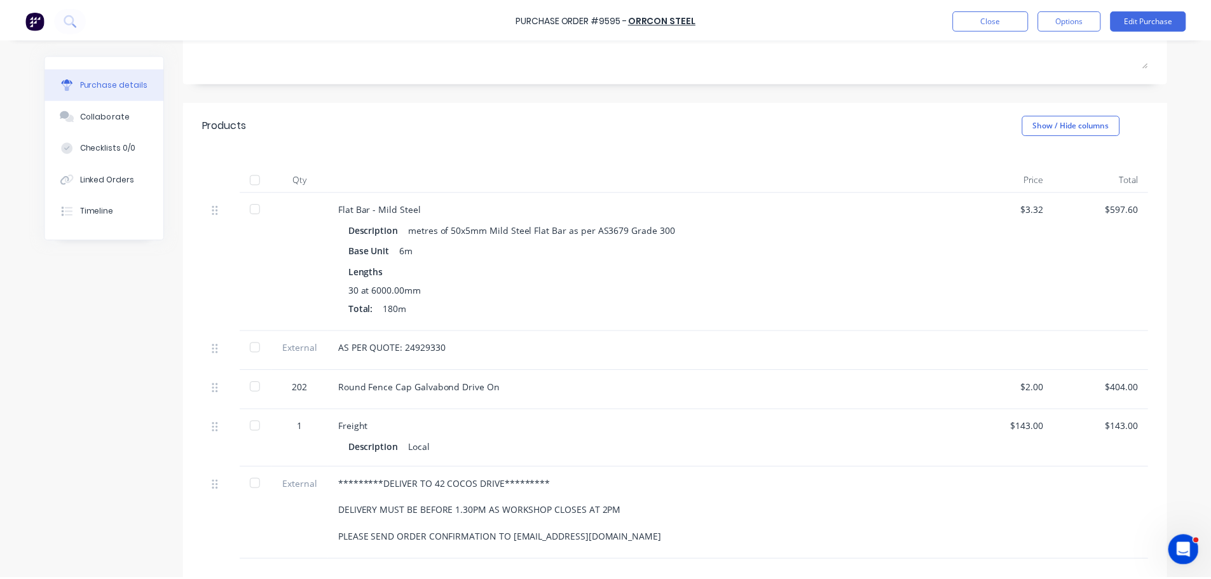
scroll to position [191, 0]
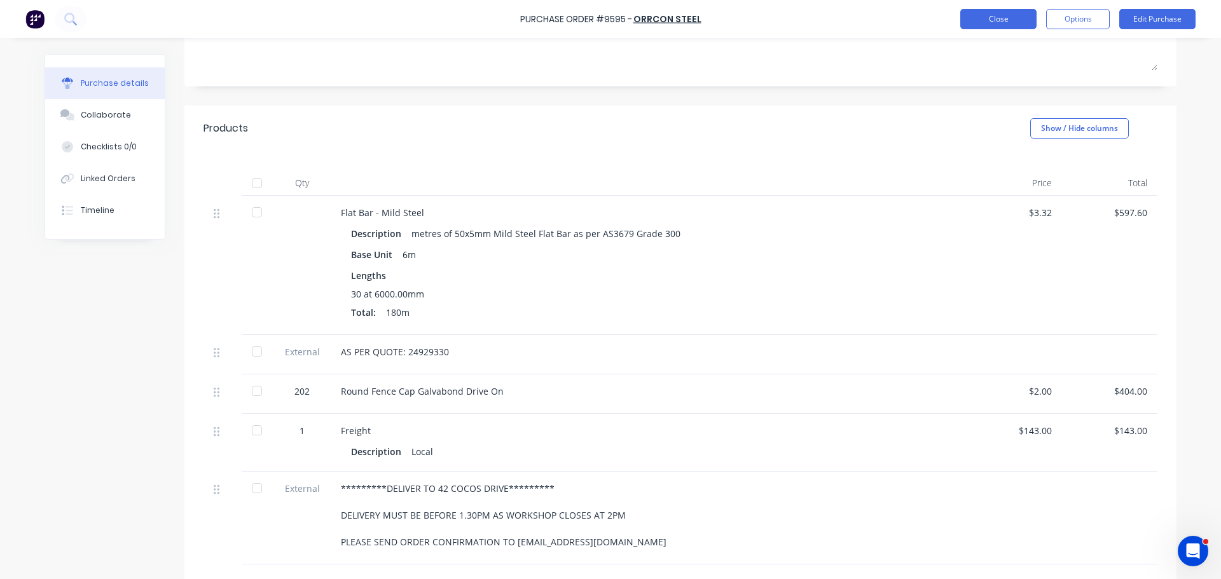
click at [994, 23] on button "Close" at bounding box center [998, 19] width 76 height 20
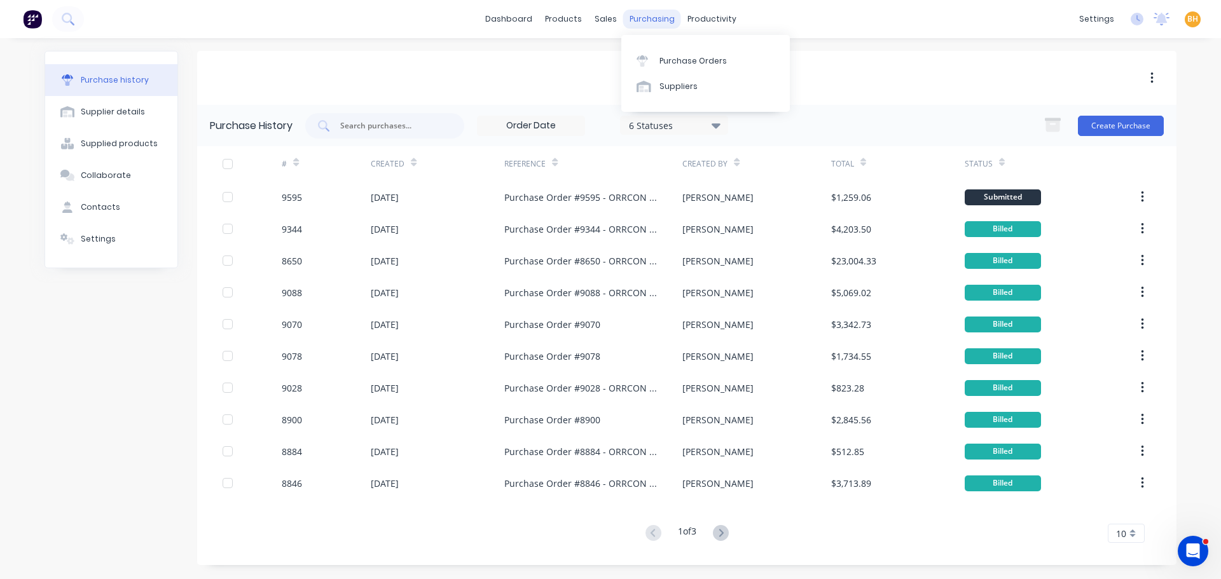
click at [642, 18] on div "purchasing" at bounding box center [652, 19] width 58 height 19
click at [672, 67] on link "Purchase Orders" at bounding box center [705, 60] width 168 height 25
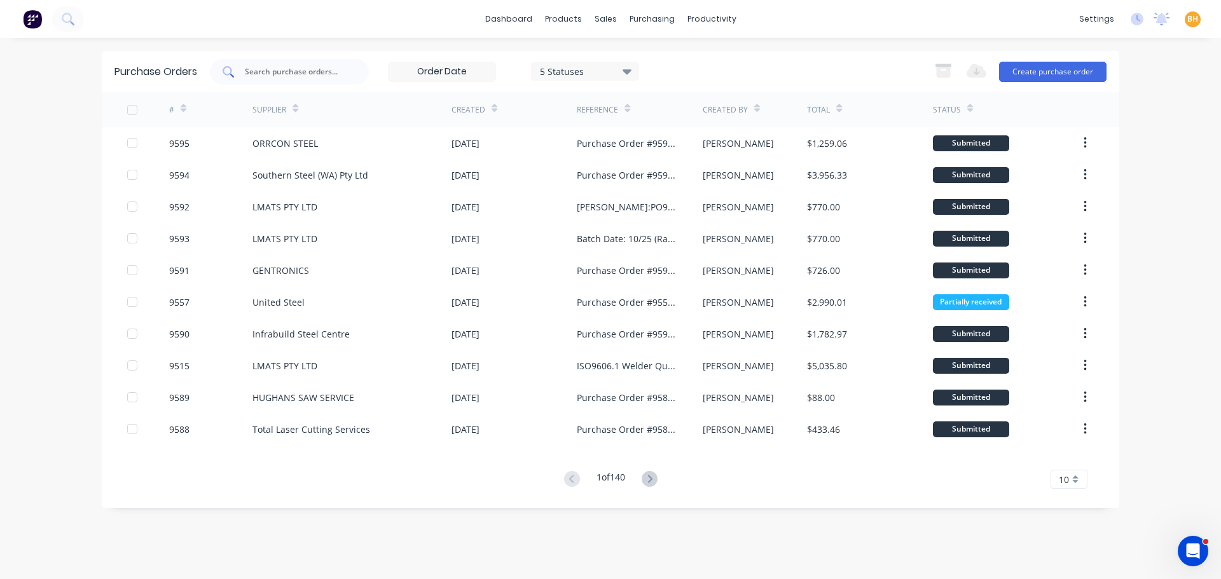
click at [263, 76] on input "text" at bounding box center [297, 71] width 106 height 13
click at [594, 17] on div "sales" at bounding box center [605, 19] width 35 height 19
click at [657, 64] on div "Sales Orders" at bounding box center [653, 60] width 52 height 11
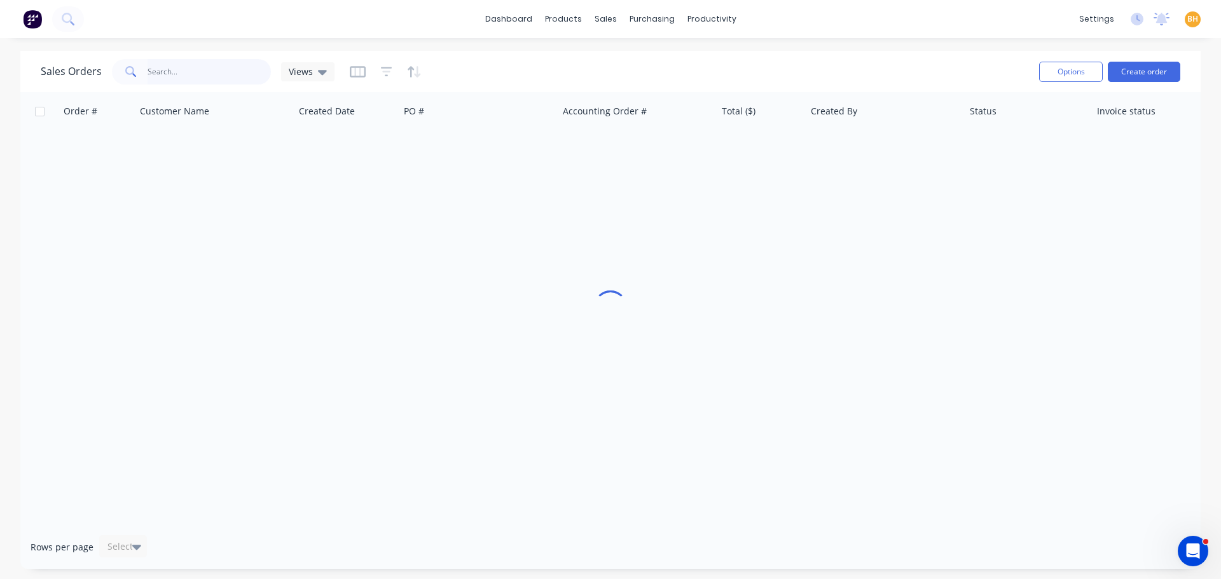
click at [198, 74] on input "text" at bounding box center [210, 71] width 124 height 25
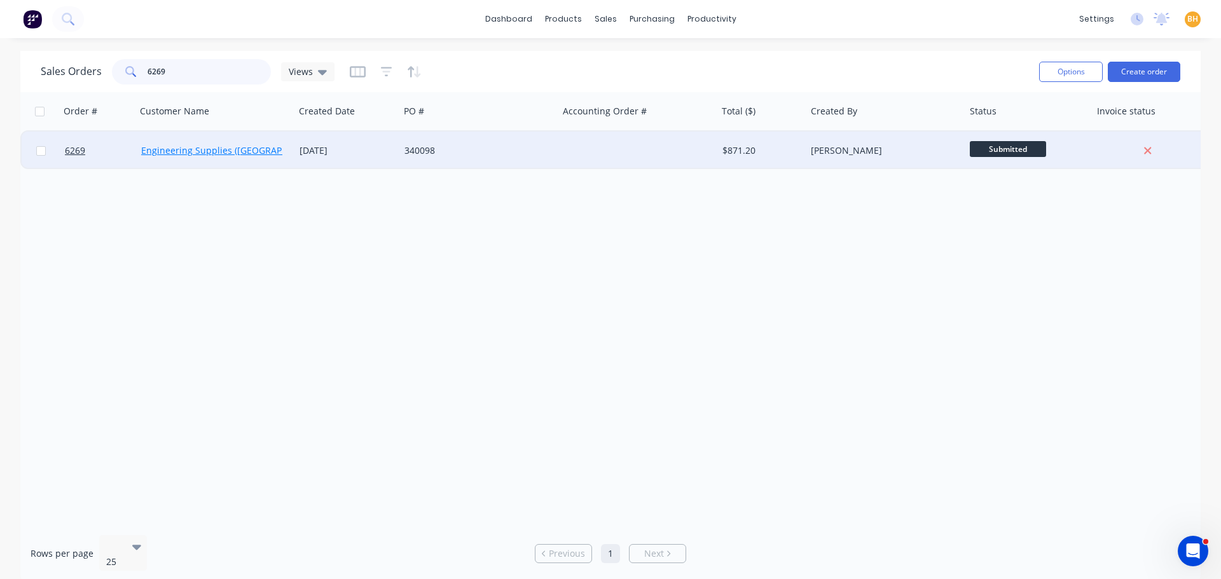
type input "6269"
click at [198, 154] on link "Engineering Supplies ([GEOGRAPHIC_DATA]) Pty Ltd" at bounding box center [249, 150] width 217 height 12
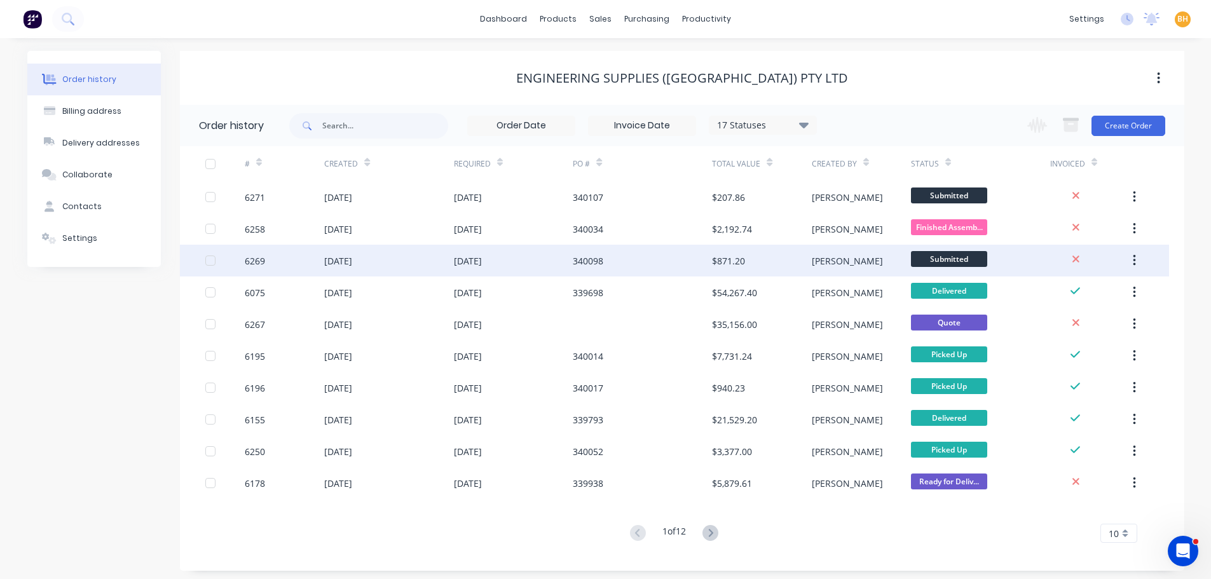
click at [342, 262] on div "[DATE]" at bounding box center [338, 260] width 28 height 13
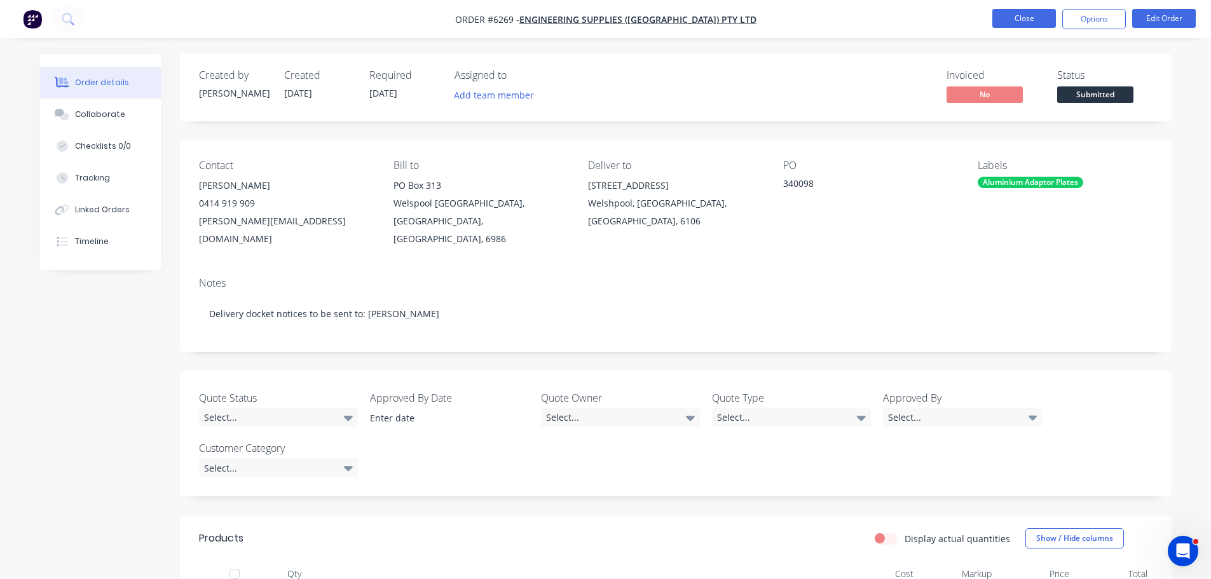
click at [1012, 17] on button "Close" at bounding box center [1024, 18] width 64 height 19
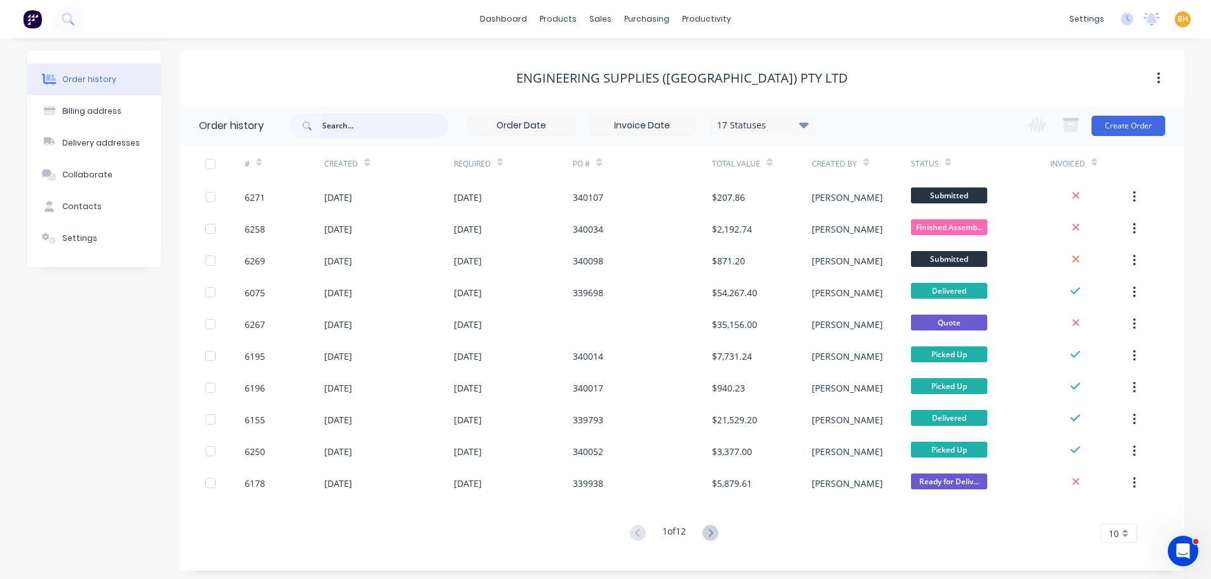
click at [343, 125] on input "text" at bounding box center [385, 125] width 126 height 25
type input "6026"
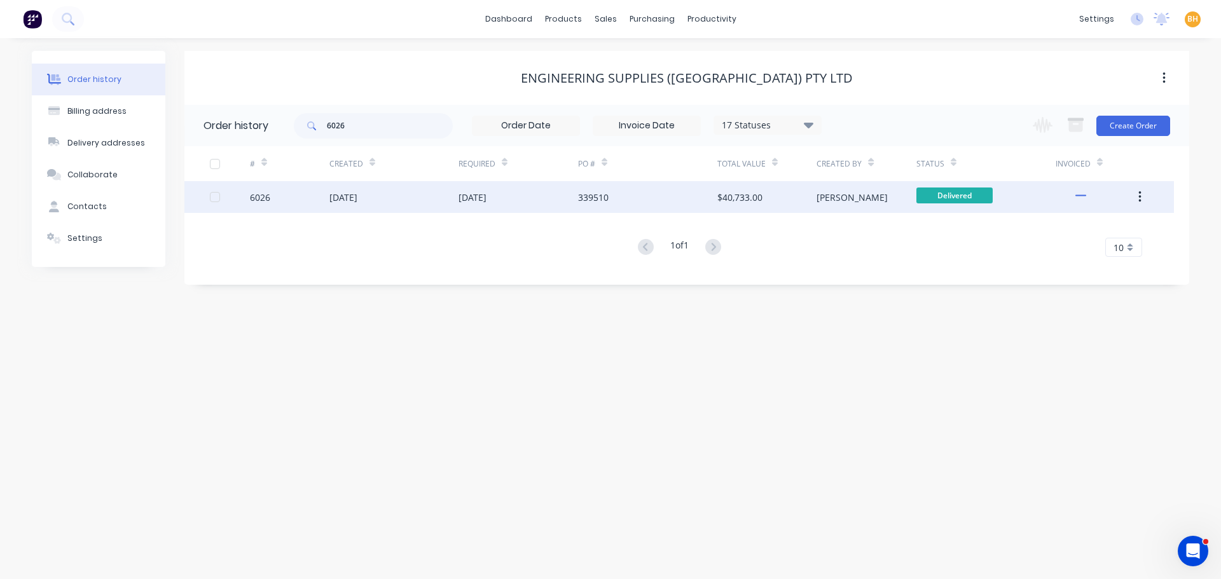
click at [388, 207] on div "[DATE]" at bounding box center [393, 197] width 129 height 32
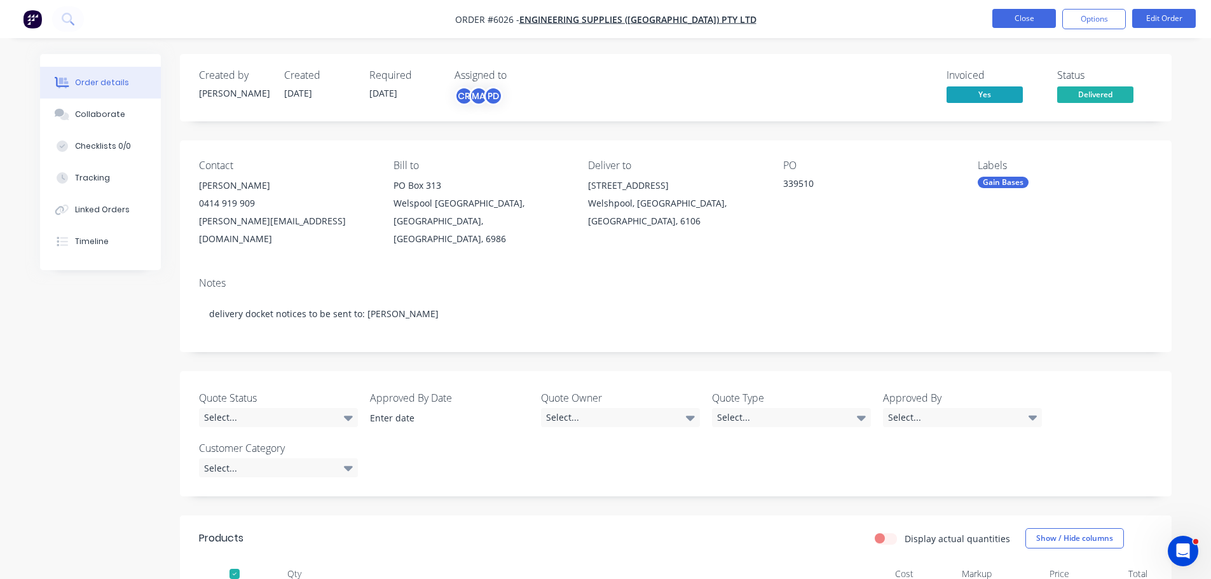
click at [1020, 12] on button "Close" at bounding box center [1024, 18] width 64 height 19
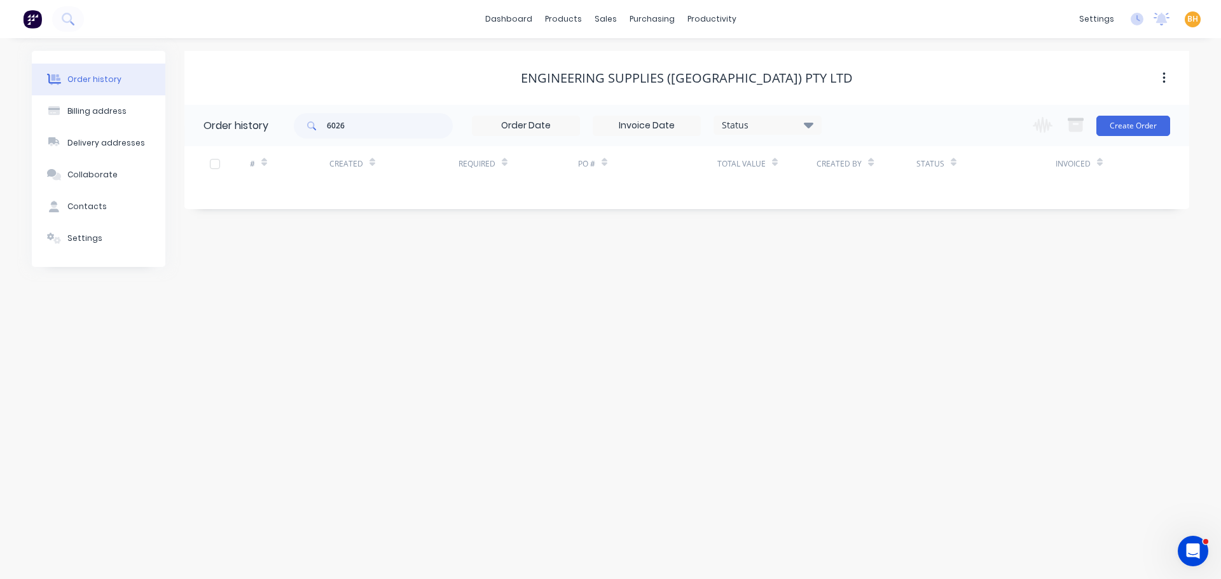
click at [1023, 17] on div "dashboard products sales purchasing productivity dashboard products Product Cat…" at bounding box center [610, 19] width 1221 height 38
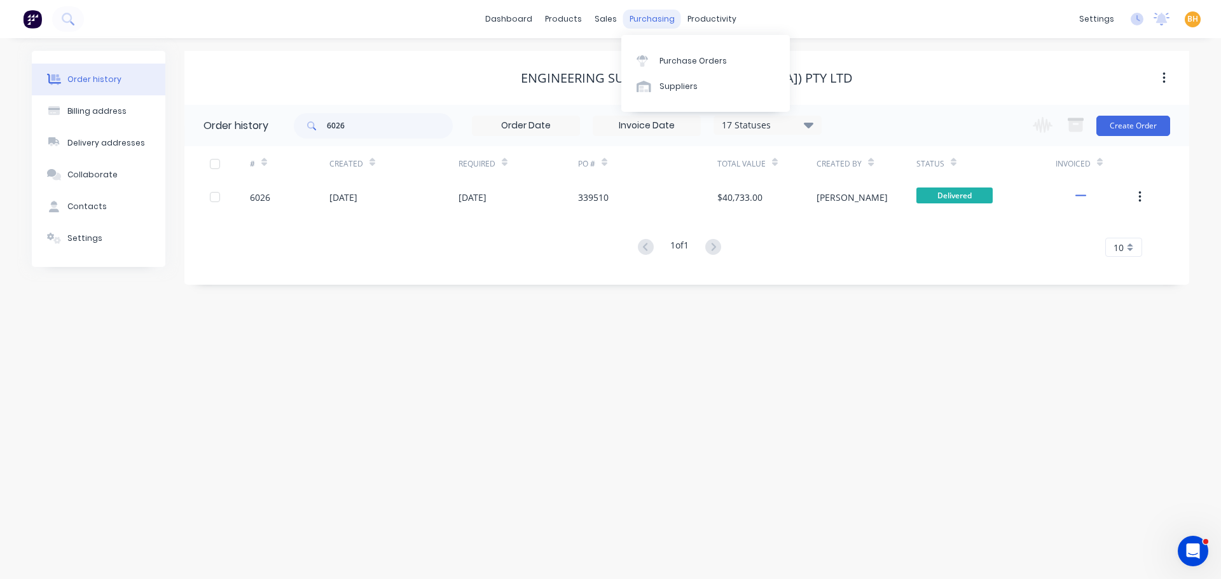
click at [648, 16] on div "purchasing" at bounding box center [652, 19] width 58 height 19
click at [684, 66] on div "Purchase Orders" at bounding box center [692, 60] width 67 height 11
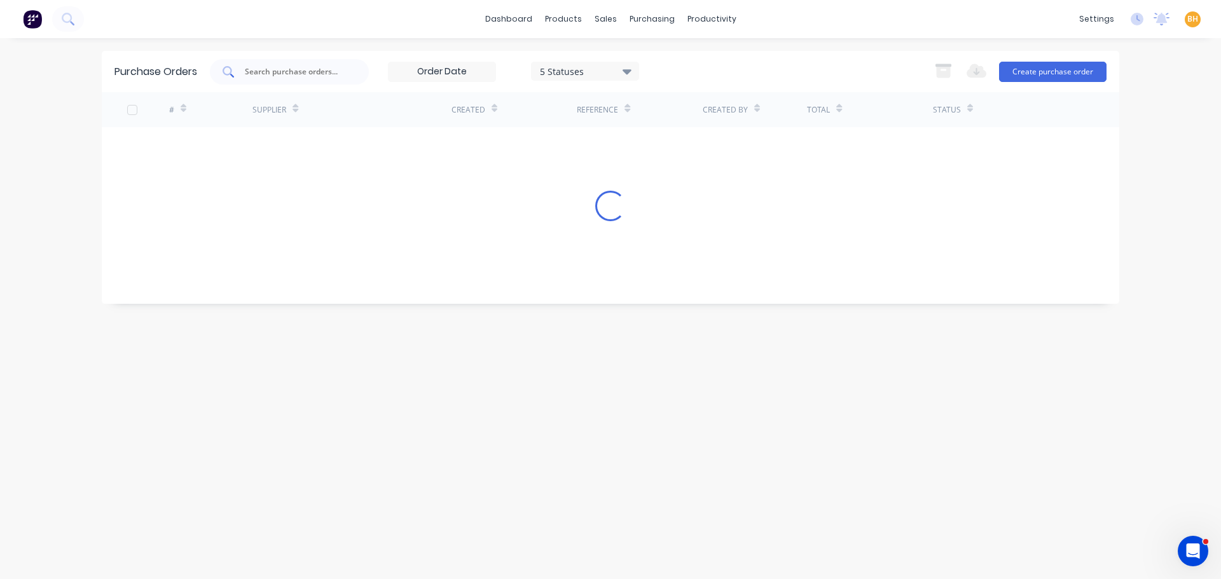
click at [285, 76] on input "text" at bounding box center [297, 71] width 106 height 13
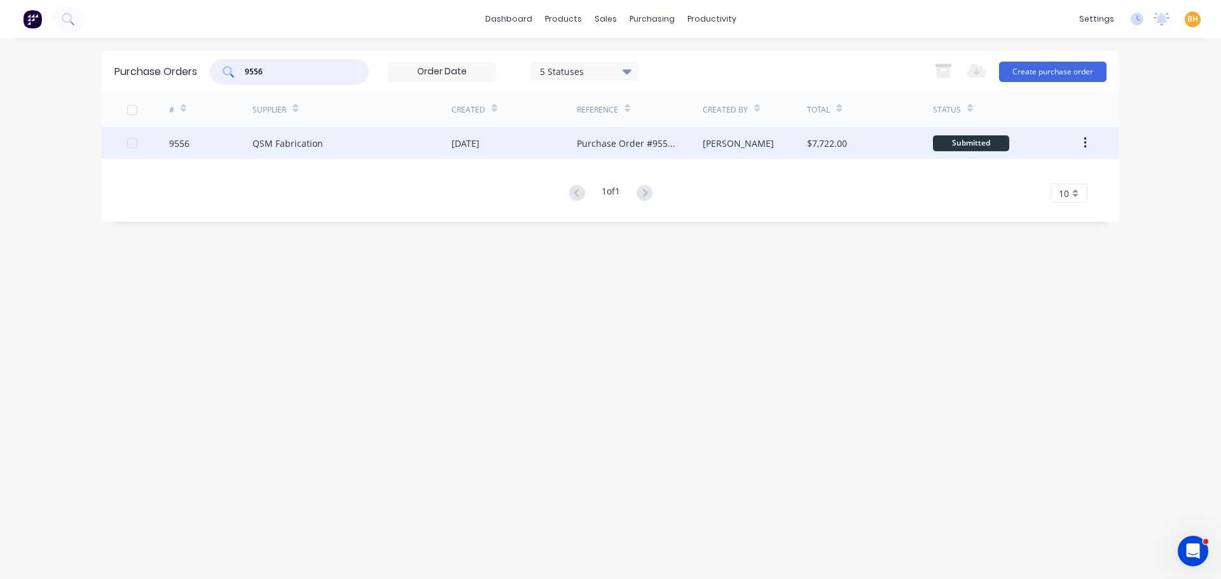
type input "9556"
click at [310, 149] on div "QSM Fabrication" at bounding box center [351, 143] width 199 height 32
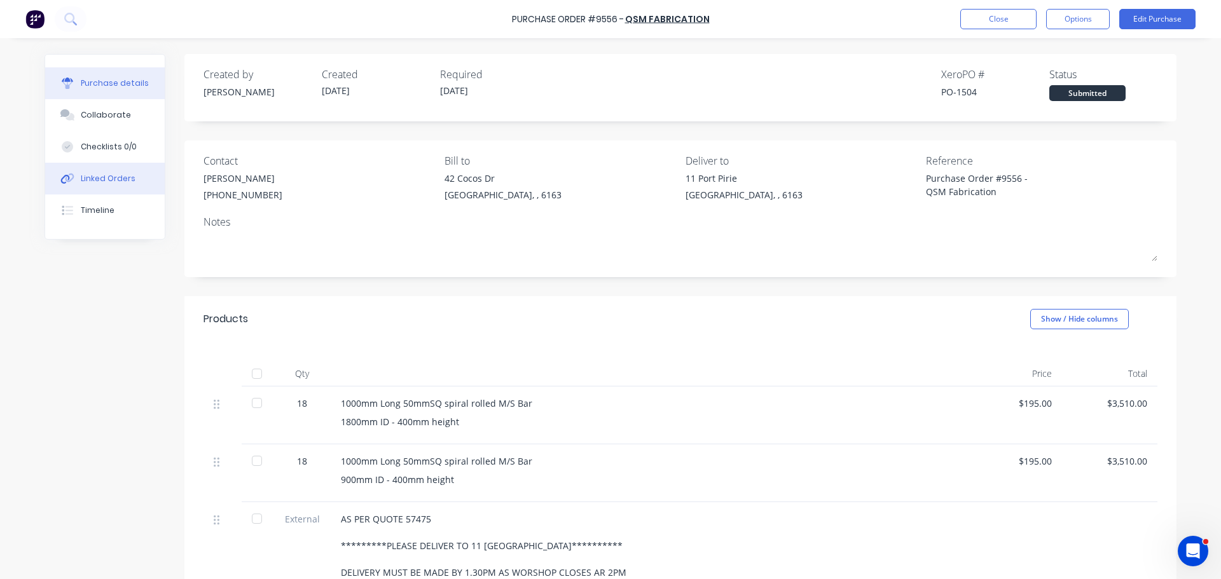
click at [95, 181] on div "Linked Orders" at bounding box center [108, 178] width 55 height 11
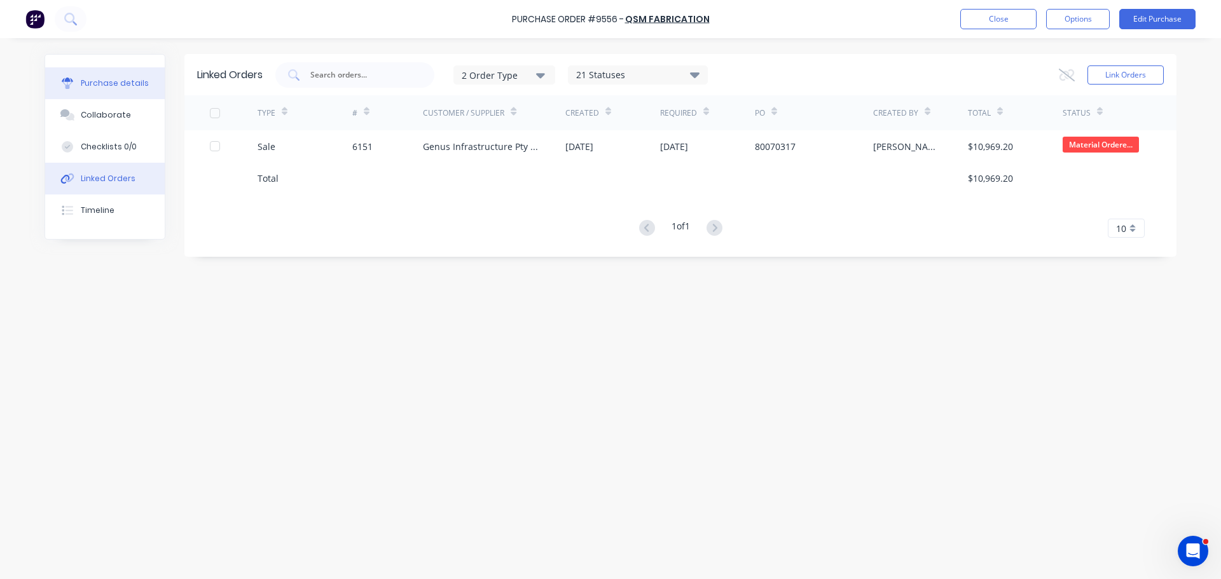
click at [102, 80] on div "Purchase details" at bounding box center [115, 83] width 68 height 11
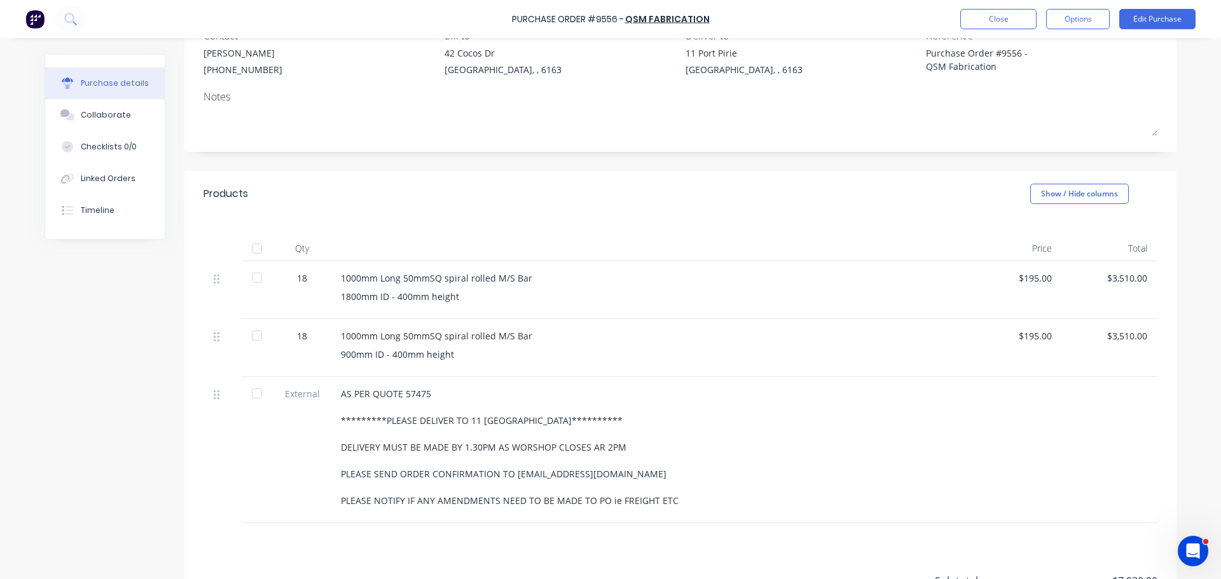
scroll to position [127, 0]
click at [111, 183] on div "Linked Orders" at bounding box center [108, 178] width 55 height 11
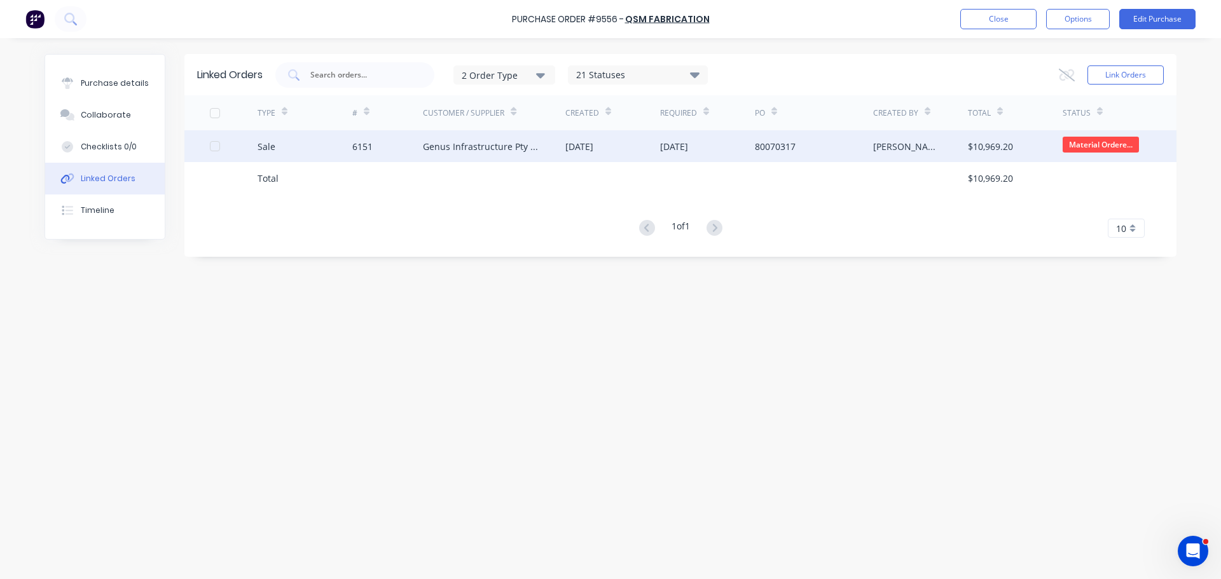
click at [464, 144] on div "Genus Infrastructure Pty Ltd" at bounding box center [481, 146] width 117 height 13
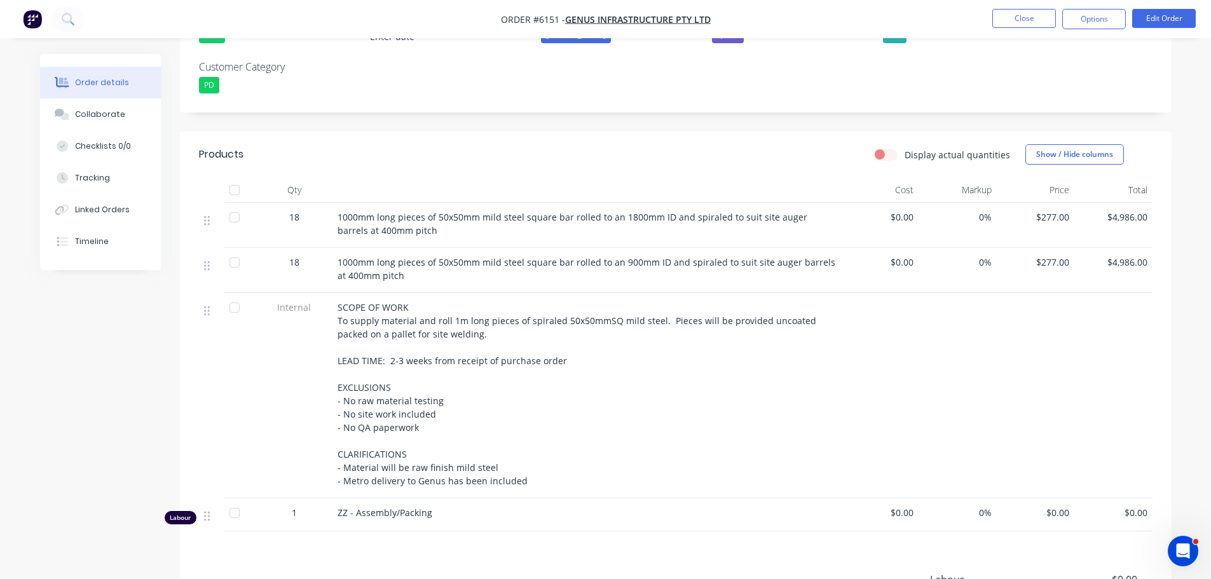
scroll to position [127, 0]
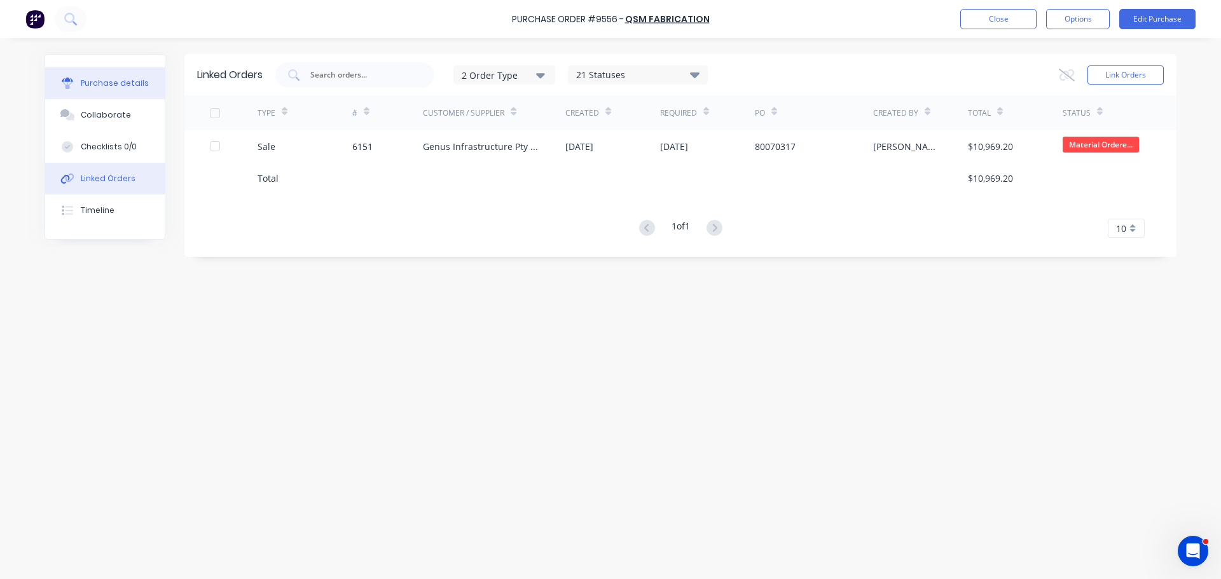
click at [117, 83] on div "Purchase details" at bounding box center [115, 83] width 68 height 11
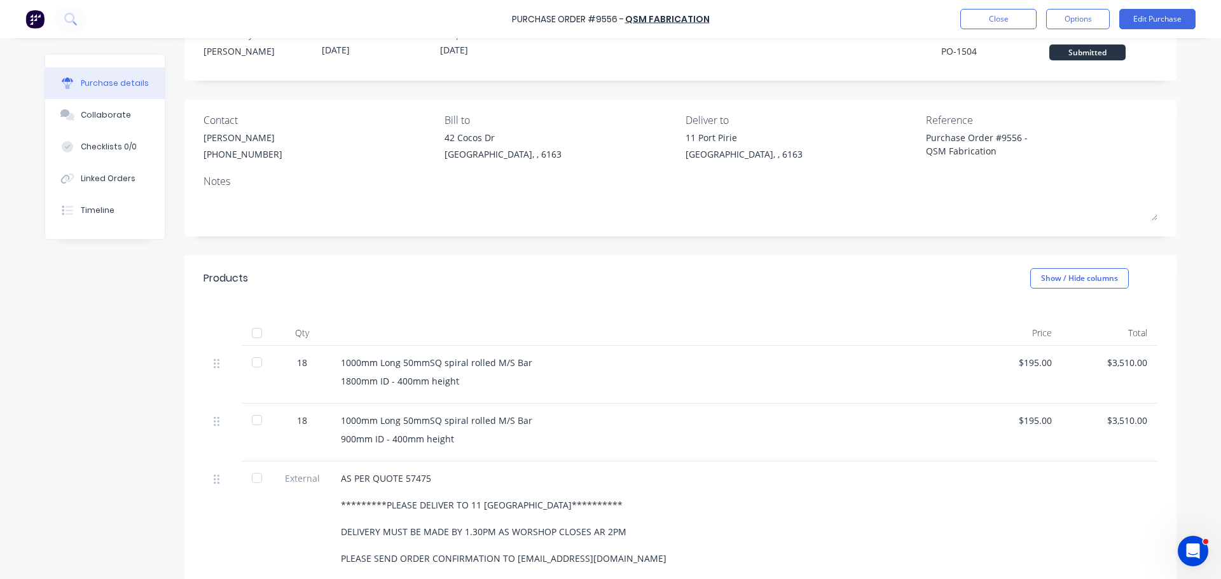
scroll to position [64, 0]
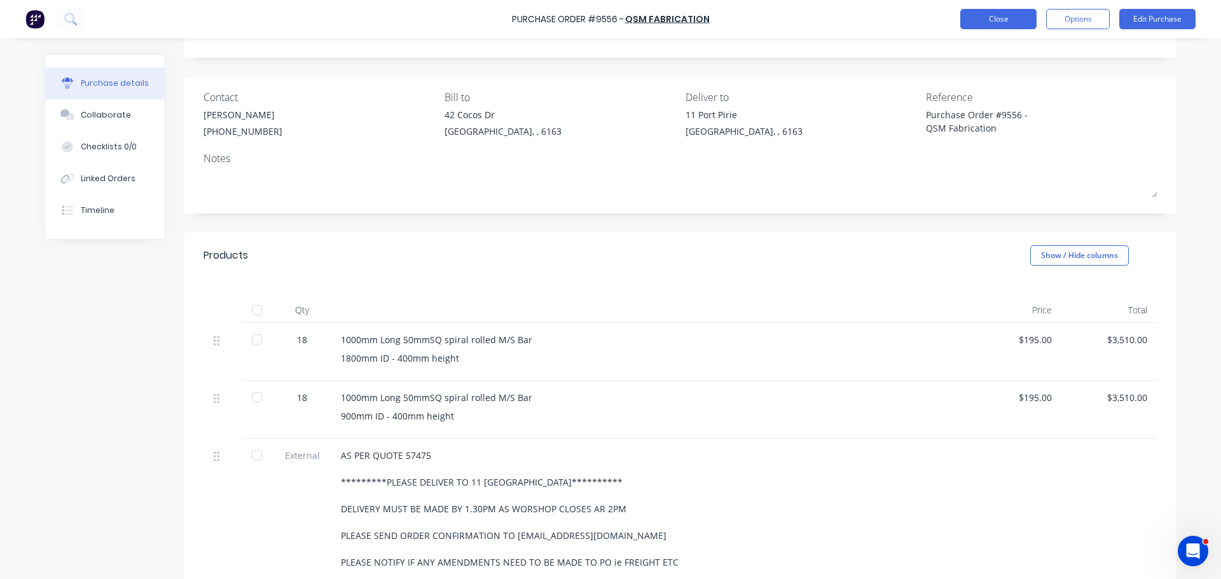
click at [1015, 14] on button "Close" at bounding box center [998, 19] width 76 height 20
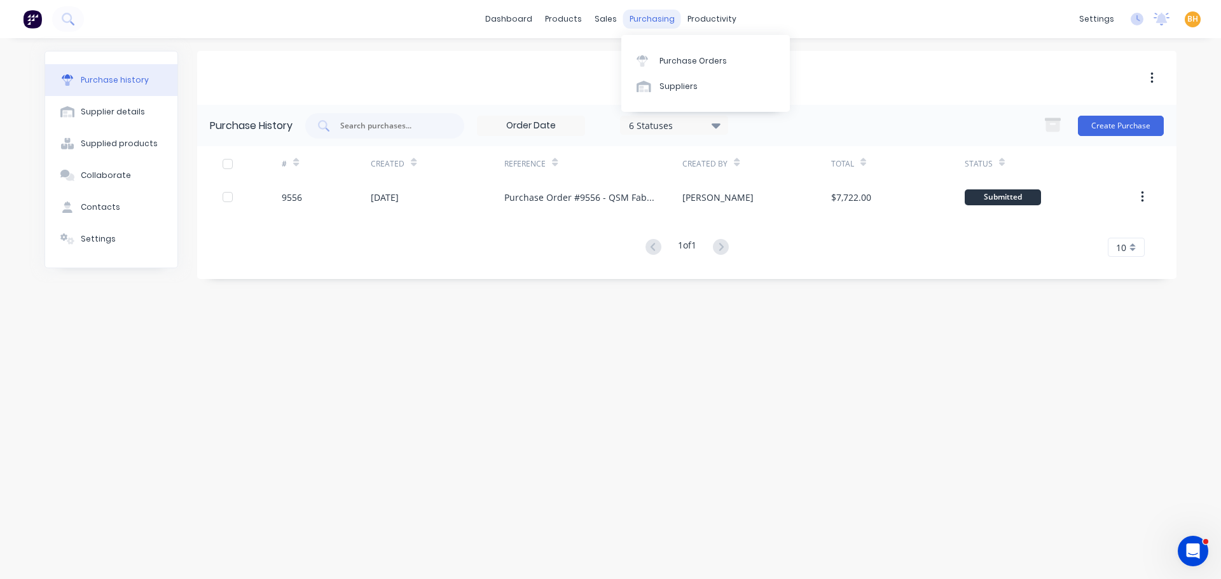
click at [642, 17] on div "purchasing" at bounding box center [652, 19] width 58 height 19
click at [671, 61] on div "Purchase Orders" at bounding box center [692, 60] width 67 height 11
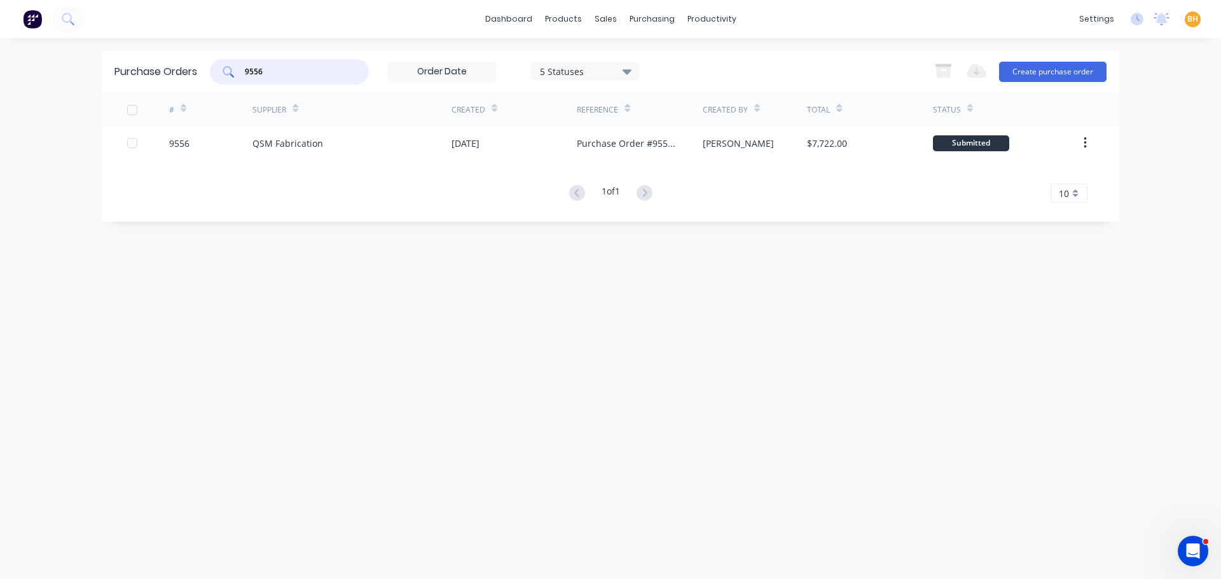
click at [315, 69] on input "9556" at bounding box center [297, 71] width 106 height 13
type input "9"
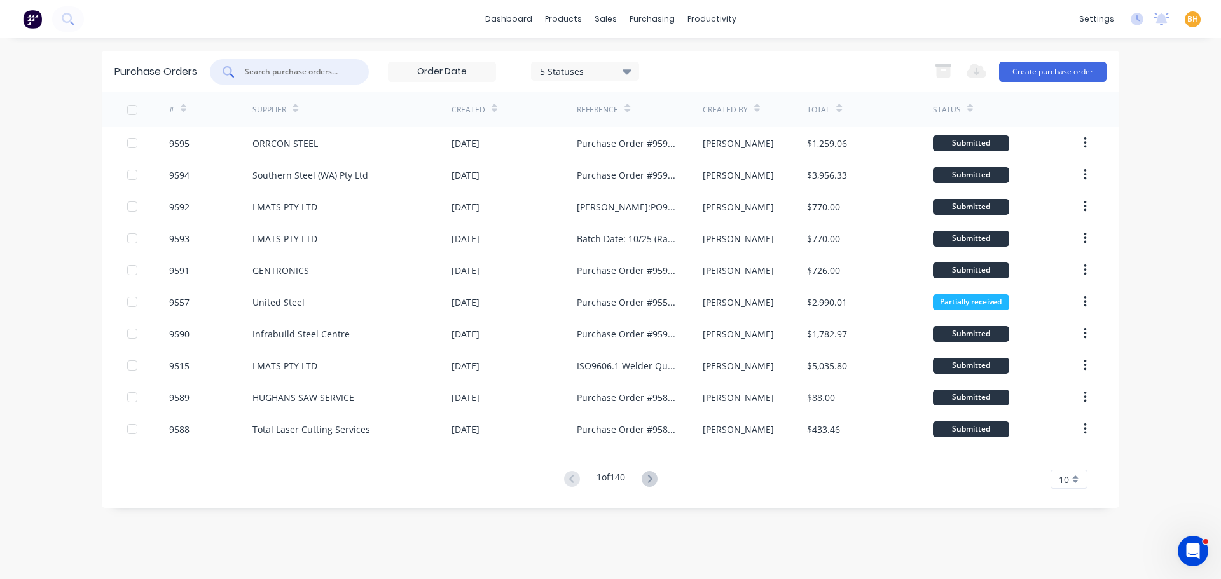
click at [287, 71] on input "text" at bounding box center [297, 71] width 106 height 13
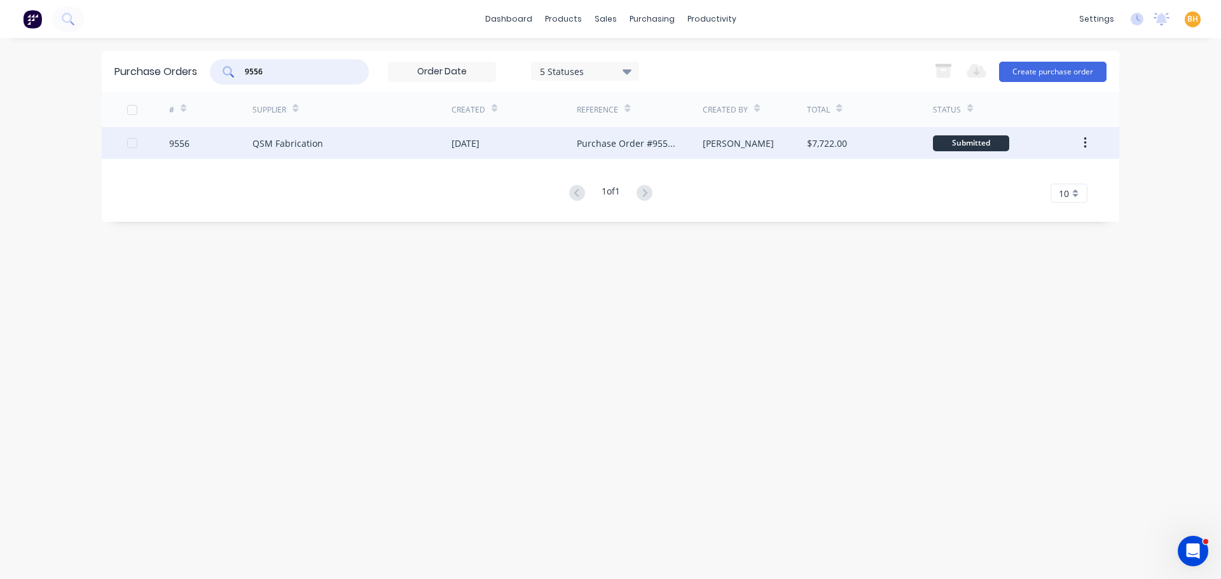
type input "9556"
click at [310, 142] on div "QSM Fabrication" at bounding box center [287, 143] width 71 height 13
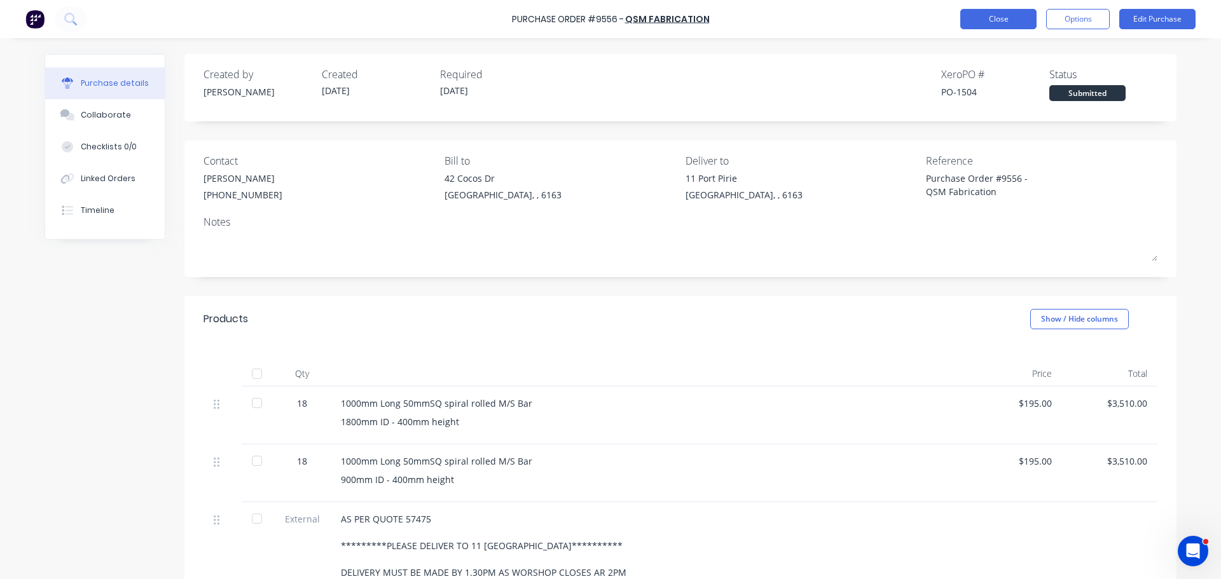
click at [984, 9] on button "Close" at bounding box center [998, 19] width 76 height 20
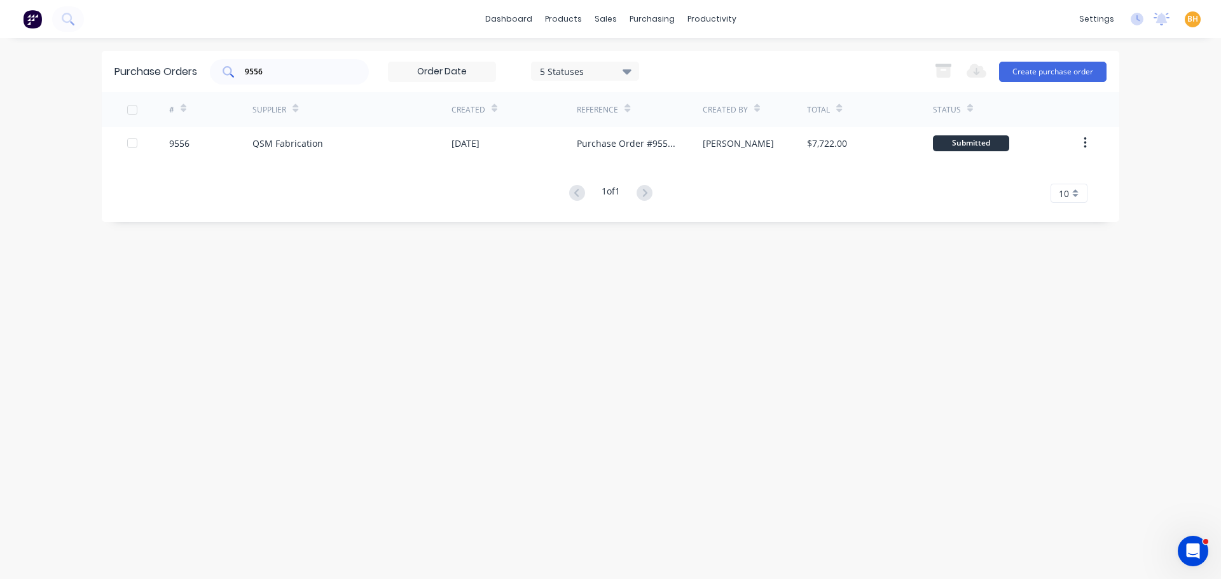
click at [284, 78] on div "9556" at bounding box center [289, 71] width 159 height 25
type input "9"
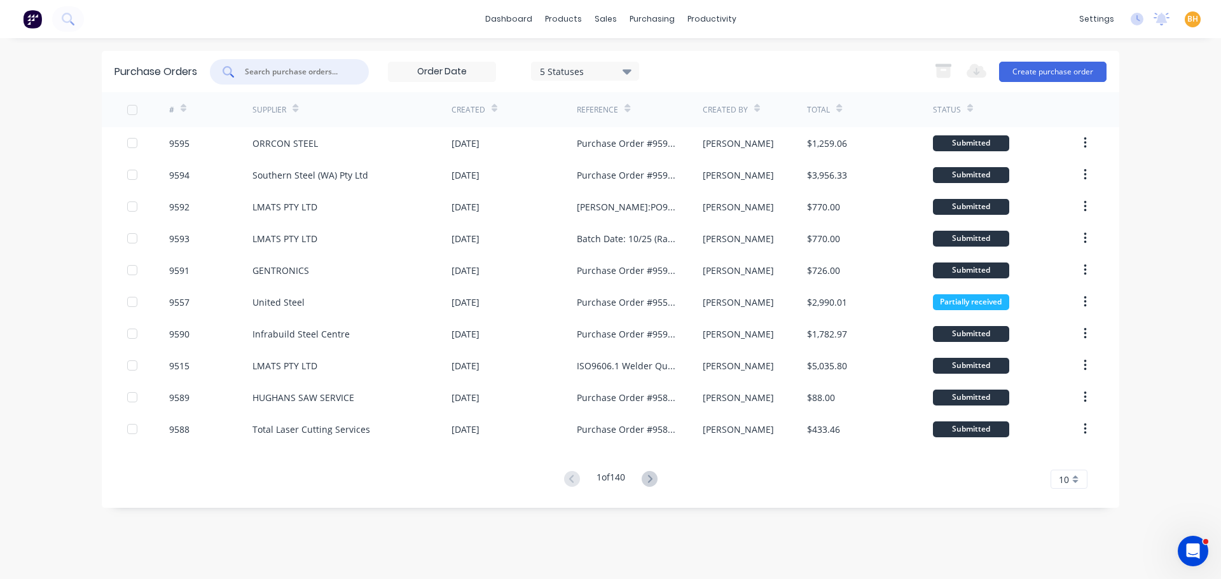
click at [270, 75] on input "text" at bounding box center [297, 71] width 106 height 13
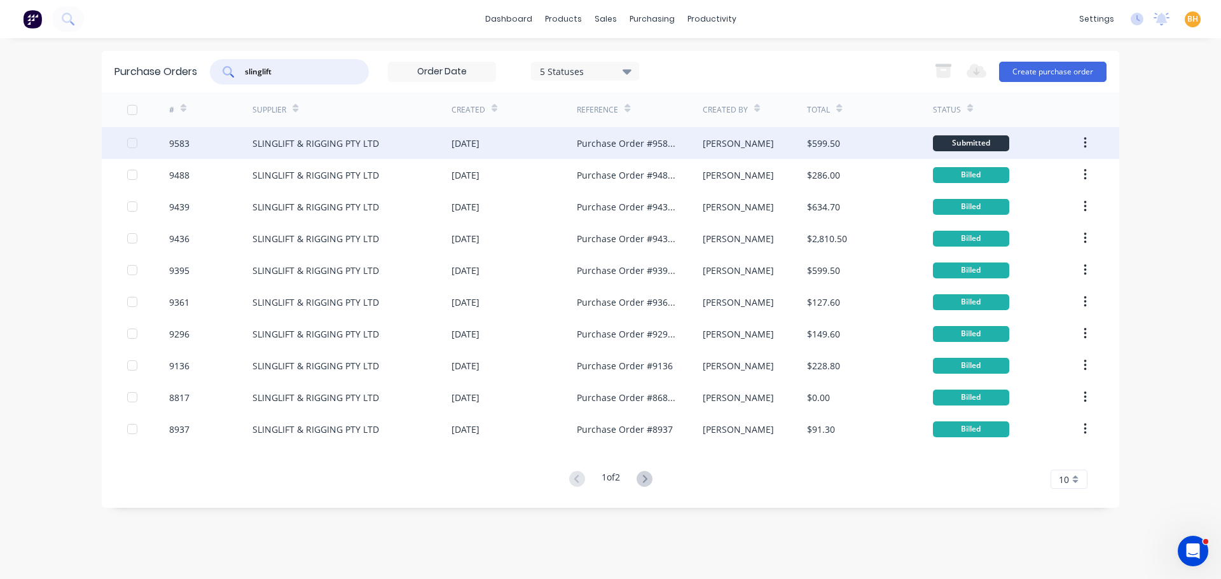
type input "slinglift"
click at [367, 151] on div "SLINGLIFT & RIGGING PTY LTD" at bounding box center [351, 143] width 199 height 32
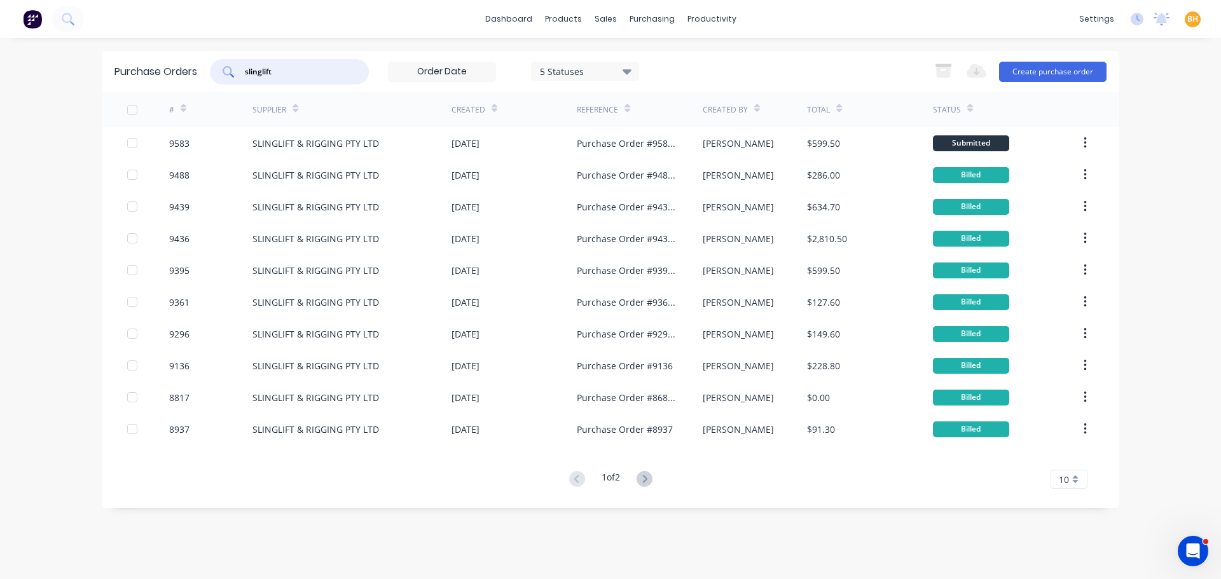
click at [288, 71] on input "slinglift" at bounding box center [297, 71] width 106 height 13
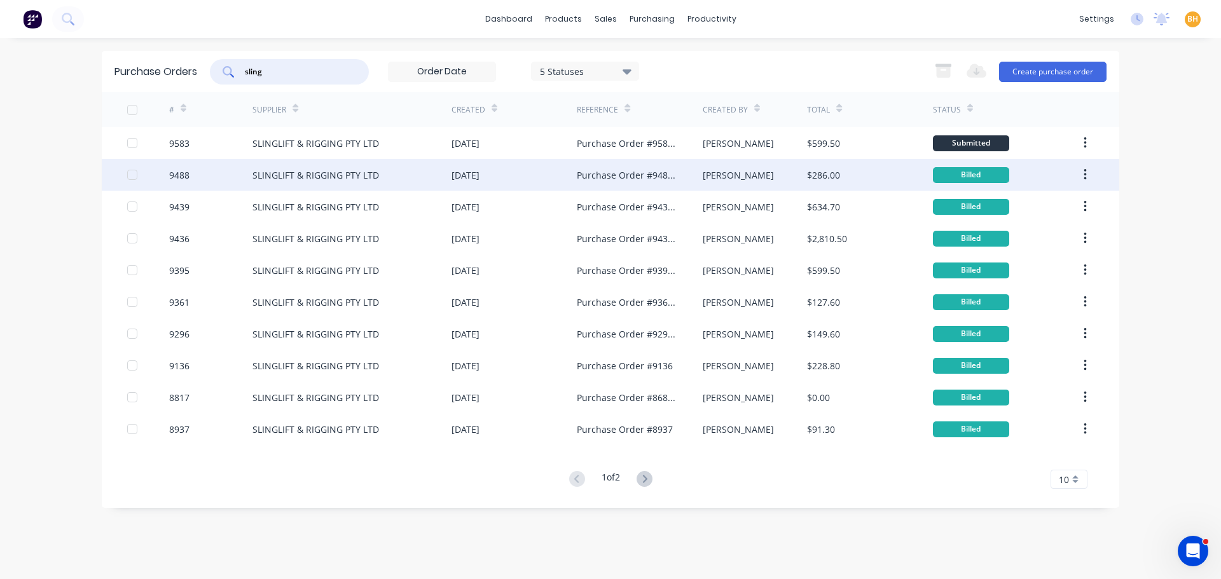
type input "sling"
click at [193, 184] on div "9488" at bounding box center [211, 175] width 84 height 32
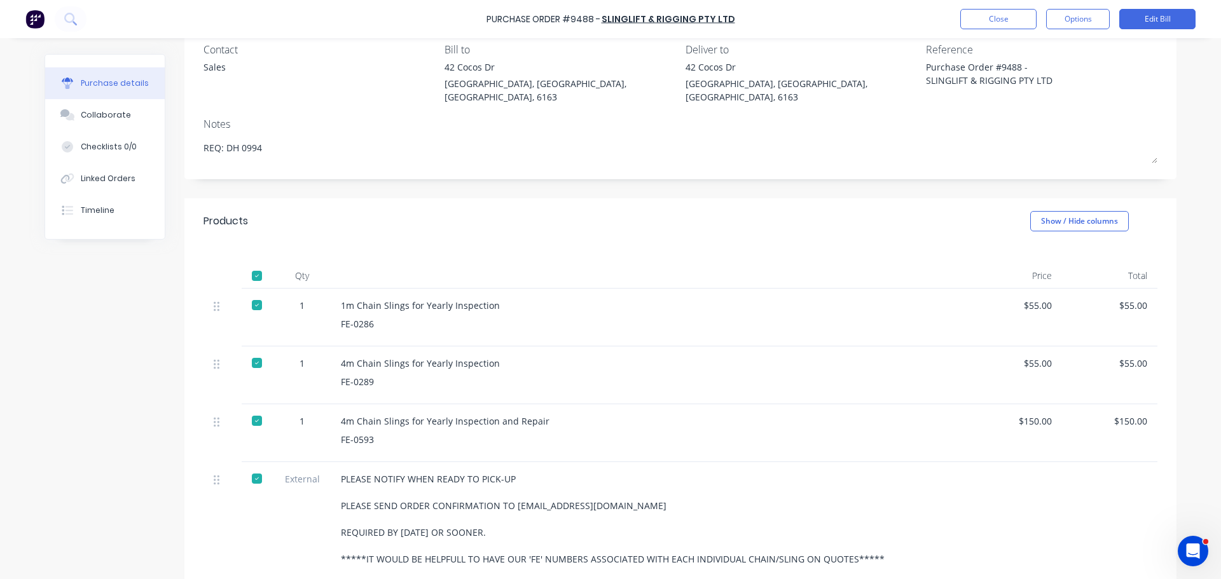
scroll to position [127, 0]
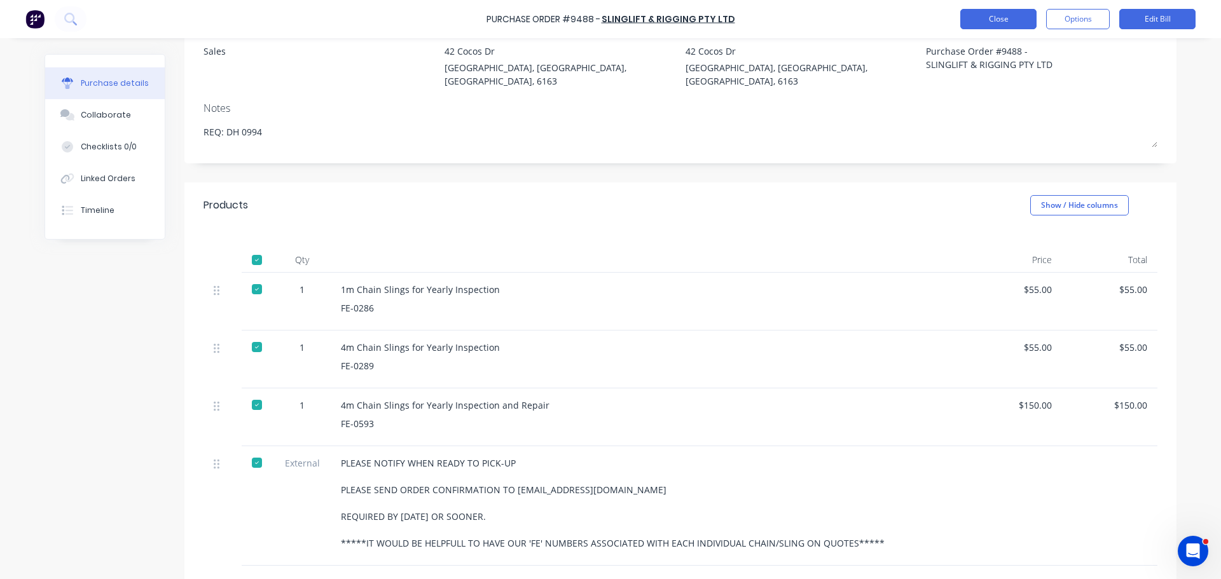
click at [981, 20] on button "Close" at bounding box center [998, 19] width 76 height 20
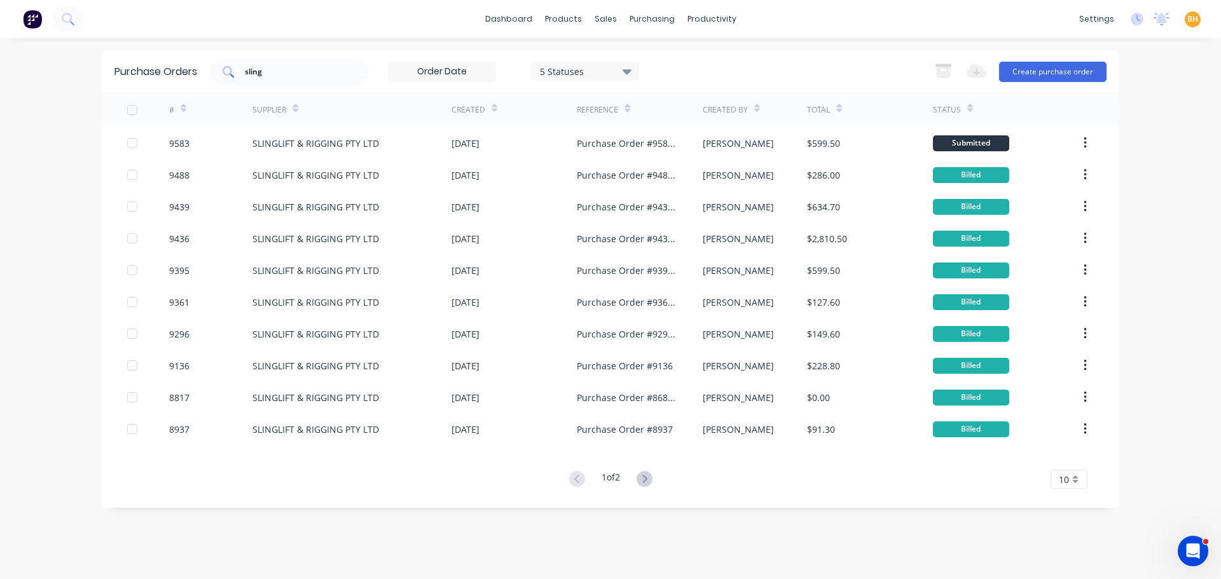
click at [258, 73] on input "sling" at bounding box center [297, 71] width 106 height 13
click at [278, 71] on input "sling" at bounding box center [297, 71] width 106 height 13
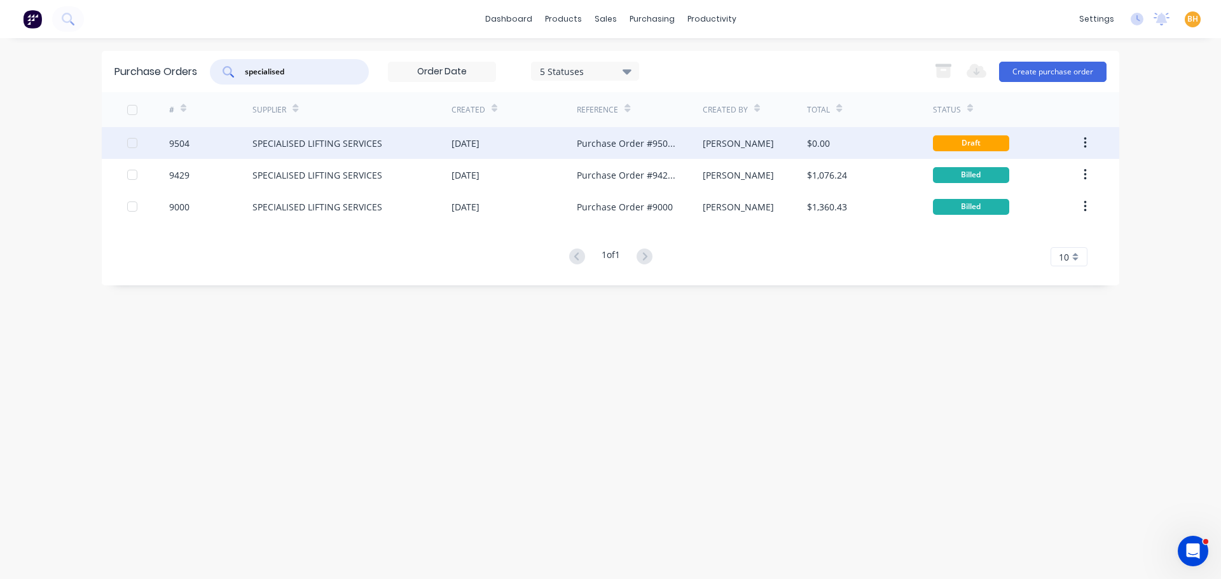
type input "specialised"
click at [389, 151] on div "SPECIALISED LIFTING SERVICES" at bounding box center [351, 143] width 199 height 32
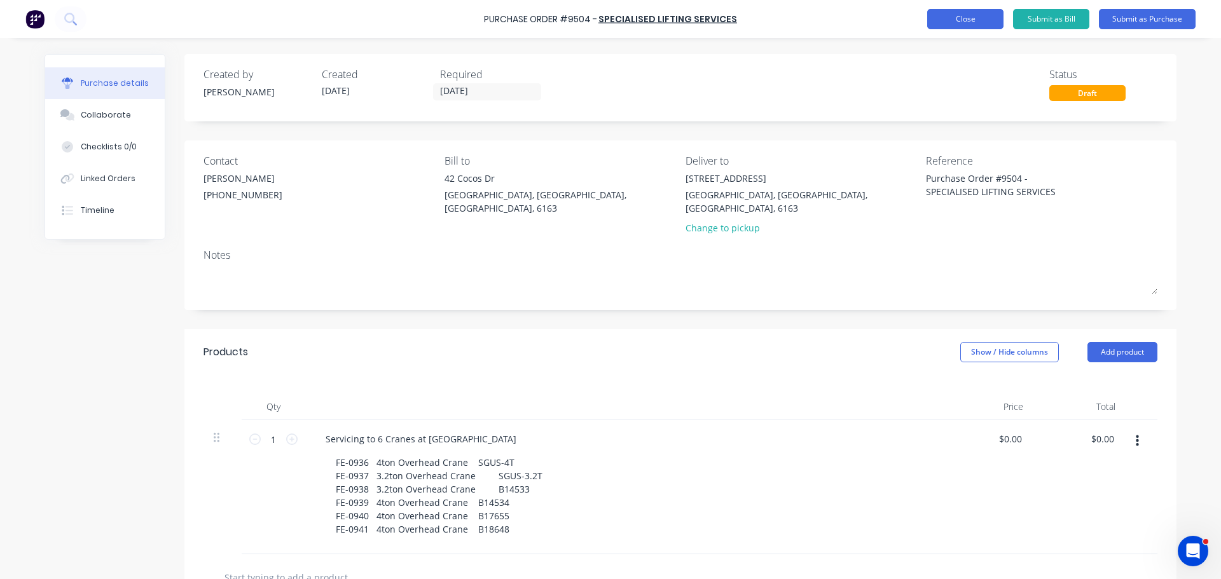
click at [980, 22] on button "Close" at bounding box center [965, 19] width 76 height 20
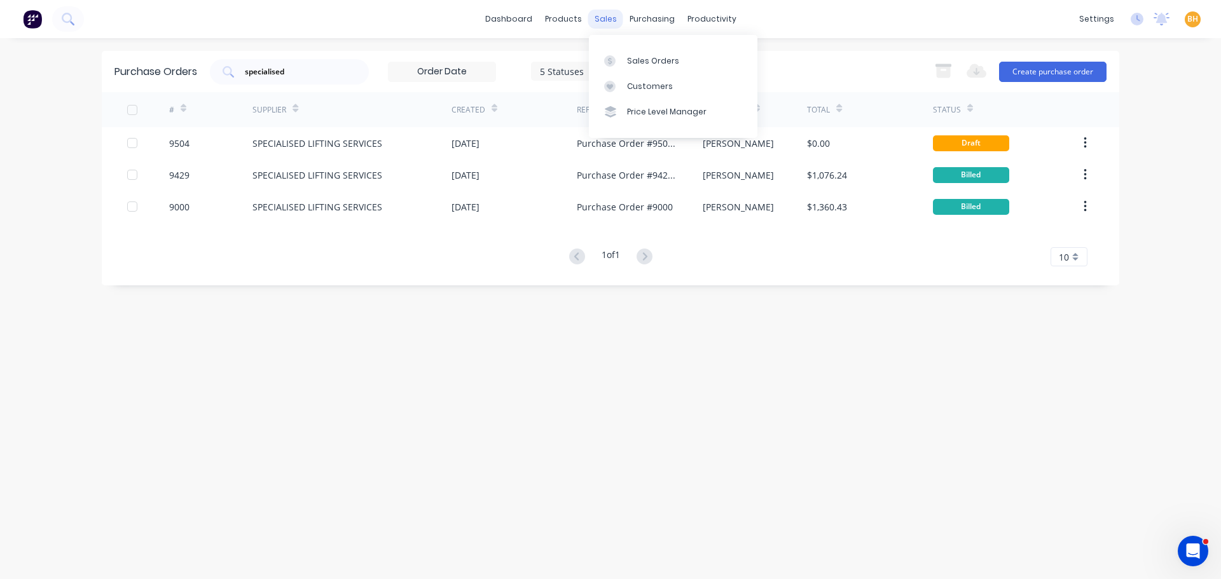
click at [610, 24] on div "sales" at bounding box center [605, 19] width 35 height 19
click at [631, 55] on div "Sales Orders" at bounding box center [653, 60] width 52 height 11
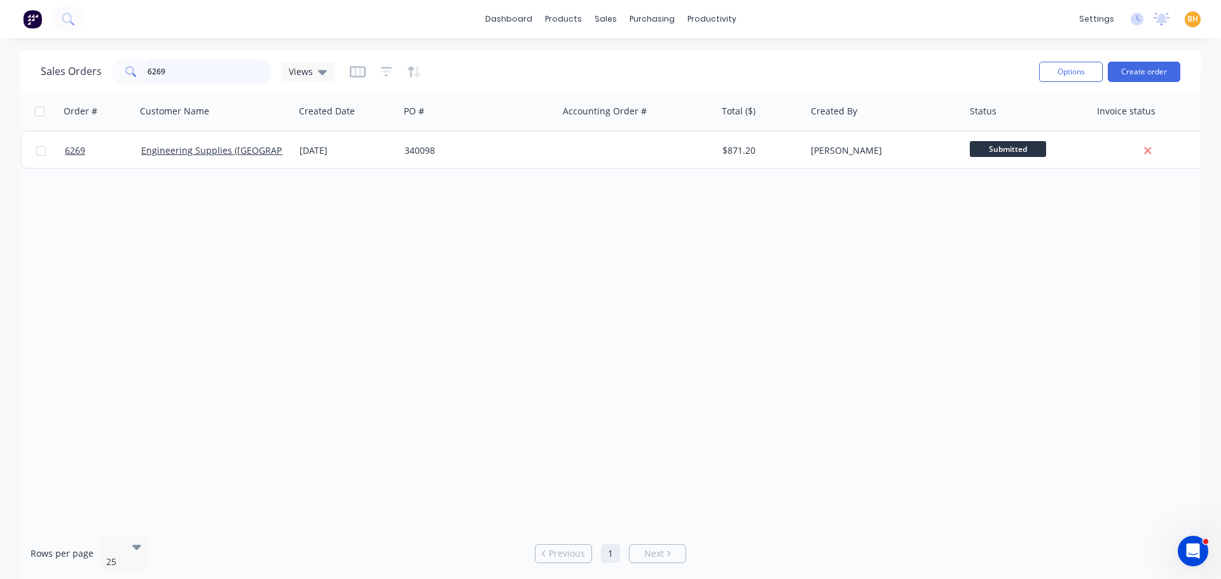
click at [181, 71] on input "6269" at bounding box center [210, 71] width 124 height 25
type input "6"
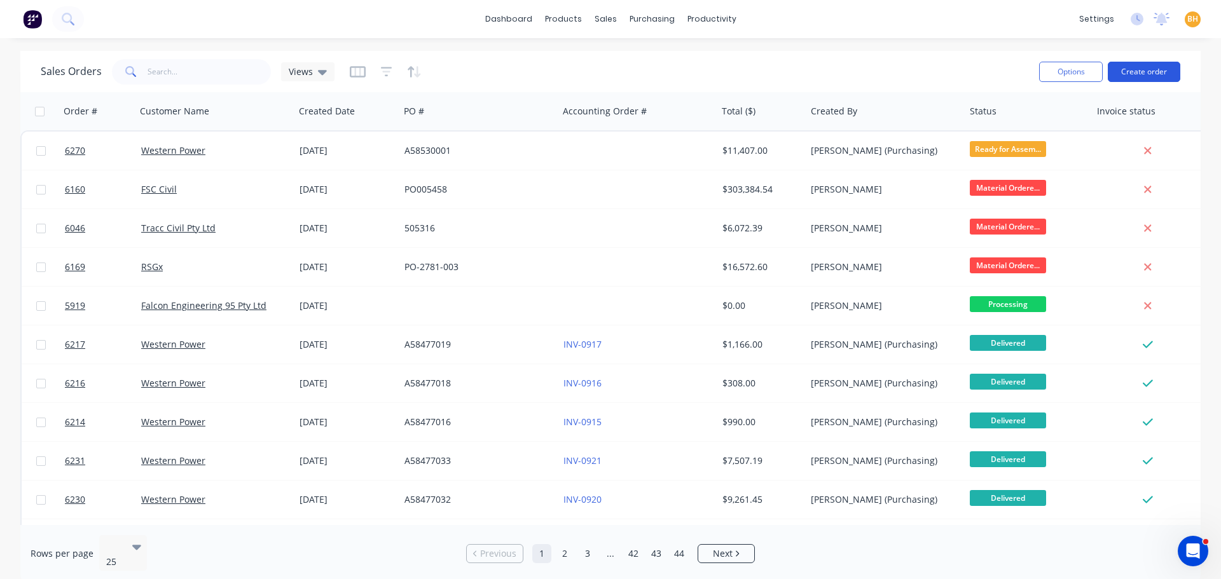
click at [1150, 69] on button "Create order" at bounding box center [1144, 72] width 72 height 20
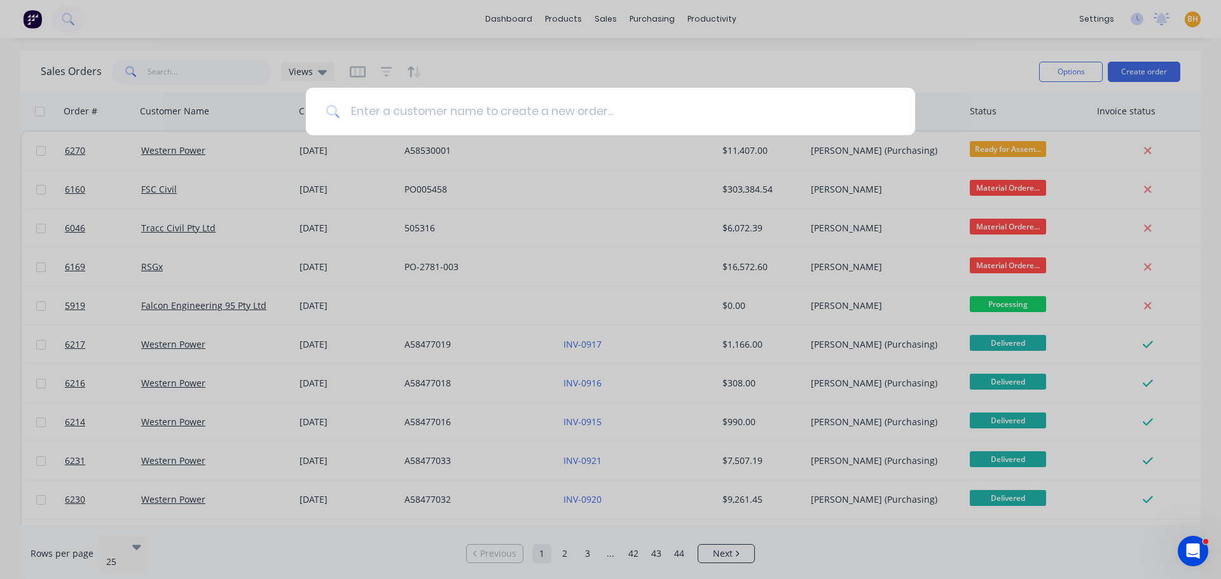
click at [390, 97] on input at bounding box center [617, 112] width 554 height 48
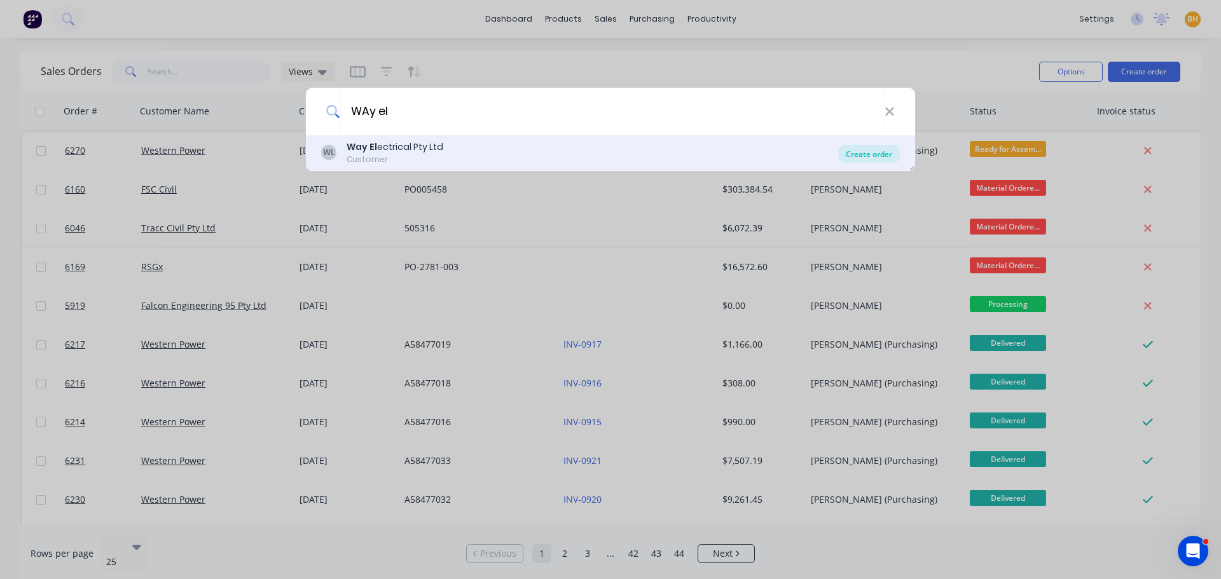
type input "WAy el"
click at [882, 155] on div "Create order" at bounding box center [869, 154] width 62 height 18
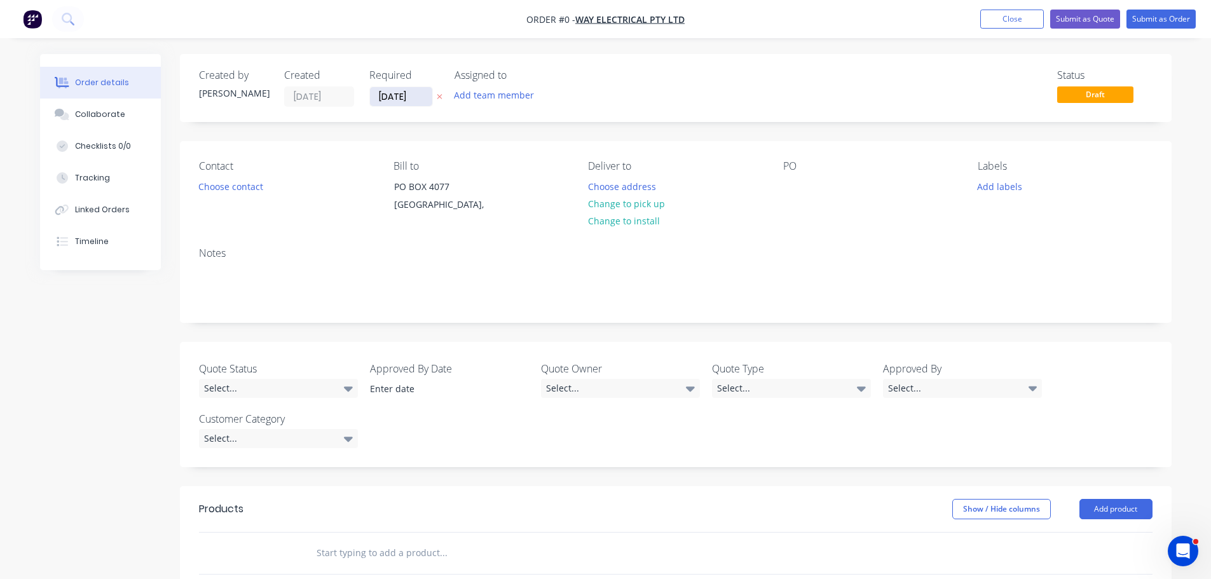
click at [395, 94] on input "[DATE]" at bounding box center [401, 96] width 62 height 19
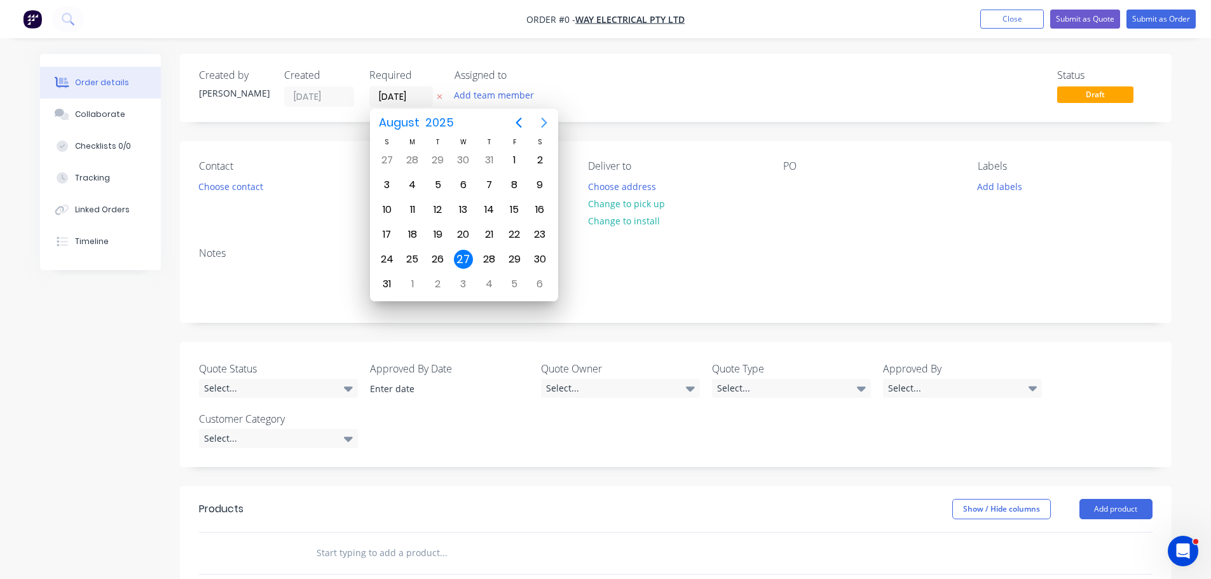
click at [544, 127] on icon "Next page" at bounding box center [544, 122] width 15 height 15
click at [443, 156] on div "2" at bounding box center [438, 160] width 19 height 19
type input "[DATE]"
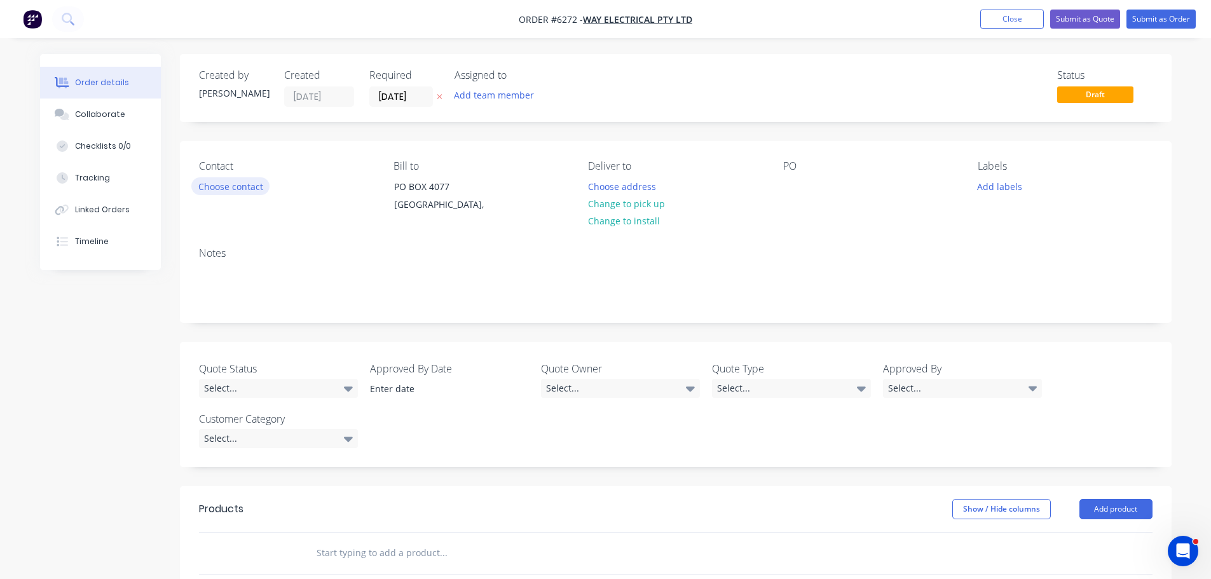
click at [239, 192] on button "Choose contact" at bounding box center [230, 185] width 78 height 17
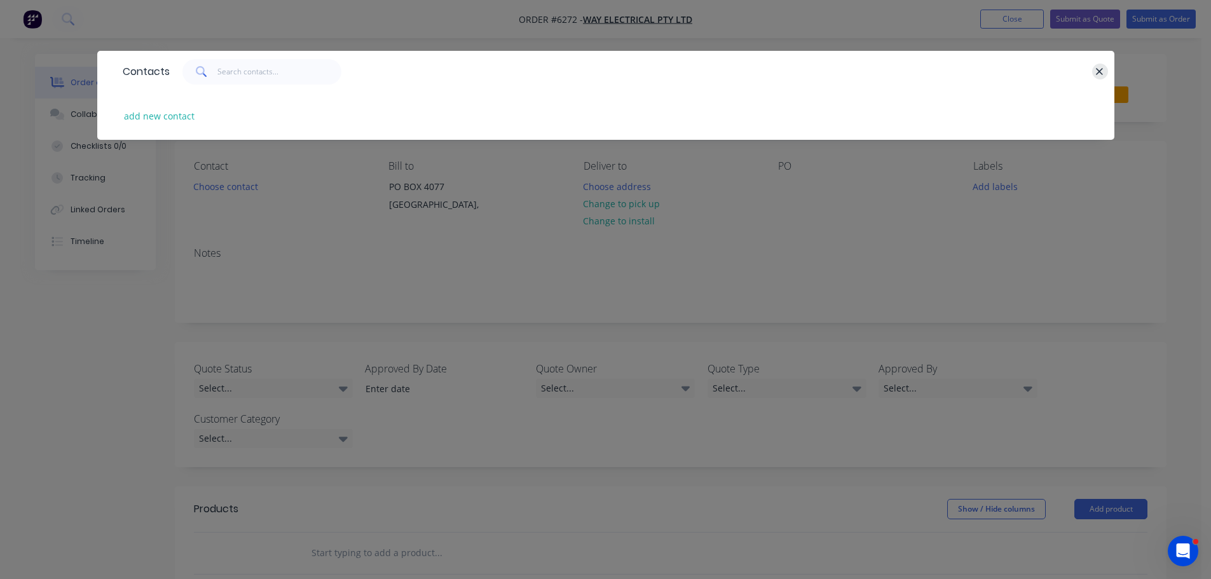
click at [1098, 69] on icon "button" at bounding box center [1100, 71] width 7 height 7
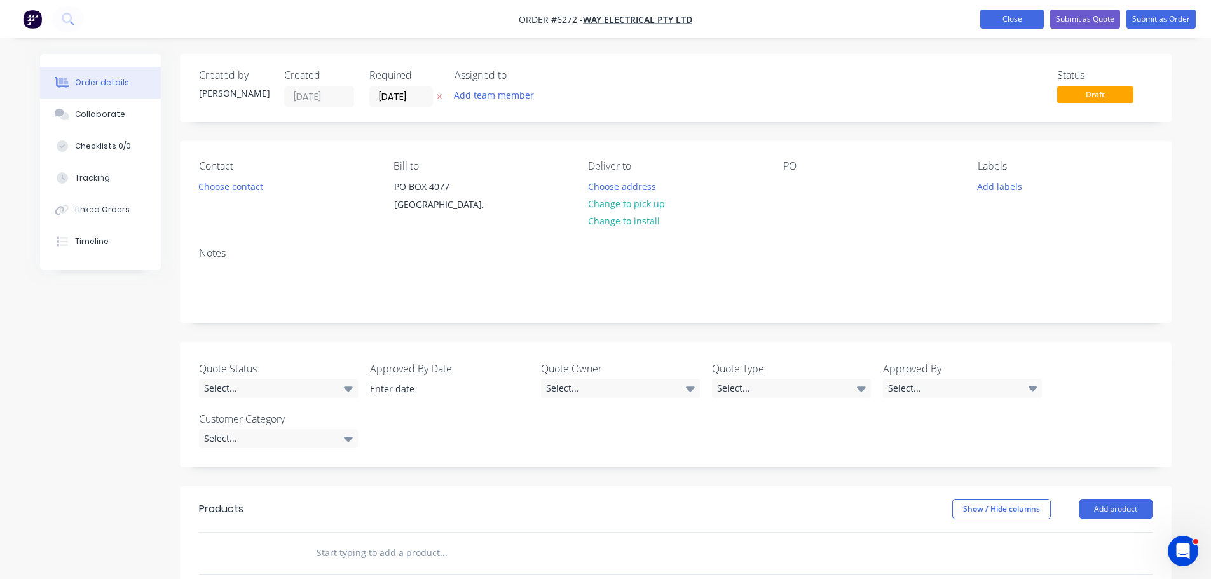
click at [1005, 15] on button "Close" at bounding box center [1012, 19] width 64 height 19
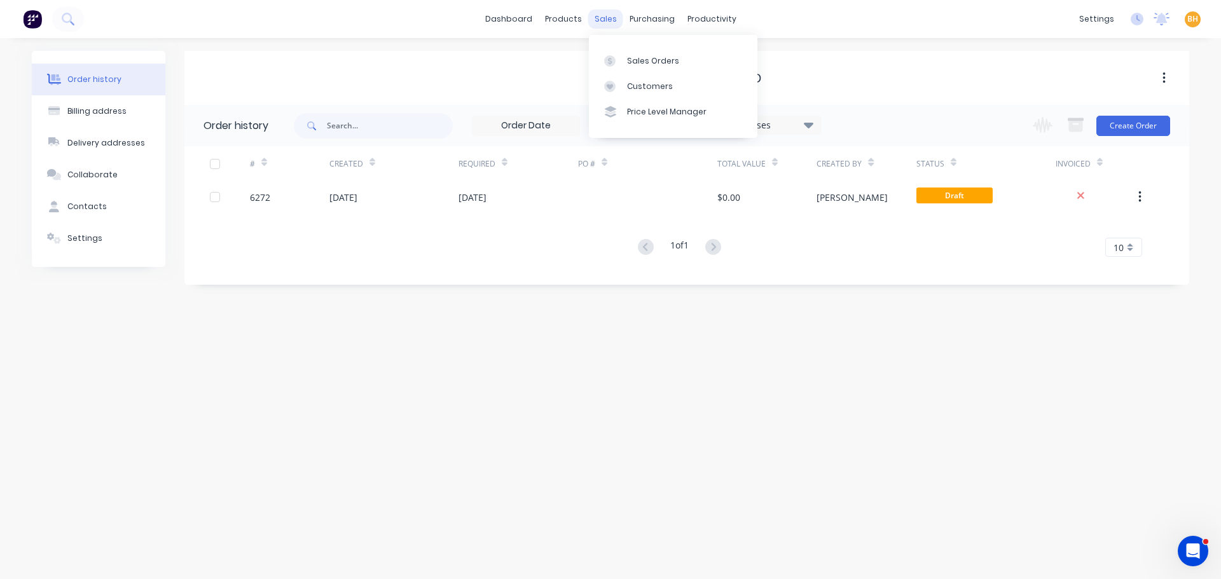
click at [600, 18] on div "sales" at bounding box center [605, 19] width 35 height 19
click at [602, 18] on div "sales" at bounding box center [605, 19] width 35 height 19
click at [623, 60] on link "Sales Orders" at bounding box center [673, 60] width 168 height 25
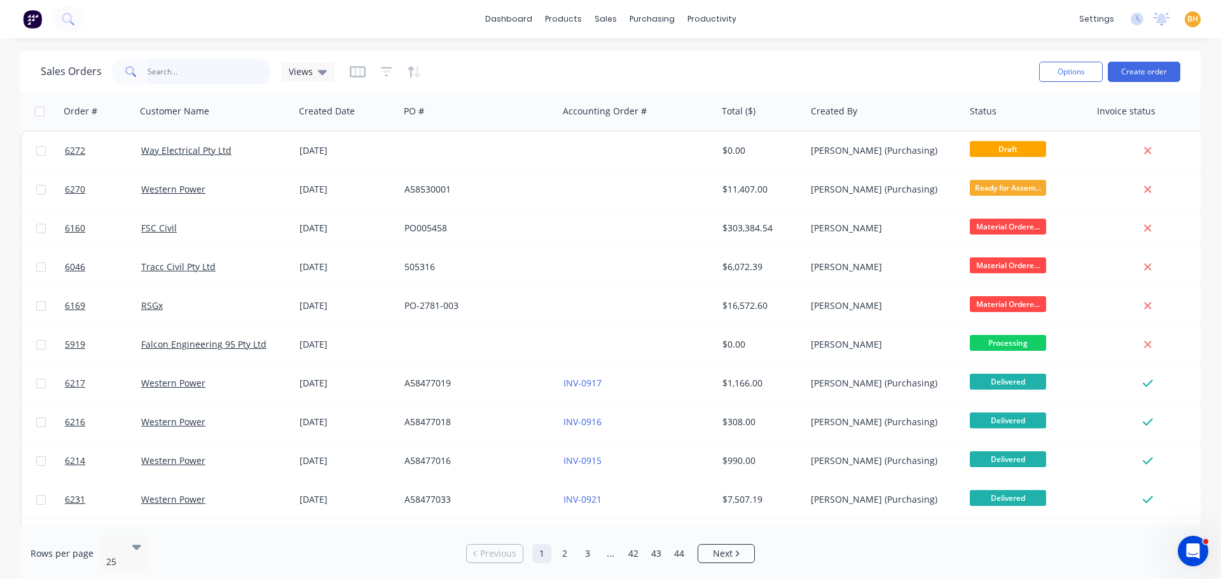
click at [170, 72] on input "text" at bounding box center [210, 71] width 124 height 25
click at [1140, 72] on button "Create order" at bounding box center [1144, 72] width 72 height 20
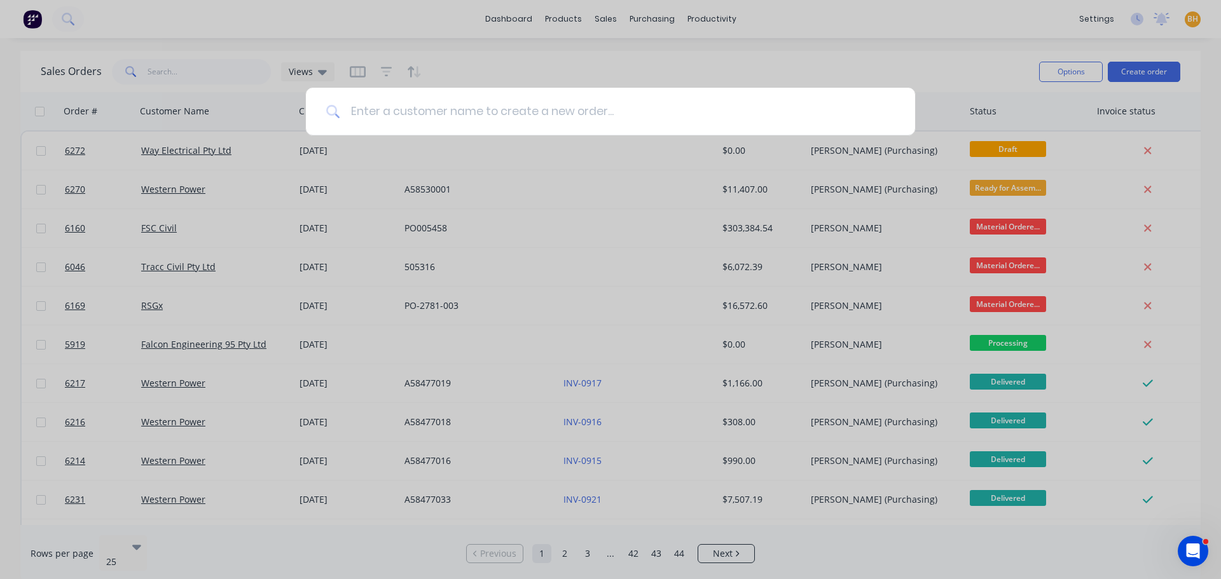
click at [354, 110] on input at bounding box center [617, 112] width 554 height 48
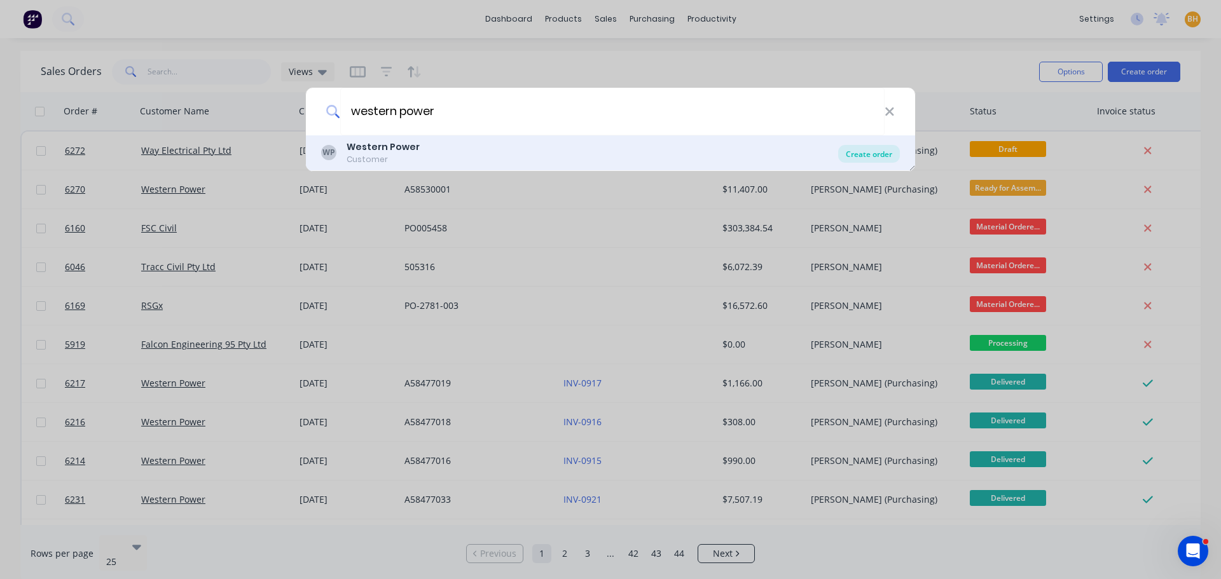
type input "western power"
click at [883, 149] on div "Create order" at bounding box center [869, 154] width 62 height 18
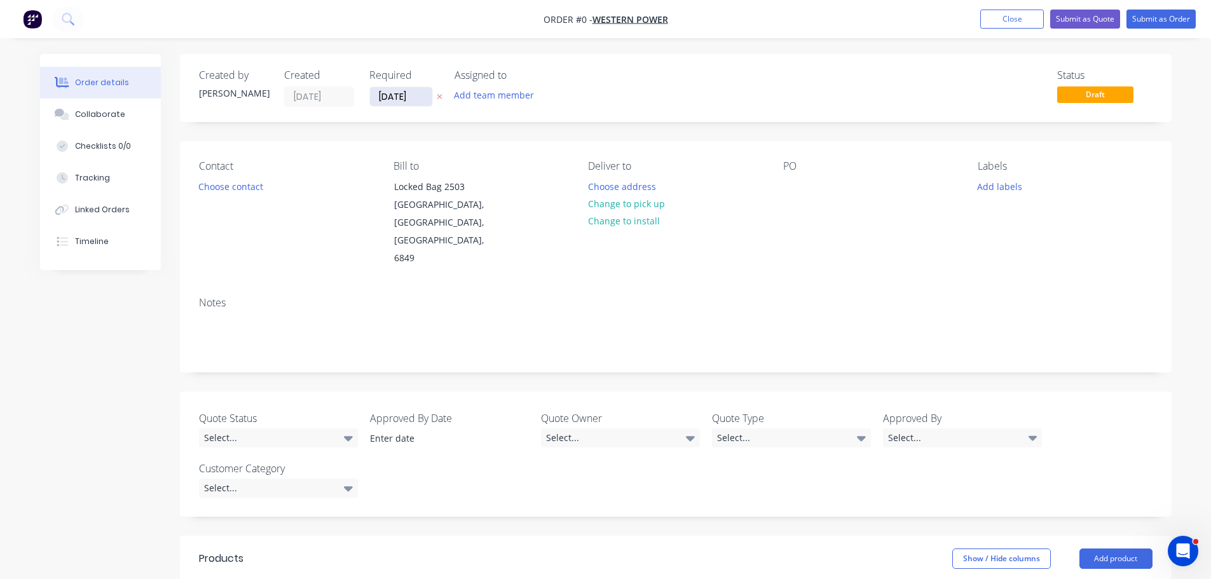
click at [416, 99] on input "[DATE]" at bounding box center [401, 96] width 62 height 19
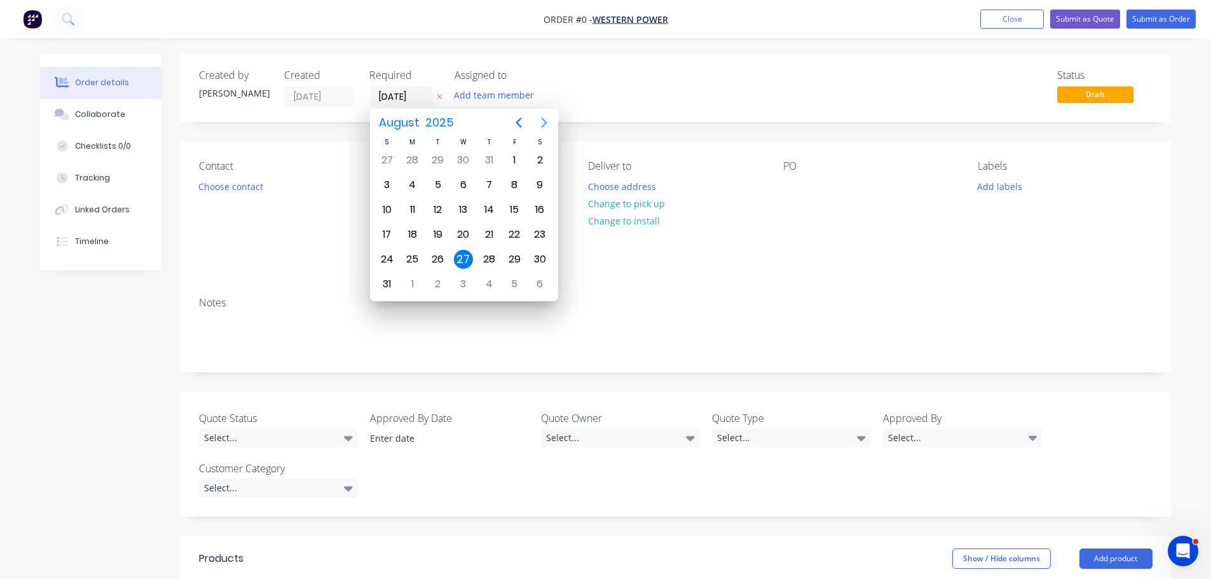
click at [540, 122] on icon "Next page" at bounding box center [544, 122] width 15 height 15
click at [415, 259] on div "24" at bounding box center [412, 259] width 19 height 19
type input "[DATE]"
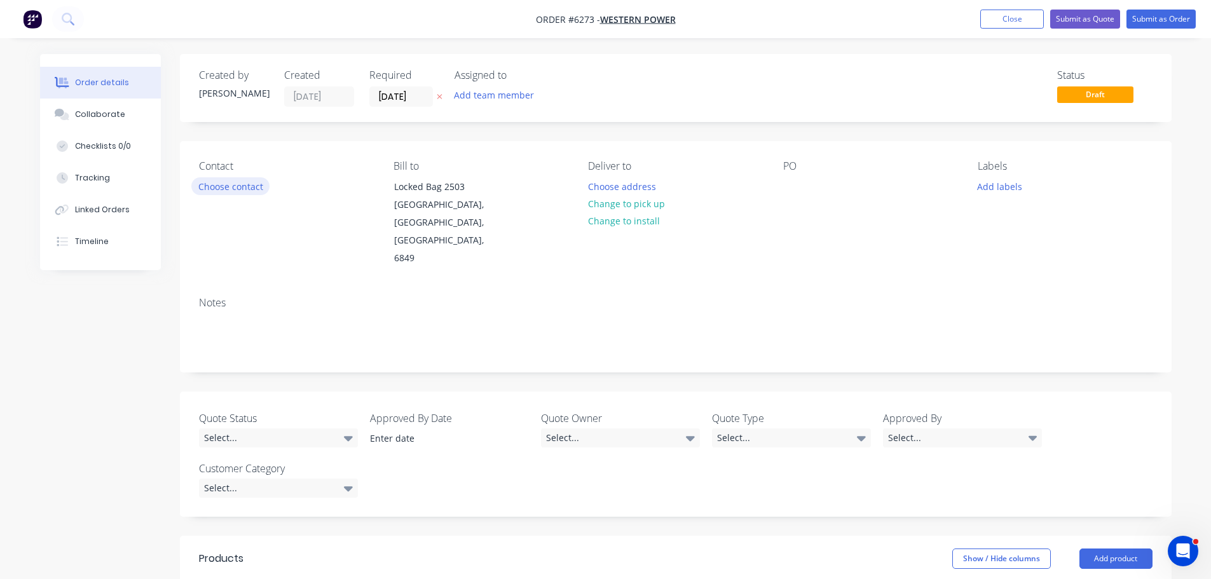
click at [255, 186] on button "Choose contact" at bounding box center [230, 185] width 78 height 17
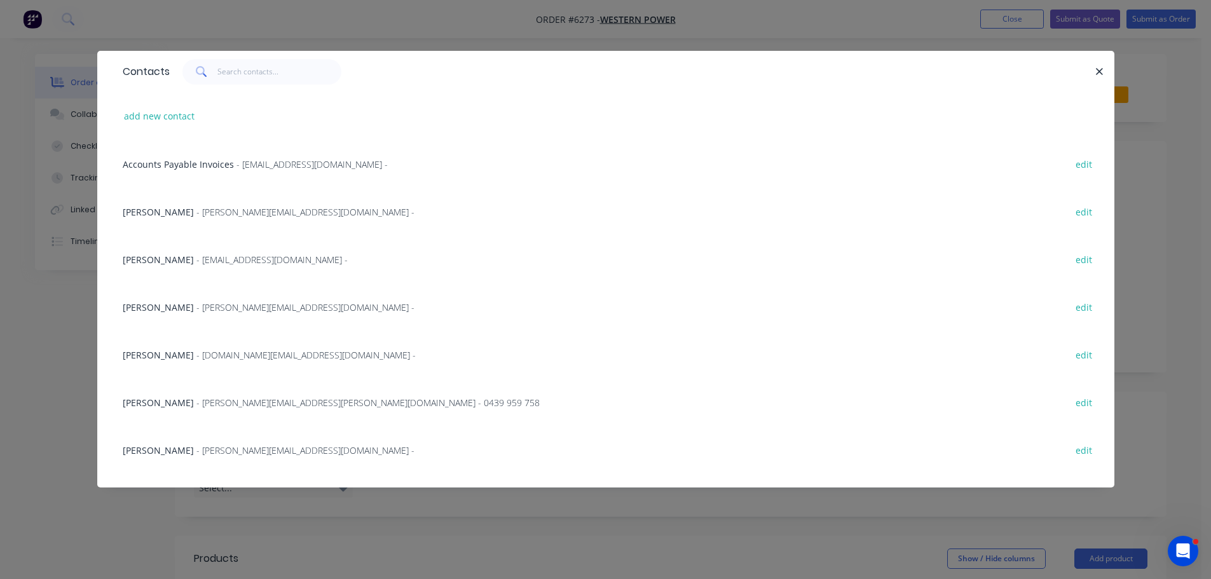
click at [221, 264] on span "- [EMAIL_ADDRESS][DOMAIN_NAME] -" at bounding box center [271, 260] width 151 height 12
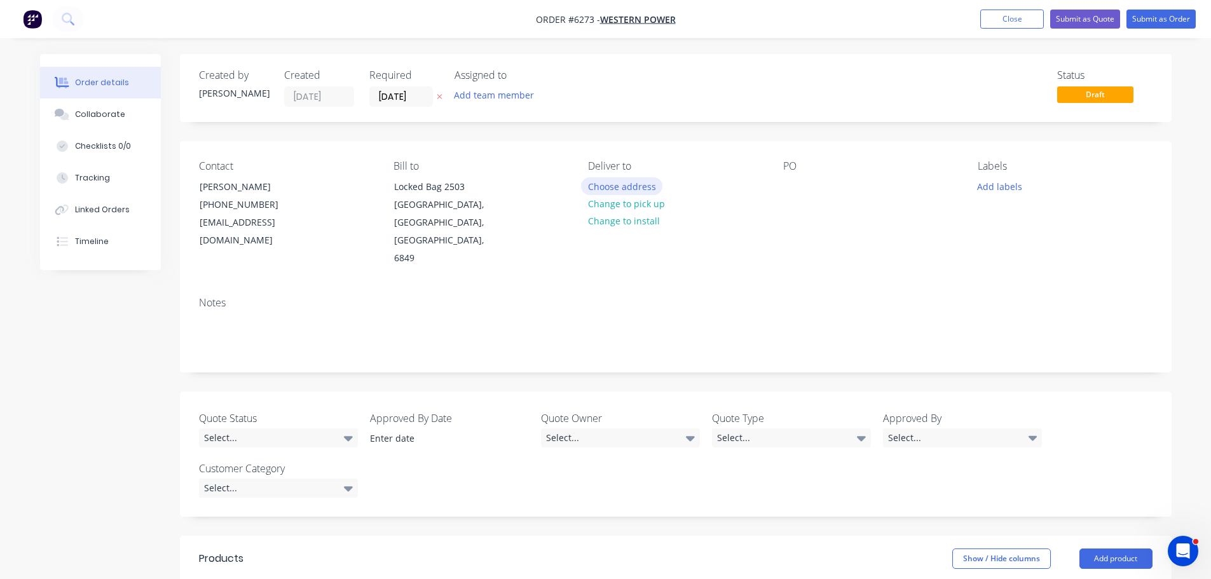
click at [628, 188] on button "Choose address" at bounding box center [621, 185] width 81 height 17
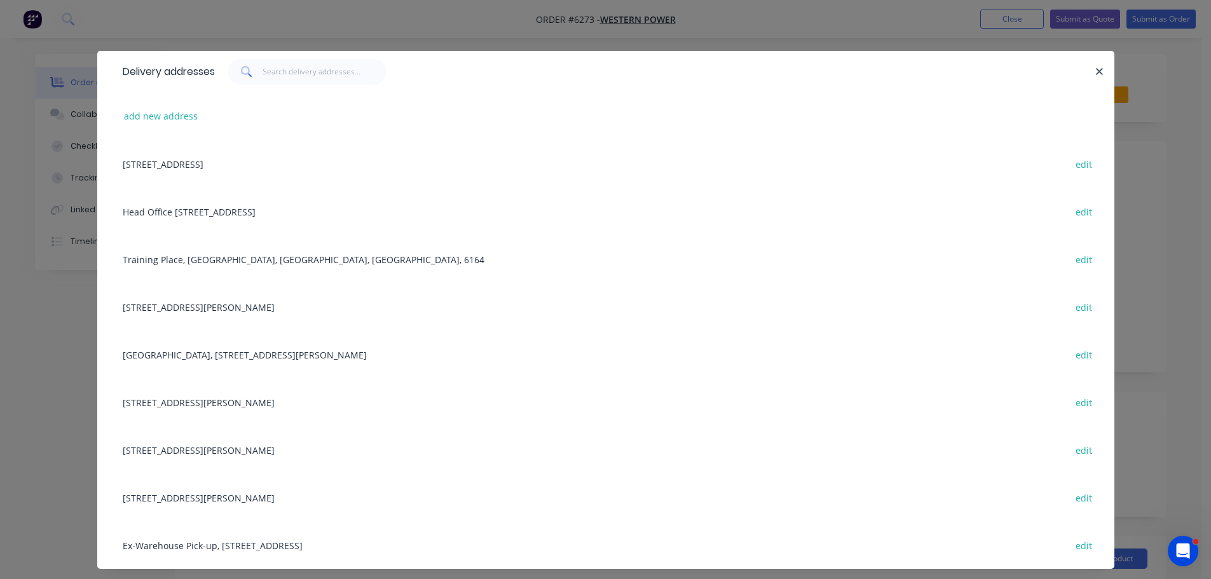
click at [257, 261] on div "Training Place, [GEOGRAPHIC_DATA], [GEOGRAPHIC_DATA], [GEOGRAPHIC_DATA], 6164 e…" at bounding box center [605, 259] width 979 height 48
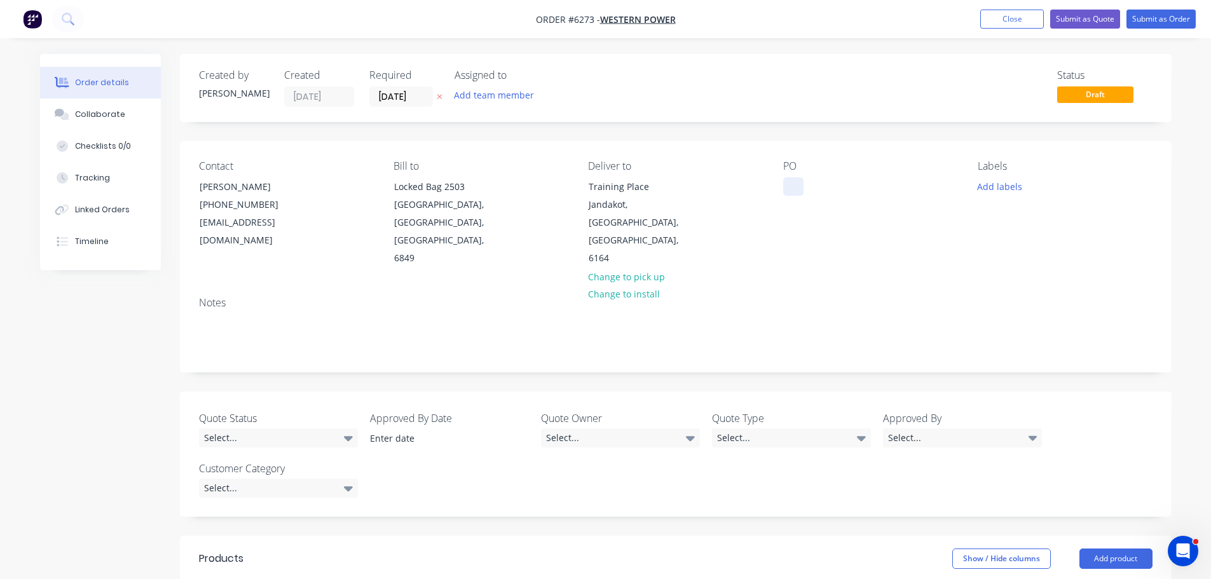
click at [787, 183] on div at bounding box center [793, 186] width 20 height 18
click at [896, 297] on div "Notes" at bounding box center [676, 303] width 954 height 12
click at [1005, 181] on button "Add labels" at bounding box center [1000, 185] width 58 height 17
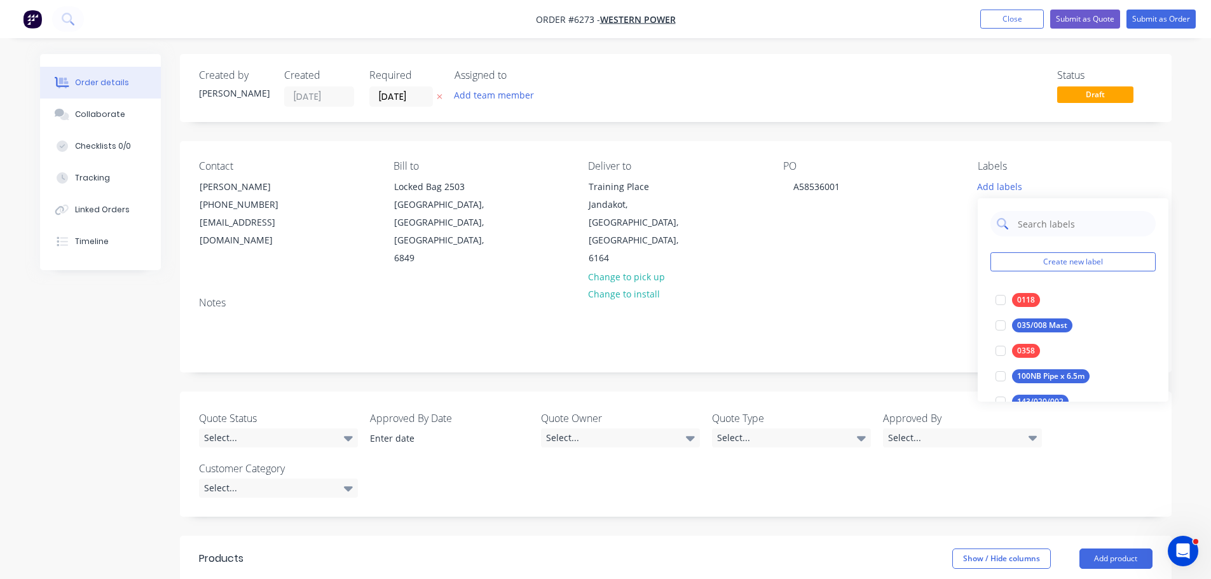
click at [1040, 221] on input "text" at bounding box center [1083, 223] width 133 height 25
type input "0474"
click at [999, 301] on div at bounding box center [1000, 299] width 25 height 25
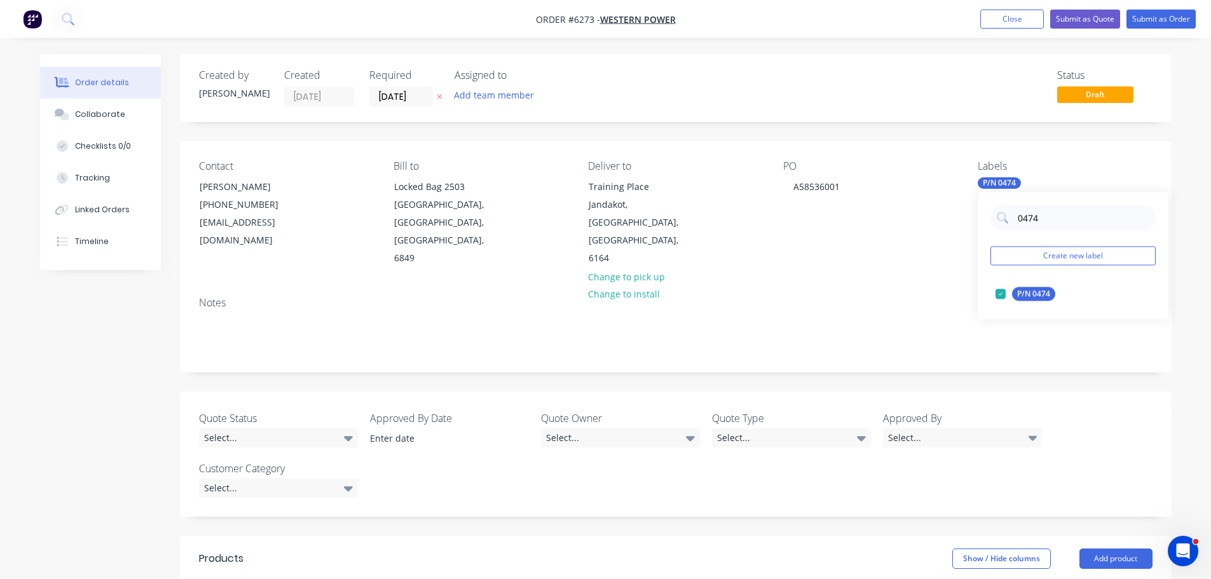
click at [891, 287] on div "Notes" at bounding box center [676, 329] width 992 height 85
click at [115, 146] on div "Checklists 0/0" at bounding box center [103, 146] width 56 height 11
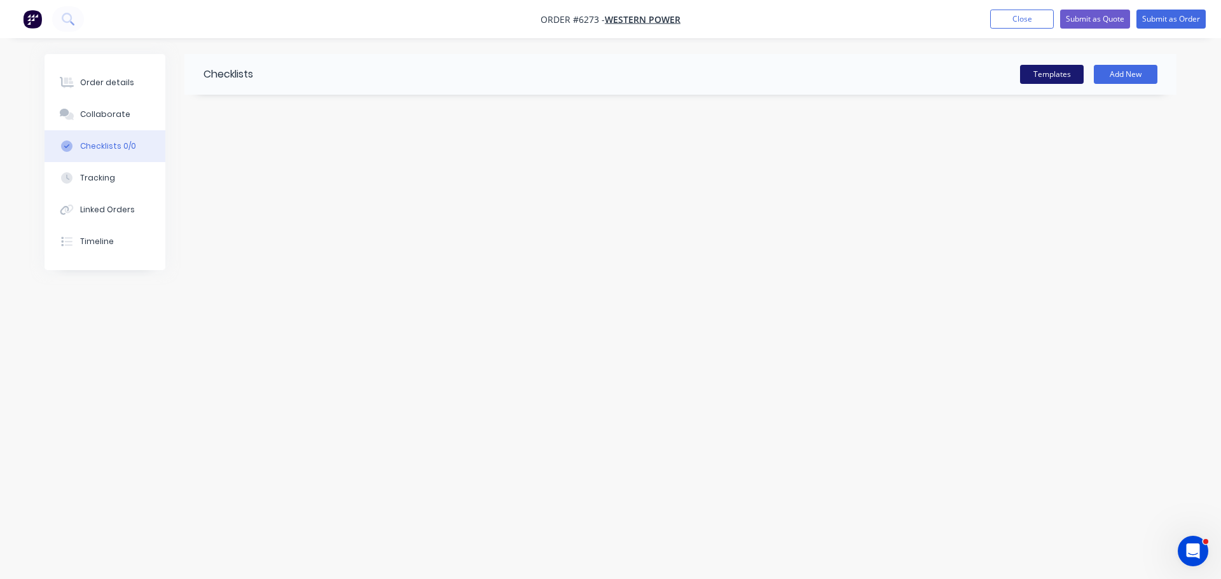
click at [1061, 78] on button "Templates" at bounding box center [1052, 74] width 64 height 19
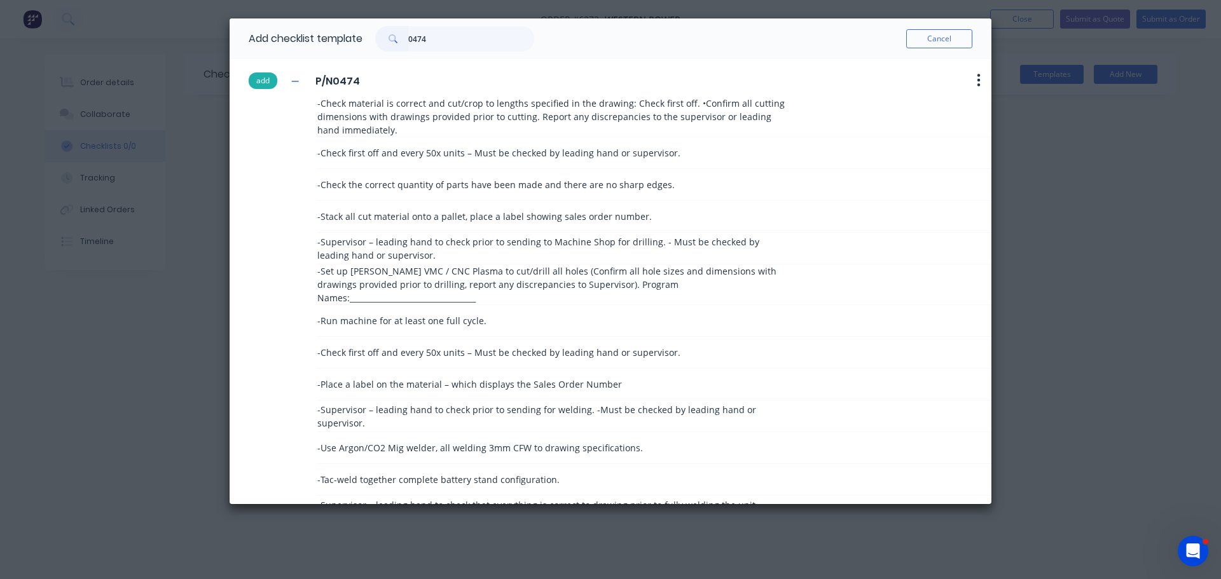
type input "0474"
click at [271, 83] on button "add" at bounding box center [263, 80] width 29 height 17
type textarea "x"
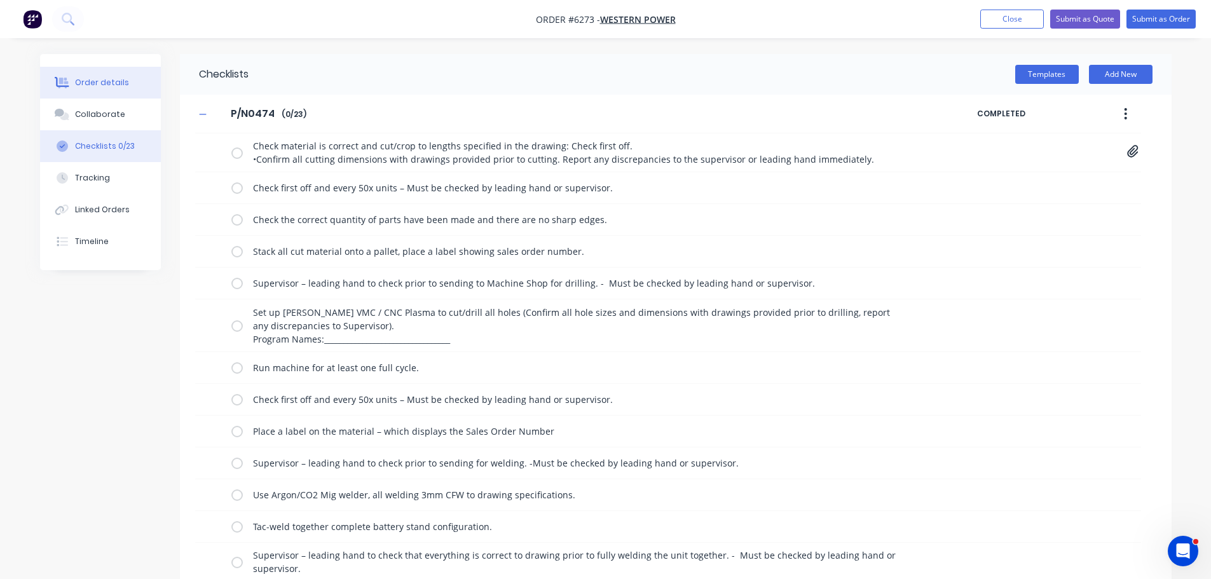
click at [97, 73] on button "Order details" at bounding box center [100, 83] width 121 height 32
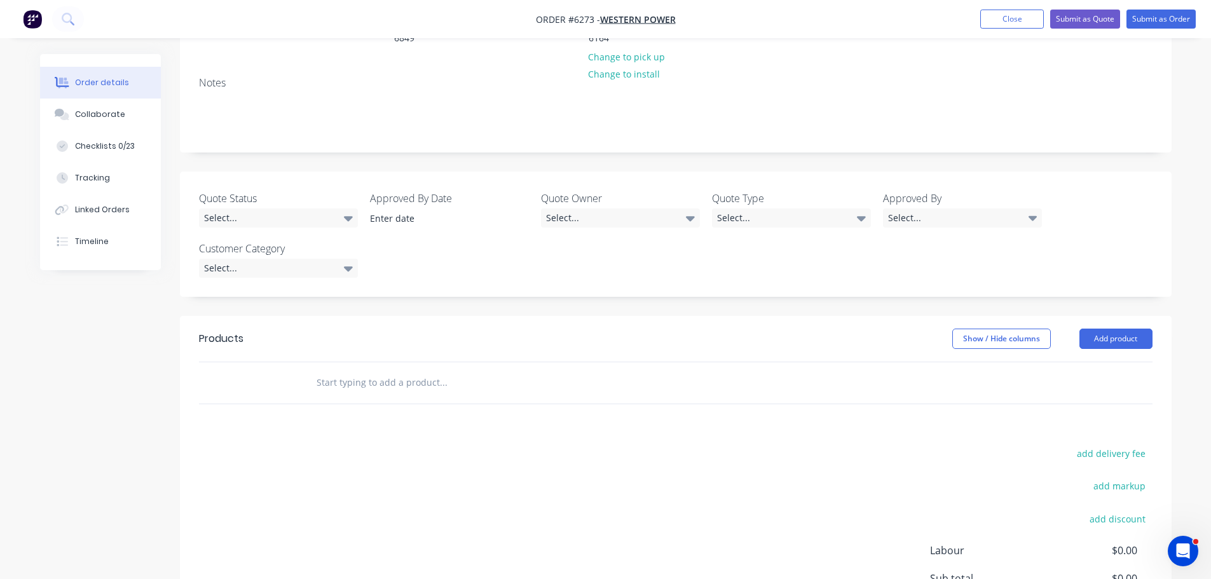
scroll to position [254, 0]
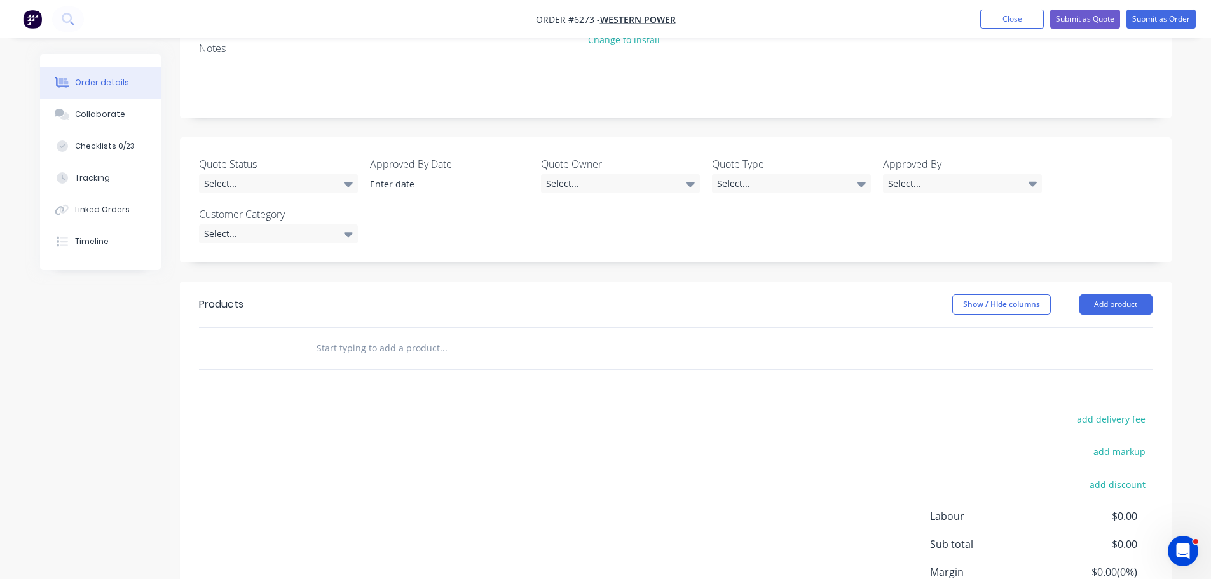
click at [345, 336] on input "text" at bounding box center [443, 348] width 254 height 25
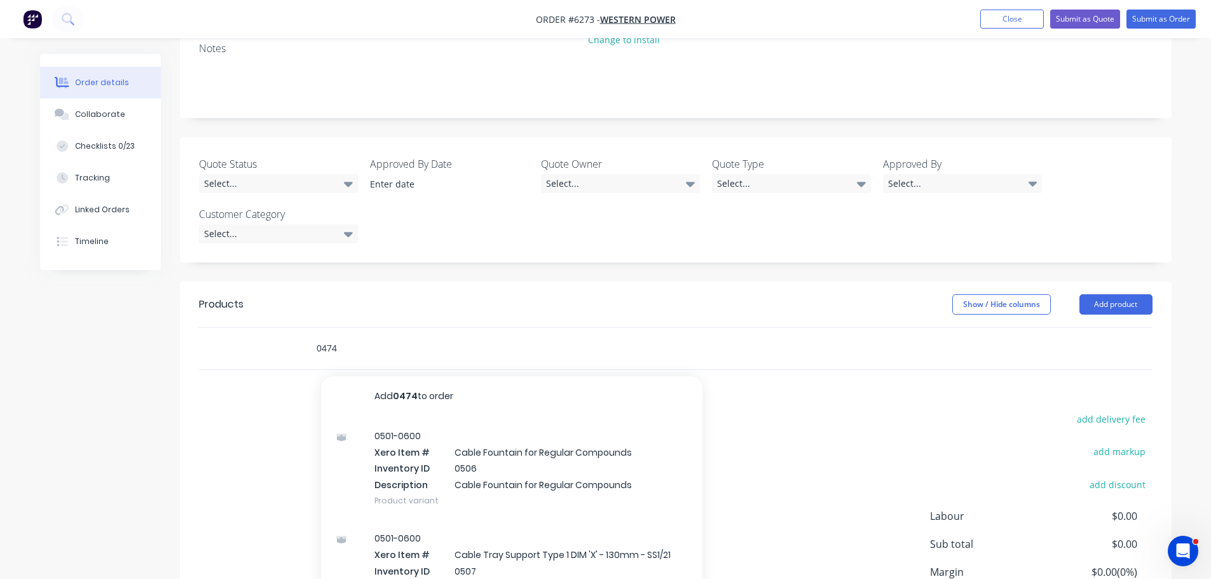
click at [355, 336] on input "0474" at bounding box center [443, 348] width 254 height 25
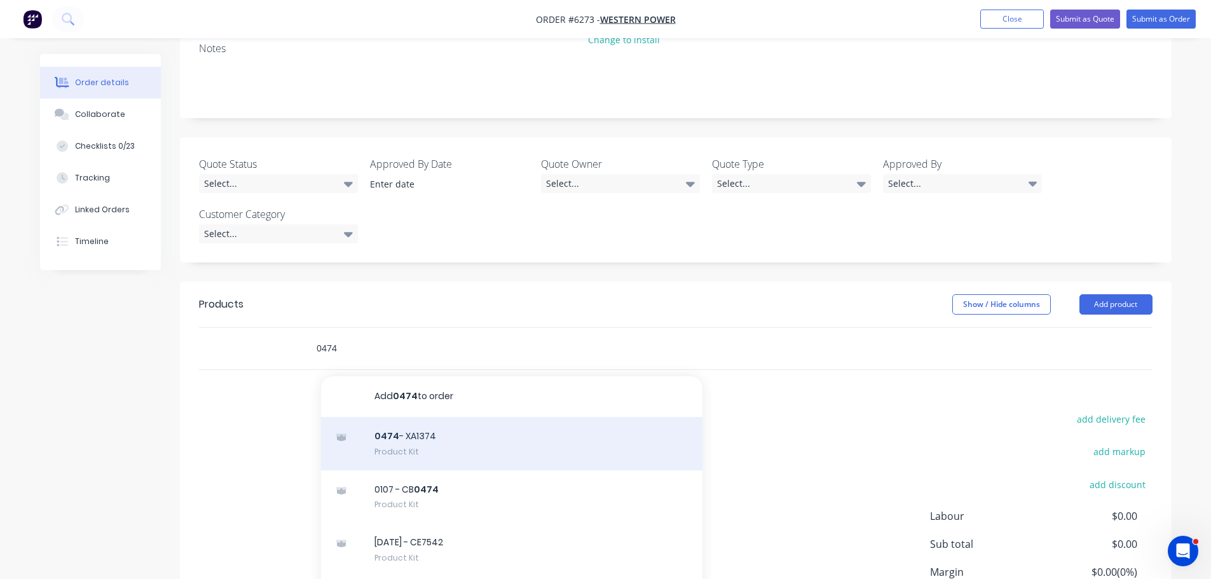
type input "0474"
click at [443, 417] on div "0474 - XA1374 Product Kit" at bounding box center [511, 443] width 381 height 53
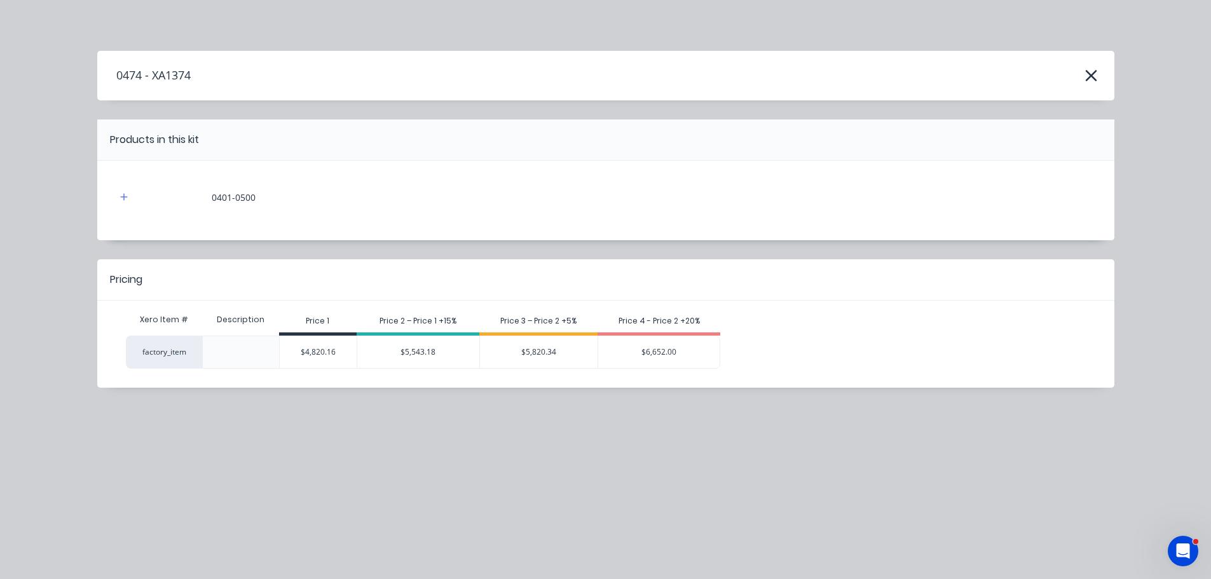
click at [319, 357] on div "$4,820.16" at bounding box center [318, 352] width 77 height 32
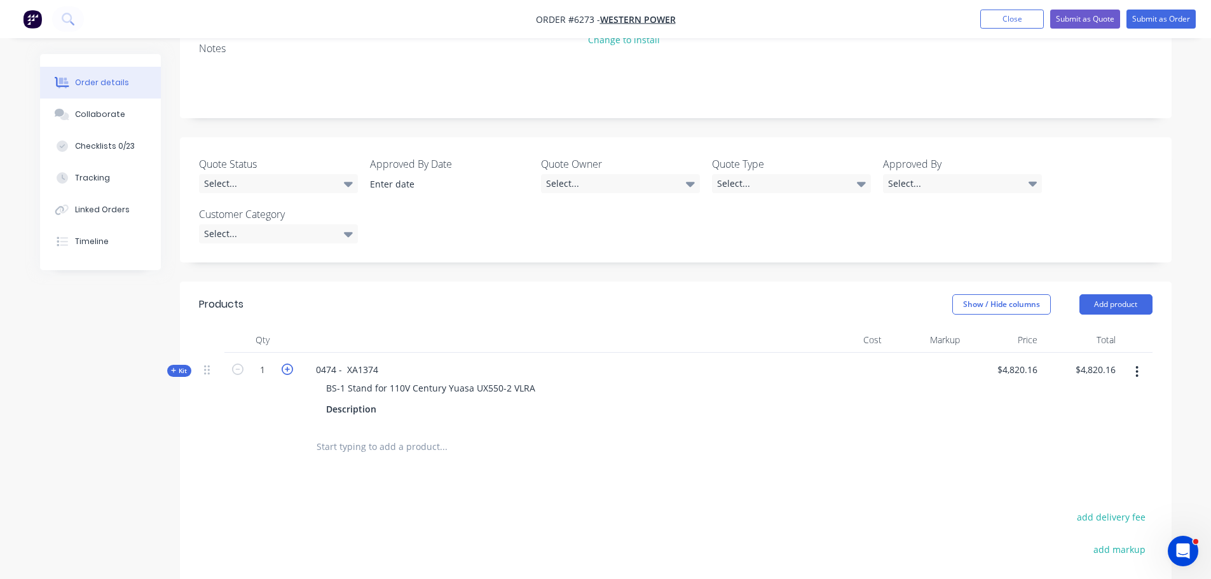
click at [288, 364] on icon "button" at bounding box center [287, 369] width 11 height 11
type input "2"
type input "$9,640.32"
click at [288, 364] on icon "button" at bounding box center [287, 369] width 11 height 11
type input "3"
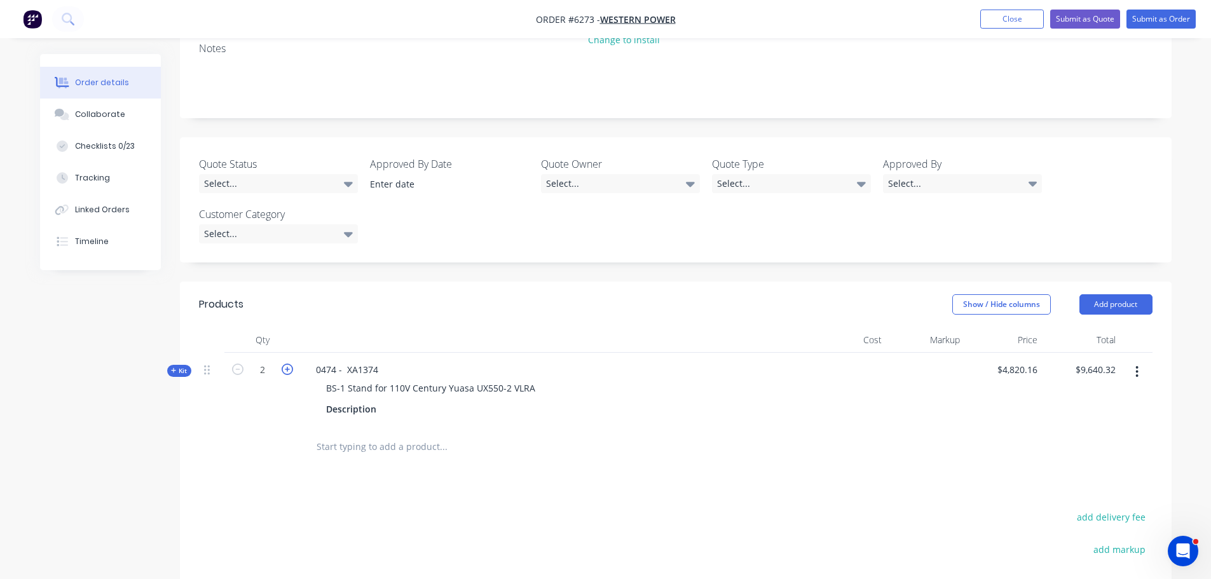
type input "$14,460.48"
click at [288, 364] on icon "button" at bounding box center [287, 369] width 11 height 11
type input "4"
type input "$19,280.64"
click at [288, 364] on icon "button" at bounding box center [287, 369] width 11 height 11
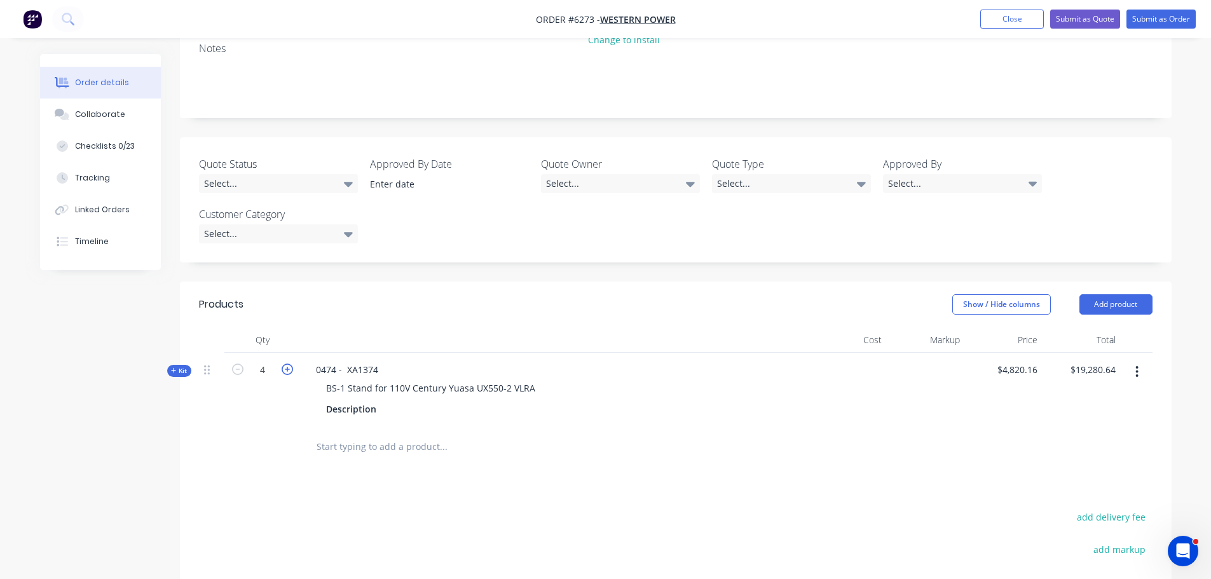
type input "5"
type input "$24,100.80"
click at [288, 364] on icon "button" at bounding box center [287, 369] width 11 height 11
type input "6"
type input "$28,920.96"
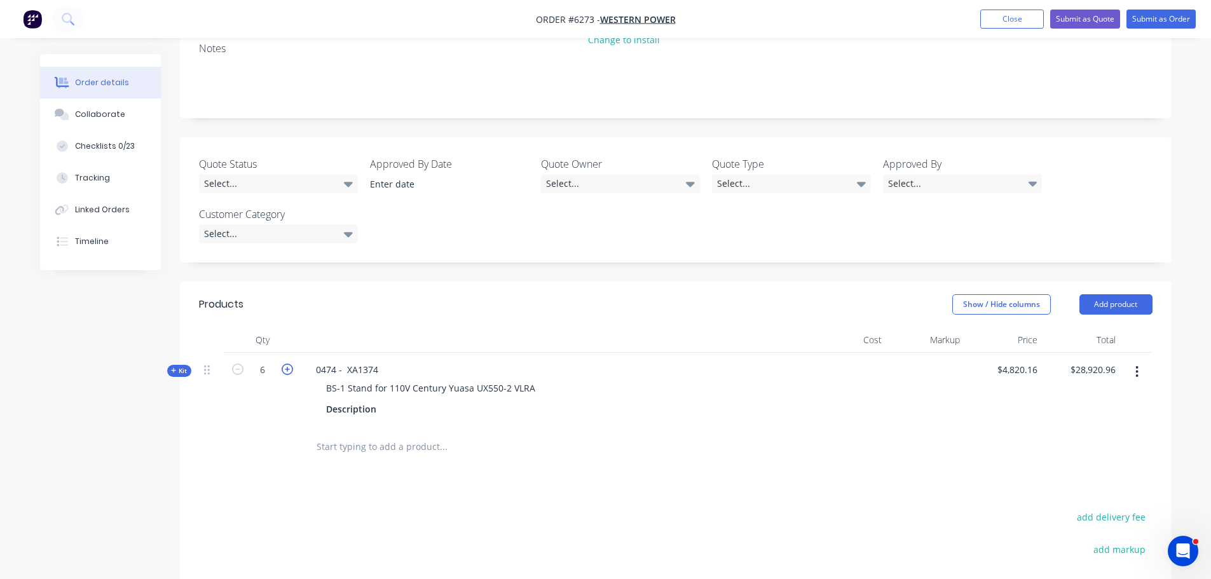
click at [288, 364] on icon "button" at bounding box center [287, 369] width 11 height 11
type input "7"
type input "$33,741.12"
click at [288, 364] on icon "button" at bounding box center [287, 369] width 11 height 11
type input "8"
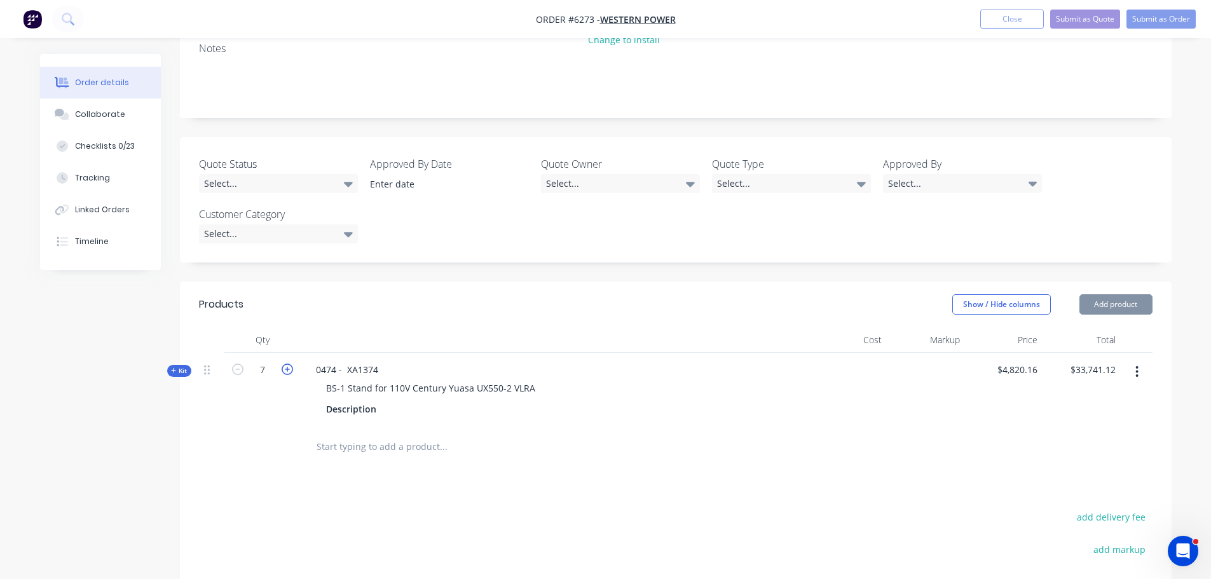
type input "$38,561.28"
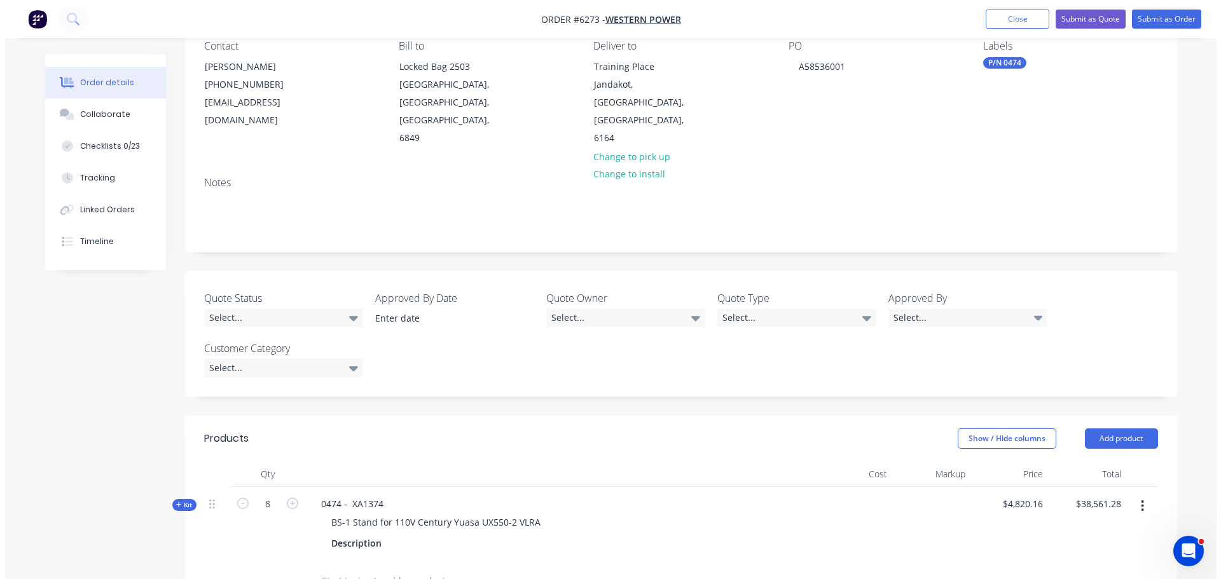
scroll to position [0, 0]
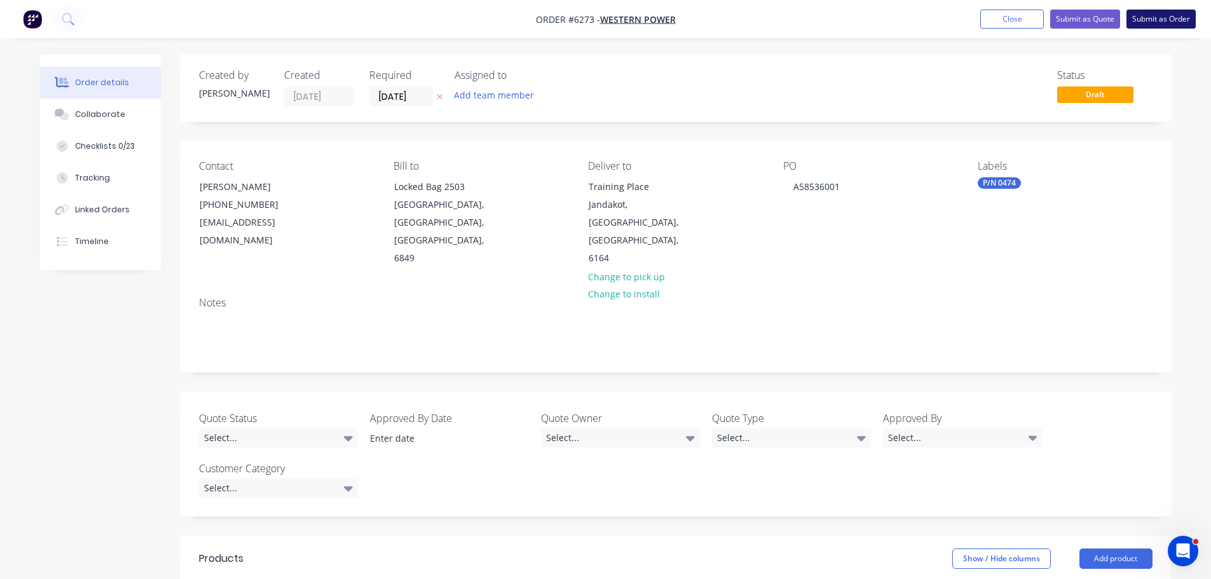
click at [1172, 22] on button "Submit as Order" at bounding box center [1161, 19] width 69 height 19
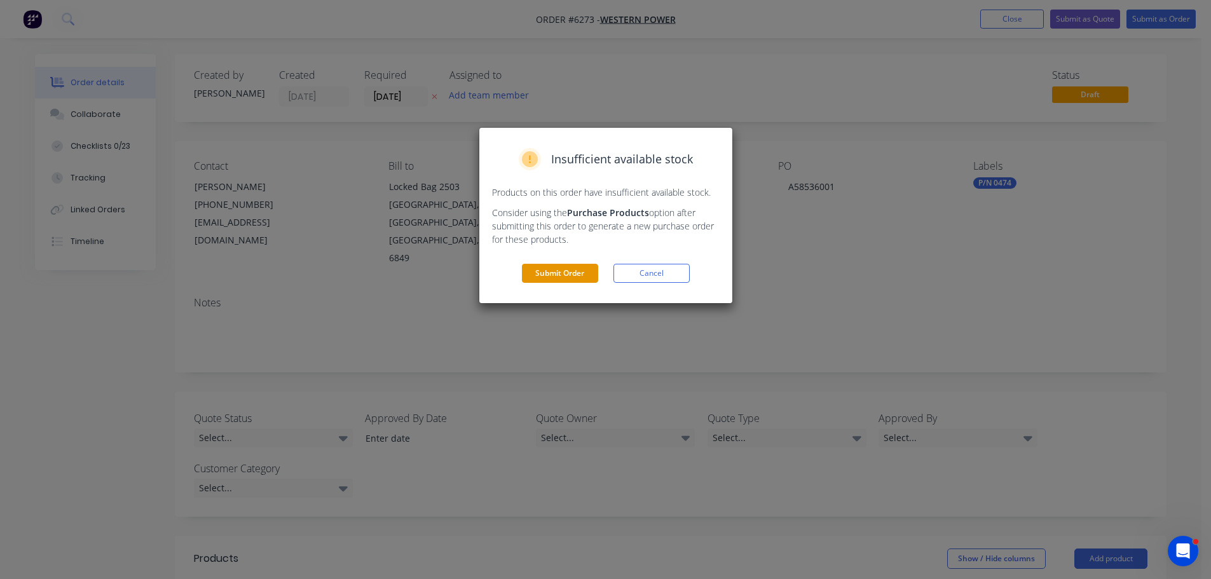
click at [556, 271] on button "Submit Order" at bounding box center [560, 273] width 76 height 19
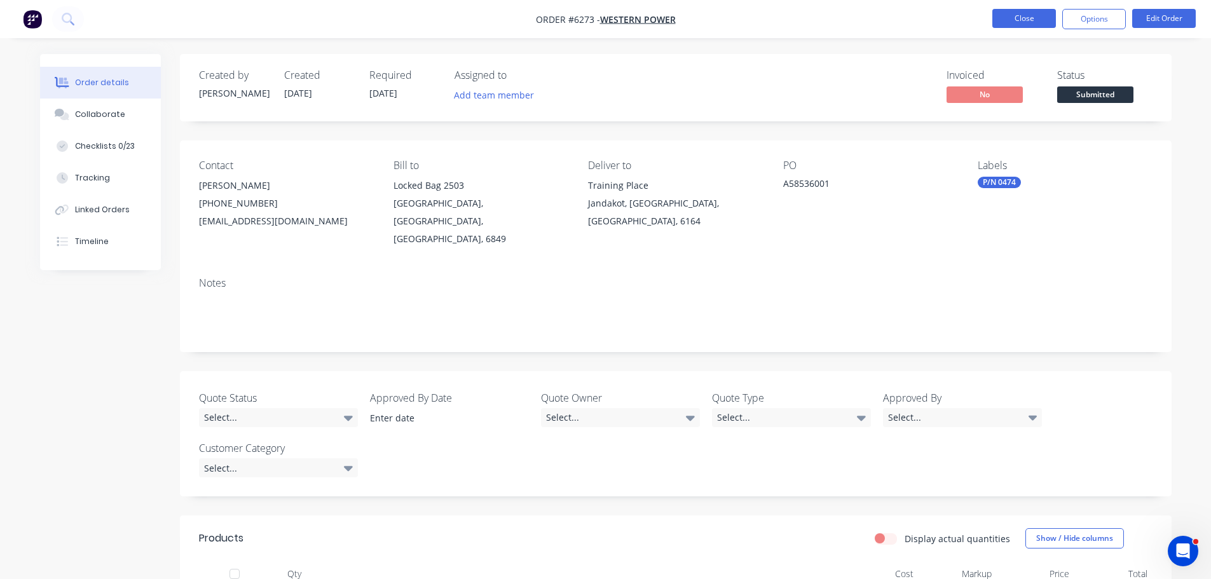
click at [1027, 18] on button "Close" at bounding box center [1024, 18] width 64 height 19
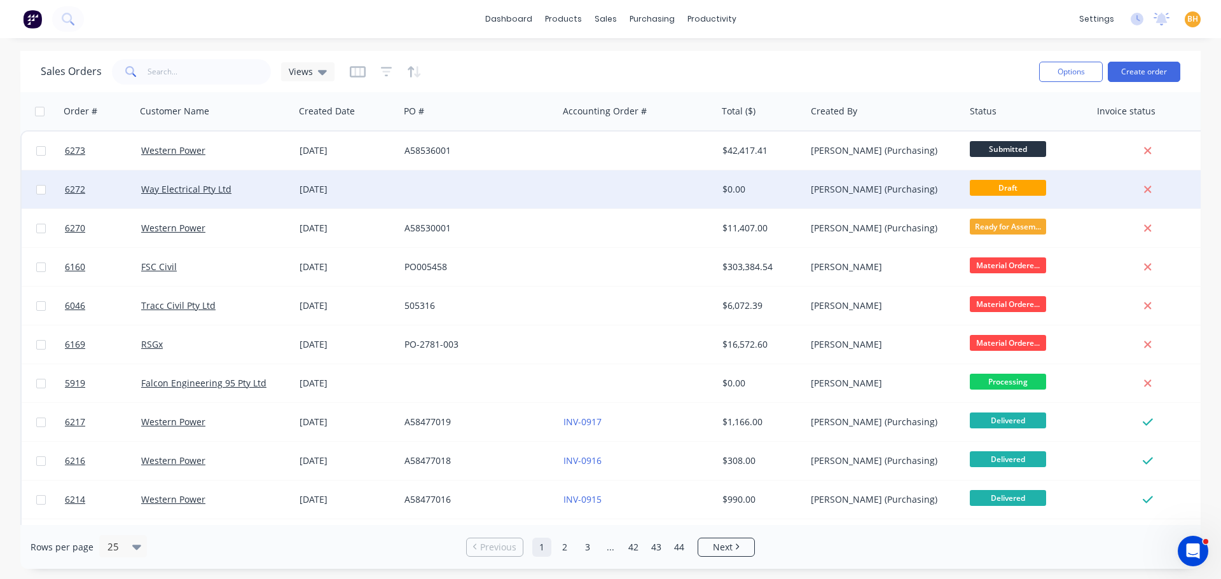
click at [334, 191] on div "[DATE]" at bounding box center [346, 189] width 95 height 13
click at [113, 191] on link "6272" at bounding box center [103, 189] width 76 height 38
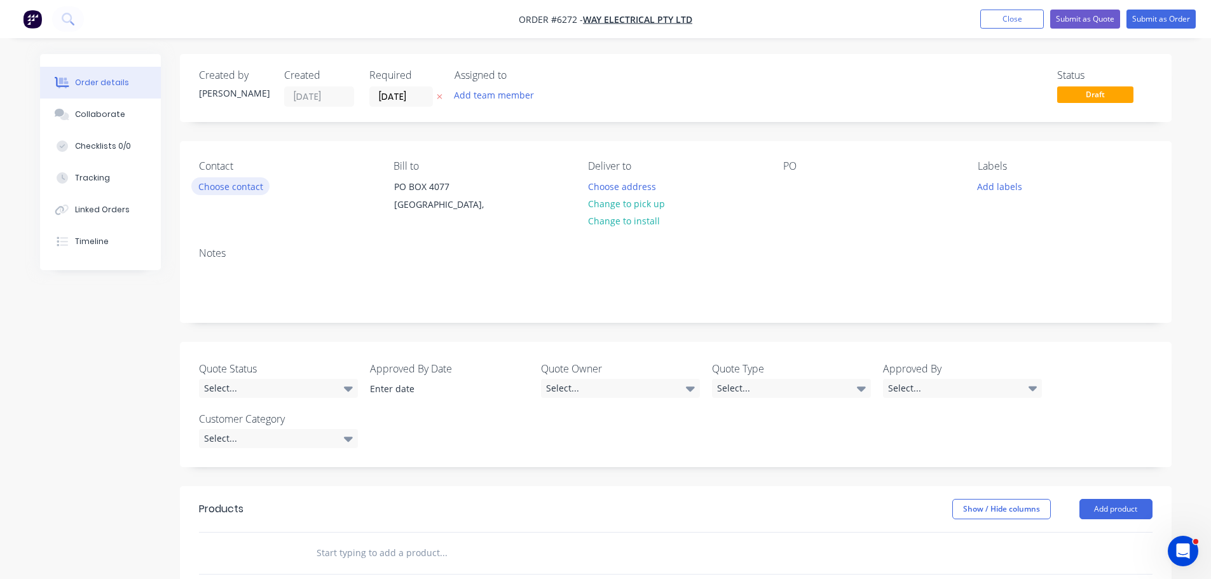
click at [259, 186] on button "Choose contact" at bounding box center [230, 185] width 78 height 17
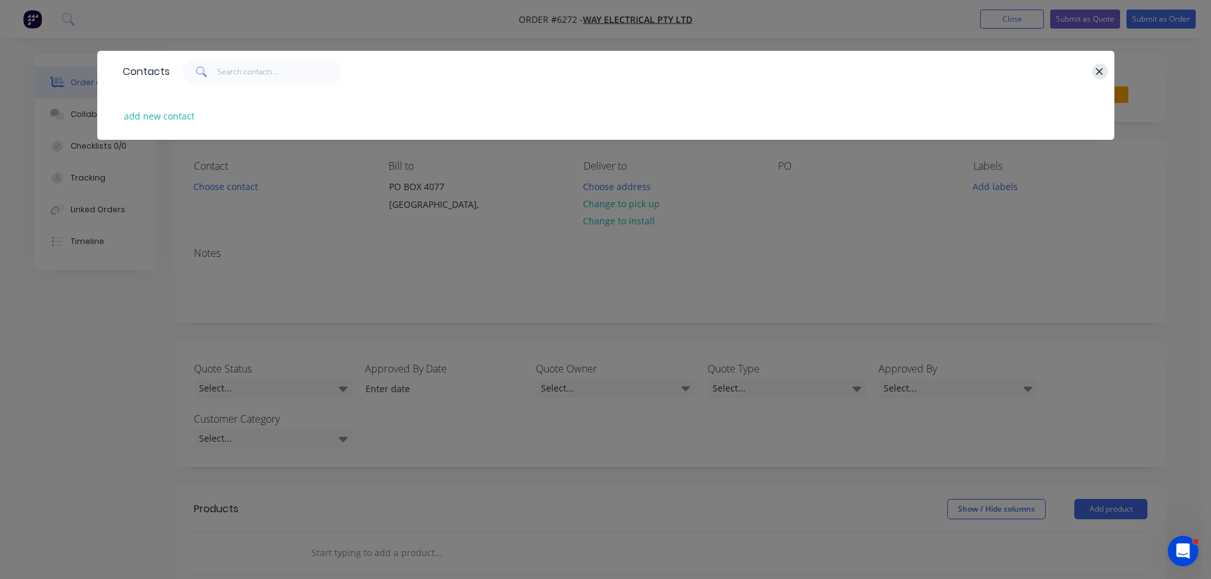
click at [1101, 74] on icon "button" at bounding box center [1099, 71] width 8 height 11
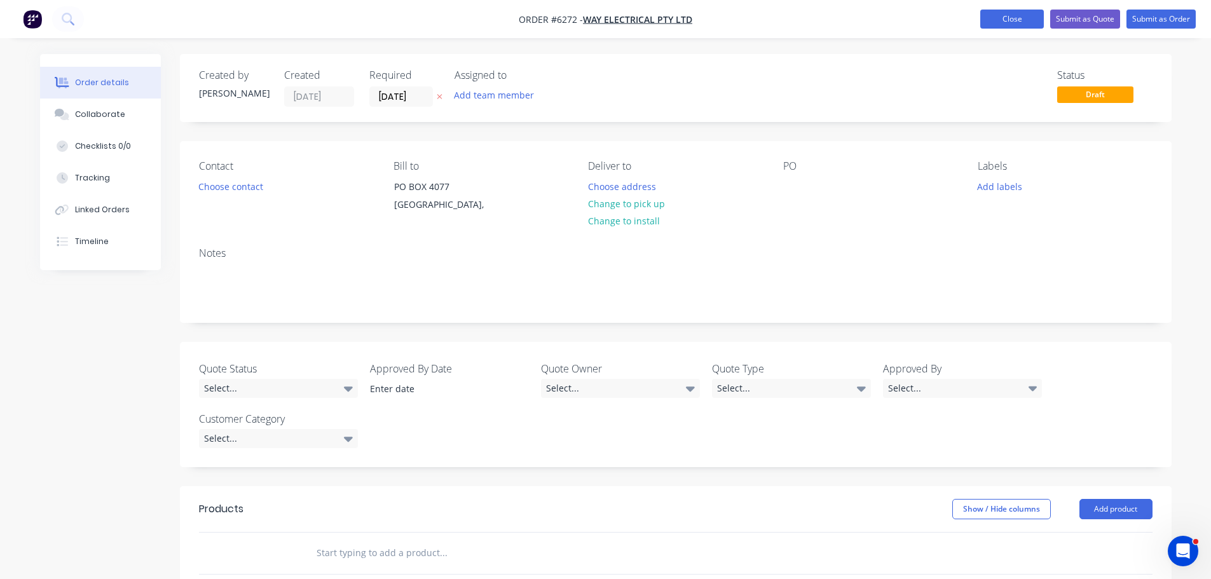
click at [1022, 15] on button "Close" at bounding box center [1012, 19] width 64 height 19
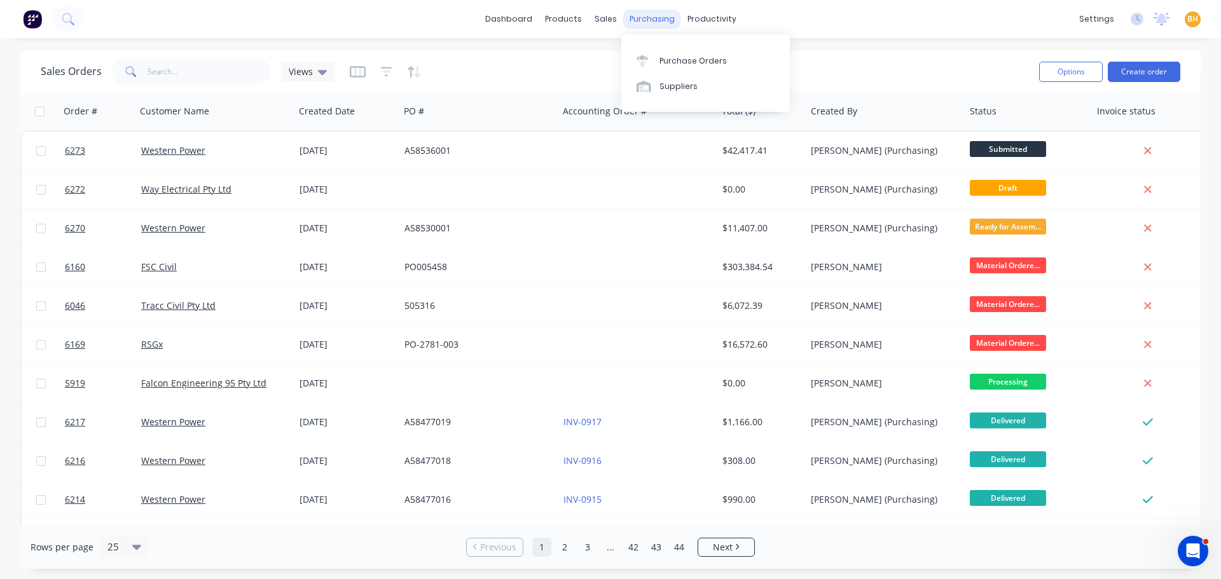
click at [654, 18] on div "purchasing" at bounding box center [652, 19] width 58 height 19
click at [695, 52] on link "Purchase Orders" at bounding box center [705, 60] width 168 height 25
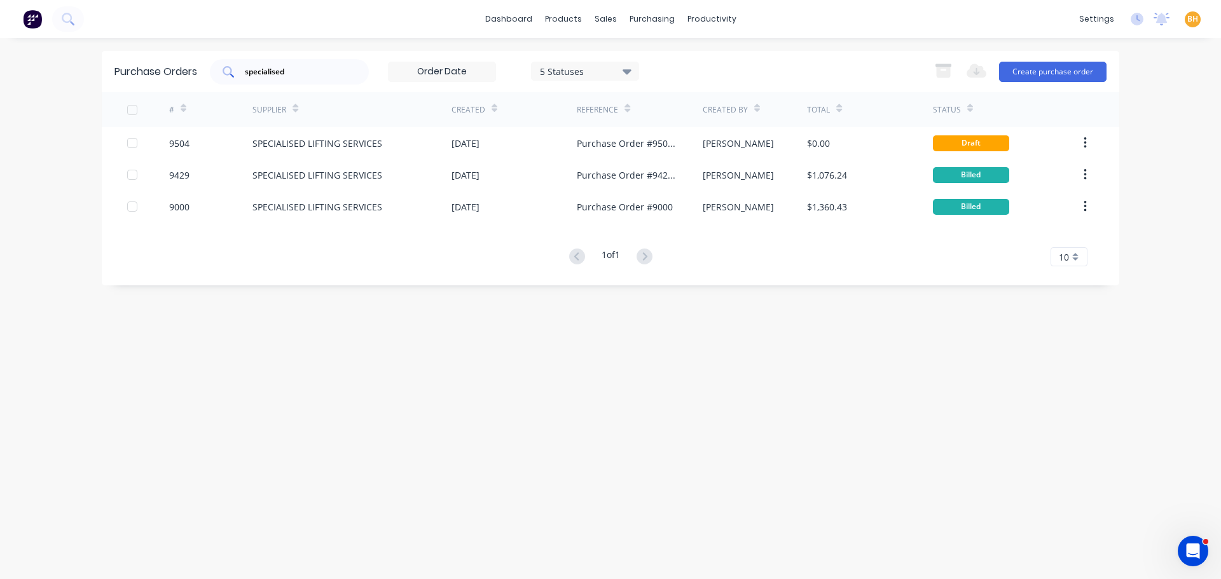
click at [291, 66] on input "specialised" at bounding box center [297, 71] width 106 height 13
type input "s"
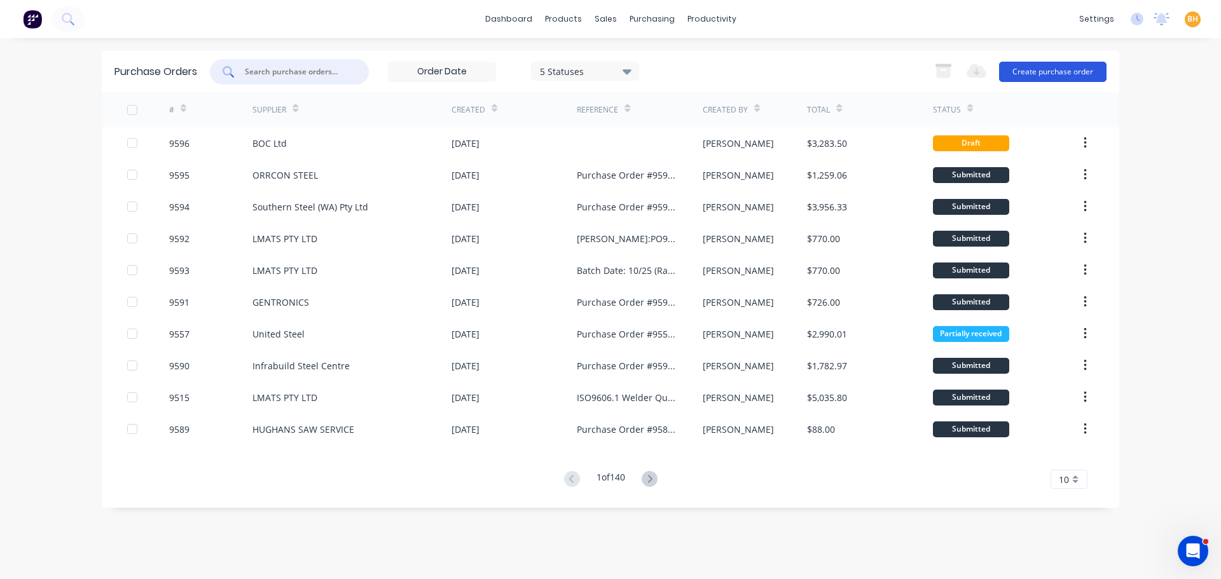
click at [1080, 71] on button "Create purchase order" at bounding box center [1052, 72] width 107 height 20
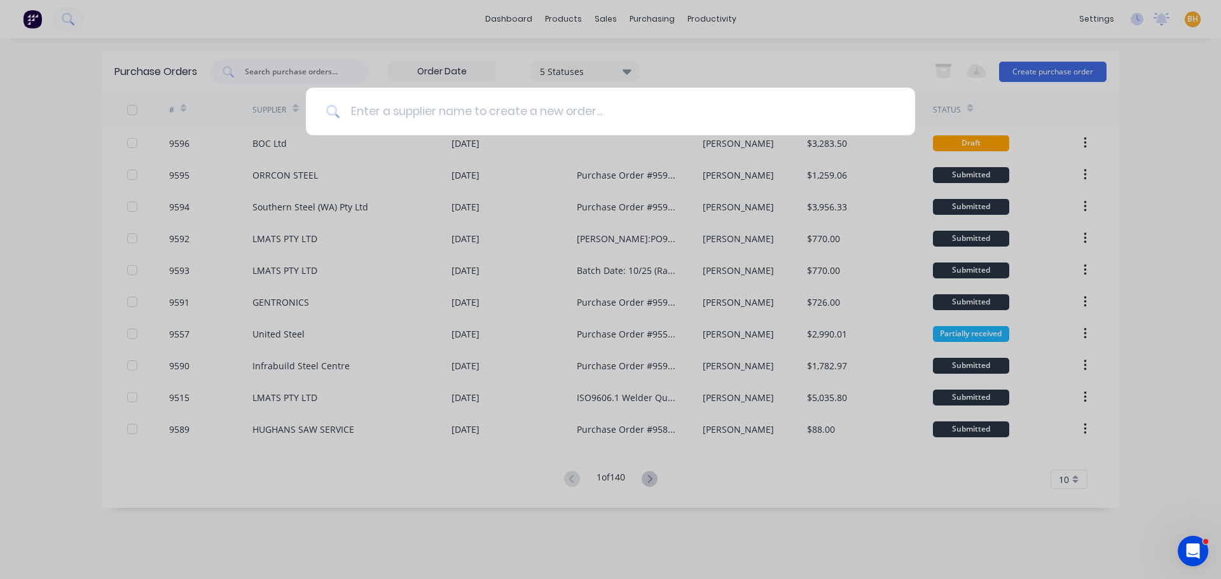
click at [411, 111] on input at bounding box center [617, 112] width 554 height 48
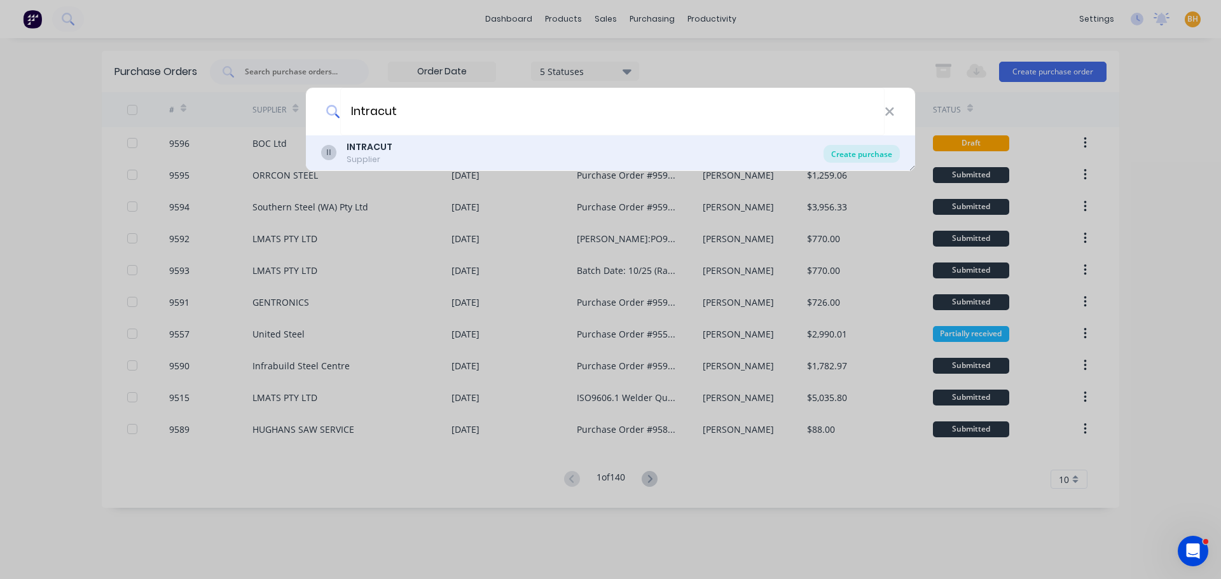
type input "Intracut"
click at [878, 155] on div "Create purchase" at bounding box center [861, 154] width 76 height 18
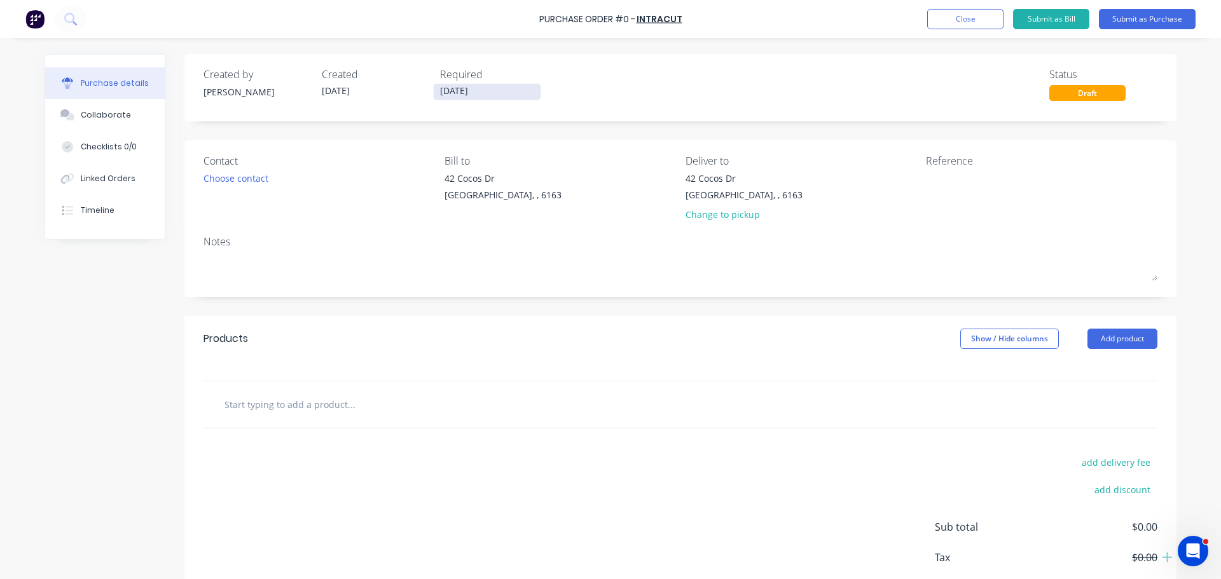
click at [448, 95] on input "[DATE]" at bounding box center [487, 92] width 107 height 16
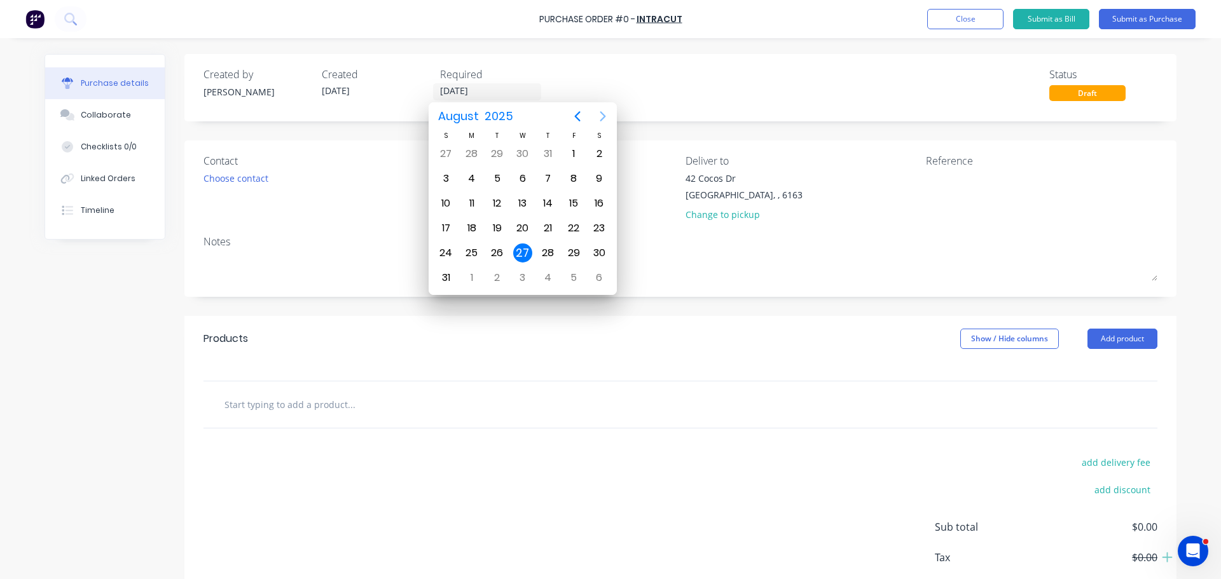
click at [607, 120] on icon "Next page" at bounding box center [602, 116] width 15 height 15
click at [494, 148] on div "2" at bounding box center [497, 153] width 19 height 19
type input "[DATE]"
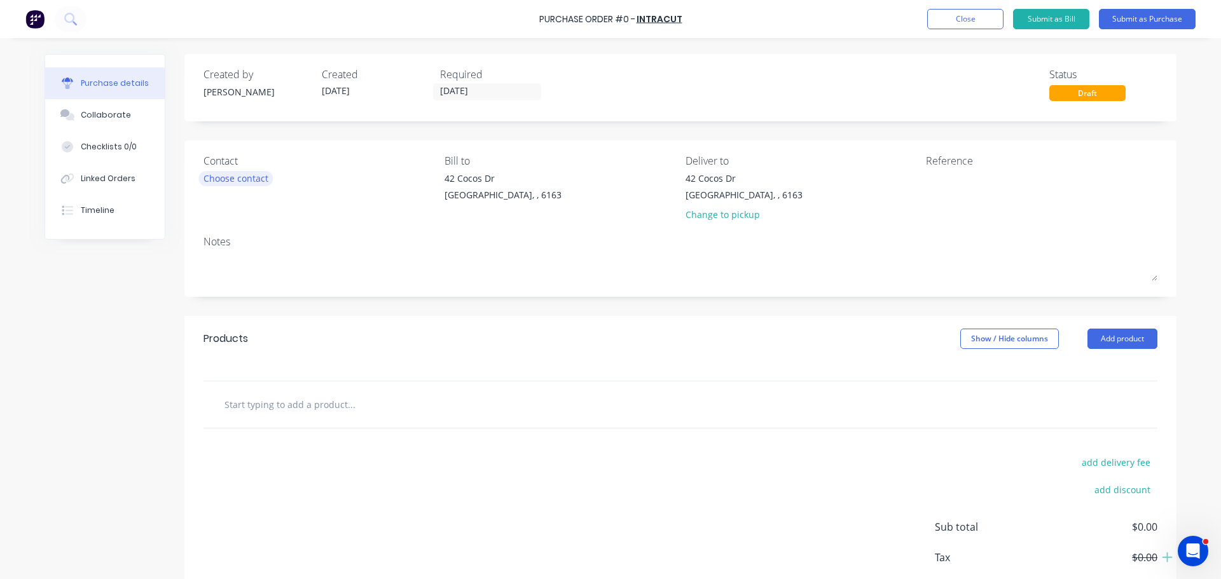
click at [223, 176] on div "Choose contact" at bounding box center [235, 178] width 65 height 13
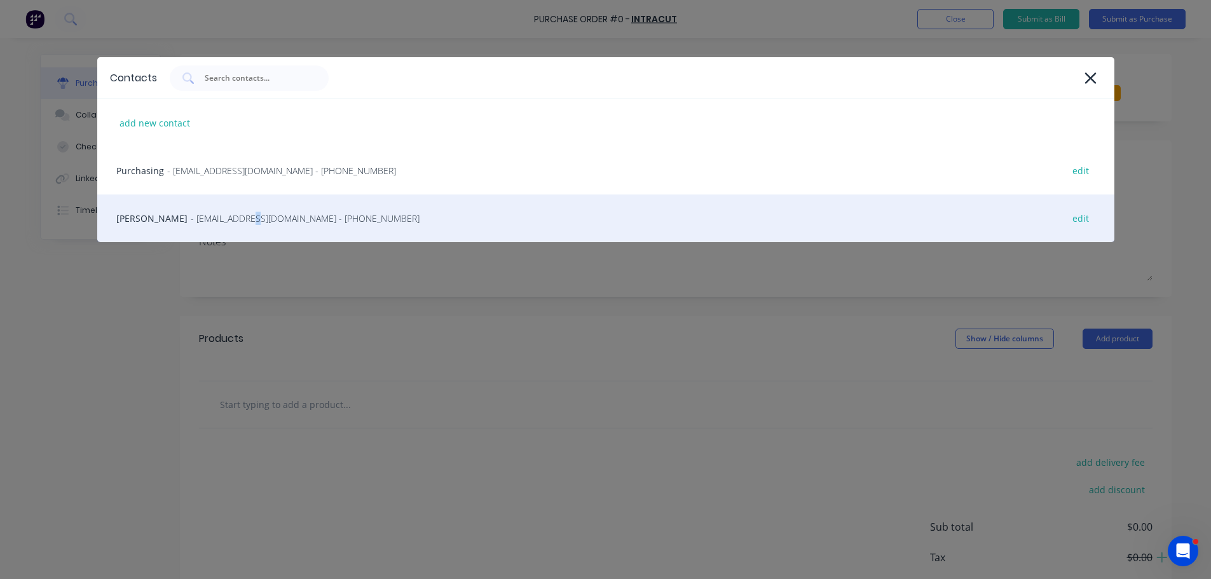
click at [233, 219] on span "- sales@intracut.com.au - (08) 9371 7170" at bounding box center [305, 218] width 229 height 13
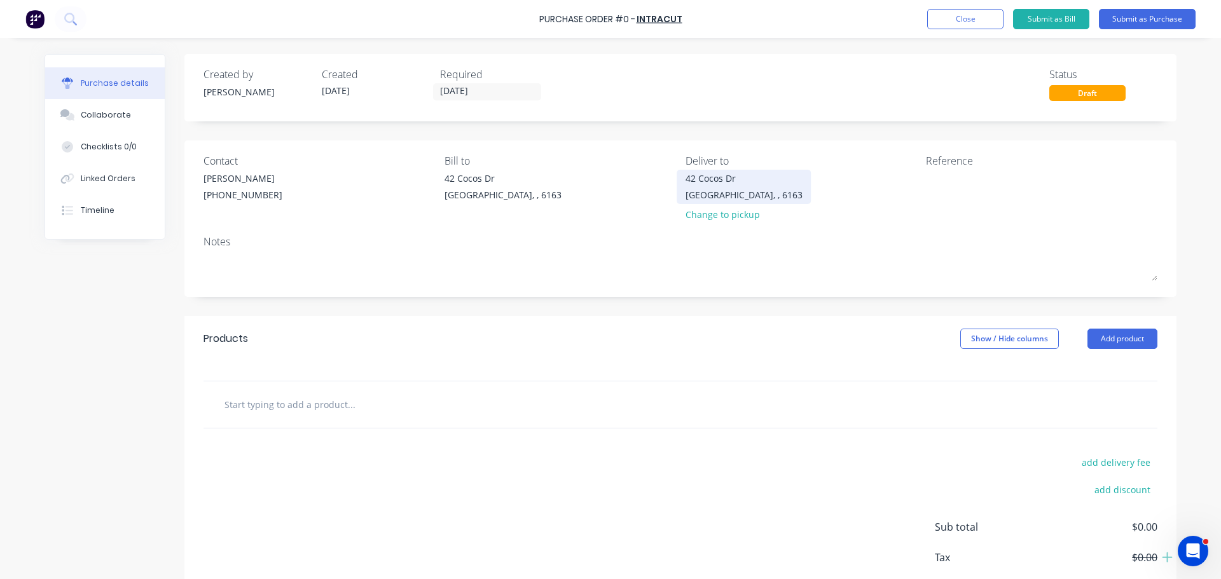
click at [701, 182] on div "42 Cocos Dr" at bounding box center [743, 178] width 117 height 13
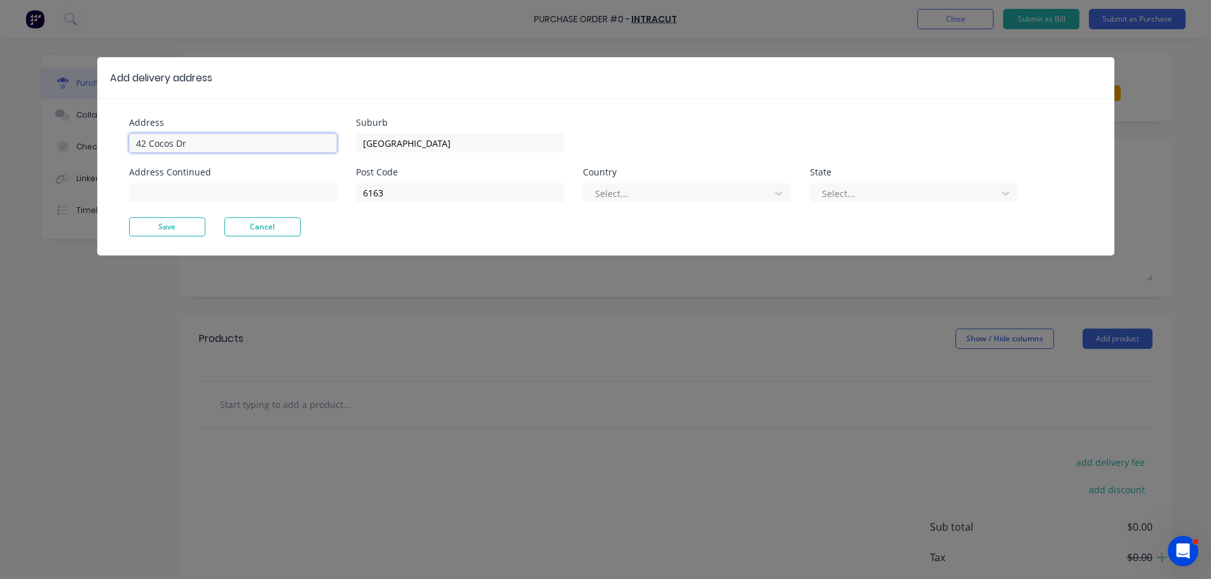
click at [171, 149] on input "42 Cocos Dr" at bounding box center [233, 143] width 208 height 19
click at [192, 148] on input "42 Cocos Dr" at bounding box center [233, 143] width 208 height 19
type input "4"
type input "11 Port Pirie"
click at [174, 228] on button "Save" at bounding box center [167, 226] width 76 height 19
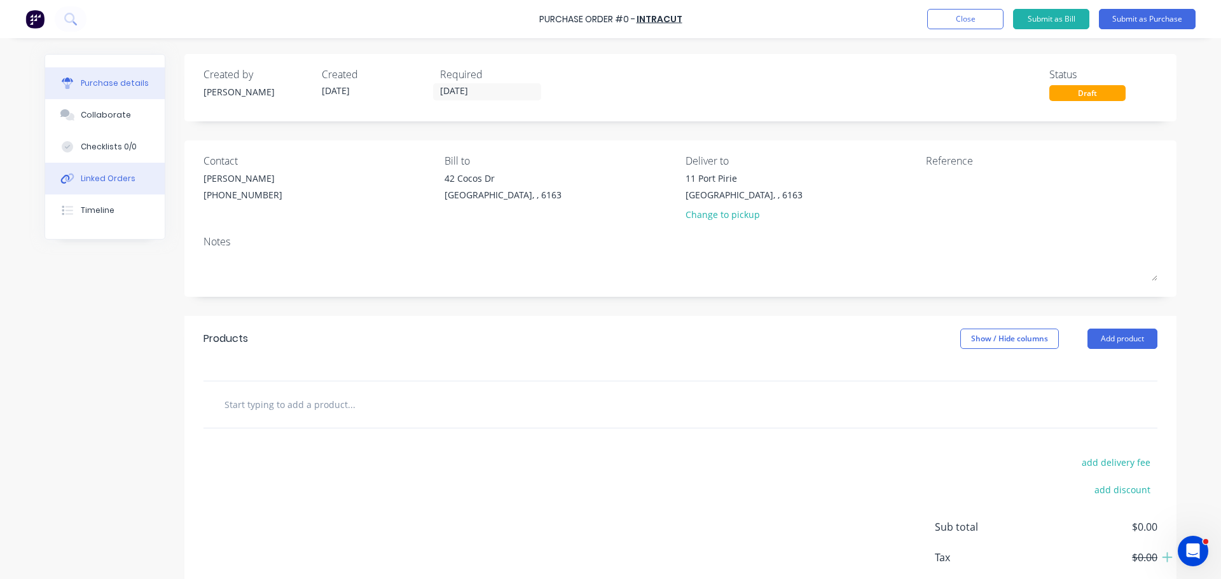
click at [111, 177] on div "Linked Orders" at bounding box center [108, 178] width 55 height 11
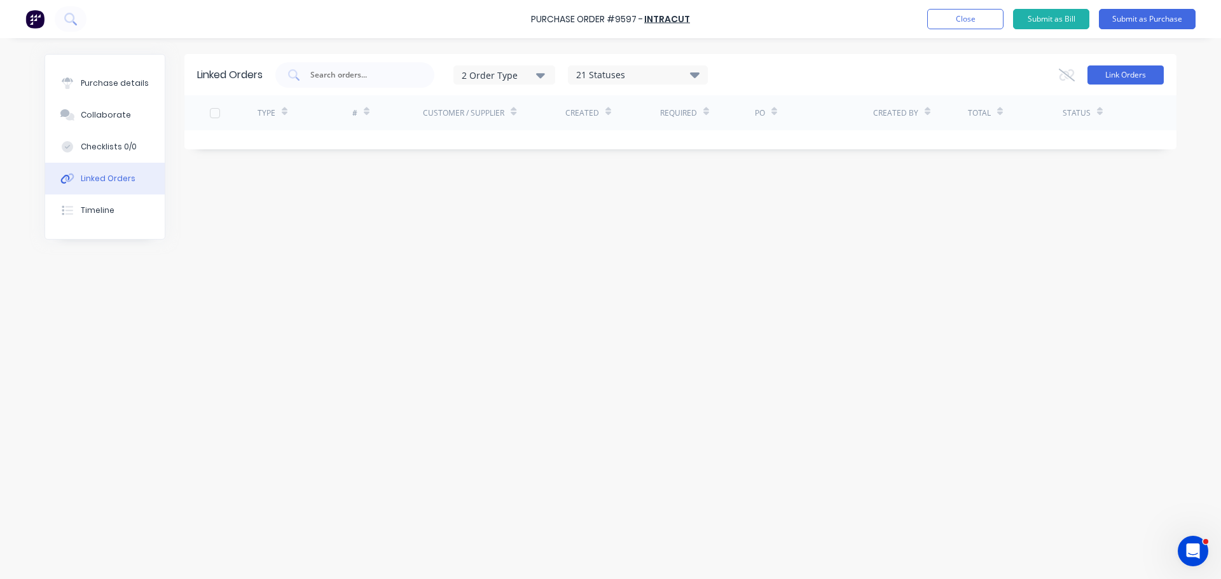
click at [1142, 75] on button "Link Orders" at bounding box center [1125, 74] width 76 height 19
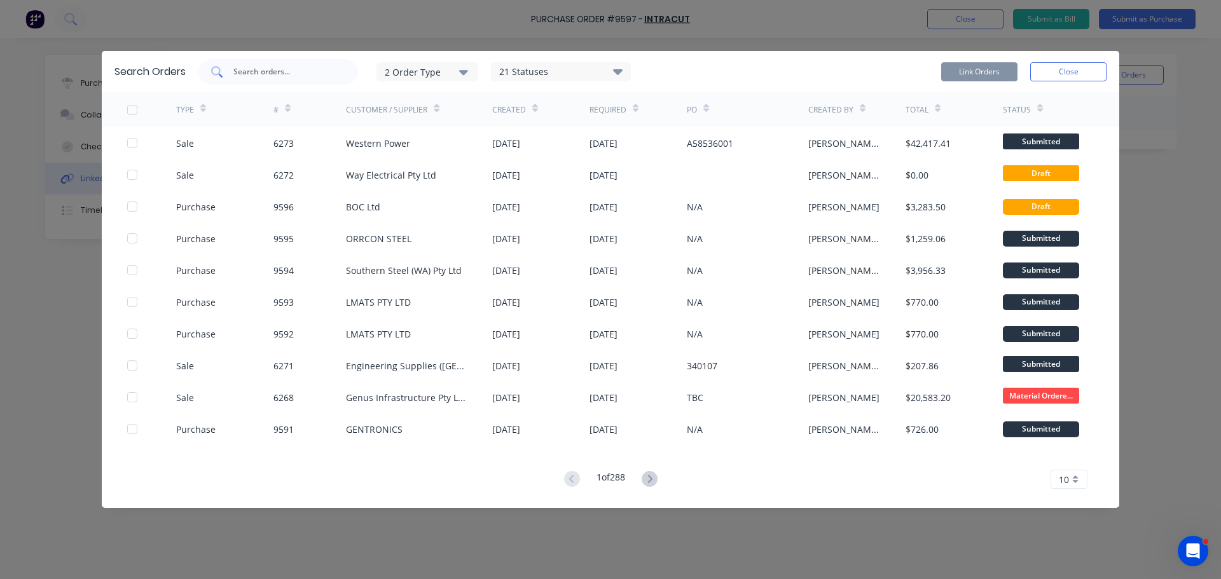
click at [259, 68] on input "text" at bounding box center [285, 71] width 106 height 13
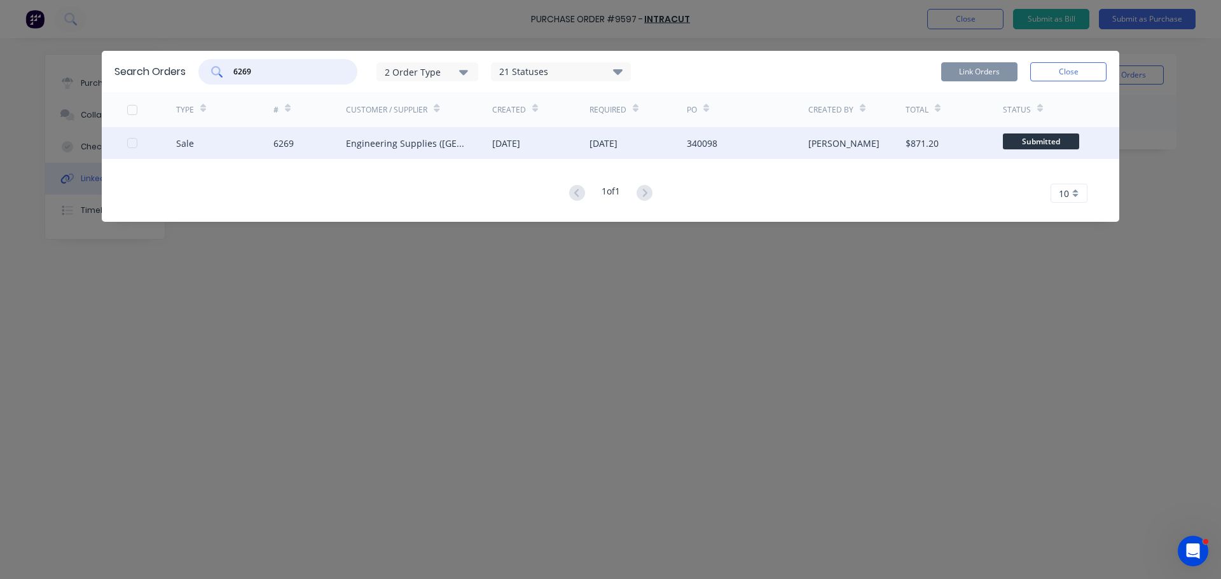
click at [133, 146] on div at bounding box center [132, 142] width 25 height 25
type input "6269"
click at [979, 71] on button "Link Orders" at bounding box center [979, 71] width 76 height 19
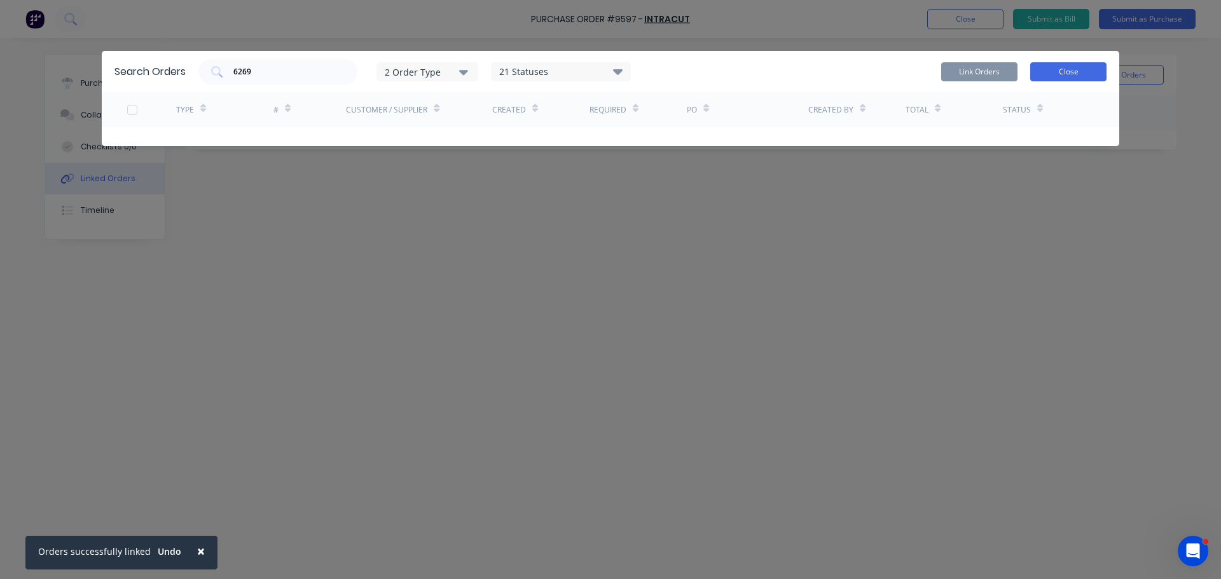
click at [1076, 69] on button "Close" at bounding box center [1068, 71] width 76 height 19
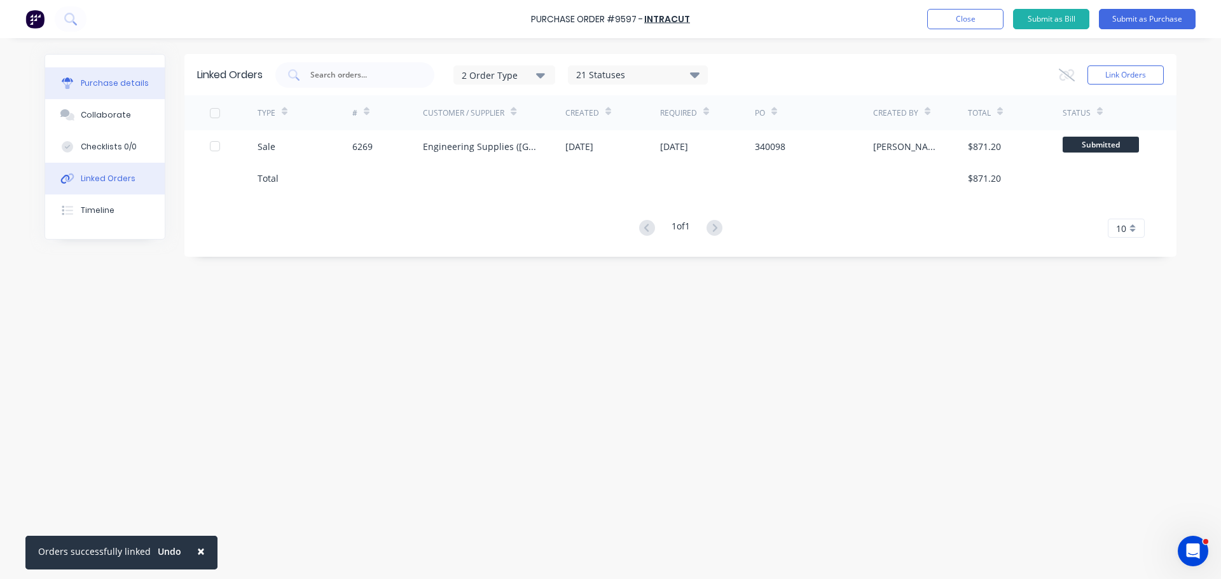
click at [130, 86] on div "Purchase details" at bounding box center [115, 83] width 68 height 11
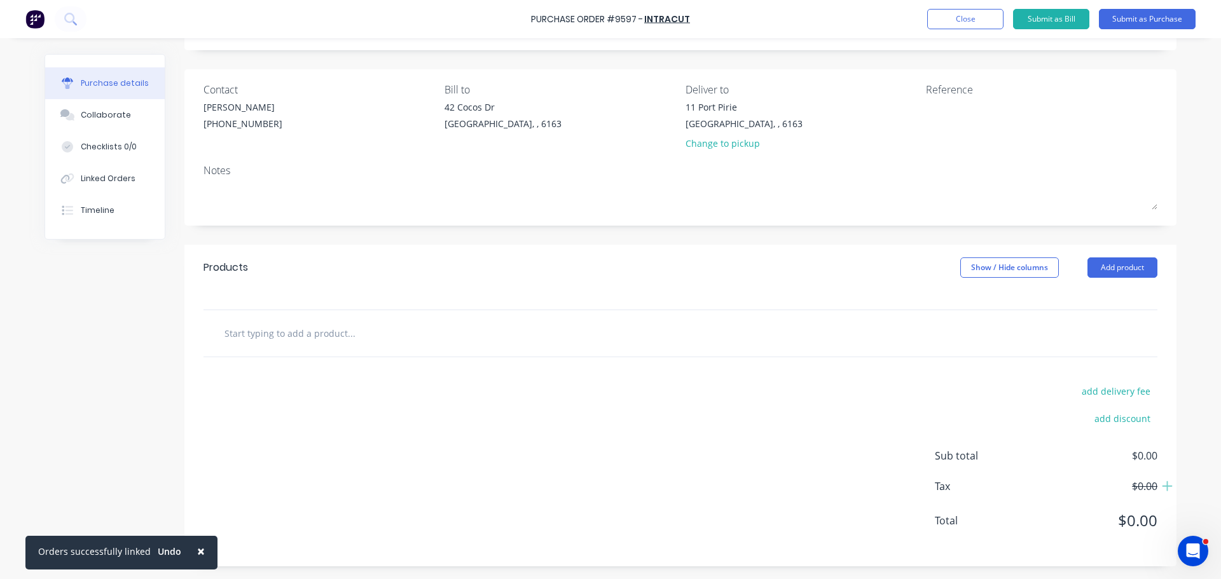
scroll to position [71, 0]
click at [340, 335] on input "text" at bounding box center [351, 332] width 254 height 25
click at [1121, 277] on div "Products Show / Hide columns Add product" at bounding box center [680, 268] width 992 height 46
click at [1122, 270] on button "Add product" at bounding box center [1122, 268] width 70 height 20
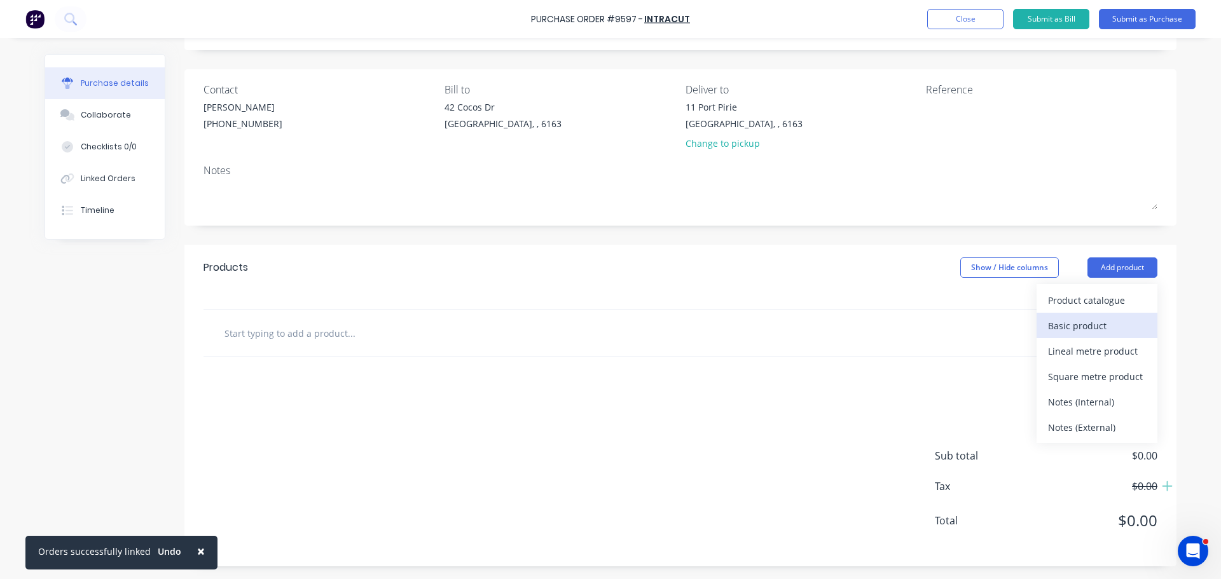
click at [1076, 330] on div "Basic product" at bounding box center [1097, 326] width 98 height 18
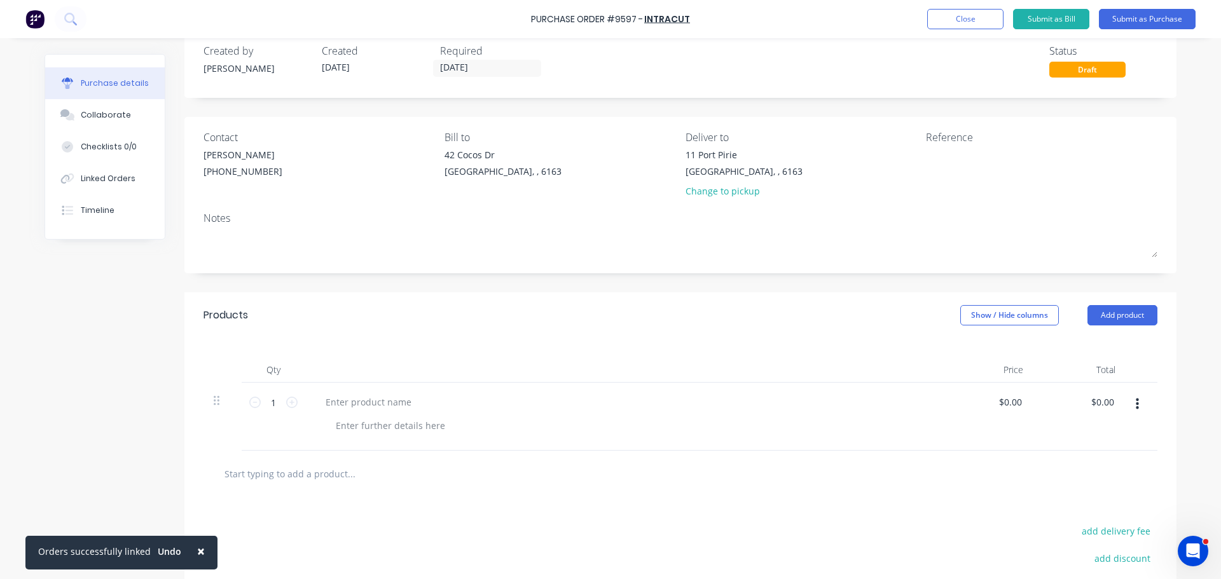
scroll to position [8, 0]
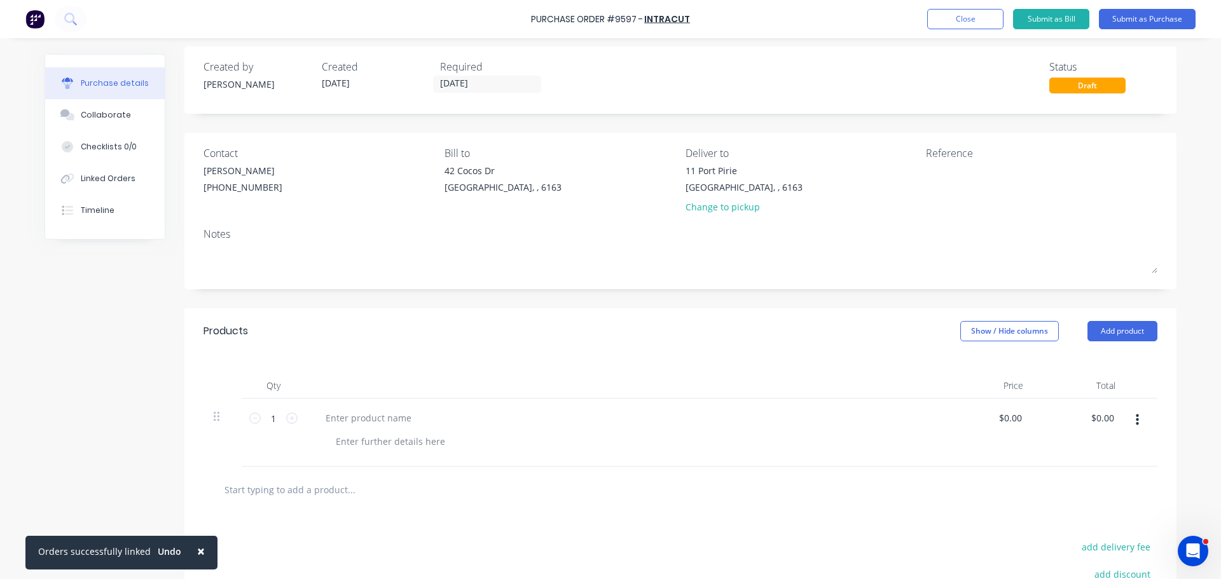
click at [531, 18] on div "Purchase Order #9597 - INTRACUT Add product Close Submit as Bill Submit as Purc…" at bounding box center [610, 19] width 1221 height 38
click at [705, 16] on div "Purchase Order #9597 - INTRACUT Add product Close Submit as Bill Submit as Purc…" at bounding box center [610, 19] width 1221 height 38
click at [697, 20] on div "Purchase Order #9597 - INTRACUT Add product Close Submit as Bill Submit as Purc…" at bounding box center [610, 19] width 1221 height 38
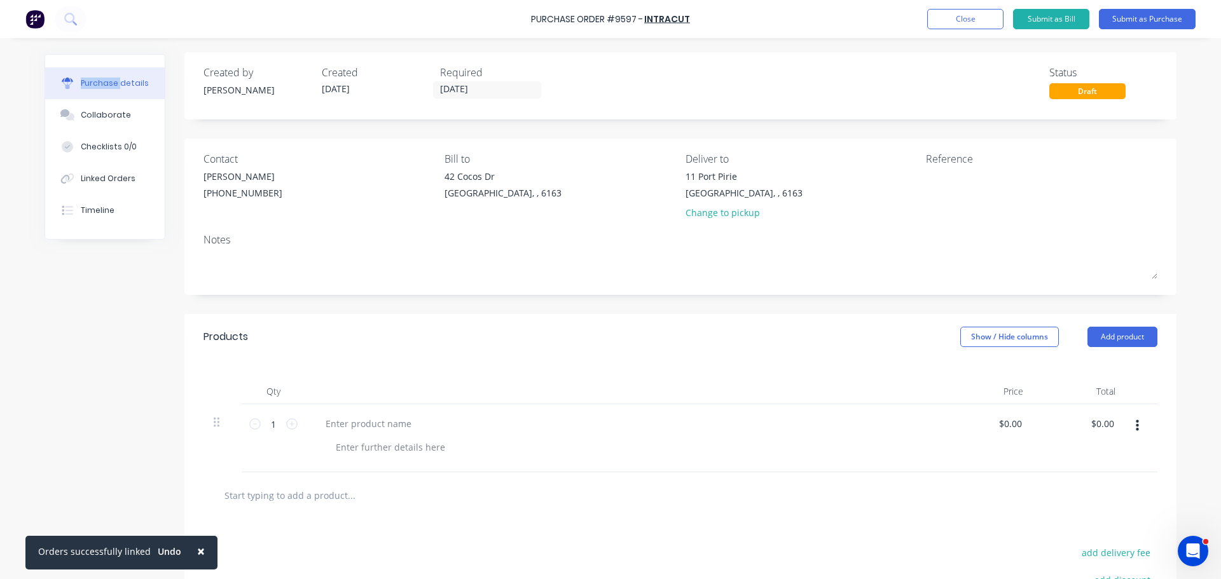
scroll to position [0, 0]
click at [476, 18] on div "Purchase Order #9597 - INTRACUT Add product Close Submit as Bill Submit as Purc…" at bounding box center [610, 19] width 1221 height 38
click at [477, 29] on div "Purchase Order #9597 - INTRACUT Add product Close Submit as Bill Submit as Purc…" at bounding box center [610, 19] width 1221 height 38
click at [499, 23] on div "Purchase Order #9597 - INTRACUT Add product Close Submit as Bill Submit as Purc…" at bounding box center [610, 19] width 1221 height 38
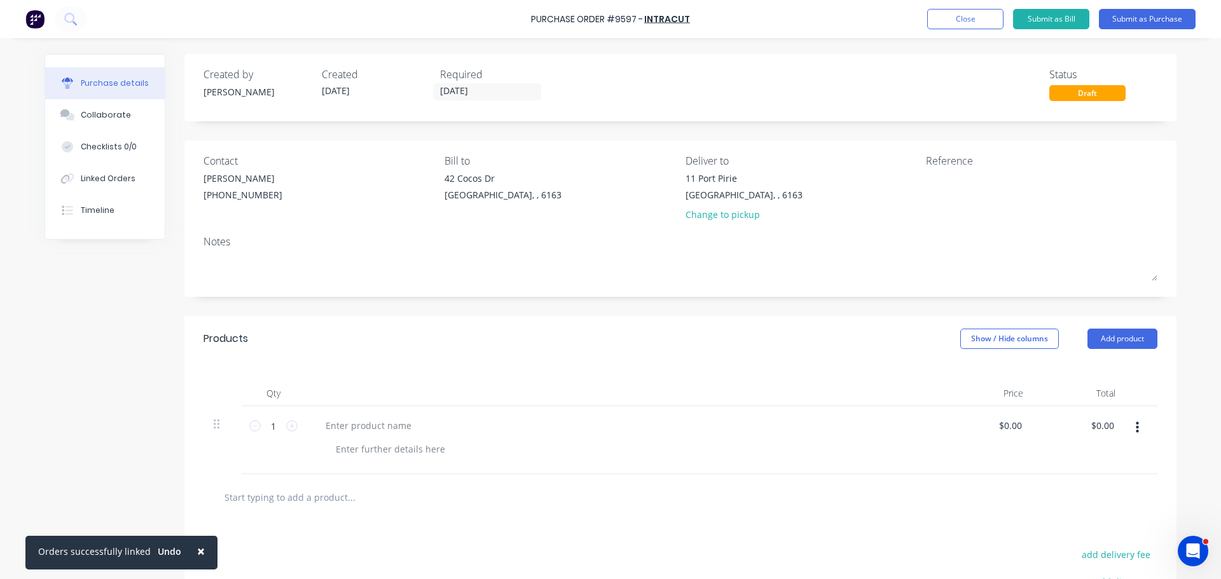
click at [536, 19] on div "Purchase Order #9597 -" at bounding box center [587, 19] width 112 height 13
click at [532, 19] on div "Purchase Order #9597 - INTRACUT Add product Close Submit as Bill Submit as Purc…" at bounding box center [610, 19] width 1221 height 38
drag, startPoint x: 533, startPoint y: 18, endPoint x: 718, endPoint y: 22, distance: 185.1
click at [718, 22] on div "Purchase Order #9597 - INTRACUT Add product Close Submit as Bill Submit as Purc…" at bounding box center [610, 19] width 1221 height 38
copy div "Purchase Order #9597 - INTRACUT Add product Close Submit as Bill Submit as Purc…"
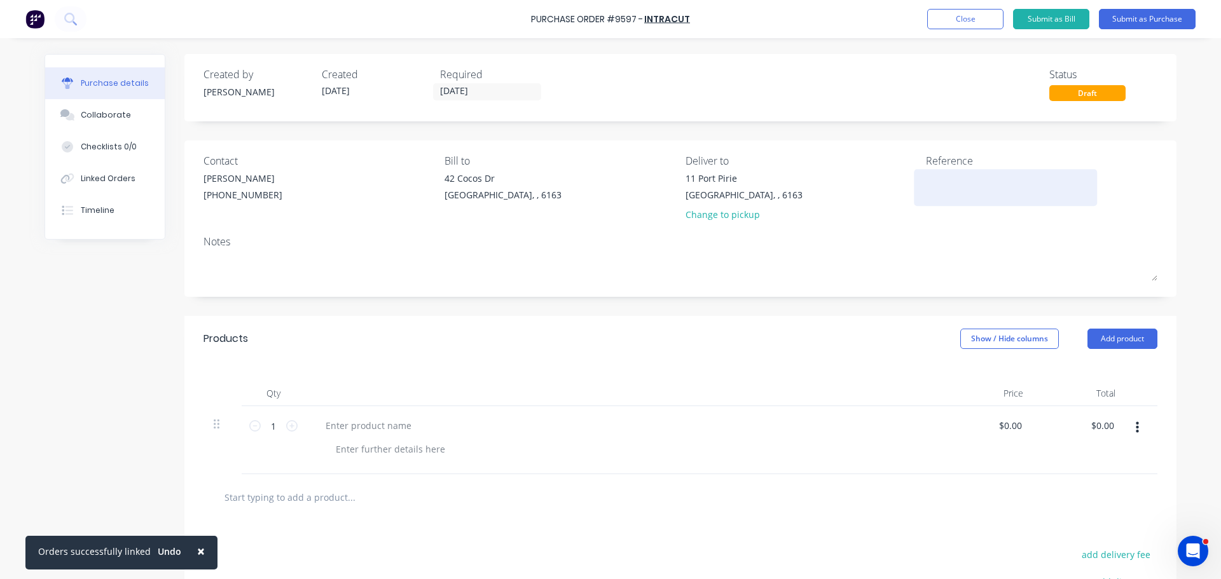
click at [939, 186] on textarea at bounding box center [1005, 186] width 159 height 29
paste textarea "Purchase Order #9597 - INTRACUT"
type textarea "Purchase Order #9597 - INTRACUT"
type textarea "x"
type textarea "Purchase Order #9597 - INTRACUT"
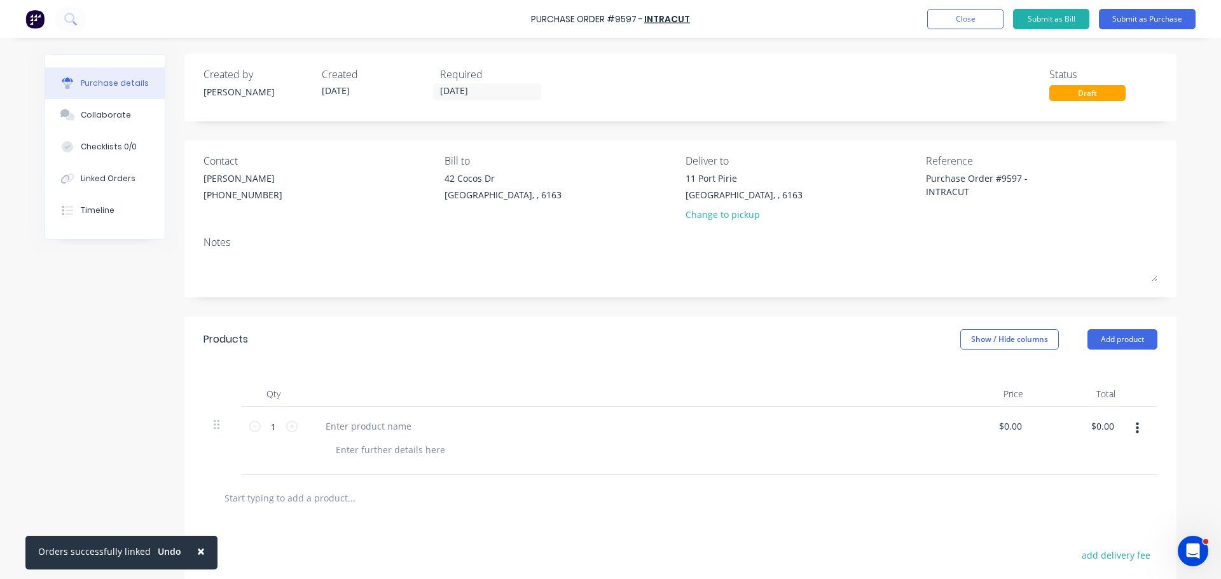
click at [844, 239] on div "Notes" at bounding box center [680, 242] width 954 height 15
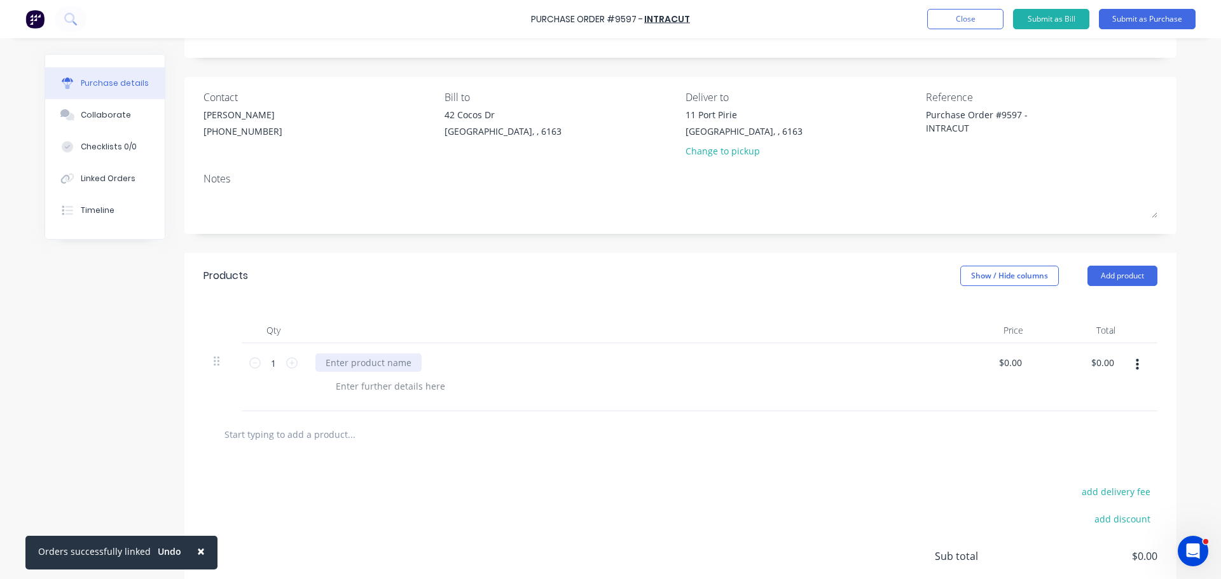
type textarea "x"
click at [335, 357] on div at bounding box center [368, 363] width 106 height 18
click at [364, 366] on div "150 x 120 19.05" at bounding box center [358, 363] width 86 height 18
click at [395, 363] on div "150 x 120 x 19.05" at bounding box center [361, 363] width 93 height 18
type textarea "x"
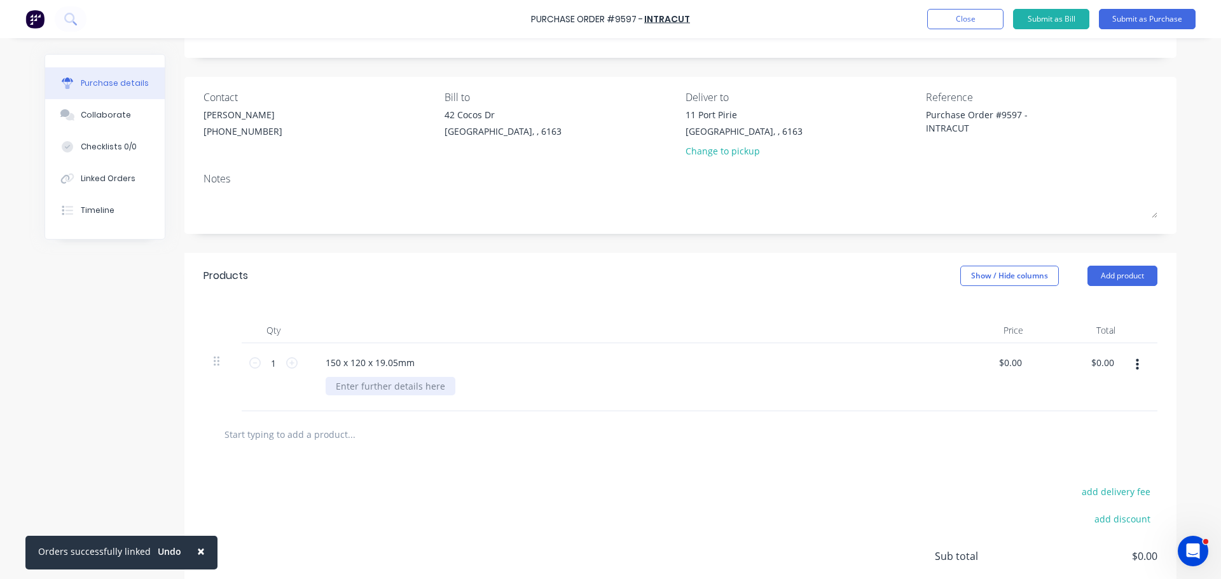
click at [351, 387] on div at bounding box center [391, 386] width 130 height 18
click at [286, 363] on icon at bounding box center [291, 362] width 11 height 11
type textarea "x"
type input "2"
click at [286, 363] on icon at bounding box center [291, 362] width 11 height 11
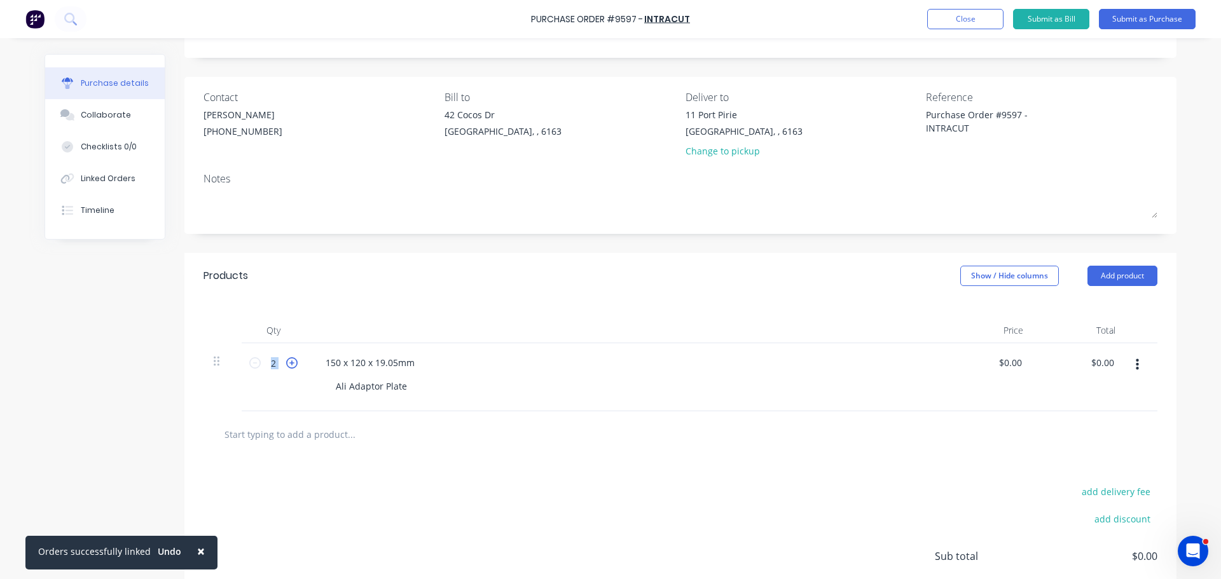
type textarea "x"
type input "3"
click at [286, 363] on icon at bounding box center [291, 362] width 11 height 11
type textarea "x"
type input "4"
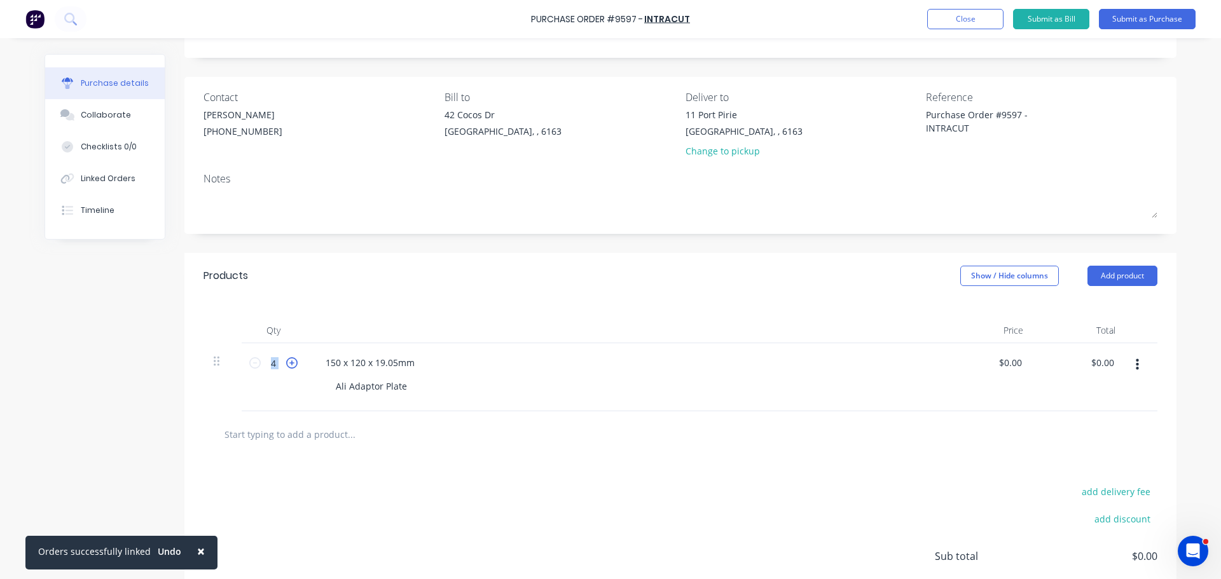
click at [286, 363] on icon at bounding box center [291, 362] width 11 height 11
type textarea "x"
type input "5"
click at [286, 363] on icon at bounding box center [291, 362] width 11 height 11
type textarea "x"
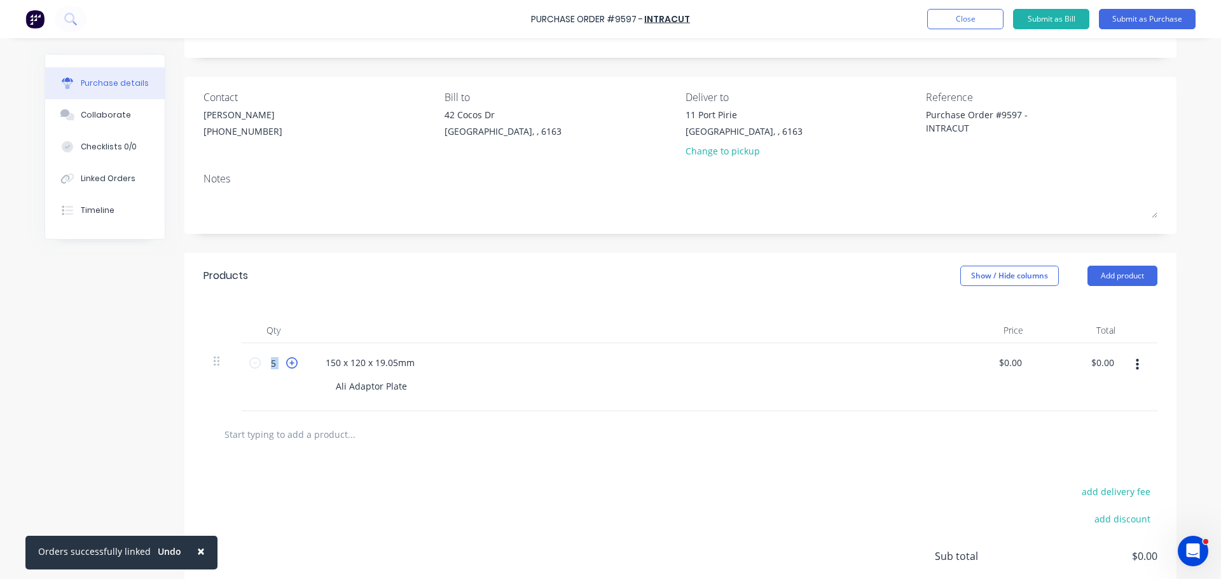
type input "6"
click at [197, 551] on span "×" at bounding box center [201, 551] width 8 height 18
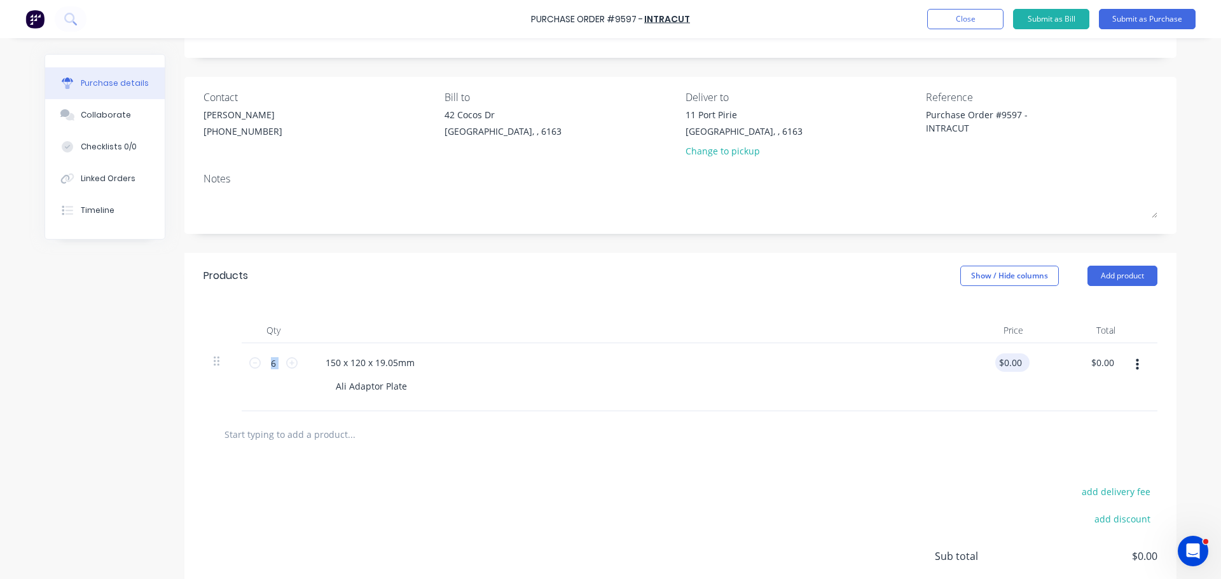
type textarea "x"
type input "0.00"
click at [1010, 361] on input "0.00" at bounding box center [1009, 363] width 29 height 18
type textarea "x"
type input "$0.00"
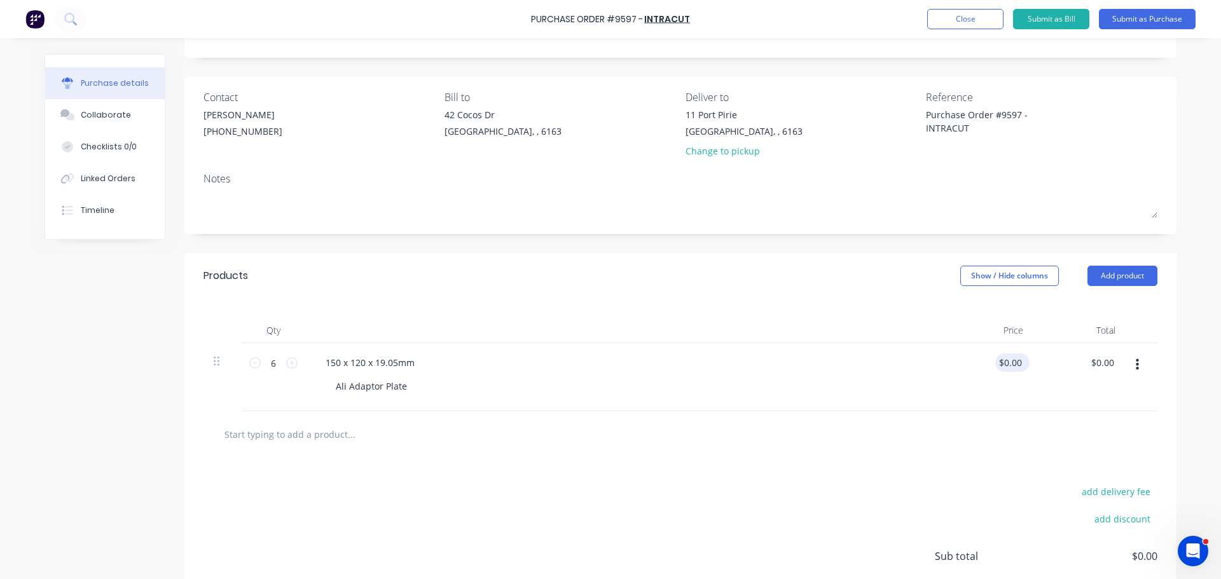
click at [1020, 366] on div "$0.00 $0.00" at bounding box center [1012, 363] width 34 height 18
type textarea "x"
type input "0"
click at [1019, 365] on input "0" at bounding box center [1015, 363] width 18 height 18
type input "57.38"
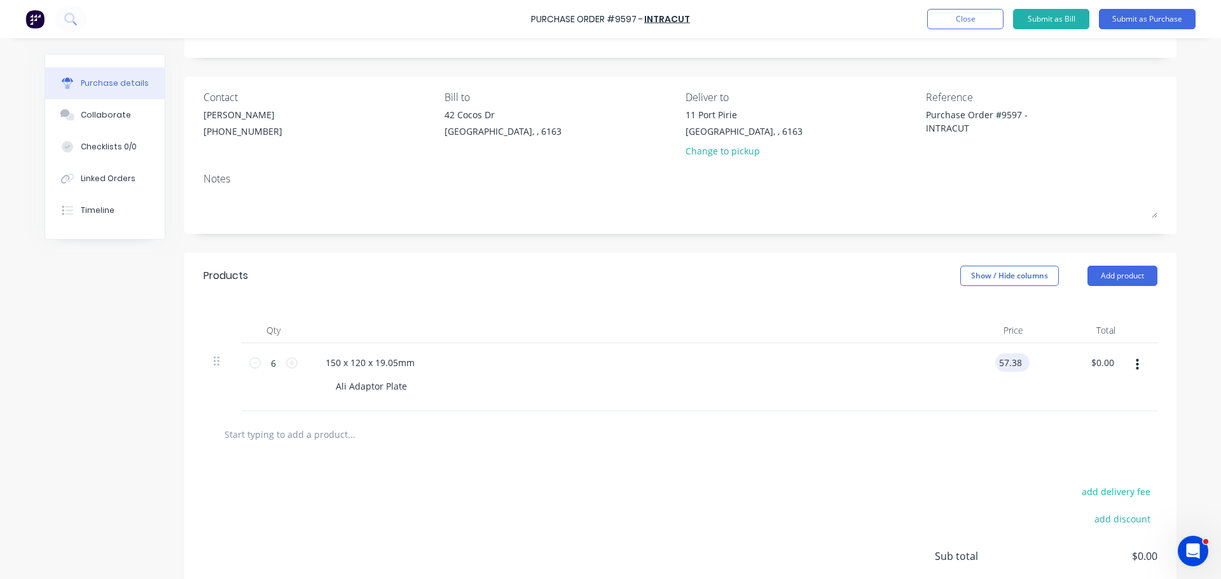
type textarea "x"
type input "$57.38"
type input "344.28"
type textarea "x"
type input "$344.28"
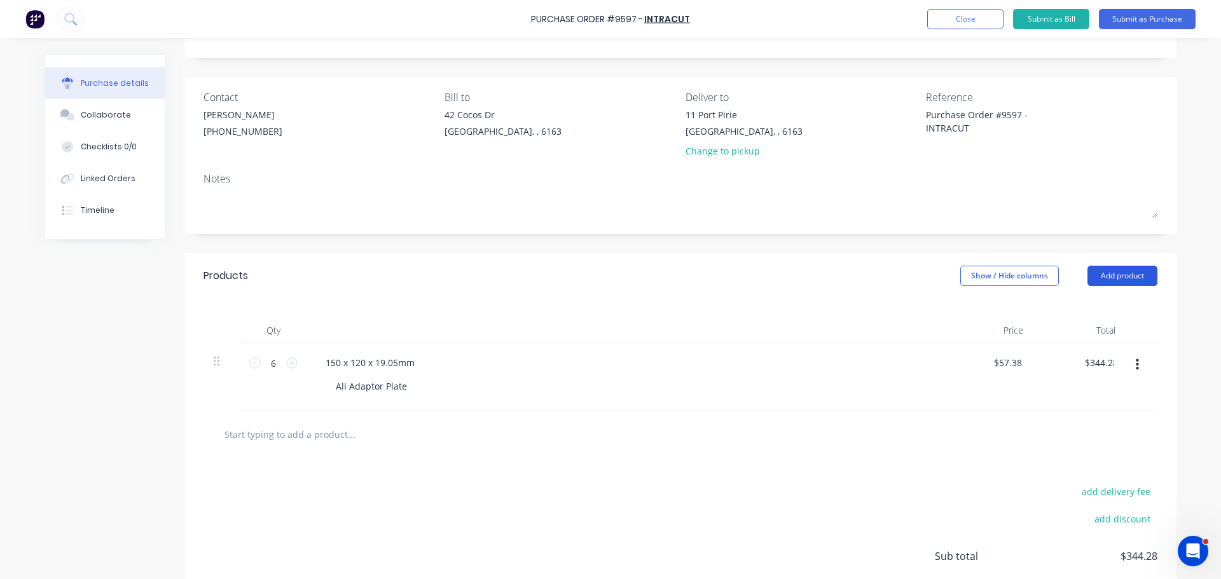
click at [1129, 273] on button "Add product" at bounding box center [1122, 276] width 70 height 20
drag, startPoint x: 1083, startPoint y: 442, endPoint x: 903, endPoint y: 456, distance: 180.5
click at [1081, 442] on div "Notes (External)" at bounding box center [1097, 436] width 98 height 18
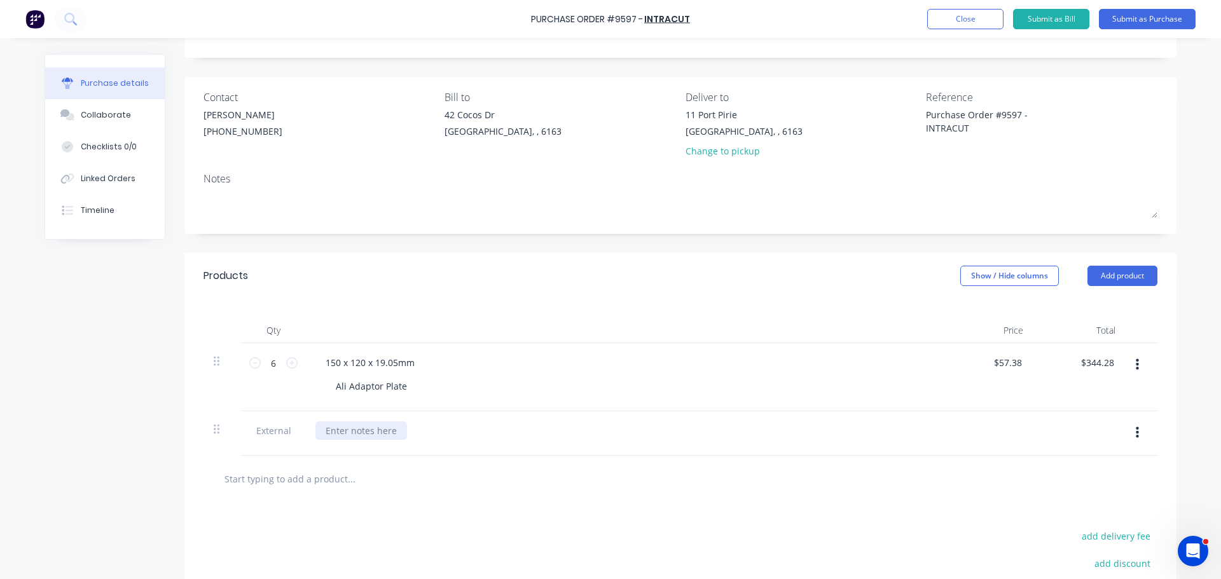
type textarea "x"
click at [318, 429] on div at bounding box center [361, 431] width 92 height 18
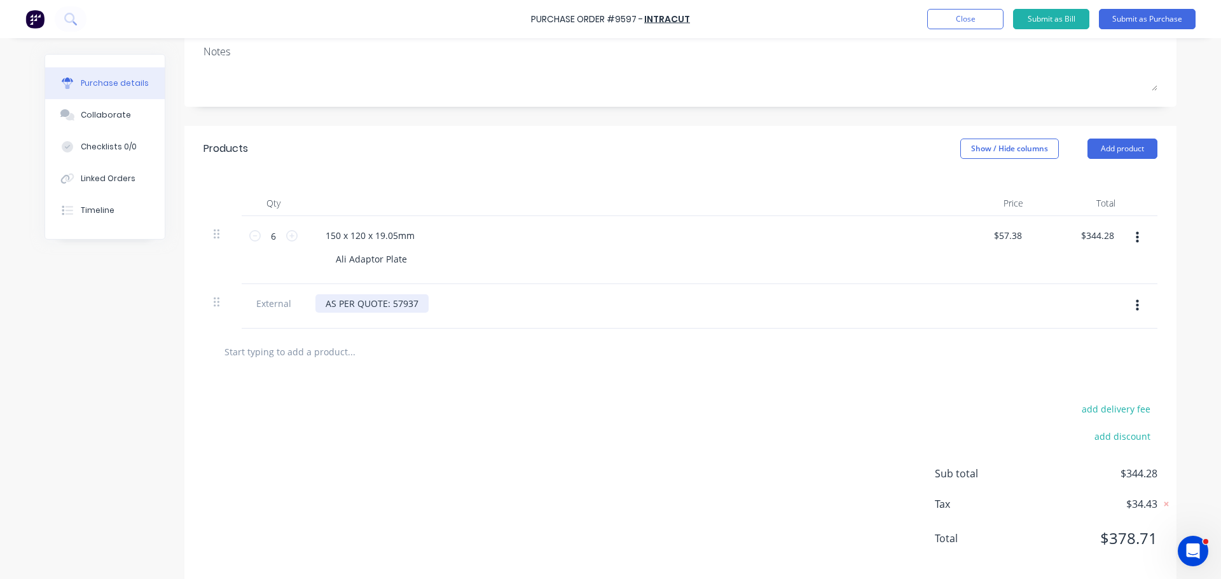
scroll to position [127, 0]
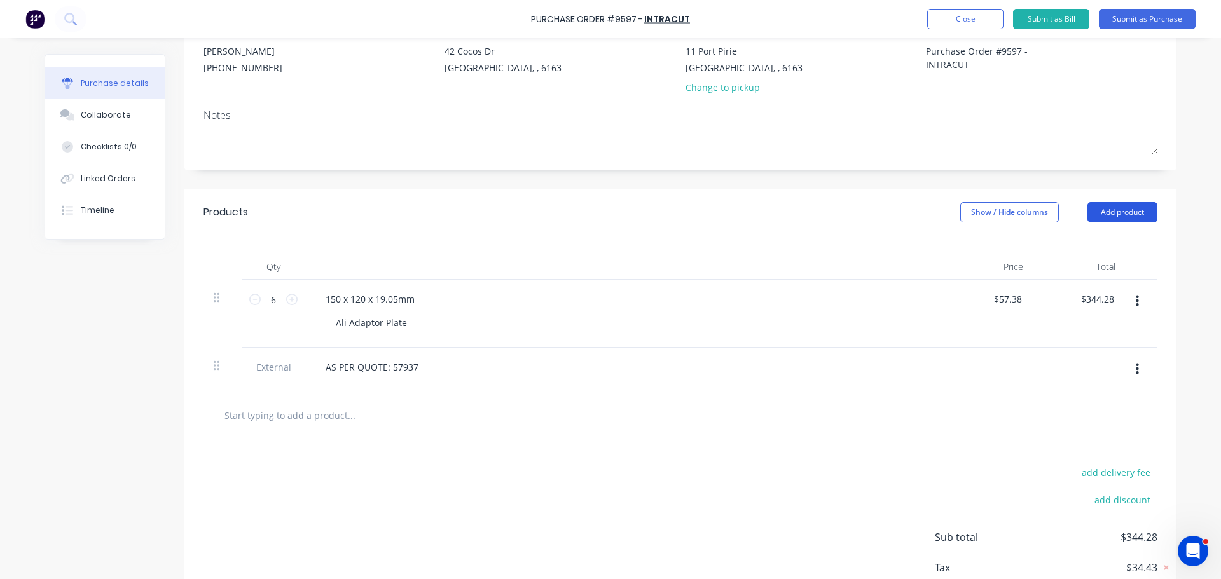
click at [1144, 211] on button "Add product" at bounding box center [1122, 212] width 70 height 20
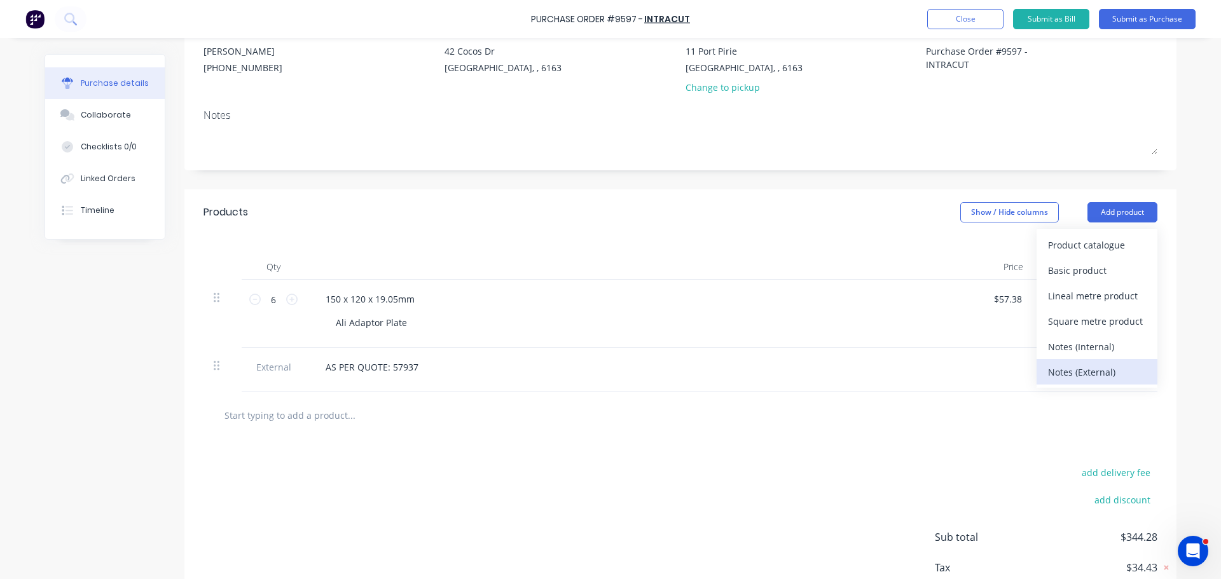
click at [1063, 373] on div "Notes (External)" at bounding box center [1097, 372] width 98 height 18
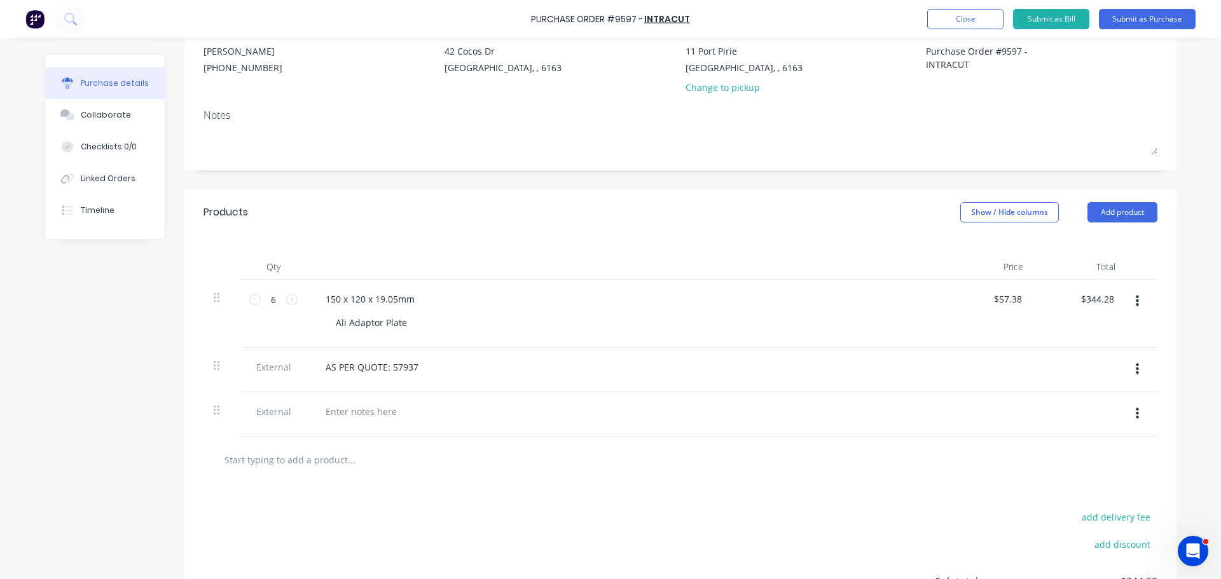
click at [1136, 413] on icon "button" at bounding box center [1137, 413] width 3 height 11
click at [1076, 468] on button "Delete" at bounding box center [1098, 472] width 108 height 25
drag, startPoint x: 280, startPoint y: 415, endPoint x: 284, endPoint y: 431, distance: 16.5
click at [284, 431] on div at bounding box center [680, 415] width 954 height 46
type textarea "x"
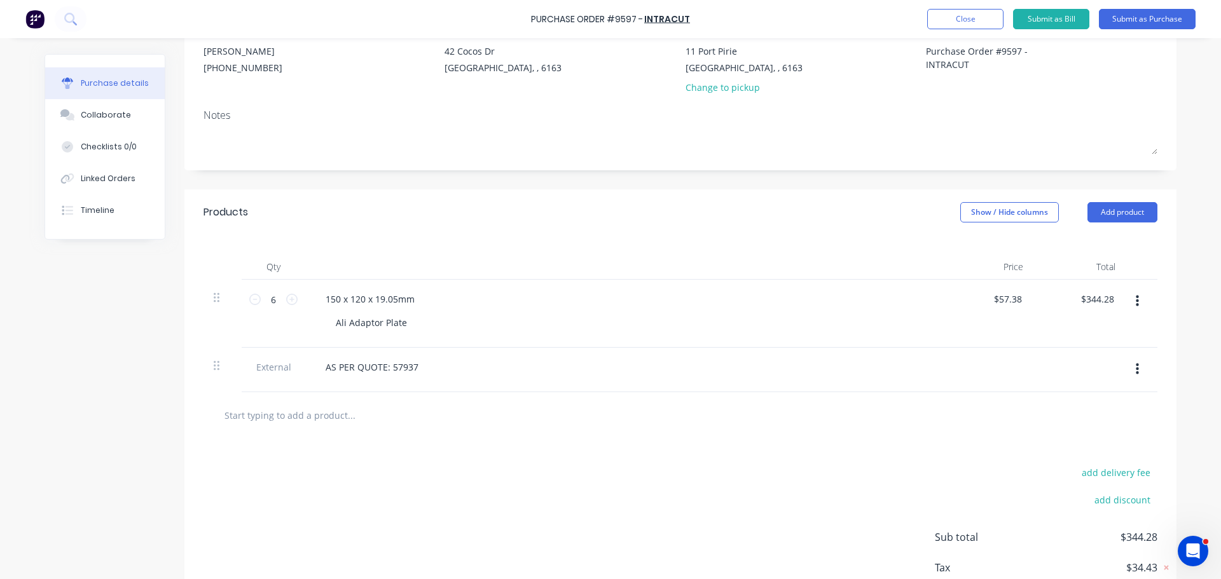
type input "F"
type textarea "x"
type input "FR"
type textarea "x"
type input "FRE"
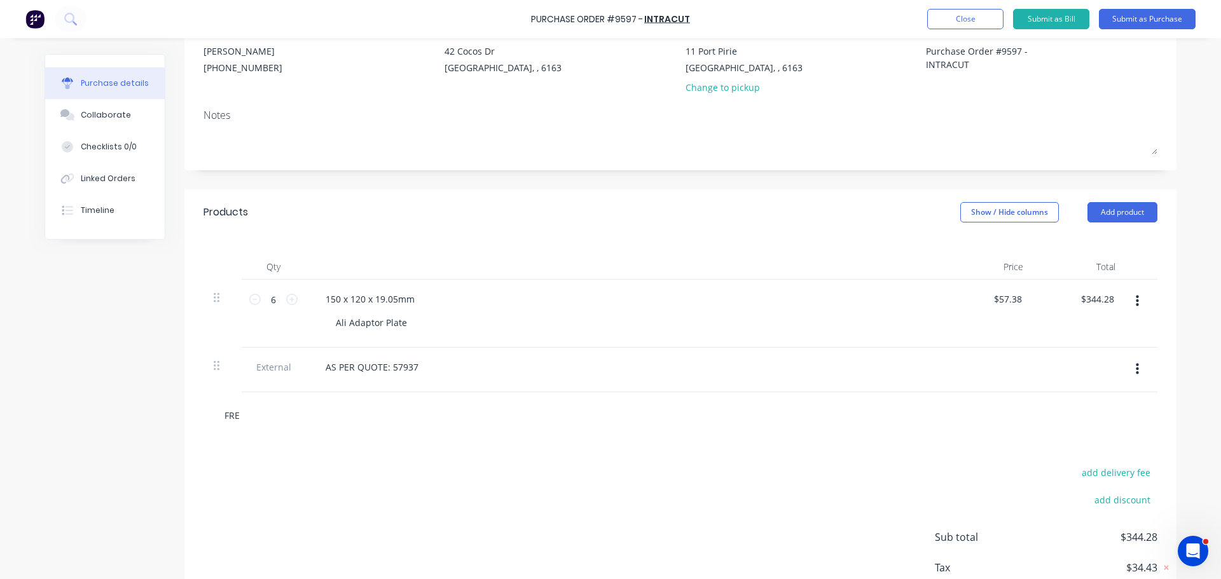
type textarea "x"
type input "FREI"
type textarea "x"
type input "FREIG"
type textarea "x"
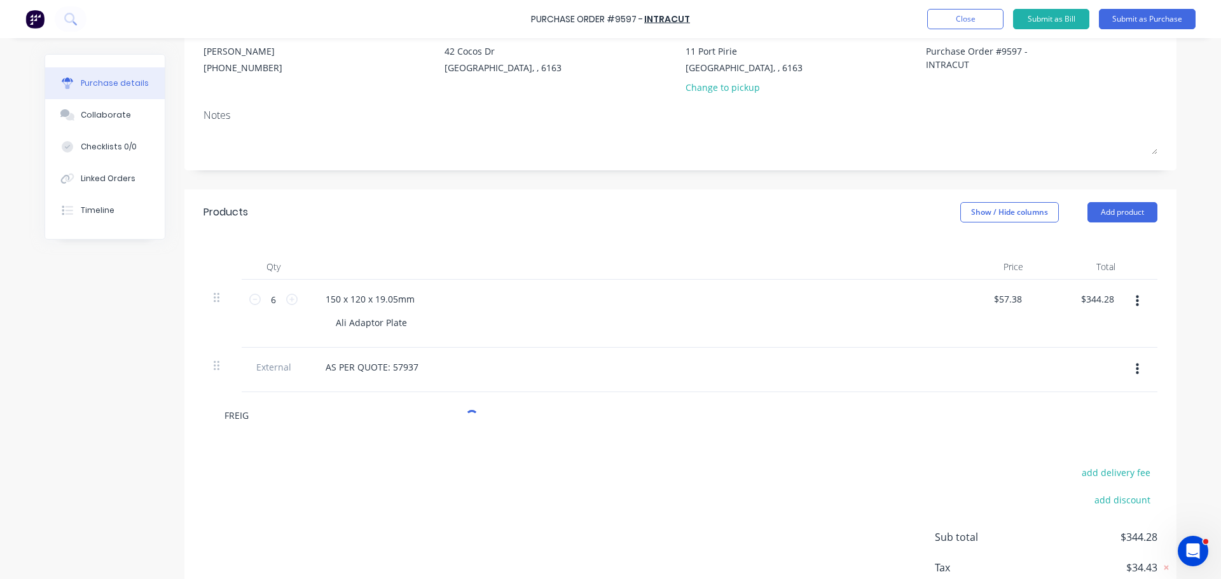
type input "FREIGH"
type textarea "x"
type input "FREIGHT"
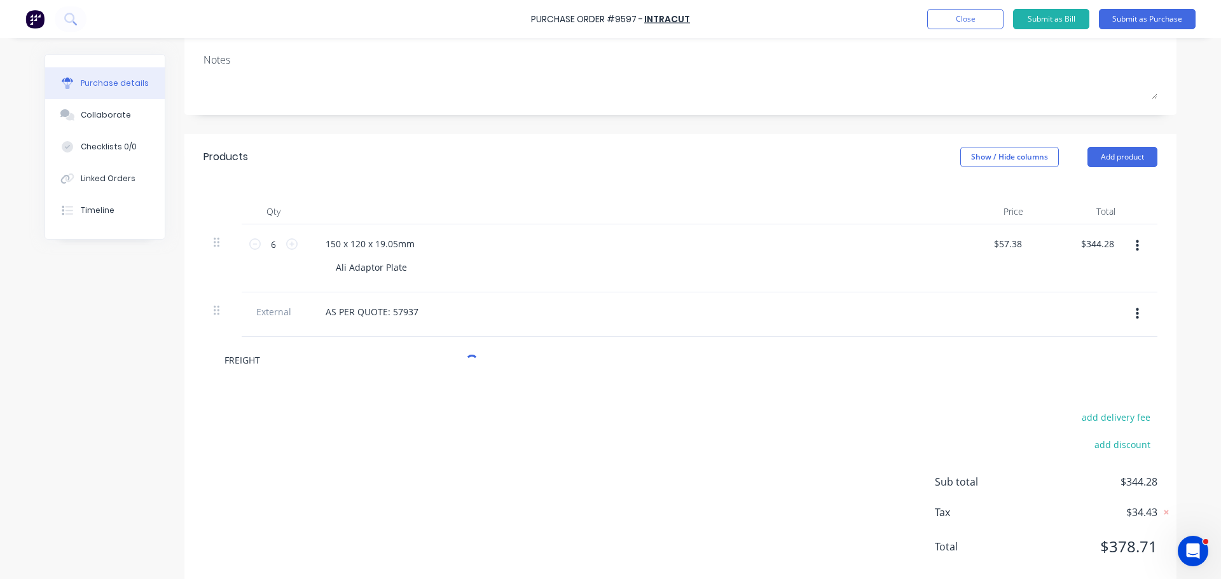
scroll to position [209, 0]
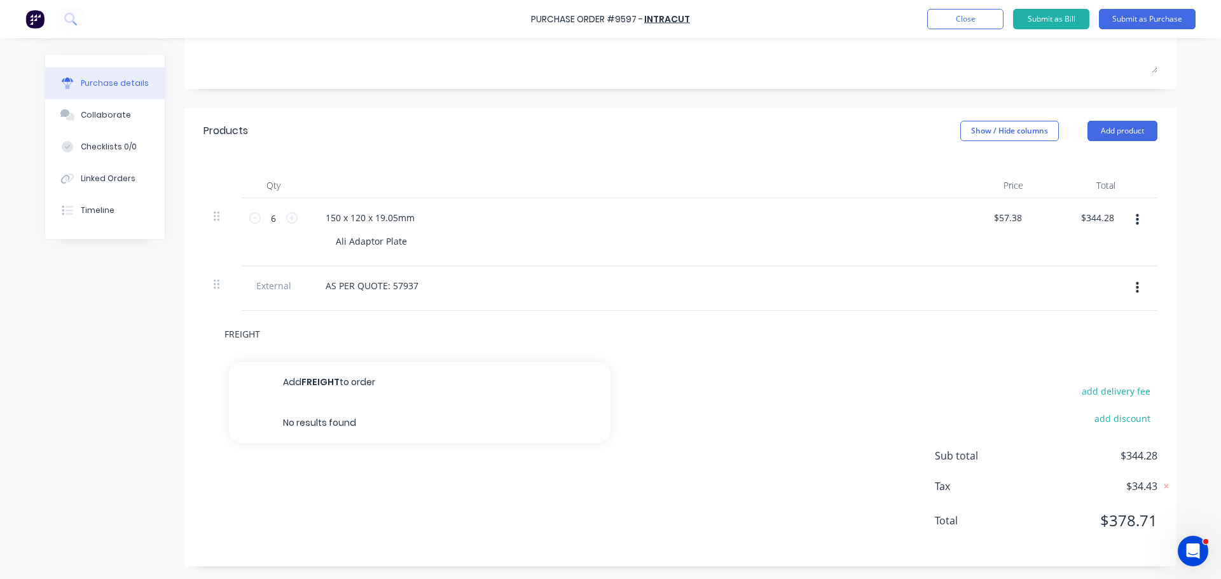
click at [263, 337] on input "FREIGHT" at bounding box center [351, 333] width 254 height 25
type textarea "x"
type input "FREIG"
type textarea "x"
type input "FREI"
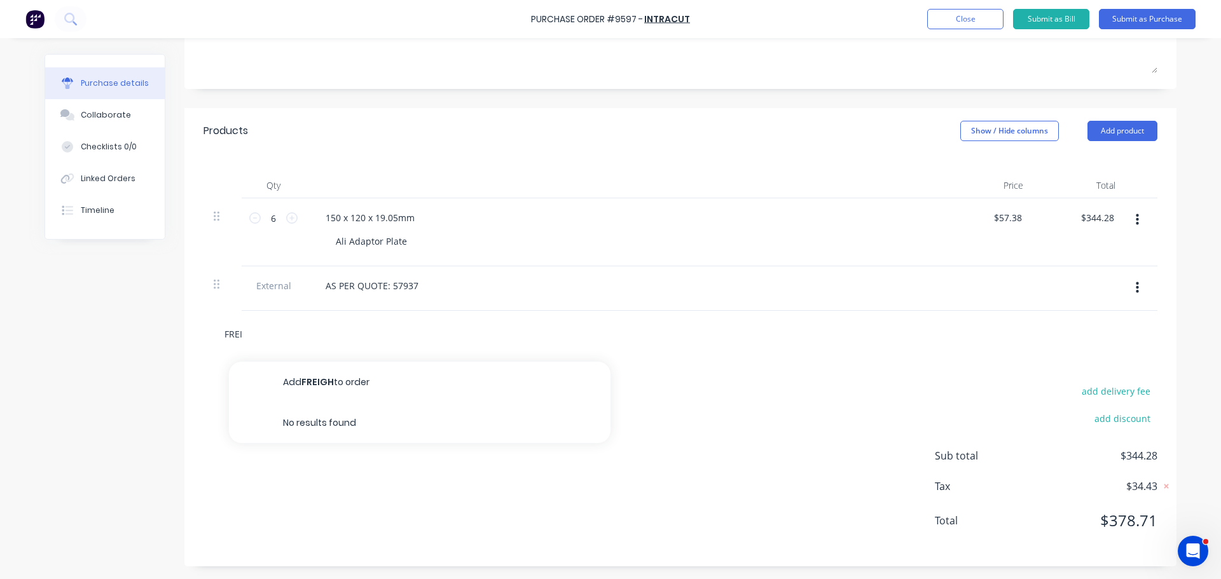
type textarea "x"
type input "FRE"
type textarea "x"
type input "FR"
type textarea "x"
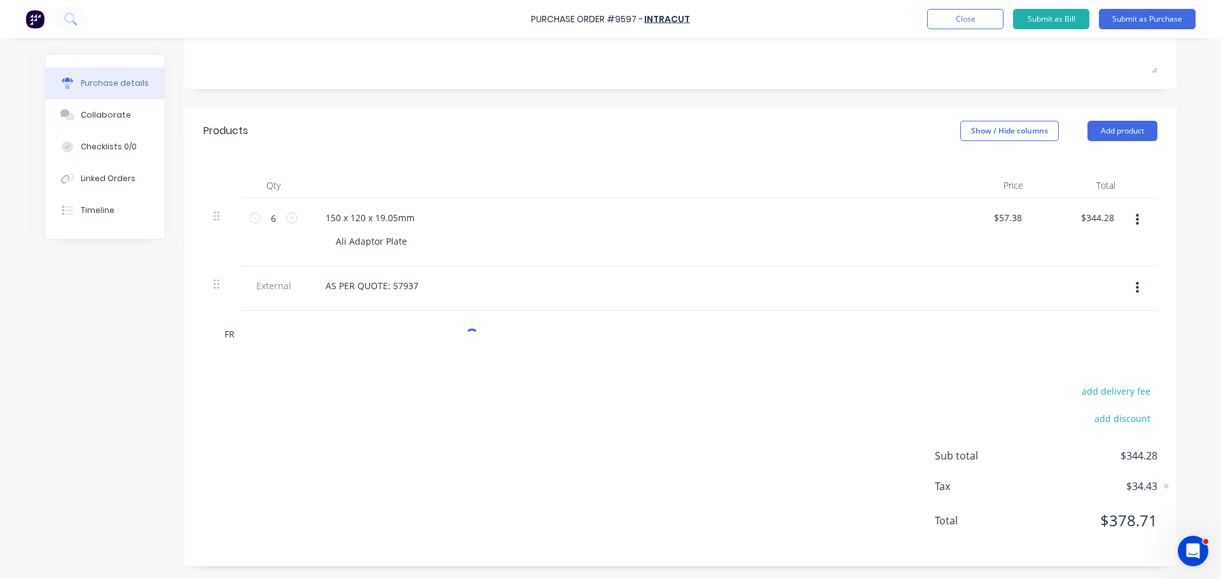
type input "F"
type textarea "x"
type input "f"
type textarea "x"
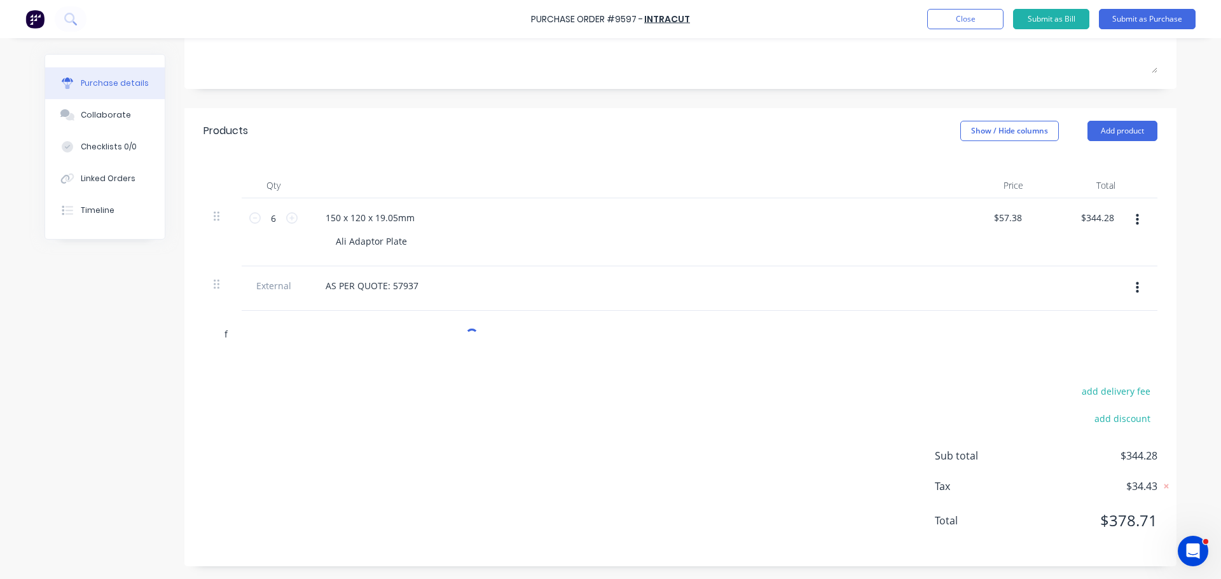
type input "fr"
type textarea "x"
type input "fre"
type textarea "x"
type input "frei"
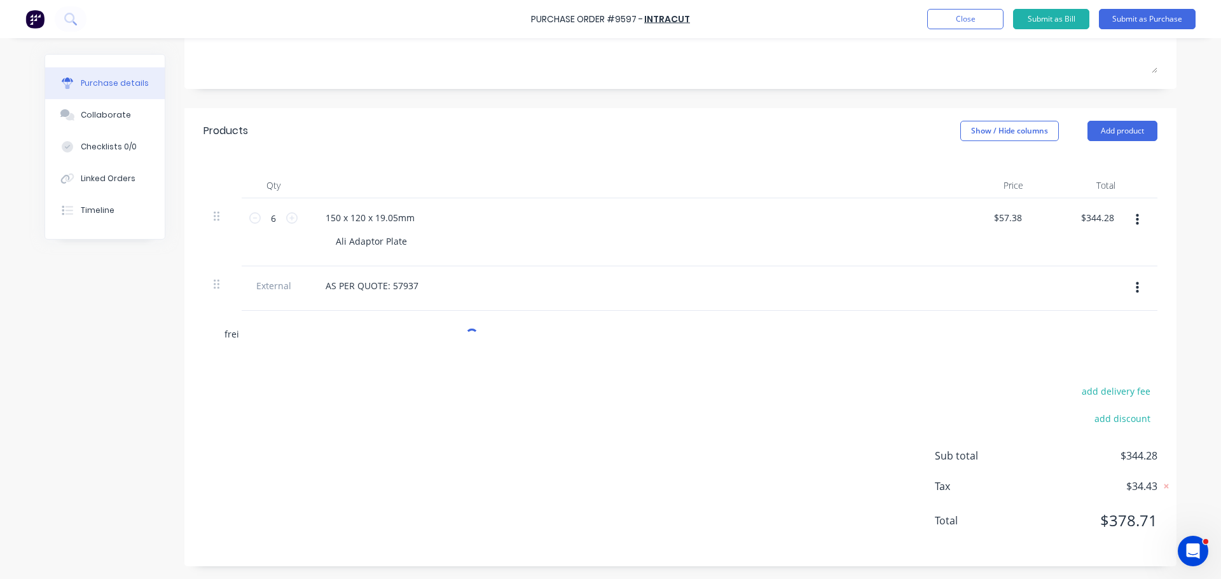
type textarea "x"
type input "freig"
type textarea "x"
type input "freigh"
type textarea "x"
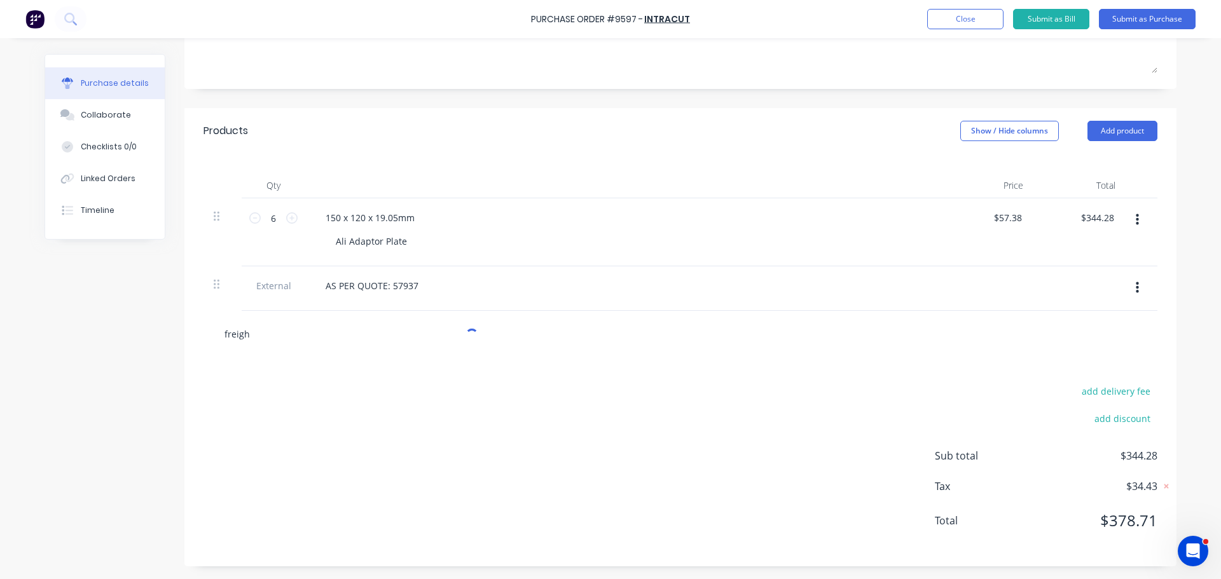
type input "freight"
type textarea "x"
type input "freight"
click at [392, 490] on div "add delivery fee add discount Sub total $344.28 Tax $34.43 Total $378.71" at bounding box center [680, 461] width 992 height 209
click at [258, 336] on input "freight" at bounding box center [351, 333] width 254 height 25
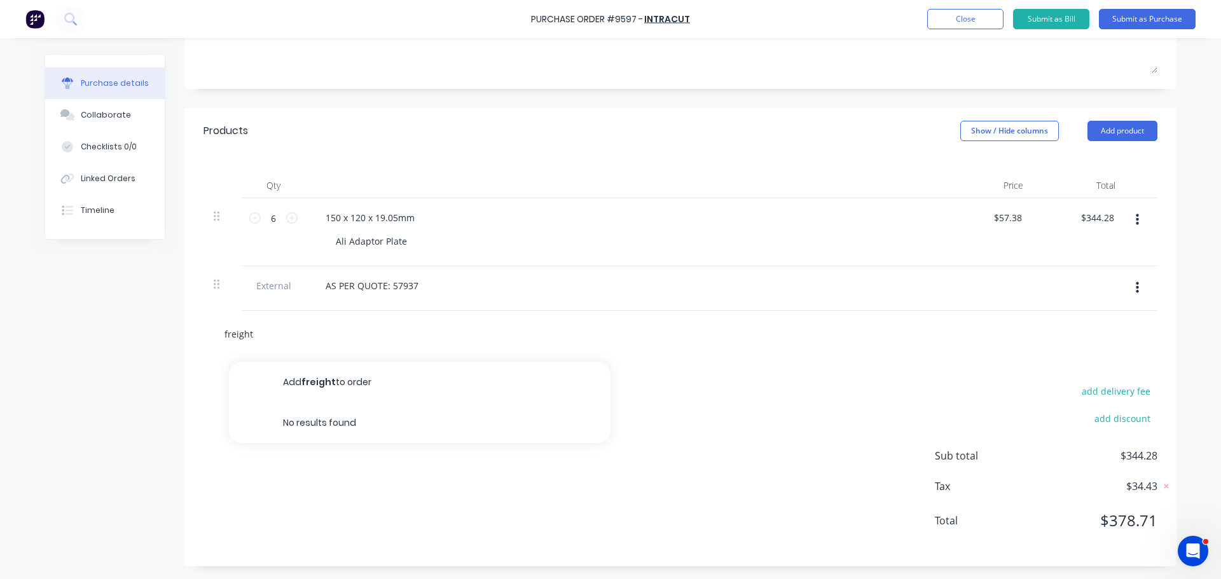
type textarea "x"
type input "freigh"
type textarea "x"
type input "freig"
type textarea "x"
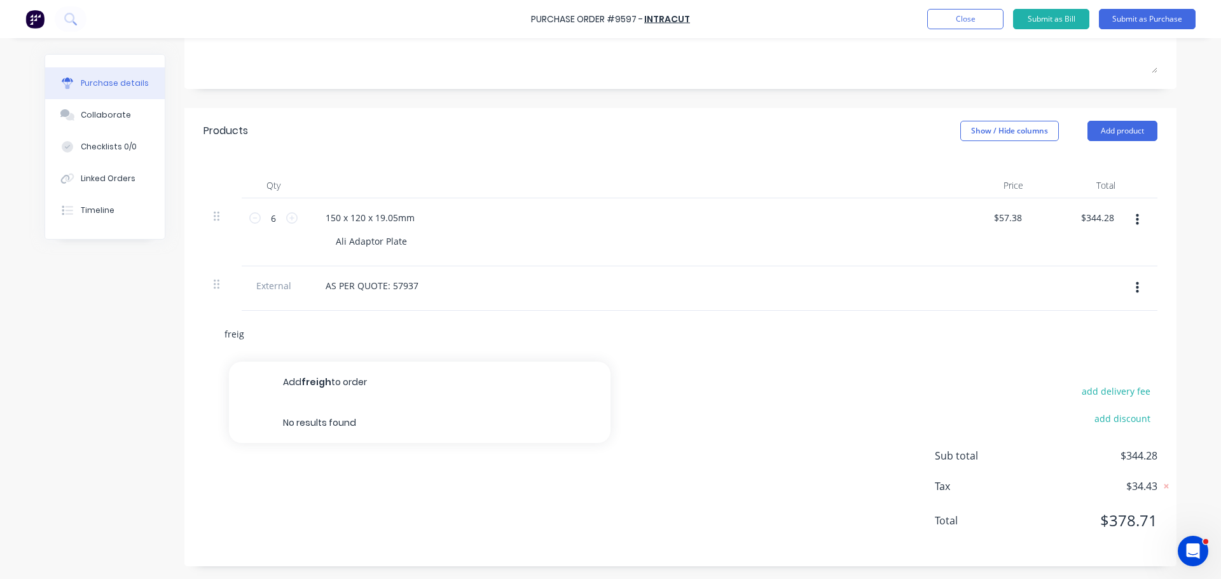
type input "frei"
type textarea "x"
type input "fre"
type textarea "x"
type input "fr"
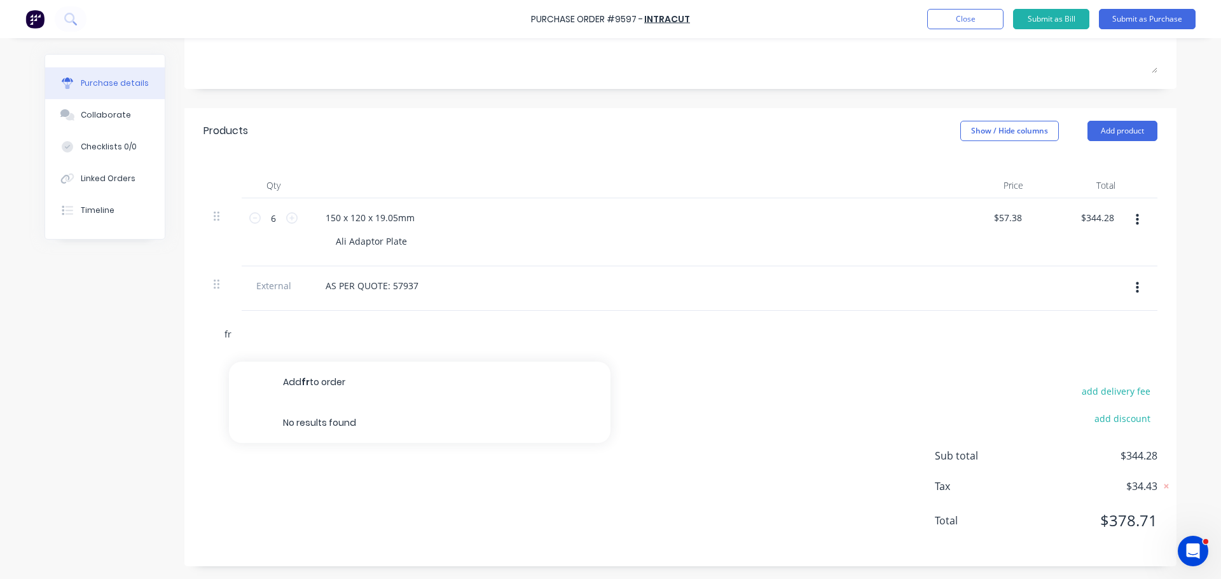
type textarea "x"
type input "f"
type textarea "x"
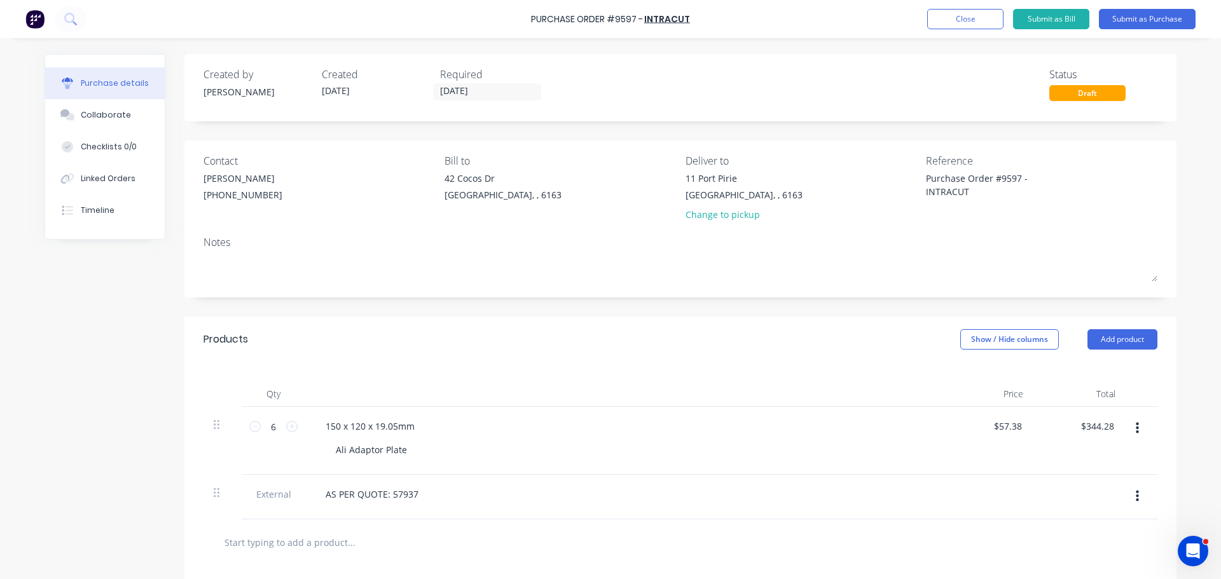
scroll to position [4, 0]
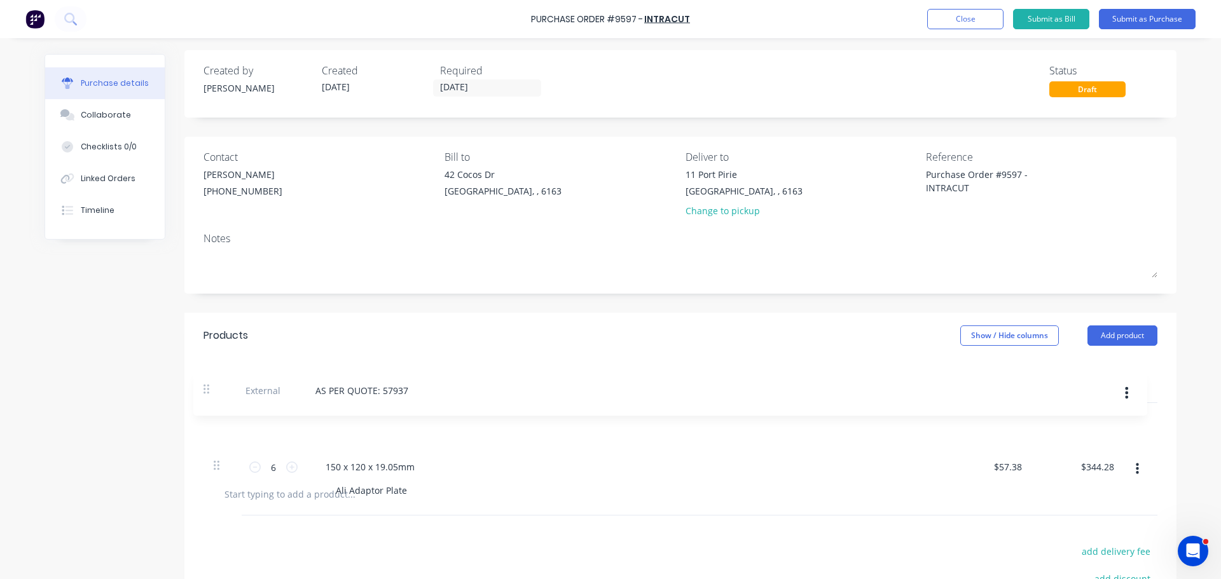
drag, startPoint x: 211, startPoint y: 495, endPoint x: 206, endPoint y: 386, distance: 109.5
click at [206, 386] on div "Qty Price Total 6 6 150 x 120 x 19.05mm Ali Adaptor Plate $57.38 $57.38 $344.28…" at bounding box center [680, 415] width 992 height 113
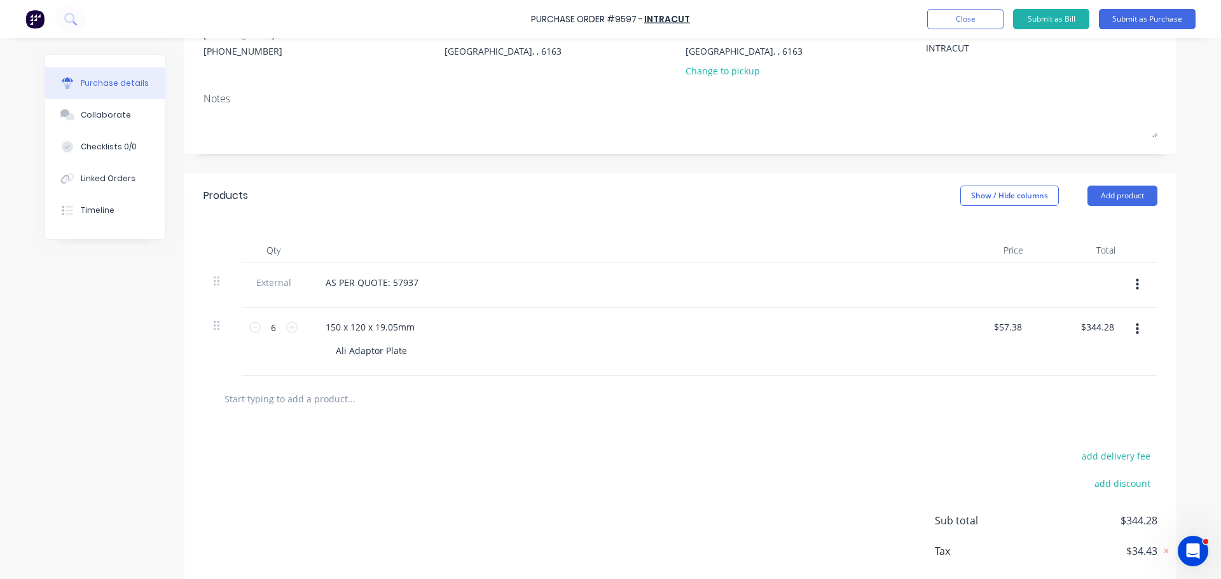
scroll to position [209, 0]
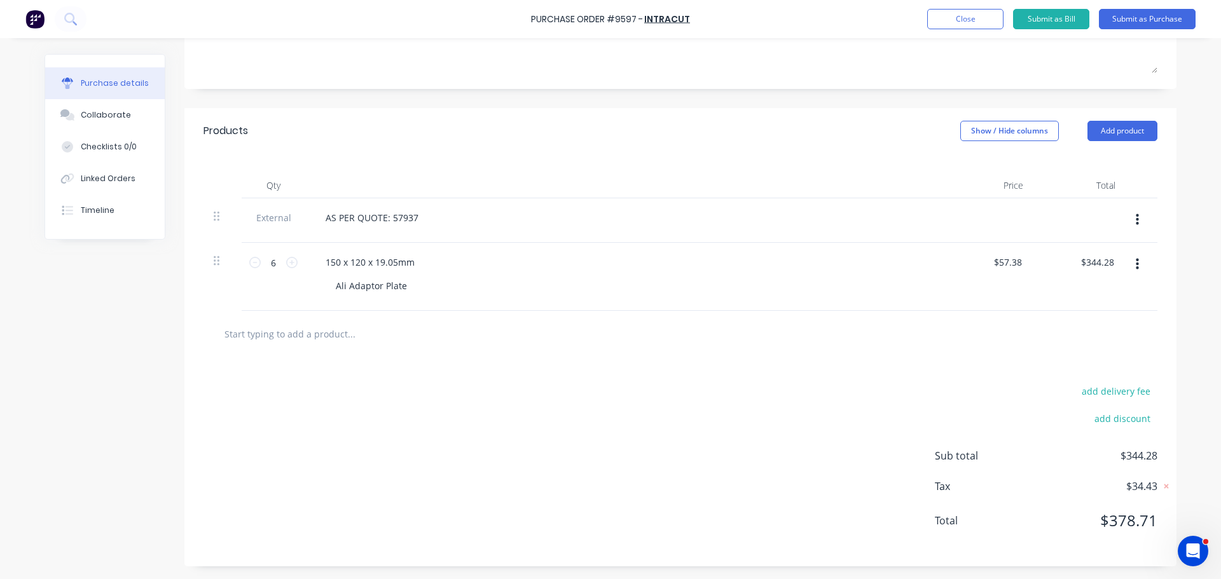
click at [277, 338] on input "text" at bounding box center [351, 333] width 254 height 25
type textarea "x"
type input "f"
type textarea "x"
type input "fr"
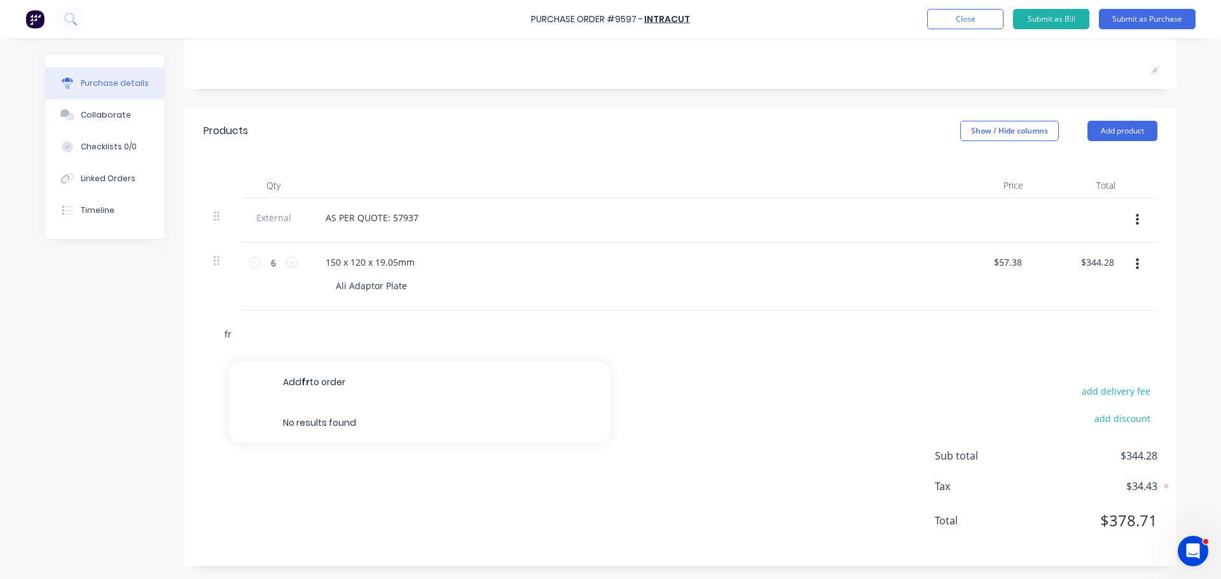
type textarea "x"
type input "fre"
type textarea "x"
type input "frei"
type textarea "x"
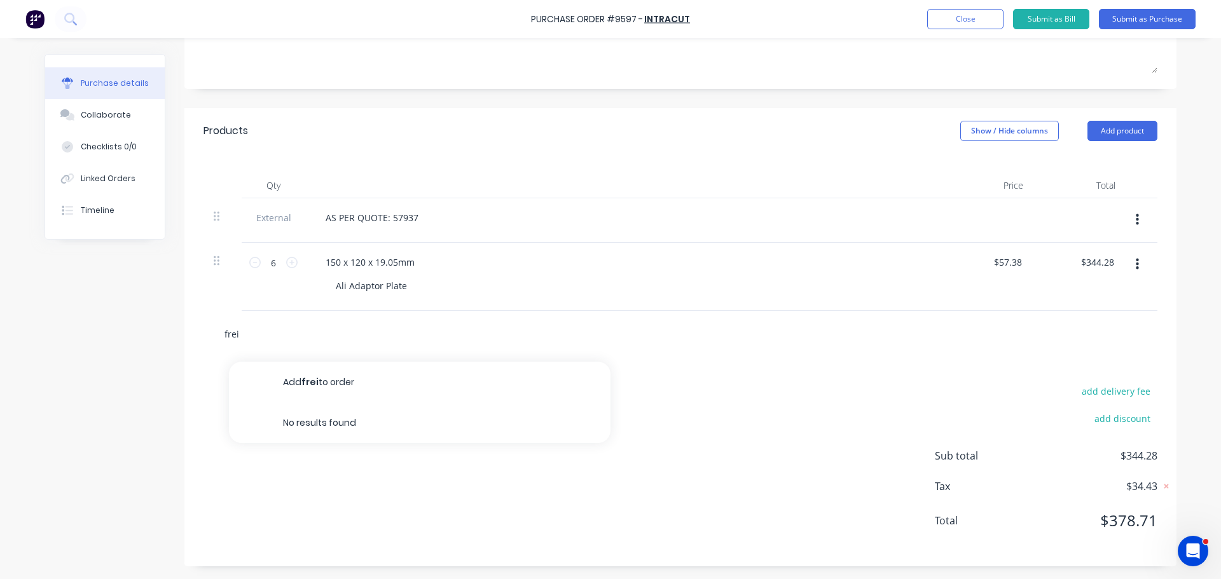
type input "freig"
type textarea "x"
type input "freigh"
type textarea "x"
type input "freight"
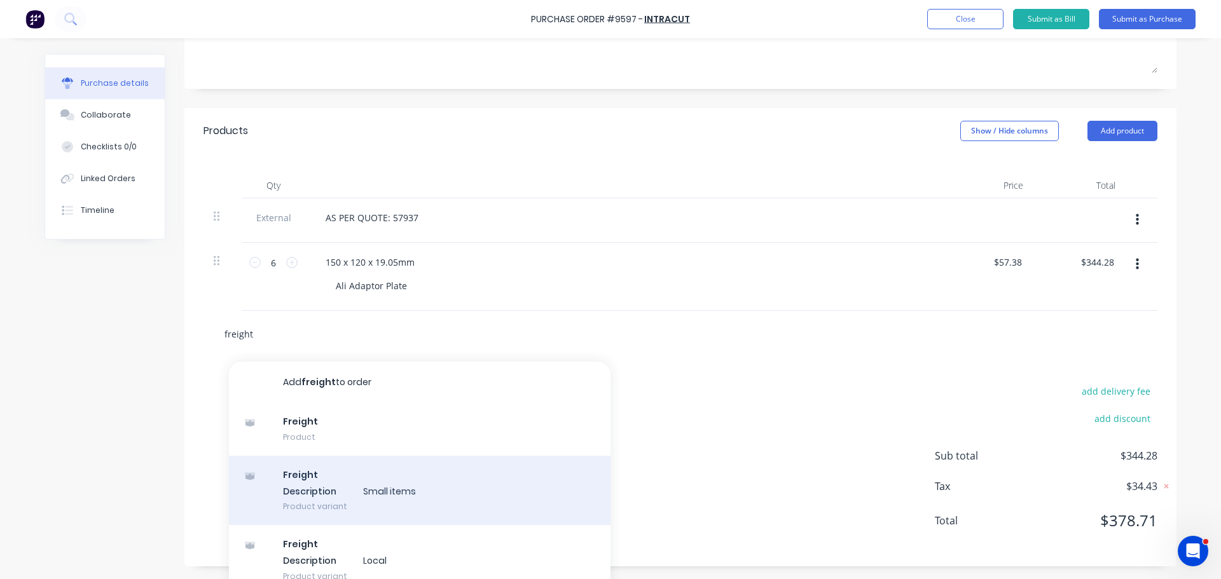
type textarea "x"
type textarea "Purchase Order #9597 - INTRACUT"
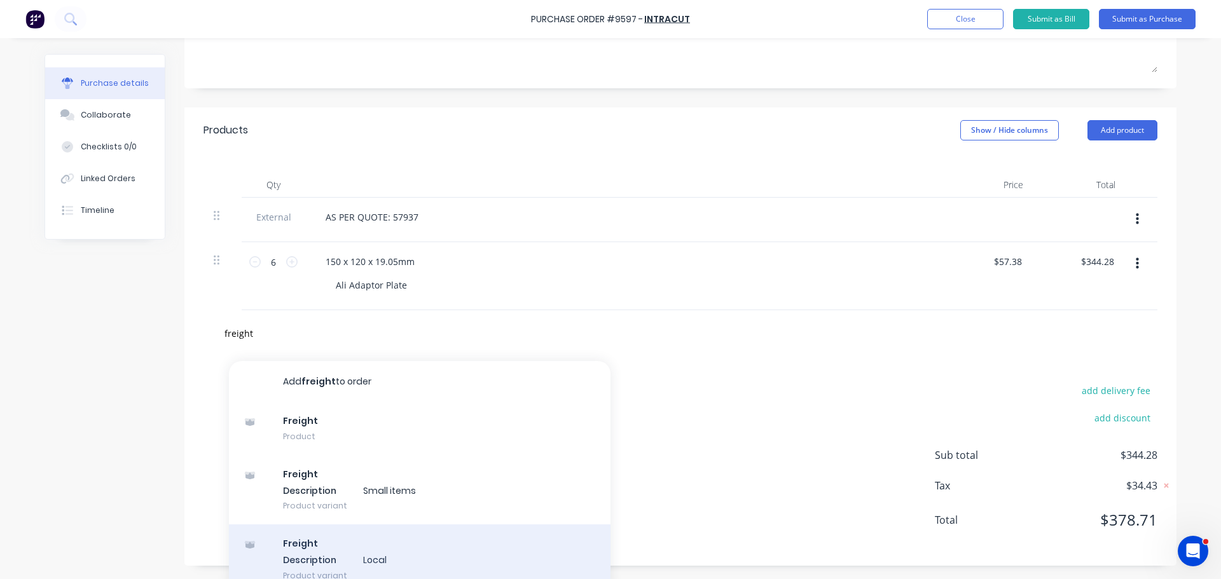
click at [309, 554] on div "Freight Description Local Product variant" at bounding box center [419, 560] width 381 height 70
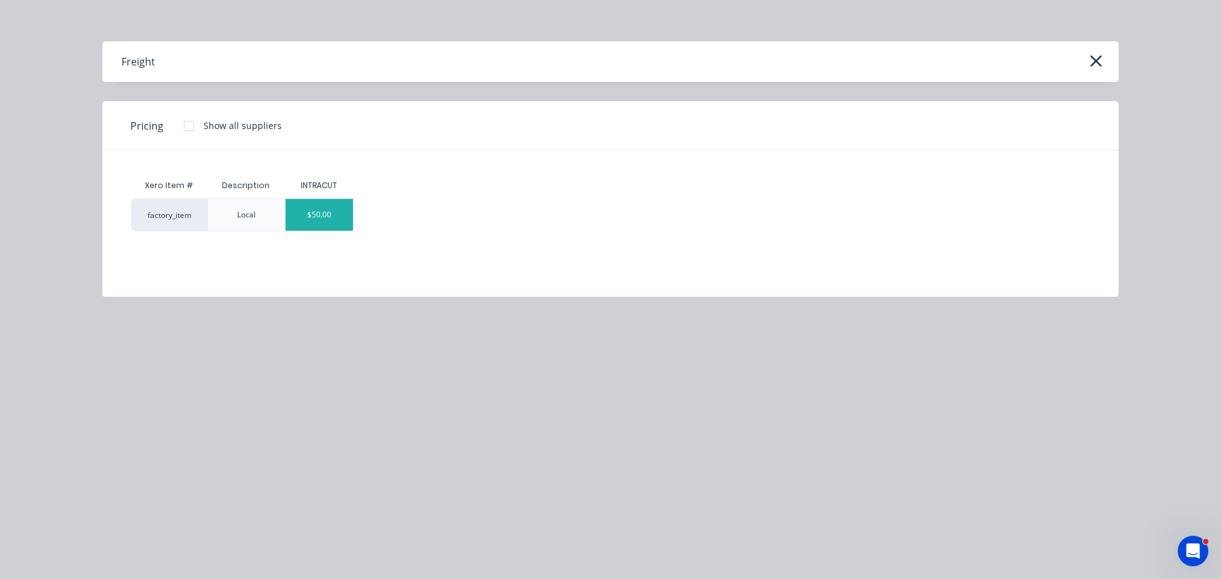
click at [305, 212] on div "$50.00" at bounding box center [319, 215] width 68 height 32
type textarea "x"
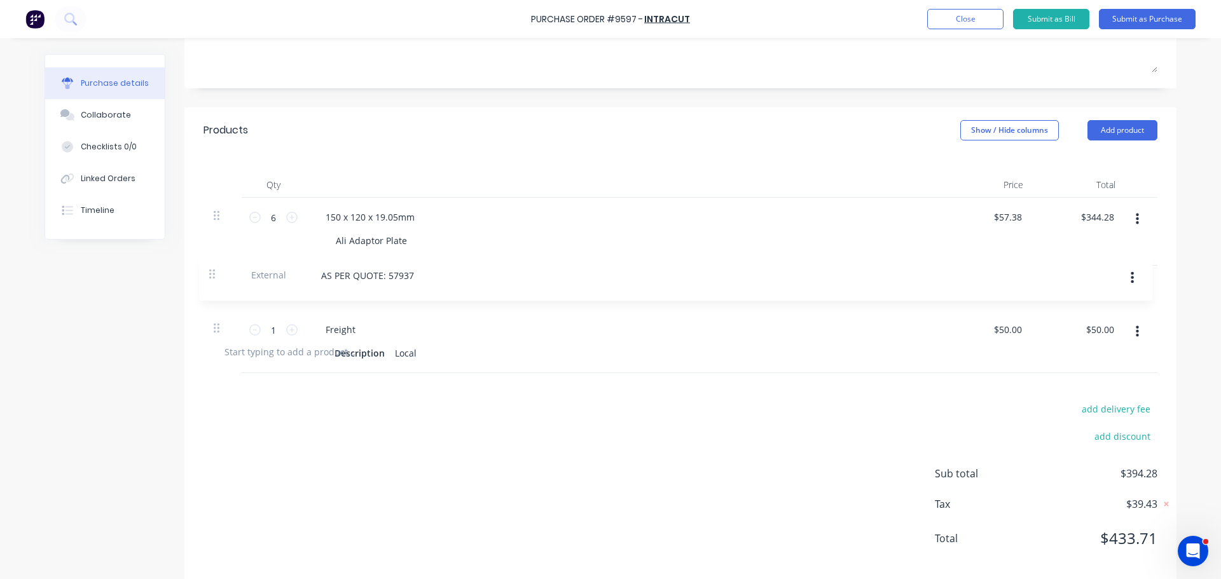
drag, startPoint x: 209, startPoint y: 214, endPoint x: 209, endPoint y: 277, distance: 62.9
click at [209, 277] on div "External AS PER QUOTE: 57937 6 6 150 x 120 x 19.05mm Ali Adaptor Plate $57.38 $…" at bounding box center [680, 263] width 954 height 131
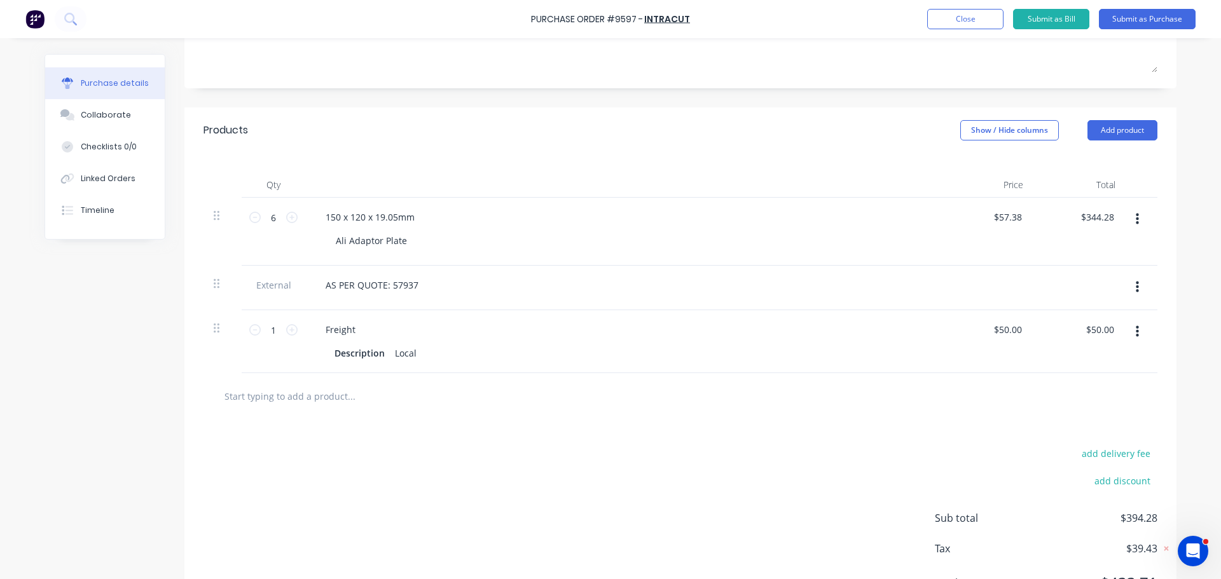
click at [486, 420] on div "add delivery fee add discount Sub total $394.28 Tax $39.43 Total $433.71" at bounding box center [680, 524] width 992 height 209
click at [1102, 133] on button "Add product" at bounding box center [1122, 130] width 70 height 20
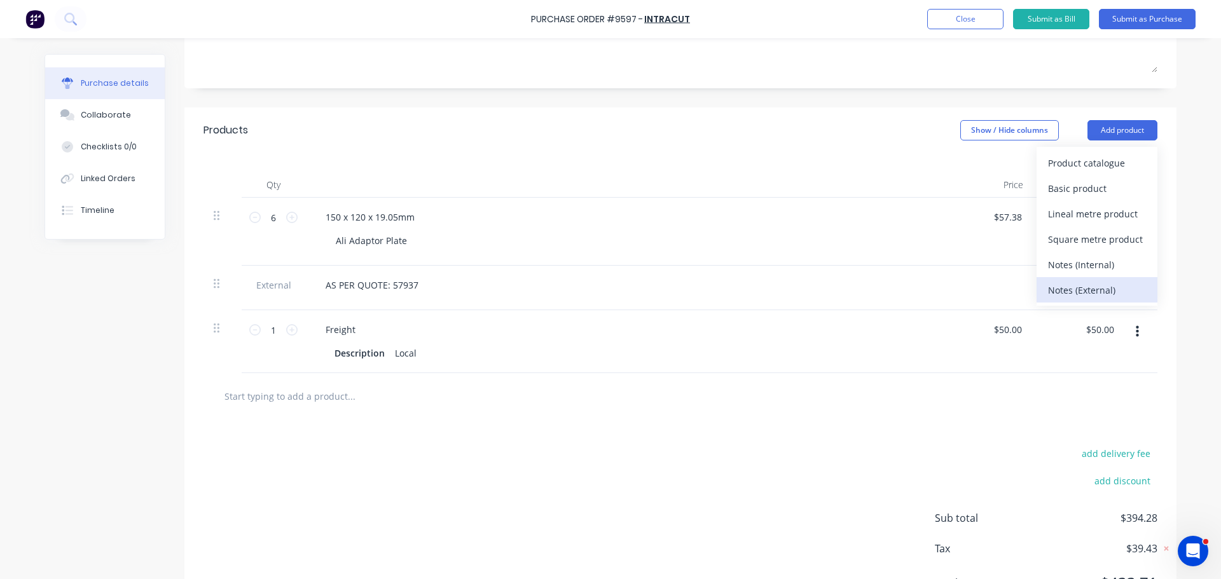
click at [1092, 289] on div "Notes (External)" at bounding box center [1097, 290] width 98 height 18
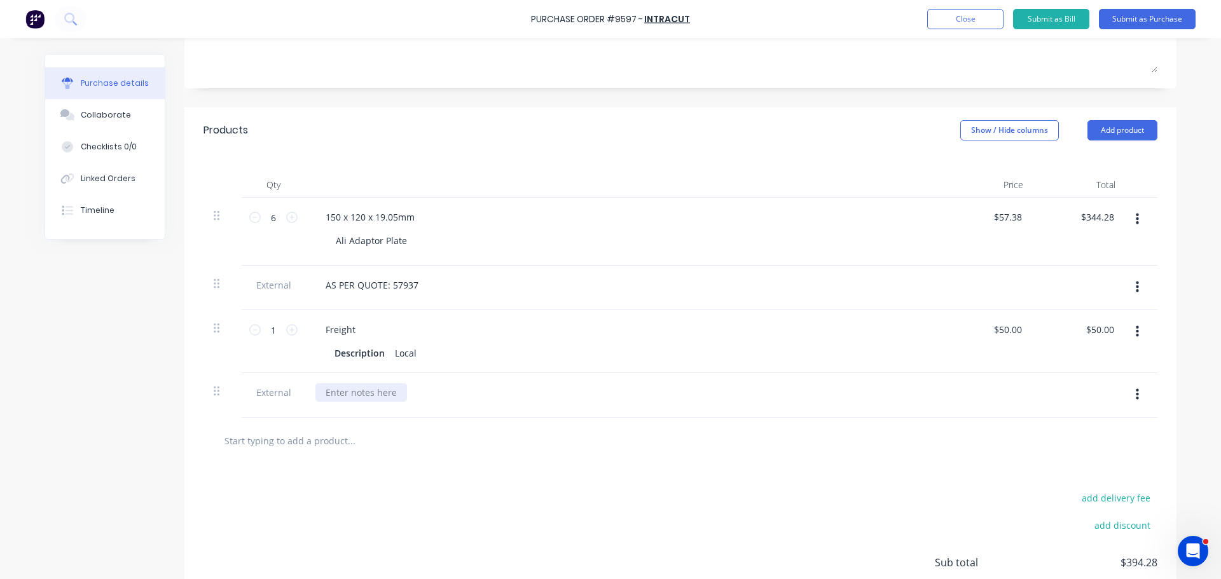
type textarea "x"
click at [343, 392] on div at bounding box center [361, 392] width 92 height 18
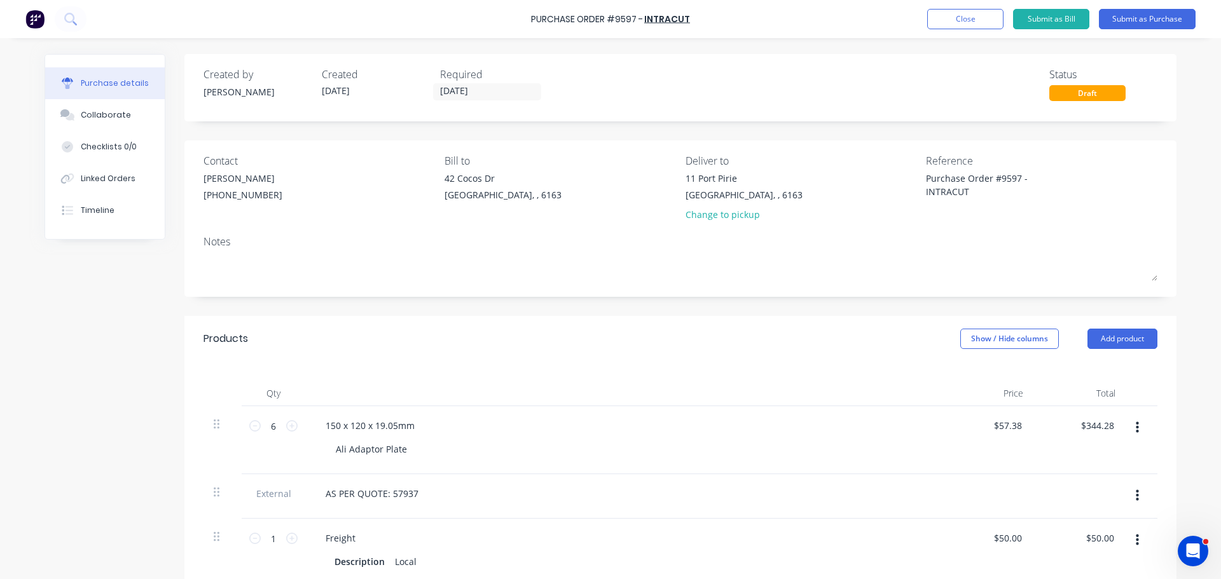
scroll to position [191, 0]
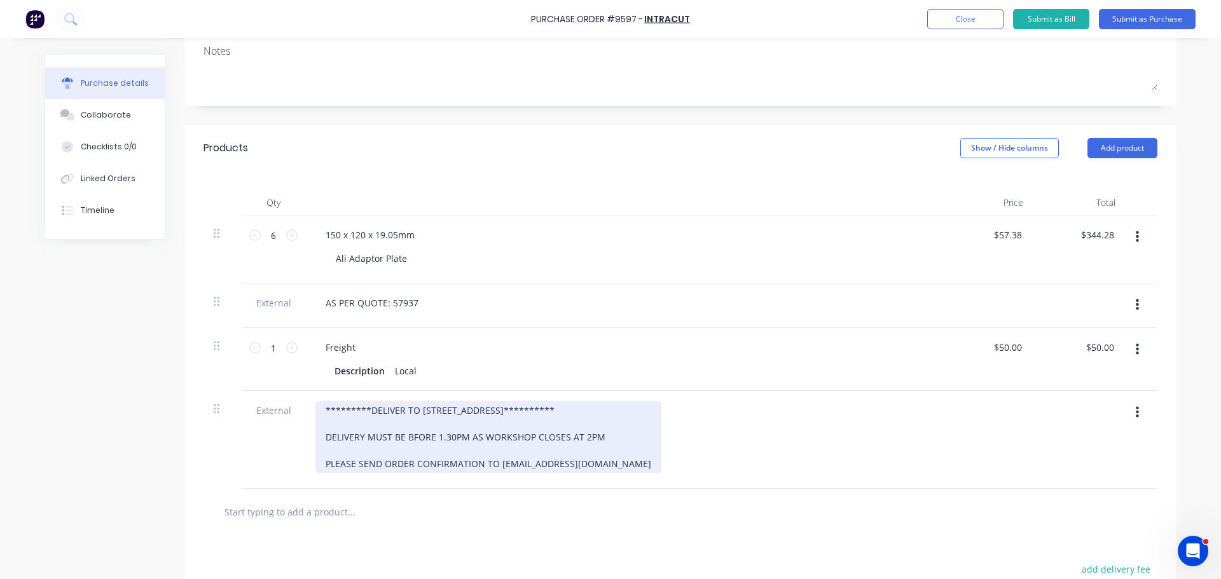
click at [317, 408] on div "**********" at bounding box center [488, 437] width 346 height 72
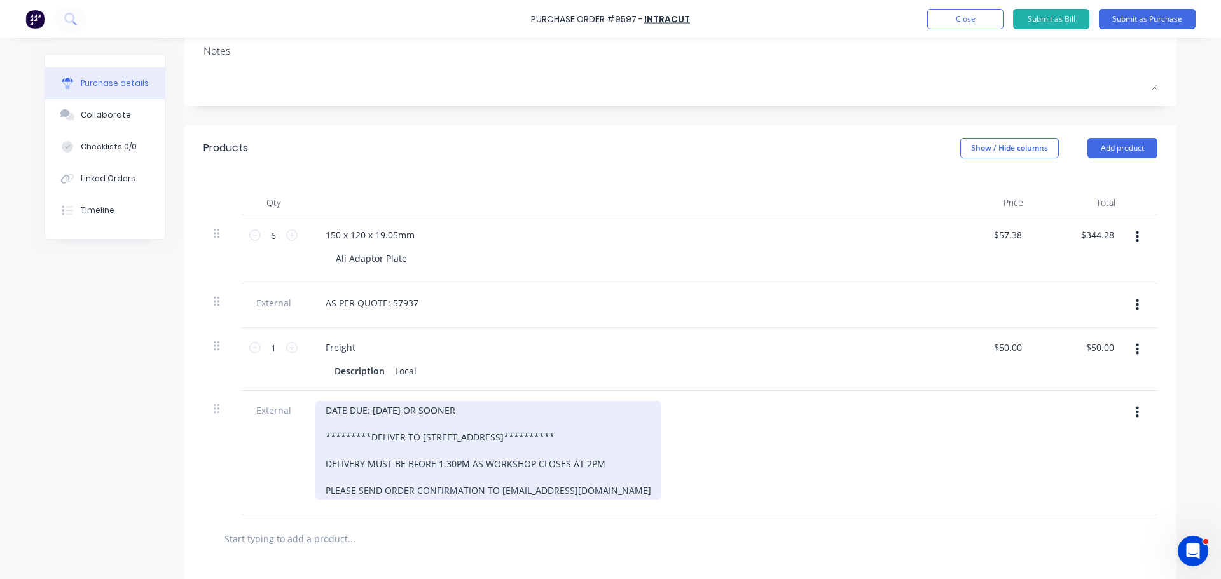
click at [466, 412] on div "**********" at bounding box center [488, 450] width 346 height 99
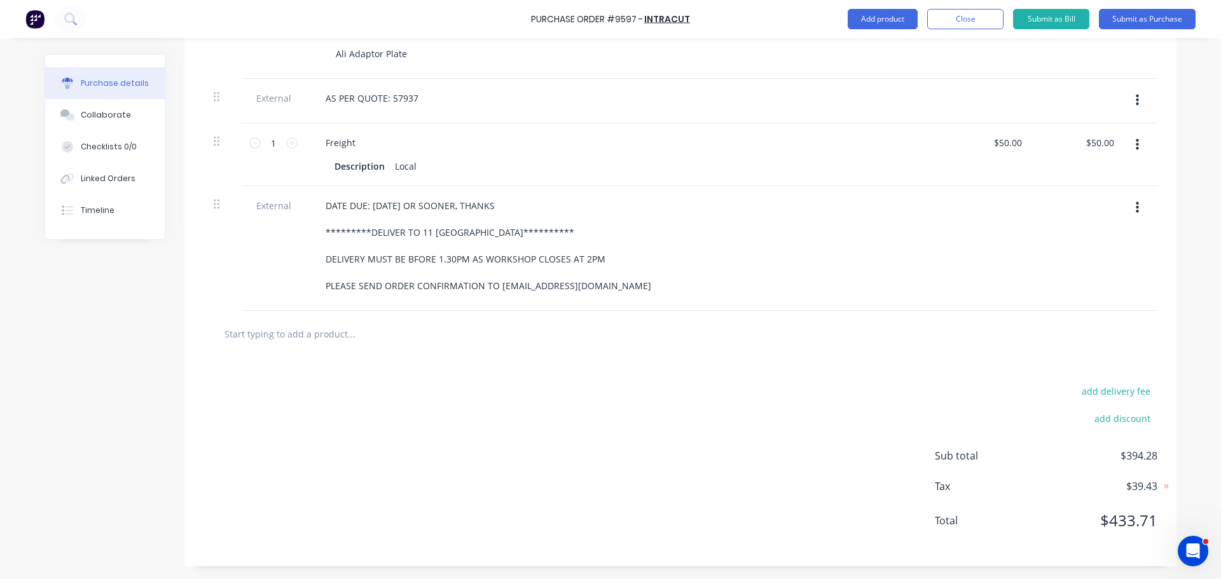
scroll to position [0, 0]
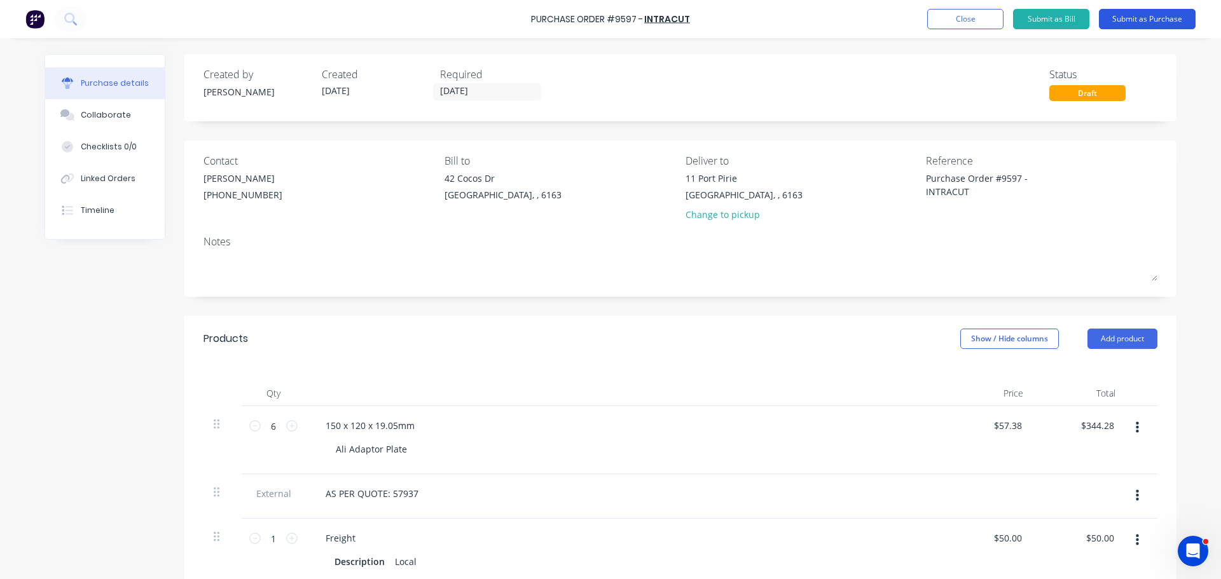
click at [1167, 16] on button "Submit as Purchase" at bounding box center [1147, 19] width 97 height 20
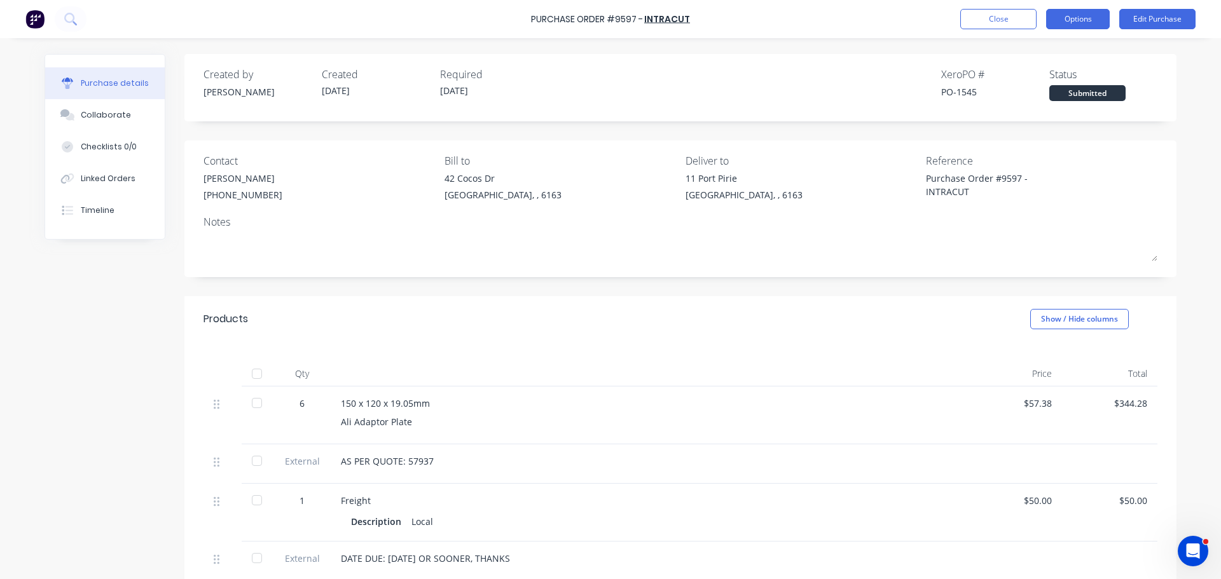
click at [1061, 25] on button "Options" at bounding box center [1078, 19] width 64 height 20
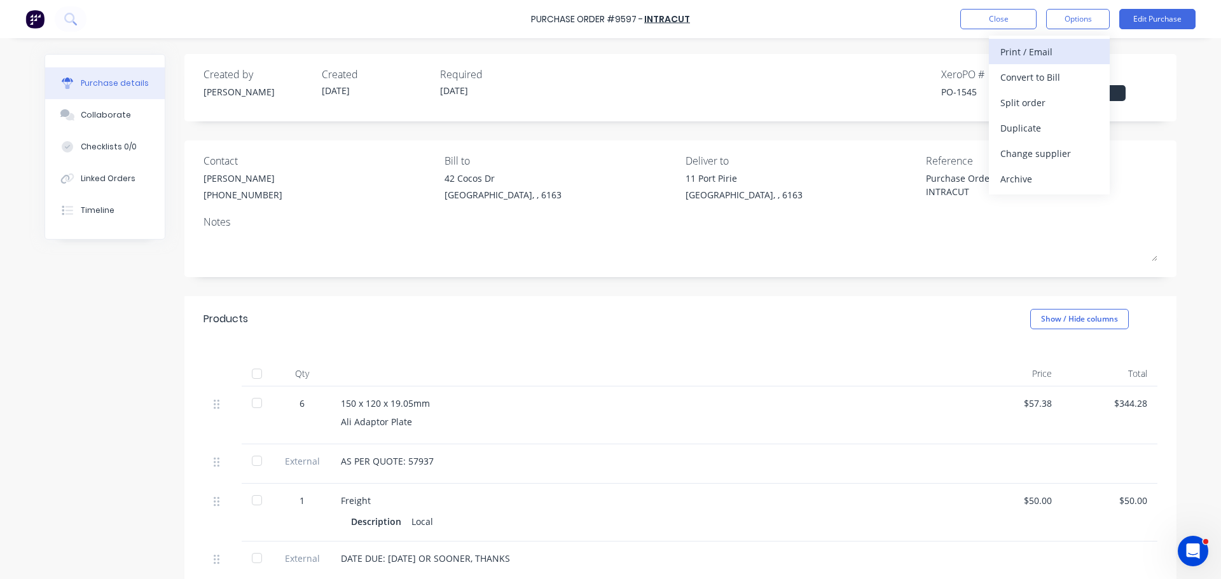
click at [1039, 57] on div "Print / Email" at bounding box center [1049, 52] width 98 height 18
click at [1047, 79] on div "With pricing" at bounding box center [1049, 77] width 98 height 18
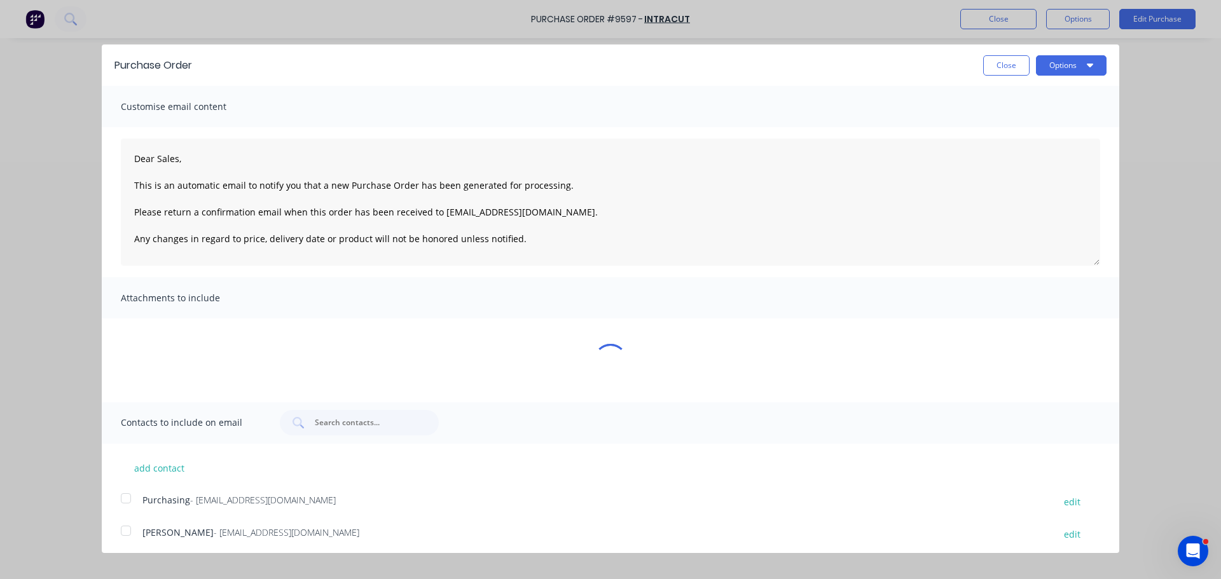
scroll to position [5, 0]
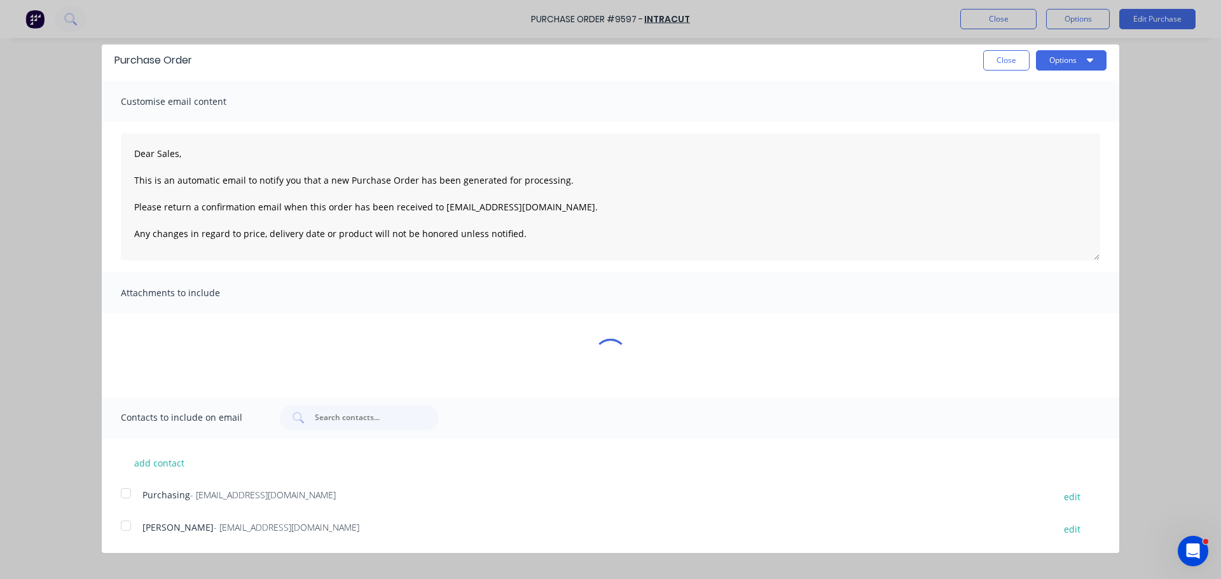
click at [130, 493] on div at bounding box center [125, 493] width 25 height 25
click at [135, 526] on div at bounding box center [125, 525] width 25 height 25
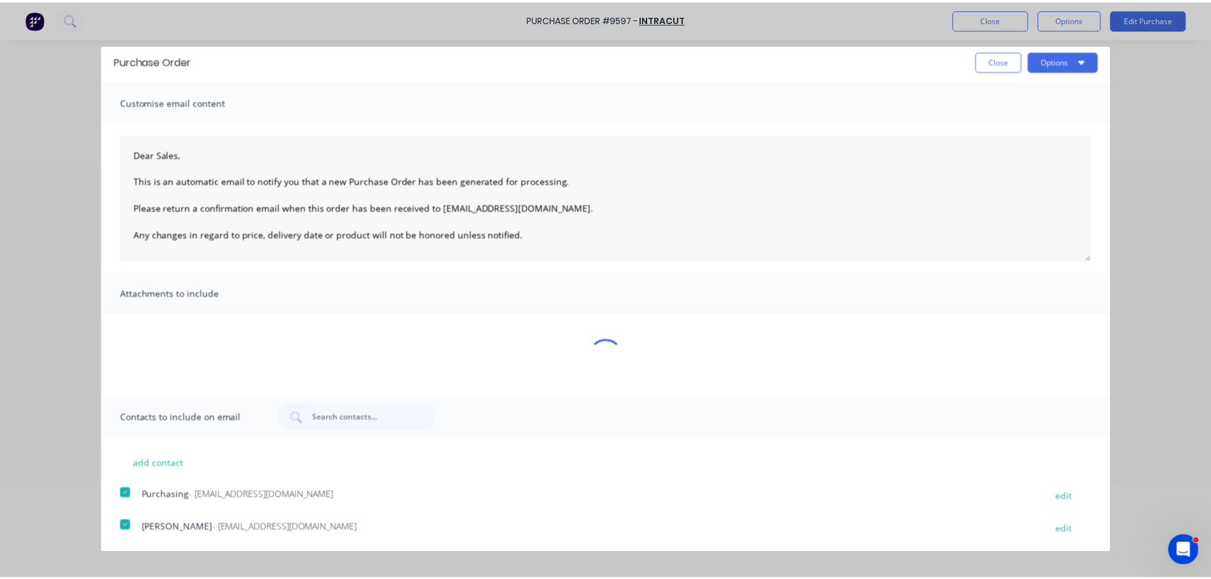
scroll to position [0, 0]
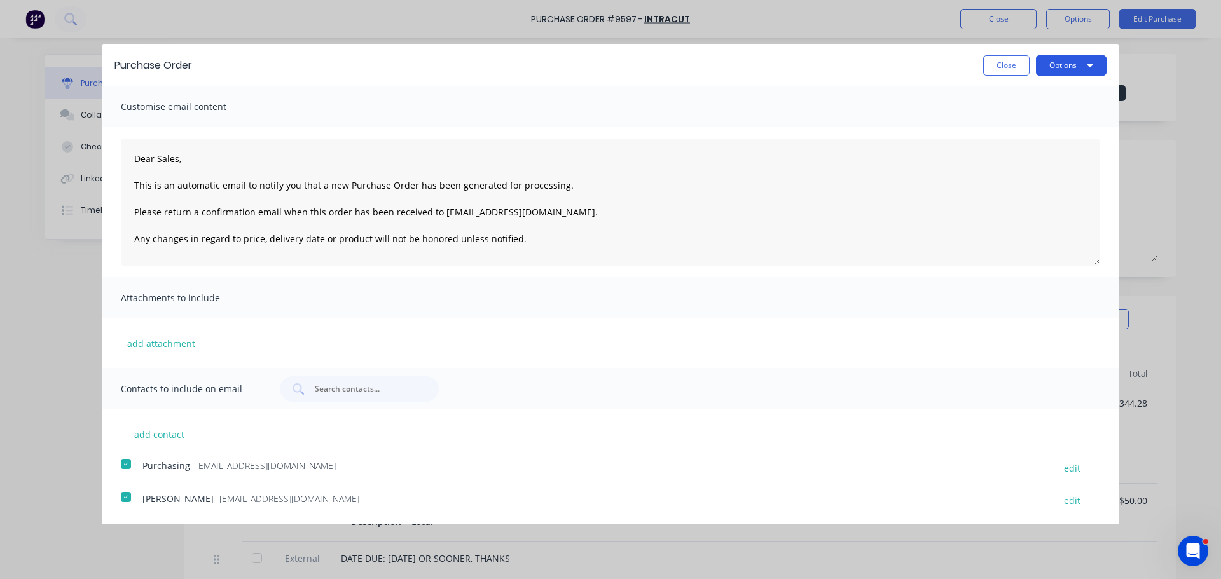
click at [1071, 67] on button "Options" at bounding box center [1071, 65] width 71 height 20
click at [1019, 120] on div "Email" at bounding box center [1046, 123] width 98 height 18
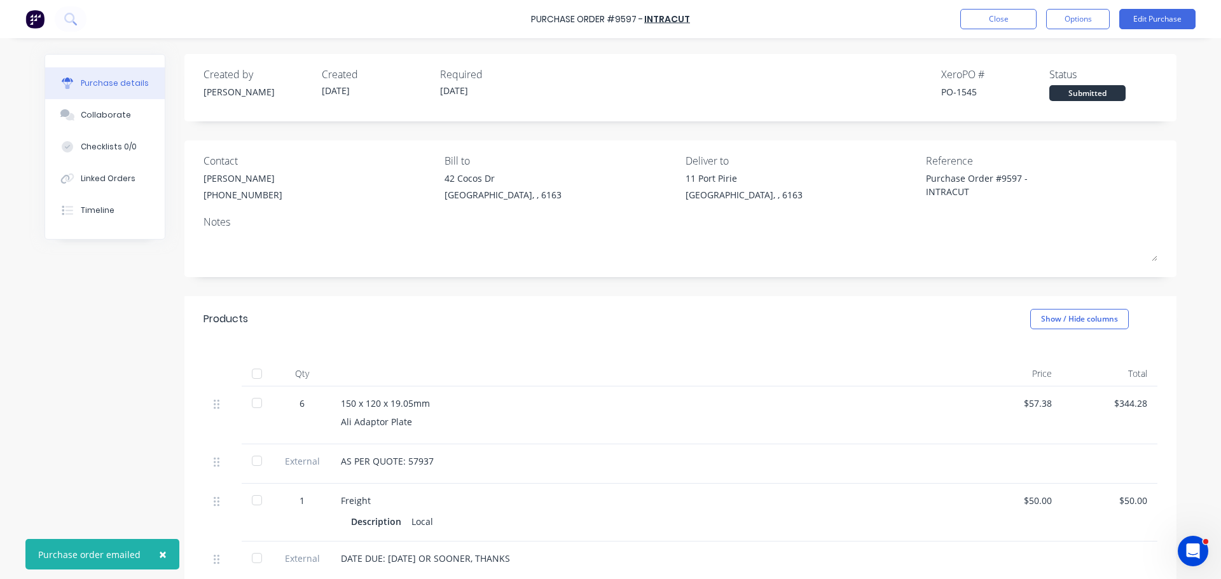
click at [154, 556] on button "×" at bounding box center [162, 554] width 33 height 31
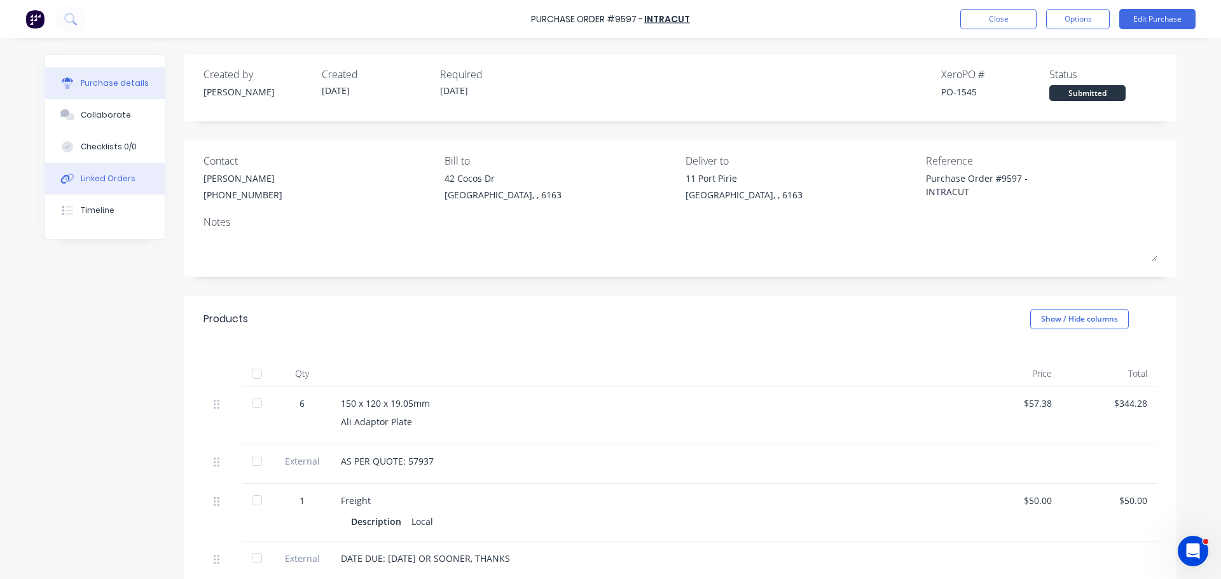
click at [81, 181] on div "Linked Orders" at bounding box center [108, 178] width 55 height 11
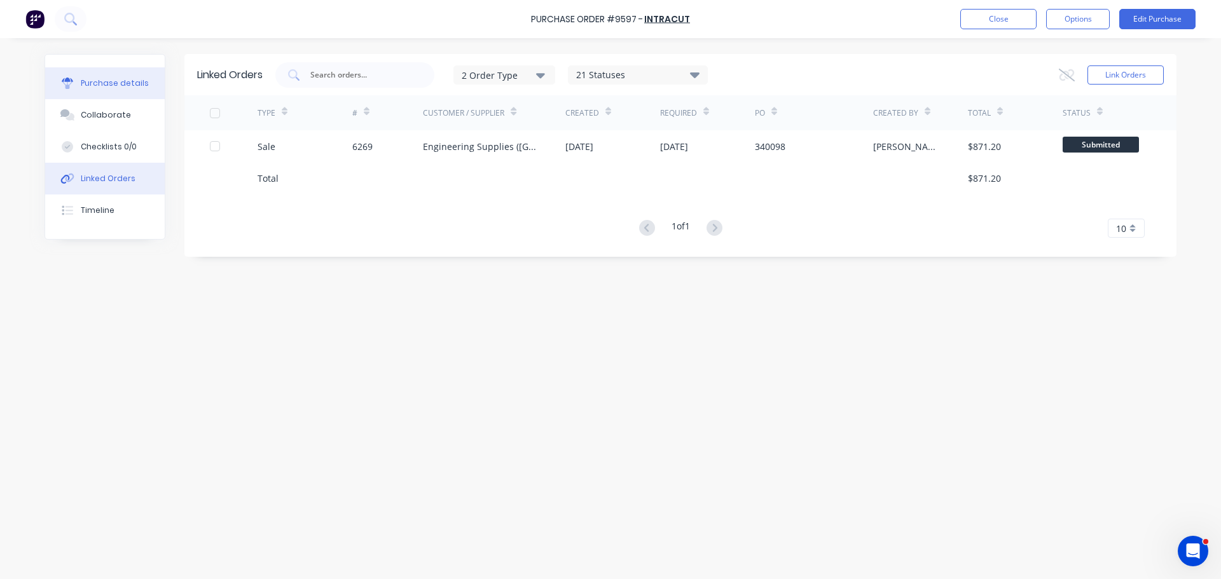
click at [128, 79] on div "Purchase details" at bounding box center [115, 83] width 68 height 11
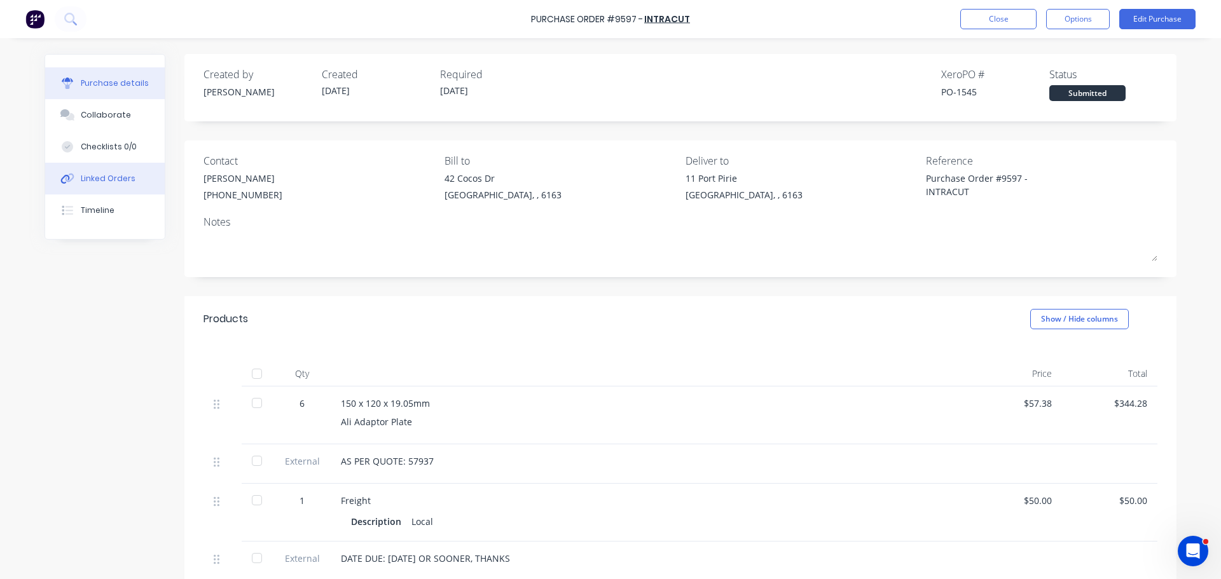
click at [123, 178] on div "Linked Orders" at bounding box center [108, 178] width 55 height 11
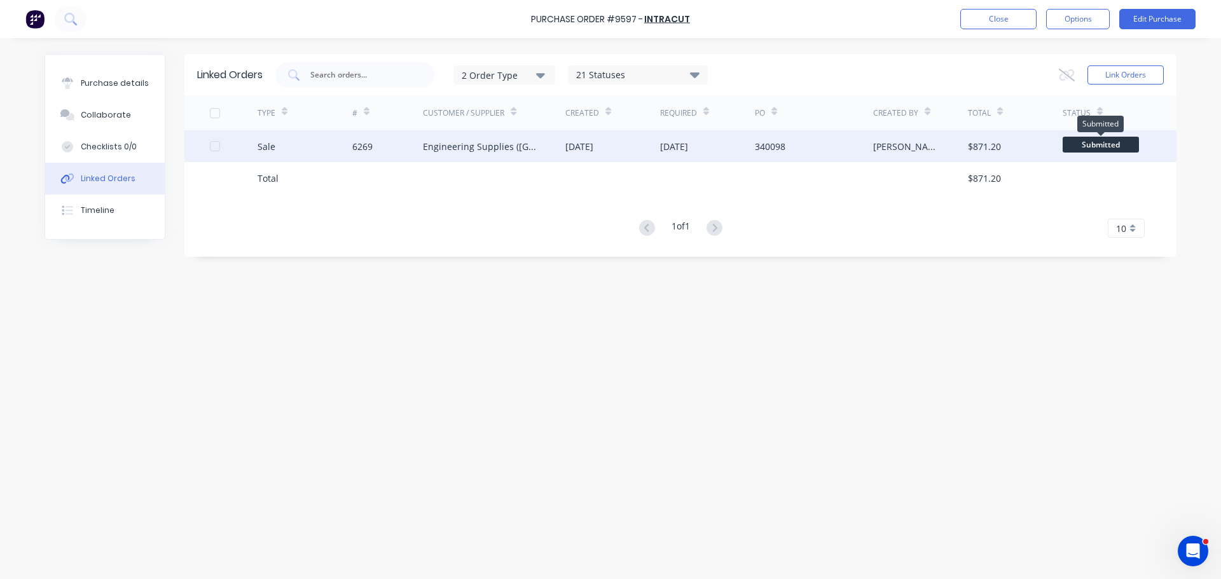
click at [1102, 146] on span "Submitted" at bounding box center [1100, 145] width 76 height 16
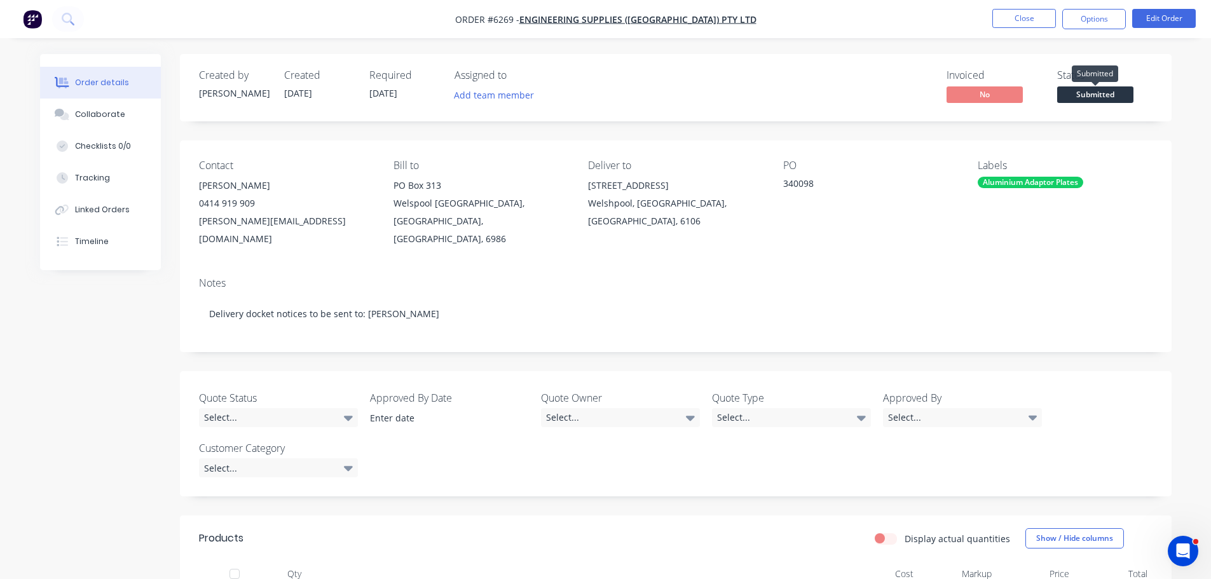
click at [1092, 87] on span "Submitted" at bounding box center [1095, 94] width 76 height 16
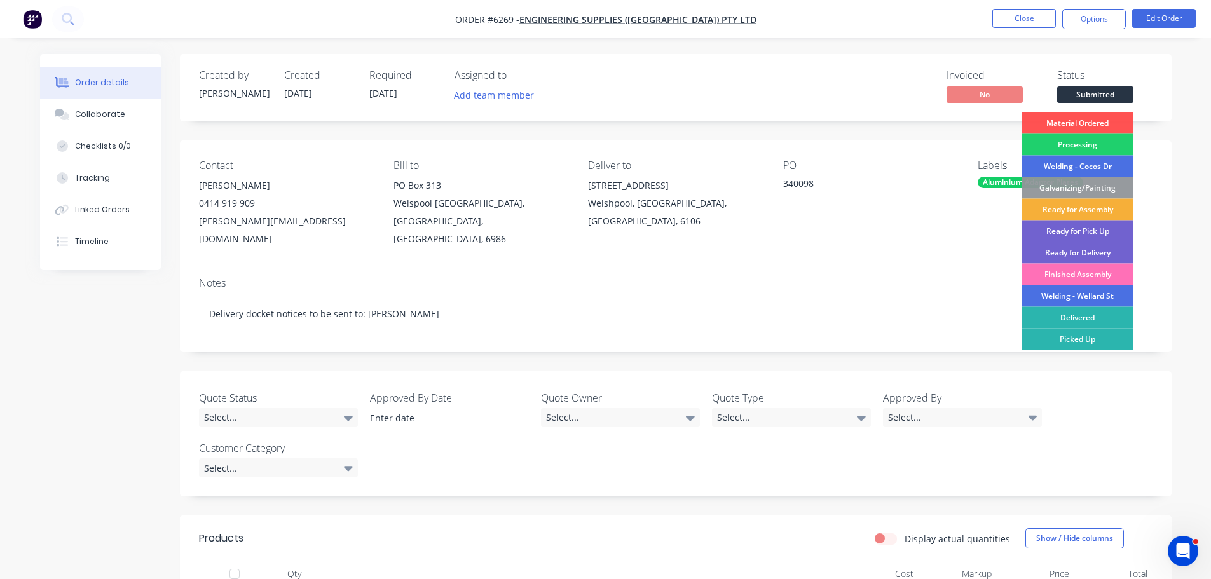
click at [1088, 121] on div "Material Ordered" at bounding box center [1077, 124] width 111 height 22
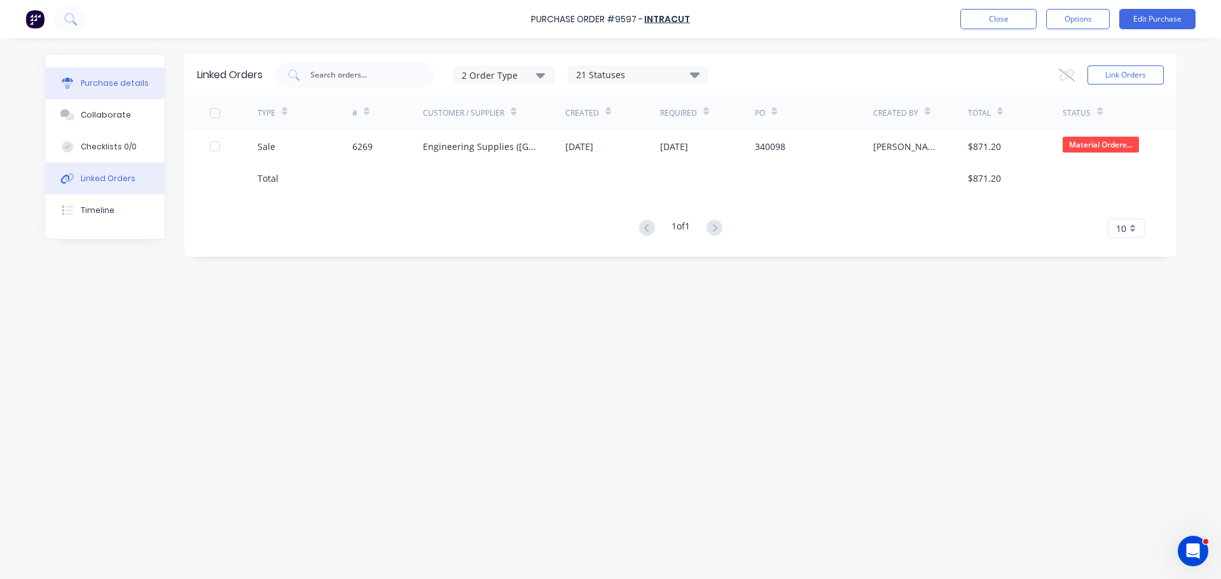
drag, startPoint x: 121, startPoint y: 85, endPoint x: 115, endPoint y: 95, distance: 11.7
click at [121, 84] on div "Purchase details" at bounding box center [115, 83] width 68 height 11
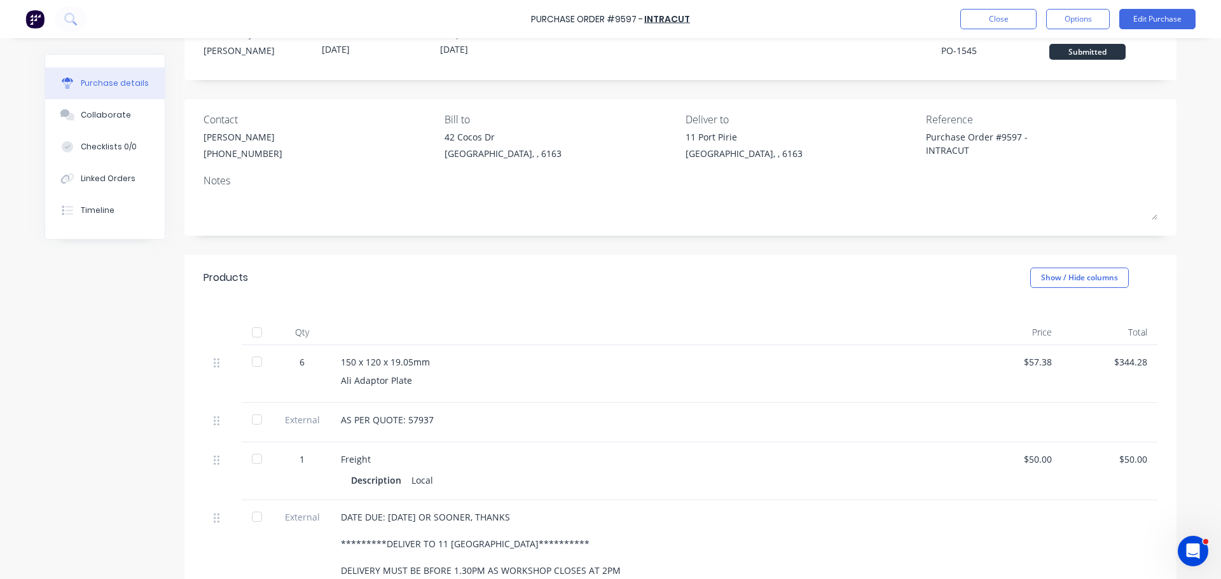
scroll to position [64, 0]
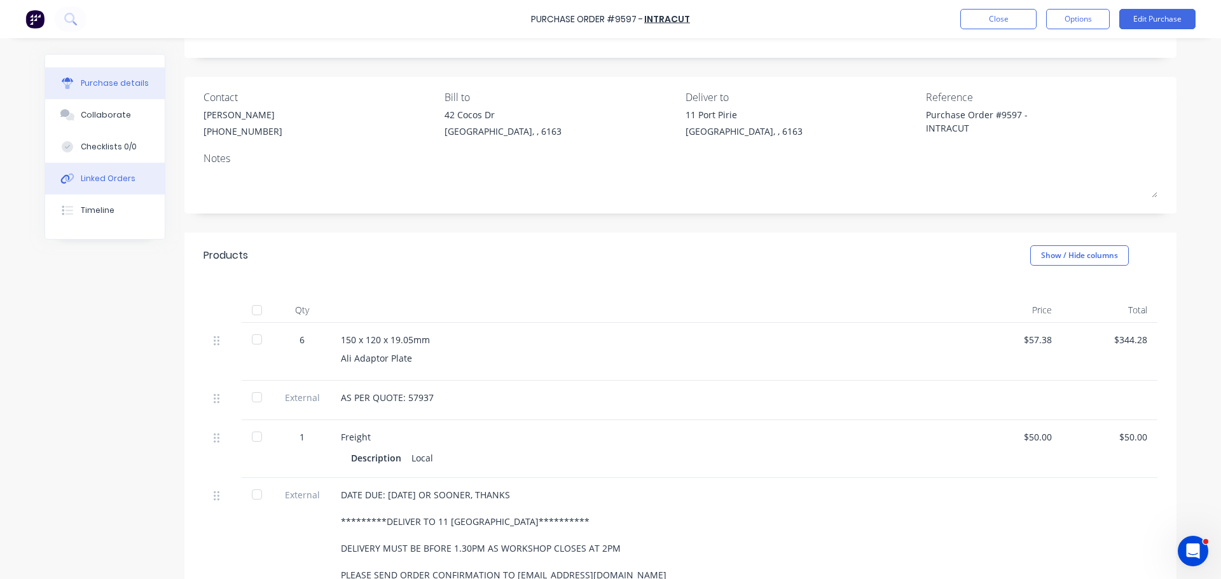
click at [127, 184] on button "Linked Orders" at bounding box center [105, 179] width 120 height 32
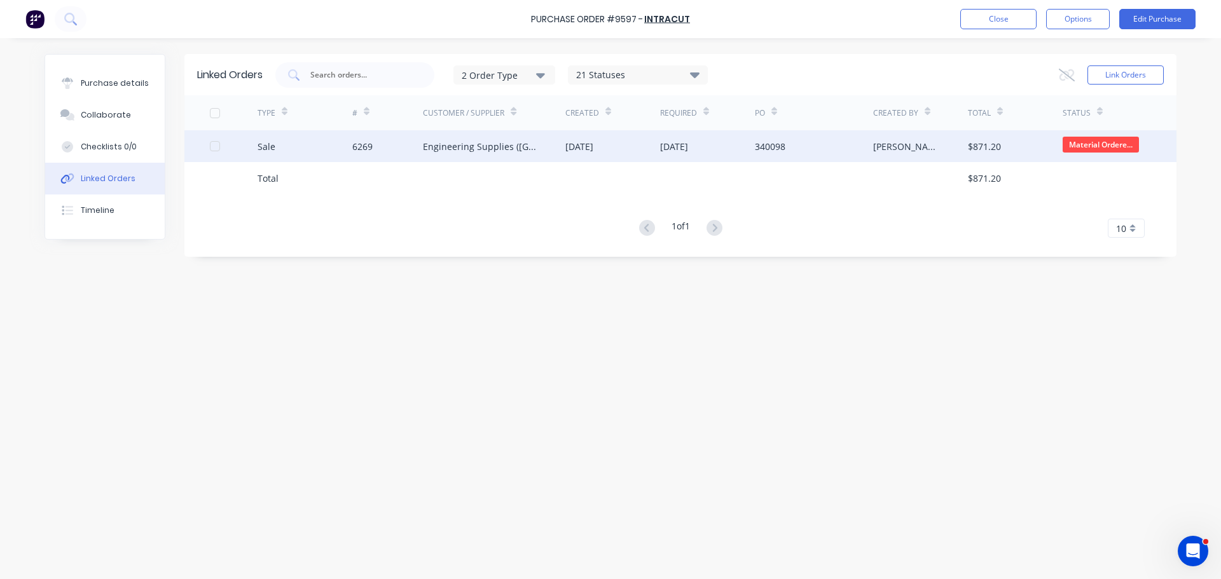
click at [457, 153] on div "Engineering Supplies ([GEOGRAPHIC_DATA]) Pty Ltd" at bounding box center [494, 146] width 142 height 32
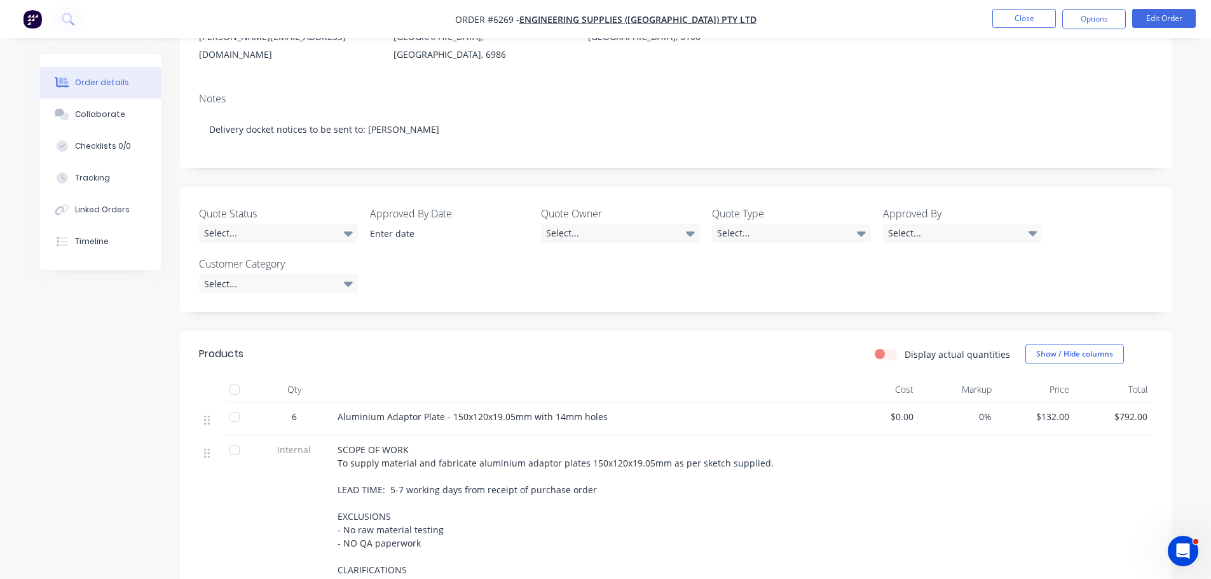
scroll to position [191, 0]
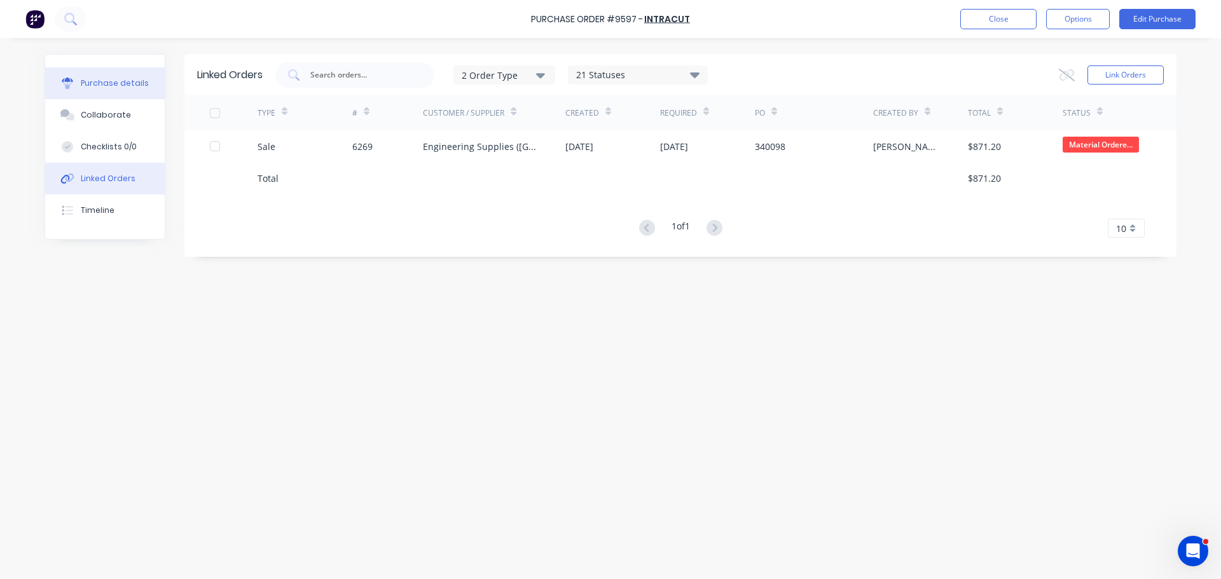
click at [82, 79] on div "Purchase details" at bounding box center [115, 83] width 68 height 11
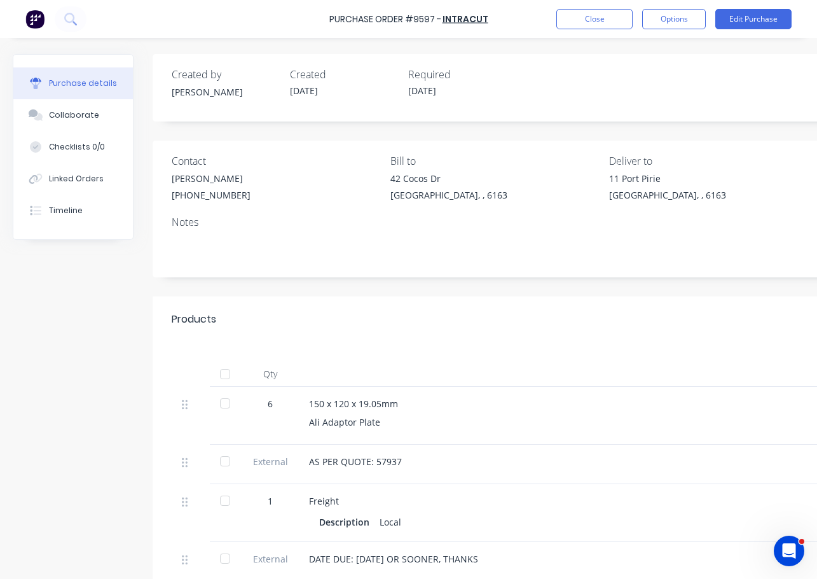
type textarea "x"
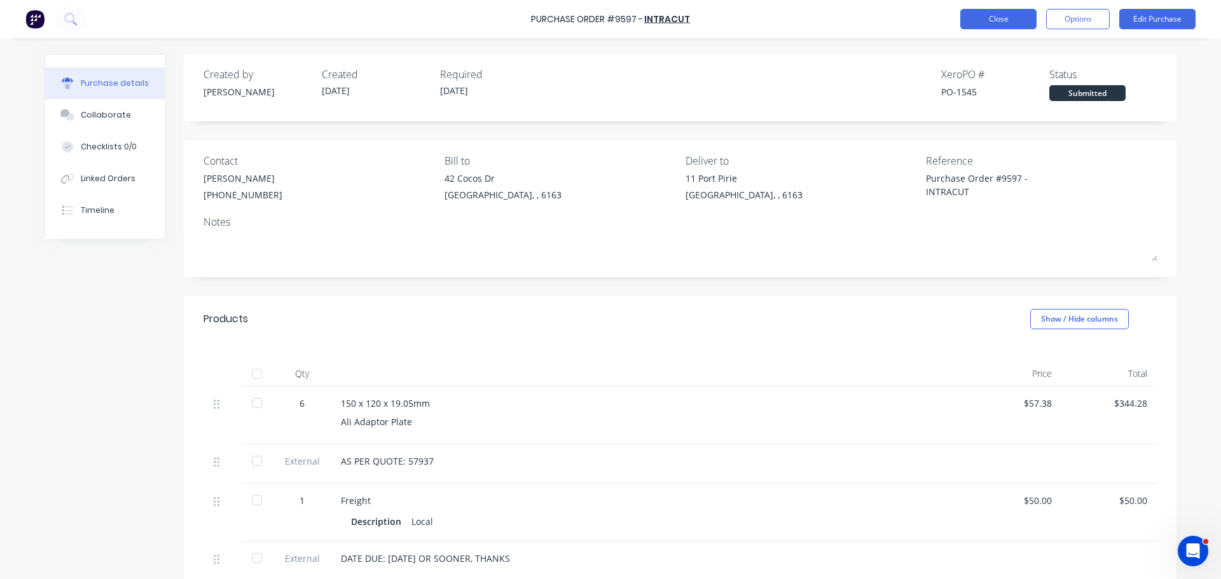
click at [987, 22] on button "Close" at bounding box center [998, 19] width 76 height 20
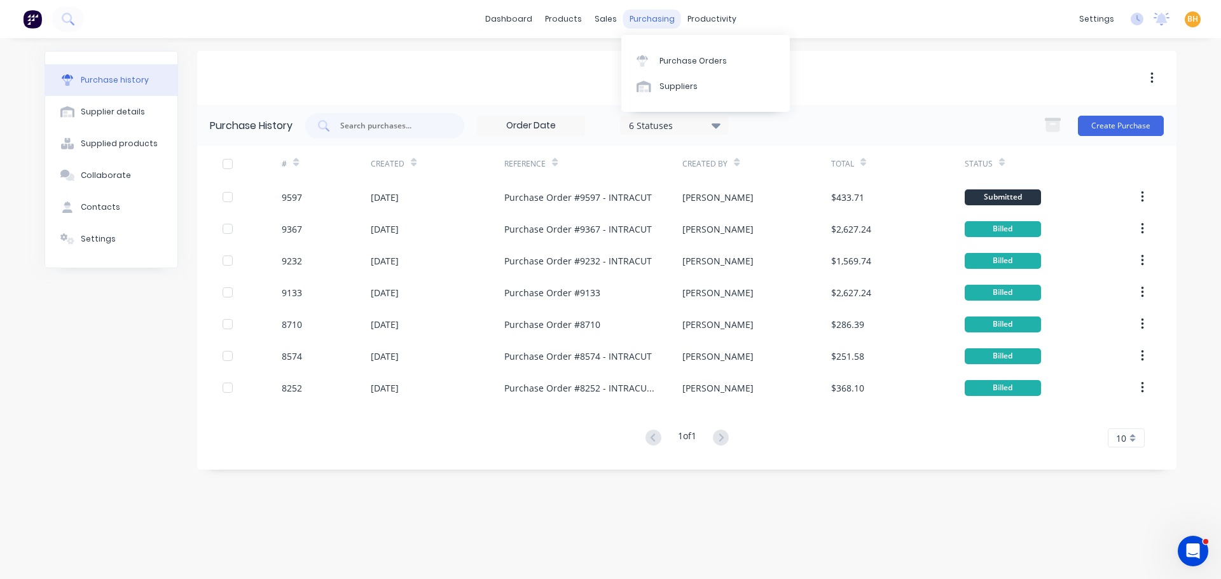
click at [640, 20] on div "purchasing" at bounding box center [652, 19] width 58 height 19
click at [670, 60] on div "Purchase Orders" at bounding box center [692, 60] width 67 height 11
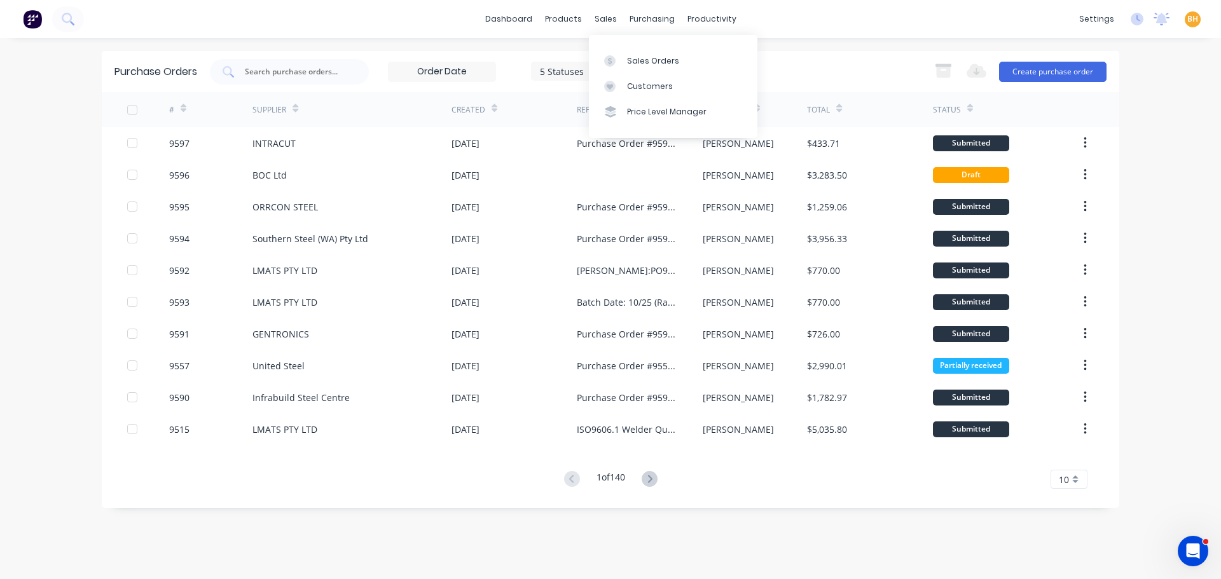
drag, startPoint x: 608, startPoint y: 18, endPoint x: 608, endPoint y: 31, distance: 12.7
click at [608, 17] on div "sales" at bounding box center [605, 19] width 35 height 19
click at [597, 27] on div "sales" at bounding box center [605, 19] width 35 height 19
click at [642, 58] on div "Sales Orders" at bounding box center [653, 60] width 52 height 11
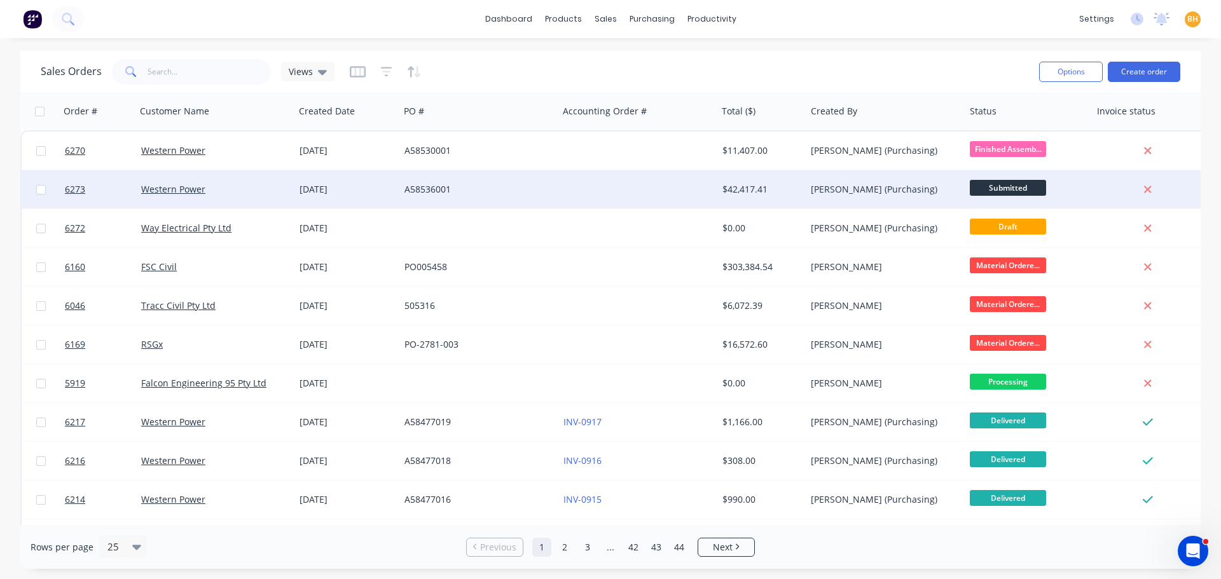
click at [211, 182] on div "Western Power" at bounding box center [215, 189] width 159 height 38
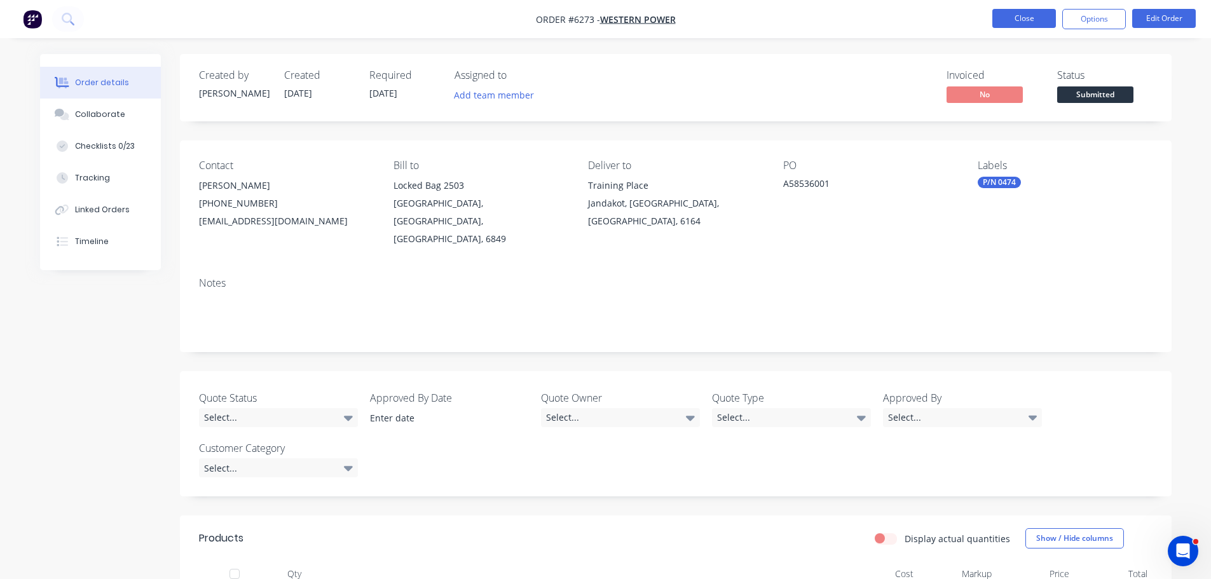
click at [1012, 15] on button "Close" at bounding box center [1024, 18] width 64 height 19
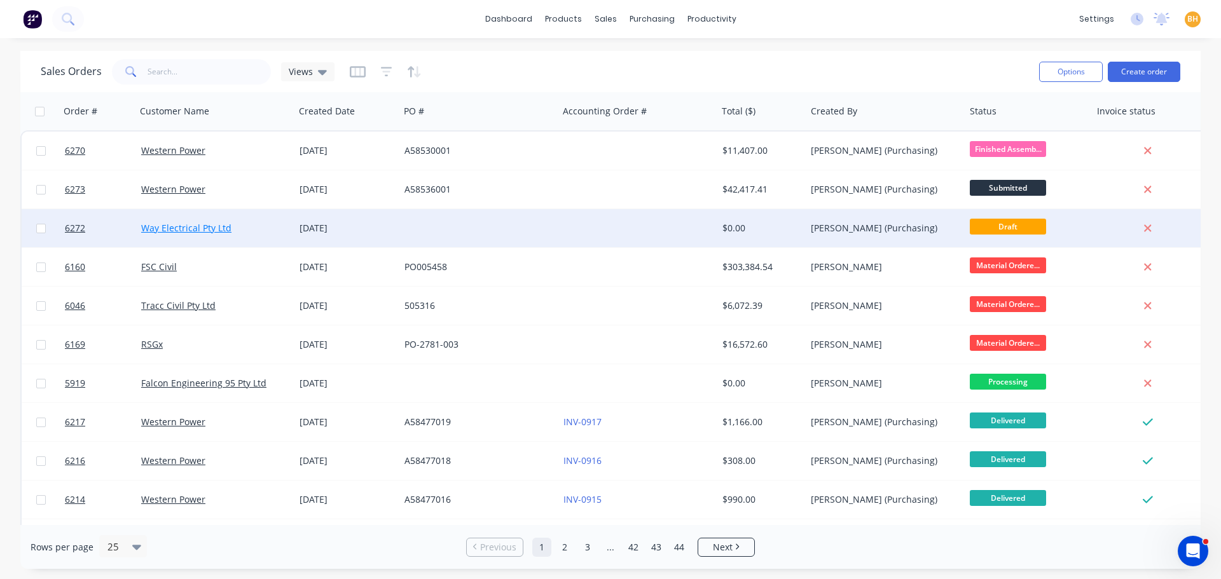
click at [194, 224] on link "Way Electrical Pty Ltd" at bounding box center [186, 228] width 90 height 12
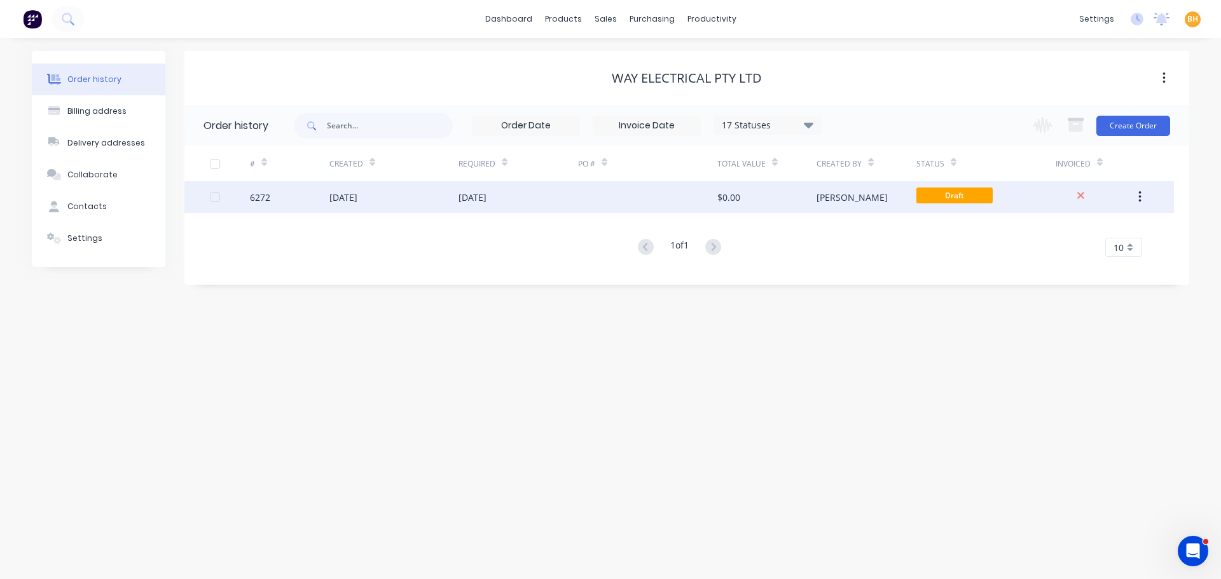
click at [436, 205] on div "[DATE]" at bounding box center [393, 197] width 129 height 32
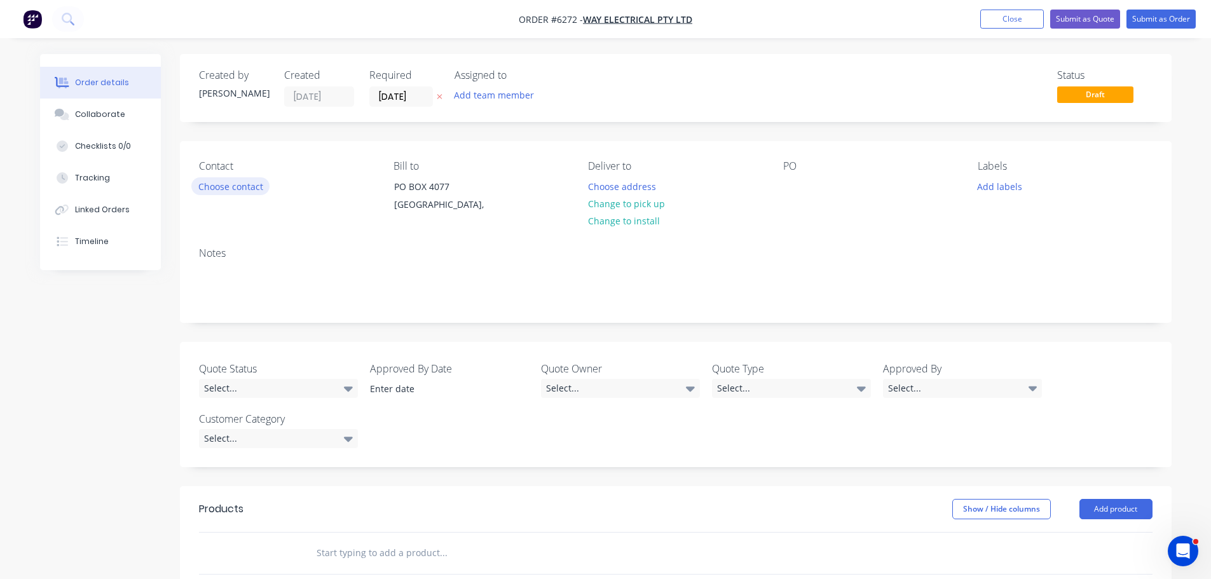
click at [242, 186] on button "Choose contact" at bounding box center [230, 185] width 78 height 17
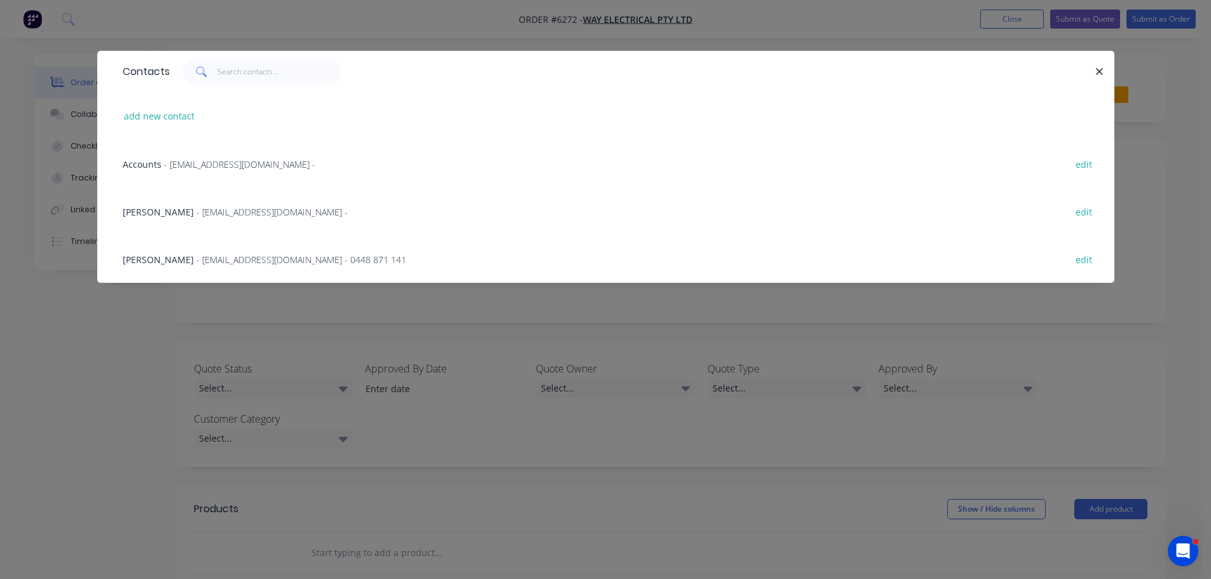
click at [196, 259] on span "- rparfrement@way-electrical.com.au - 0448 871 141" at bounding box center [301, 260] width 210 height 12
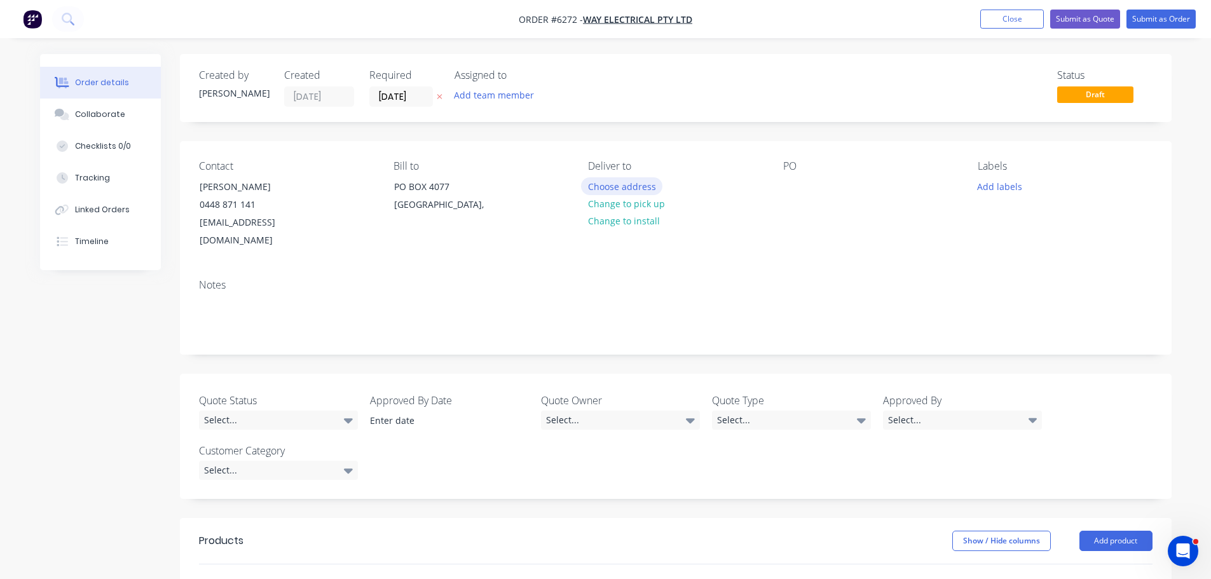
click at [594, 183] on button "Choose address" at bounding box center [621, 185] width 81 height 17
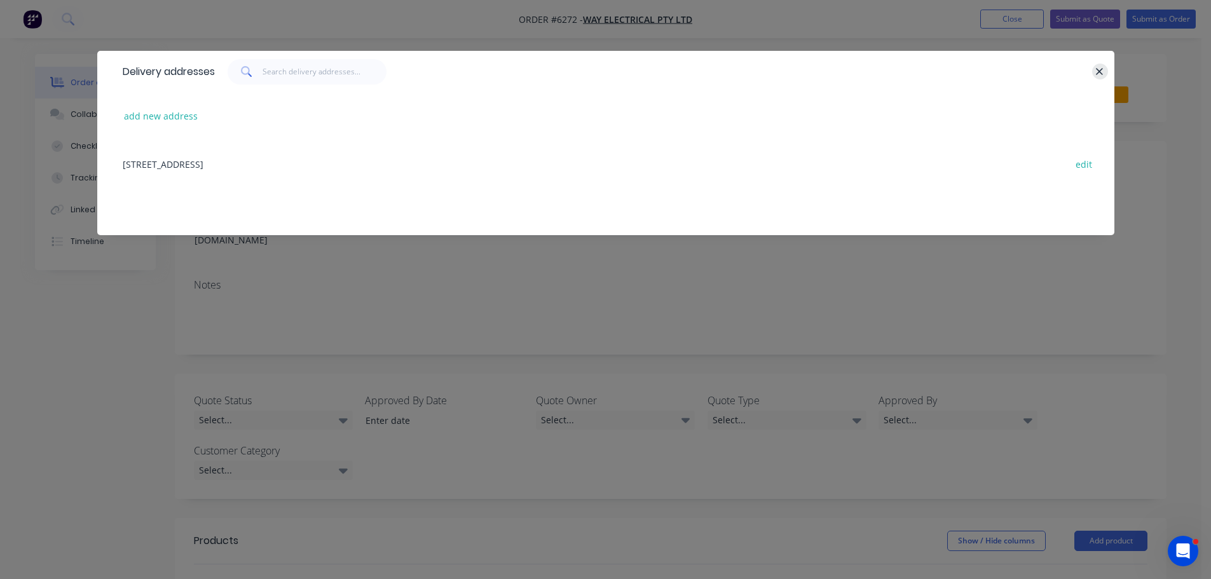
click at [1102, 71] on icon "button" at bounding box center [1099, 71] width 8 height 11
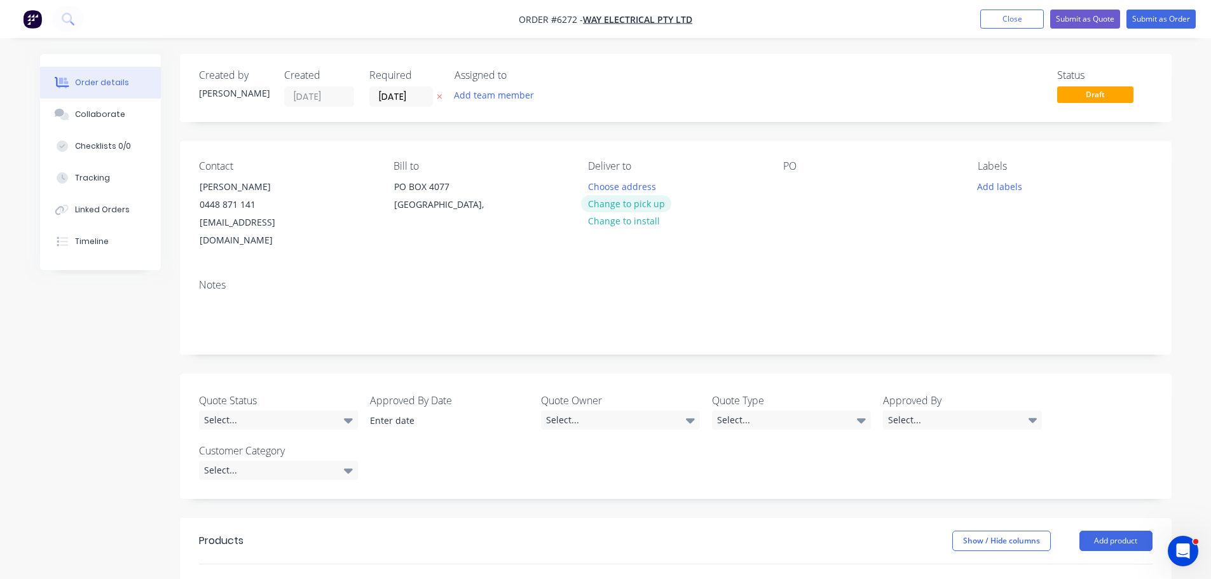
click at [630, 206] on button "Change to pick up" at bounding box center [626, 203] width 90 height 17
click at [600, 184] on div at bounding box center [598, 186] width 20 height 18
click at [553, 231] on div "Bill to PO BOX 4077 Canning Vale East," at bounding box center [481, 205] width 174 height 90
click at [621, 189] on div "Ex-Warehouse Pick-up" at bounding box center [645, 186] width 115 height 18
click at [694, 189] on div "Ex-Warehouse Pick-up" at bounding box center [645, 186] width 115 height 18
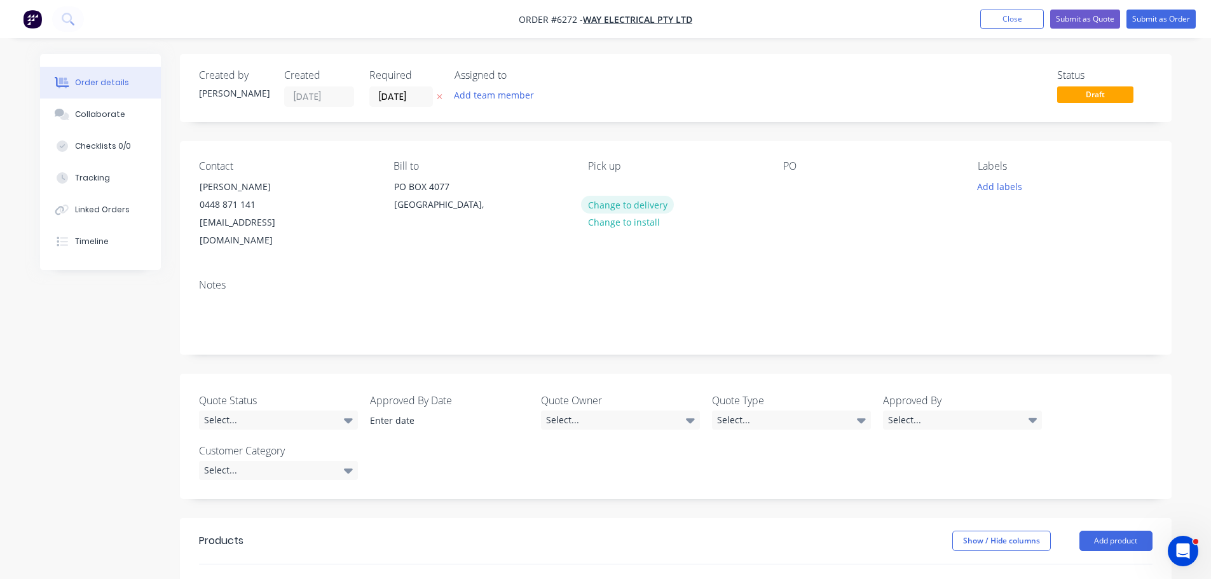
click at [628, 203] on button "Change to delivery" at bounding box center [627, 204] width 93 height 17
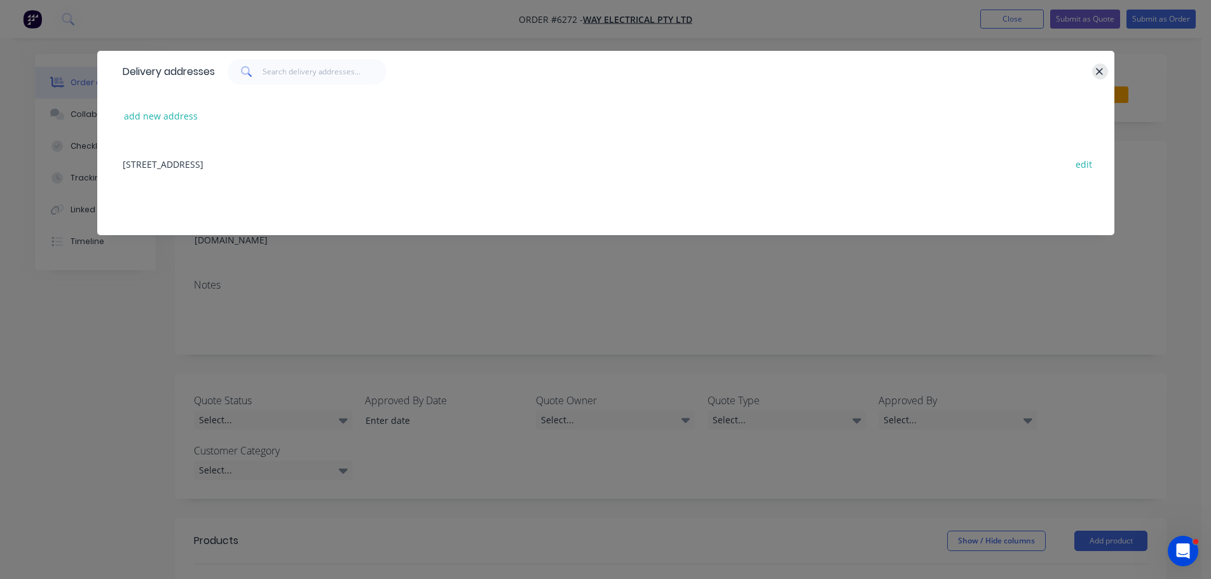
click at [1099, 70] on icon "button" at bounding box center [1100, 71] width 7 height 7
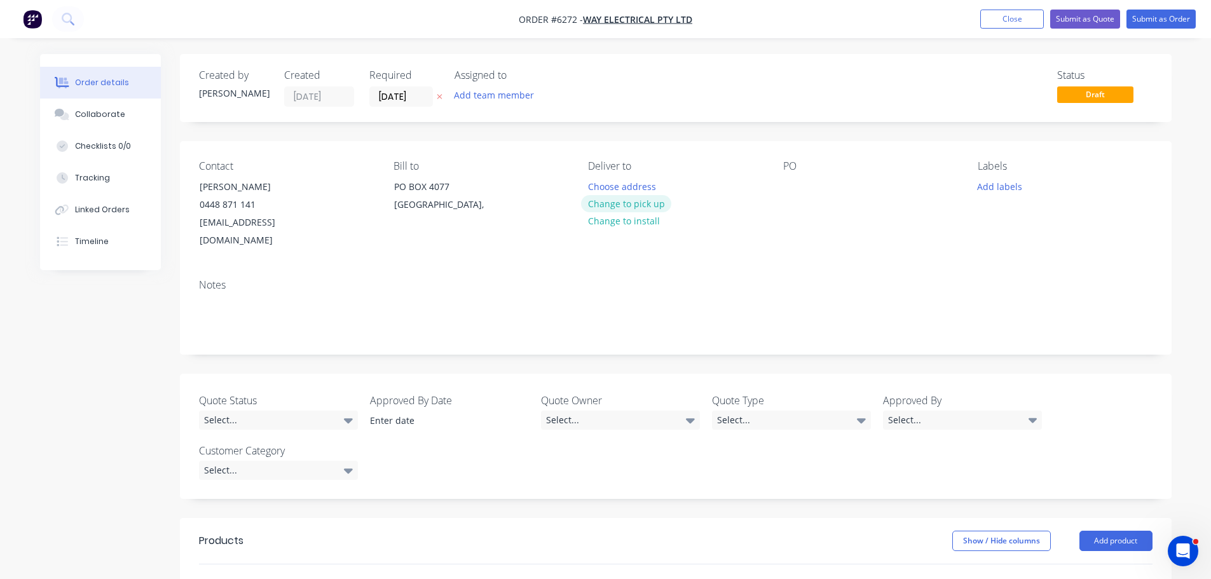
click at [607, 207] on button "Change to pick up" at bounding box center [626, 203] width 90 height 17
click at [598, 185] on div at bounding box center [598, 186] width 20 height 18
click at [680, 187] on div "11 Port Pirie Street, Bibra Lake WA" at bounding box center [638, 193] width 101 height 32
click at [598, 215] on div "11 Port Pirie Street, Bibra Lake WA" at bounding box center [642, 199] width 108 height 45
click at [666, 203] on div "11 Port Pirie Street, Bibra Lake WA" at bounding box center [649, 193] width 122 height 32
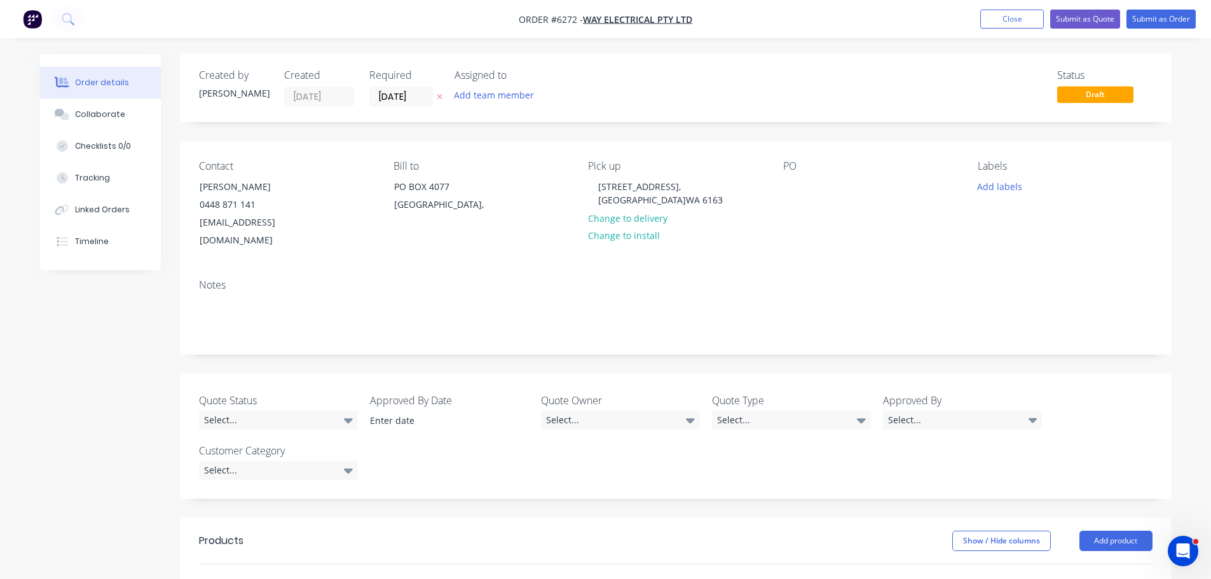
click at [783, 189] on div "Contact Ryan Parfrement 0448 871 141 rparfrement@way-electrical.com.au Bill to …" at bounding box center [676, 205] width 992 height 128
click at [788, 186] on div at bounding box center [793, 186] width 20 height 18
click at [988, 187] on button "Add labels" at bounding box center [1000, 185] width 58 height 17
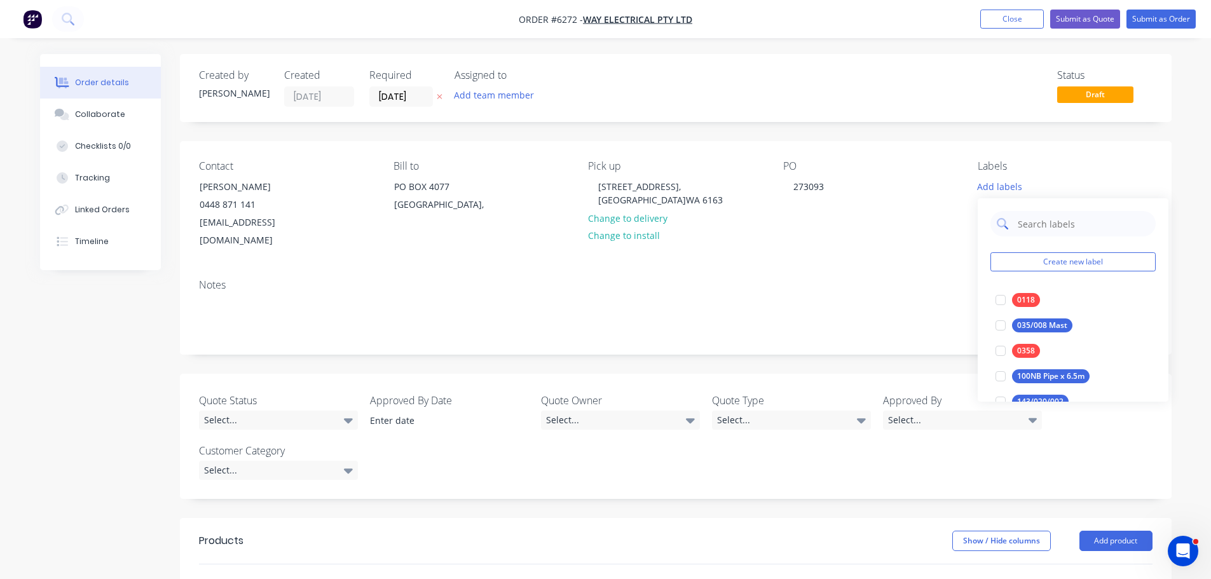
click at [1026, 225] on input "text" at bounding box center [1083, 223] width 133 height 25
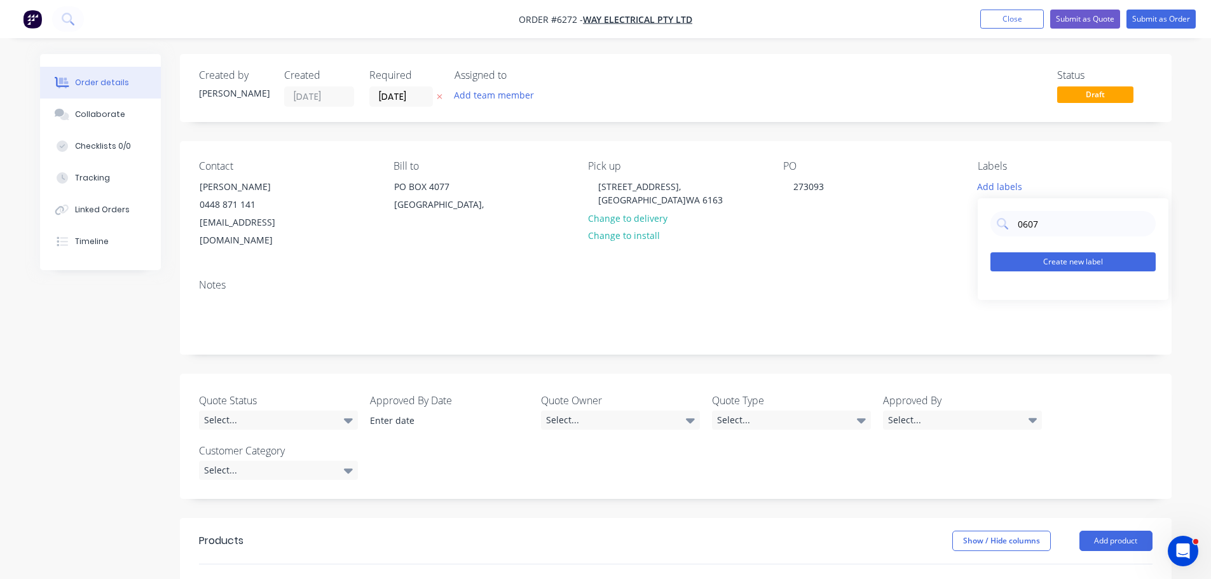
type input "0607"
click at [1035, 263] on button "Create new label" at bounding box center [1073, 261] width 165 height 19
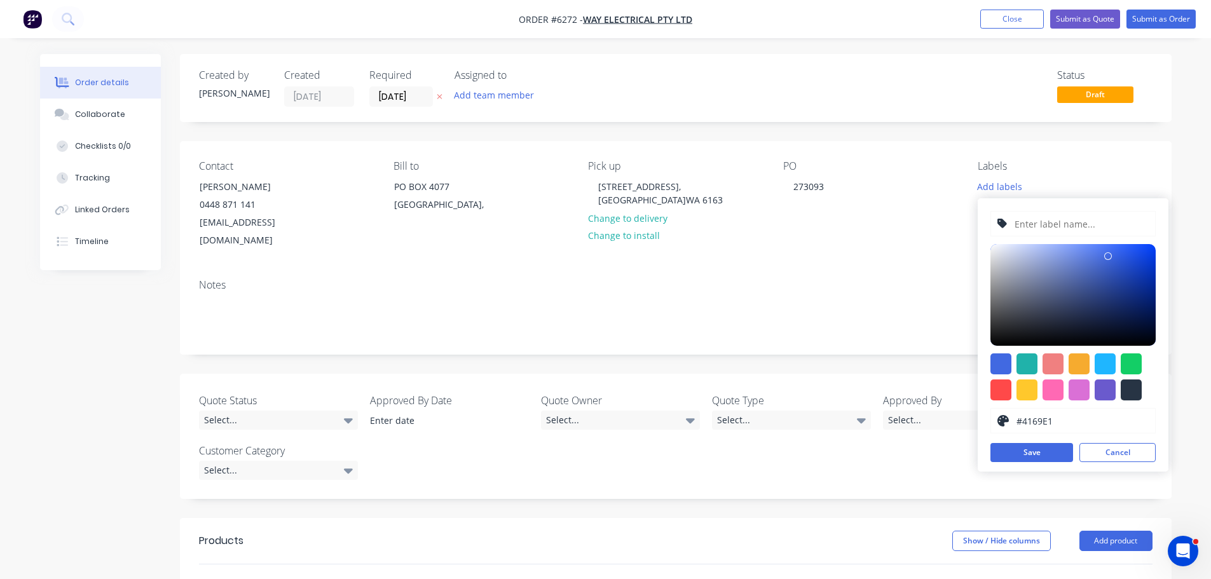
click at [1038, 224] on input "text" at bounding box center [1080, 224] width 135 height 24
type input "0607"
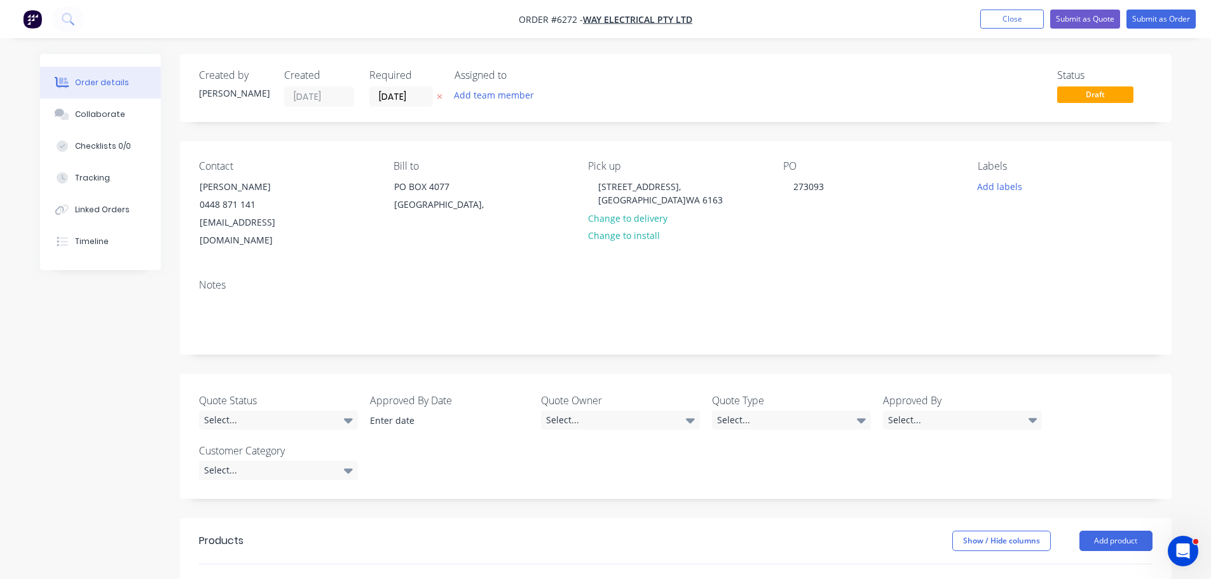
click at [947, 271] on div "Notes" at bounding box center [676, 311] width 992 height 85
click at [1009, 181] on button "Add labels" at bounding box center [1000, 185] width 58 height 17
click at [1073, 263] on button "Create new label" at bounding box center [1073, 261] width 165 height 19
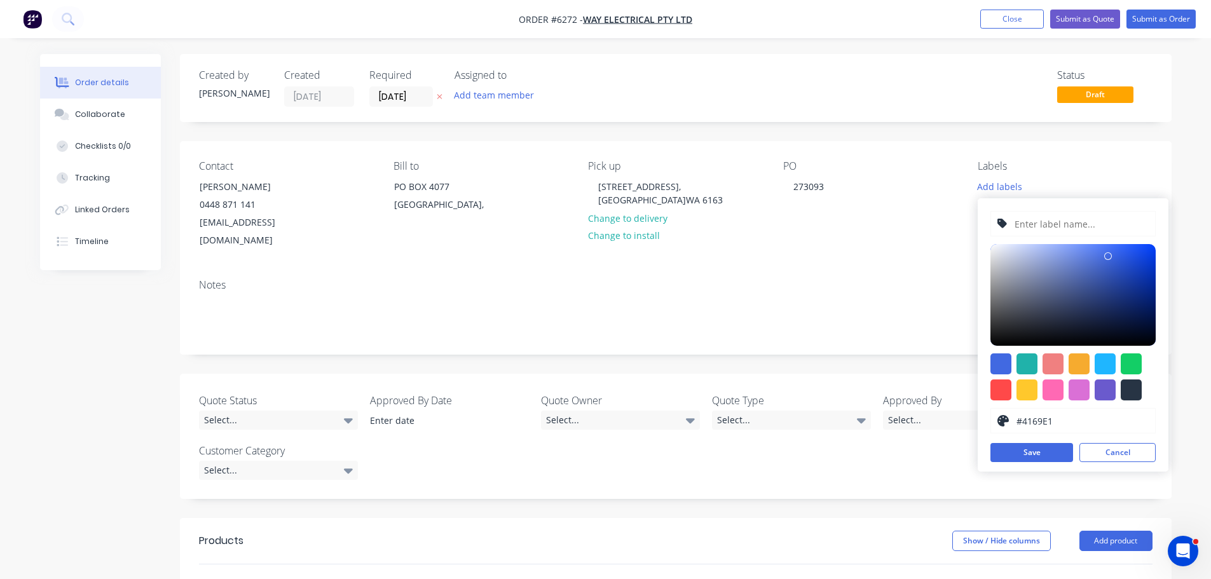
click at [1027, 222] on input "text" at bounding box center [1080, 224] width 135 height 24
type input "0607"
click at [1001, 387] on div at bounding box center [1001, 390] width 21 height 21
type input "#FF4949"
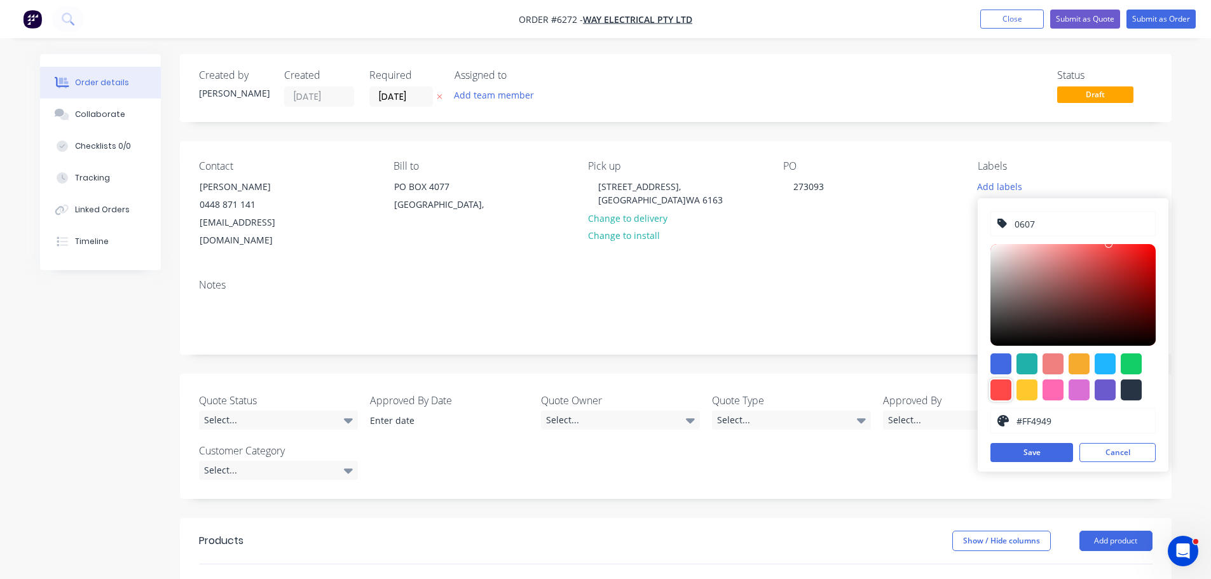
click at [1041, 224] on input "0607" at bounding box center [1080, 224] width 135 height 24
type input "0"
type input "P/N 0607"
click at [1040, 454] on button "Save" at bounding box center [1032, 452] width 83 height 19
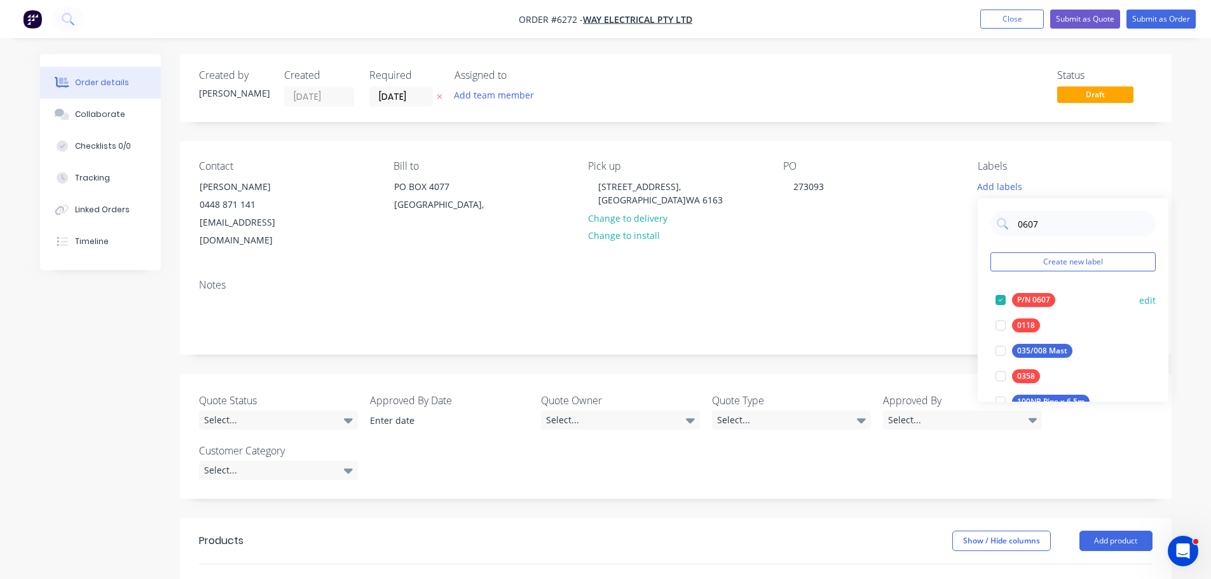
click at [1022, 296] on div "P/N 0607" at bounding box center [1033, 300] width 43 height 14
click at [1058, 226] on input "0607" at bounding box center [1083, 223] width 133 height 25
click at [931, 270] on div "Notes" at bounding box center [676, 311] width 992 height 85
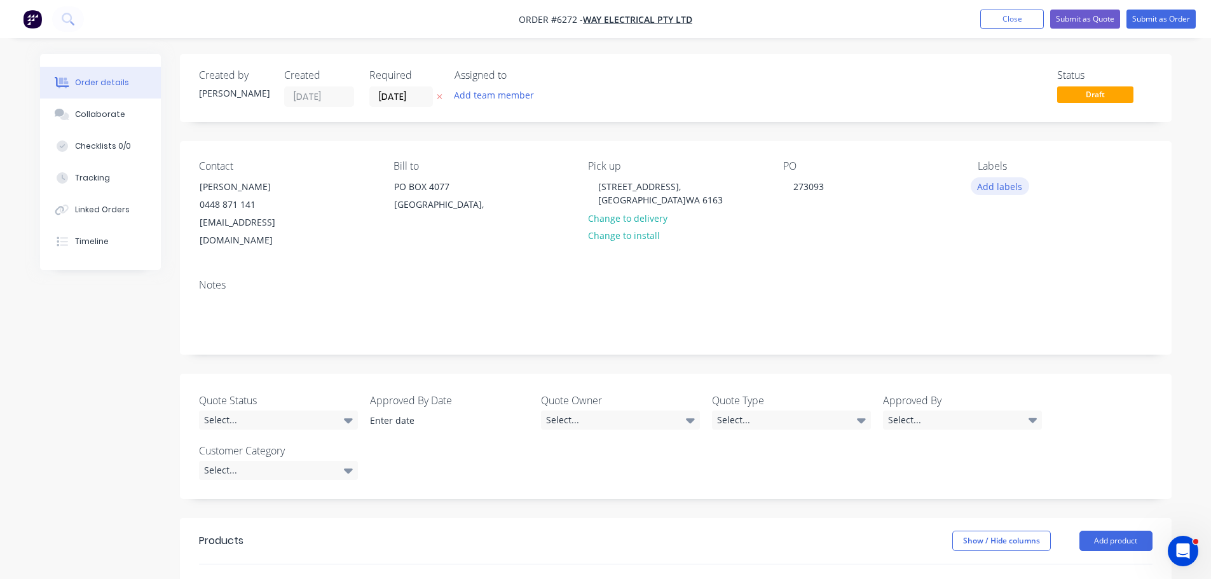
click at [1015, 186] on button "Add labels" at bounding box center [1000, 185] width 58 height 17
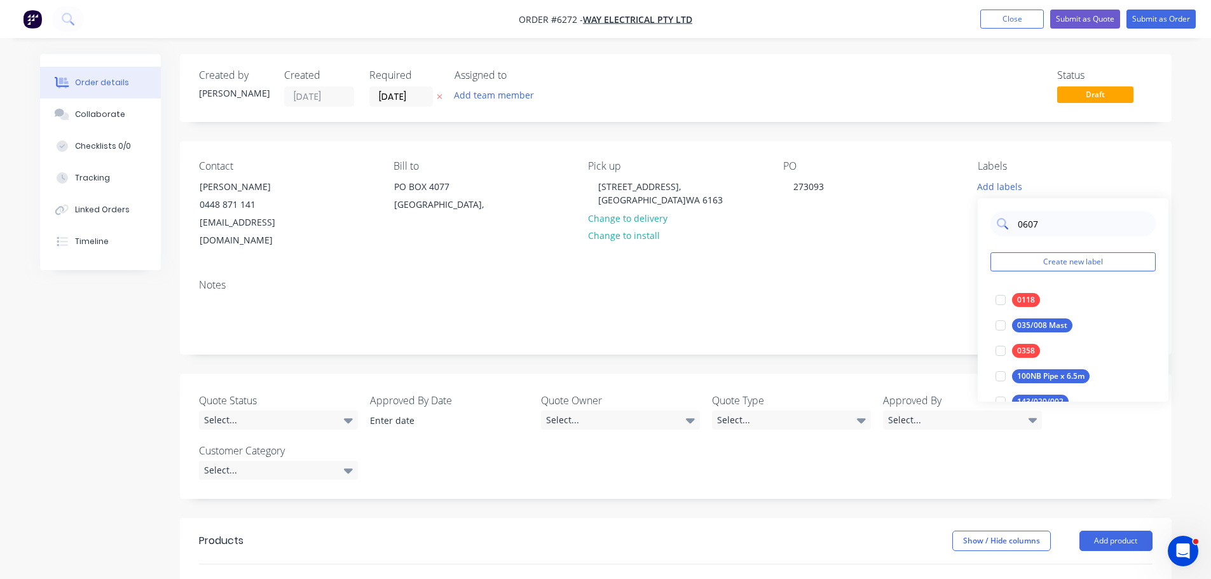
click at [1061, 226] on input "0607" at bounding box center [1083, 223] width 133 height 25
type input "0"
type input "0607"
click at [1000, 299] on div at bounding box center [1000, 299] width 25 height 25
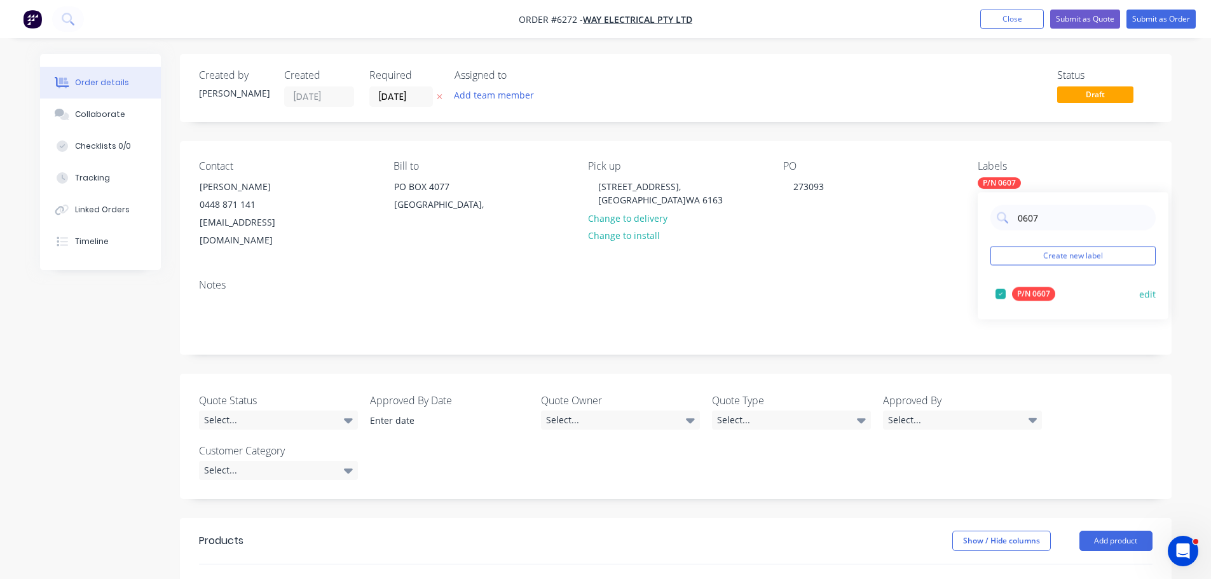
click at [1033, 293] on div "P/N 0607" at bounding box center [1033, 294] width 43 height 14
click at [1002, 301] on div at bounding box center [1000, 299] width 25 height 25
click at [886, 255] on div "Contact Ryan Parfrement 0448 871 141 rparfrement@way-electrical.com.au Bill to …" at bounding box center [676, 205] width 992 height 128
click at [105, 144] on div "Checklists 0/0" at bounding box center [103, 146] width 56 height 11
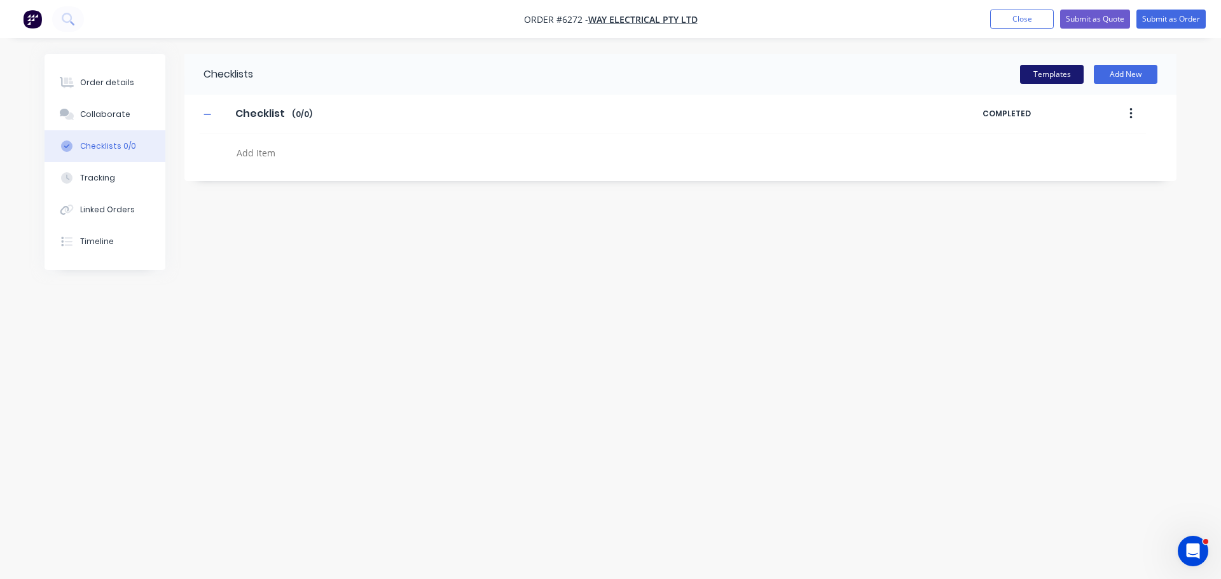
click at [1069, 69] on button "Templates" at bounding box center [1052, 74] width 64 height 19
type textarea "x"
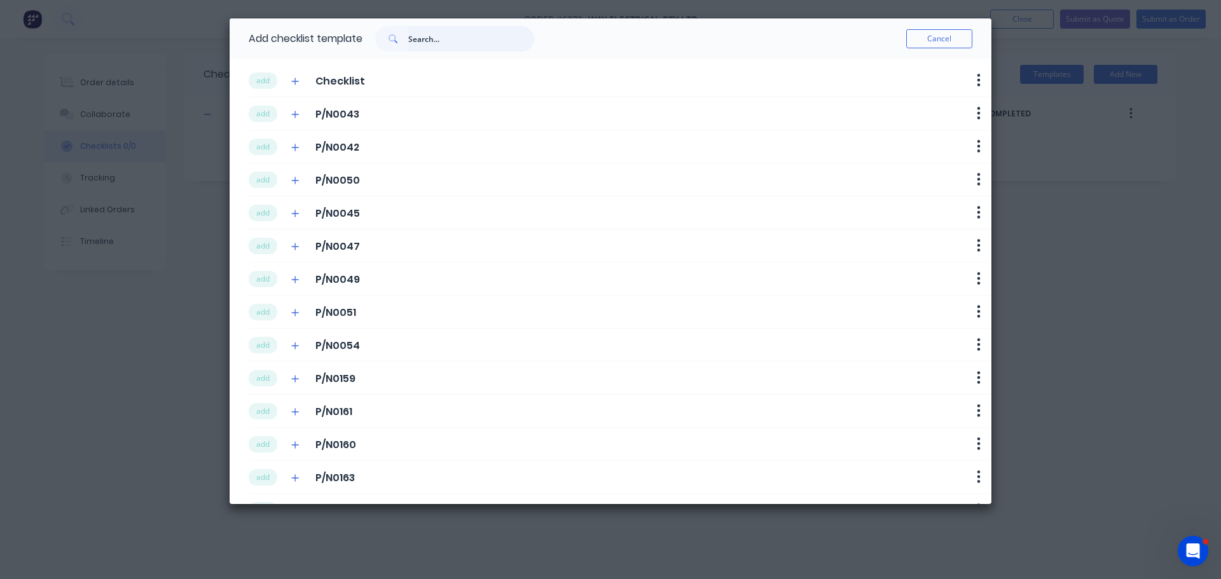
click at [429, 39] on input "text" at bounding box center [471, 38] width 126 height 25
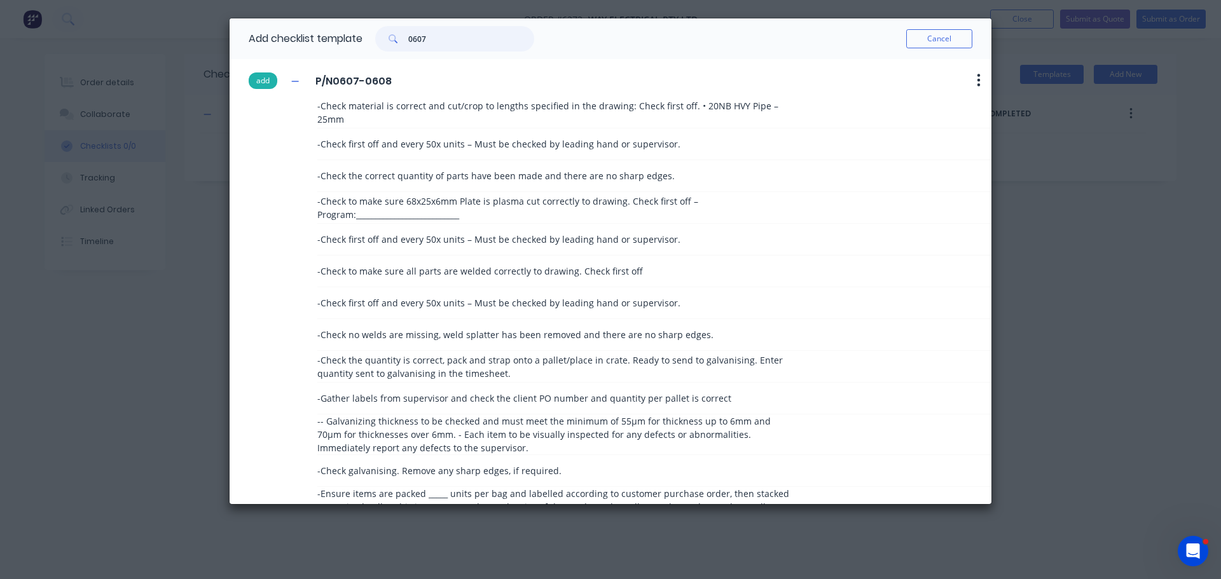
type input "0607"
click at [258, 83] on button "add" at bounding box center [263, 80] width 29 height 17
type textarea "x"
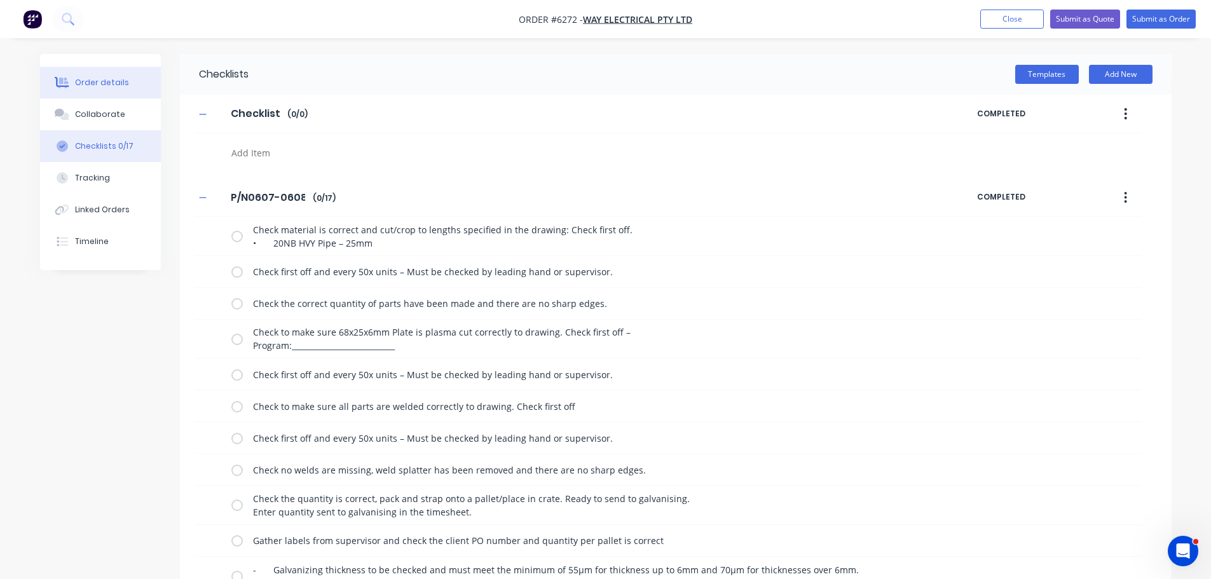
click at [113, 79] on div "Order details" at bounding box center [102, 82] width 54 height 11
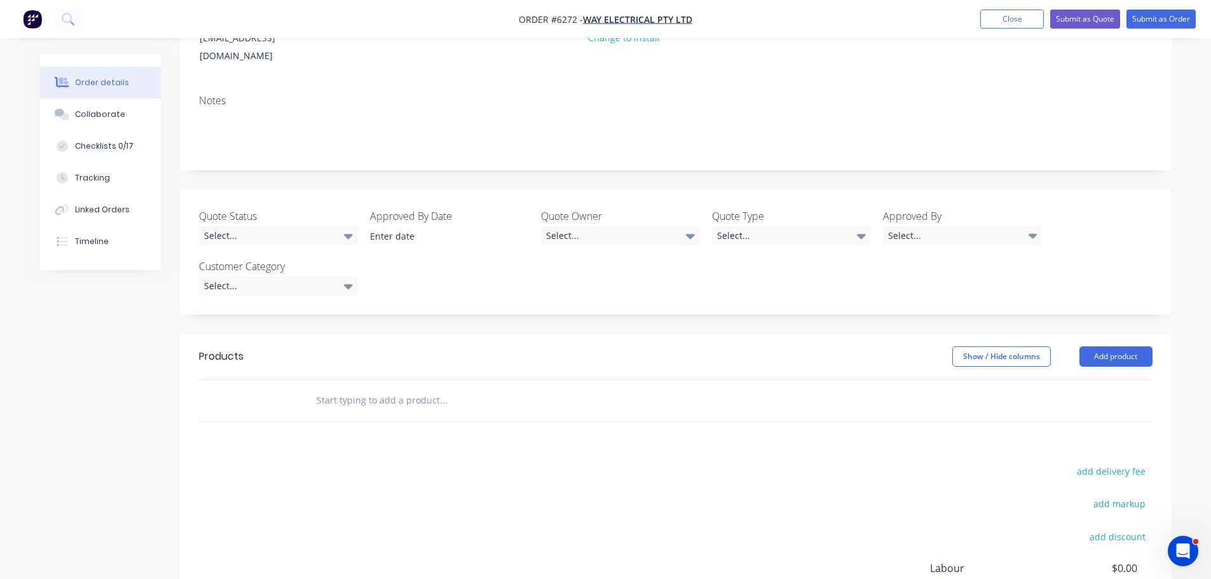
scroll to position [191, 0]
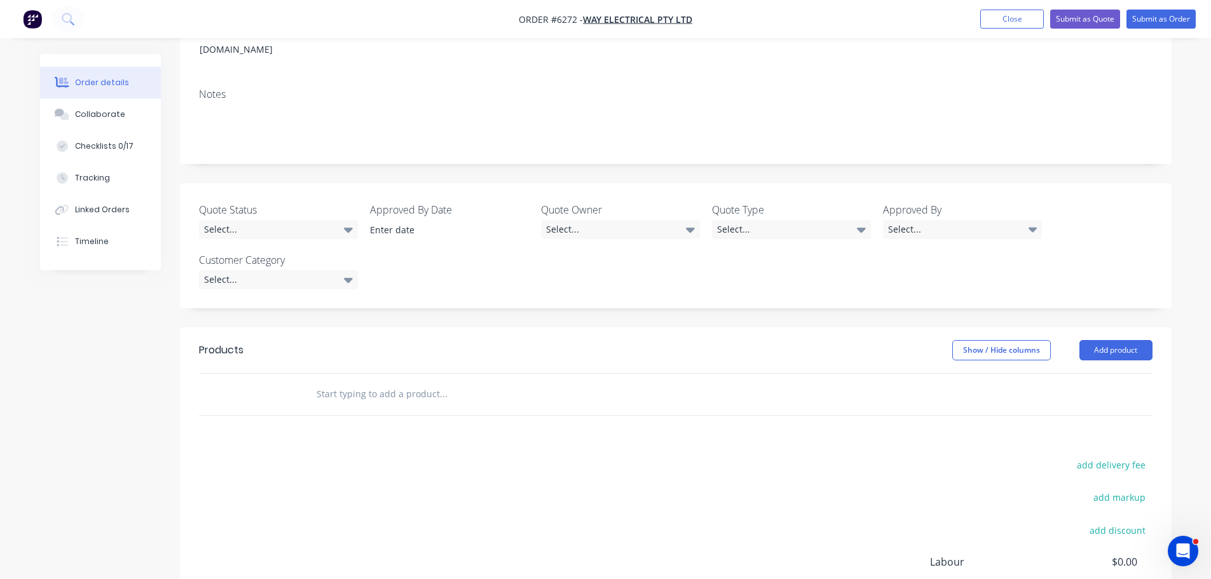
click at [365, 397] on input "text" at bounding box center [443, 393] width 254 height 25
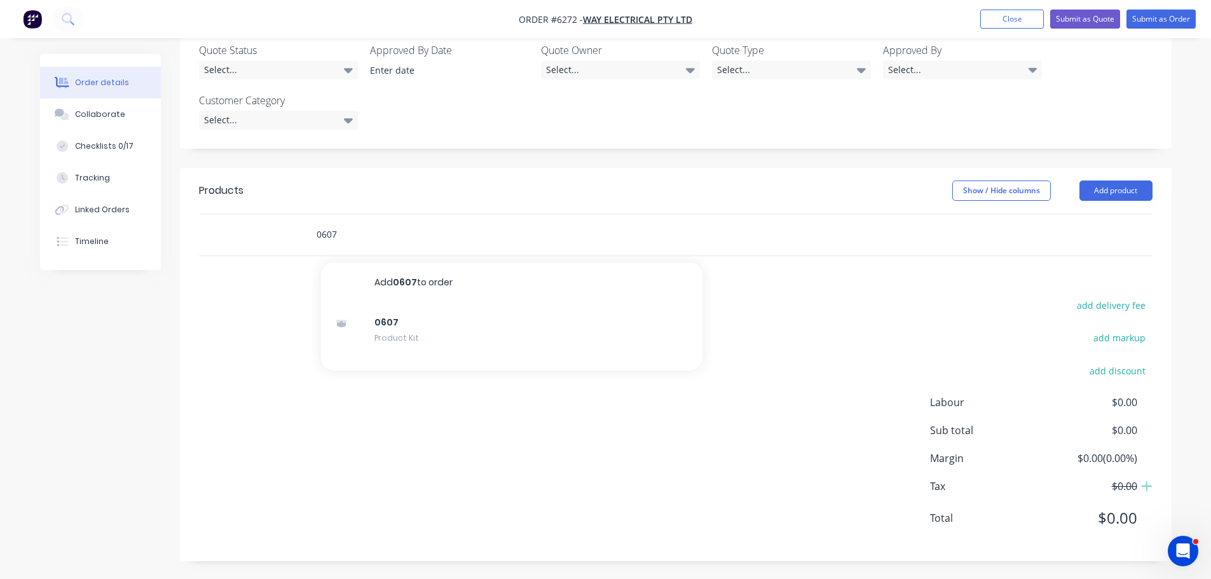
scroll to position [352, 0]
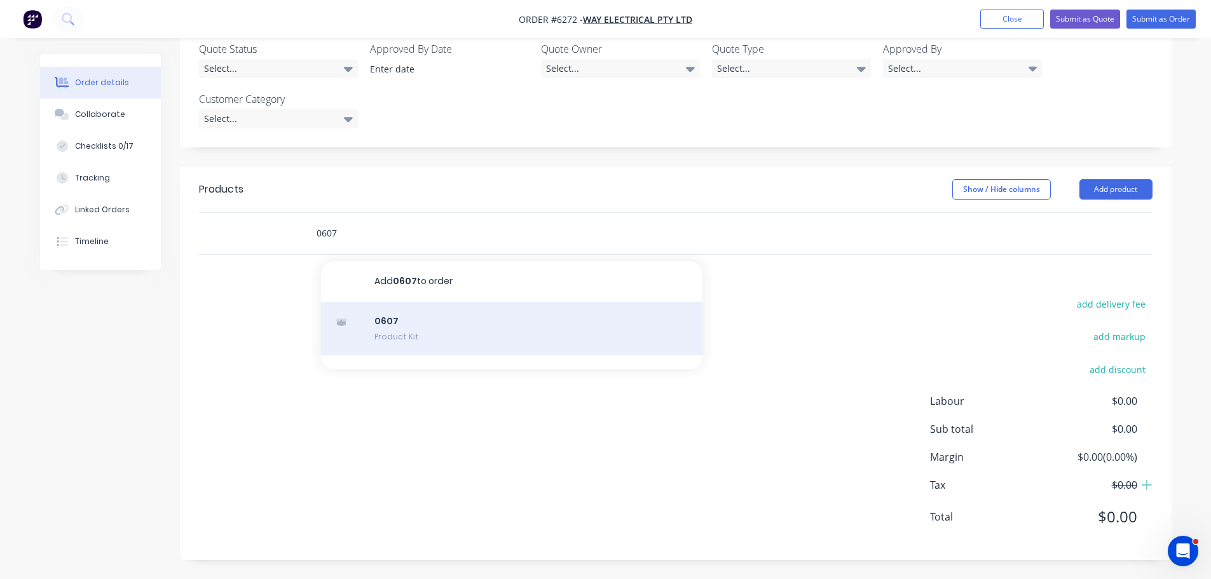
type input "0607"
click at [404, 336] on div "0607 Product Kit" at bounding box center [511, 328] width 381 height 53
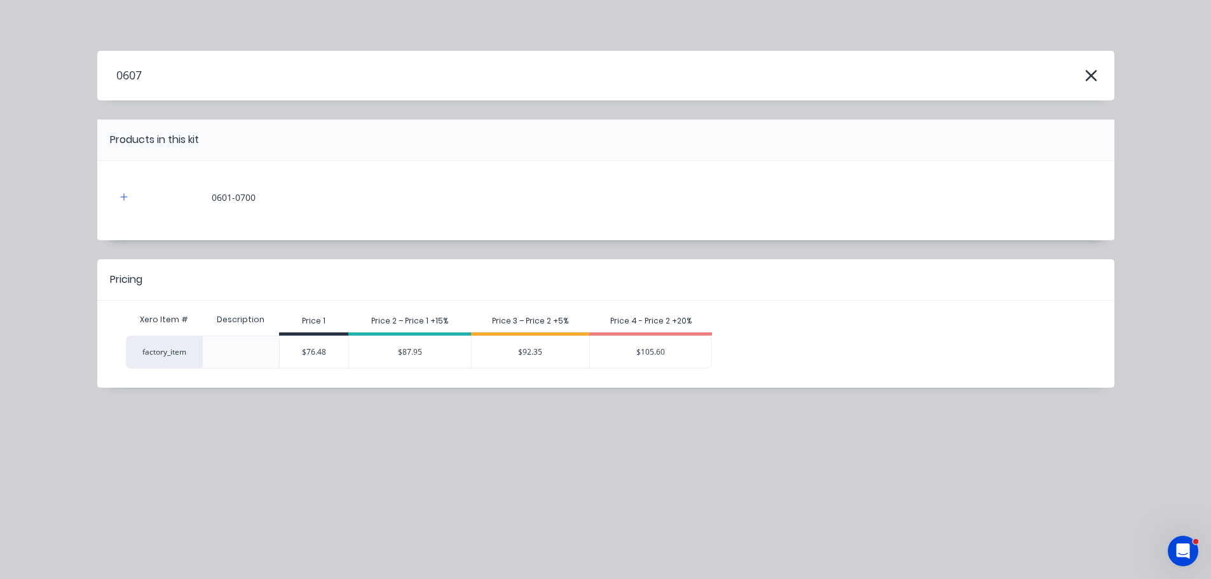
click at [1089, 70] on icon "button" at bounding box center [1091, 76] width 13 height 18
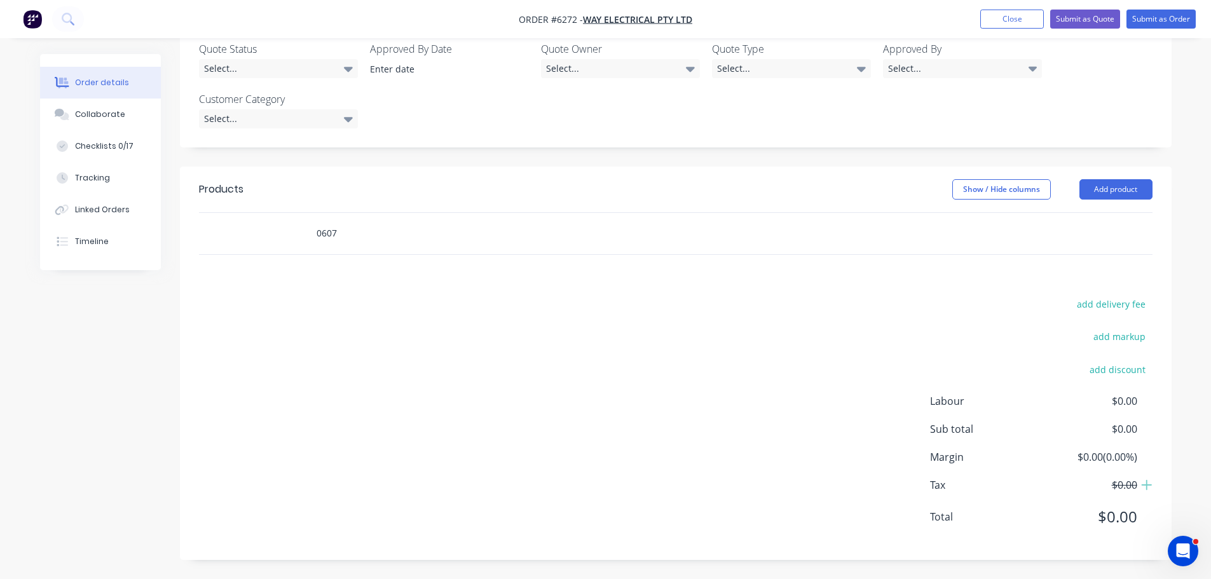
click at [355, 233] on input "0607" at bounding box center [443, 233] width 254 height 25
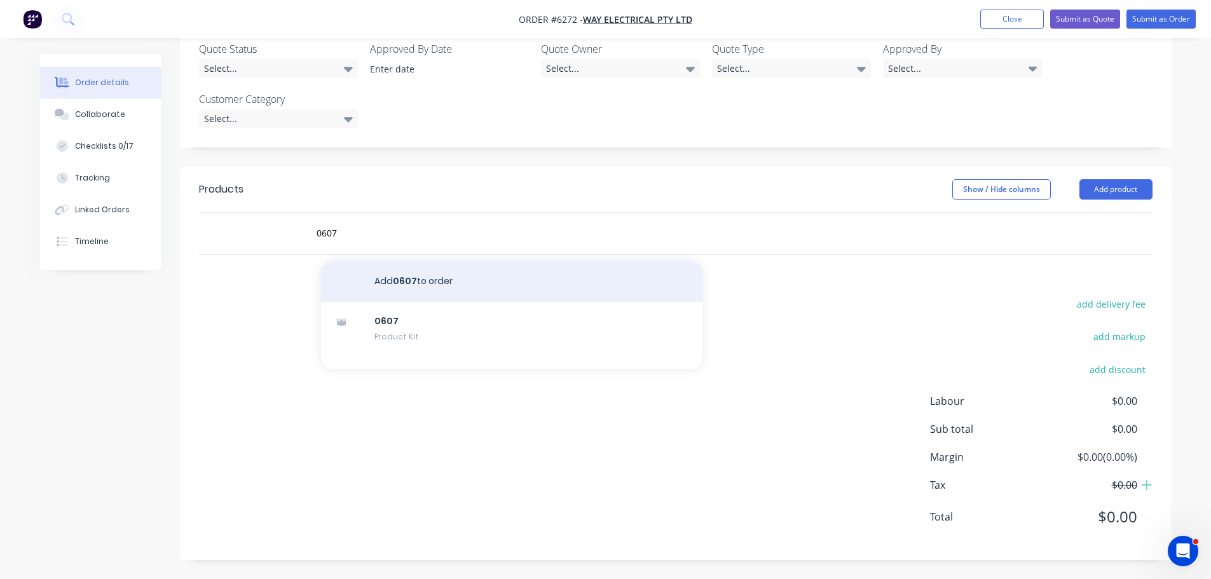
click at [459, 282] on button "Add 0607 to order" at bounding box center [511, 281] width 381 height 41
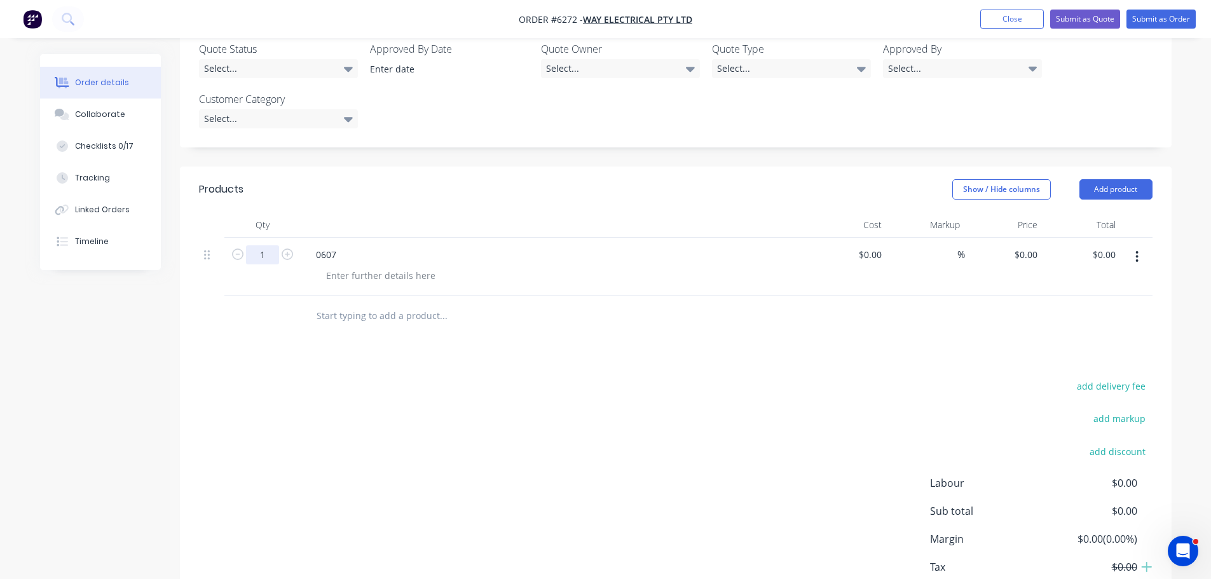
click at [275, 257] on input "1" at bounding box center [262, 254] width 33 height 19
type input "40"
click at [334, 278] on div at bounding box center [381, 275] width 130 height 18
click at [784, 262] on div "0607" at bounding box center [555, 254] width 498 height 18
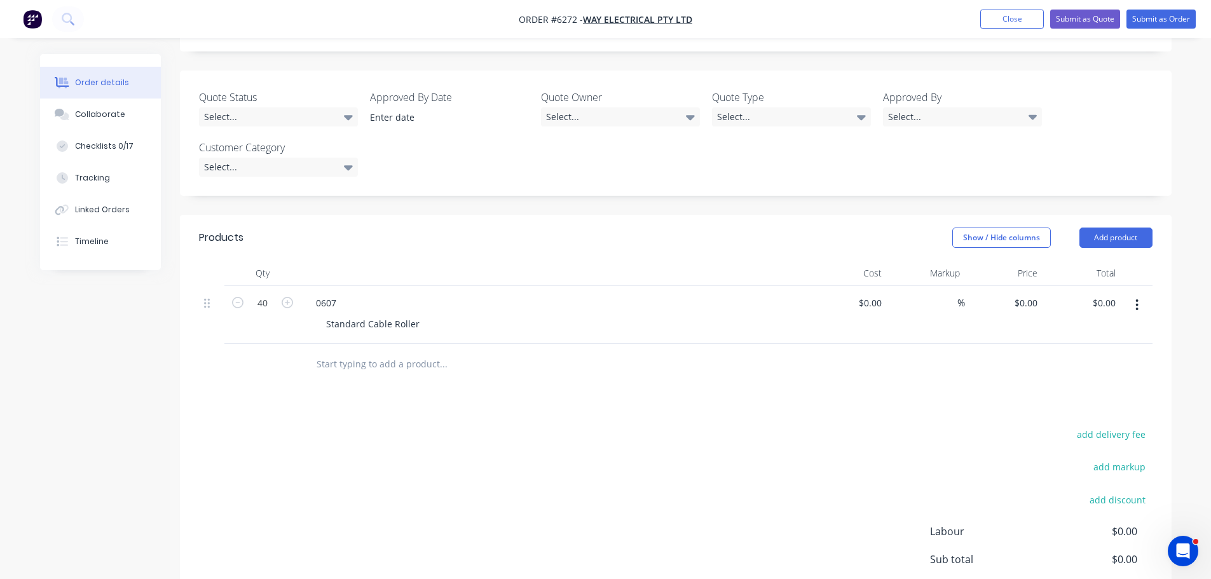
scroll to position [288, 0]
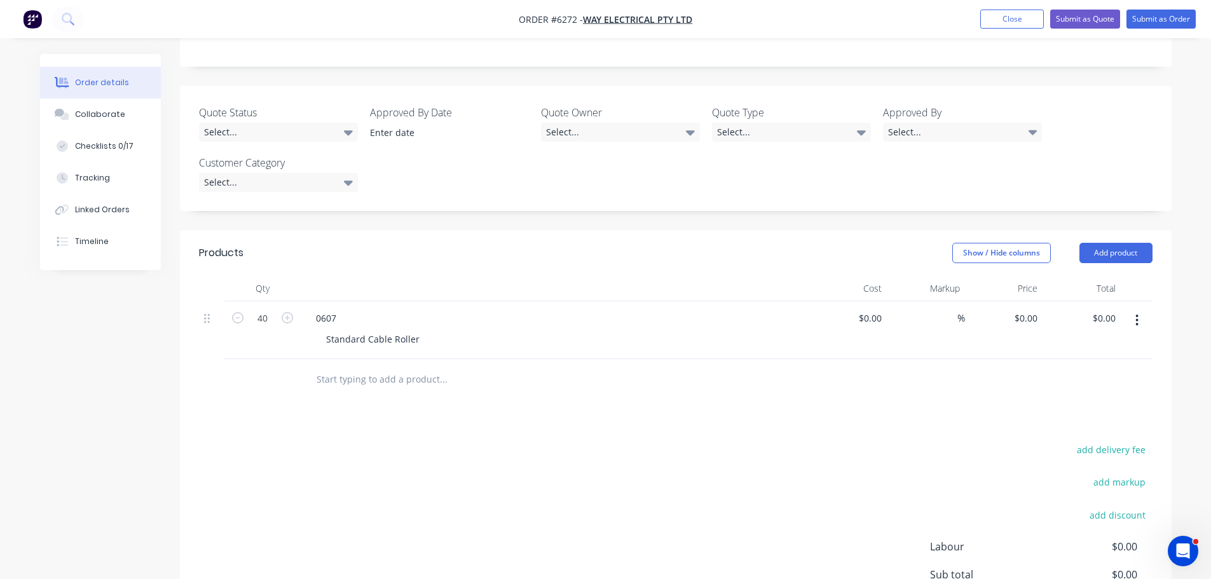
click at [393, 378] on input "text" at bounding box center [443, 379] width 254 height 25
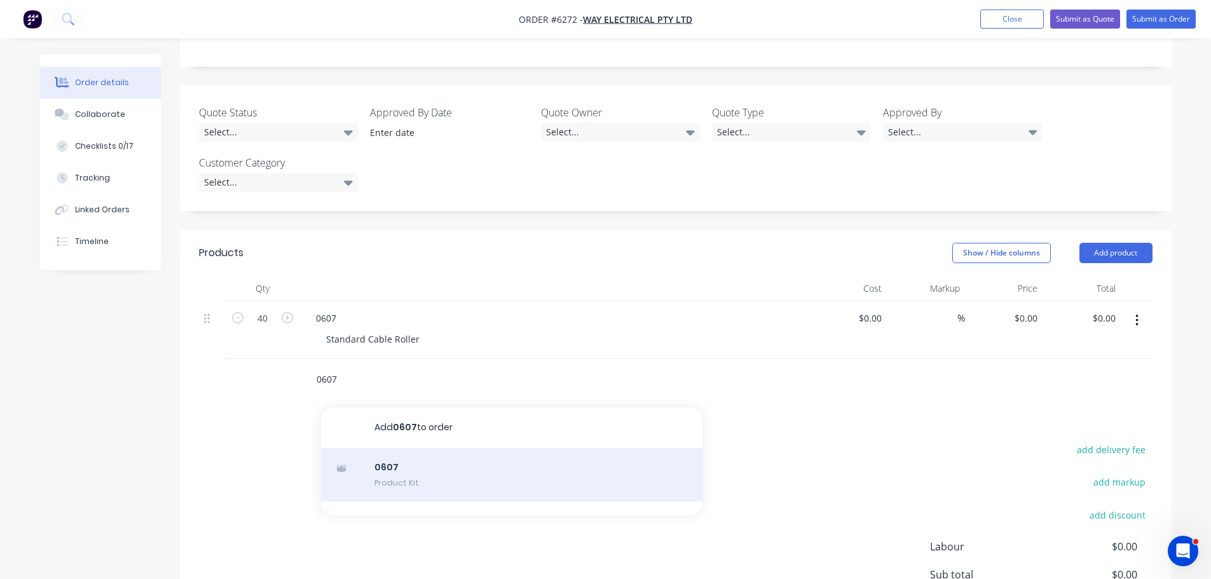
type input "0607"
click at [408, 469] on div "0607 Product Kit" at bounding box center [511, 474] width 381 height 53
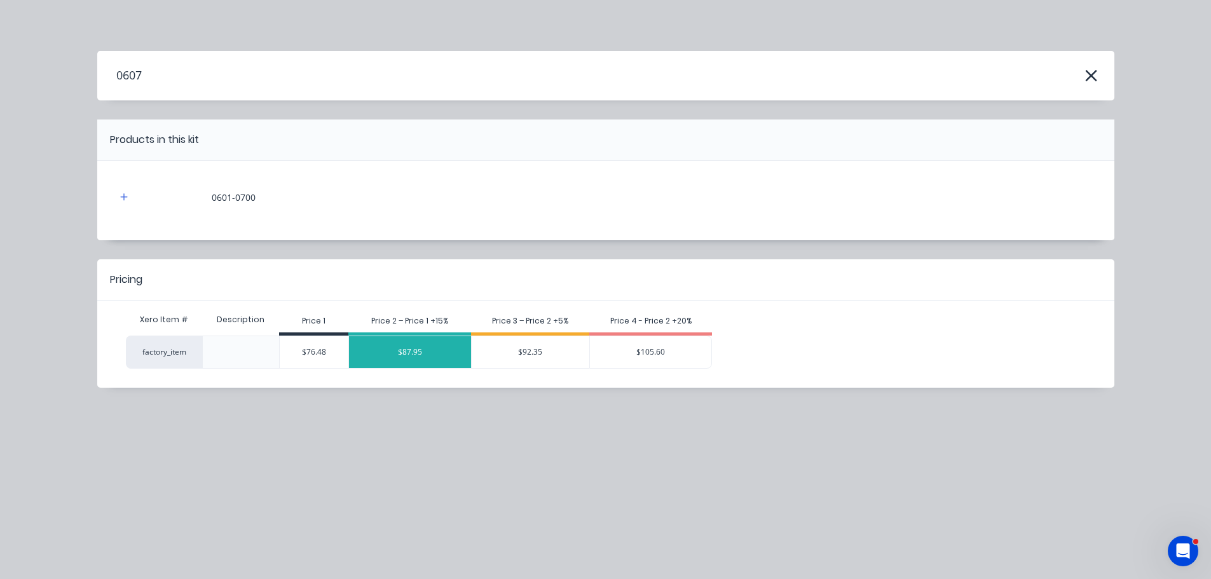
click at [424, 352] on div "$87.95" at bounding box center [410, 352] width 122 height 32
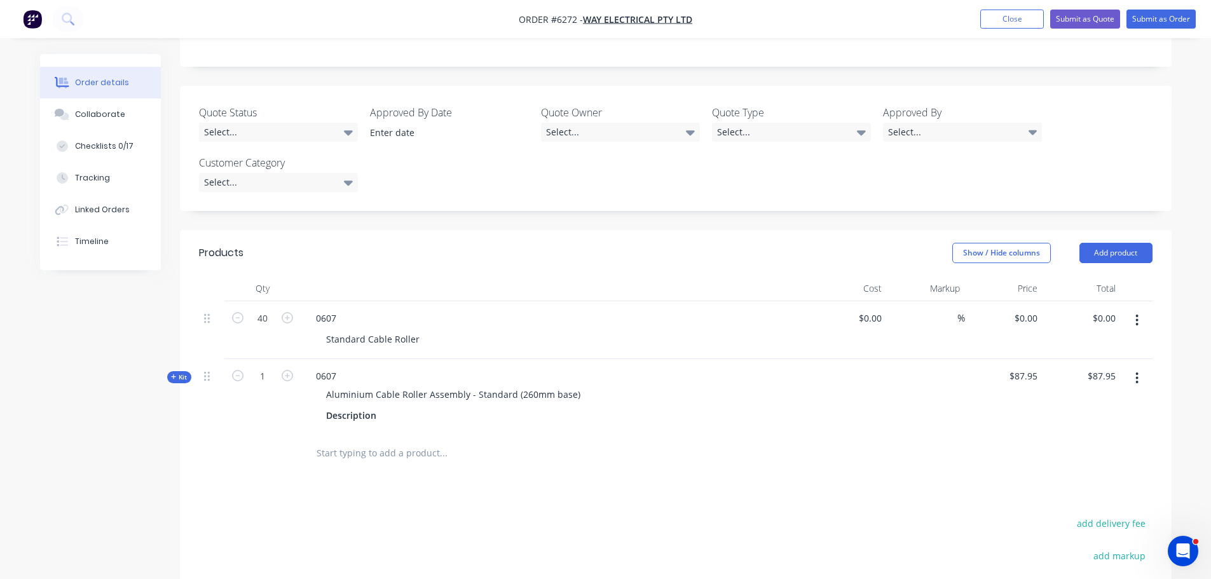
click at [1136, 321] on icon "button" at bounding box center [1137, 320] width 3 height 14
click at [1061, 430] on div "Delete" at bounding box center [1092, 430] width 98 height 18
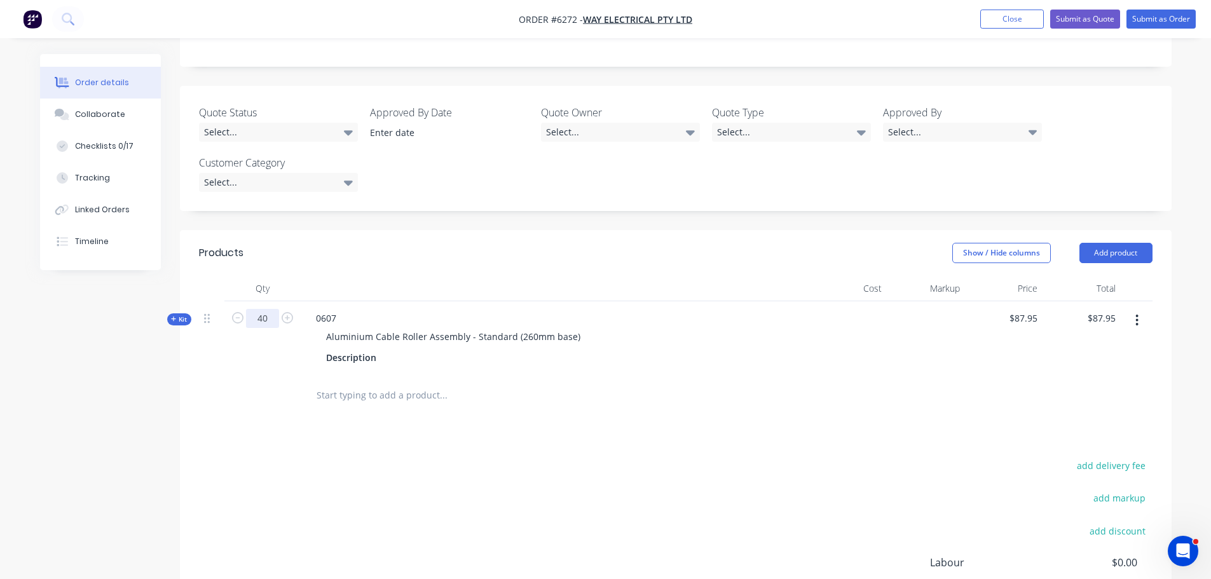
type input "40"
type input "$3,518.00"
click at [1138, 438] on div "Products Show / Hide columns Add product Qty Cost Markup Price Total Kit 40 060…" at bounding box center [676, 475] width 992 height 491
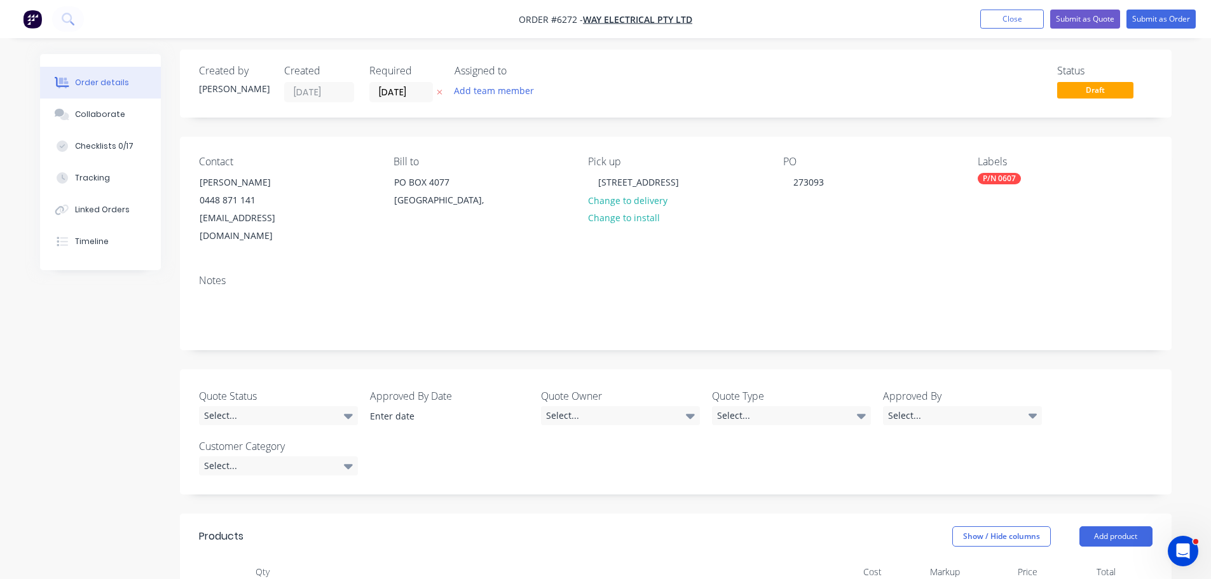
scroll to position [0, 0]
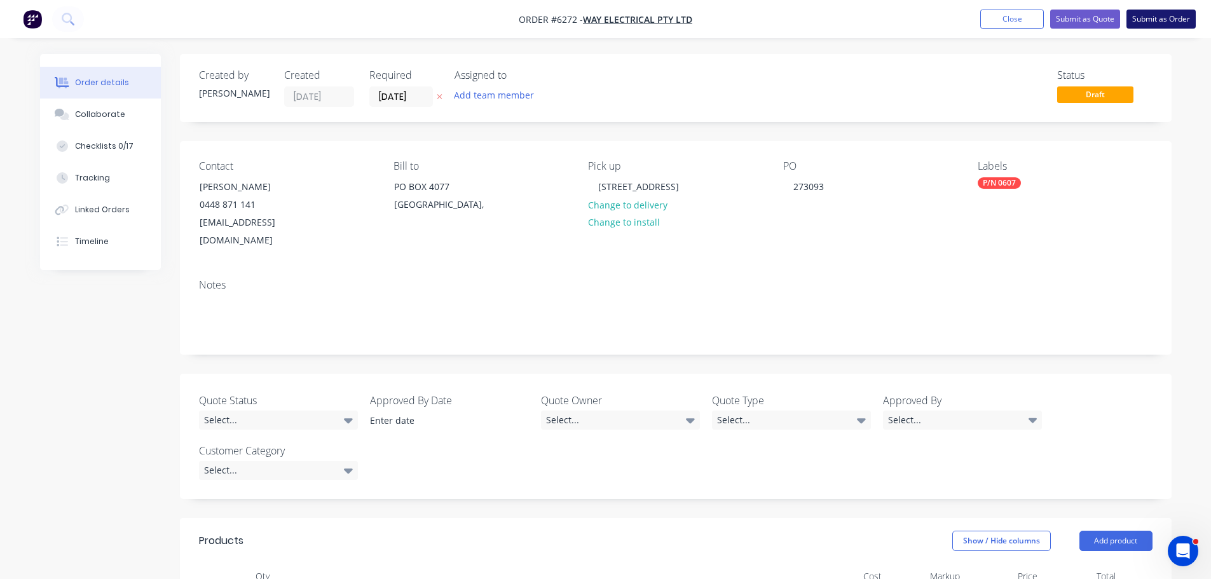
click at [1172, 22] on button "Submit as Order" at bounding box center [1161, 19] width 69 height 19
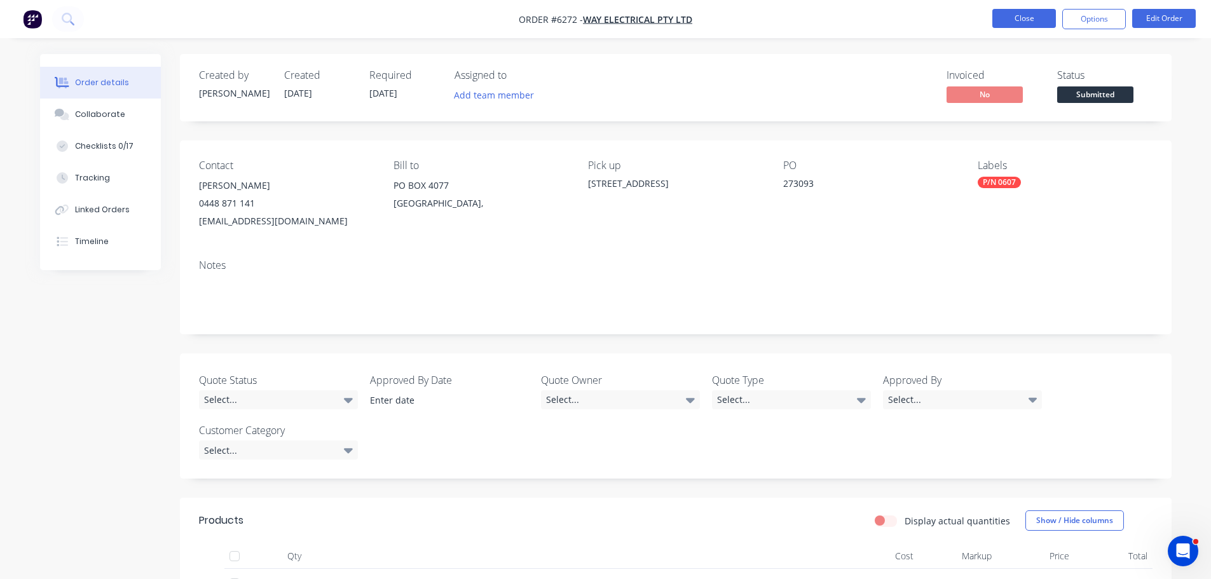
click at [1014, 15] on button "Close" at bounding box center [1024, 18] width 64 height 19
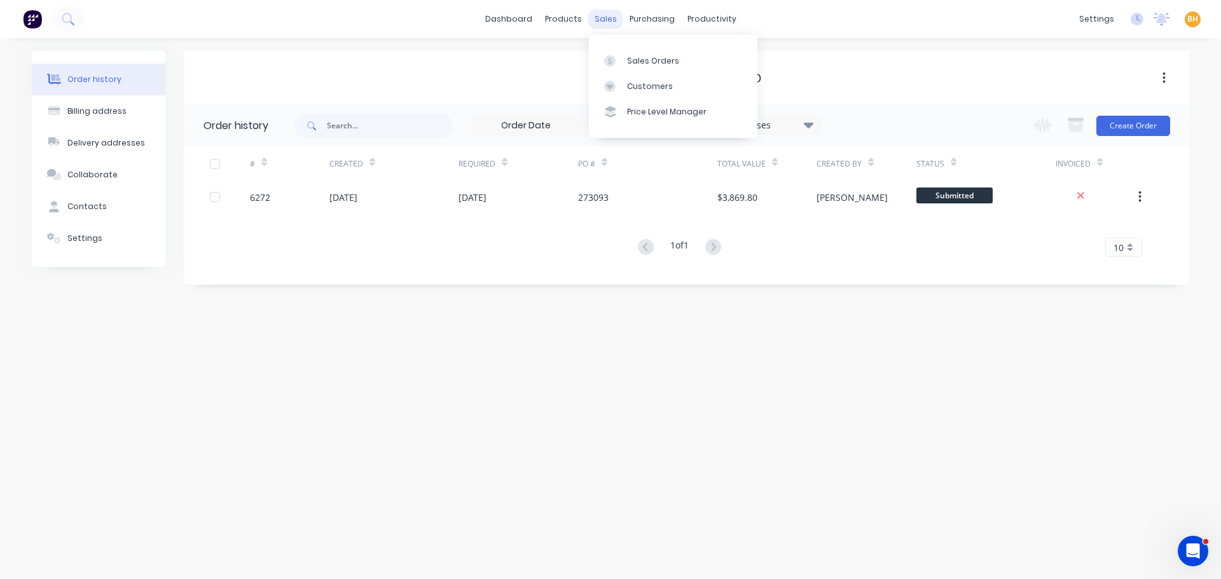
click at [596, 21] on div "sales" at bounding box center [605, 19] width 35 height 19
click at [650, 64] on div "Sales Orders" at bounding box center [653, 60] width 52 height 11
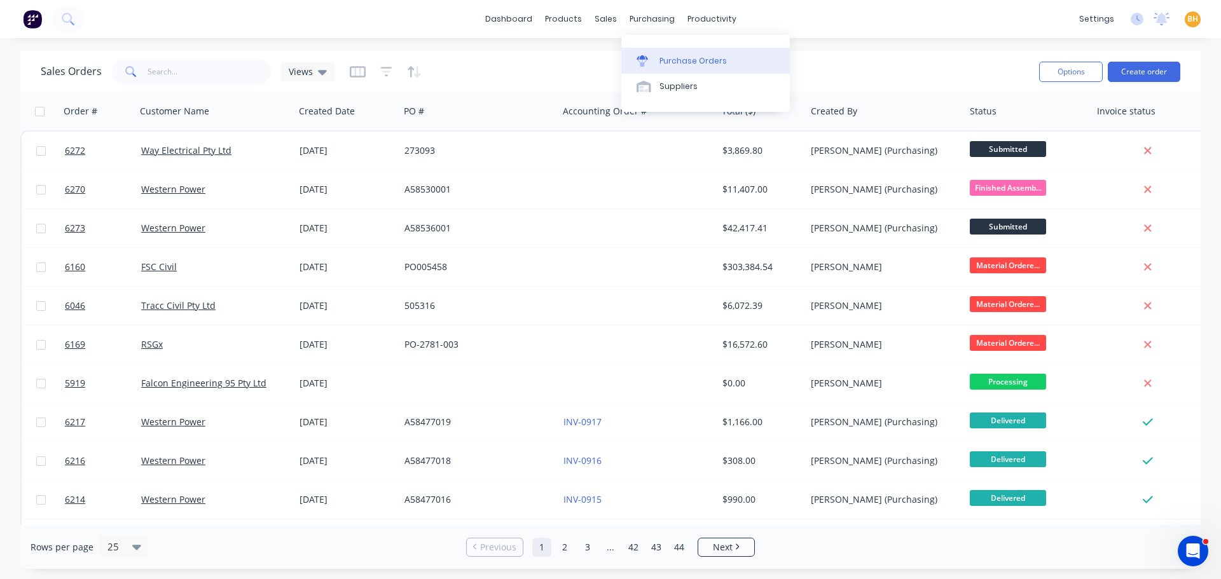
click at [645, 19] on div "purchasing" at bounding box center [652, 19] width 58 height 19
click at [692, 65] on div "Purchase Orders" at bounding box center [692, 60] width 67 height 11
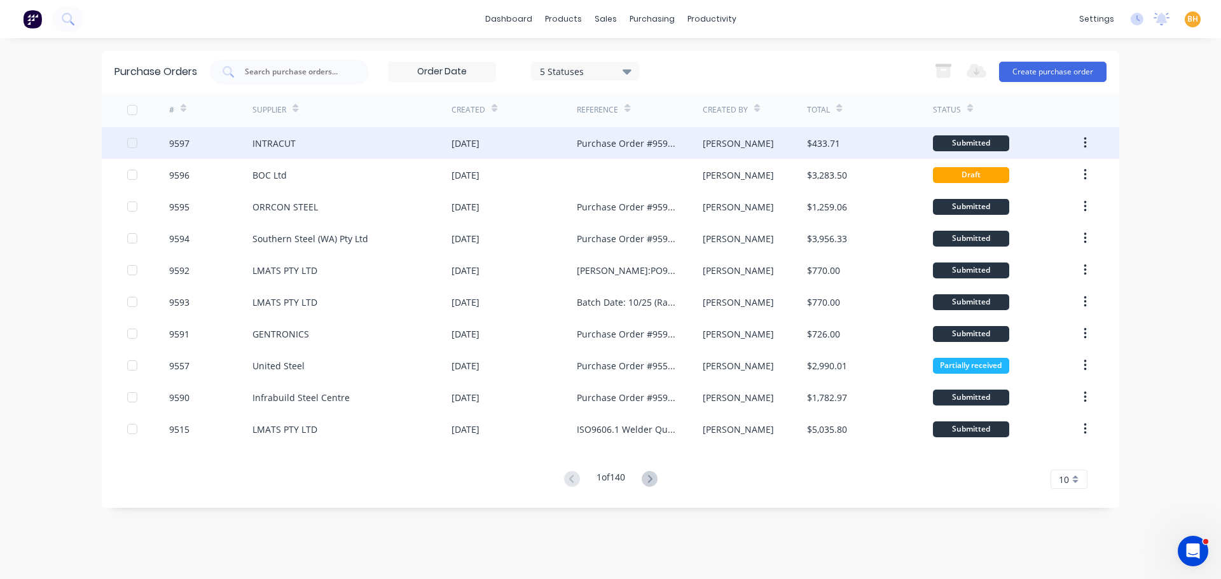
click at [269, 148] on div "INTRACUT" at bounding box center [273, 143] width 43 height 13
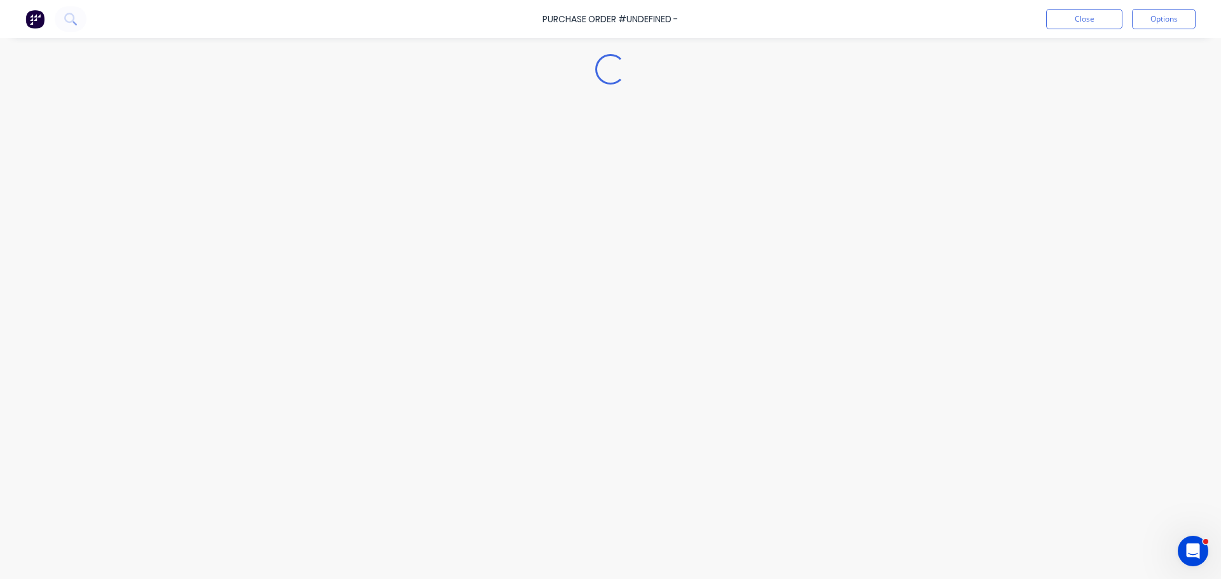
type textarea "x"
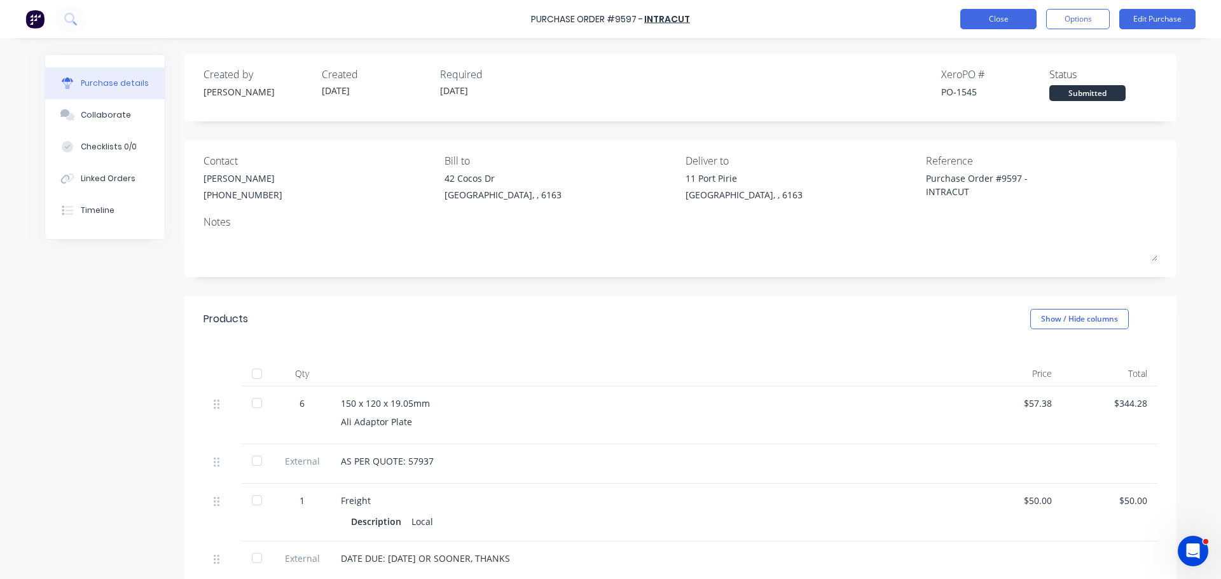
click at [986, 18] on button "Close" at bounding box center [998, 19] width 76 height 20
